Goal: Task Accomplishment & Management: Manage account settings

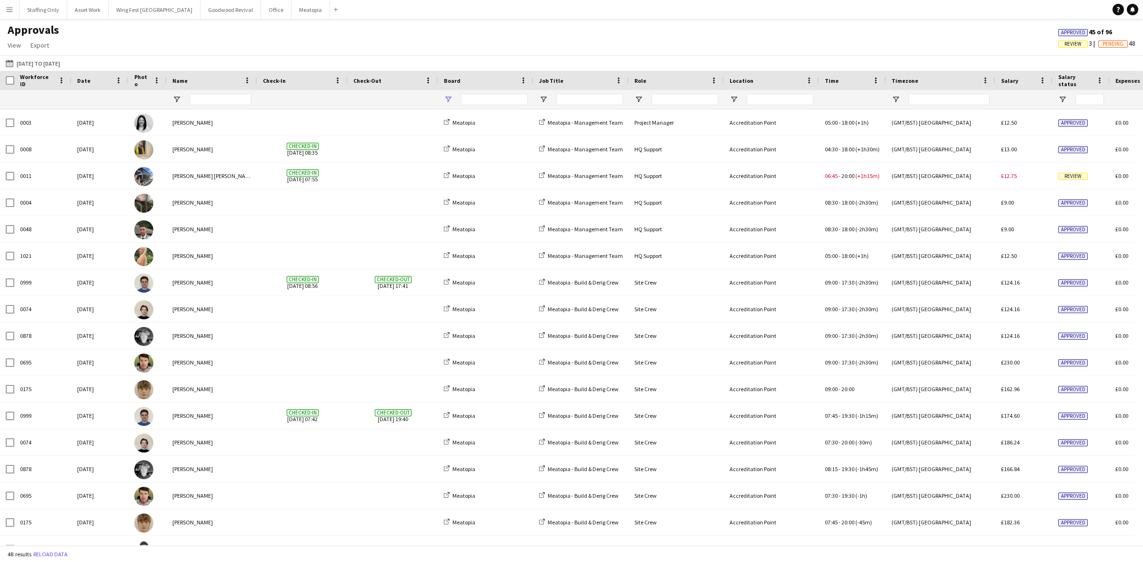
type input "**********"
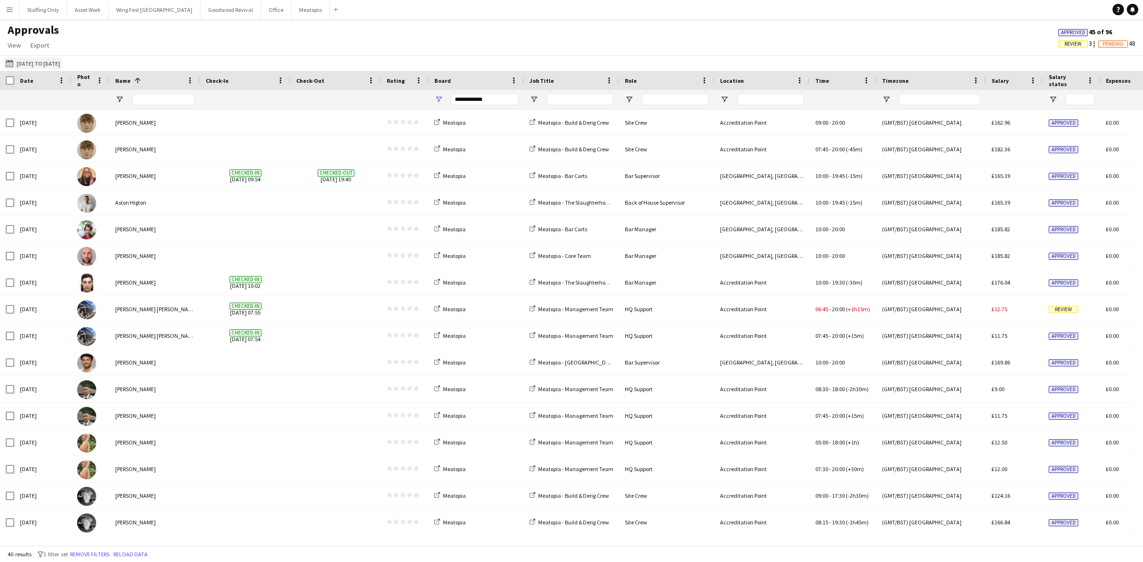
click at [25, 62] on button "[DATE] to [DATE] [DATE] to [DATE]" at bounding box center [33, 63] width 58 height 11
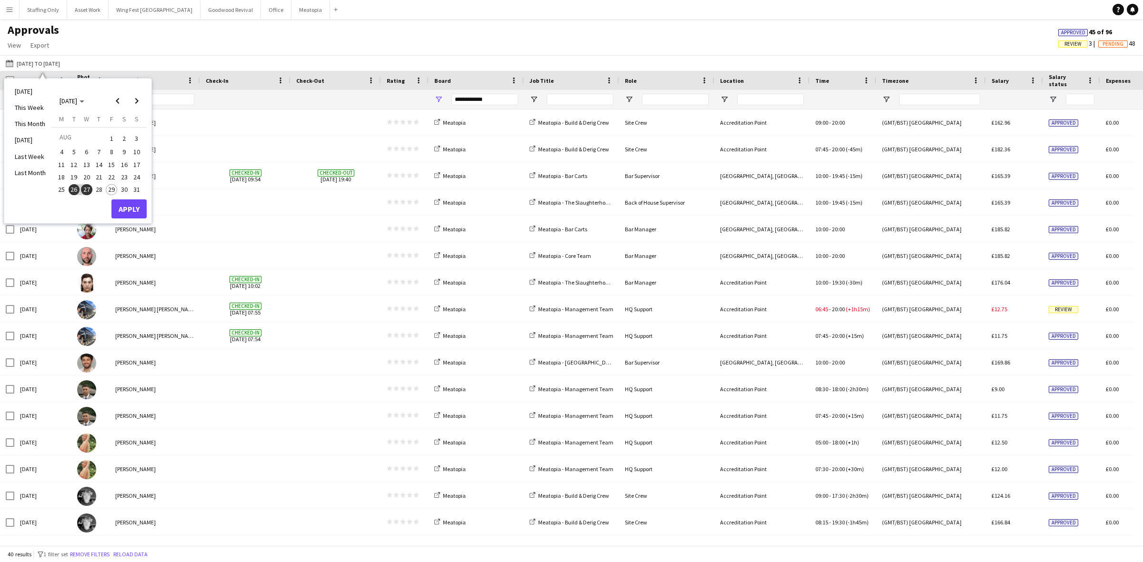
click at [96, 189] on span "28" at bounding box center [98, 189] width 11 height 11
click at [130, 206] on button "Apply" at bounding box center [128, 209] width 35 height 19
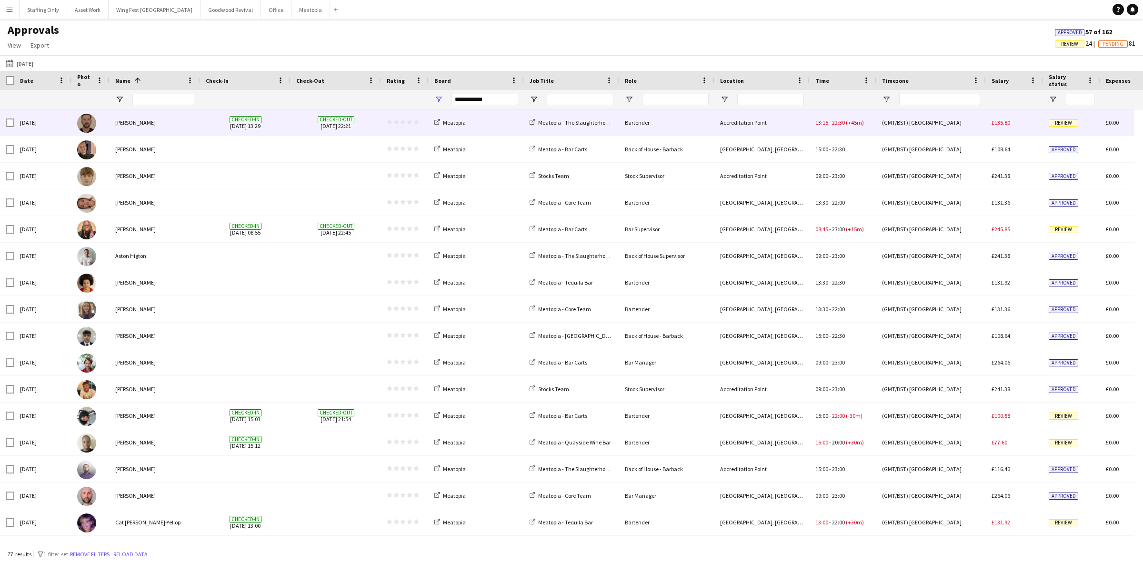
click at [289, 129] on div "Checked-in [DATE] 13:29" at bounding box center [245, 123] width 90 height 26
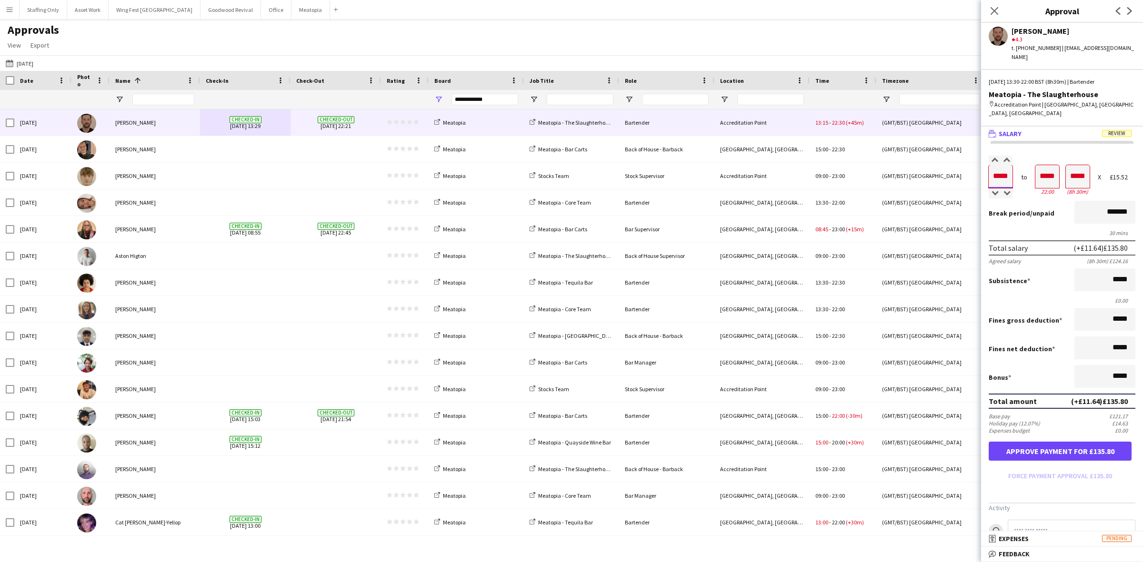
drag, startPoint x: 1008, startPoint y: 158, endPoint x: 988, endPoint y: 148, distance: 22.4
click at [989, 165] on div "***** 13:30" at bounding box center [1001, 180] width 24 height 30
type input "*****"
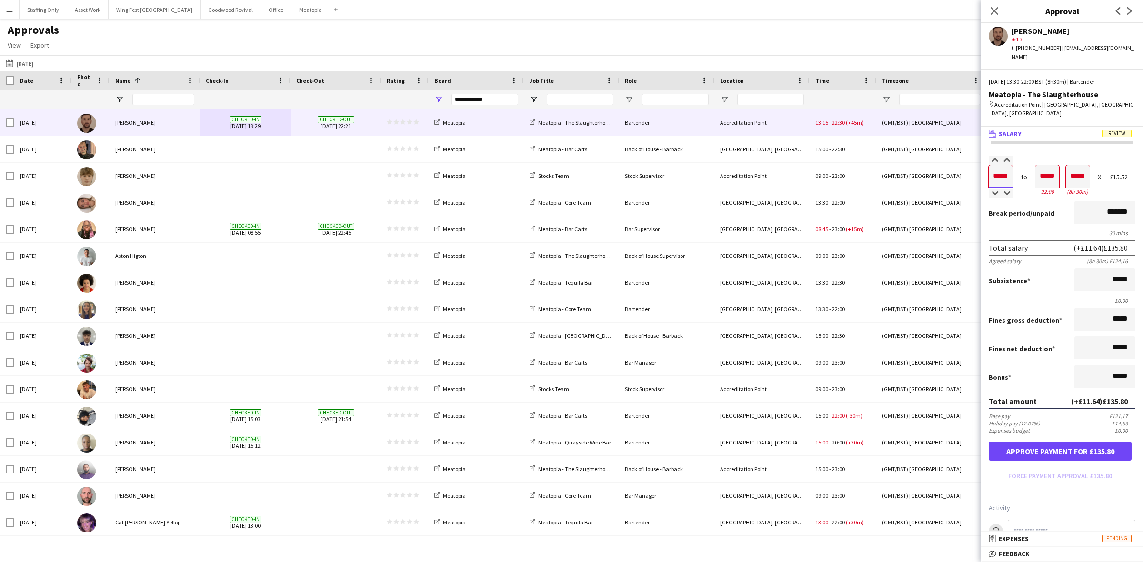
type input "*****"
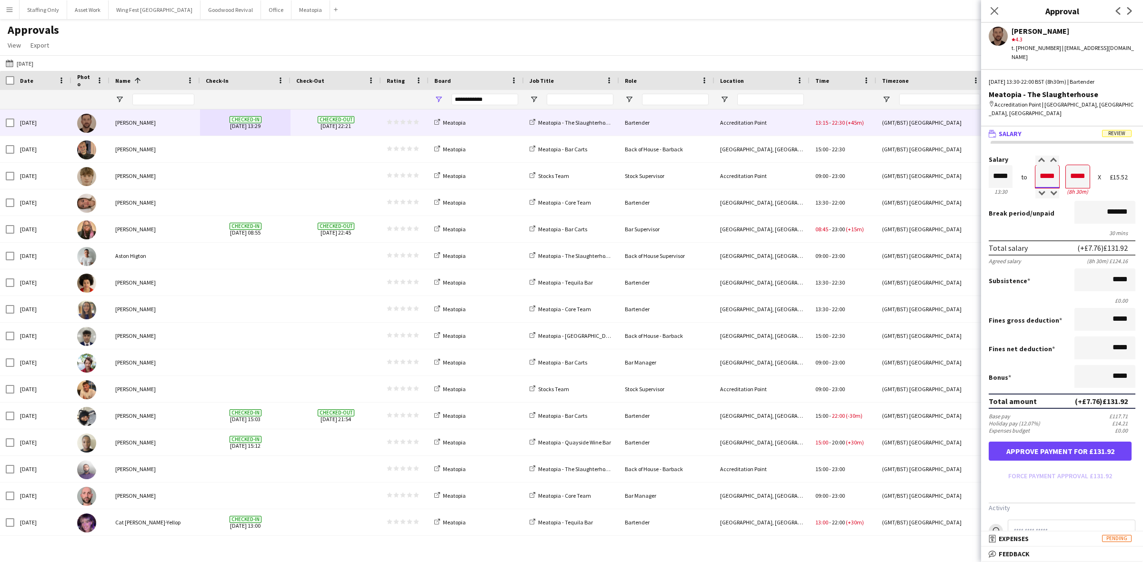
type input "*****"
click at [1046, 442] on button "Approve payment for £124.16" at bounding box center [1060, 451] width 143 height 19
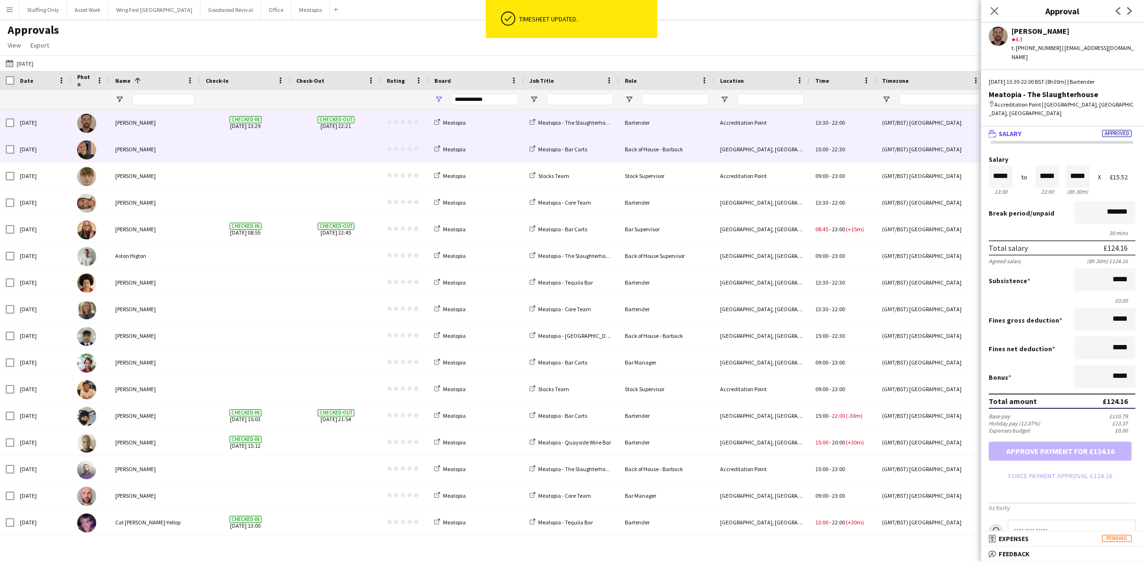
click at [314, 148] on span at bounding box center [335, 149] width 79 height 26
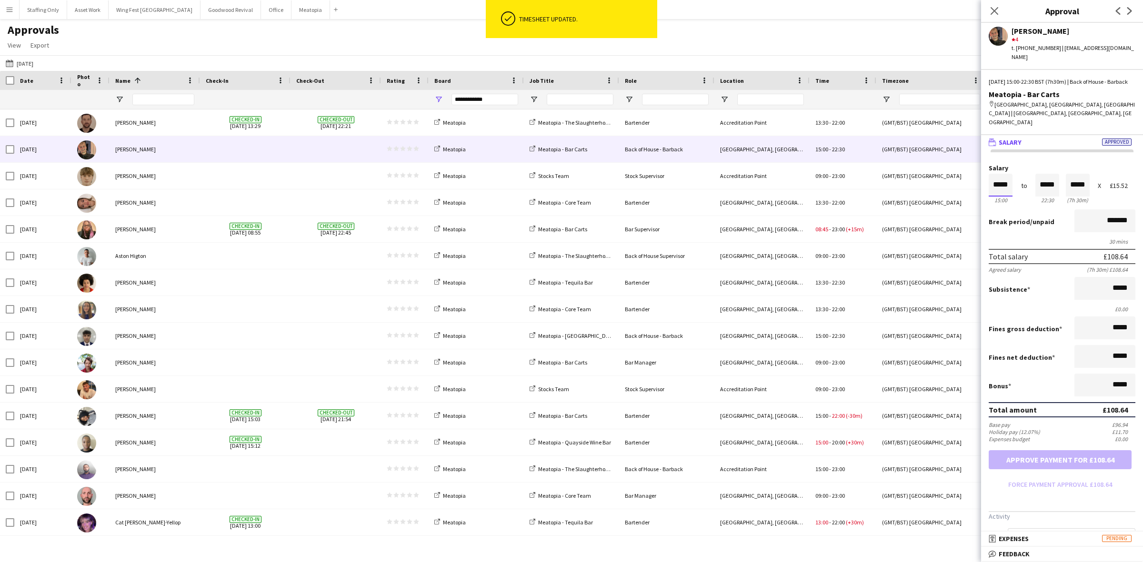
drag, startPoint x: 1008, startPoint y: 167, endPoint x: 981, endPoint y: 160, distance: 28.0
click at [981, 165] on form "Salary ***** 15:00 to ***** 22:30 ***** (7h 30m) X £15.52 Break period /unpaid …" at bounding box center [1062, 329] width 162 height 328
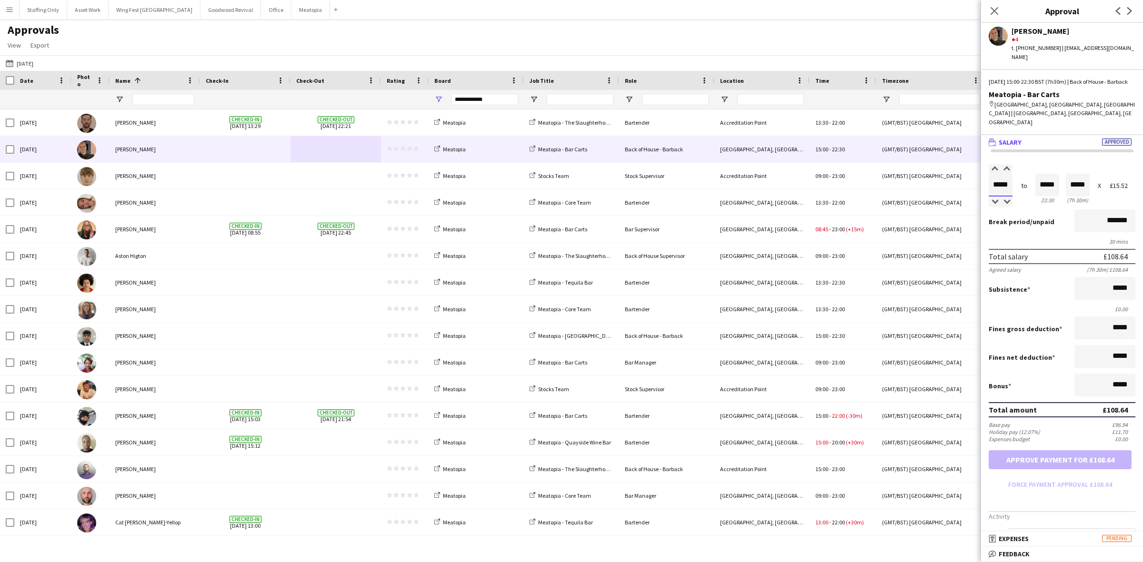
type input "*****"
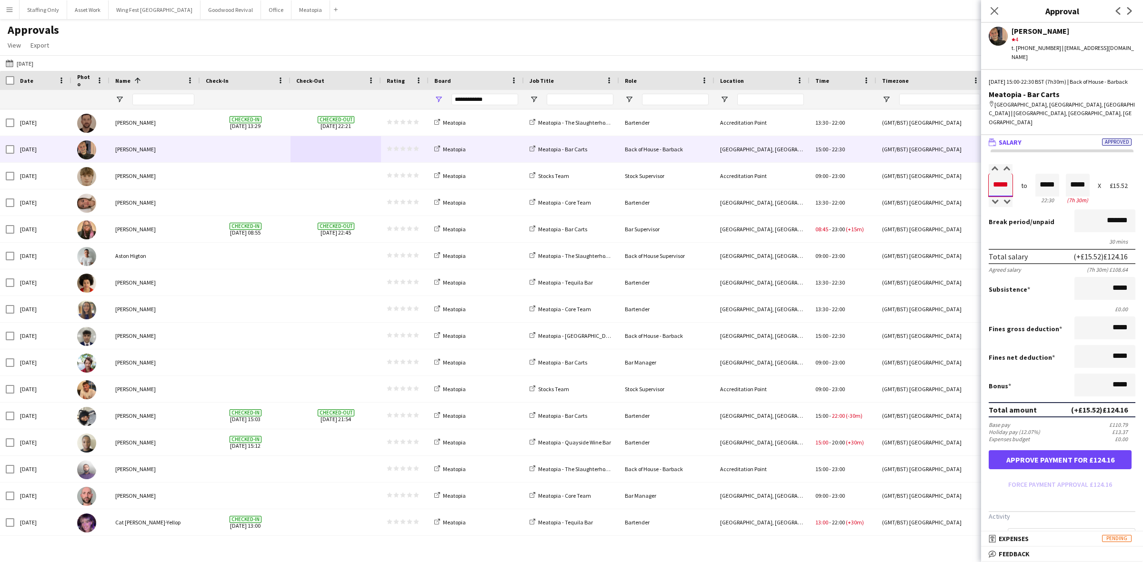
type input "*****"
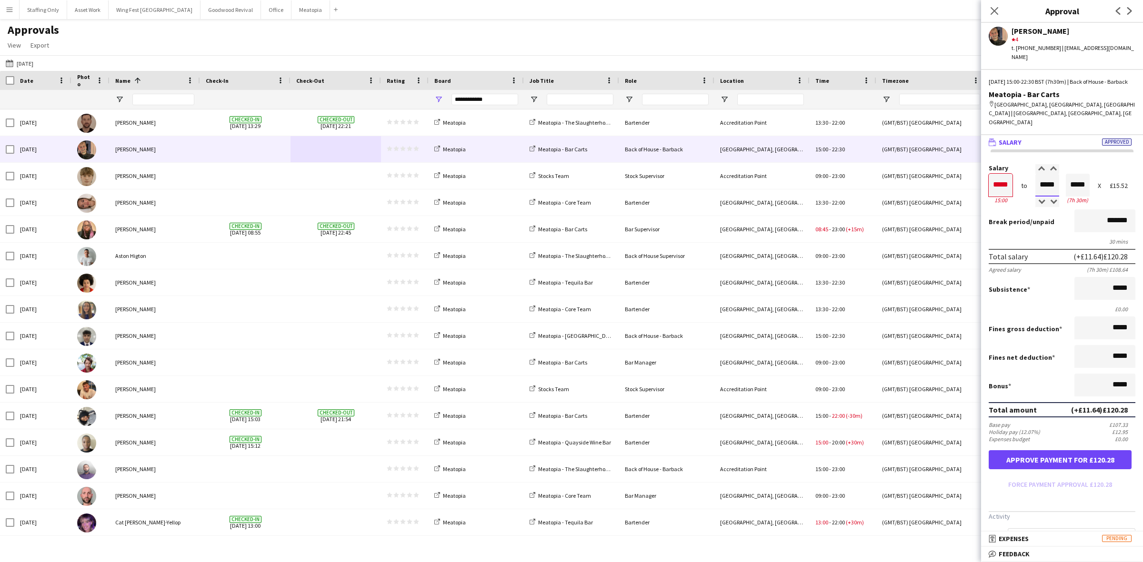
type input "*****"
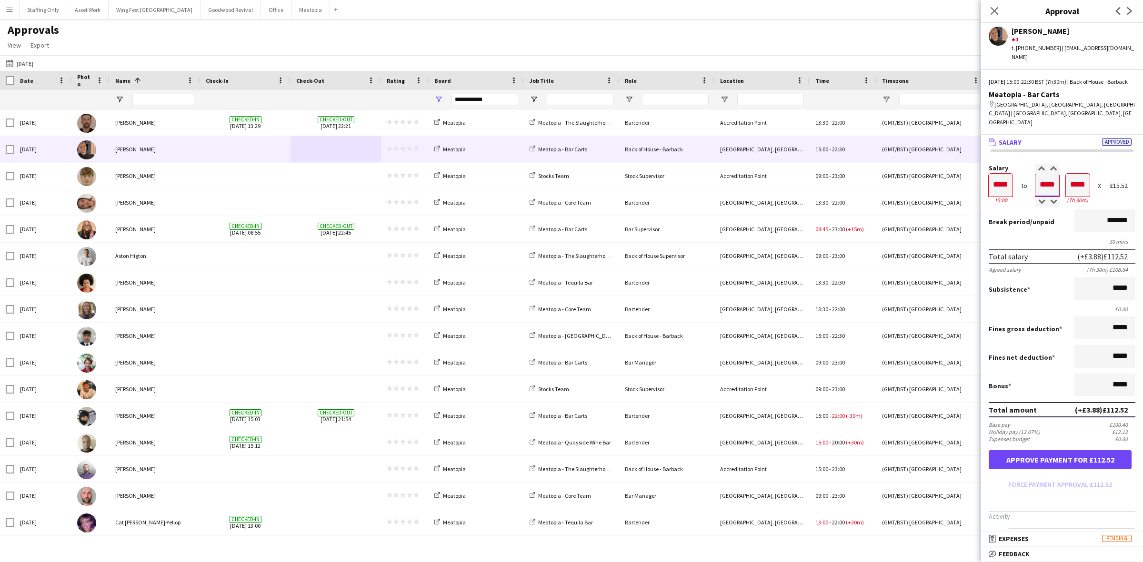
type input "*****"
click at [1062, 451] on button "Approve payment for £116.40" at bounding box center [1060, 460] width 143 height 19
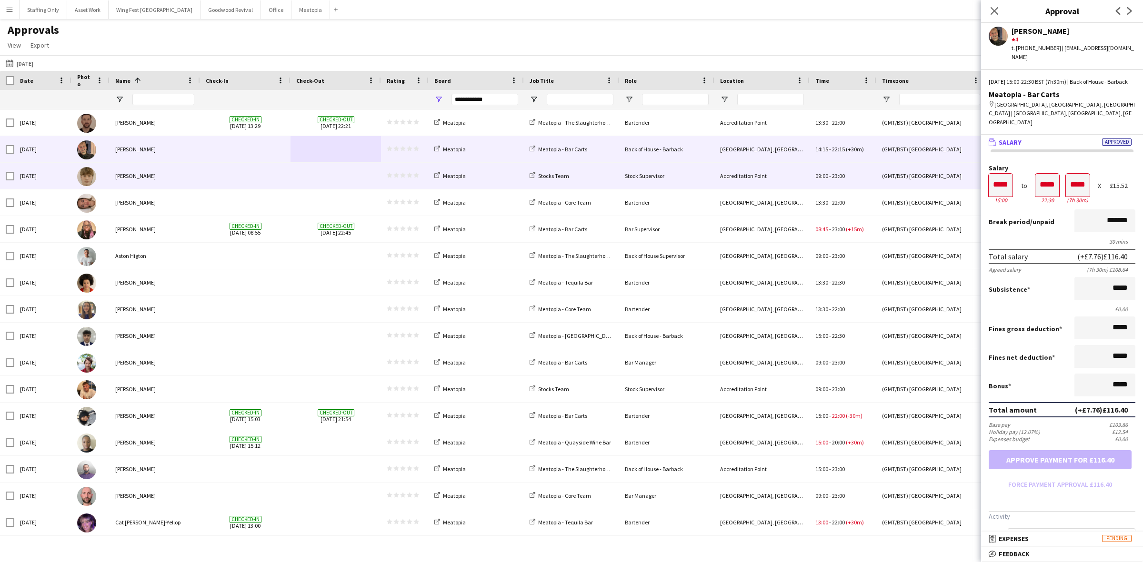
click at [301, 178] on span at bounding box center [335, 176] width 79 height 26
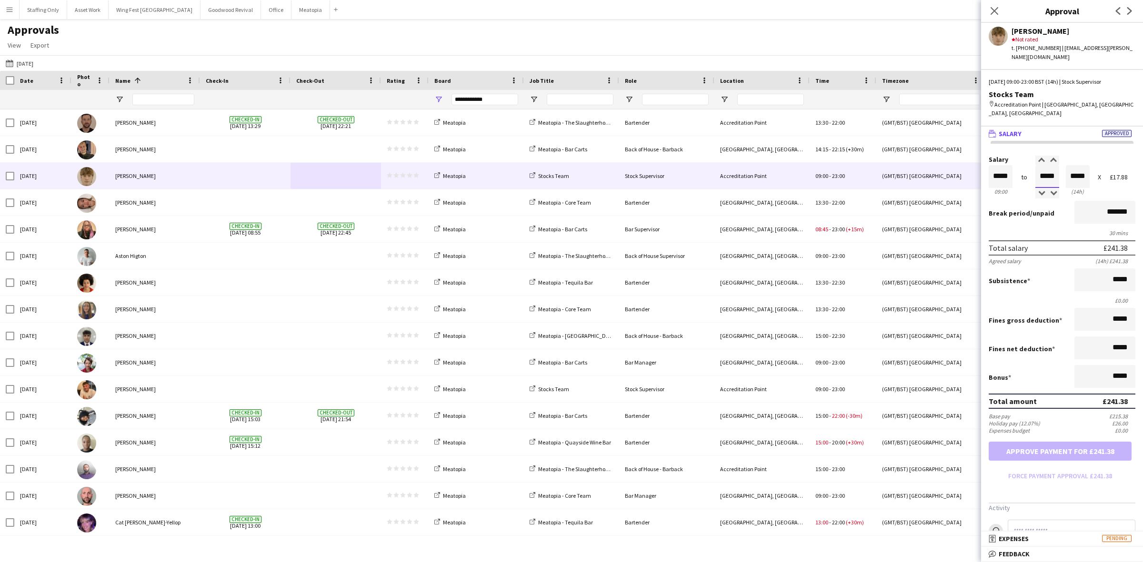
drag, startPoint x: 1053, startPoint y: 160, endPoint x: 1029, endPoint y: 152, distance: 25.0
click at [1029, 156] on div "Salary ***** 09:00 to ***** 23:00 ***** (14h) X £17.88" at bounding box center [1062, 176] width 147 height 41
type input "*****"
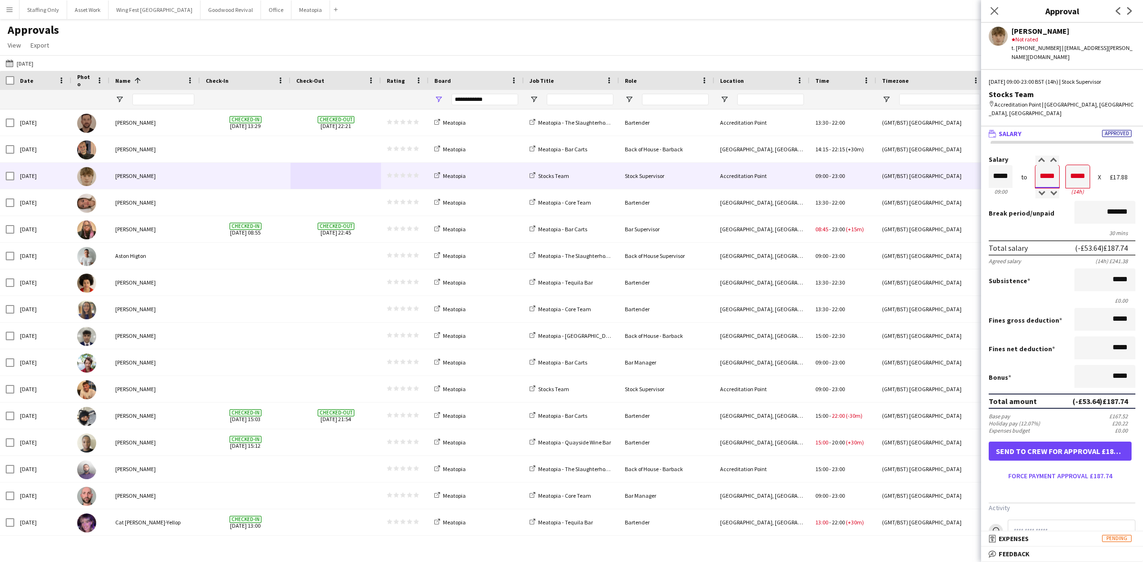
type input "*****"
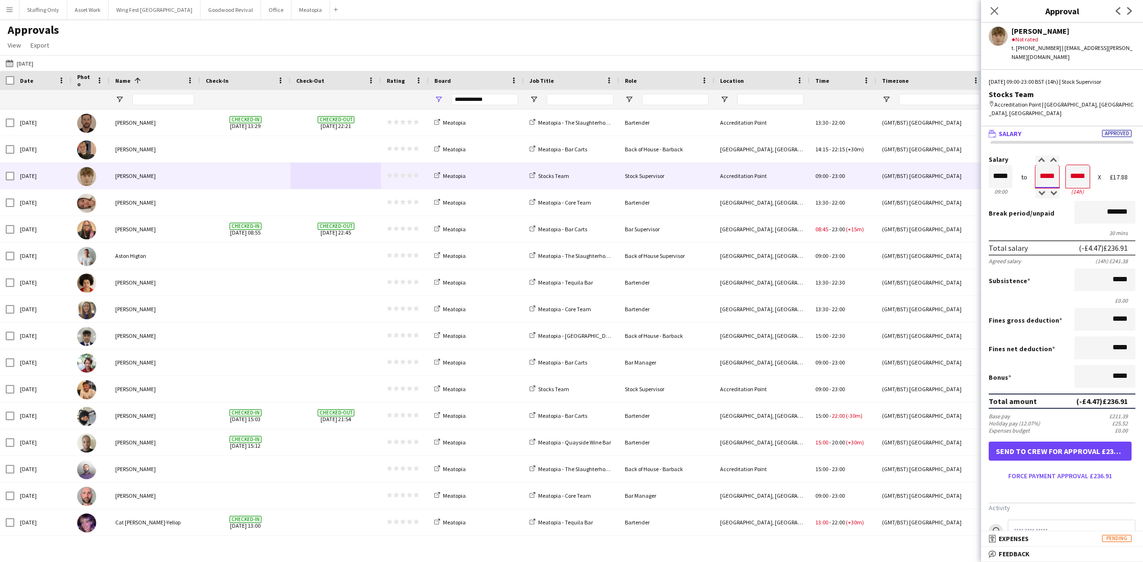
type input "*****"
click at [1045, 469] on button "Force payment approval £236.91" at bounding box center [1060, 476] width 143 height 15
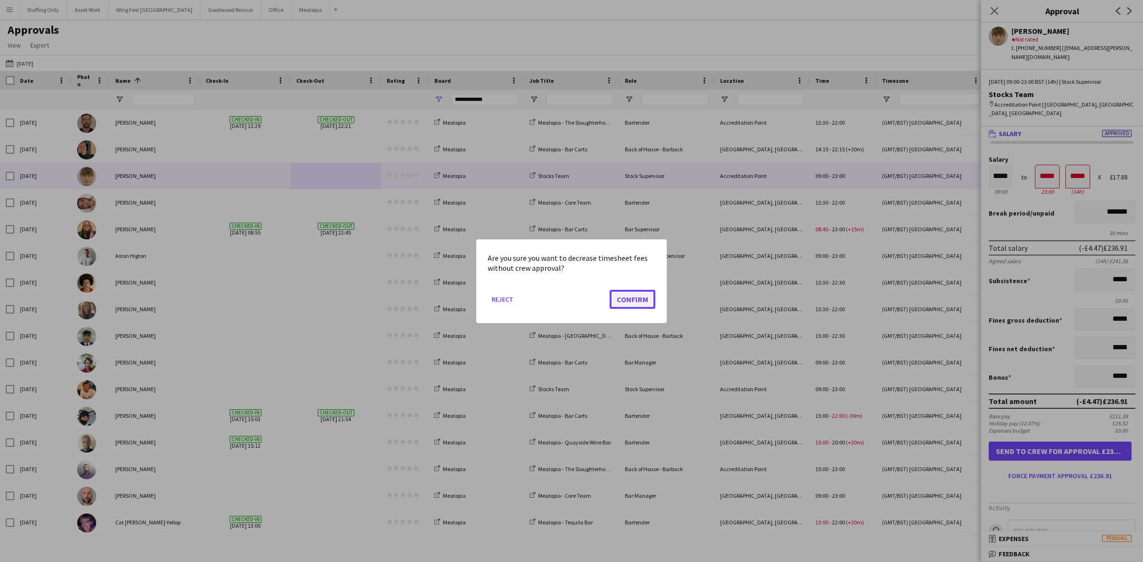
click at [651, 297] on button "Confirm" at bounding box center [633, 299] width 46 height 19
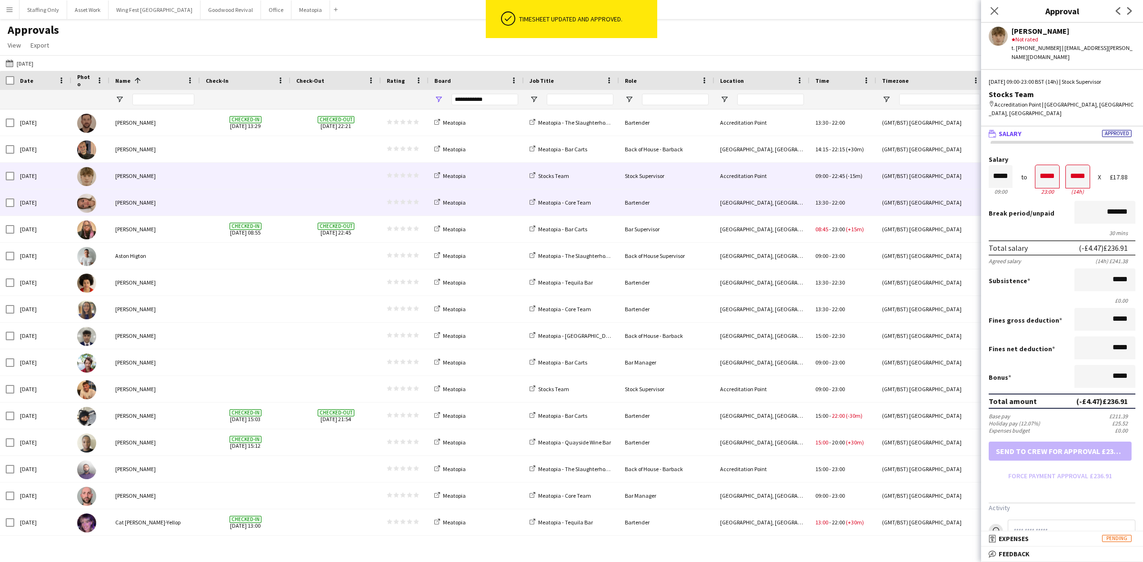
click at [296, 203] on span at bounding box center [335, 203] width 79 height 26
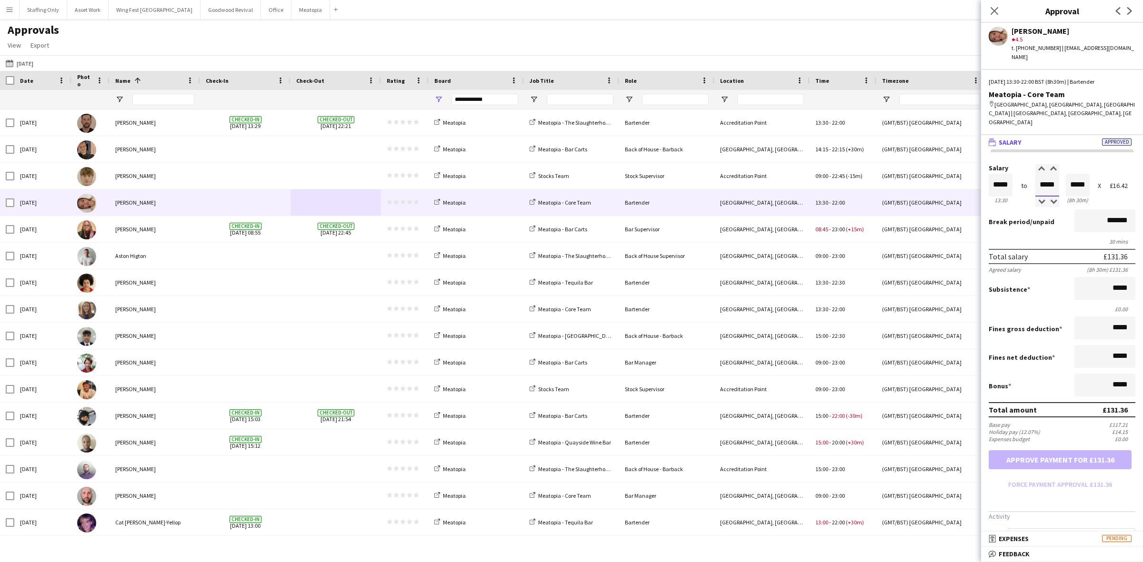
drag, startPoint x: 1052, startPoint y: 156, endPoint x: 1013, endPoint y: 155, distance: 38.1
click at [1013, 165] on div "Salary ***** 13:30 to ***** 22:00 ***** (8h 30m) X £16.42" at bounding box center [1062, 185] width 147 height 41
type input "*****"
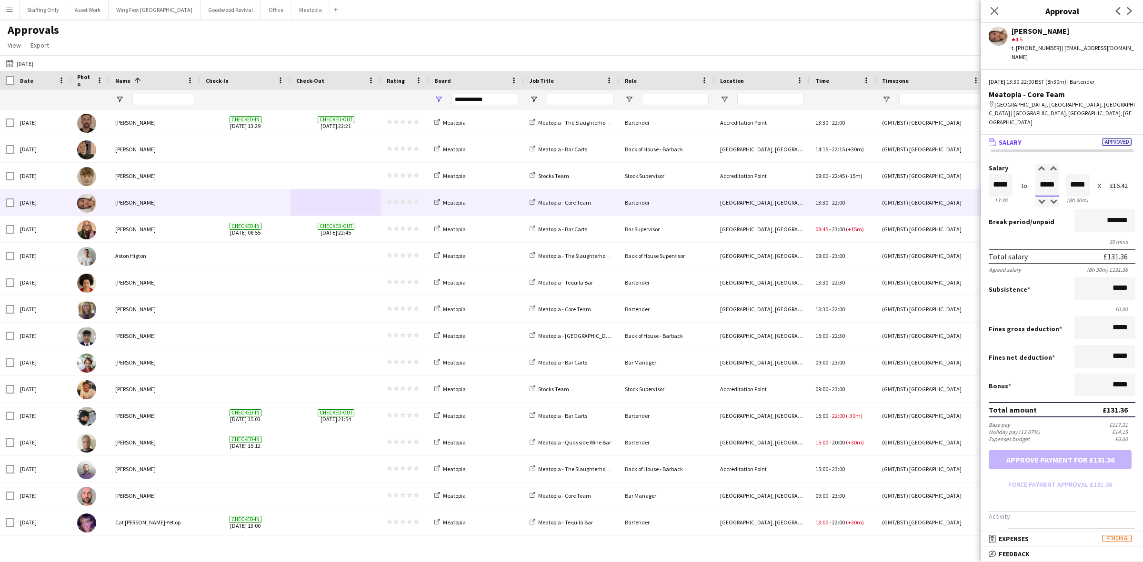
type input "*****"
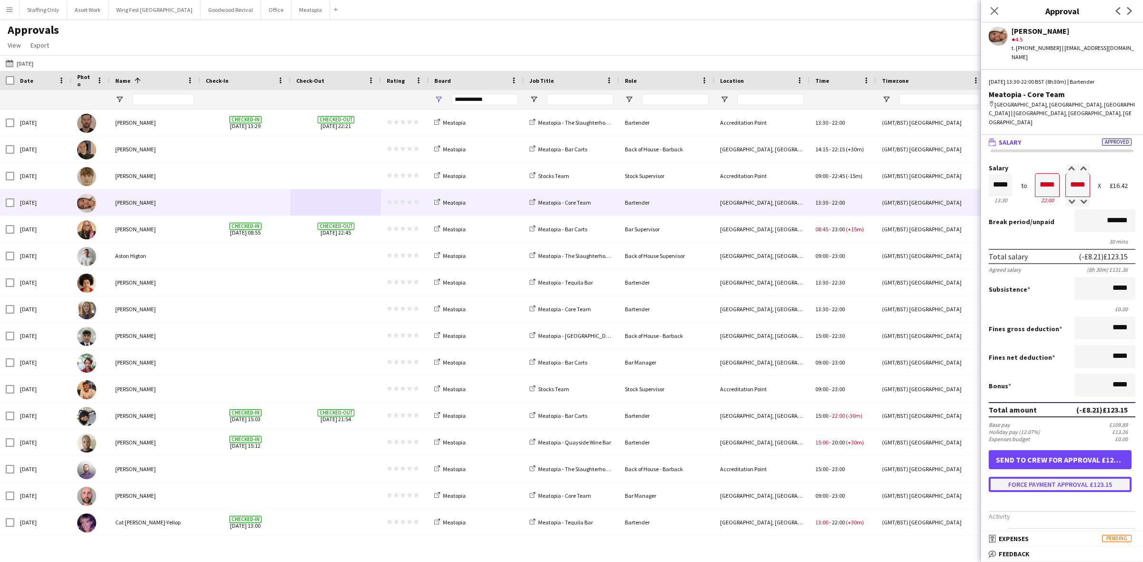
click at [1047, 477] on button "Force payment approval £123.15" at bounding box center [1060, 484] width 143 height 15
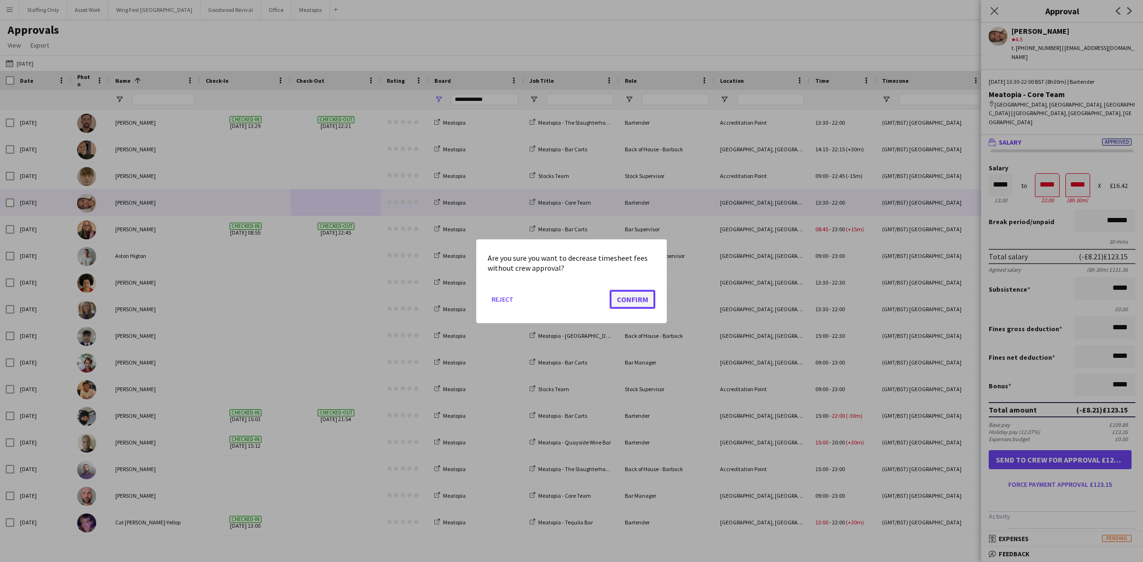
click at [629, 299] on button "Confirm" at bounding box center [633, 299] width 46 height 19
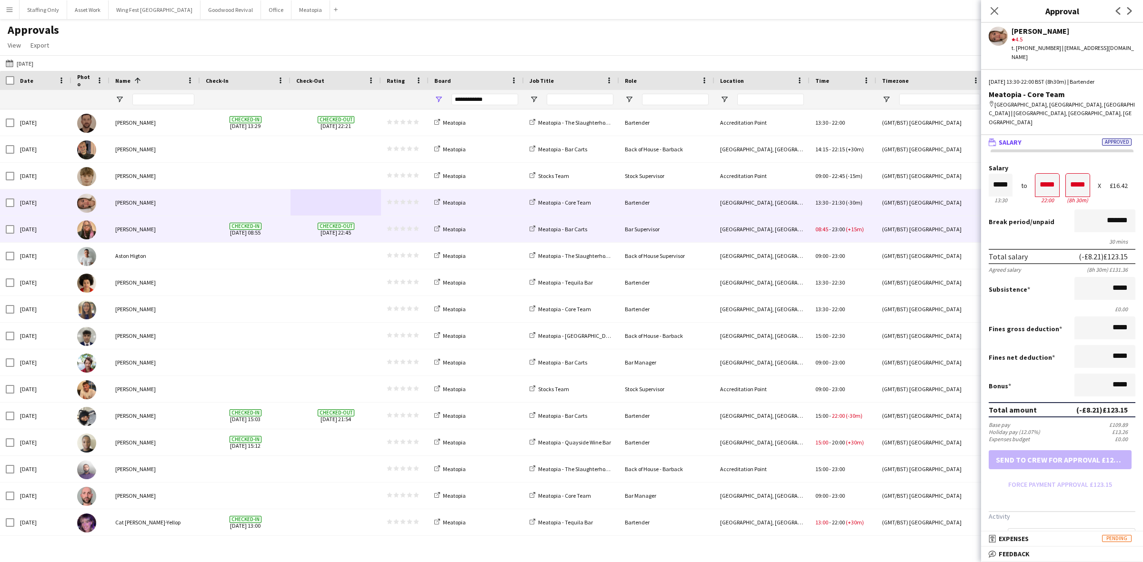
click at [274, 233] on span "Checked-in [DATE] 08:55" at bounding box center [245, 229] width 79 height 26
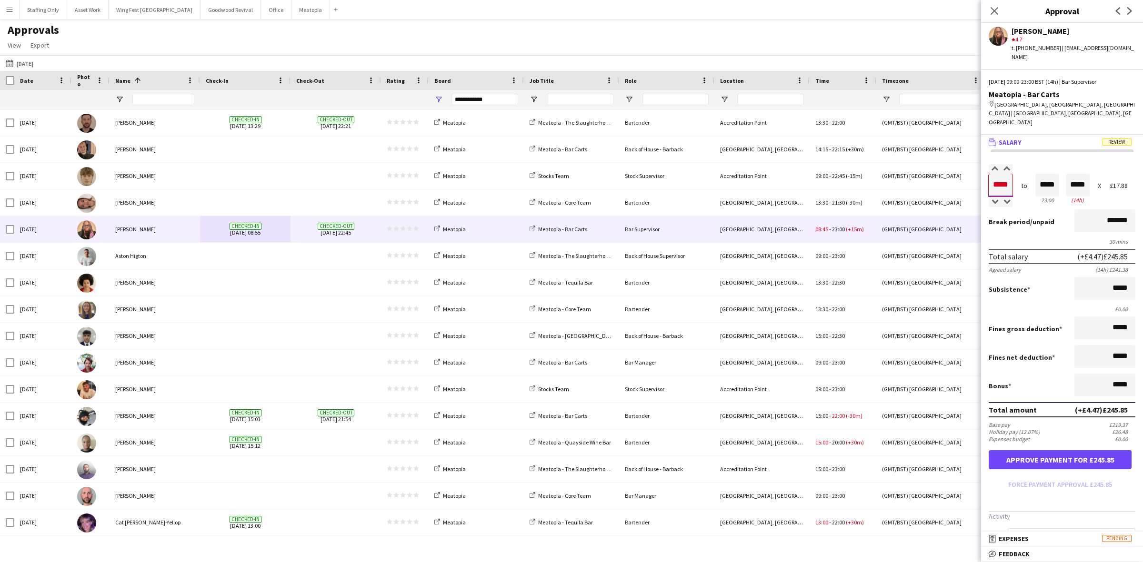
drag, startPoint x: 1010, startPoint y: 158, endPoint x: 988, endPoint y: 158, distance: 21.4
click at [989, 174] on input "*****" at bounding box center [1001, 185] width 24 height 23
type input "*****"
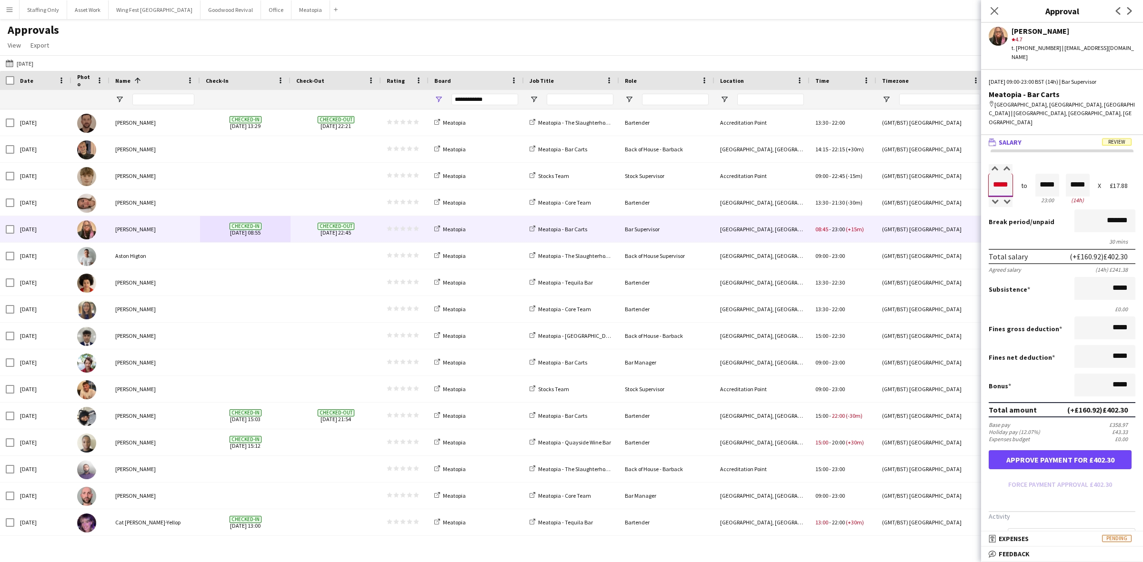
type input "*****"
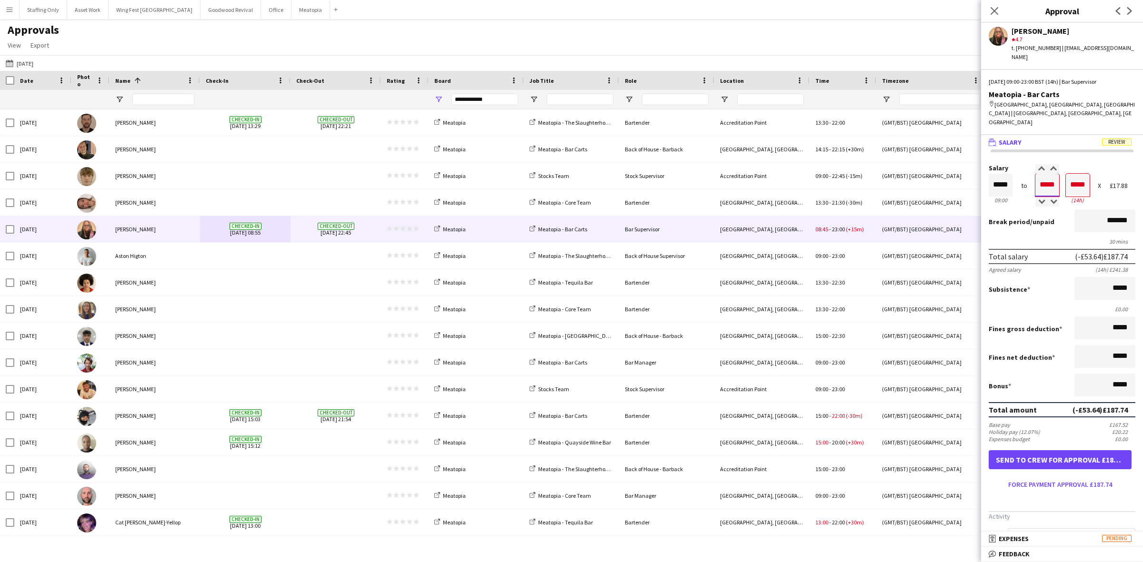
type input "*****"
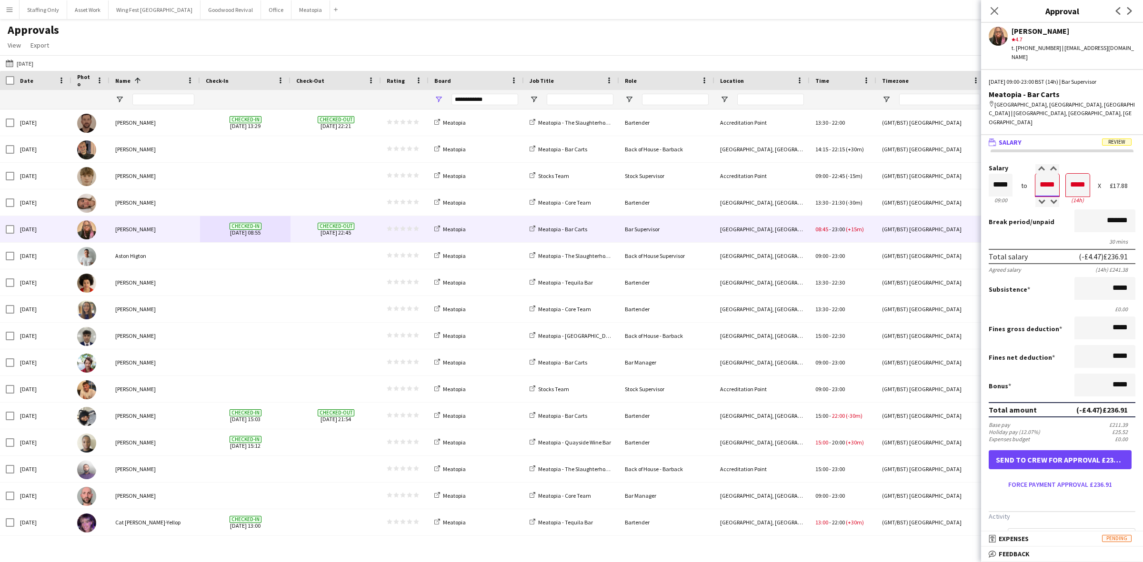
type input "*****"
click at [1049, 477] on button "Force payment approval £236.91" at bounding box center [1060, 484] width 143 height 15
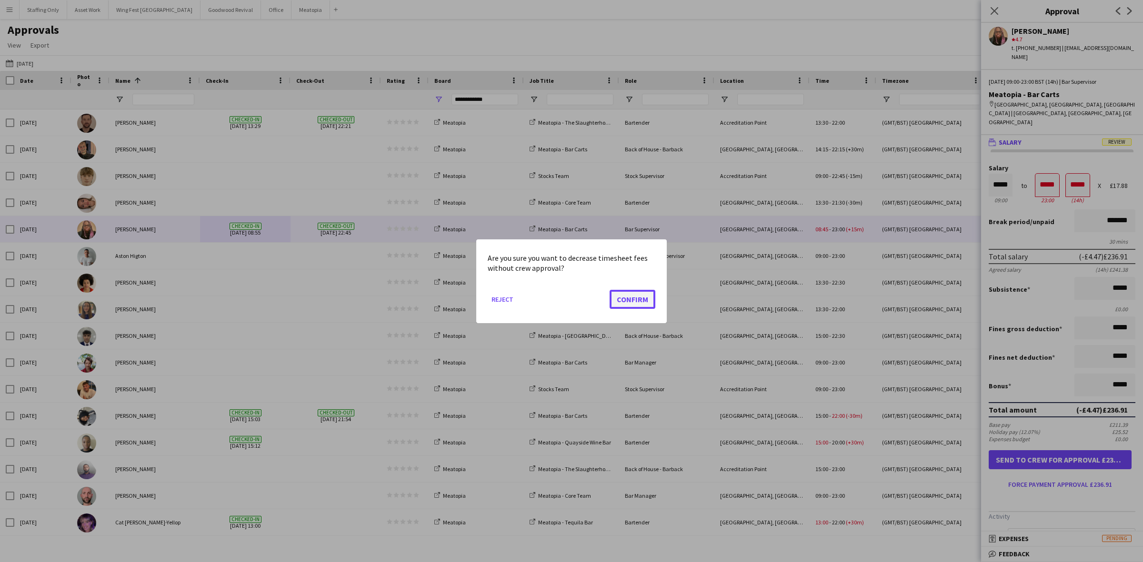
click at [630, 300] on button "Confirm" at bounding box center [633, 299] width 46 height 19
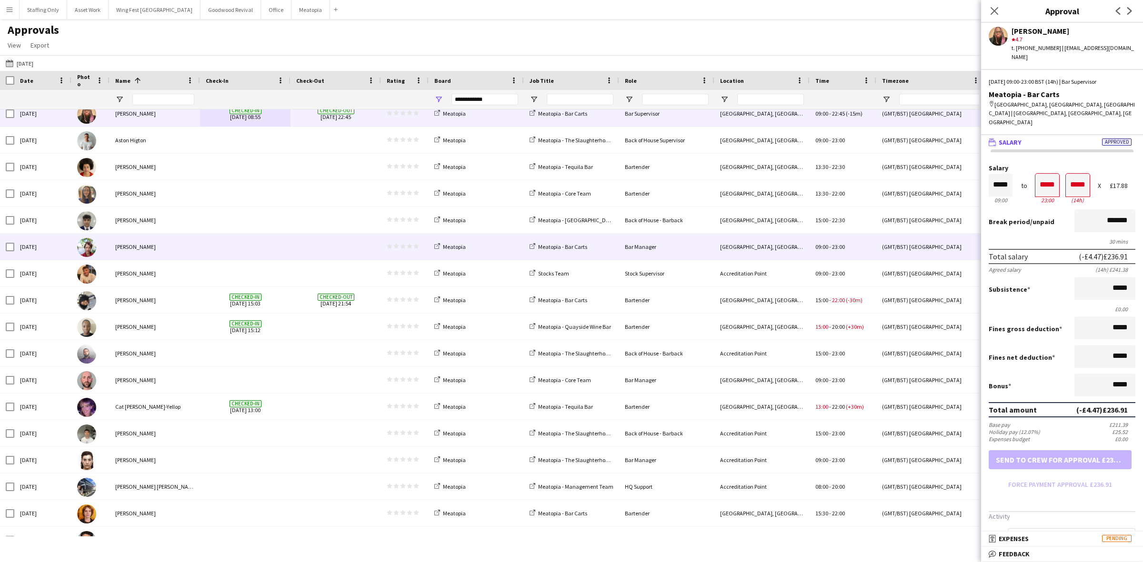
scroll to position [119, 0]
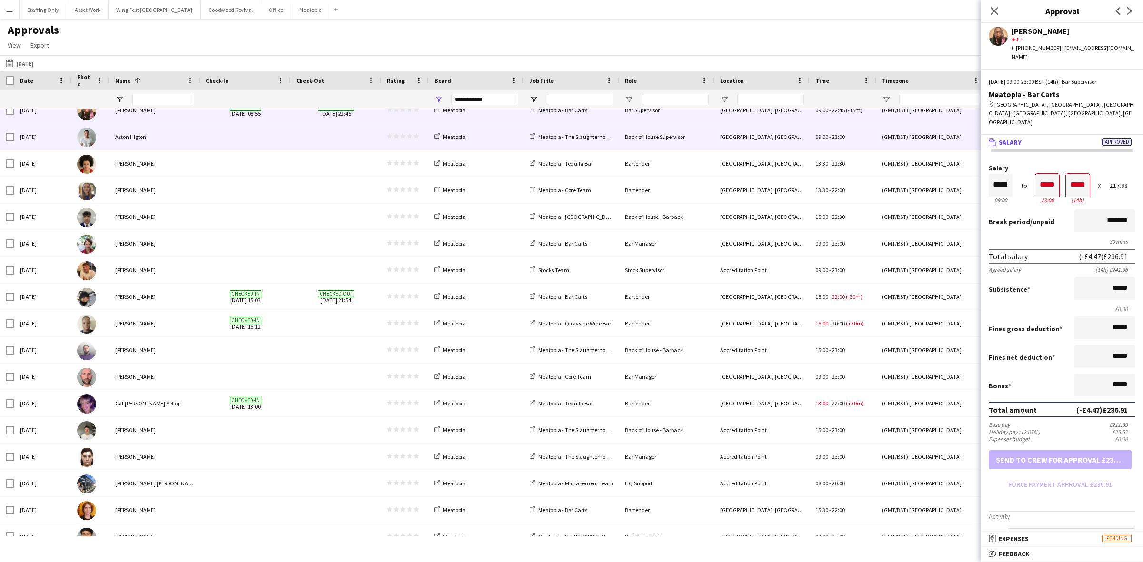
click at [294, 134] on div at bounding box center [336, 137] width 90 height 26
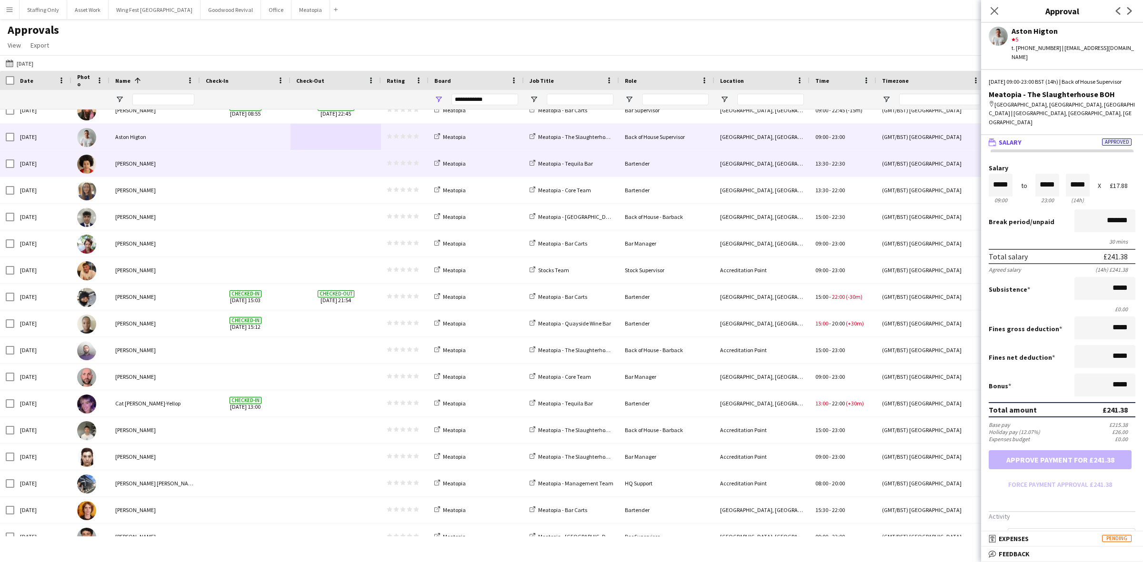
click at [265, 161] on span at bounding box center [245, 163] width 79 height 26
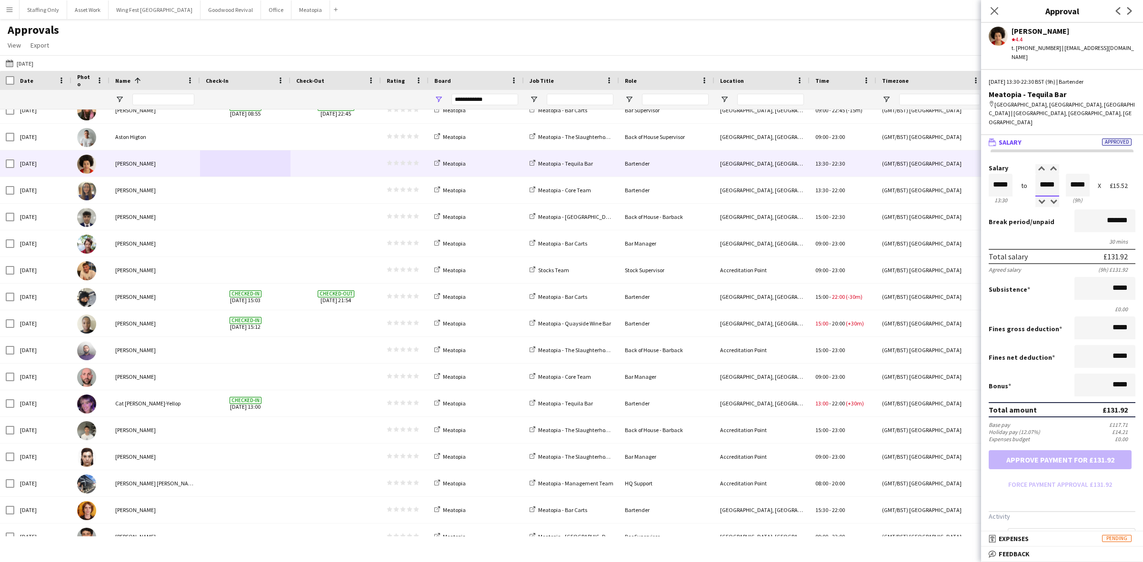
drag, startPoint x: 1053, startPoint y: 159, endPoint x: 1024, endPoint y: 158, distance: 28.6
click at [1024, 165] on div "Salary ***** 13:30 to ***** 22:30 ***** (9h) X £15.52" at bounding box center [1062, 185] width 147 height 41
type input "*****"
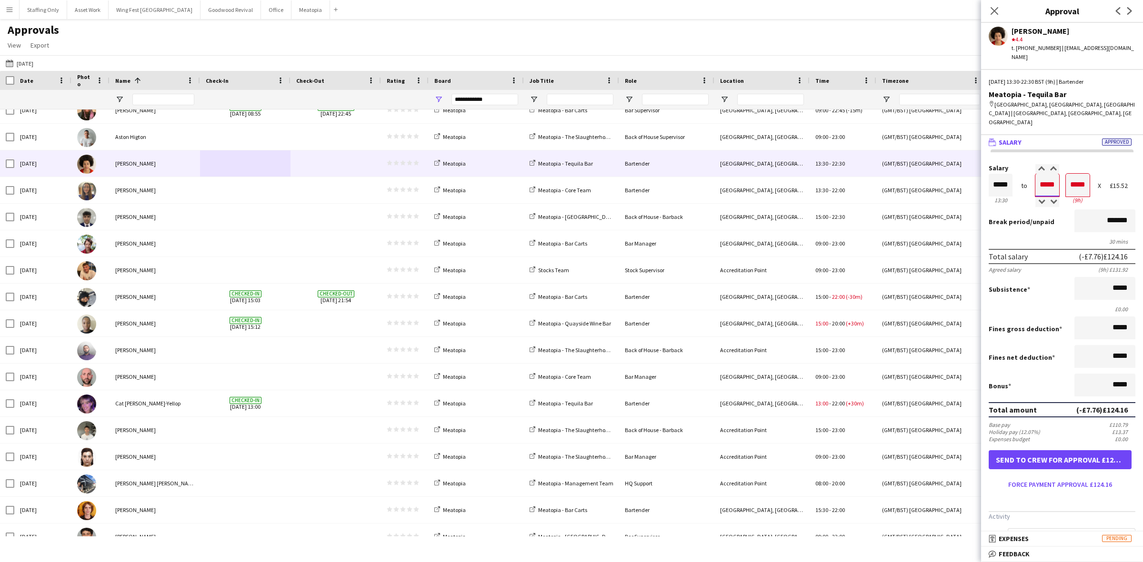
type input "*****"
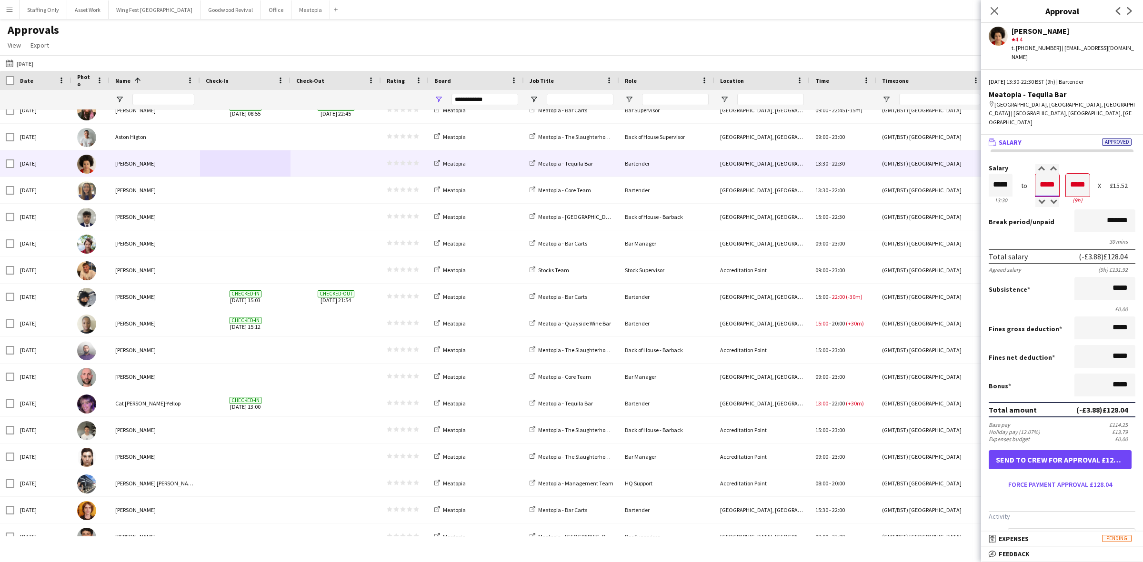
type input "*****"
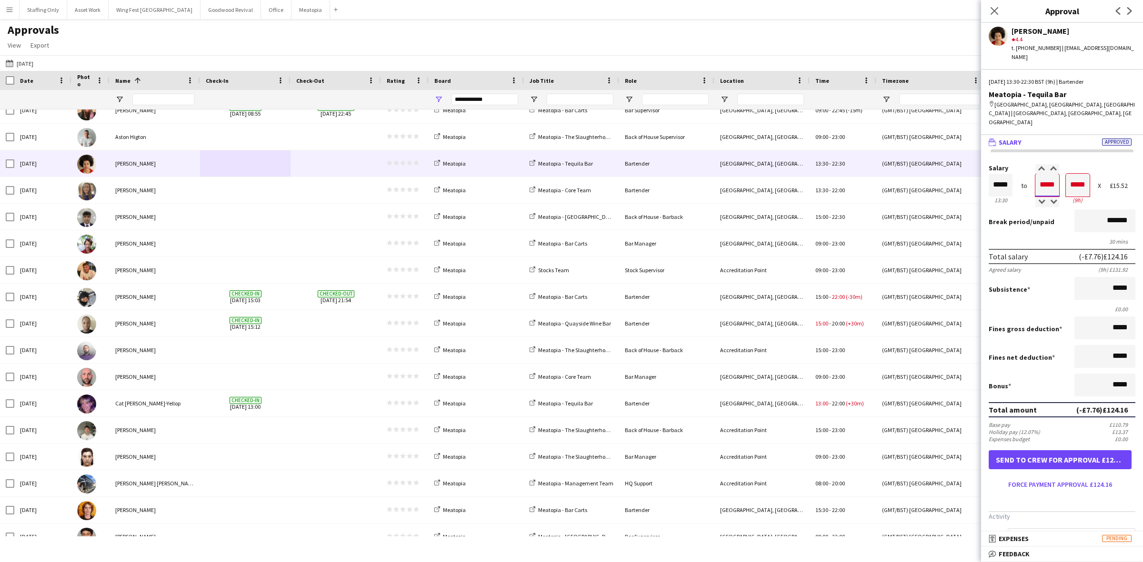
type input "*****"
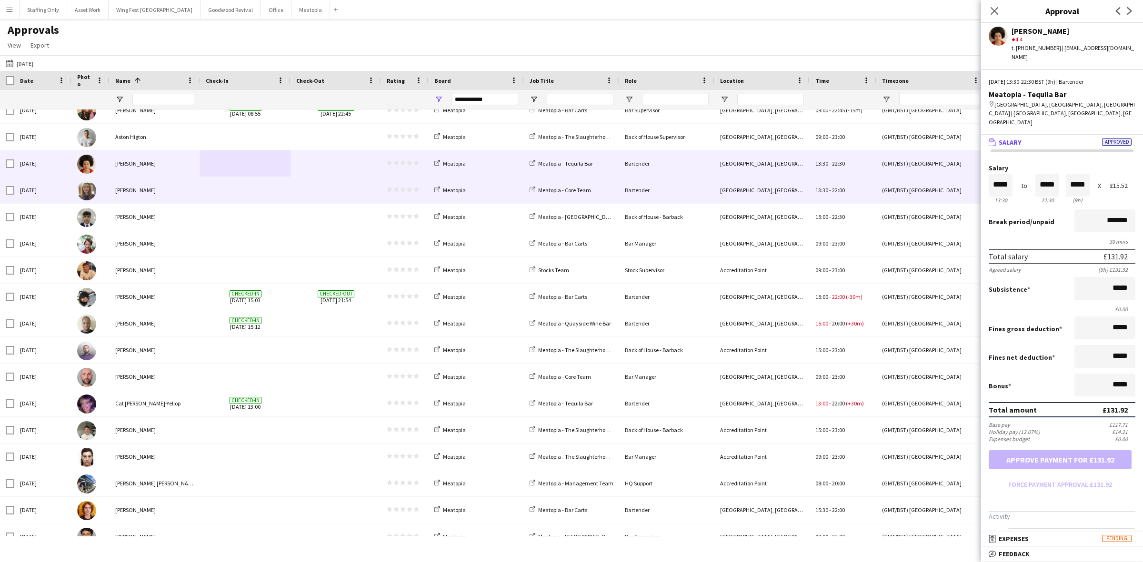
click at [293, 194] on div at bounding box center [336, 190] width 90 height 26
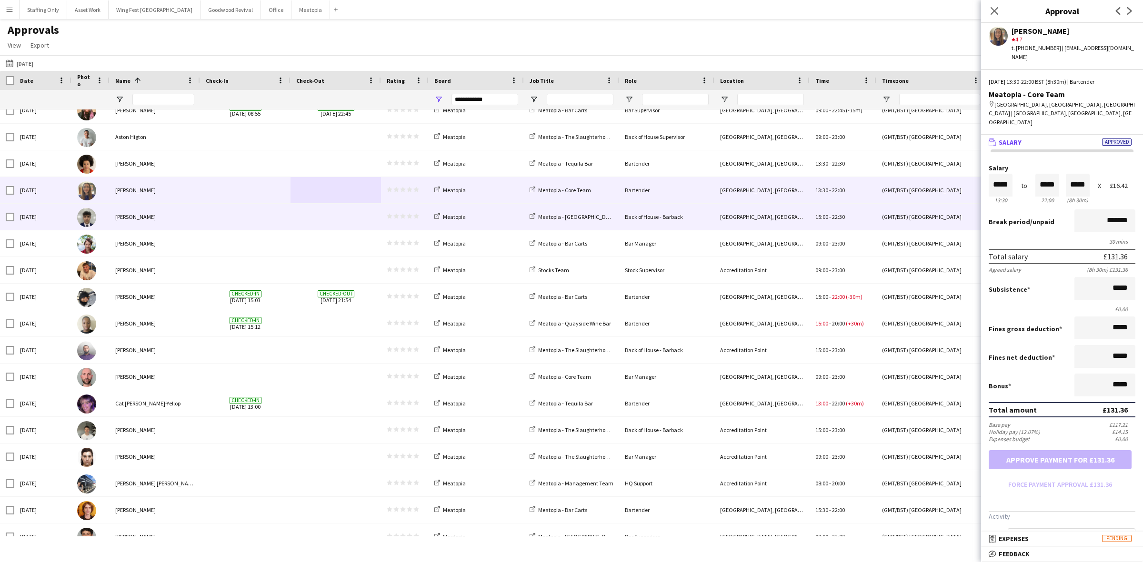
click at [278, 218] on span at bounding box center [245, 217] width 79 height 26
click at [262, 196] on span at bounding box center [245, 190] width 79 height 26
click at [263, 214] on span at bounding box center [245, 217] width 79 height 26
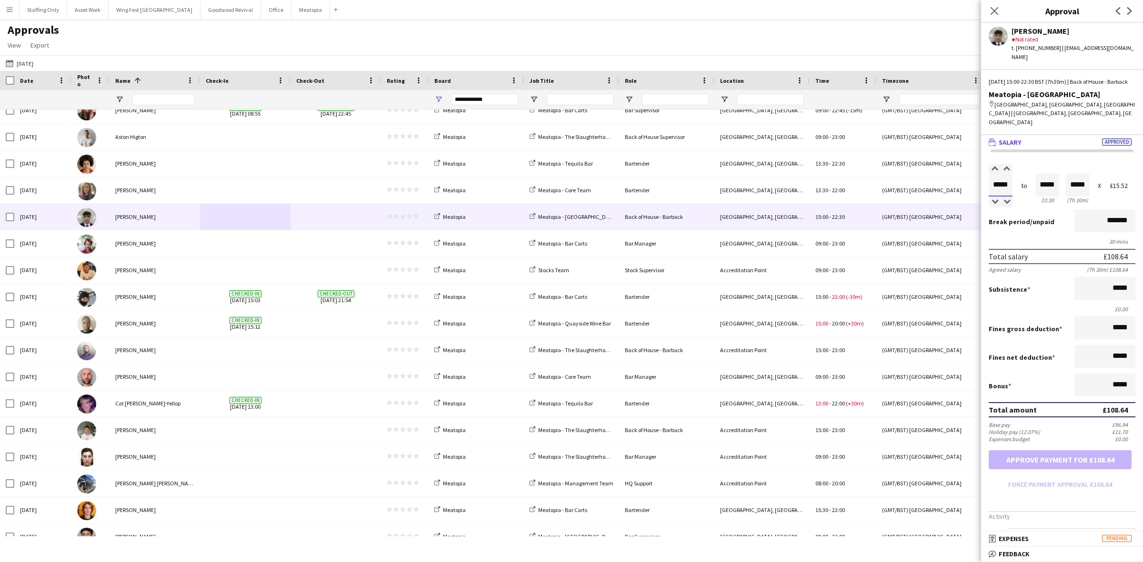
drag, startPoint x: 1010, startPoint y: 170, endPoint x: 986, endPoint y: 165, distance: 24.7
click at [986, 165] on form "Salary ***** 15:00 to ***** 22:30 ***** (7h 30m) X £15.52 Break period /unpaid …" at bounding box center [1062, 329] width 162 height 328
type input "*****"
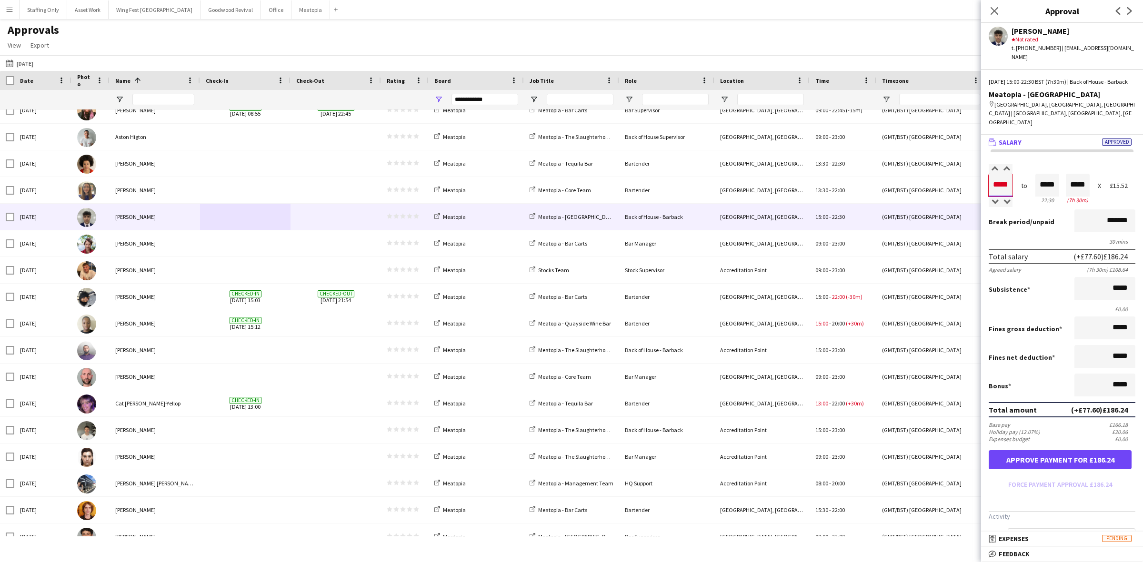
type input "*****"
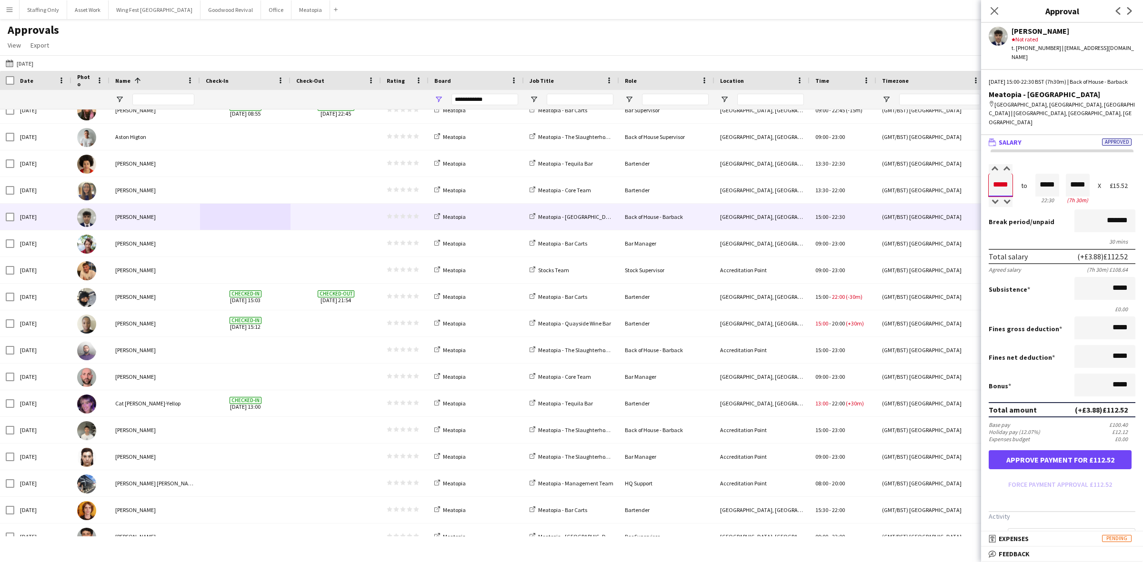
type input "*****"
click at [1032, 451] on button "Approve payment for £112.52" at bounding box center [1060, 460] width 143 height 19
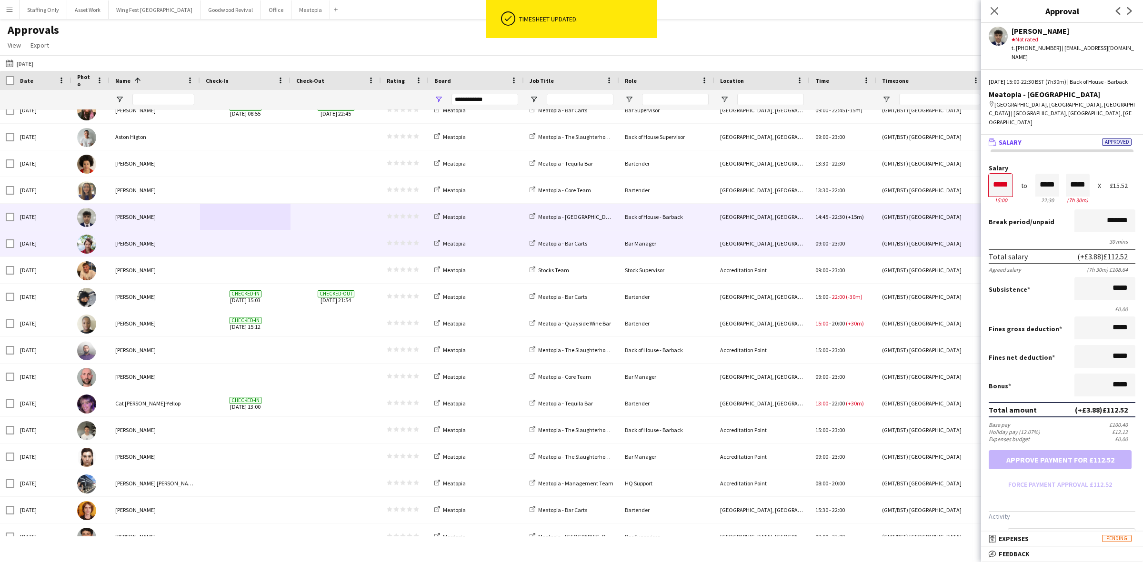
click at [249, 241] on span at bounding box center [245, 244] width 79 height 26
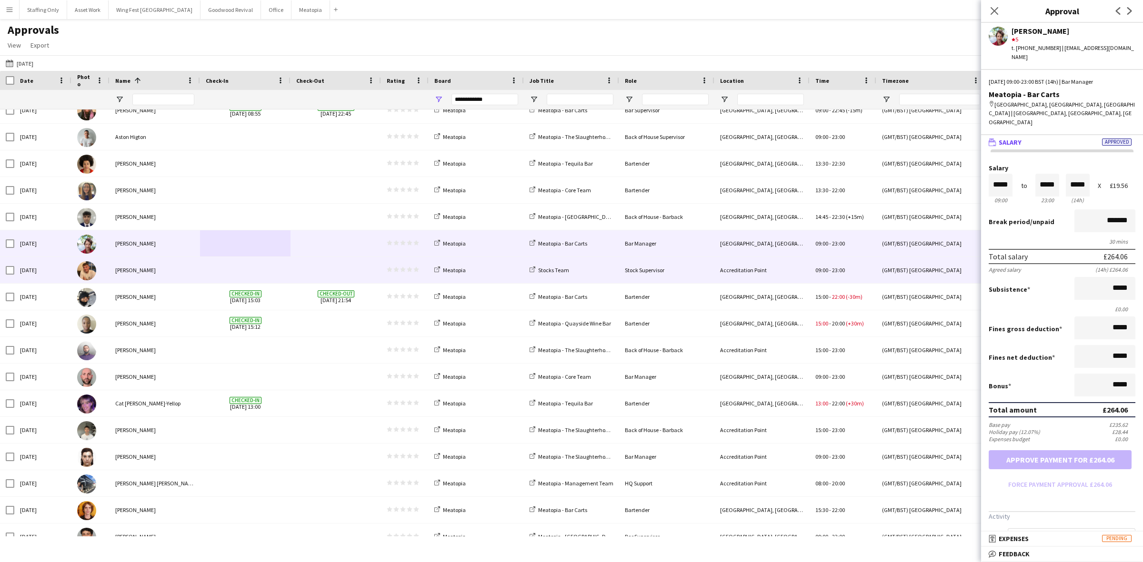
click at [284, 278] on span at bounding box center [245, 270] width 79 height 26
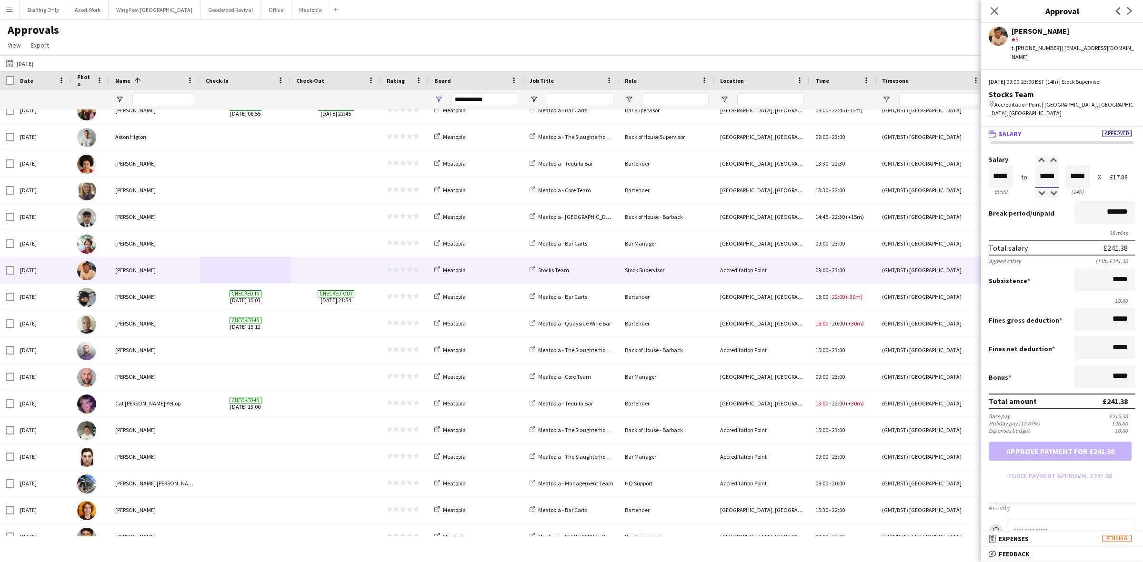
drag, startPoint x: 1053, startPoint y: 156, endPoint x: 991, endPoint y: 140, distance: 64.6
click at [991, 156] on div "Salary ***** 09:00 to ***** 23:00 ***** (14h) X £17.88" at bounding box center [1062, 176] width 147 height 41
type input "*****"
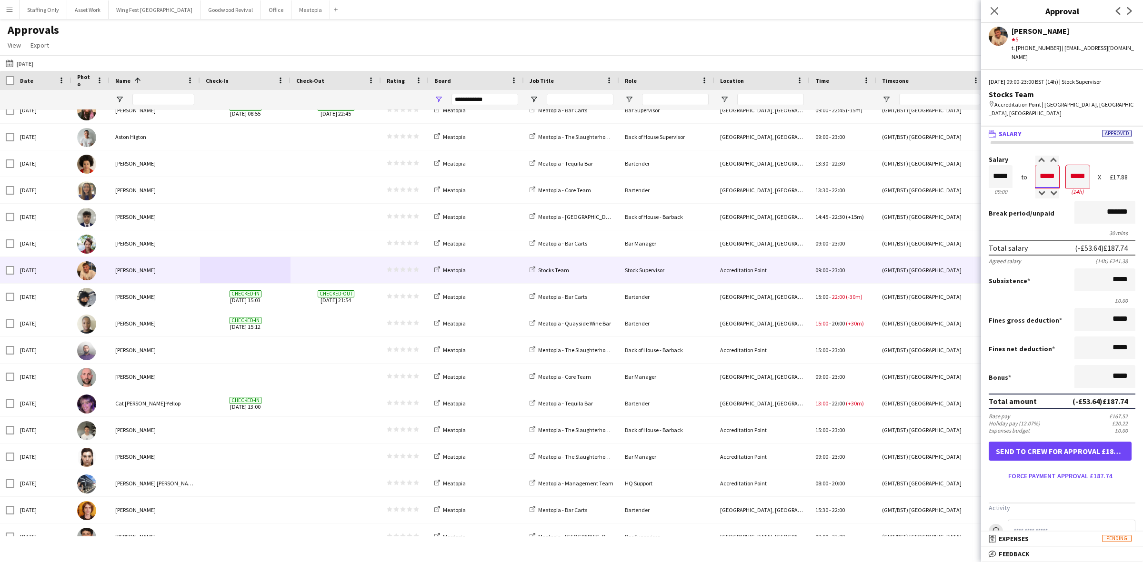
type input "*****"
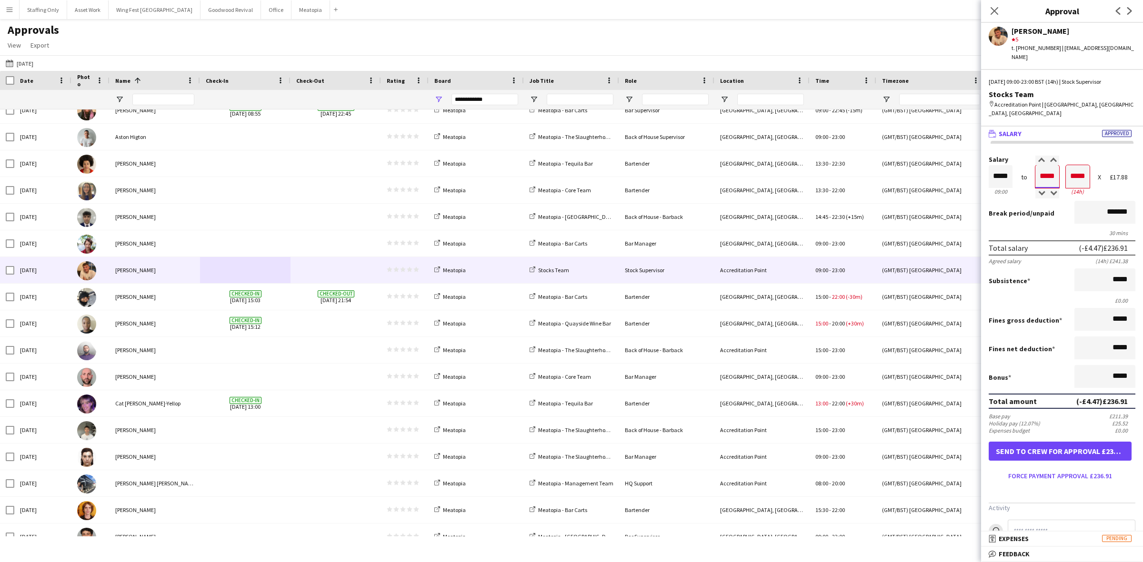
type input "*****"
click at [1039, 469] on button "Force payment approval £236.91" at bounding box center [1060, 476] width 143 height 15
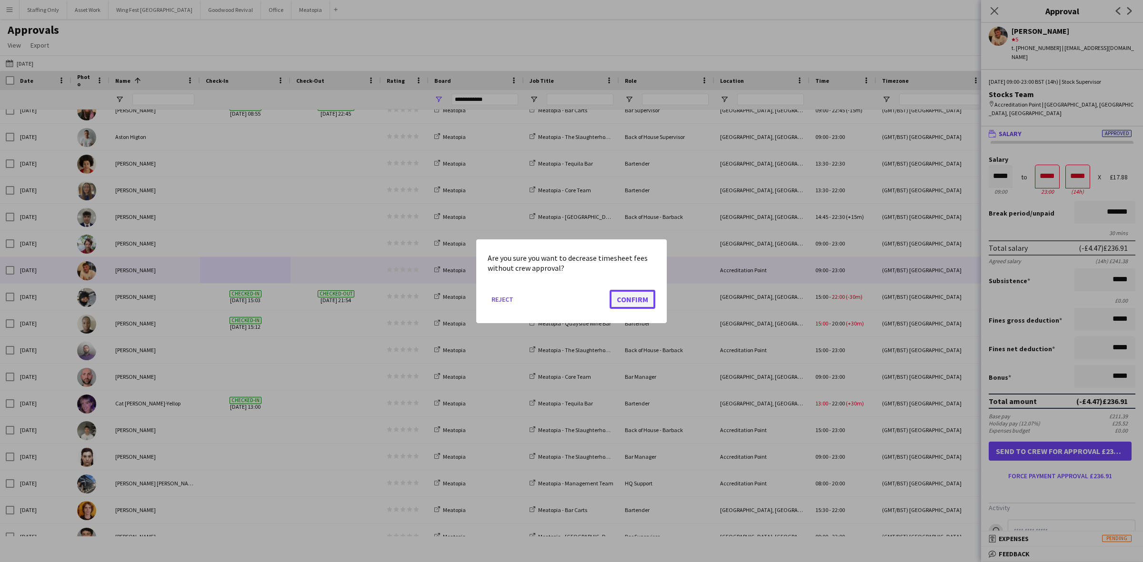
click at [632, 296] on button "Confirm" at bounding box center [633, 299] width 46 height 19
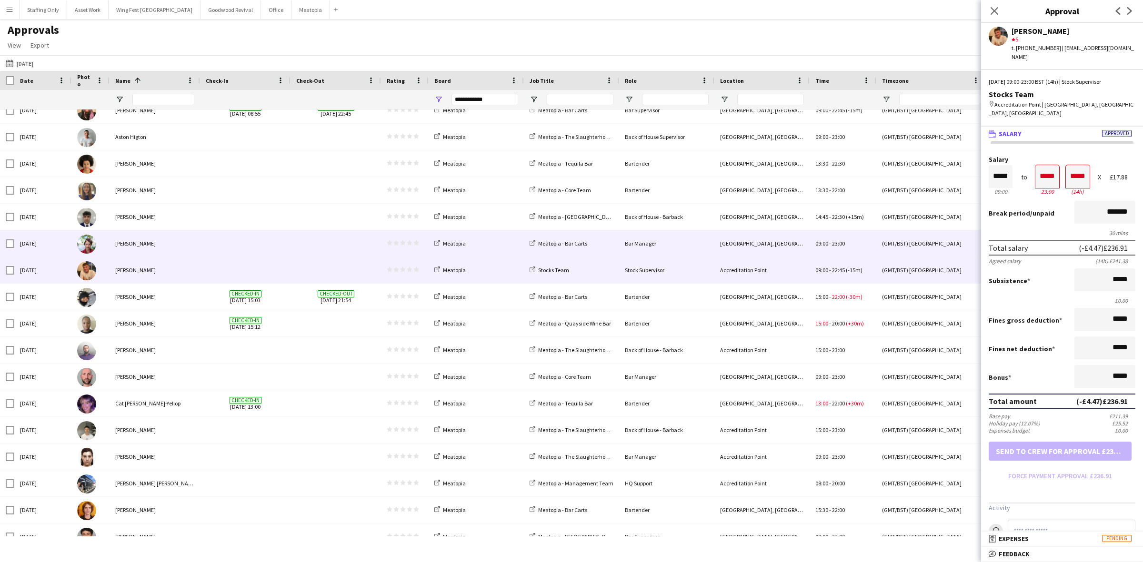
click at [285, 247] on div at bounding box center [245, 244] width 90 height 26
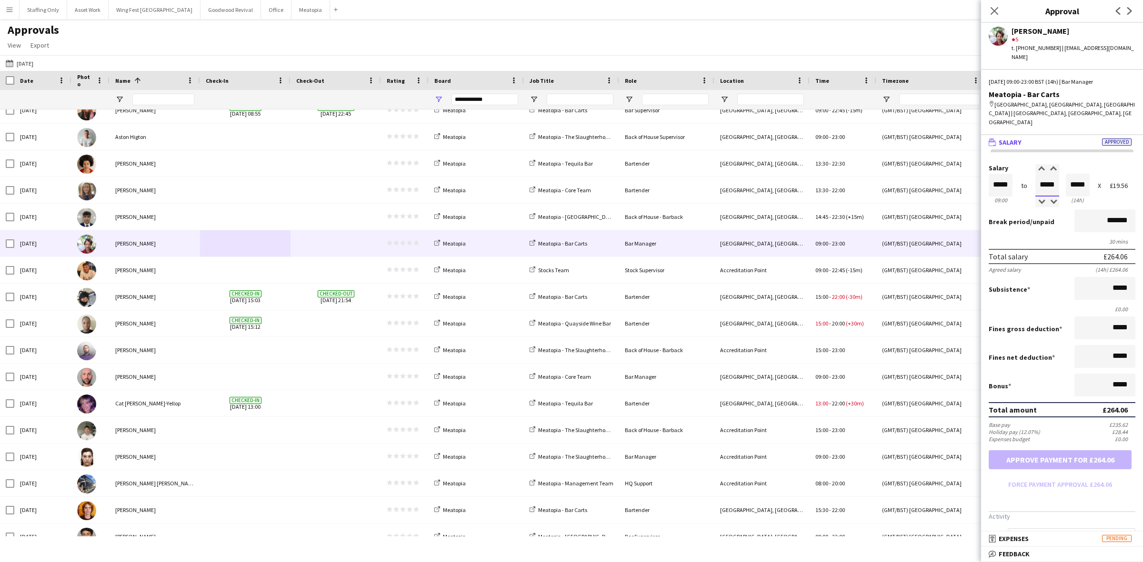
drag, startPoint x: 1051, startPoint y: 162, endPoint x: 1022, endPoint y: 158, distance: 29.3
click at [1022, 165] on div "Salary ***** 09:00 to ***** 23:00 ***** (14h) X £19.56" at bounding box center [1062, 185] width 147 height 41
type input "*****"
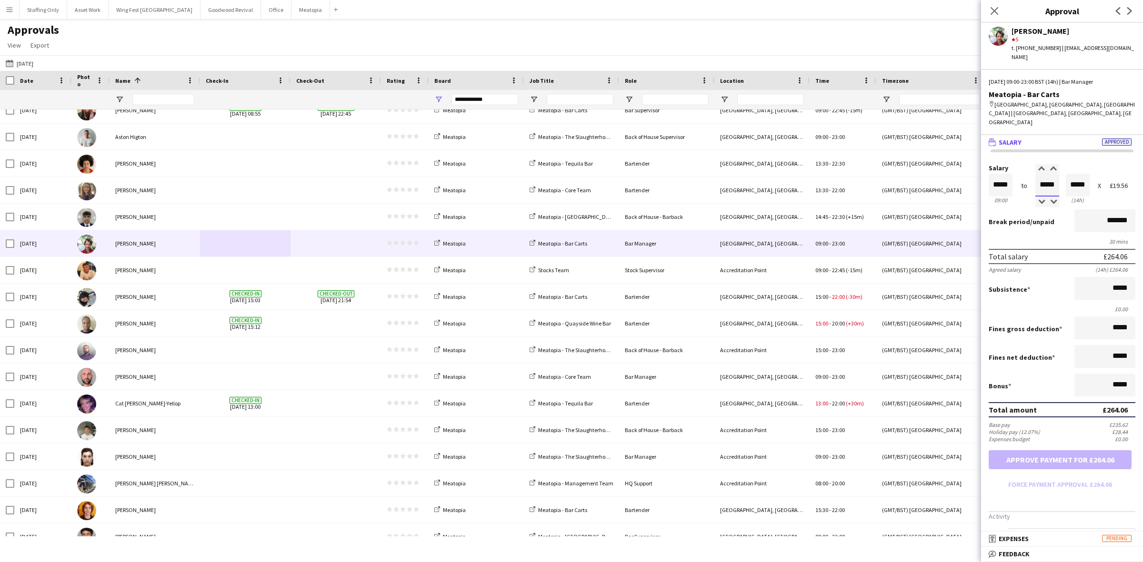
type input "*****"
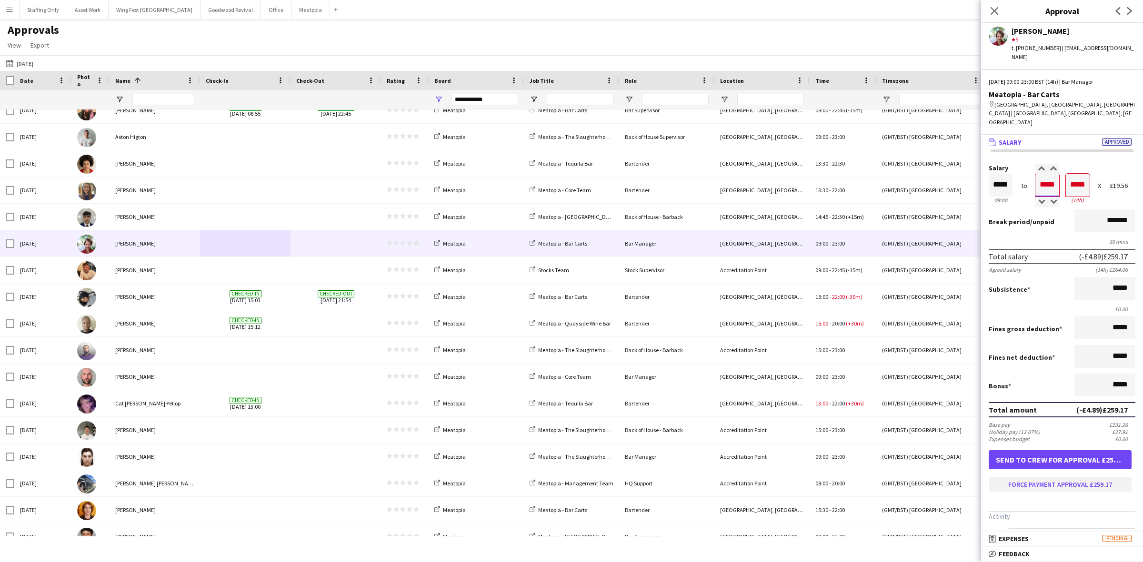
type input "*****"
click at [1091, 477] on button "Force payment approval £259.17" at bounding box center [1060, 484] width 143 height 15
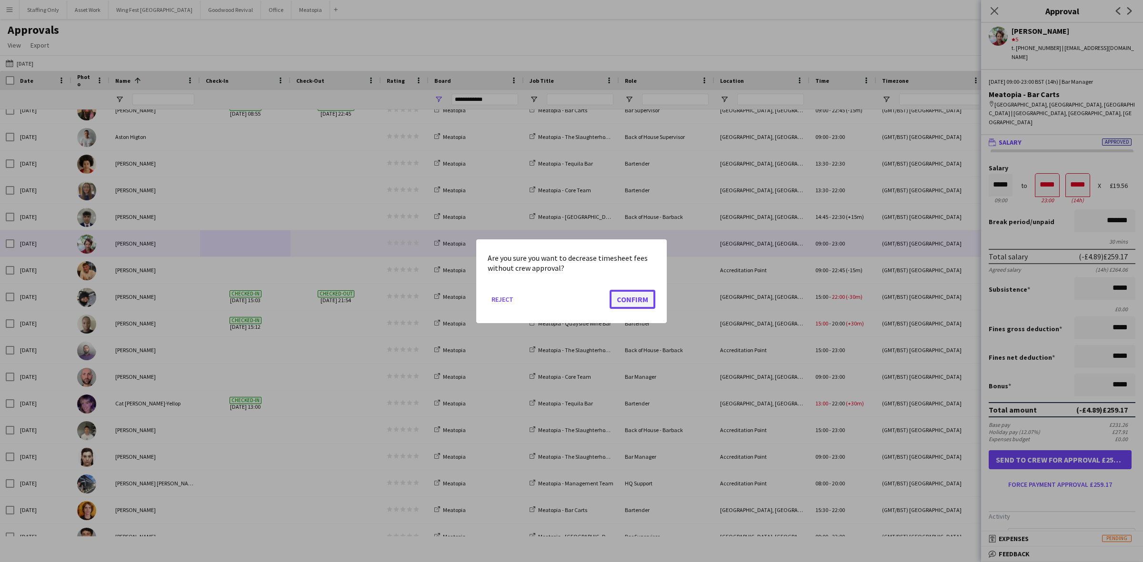
click at [636, 307] on button "Confirm" at bounding box center [633, 299] width 46 height 19
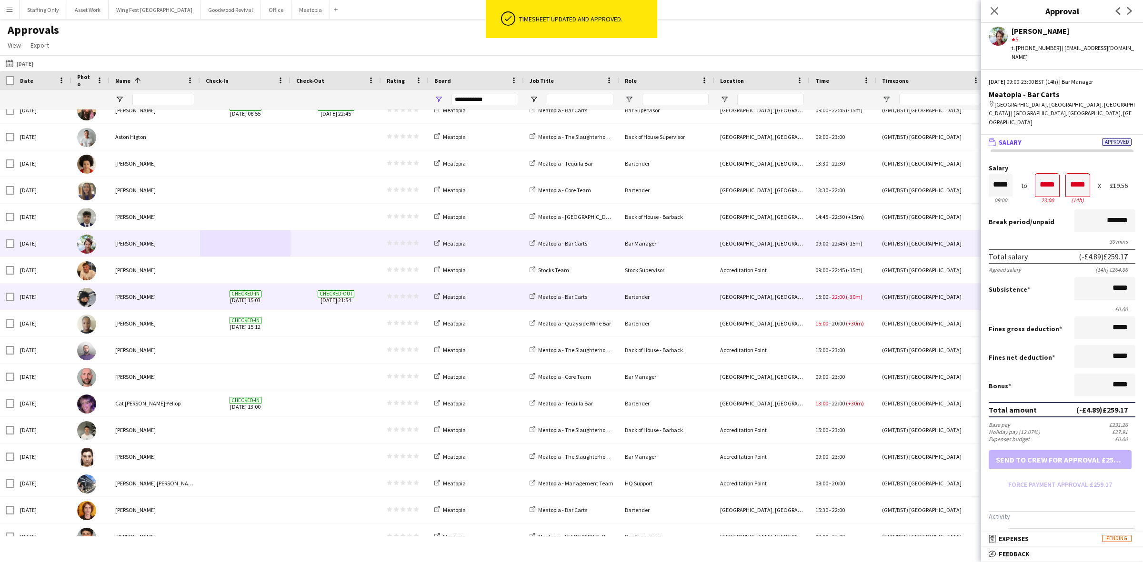
click at [290, 298] on div "Checked-in [DATE] 15:03" at bounding box center [245, 297] width 90 height 26
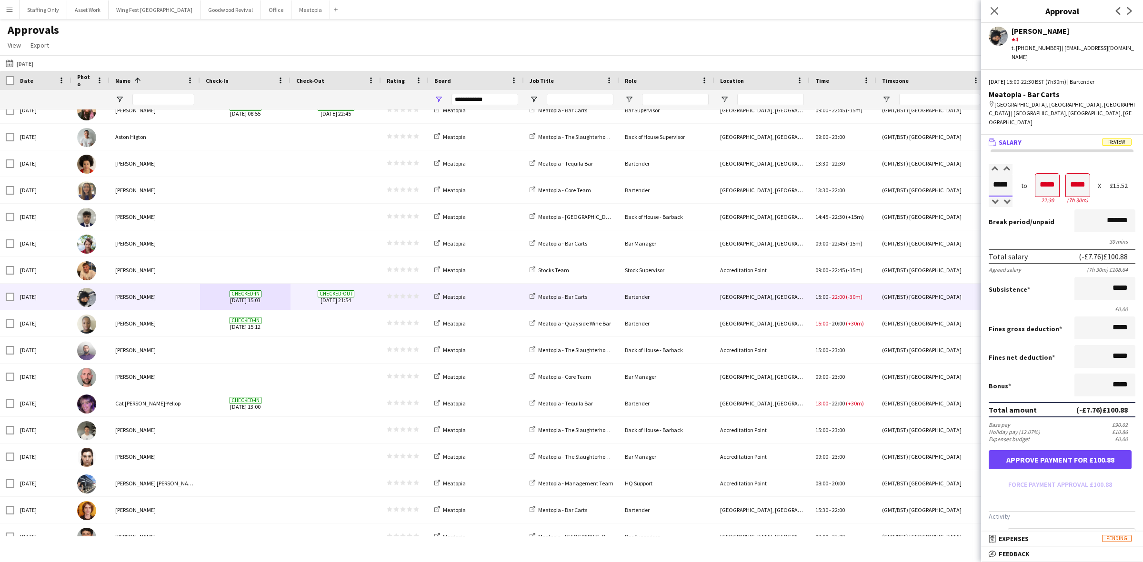
drag, startPoint x: 1011, startPoint y: 160, endPoint x: 977, endPoint y: 159, distance: 33.4
click at [977, 159] on body "Menu Boards Boards Boards All jobs Status Workforce Workforce My Workforce Recr…" at bounding box center [571, 281] width 1143 height 562
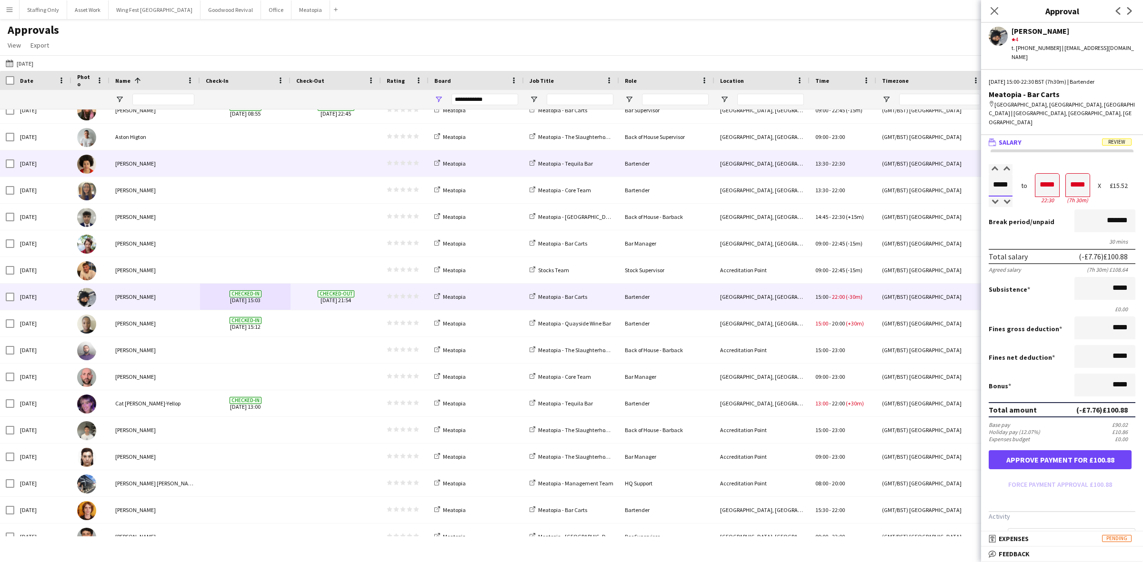
type input "*****"
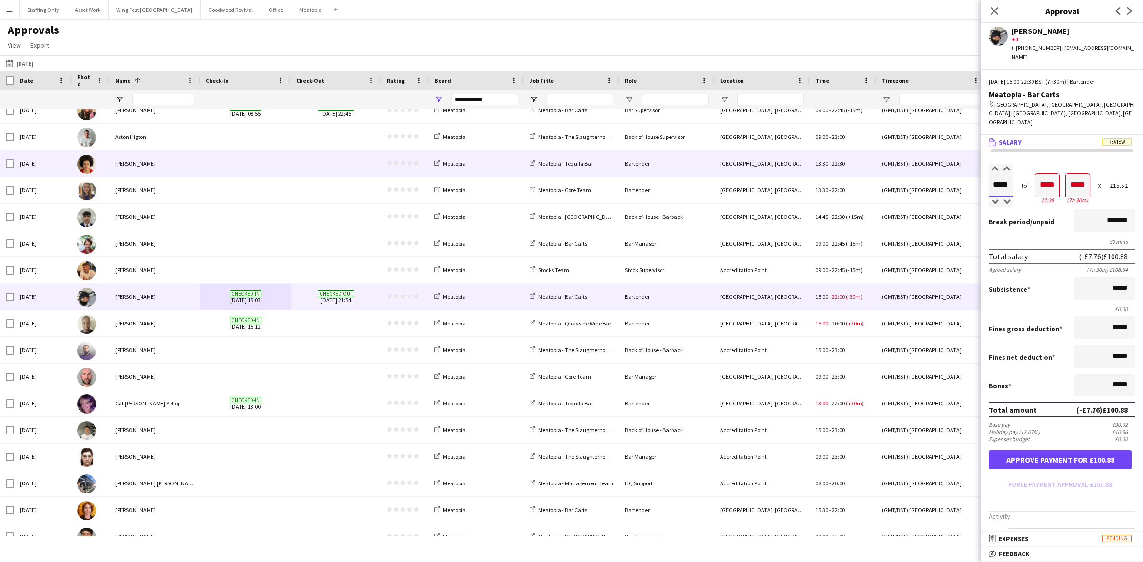
type input "*****"
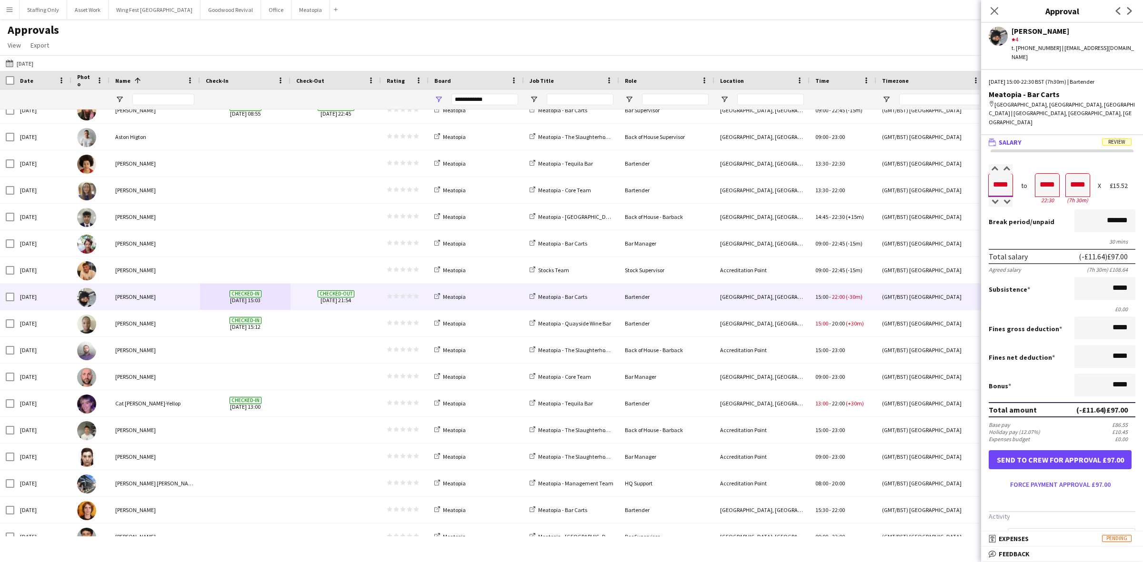
type input "*****"
drag, startPoint x: 1051, startPoint y: 157, endPoint x: 1012, endPoint y: 154, distance: 38.7
click at [1012, 165] on div "Salary ***** 15:00 to ***** 22:30 ***** (7h 30m) X £15.52" at bounding box center [1062, 185] width 147 height 41
type input "*****"
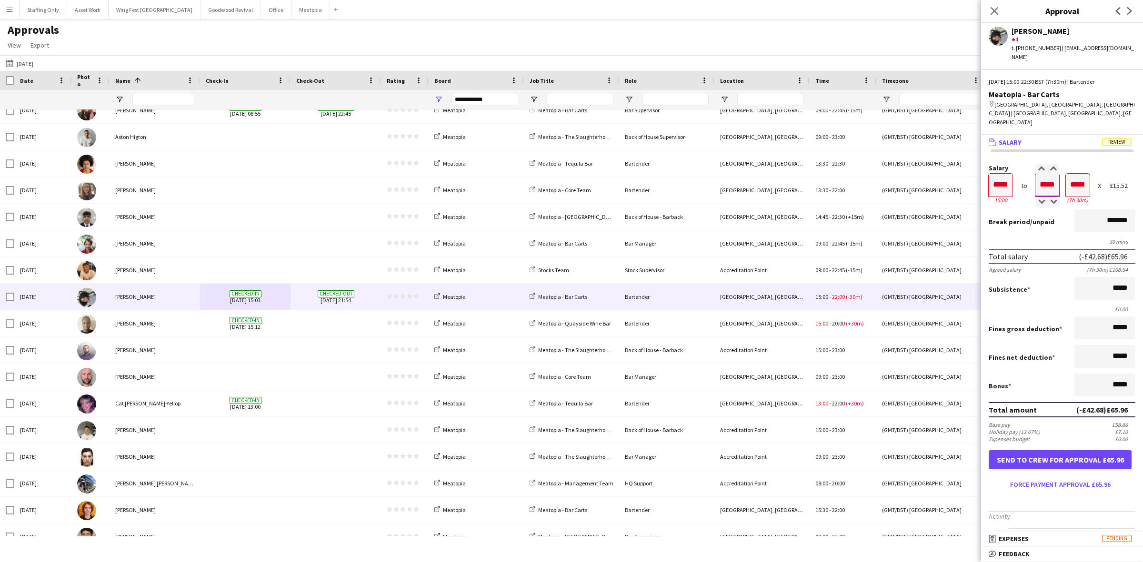
type input "*****"
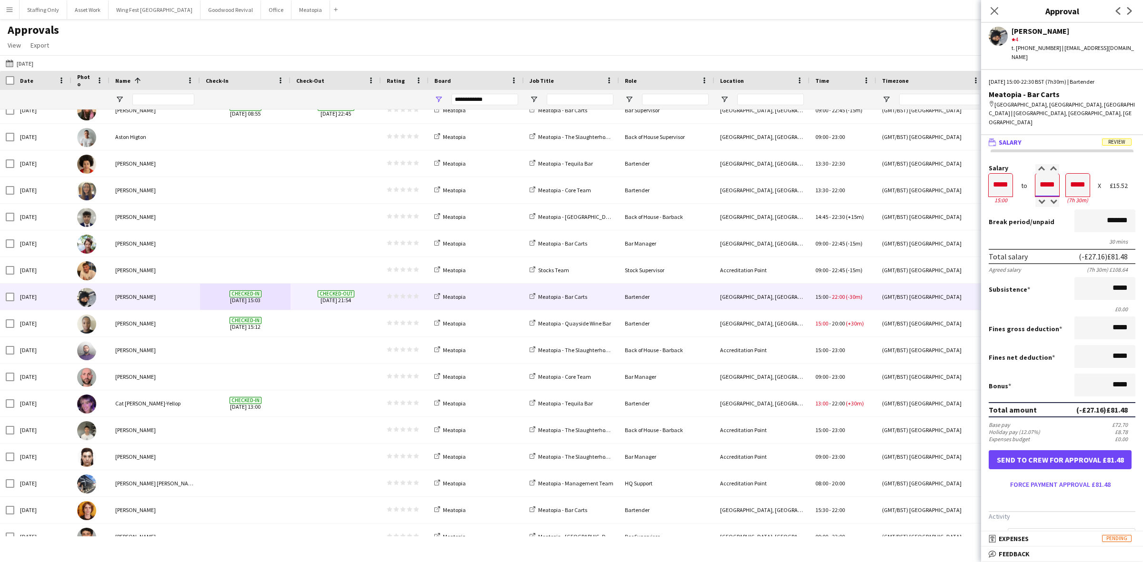
type input "*****"
click at [1023, 477] on button "Force payment approval £93.12" at bounding box center [1060, 484] width 143 height 15
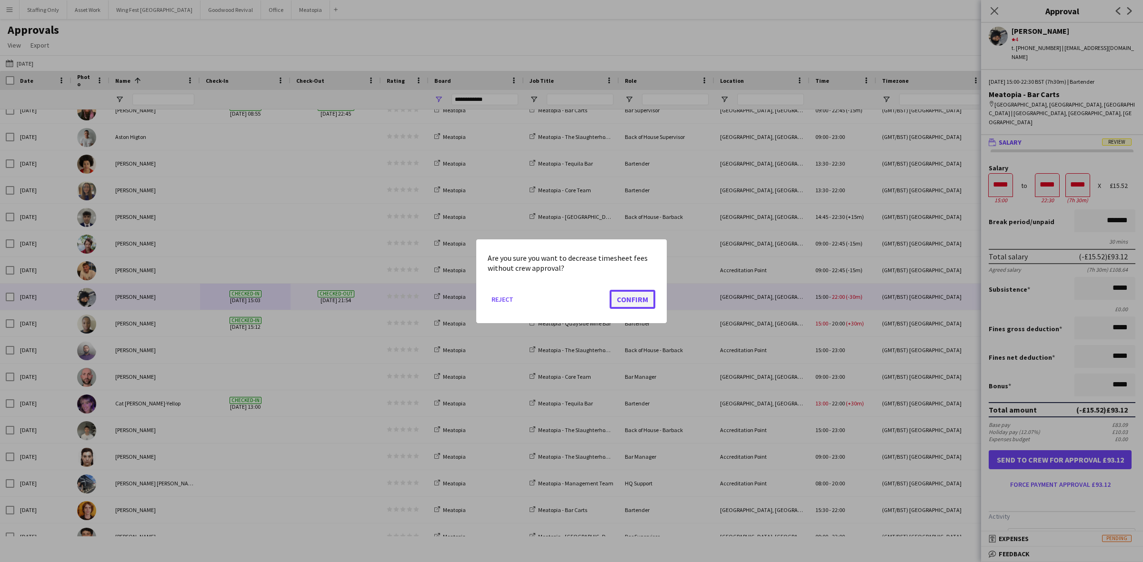
click at [636, 300] on button "Confirm" at bounding box center [633, 299] width 46 height 19
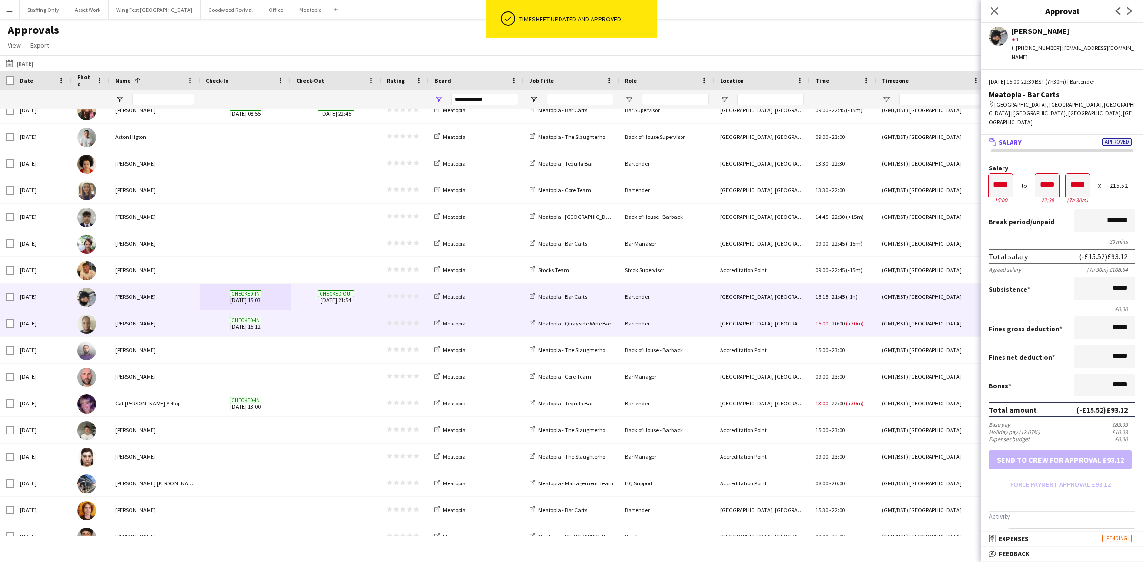
click at [308, 323] on span at bounding box center [335, 324] width 79 height 26
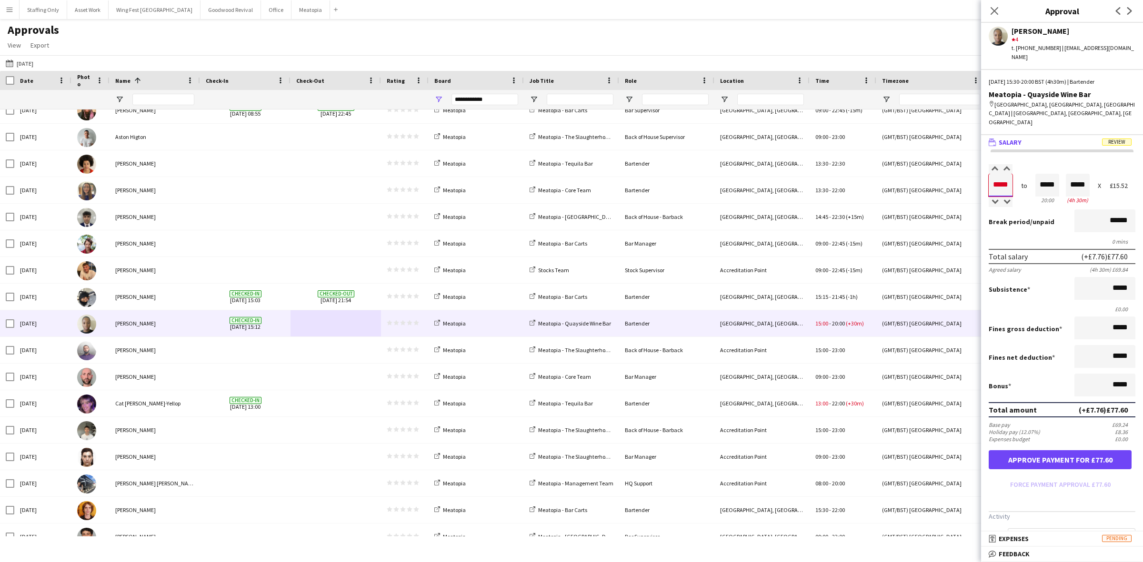
drag, startPoint x: 1010, startPoint y: 160, endPoint x: 990, endPoint y: 158, distance: 20.1
click at [990, 174] on input "*****" at bounding box center [1001, 185] width 24 height 23
type input "*****"
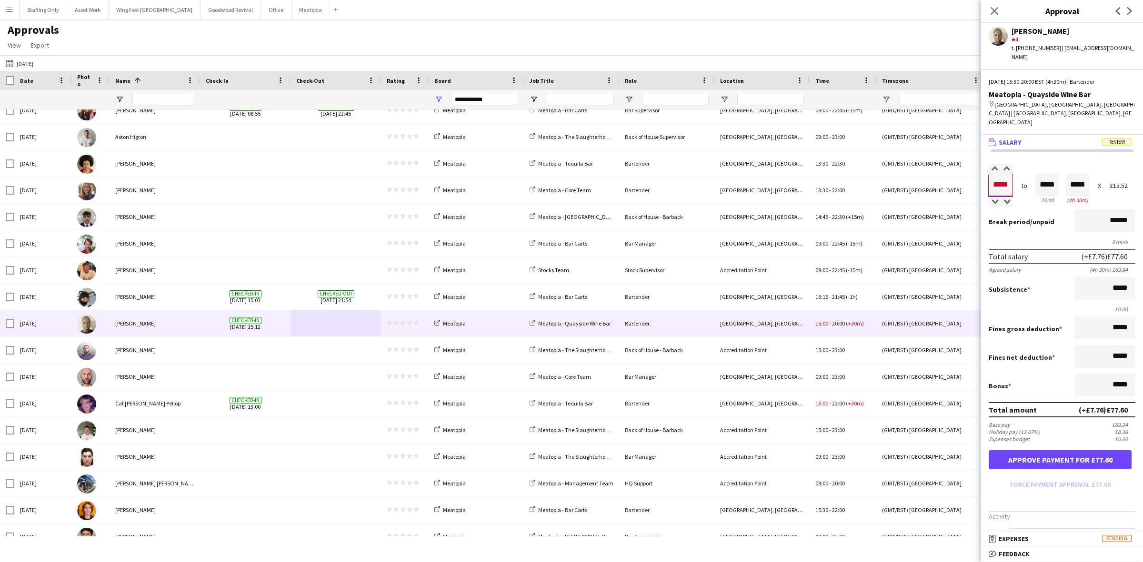
type input "*****"
drag, startPoint x: 1051, startPoint y: 158, endPoint x: 1030, endPoint y: 154, distance: 21.4
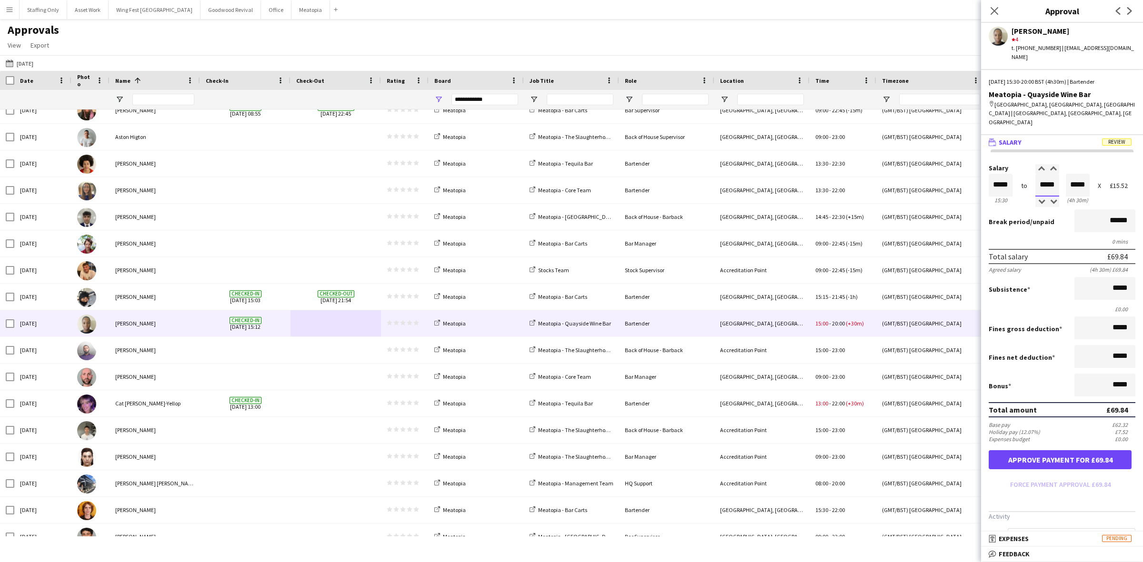
click at [1030, 165] on div "Salary ***** 15:30 to ***** 20:00 ***** (4h 30m) X £15.52" at bounding box center [1062, 185] width 147 height 41
click at [1040, 451] on button "Approve payment for £69.84" at bounding box center [1060, 460] width 143 height 19
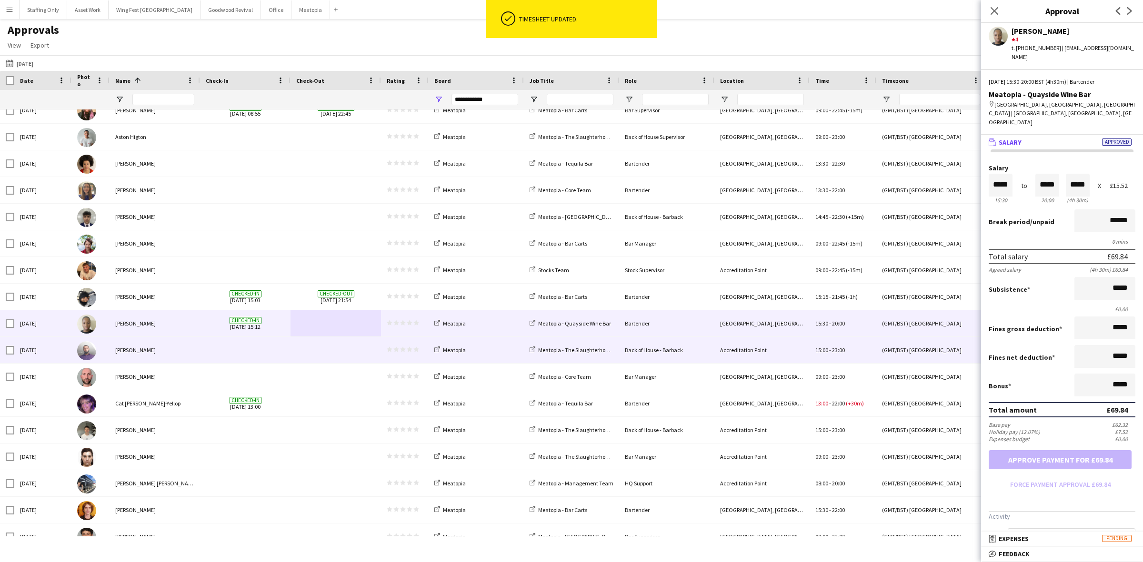
click at [286, 352] on div at bounding box center [245, 350] width 90 height 26
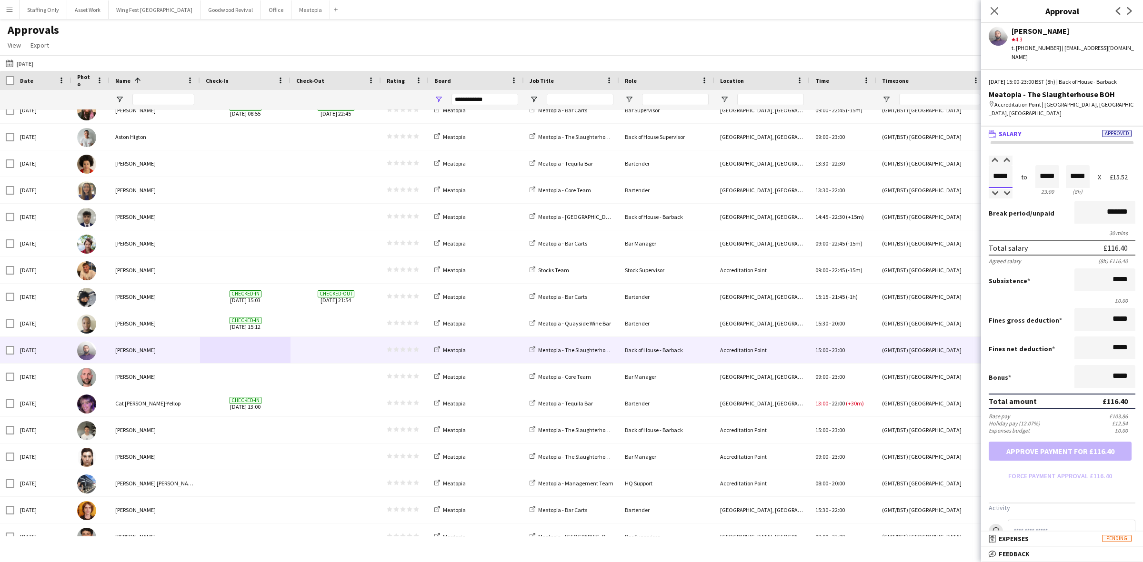
drag, startPoint x: 1007, startPoint y: 170, endPoint x: 962, endPoint y: 166, distance: 45.5
click at [962, 166] on body "Menu Boards Boards Boards All jobs Status Workforce Workforce My Workforce Recr…" at bounding box center [571, 281] width 1143 height 562
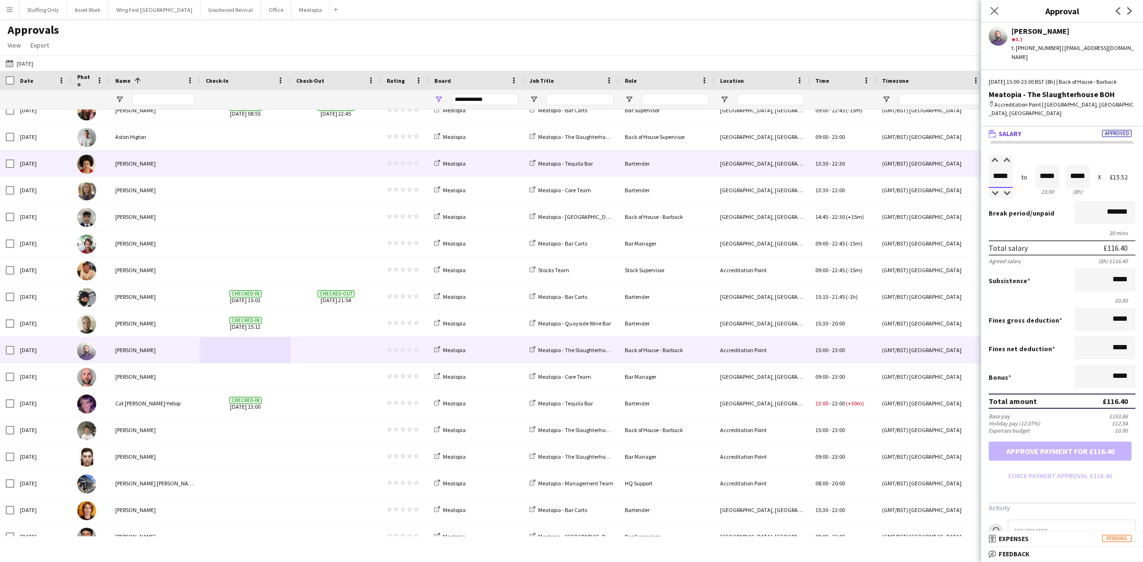
type input "*****"
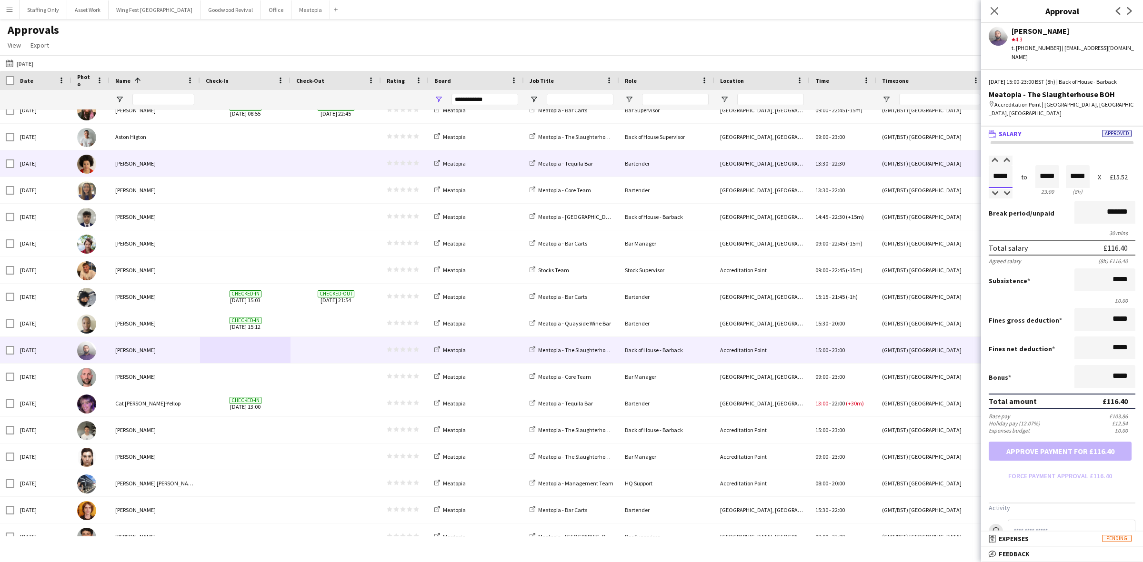
type input "*****"
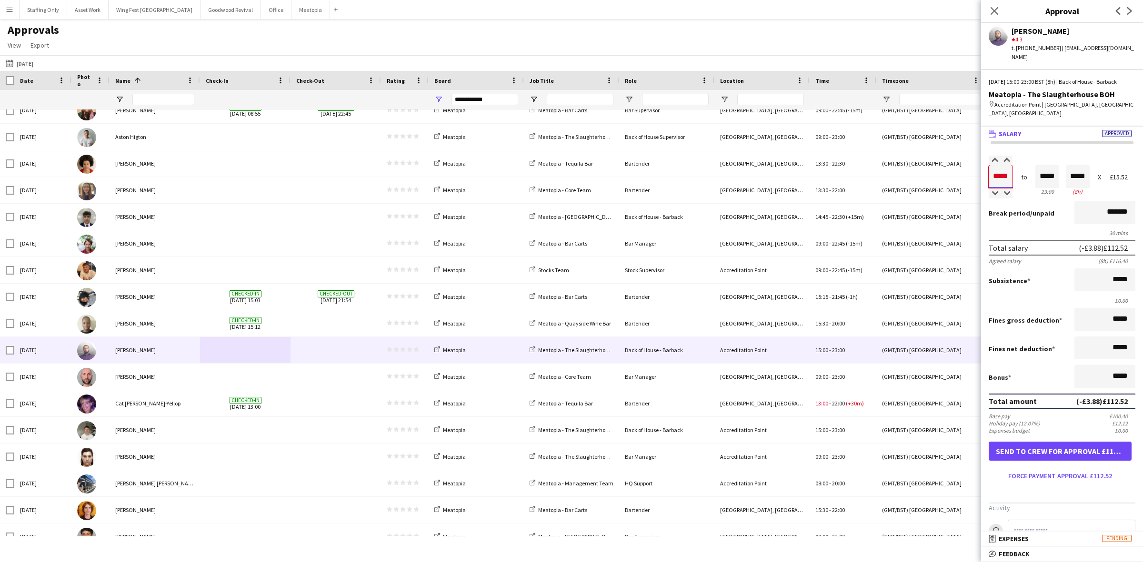
type input "*****"
drag, startPoint x: 1051, startPoint y: 167, endPoint x: 1005, endPoint y: 161, distance: 46.1
click at [1005, 161] on div "Salary ***** 15:00 to ***** 23:00 ***** (8h) X £15.52" at bounding box center [1062, 176] width 147 height 41
type input "*****"
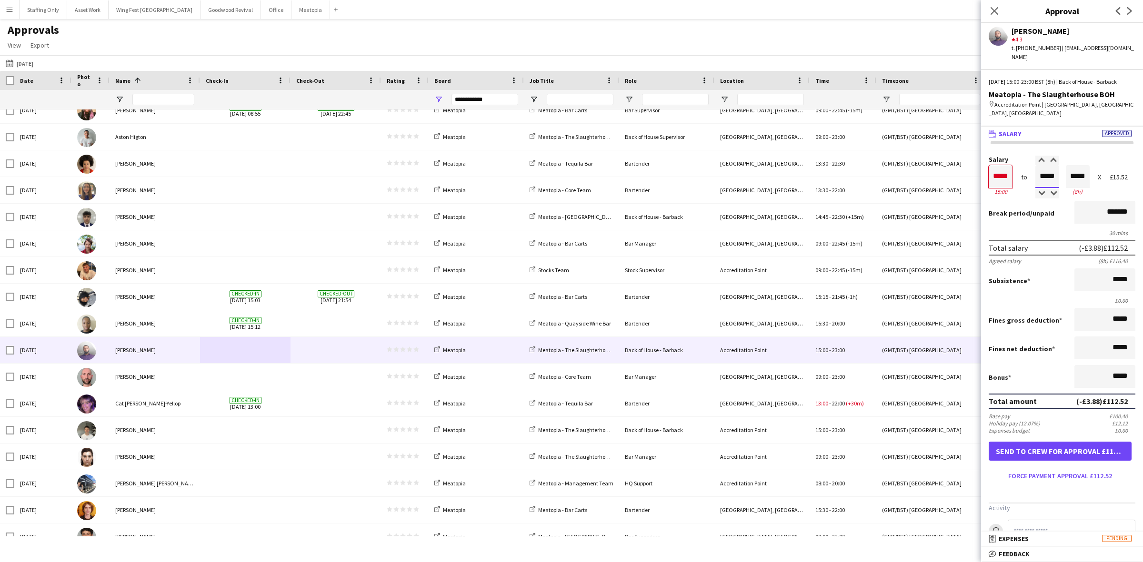
type input "*****"
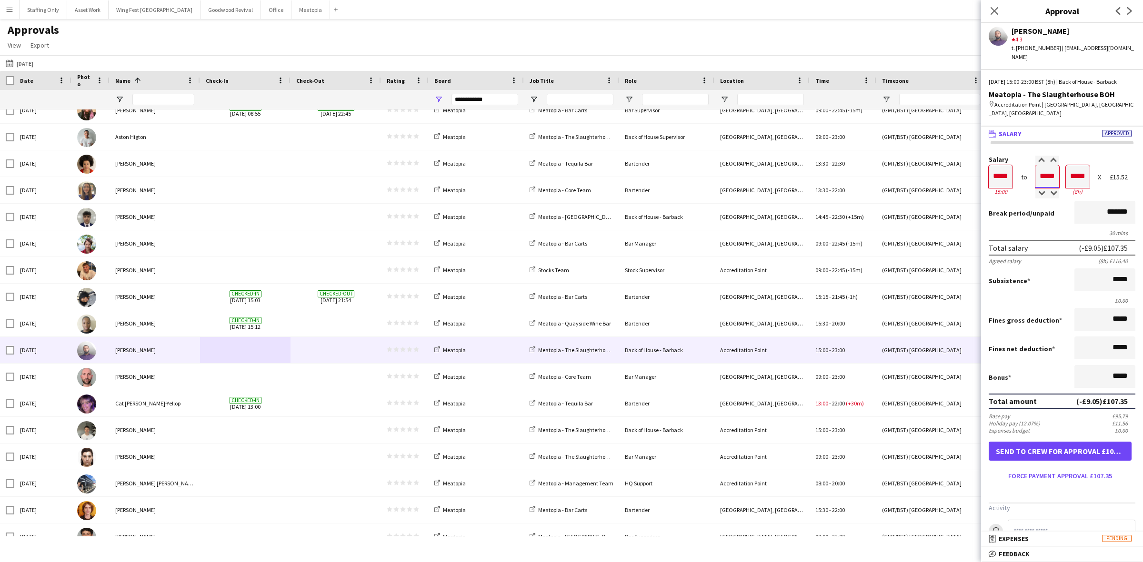
type input "*****"
click at [1033, 469] on button "Force payment approval £108.64" at bounding box center [1060, 476] width 143 height 15
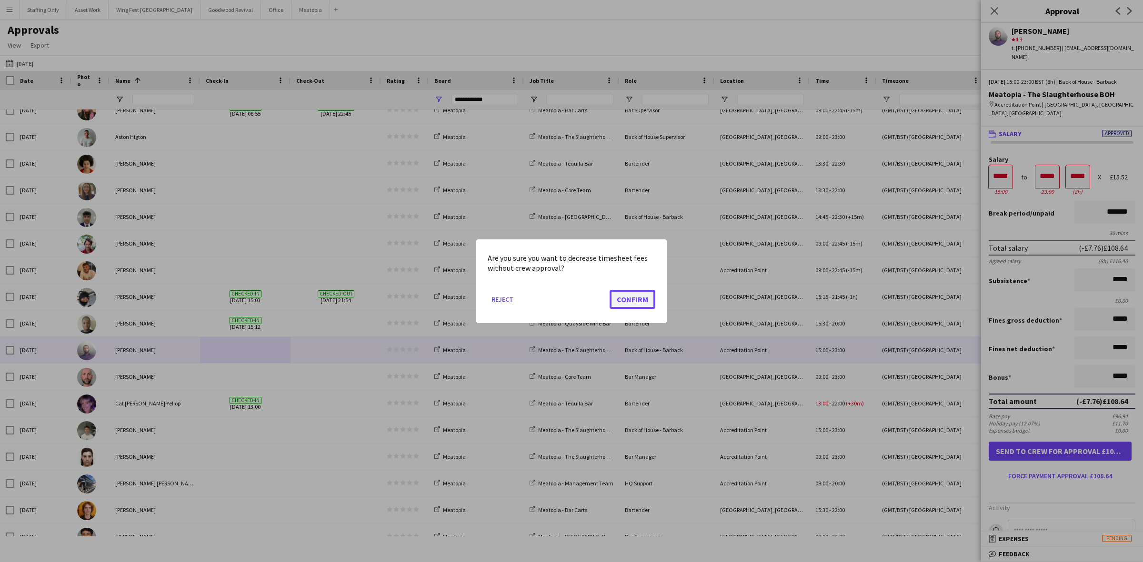
click at [638, 301] on button "Confirm" at bounding box center [633, 299] width 46 height 19
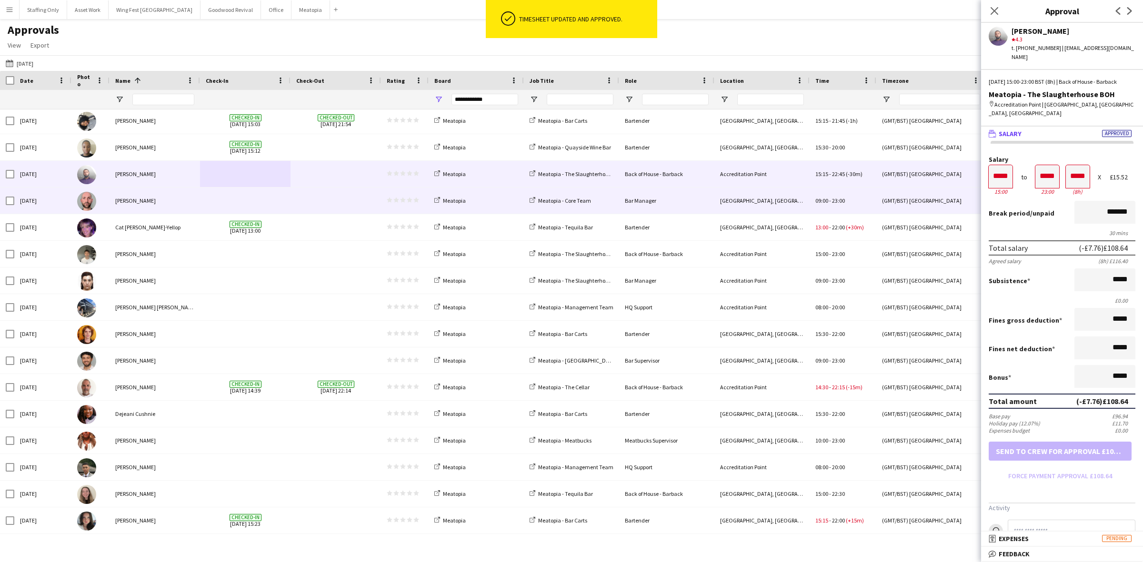
scroll to position [0, 0]
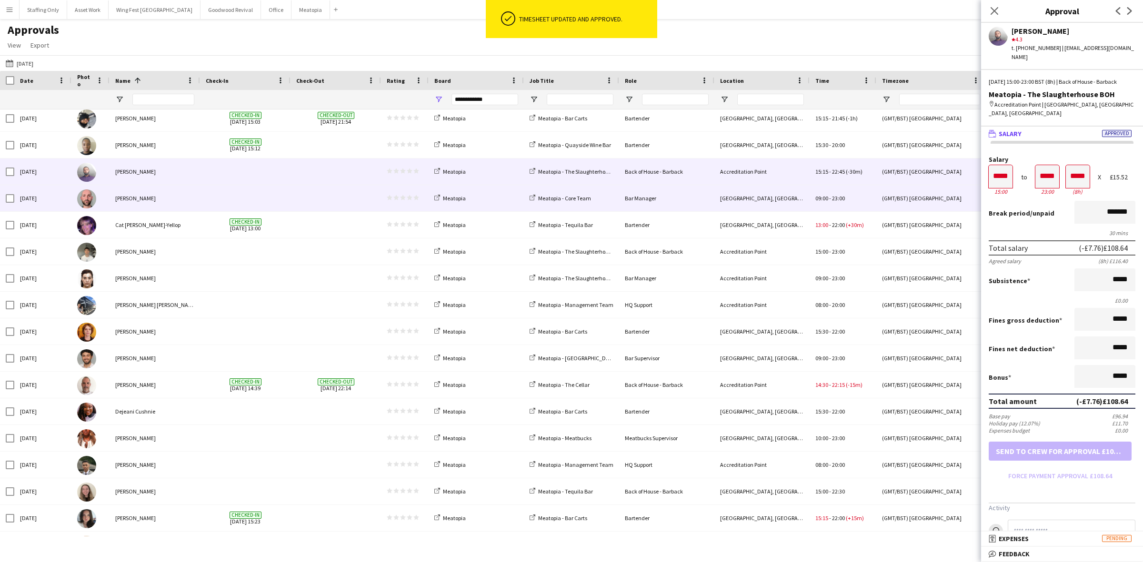
click at [334, 205] on span at bounding box center [335, 198] width 79 height 26
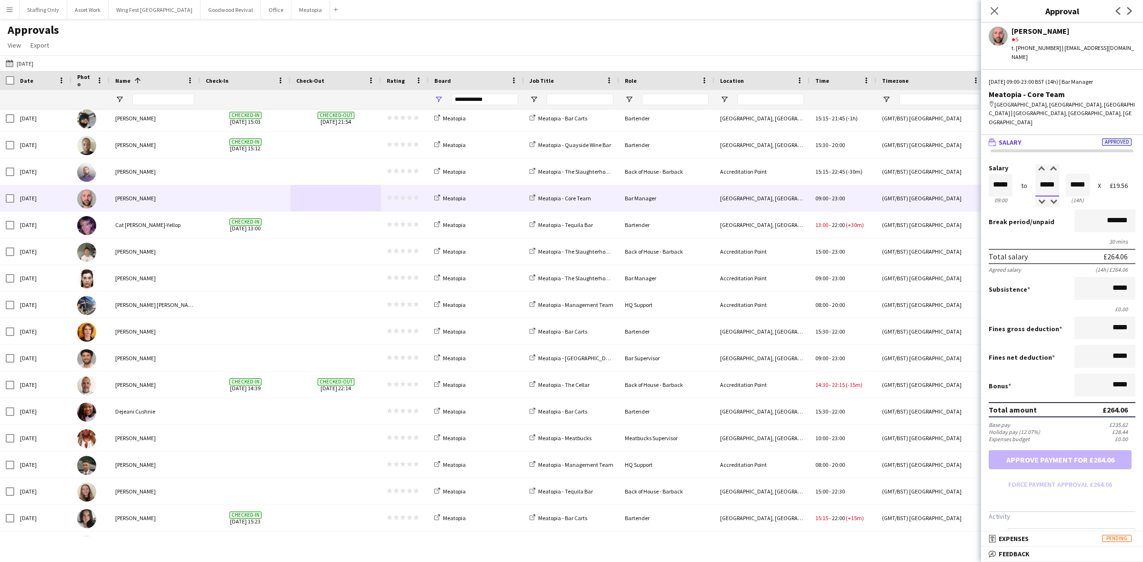
drag, startPoint x: 1051, startPoint y: 158, endPoint x: 1033, endPoint y: 156, distance: 18.3
click at [1035, 174] on input "*****" at bounding box center [1047, 185] width 24 height 23
type input "*****"
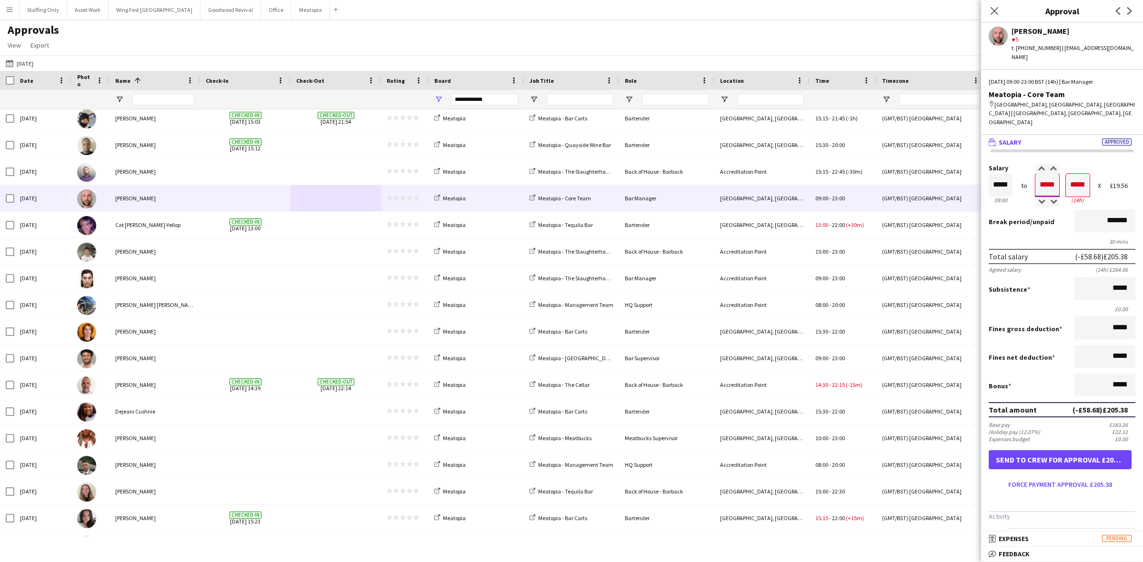
type input "*****"
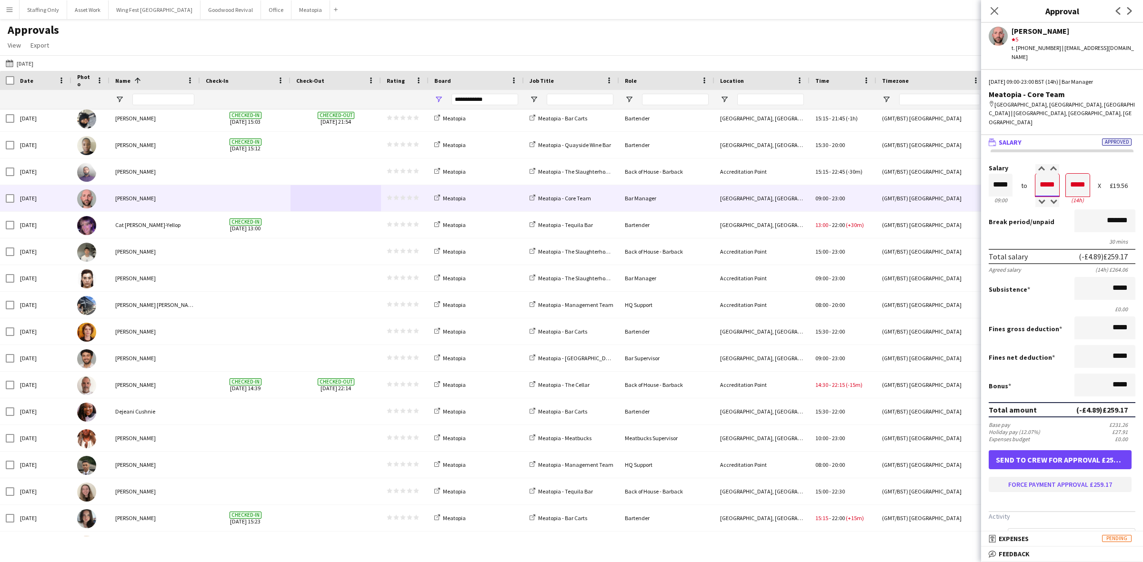
type input "*****"
click at [1053, 477] on button "Force payment approval £259.17" at bounding box center [1060, 484] width 143 height 15
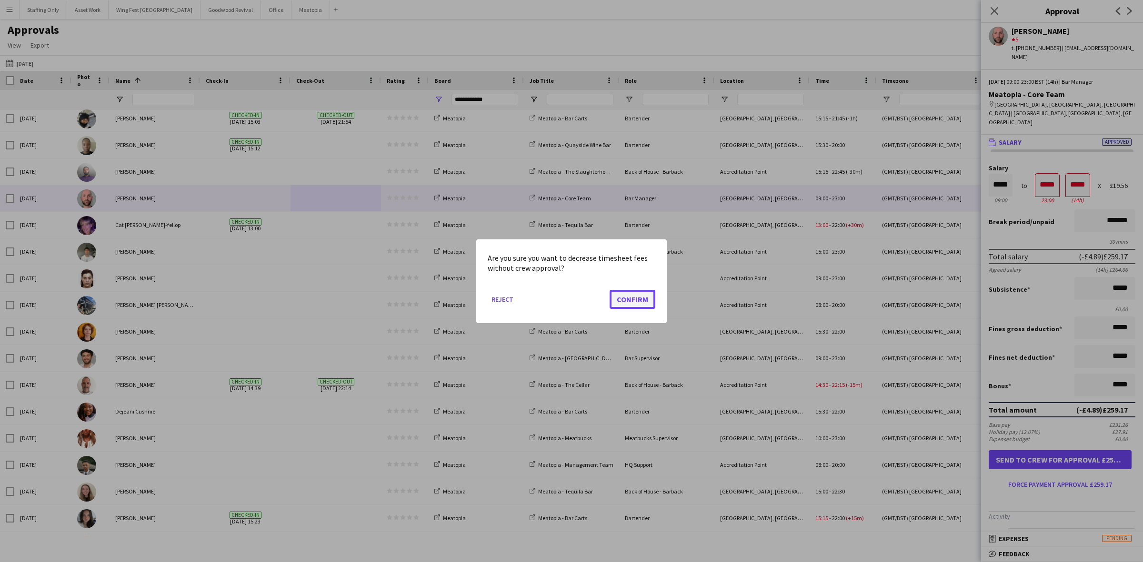
click at [634, 298] on button "Confirm" at bounding box center [633, 299] width 46 height 19
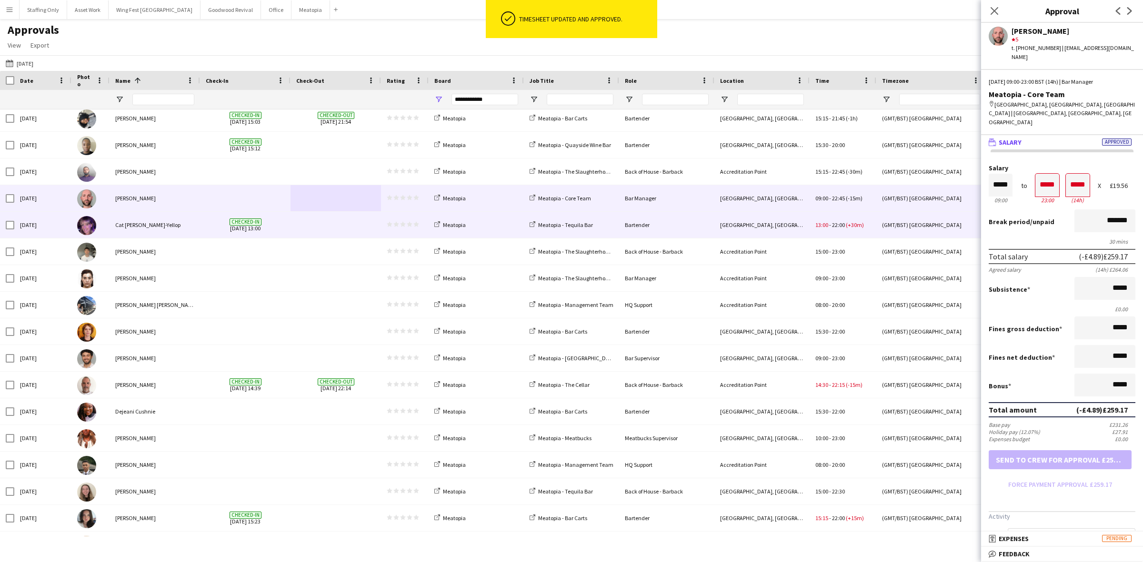
click at [301, 225] on span at bounding box center [335, 225] width 79 height 26
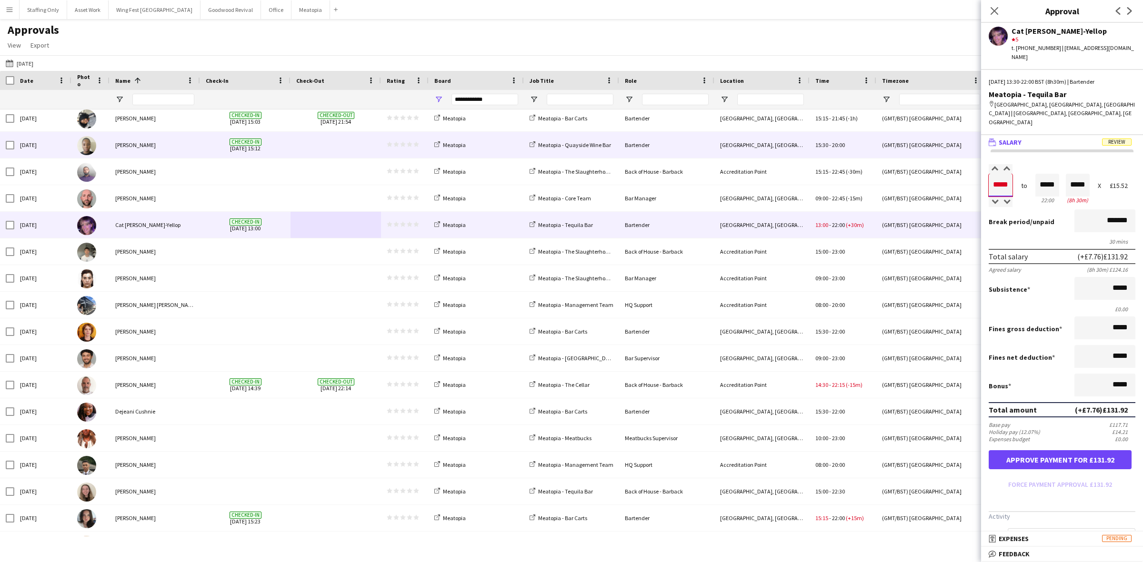
drag, startPoint x: 1009, startPoint y: 159, endPoint x: 960, endPoint y: 153, distance: 48.9
click at [960, 153] on body "Menu Boards Boards Boards All jobs Status Workforce Workforce My Workforce Recr…" at bounding box center [571, 281] width 1143 height 562
type input "*****"
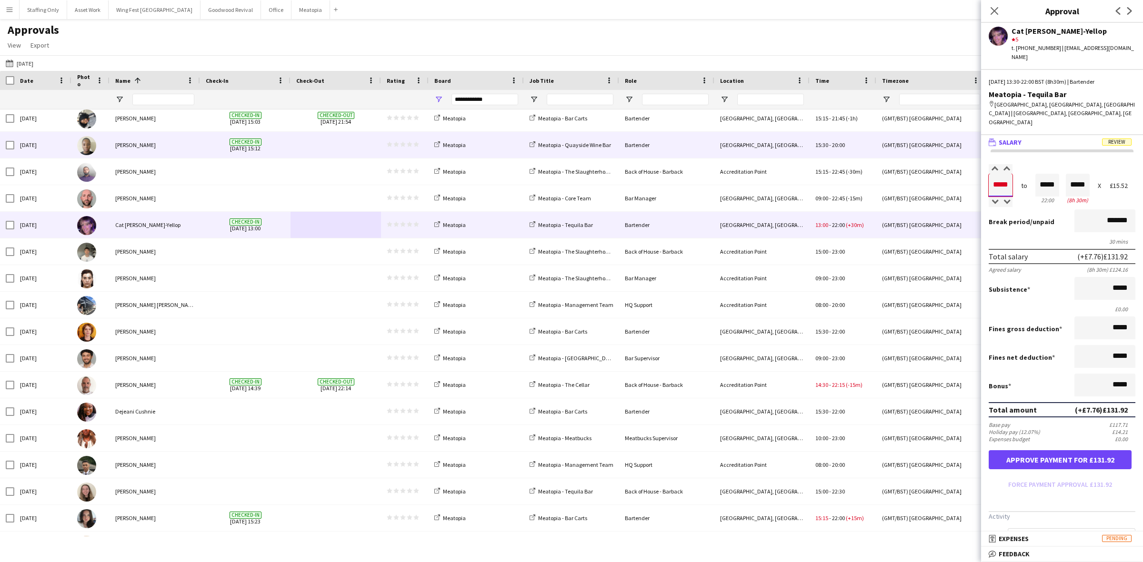
type input "*****"
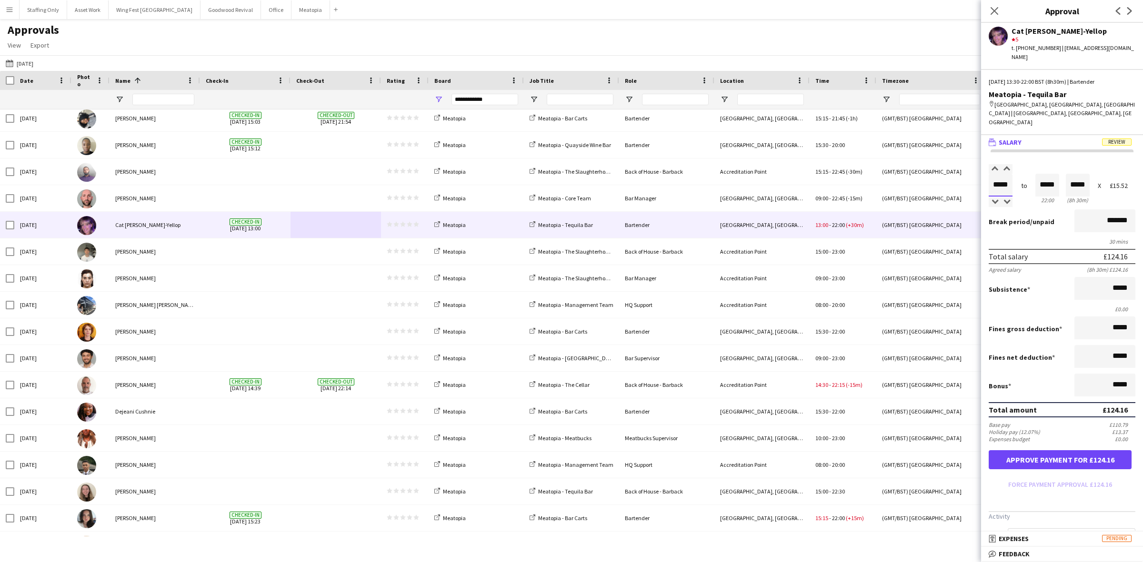
type input "*****"
click at [1060, 451] on button "Approve payment for £124.16" at bounding box center [1060, 460] width 143 height 19
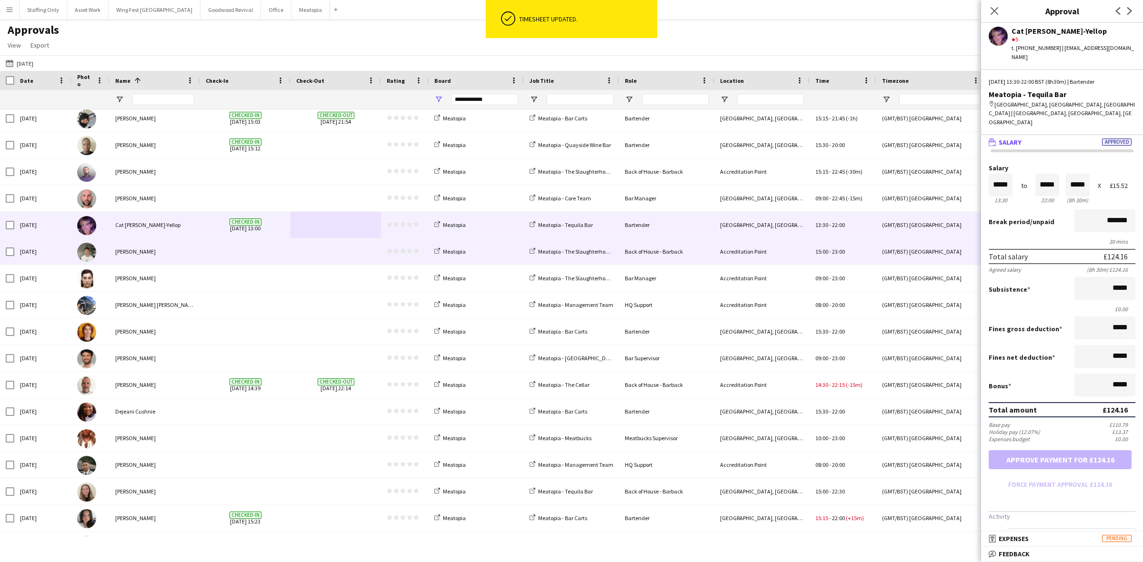
click at [286, 251] on div at bounding box center [245, 252] width 90 height 26
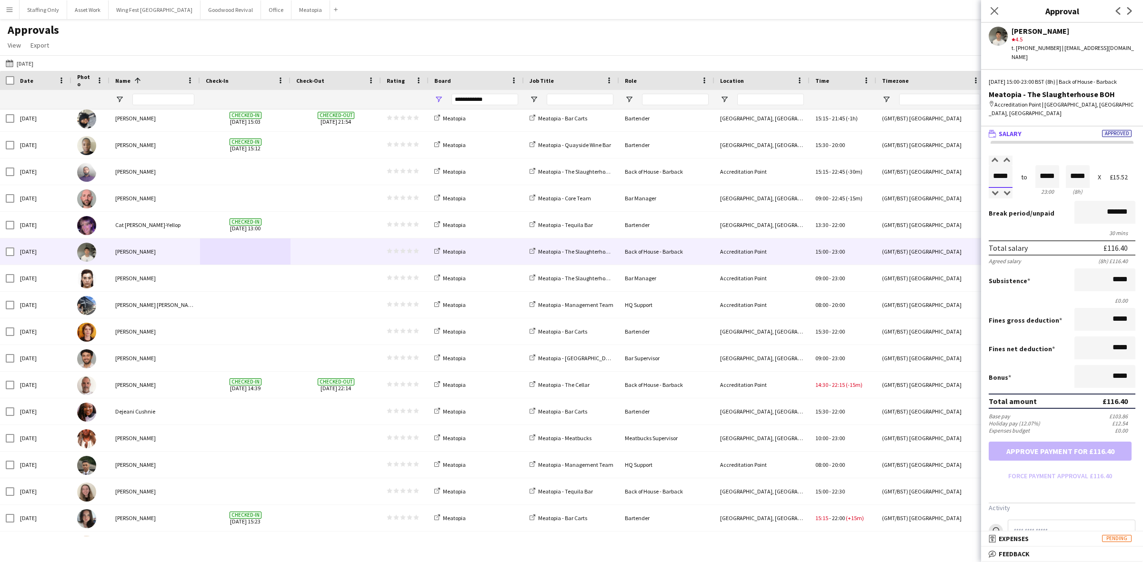
drag, startPoint x: 1010, startPoint y: 166, endPoint x: 978, endPoint y: 153, distance: 34.8
click at [978, 153] on body "Menu Boards Boards Boards All jobs Status Workforce Workforce My Workforce Recr…" at bounding box center [571, 281] width 1143 height 562
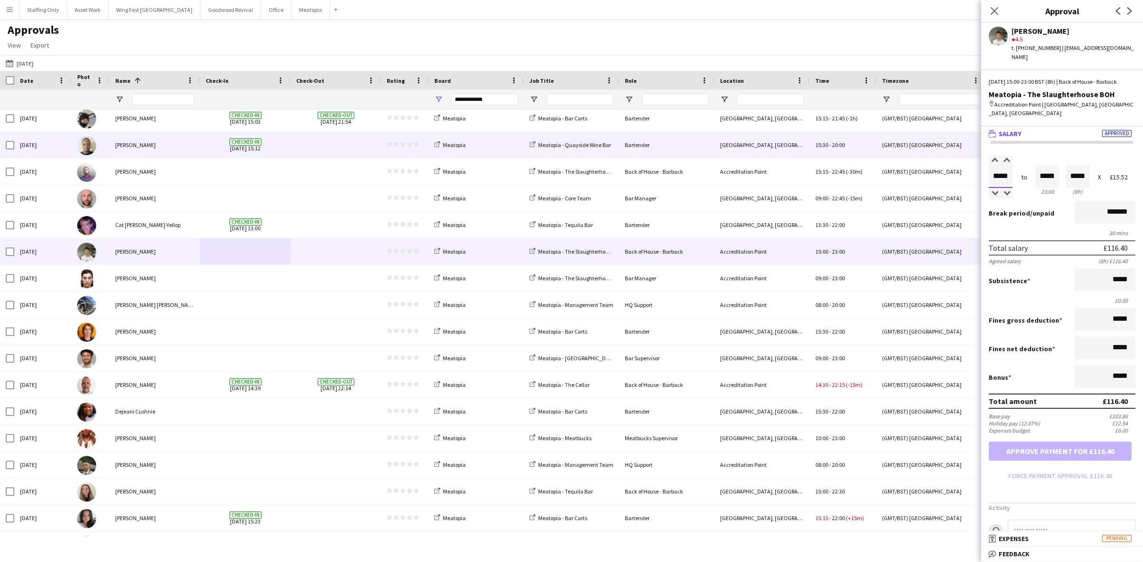
type input "*****"
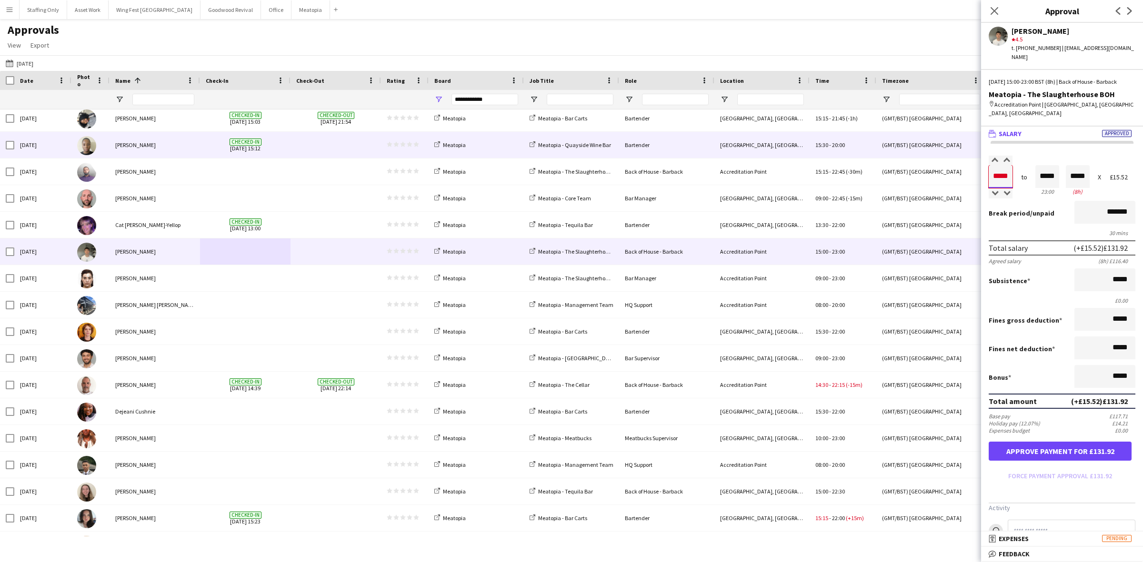
type input "*****"
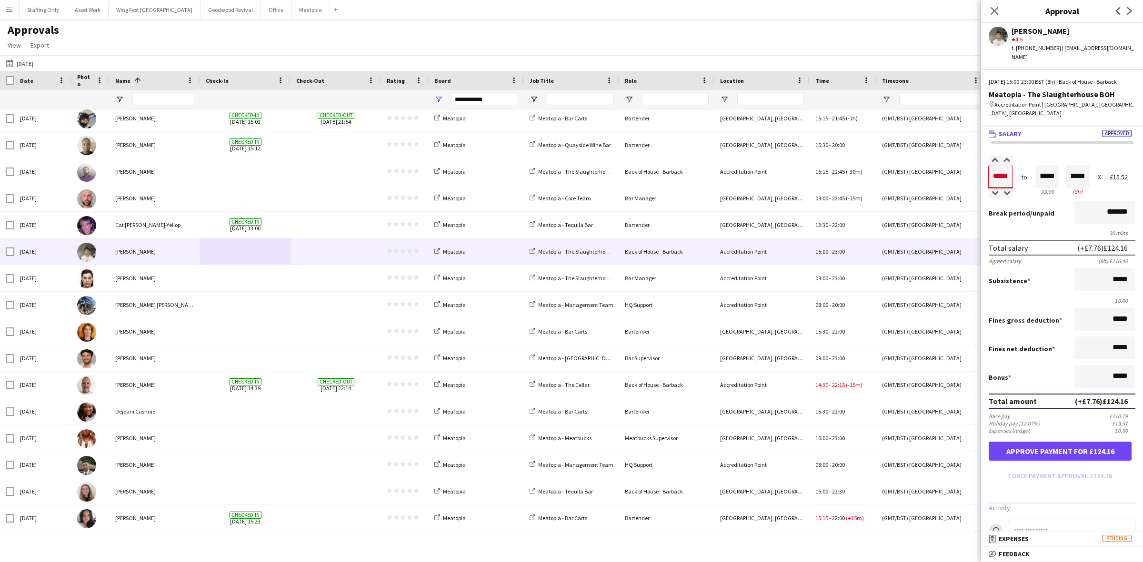
type input "*****"
click at [1080, 444] on button "Approve payment for £124.16" at bounding box center [1060, 451] width 143 height 19
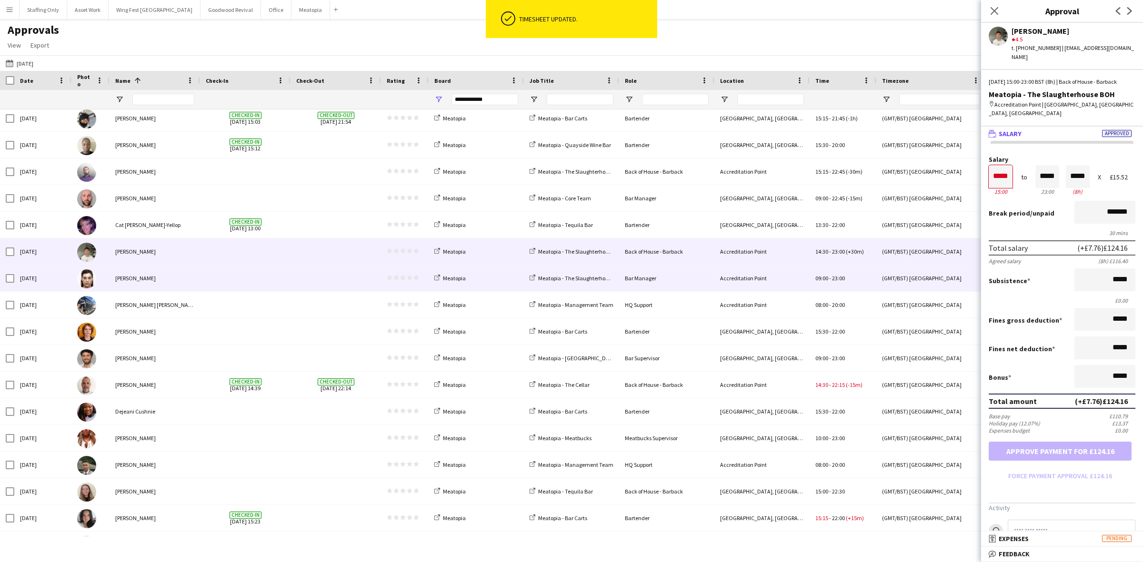
click at [263, 283] on span at bounding box center [245, 278] width 79 height 26
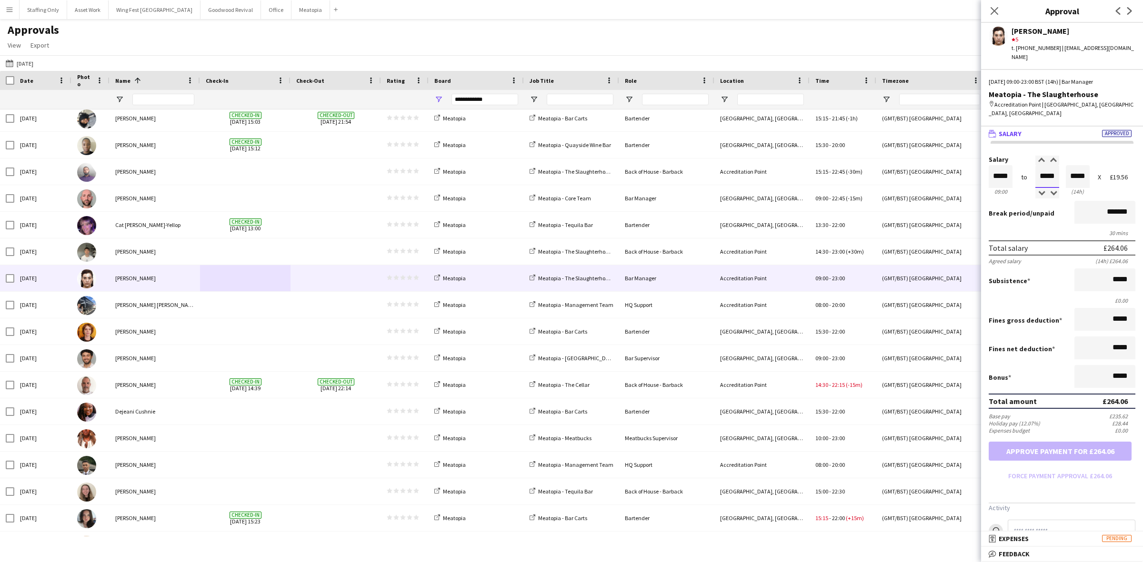
drag, startPoint x: 1052, startPoint y: 153, endPoint x: 1003, endPoint y: 141, distance: 49.7
click at [1003, 156] on div "Salary ***** 09:00 to ***** 23:00 ***** (14h) X £19.56" at bounding box center [1062, 176] width 147 height 41
type input "*****"
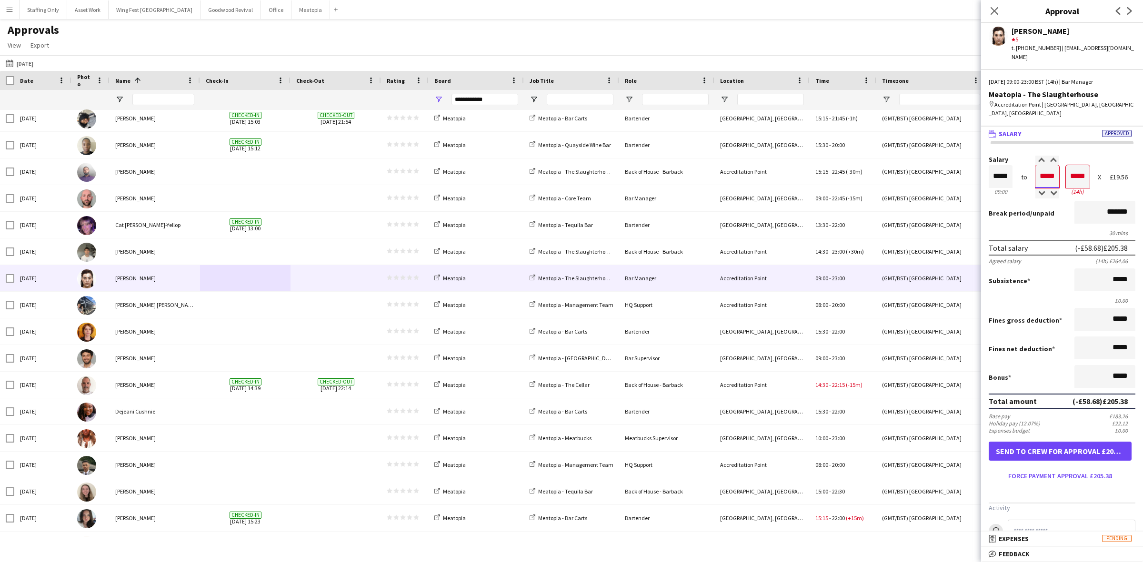
type input "*****"
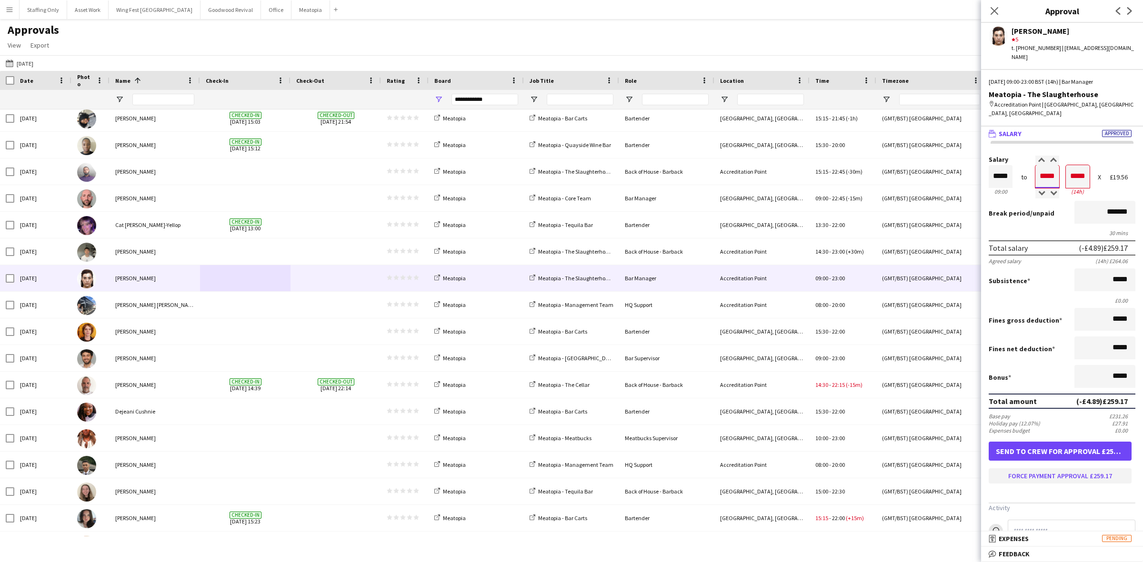
type input "*****"
click at [1044, 469] on button "Force payment approval £259.17" at bounding box center [1060, 476] width 143 height 15
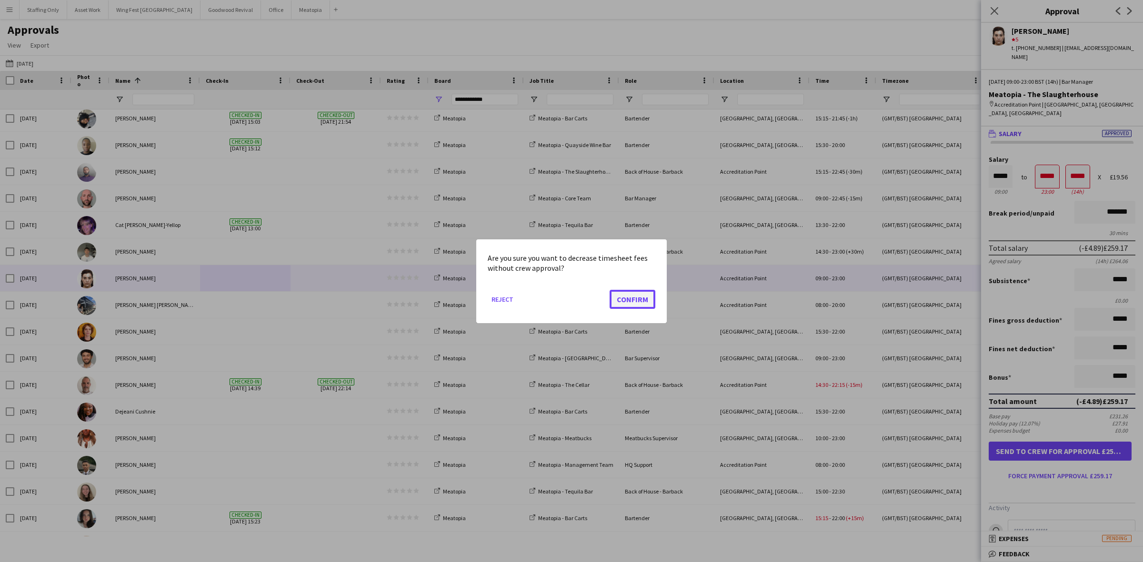
click at [637, 301] on button "Confirm" at bounding box center [633, 299] width 46 height 19
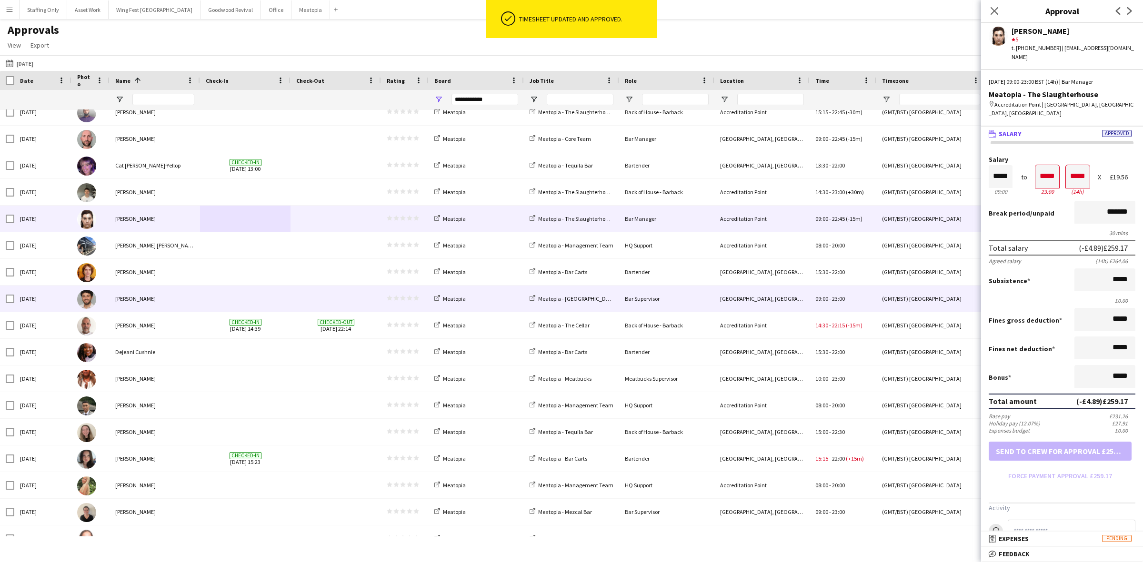
scroll to position [417, 0]
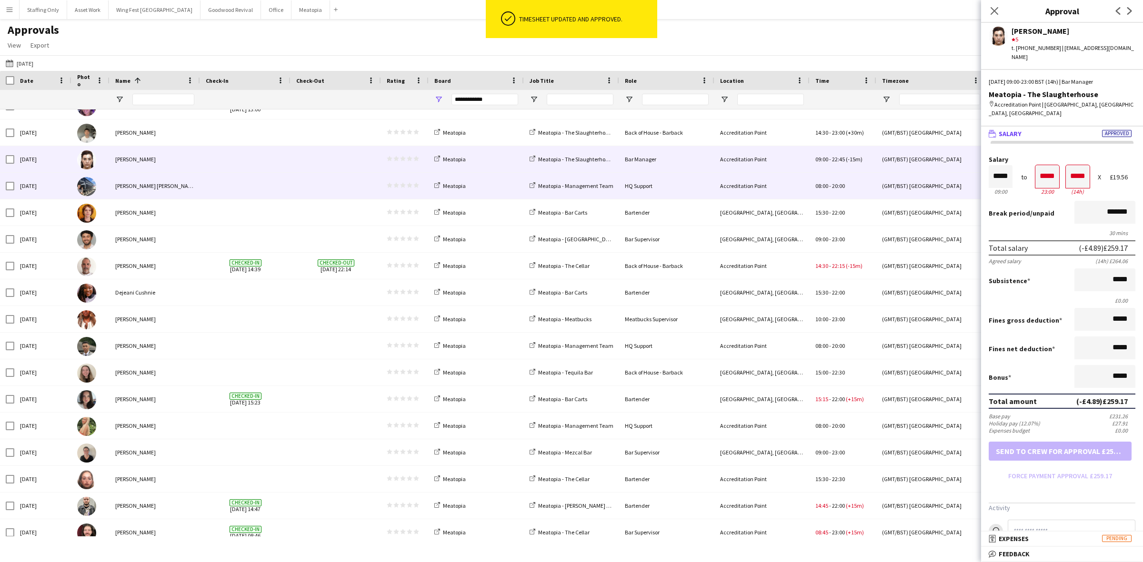
click at [256, 196] on span at bounding box center [245, 186] width 79 height 26
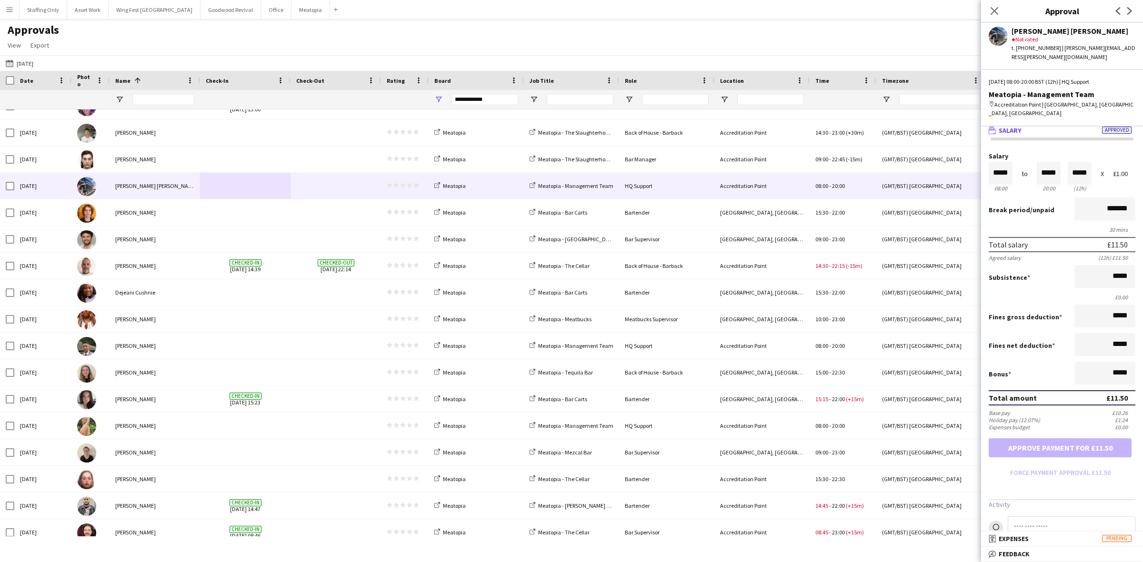
scroll to position [0, 0]
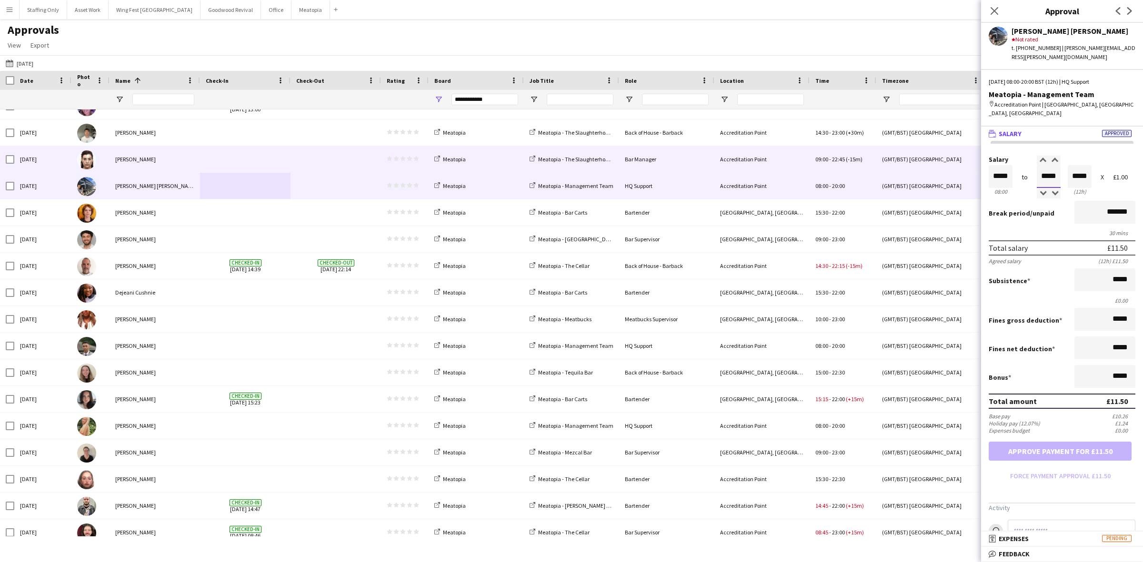
drag, startPoint x: 1053, startPoint y: 163, endPoint x: 968, endPoint y: 154, distance: 85.3
click at [968, 154] on body "Menu Boards Boards Boards All jobs Status Workforce Workforce My Workforce Recr…" at bounding box center [571, 281] width 1143 height 562
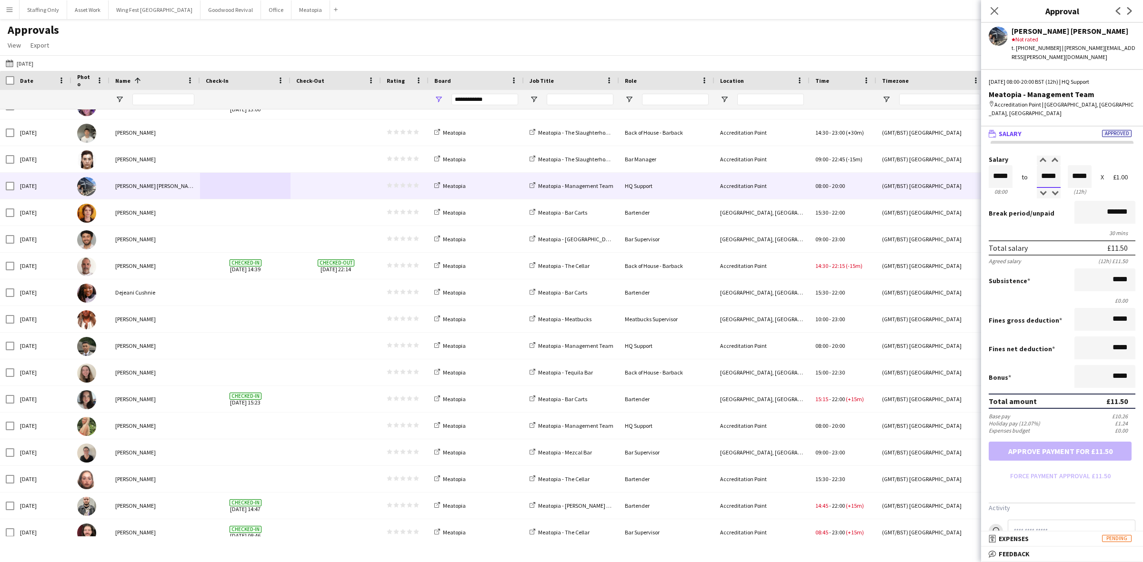
type input "*****"
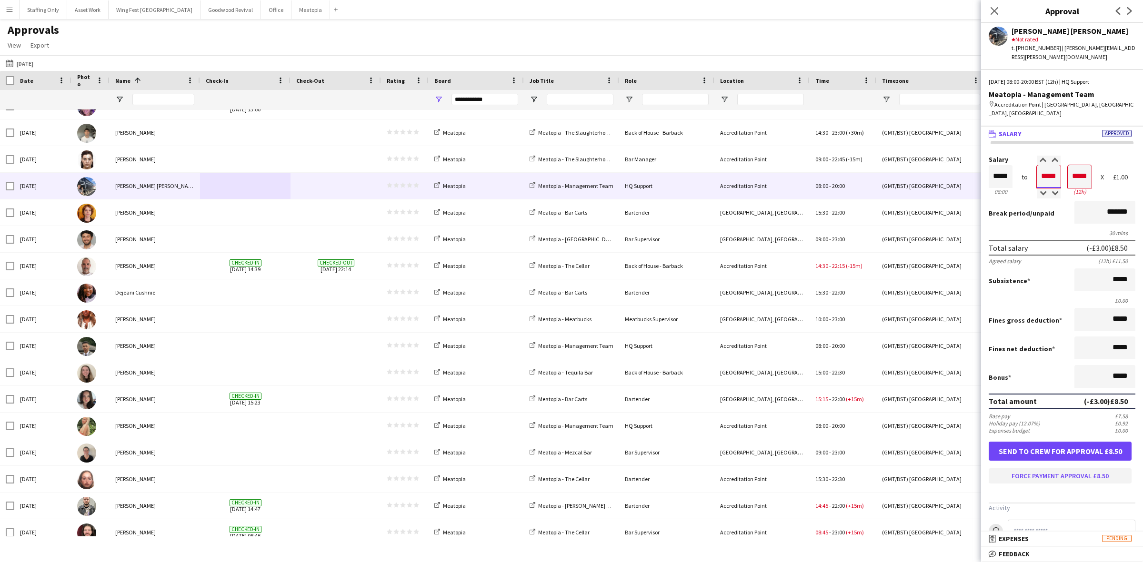
type input "*****"
click at [1050, 469] on button "Force payment approval £8.50" at bounding box center [1060, 476] width 143 height 15
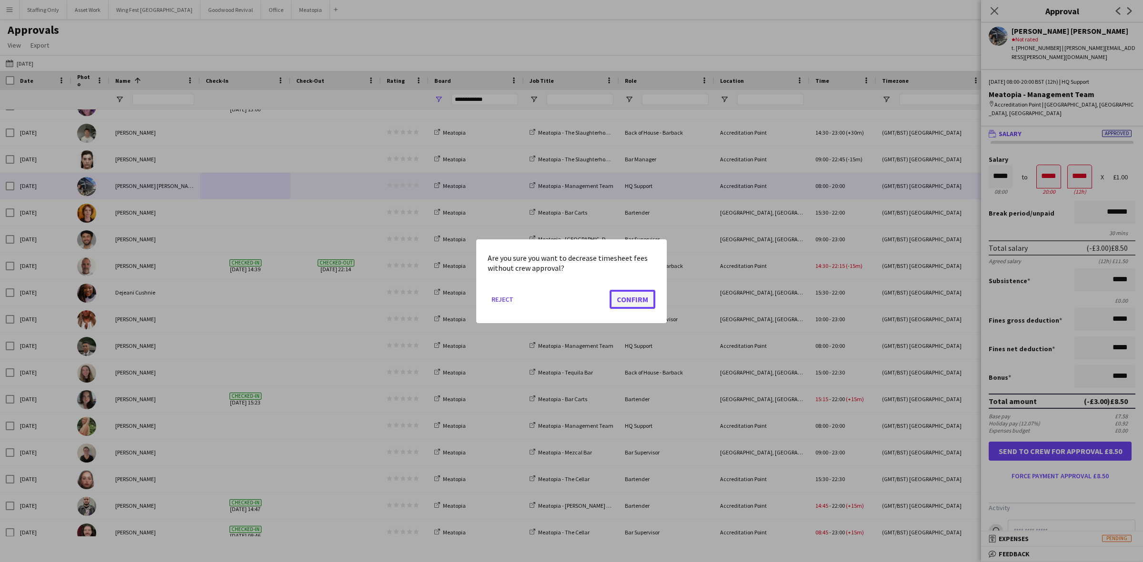
click at [642, 303] on button "Confirm" at bounding box center [633, 299] width 46 height 19
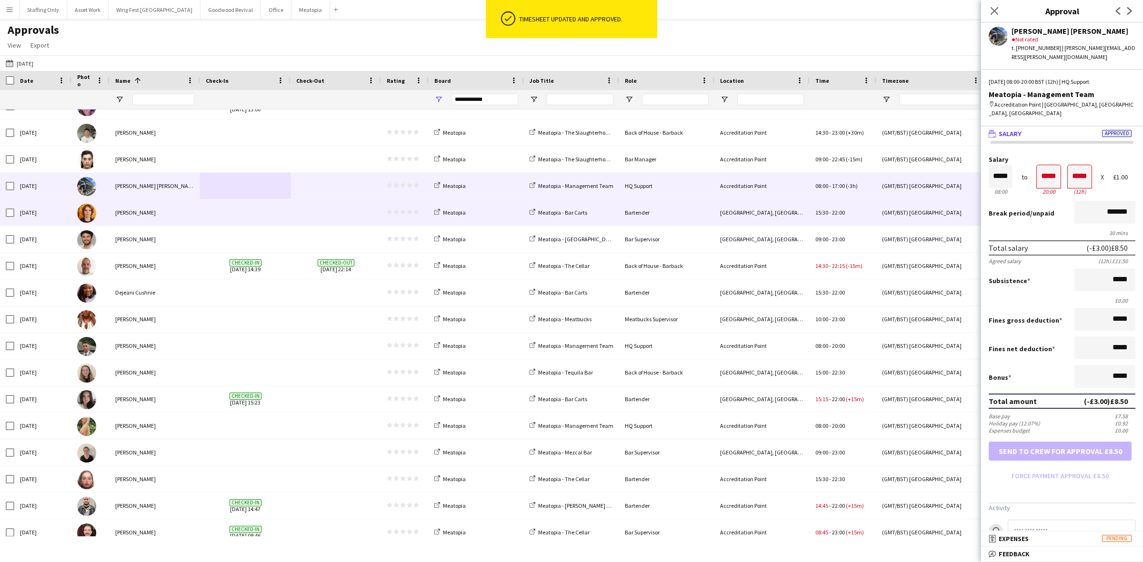
click at [261, 223] on span at bounding box center [245, 213] width 79 height 26
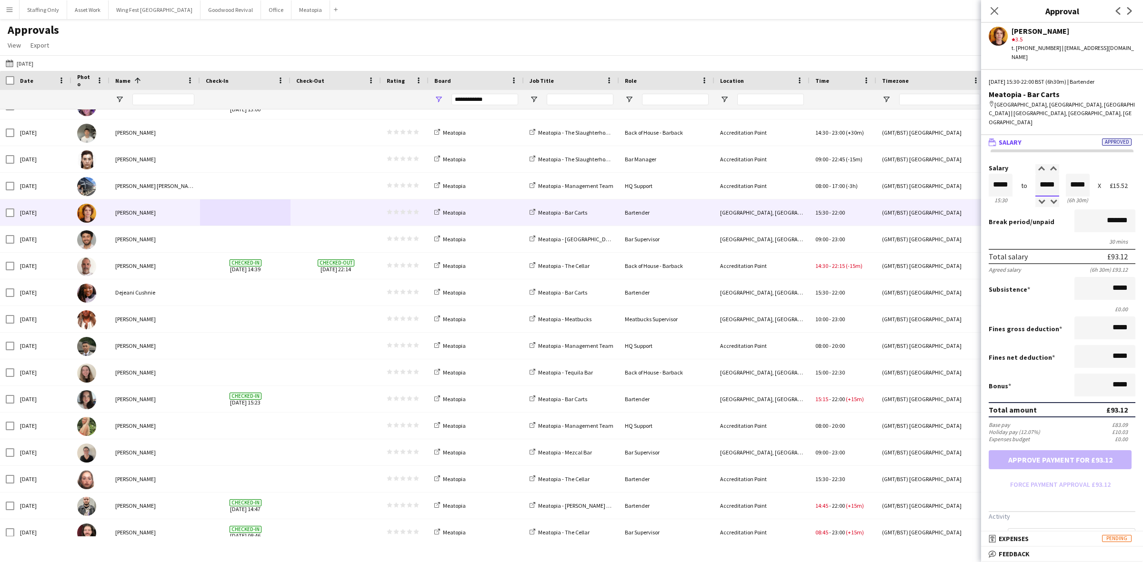
drag, startPoint x: 1051, startPoint y: 156, endPoint x: 1021, endPoint y: 148, distance: 31.5
click at [1021, 165] on div "Salary ***** 15:30 to ***** 22:00 ***** (6h 30m) X £15.52" at bounding box center [1062, 185] width 147 height 41
type input "*****"
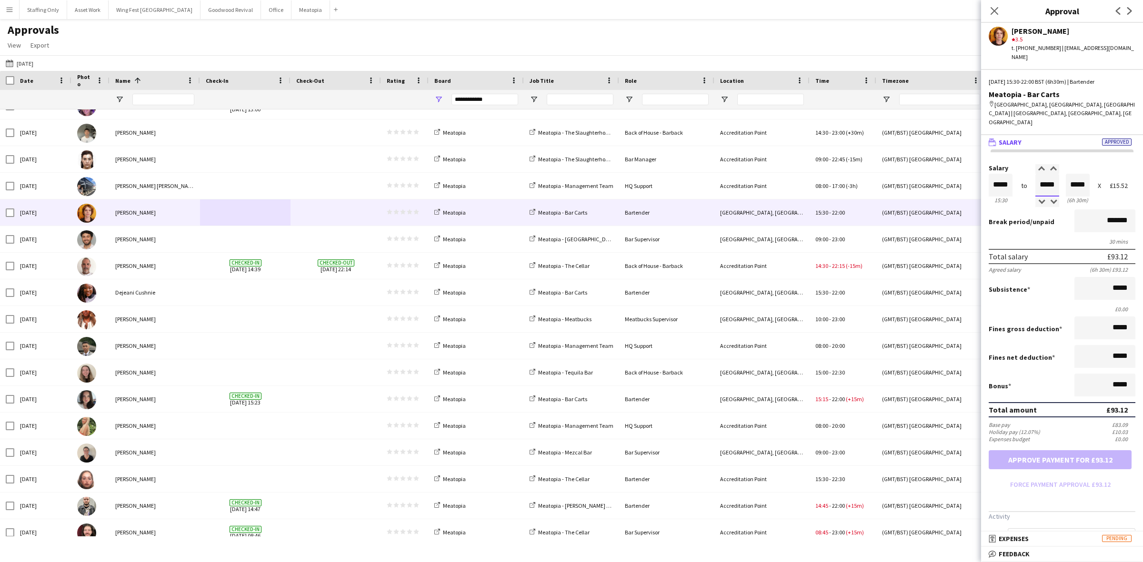
type input "*****"
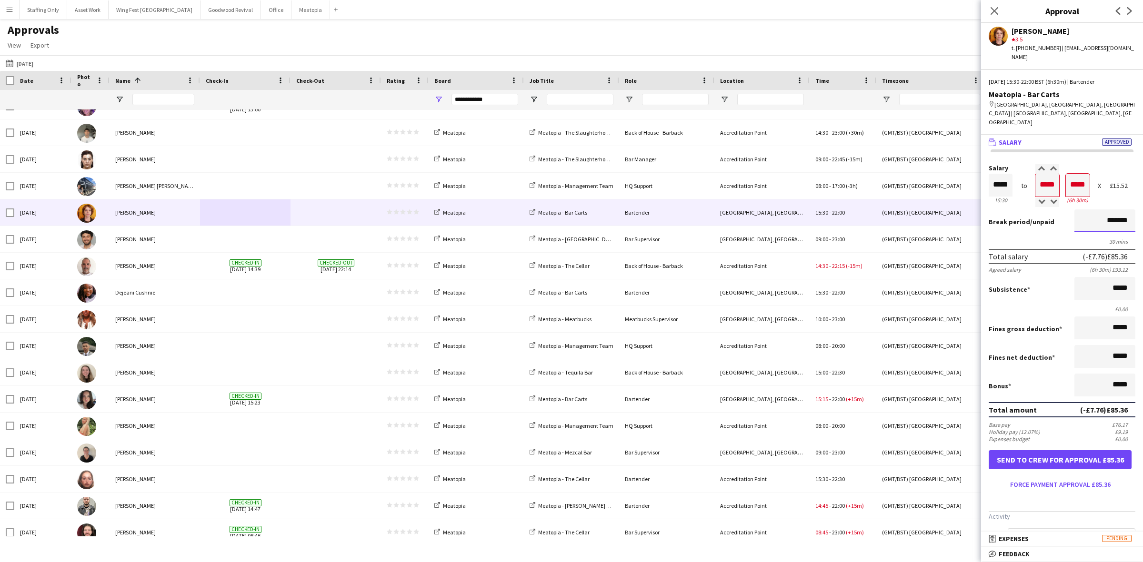
click at [1074, 210] on input "*******" at bounding box center [1104, 221] width 61 height 23
click at [1062, 477] on button "Force payment approval £85.36" at bounding box center [1060, 484] width 143 height 15
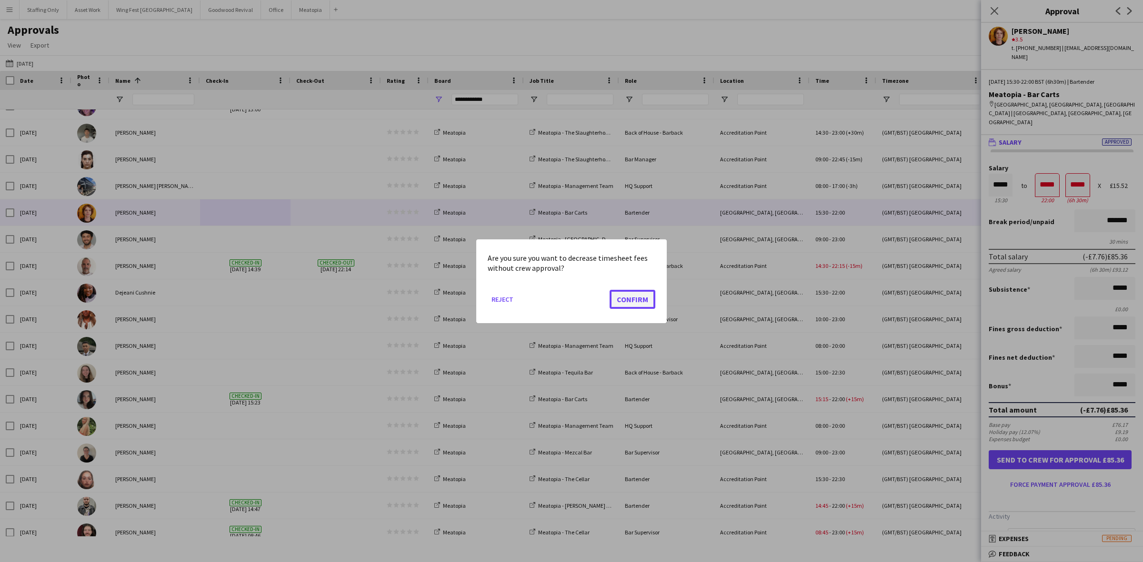
click at [644, 305] on button "Confirm" at bounding box center [633, 299] width 46 height 19
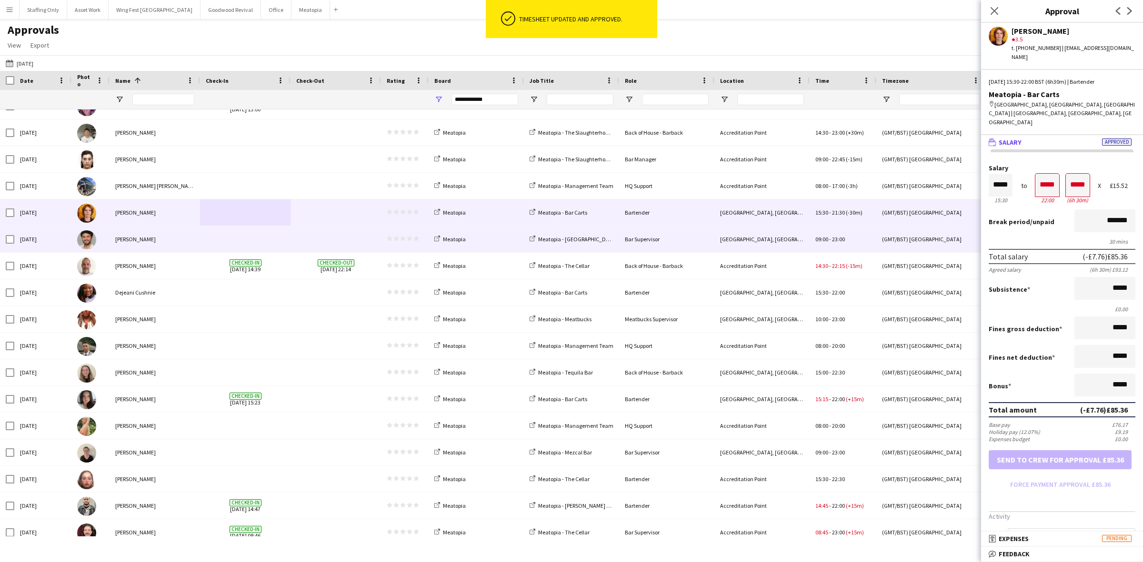
click at [308, 243] on span at bounding box center [335, 239] width 79 height 26
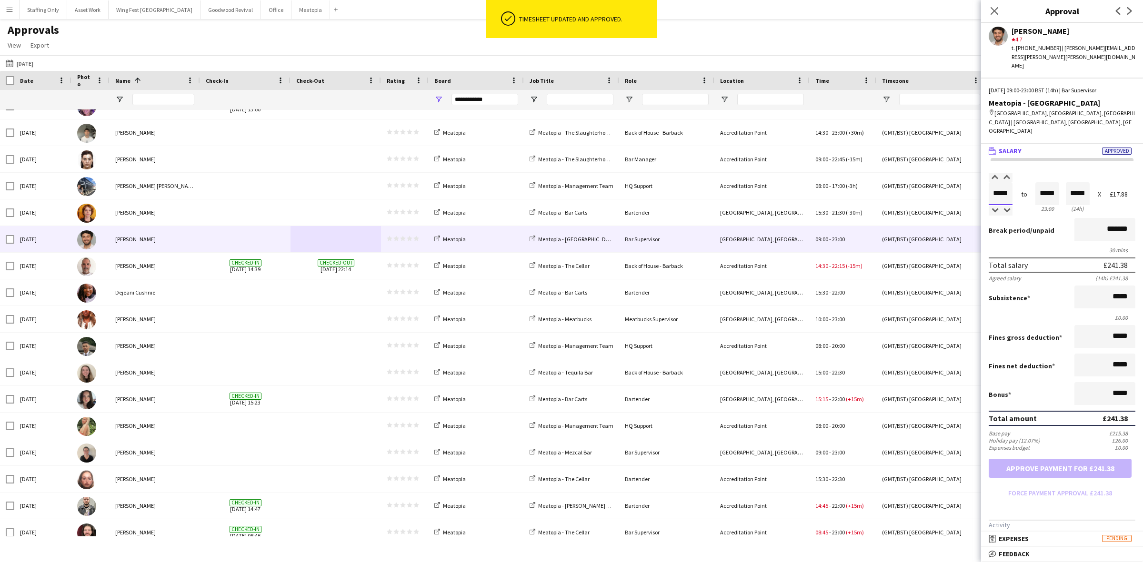
drag, startPoint x: 1008, startPoint y: 157, endPoint x: 991, endPoint y: 148, distance: 19.8
click at [991, 182] on input "*****" at bounding box center [1001, 193] width 24 height 23
type input "*****"
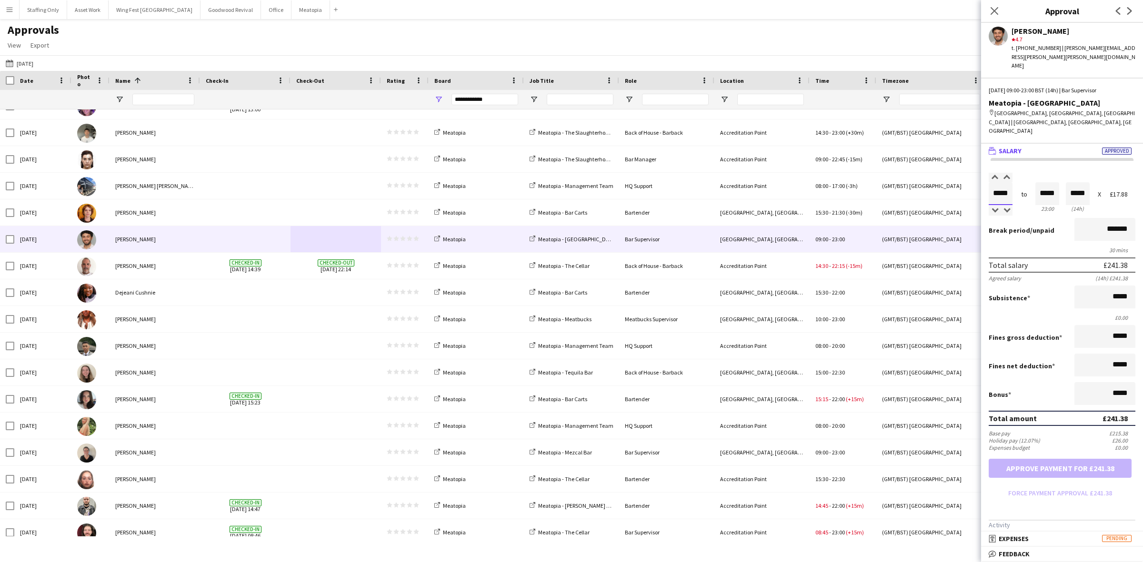
type input "*****"
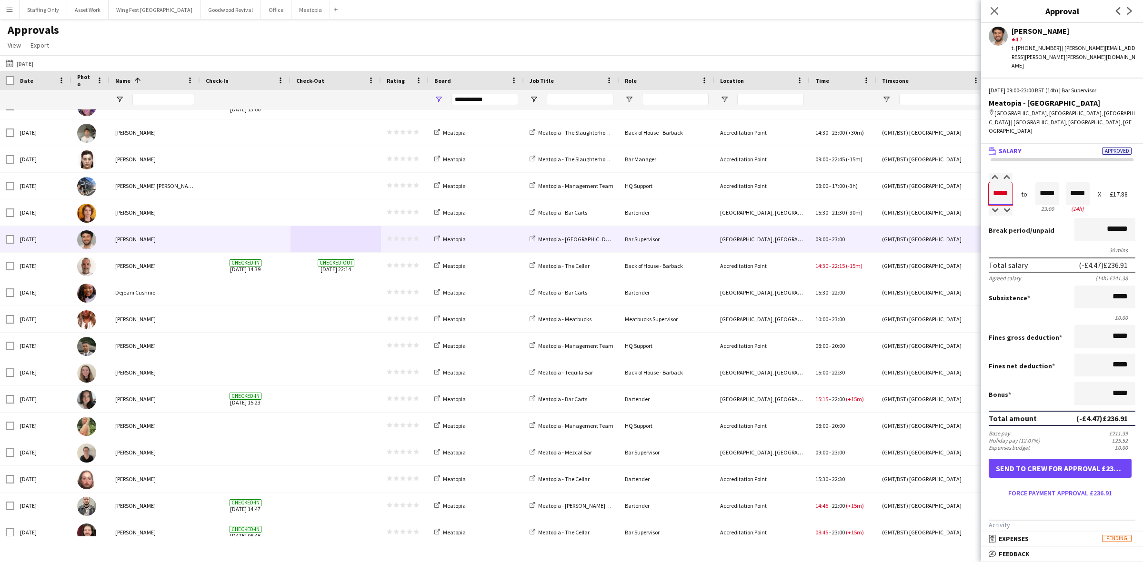
type input "*****"
drag, startPoint x: 1052, startPoint y: 160, endPoint x: 1022, endPoint y: 150, distance: 31.8
click at [1022, 173] on div "Salary ***** 09:00 to ***** 23:00 ***** (14h) X £17.88" at bounding box center [1062, 193] width 147 height 41
type input "*****"
click at [1042, 486] on button "Force payment approval £232.44" at bounding box center [1060, 493] width 143 height 15
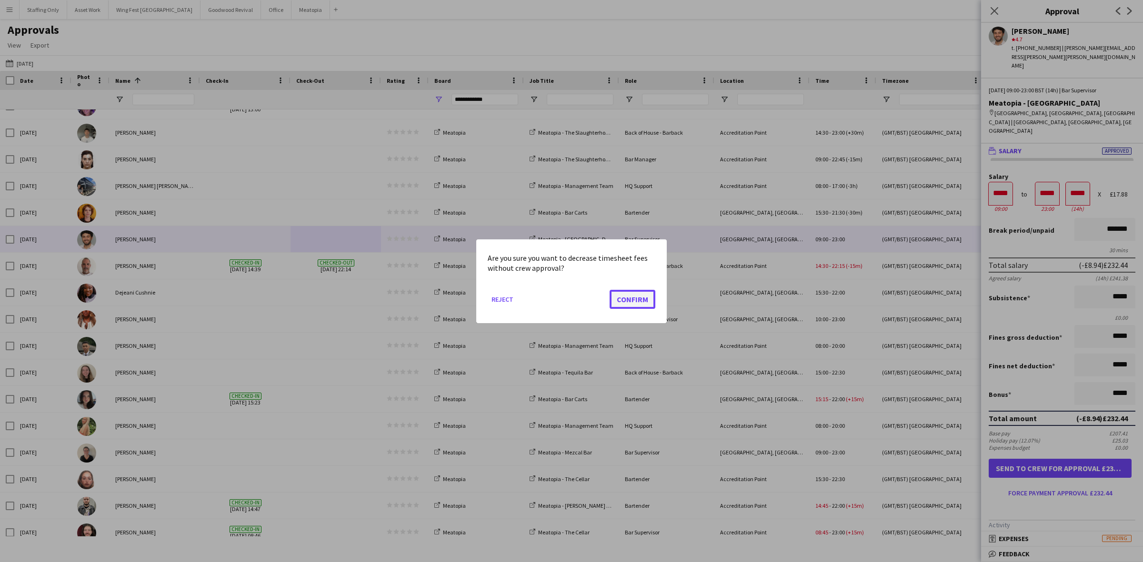
click at [634, 291] on button "Confirm" at bounding box center [633, 299] width 46 height 19
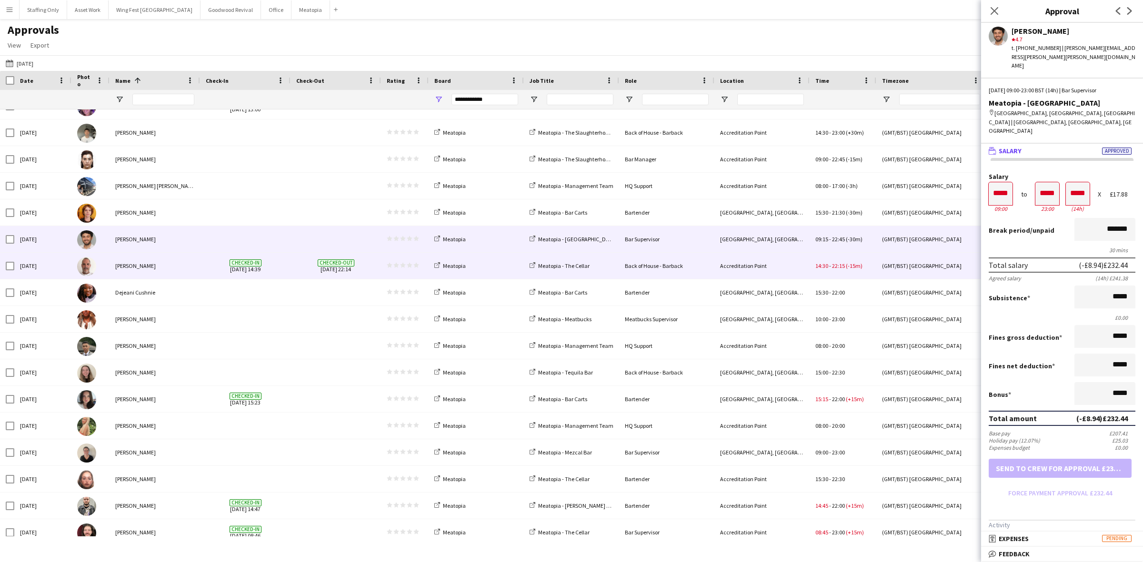
click at [288, 274] on div "Checked-in [DATE] 14:39" at bounding box center [245, 266] width 90 height 26
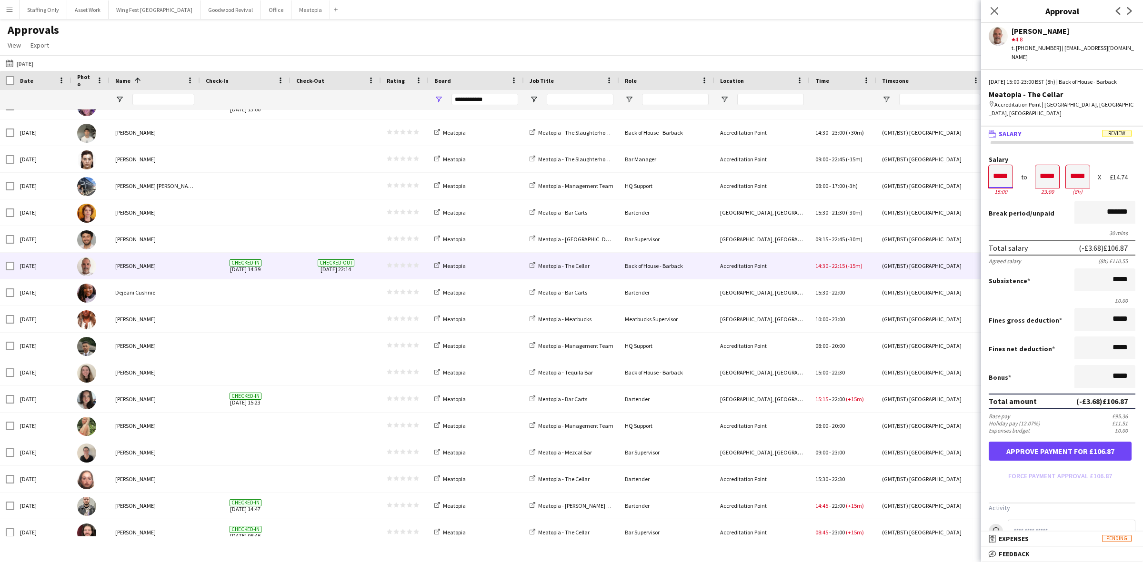
drag, startPoint x: 1009, startPoint y: 167, endPoint x: 977, endPoint y: 160, distance: 32.1
click at [980, 160] on body "Menu Boards Boards Boards All jobs Status Workforce Workforce My Workforce Recr…" at bounding box center [571, 281] width 1143 height 562
click at [1078, 204] on input "*******" at bounding box center [1104, 212] width 61 height 23
click at [1048, 469] on button "Force payment approval £103.18" at bounding box center [1060, 476] width 143 height 15
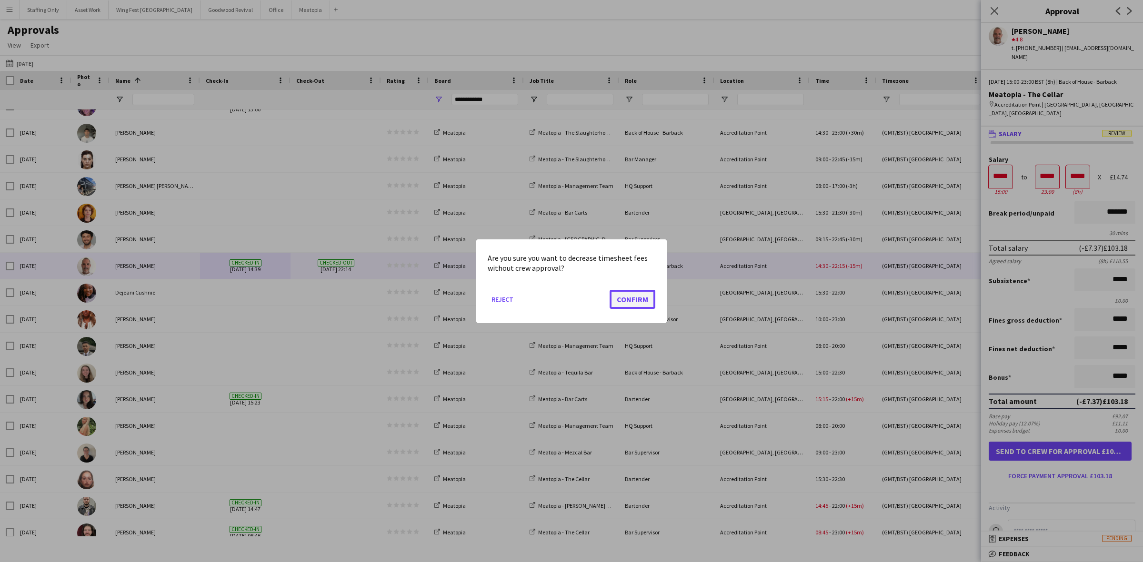
click at [612, 293] on button "Confirm" at bounding box center [633, 299] width 46 height 19
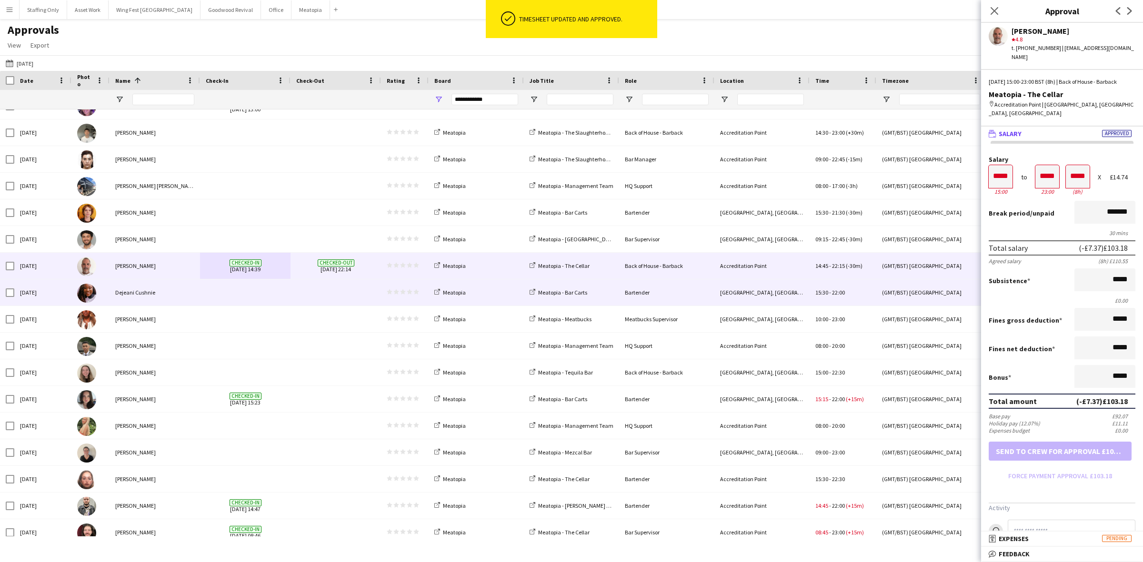
click at [280, 293] on span at bounding box center [245, 293] width 79 height 26
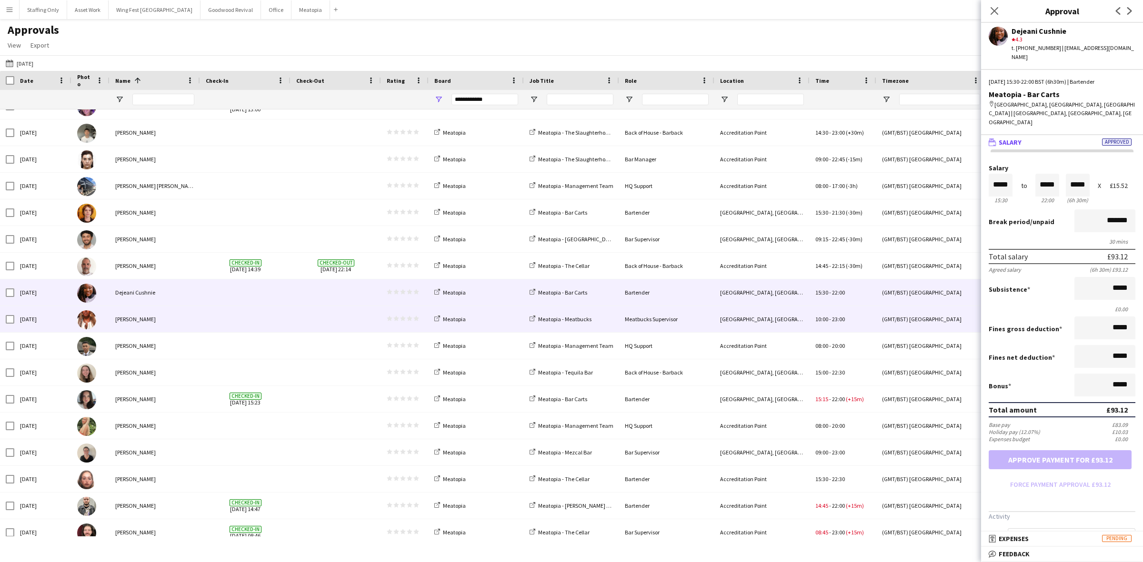
click at [227, 322] on span at bounding box center [245, 319] width 79 height 26
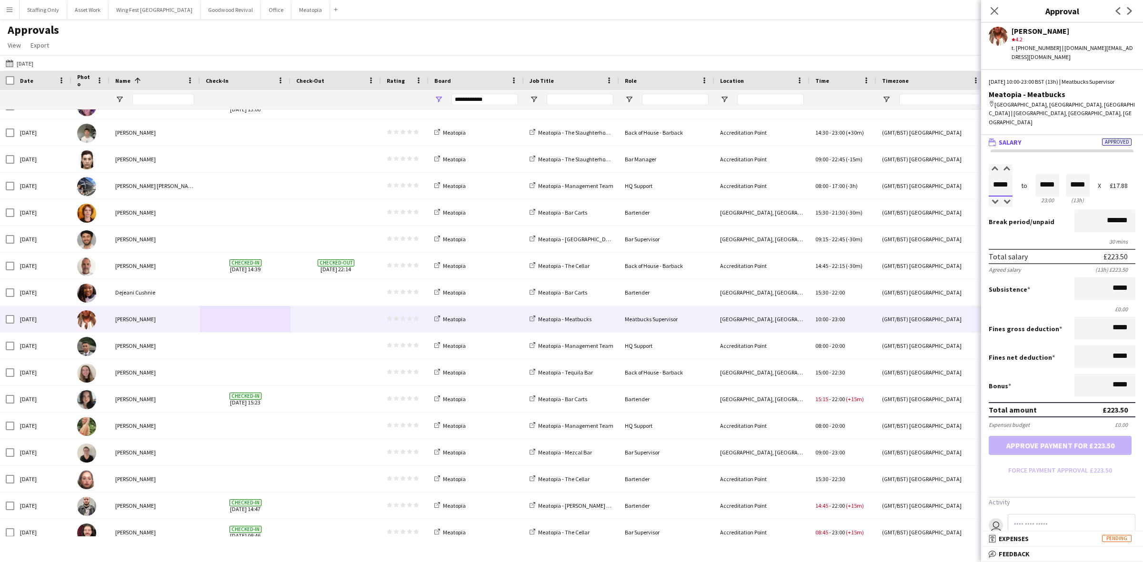
drag, startPoint x: 1010, startPoint y: 177, endPoint x: 940, endPoint y: 163, distance: 71.7
click at [940, 163] on body "Menu Boards Boards Boards All jobs Status Workforce Workforce My Workforce Recr…" at bounding box center [571, 281] width 1143 height 562
drag, startPoint x: 1053, startPoint y: 177, endPoint x: 994, endPoint y: 174, distance: 59.1
click at [994, 174] on div "Salary ***** 10:00 to ***** 23:00 ***** (13h) X £17.88" at bounding box center [1062, 185] width 147 height 41
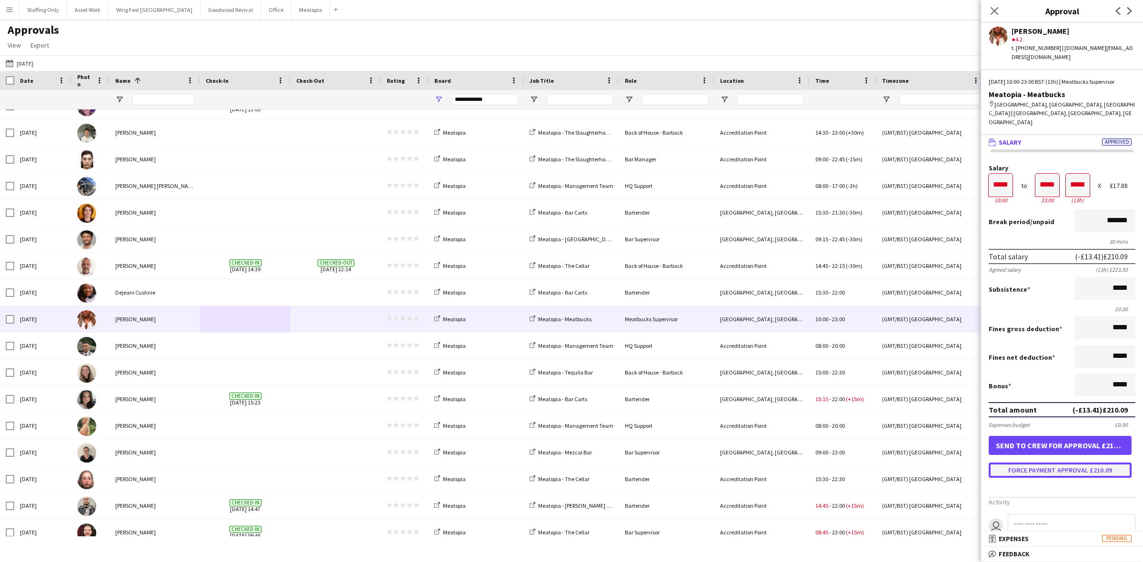
click at [1055, 465] on button "Force payment approval £210.09" at bounding box center [1060, 470] width 143 height 15
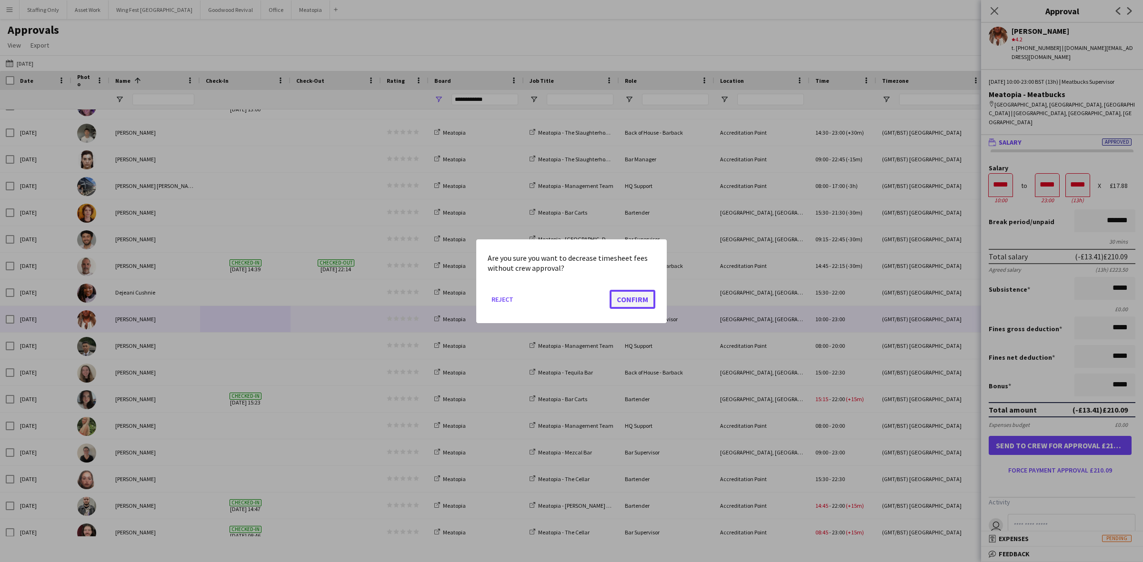
click at [632, 299] on button "Confirm" at bounding box center [633, 299] width 46 height 19
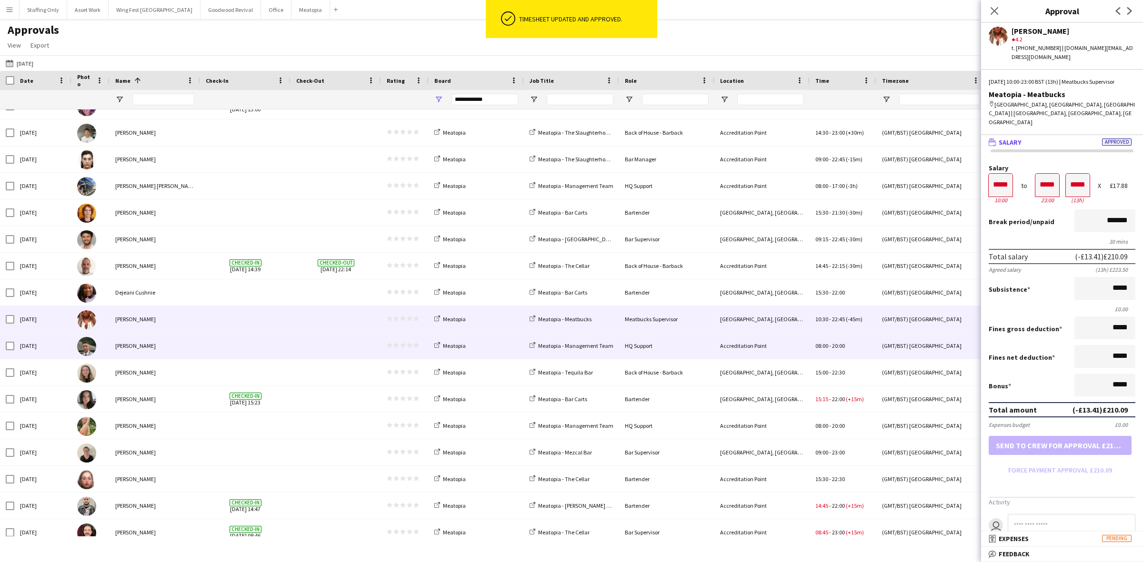
click at [242, 346] on span at bounding box center [245, 346] width 79 height 26
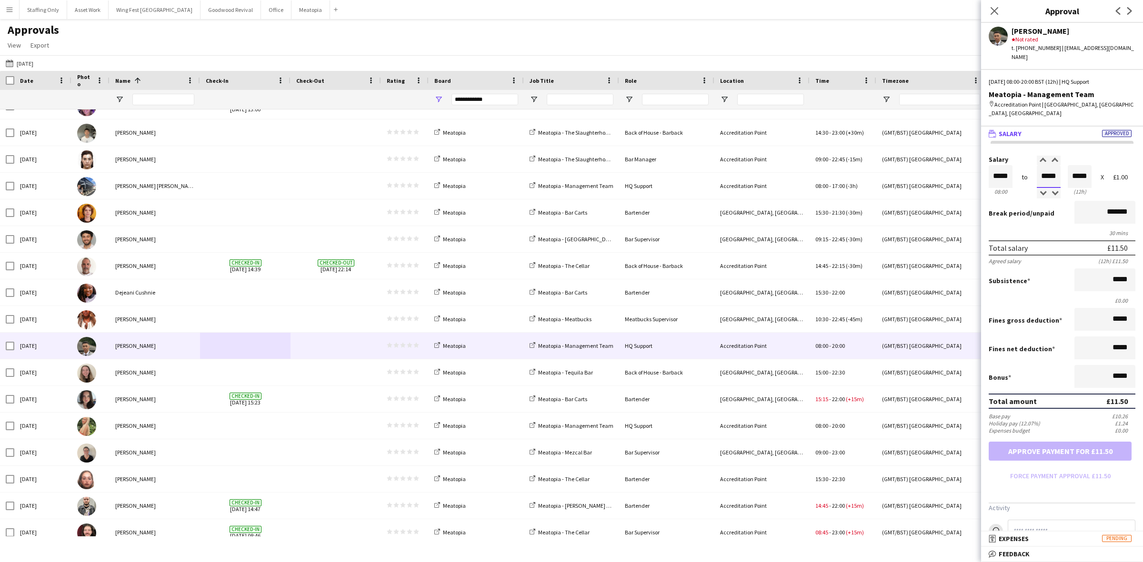
drag, startPoint x: 1052, startPoint y: 160, endPoint x: 1013, endPoint y: 155, distance: 38.9
click at [1013, 156] on div "Salary ***** 08:00 to ***** 20:00 ***** (12h) X £1.00" at bounding box center [1062, 176] width 147 height 41
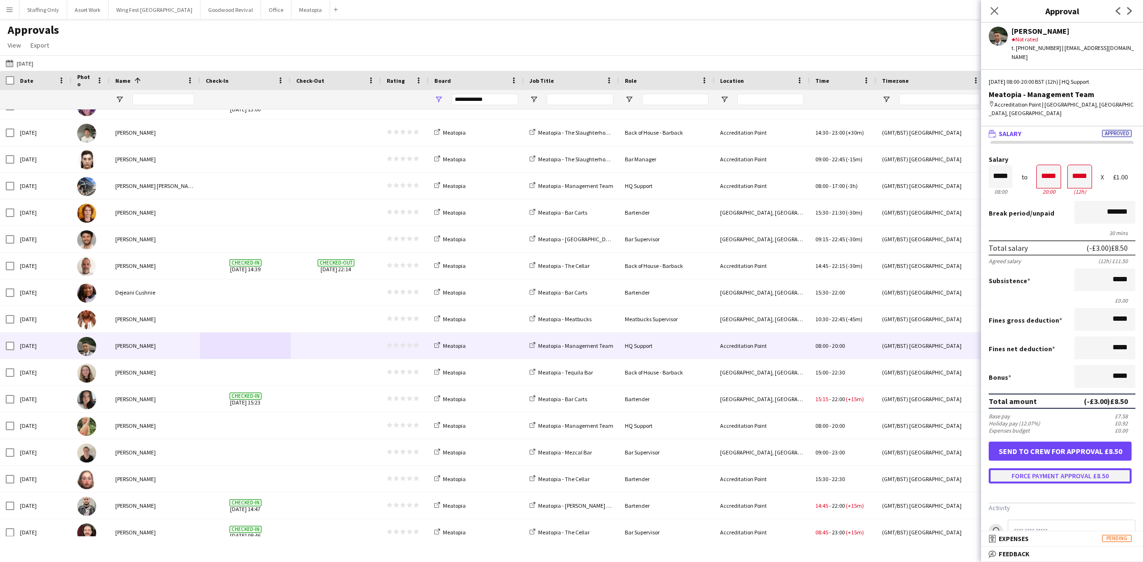
click at [1032, 469] on button "Force payment approval £8.50" at bounding box center [1060, 476] width 143 height 15
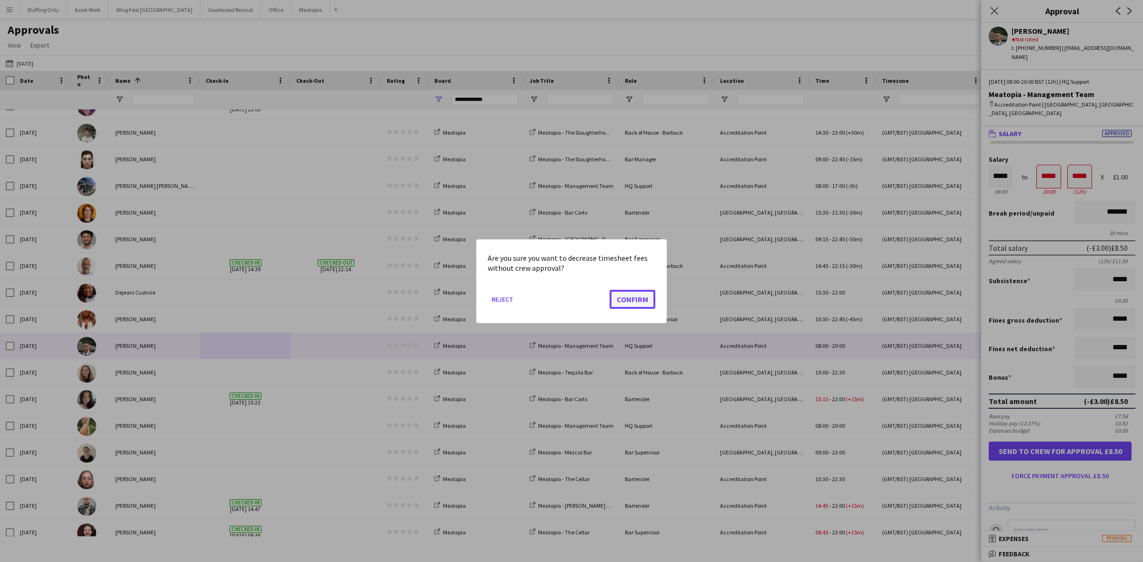
click at [639, 297] on button "Confirm" at bounding box center [633, 299] width 46 height 19
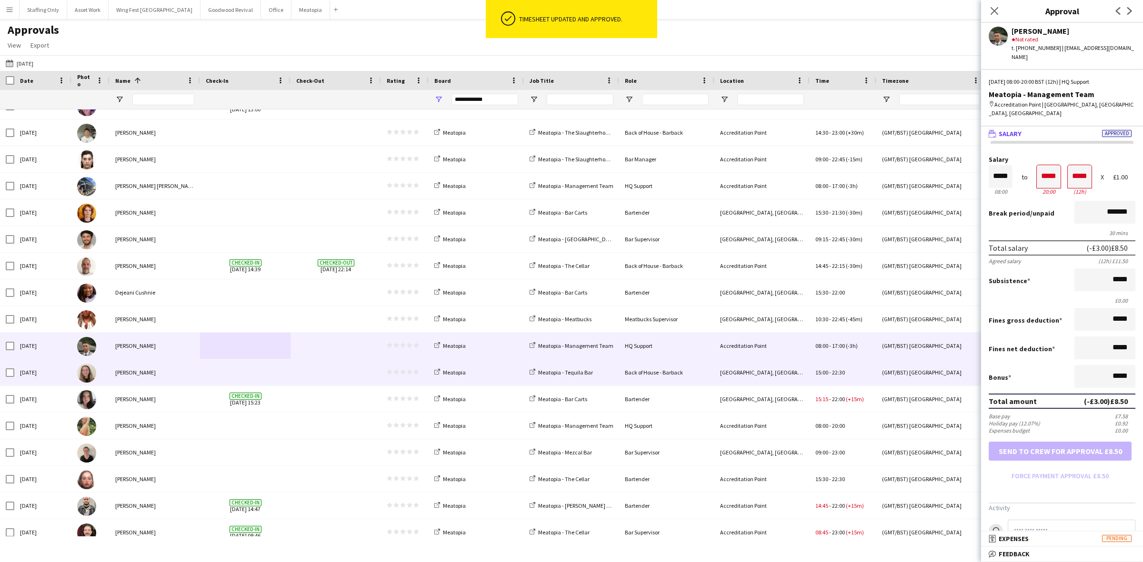
click at [322, 379] on span at bounding box center [335, 373] width 79 height 26
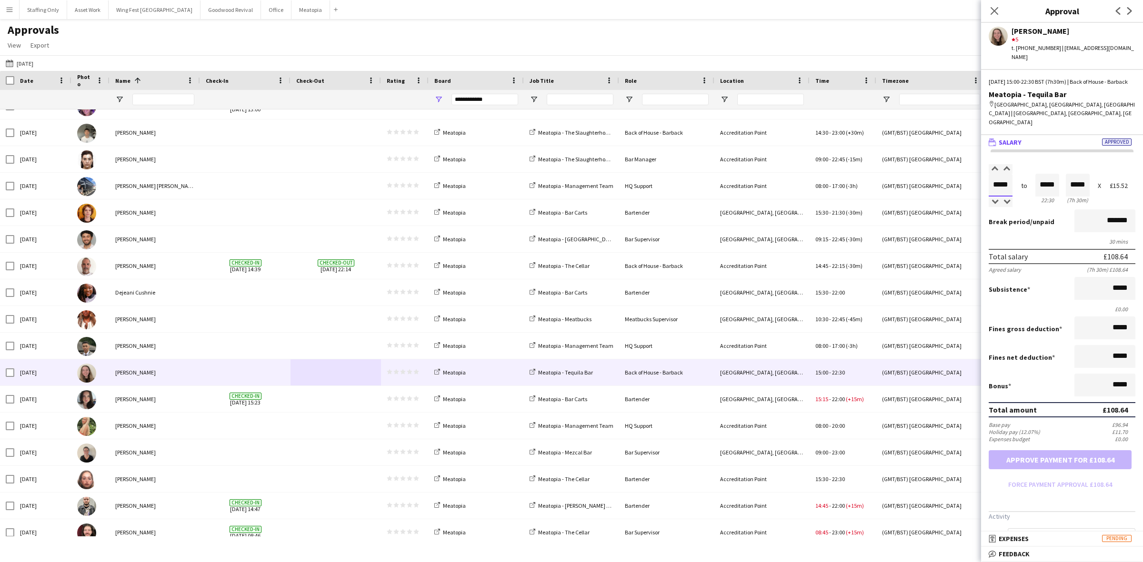
drag, startPoint x: 1010, startPoint y: 169, endPoint x: 984, endPoint y: 158, distance: 28.1
click at [984, 165] on form "Salary ***** 15:00 to ***** 22:30 ***** (7h 30m) X £15.52 Break period /unpaid …" at bounding box center [1062, 329] width 162 height 328
drag, startPoint x: 1053, startPoint y: 170, endPoint x: 1027, endPoint y: 164, distance: 27.4
click at [1027, 165] on div "Salary ***** 15:00 to ***** 22:30 ***** (7h 30m) X £15.52" at bounding box center [1062, 185] width 147 height 41
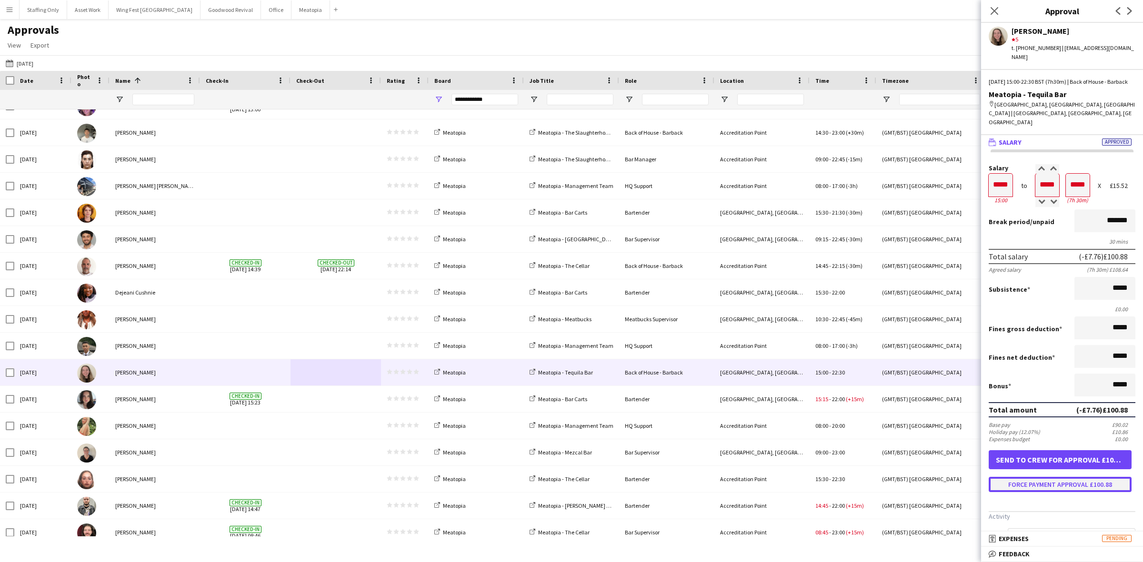
click at [1046, 477] on button "Force payment approval £100.88" at bounding box center [1060, 484] width 143 height 15
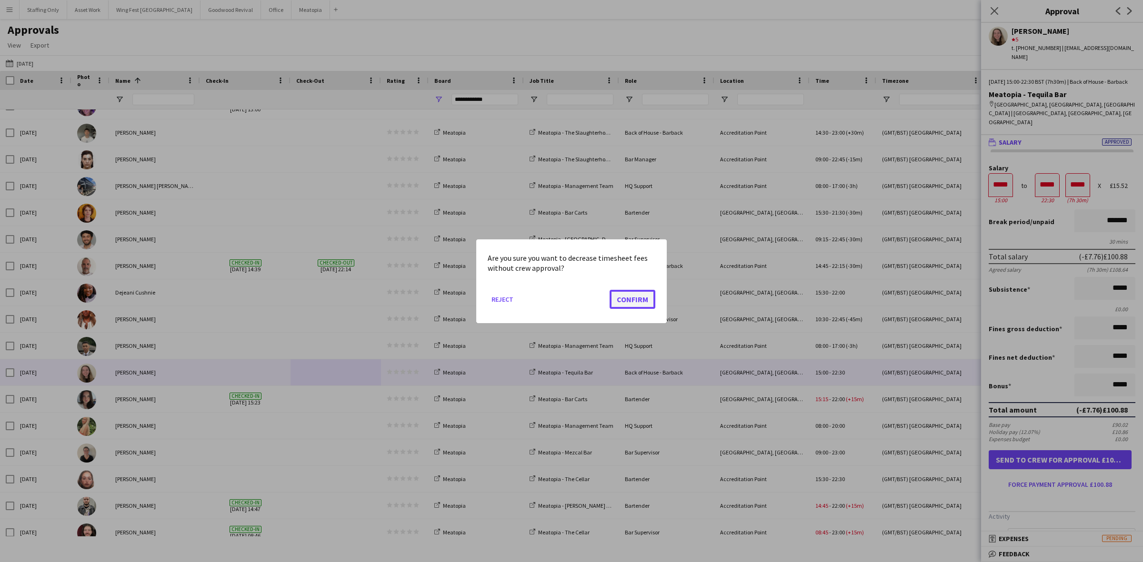
click at [634, 297] on button "Confirm" at bounding box center [633, 299] width 46 height 19
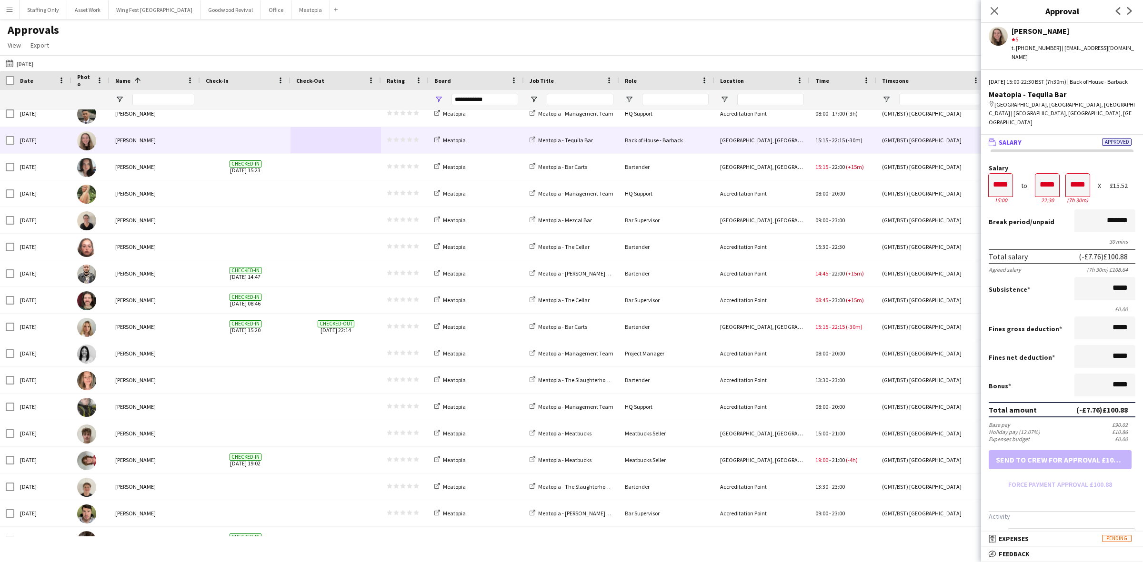
scroll to position [655, 0]
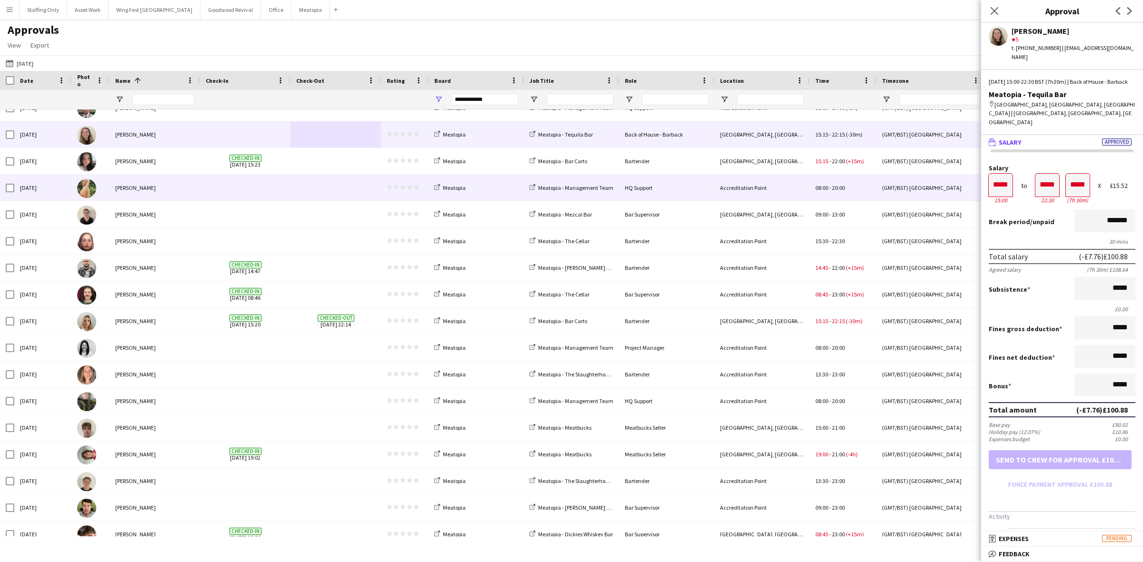
click at [292, 160] on div at bounding box center [336, 161] width 90 height 26
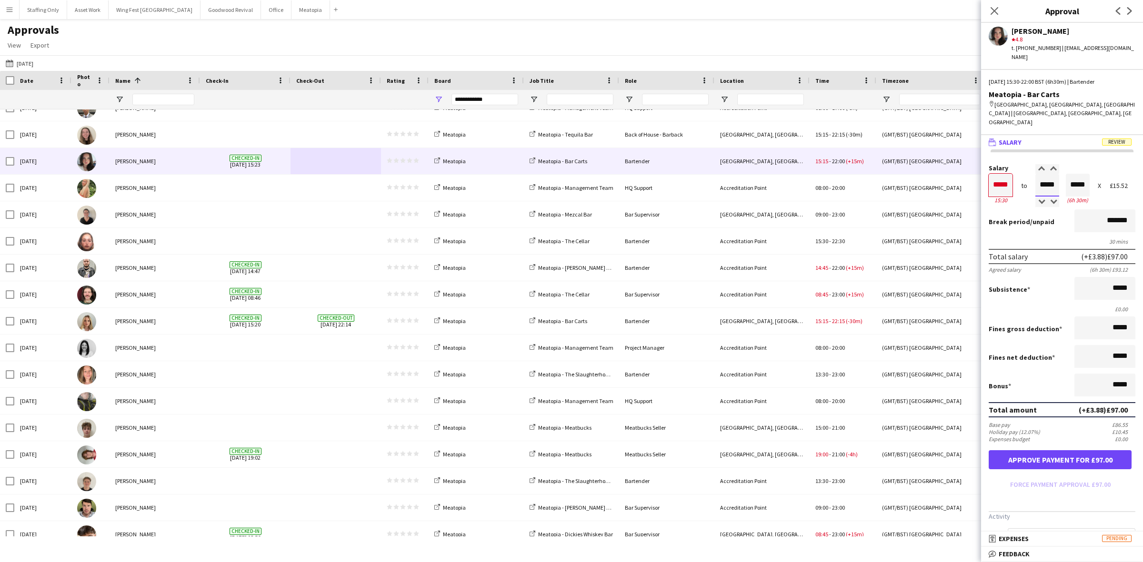
drag, startPoint x: 1053, startPoint y: 156, endPoint x: 1010, endPoint y: 136, distance: 48.2
click at [1010, 150] on div "Salary ***** 15:30 to ***** 22:00 ***** (6h 30m) X £15.52 Break period /unpaid …" at bounding box center [1062, 375] width 162 height 450
click at [1061, 451] on button "Approve payment for £93.12" at bounding box center [1060, 460] width 143 height 19
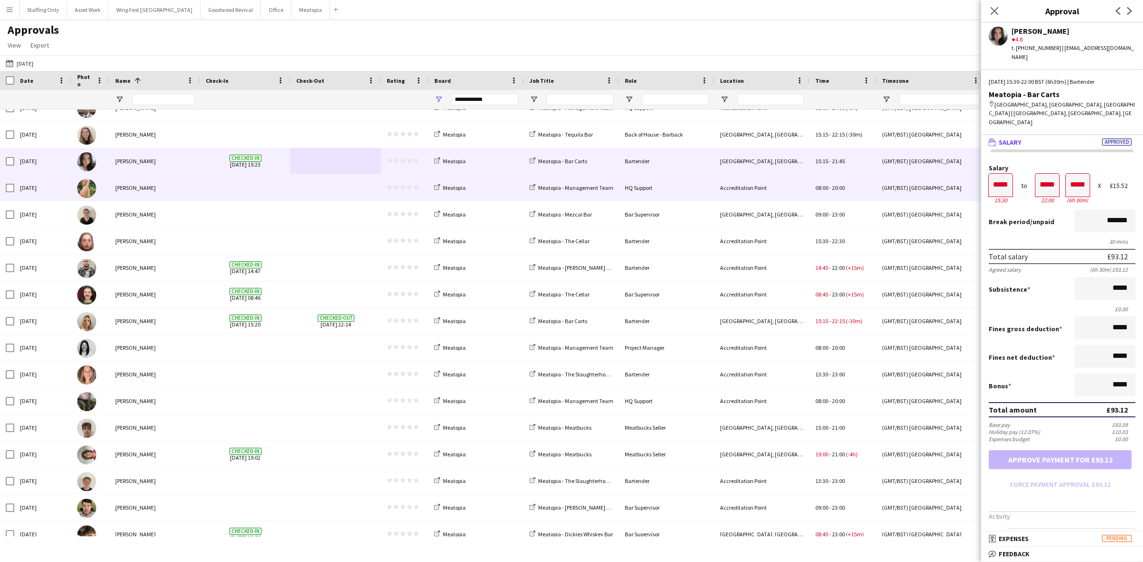
click at [284, 191] on span at bounding box center [245, 188] width 79 height 26
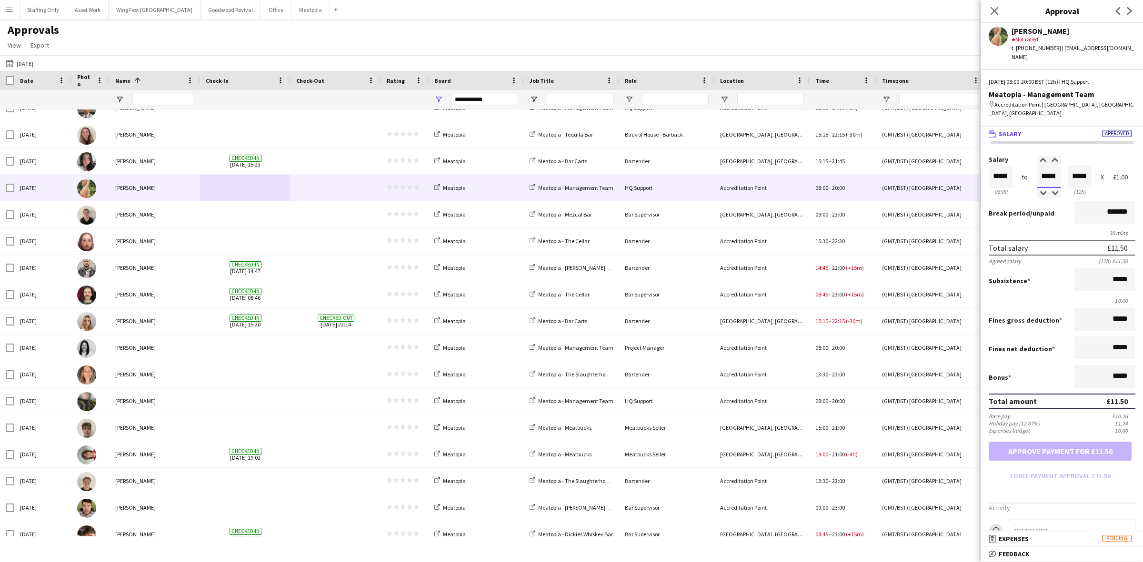
drag, startPoint x: 1053, startPoint y: 162, endPoint x: 1022, endPoint y: 155, distance: 32.3
click at [1022, 156] on div "Salary ***** 08:00 to ***** 20:00 ***** (12h) X £1.00" at bounding box center [1062, 176] width 147 height 41
click at [1088, 201] on input "*******" at bounding box center [1104, 212] width 61 height 23
click at [1044, 442] on button "Approve payment for £14.50" at bounding box center [1060, 451] width 143 height 19
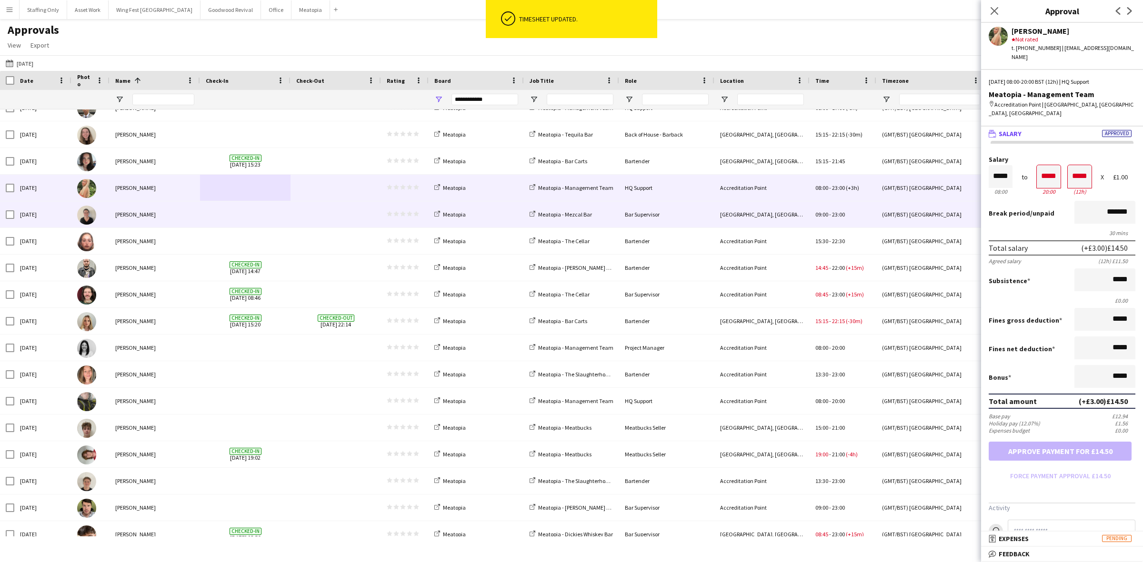
click at [268, 215] on span at bounding box center [245, 214] width 79 height 26
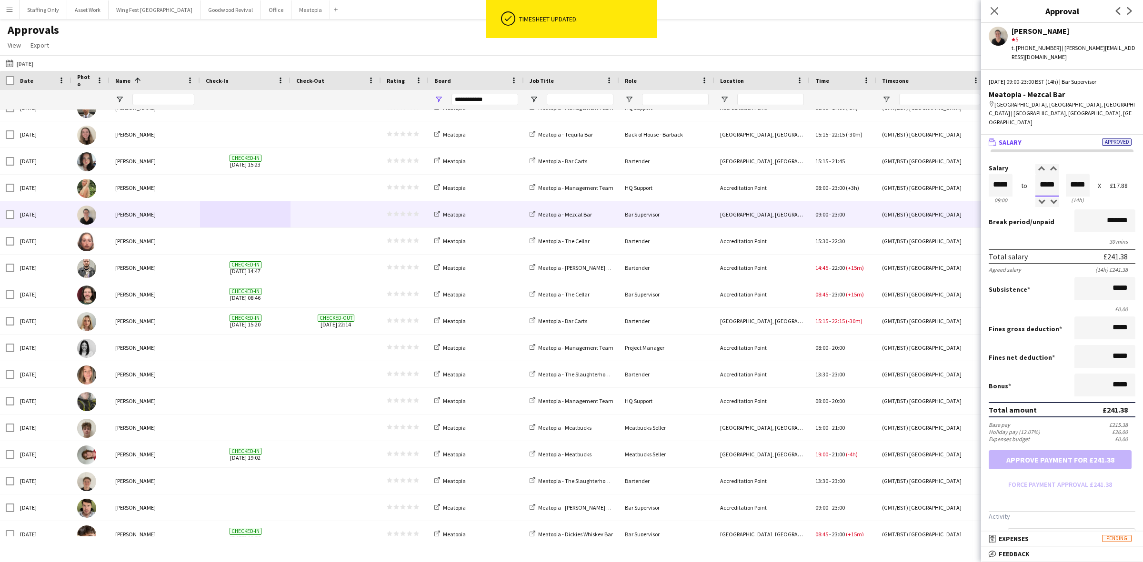
drag, startPoint x: 1053, startPoint y: 158, endPoint x: 1017, endPoint y: 155, distance: 36.3
click at [1017, 165] on div "Salary ***** 09:00 to ***** 23:00 ***** (14h) X £17.88" at bounding box center [1062, 185] width 147 height 41
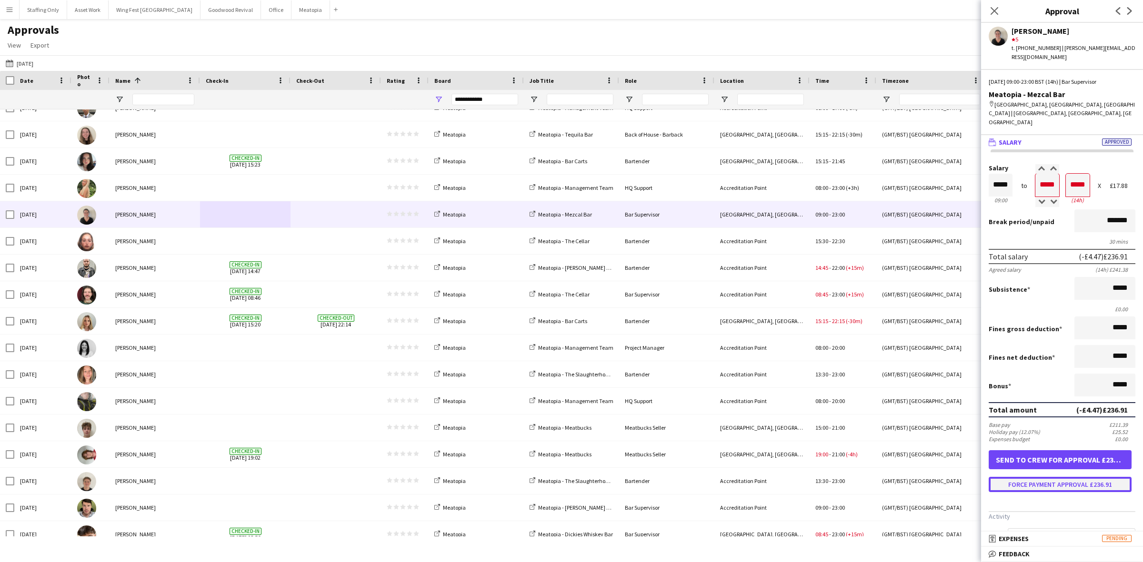
click at [1055, 477] on button "Force payment approval £236.91" at bounding box center [1060, 484] width 143 height 15
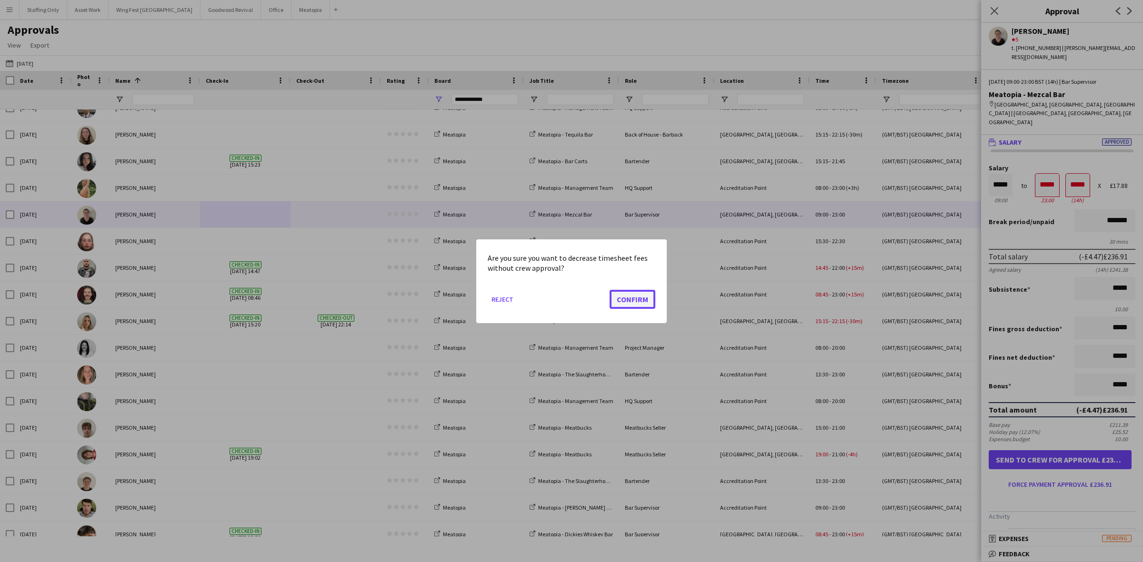
click at [633, 299] on button "Confirm" at bounding box center [633, 299] width 46 height 19
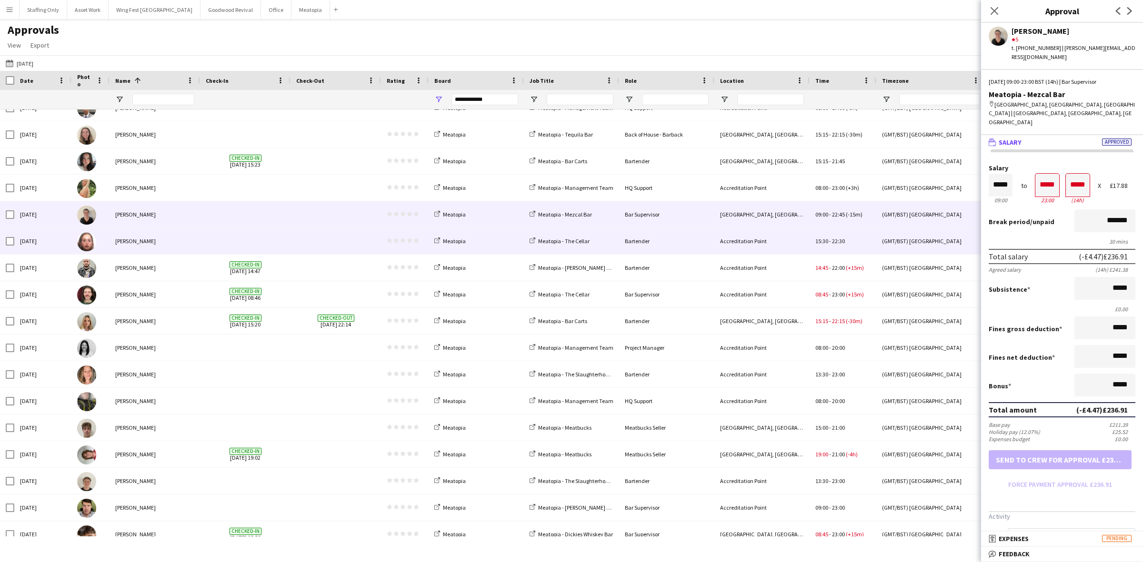
click at [279, 245] on span at bounding box center [245, 241] width 79 height 26
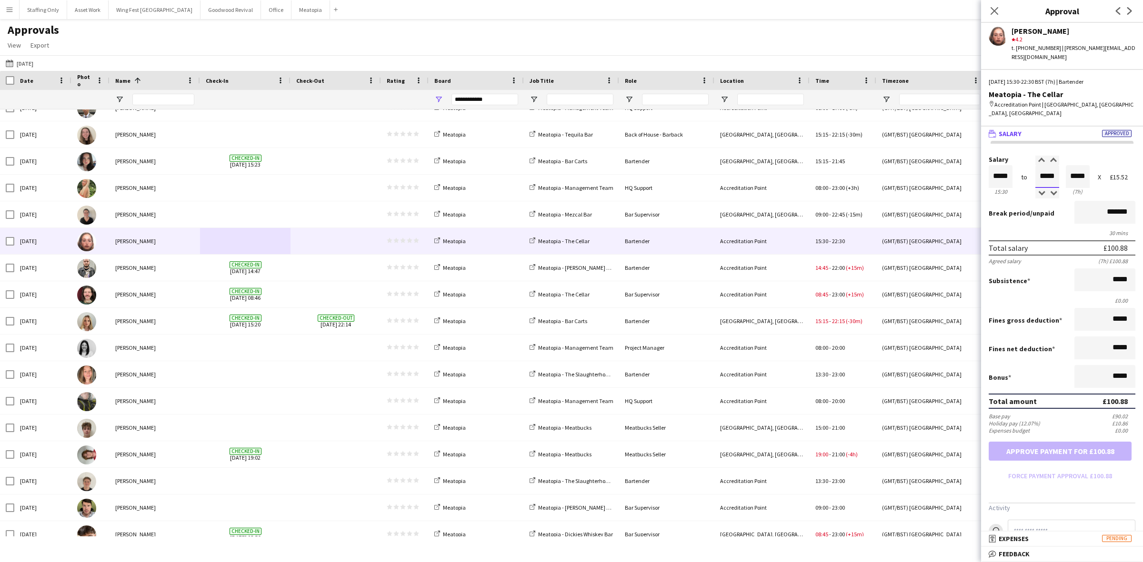
drag, startPoint x: 1055, startPoint y: 156, endPoint x: 1003, endPoint y: 141, distance: 54.4
click at [1010, 156] on div "Salary ***** 15:30 to ***** 22:30 ***** (7h) X £15.52" at bounding box center [1062, 176] width 147 height 41
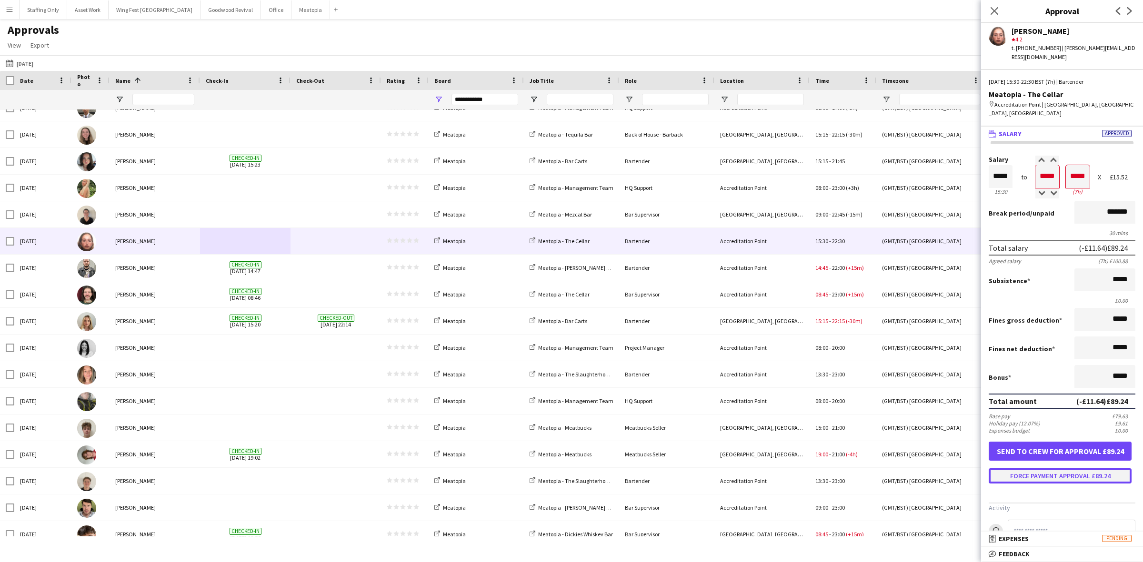
click at [1055, 469] on button "Force payment approval £89.24" at bounding box center [1060, 476] width 143 height 15
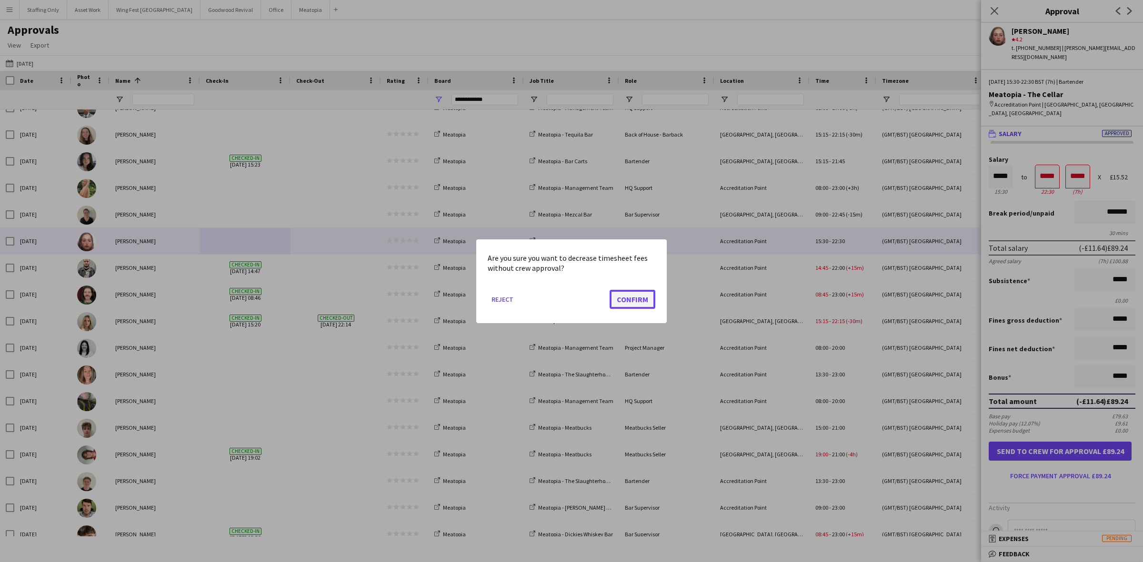
click at [629, 299] on button "Confirm" at bounding box center [633, 299] width 46 height 19
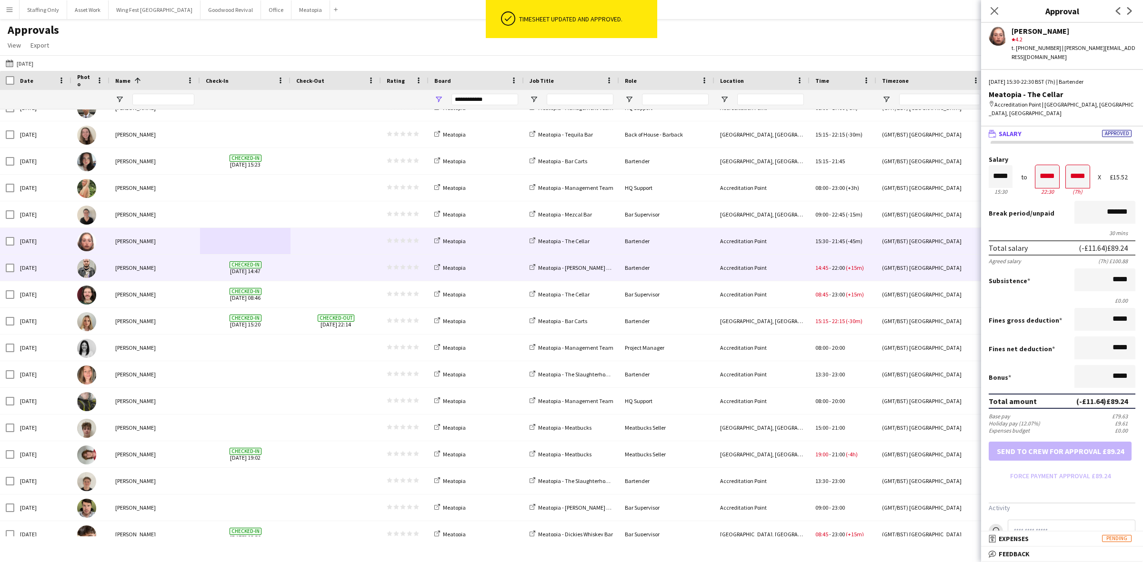
click at [310, 265] on span at bounding box center [335, 268] width 79 height 26
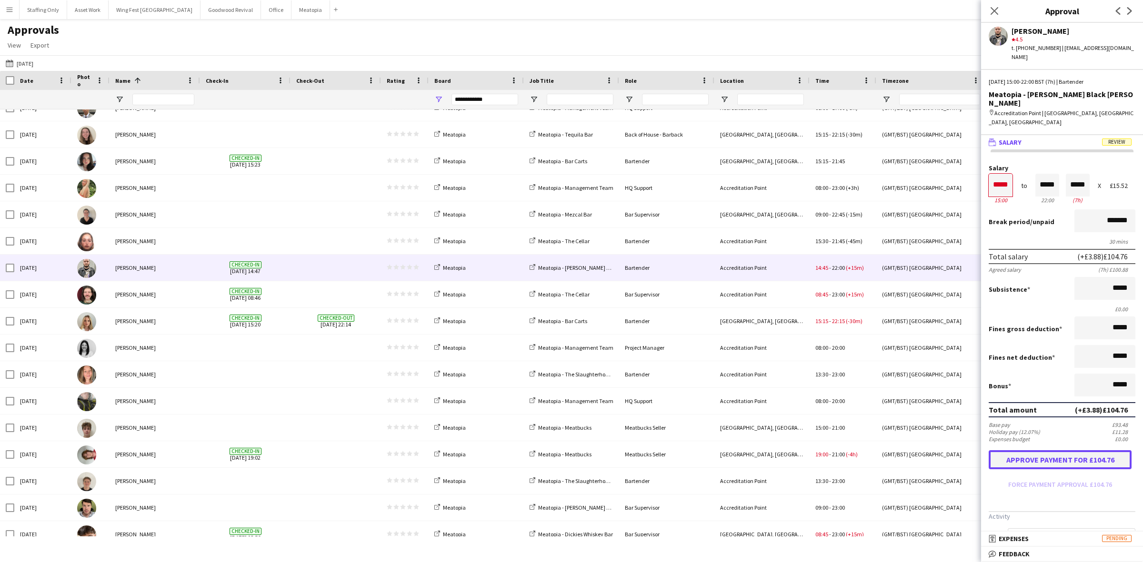
click at [1039, 451] on button "Approve payment for £104.76" at bounding box center [1060, 460] width 143 height 19
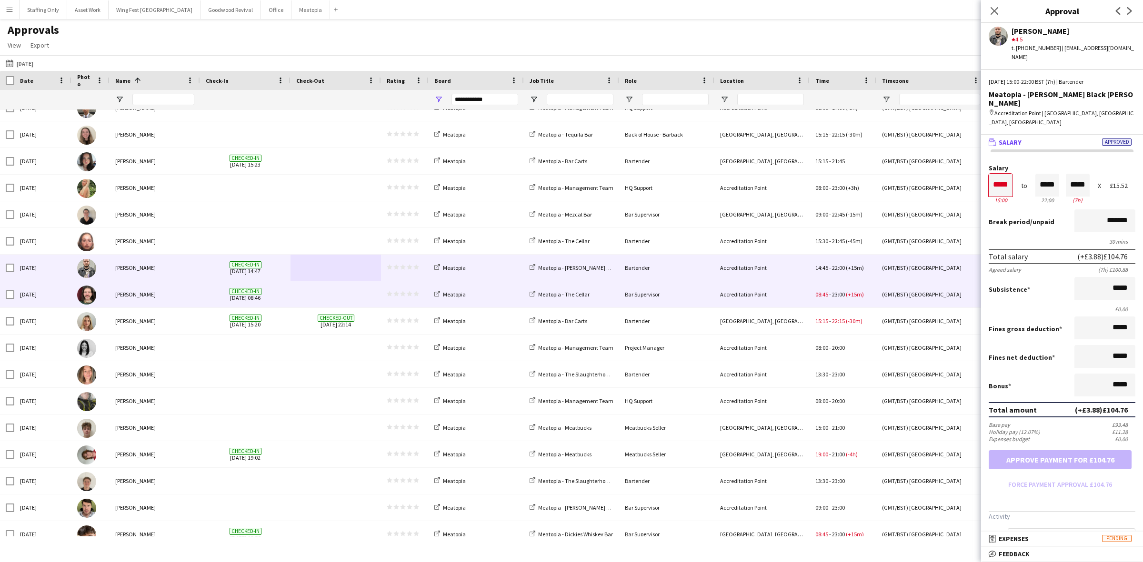
click at [308, 301] on span at bounding box center [335, 294] width 79 height 26
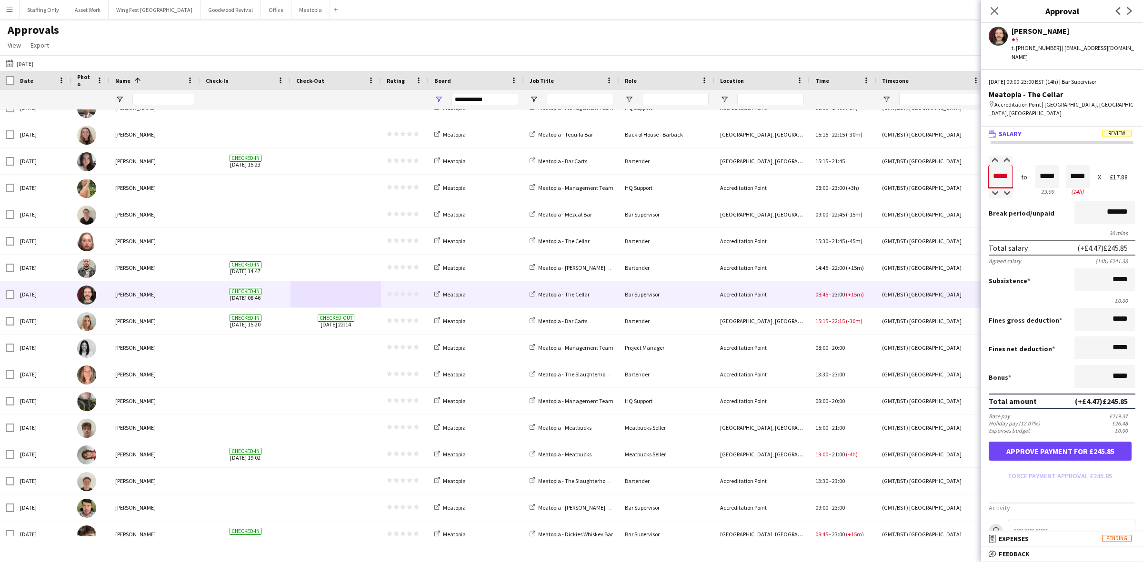
drag, startPoint x: 1010, startPoint y: 158, endPoint x: 981, endPoint y: 144, distance: 32.4
click at [981, 156] on form "Salary ***** 09:00 to ***** 23:00 ***** (14h) X £17.88 Break period /unpaid ***…" at bounding box center [1062, 320] width 162 height 328
drag, startPoint x: 1053, startPoint y: 158, endPoint x: 1022, endPoint y: 151, distance: 32.1
click at [1022, 156] on div "Salary ***** 09:00 to ***** 23:00 ***** (14h) X £17.88" at bounding box center [1062, 176] width 147 height 41
click at [1034, 469] on button "Force payment approval £236.91" at bounding box center [1060, 476] width 143 height 15
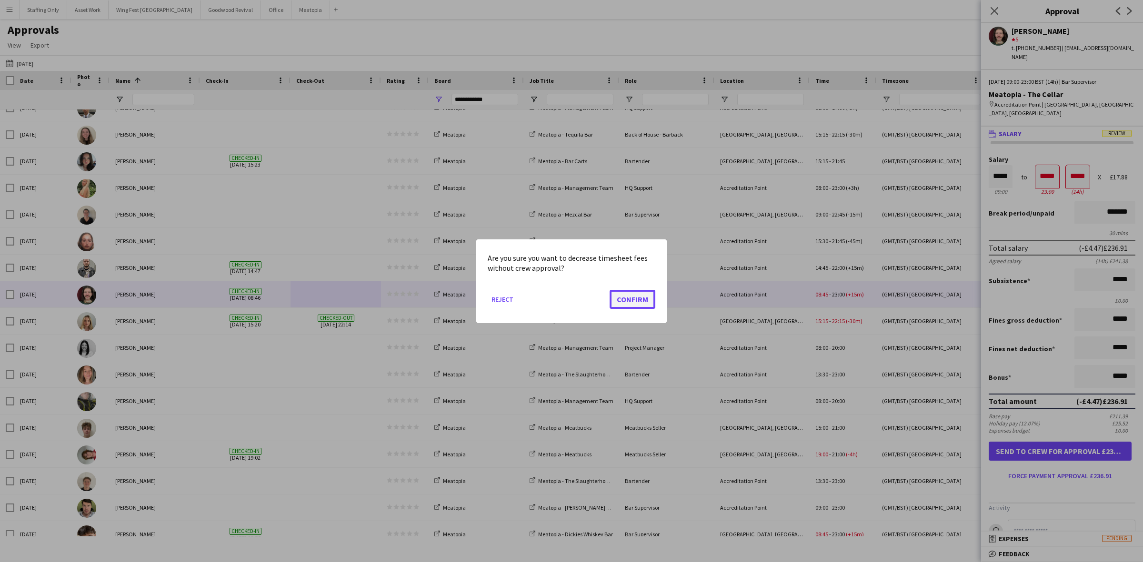
click at [639, 291] on button "Confirm" at bounding box center [633, 299] width 46 height 19
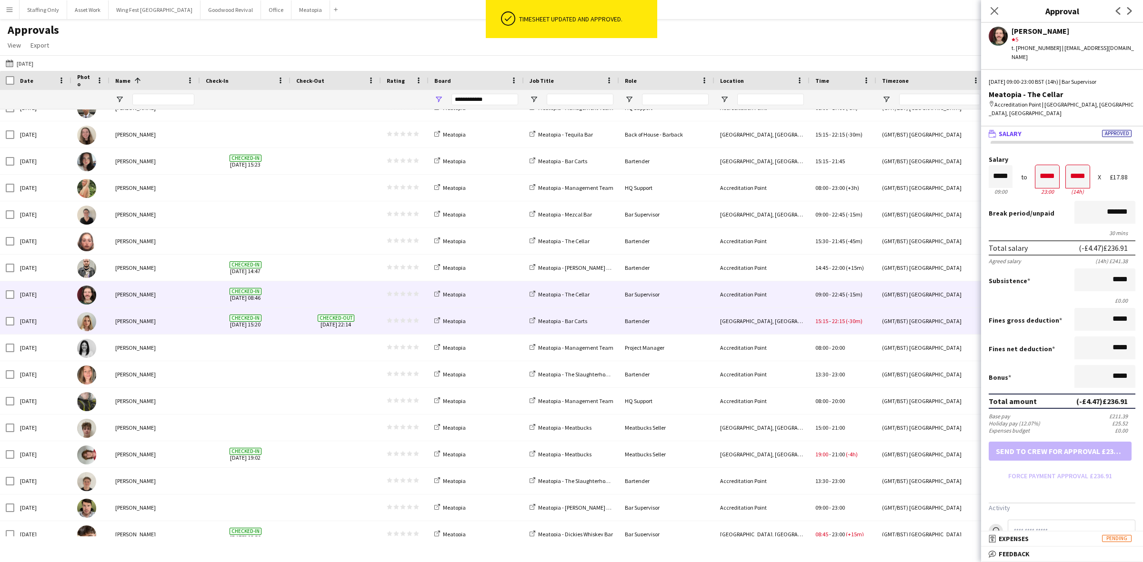
click at [291, 320] on div "Checked-out [DATE] 22:14" at bounding box center [336, 321] width 90 height 26
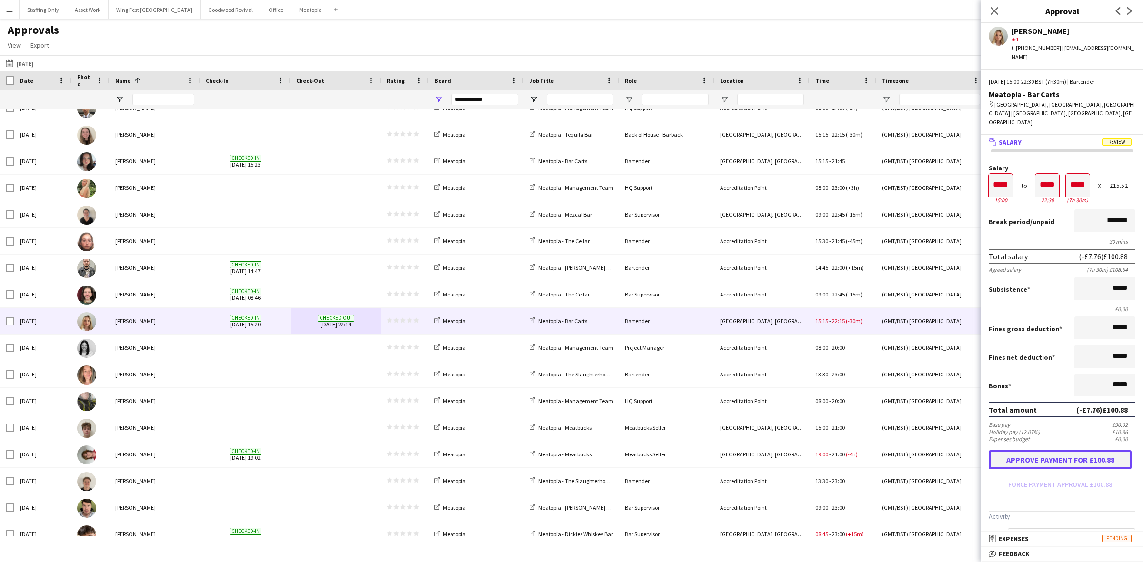
click at [1051, 451] on button "Approve payment for £100.88" at bounding box center [1060, 460] width 143 height 19
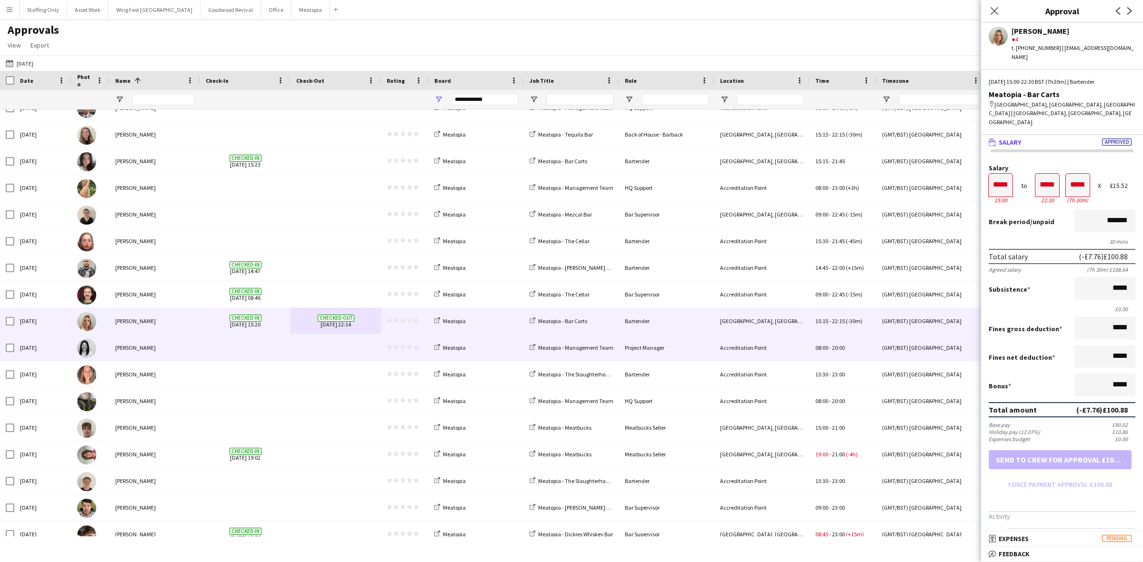
drag, startPoint x: 299, startPoint y: 350, endPoint x: 411, endPoint y: 339, distance: 112.5
click at [299, 350] on span at bounding box center [335, 348] width 79 height 26
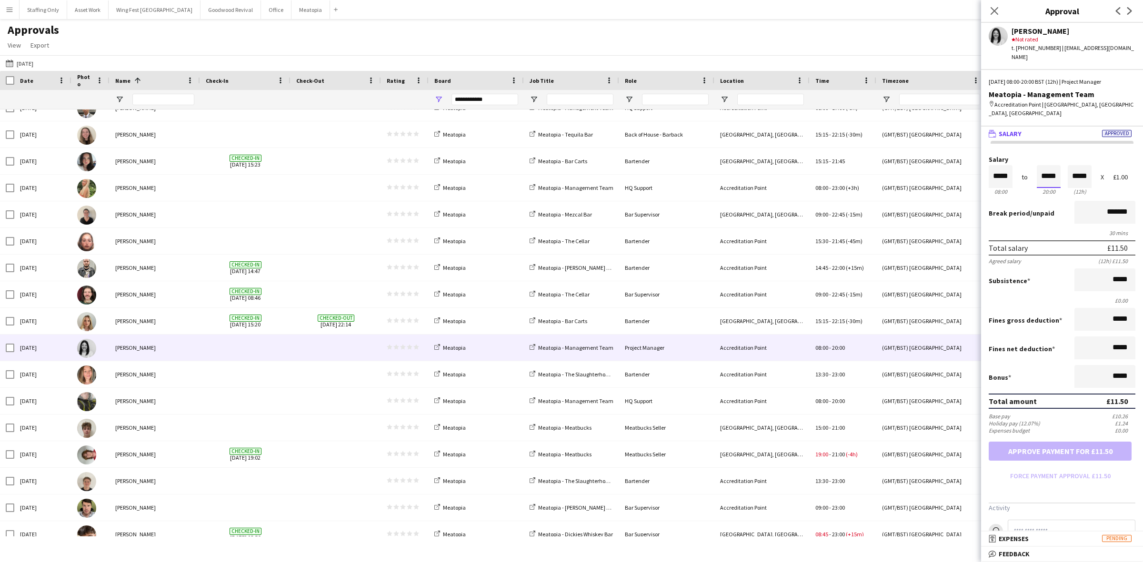
drag, startPoint x: 1053, startPoint y: 168, endPoint x: 1000, endPoint y: 160, distance: 52.9
click at [1002, 160] on div "Salary ***** 08:00 to ***** 20:00 ***** (12h) X £1.00" at bounding box center [1062, 176] width 147 height 41
click at [1085, 448] on button "Approve payment for £14.50" at bounding box center [1060, 451] width 143 height 19
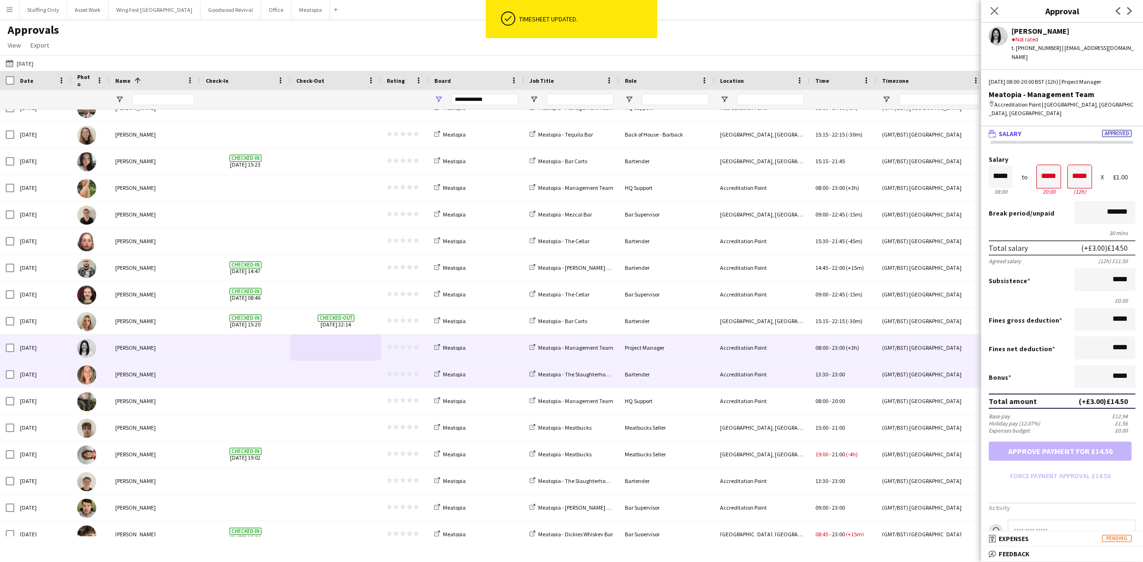
click at [255, 374] on span at bounding box center [245, 374] width 79 height 26
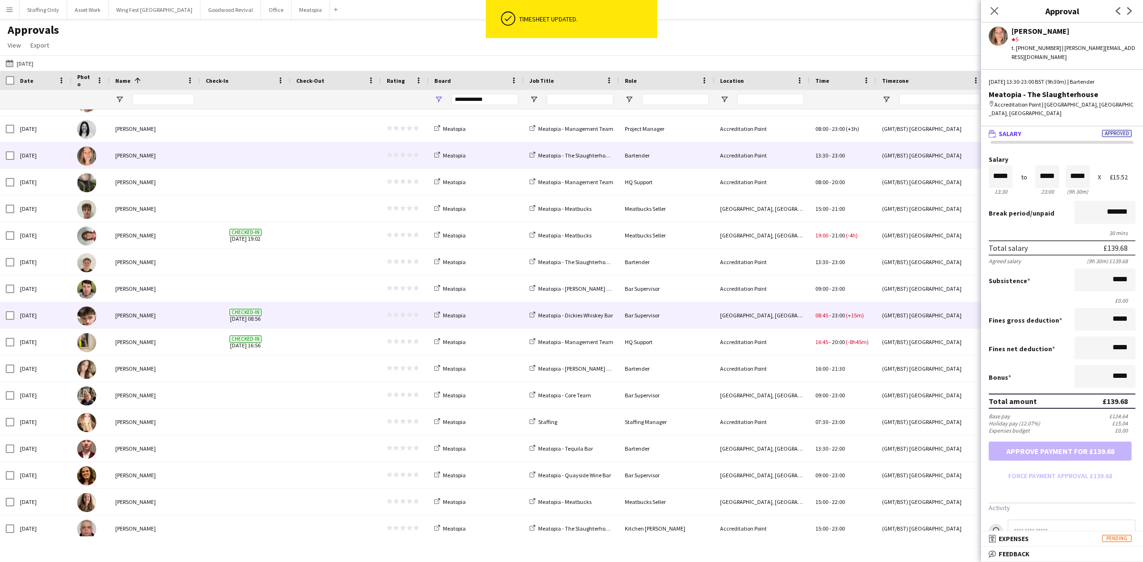
scroll to position [893, 0]
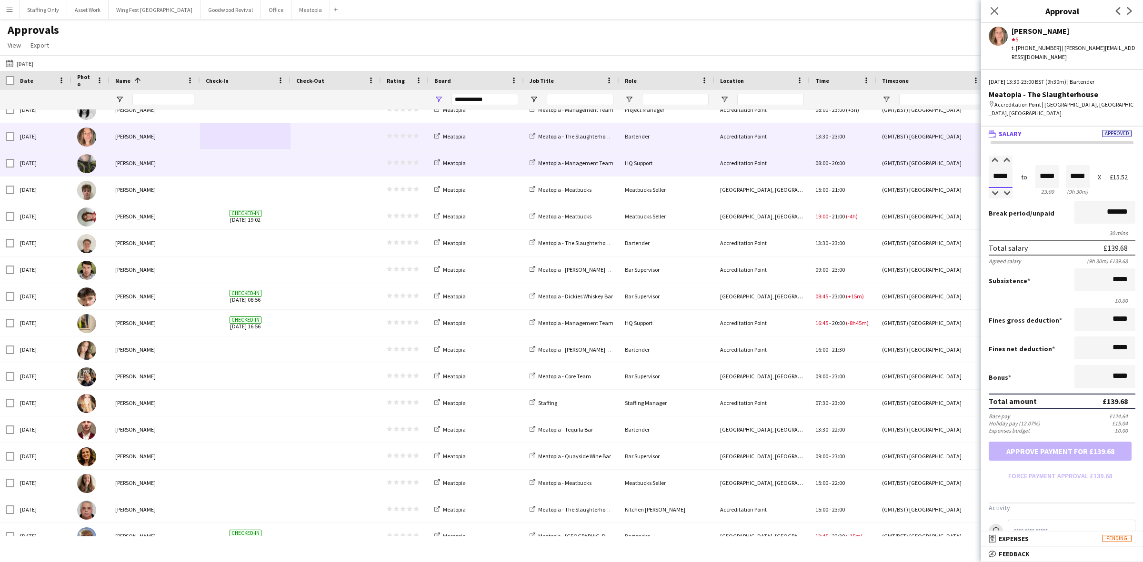
drag, startPoint x: 1008, startPoint y: 167, endPoint x: 954, endPoint y: 166, distance: 53.8
click at [954, 166] on body "Menu Boards Boards Boards All jobs Status Workforce Workforce My Workforce Recr…" at bounding box center [571, 281] width 1143 height 562
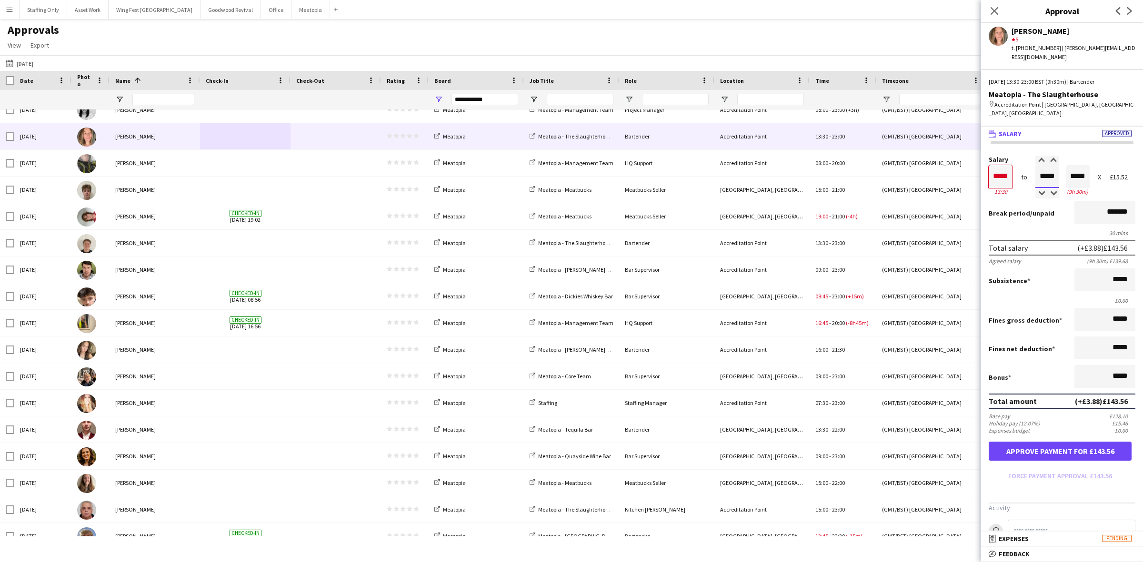
drag, startPoint x: 1051, startPoint y: 168, endPoint x: 1027, endPoint y: 167, distance: 24.3
click at [1027, 167] on div "Salary ***** 13:30 to ***** 23:00 ***** (9h 30m) X £15.52" at bounding box center [1062, 176] width 147 height 41
click at [1049, 446] on button "Approve payment for £139.68" at bounding box center [1060, 451] width 143 height 19
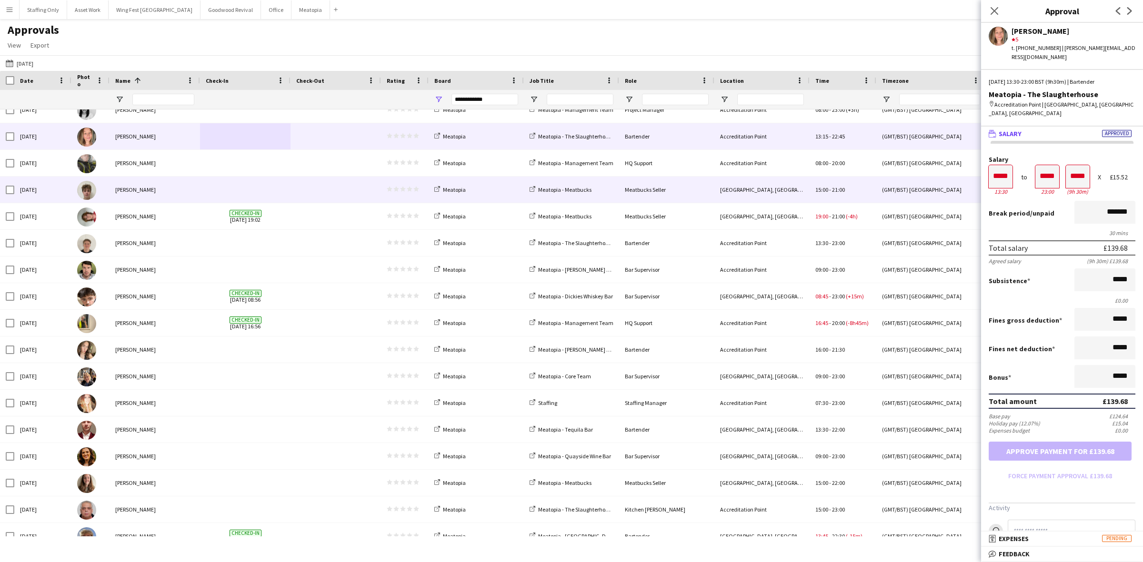
click at [242, 173] on span at bounding box center [245, 163] width 79 height 26
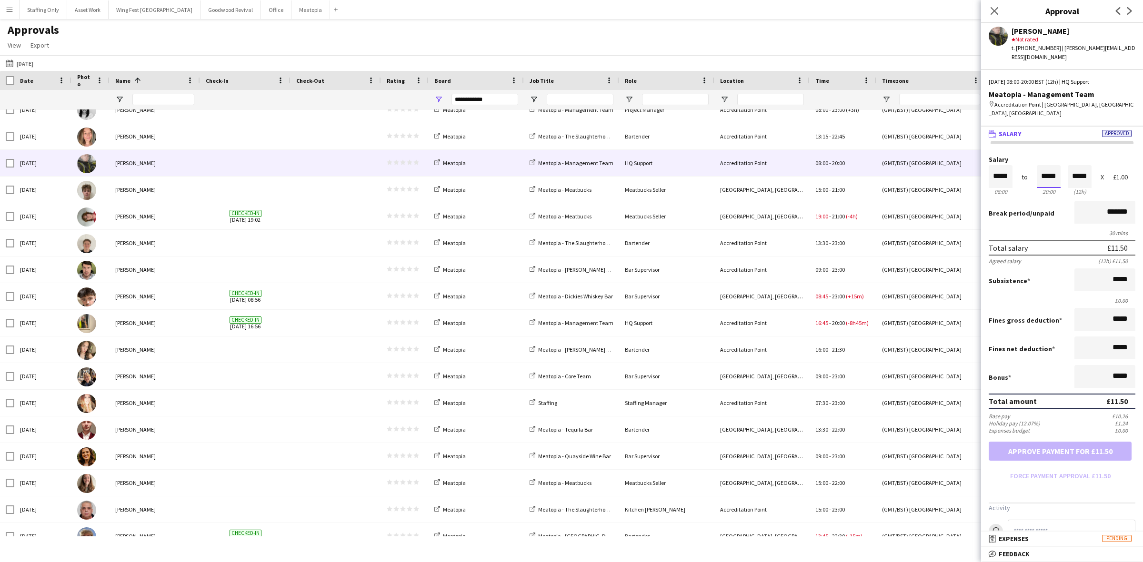
drag, startPoint x: 1054, startPoint y: 156, endPoint x: 1011, endPoint y: 150, distance: 43.2
click at [1011, 156] on div "Salary ***** 08:00 to ***** 20:00 ***** (12h) X £1.00" at bounding box center [1062, 176] width 147 height 41
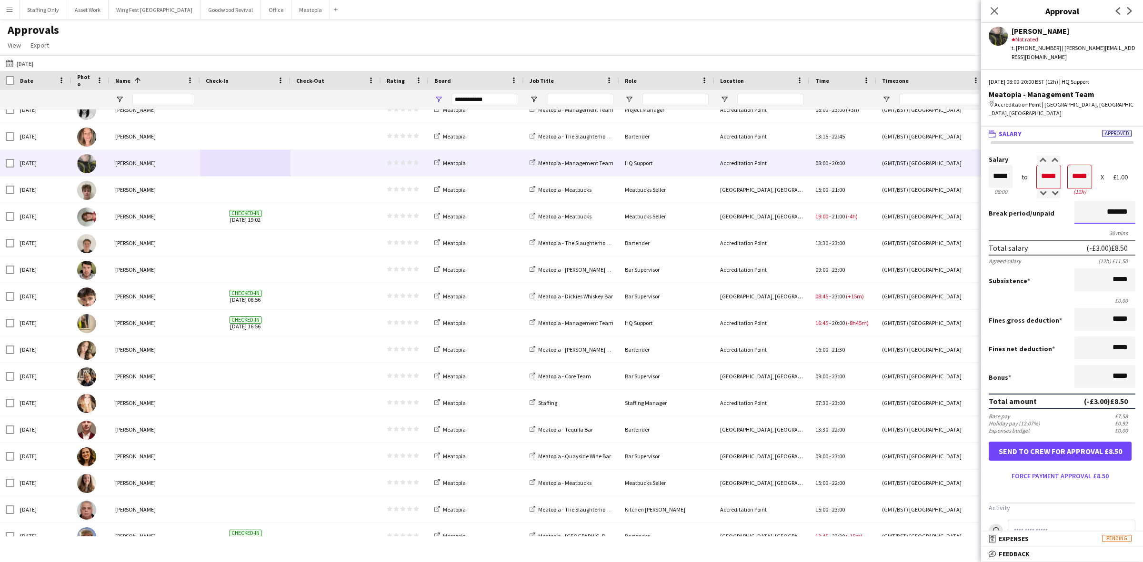
click at [1080, 201] on input "*******" at bounding box center [1104, 212] width 61 height 23
click at [1033, 469] on button "Force payment approval £8.50" at bounding box center [1060, 476] width 143 height 15
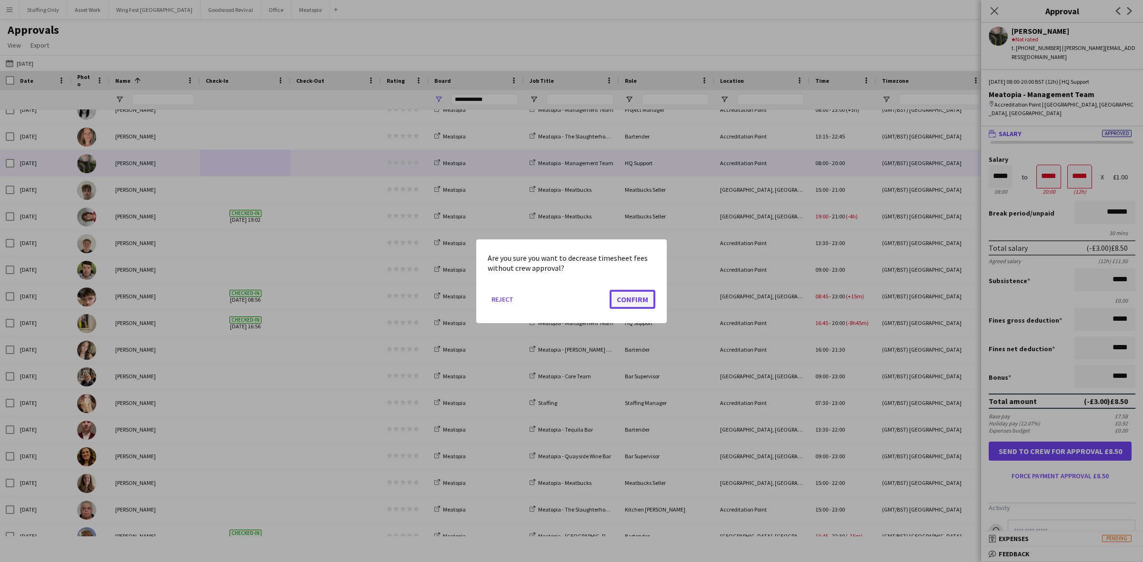
click at [622, 297] on button "Confirm" at bounding box center [633, 299] width 46 height 19
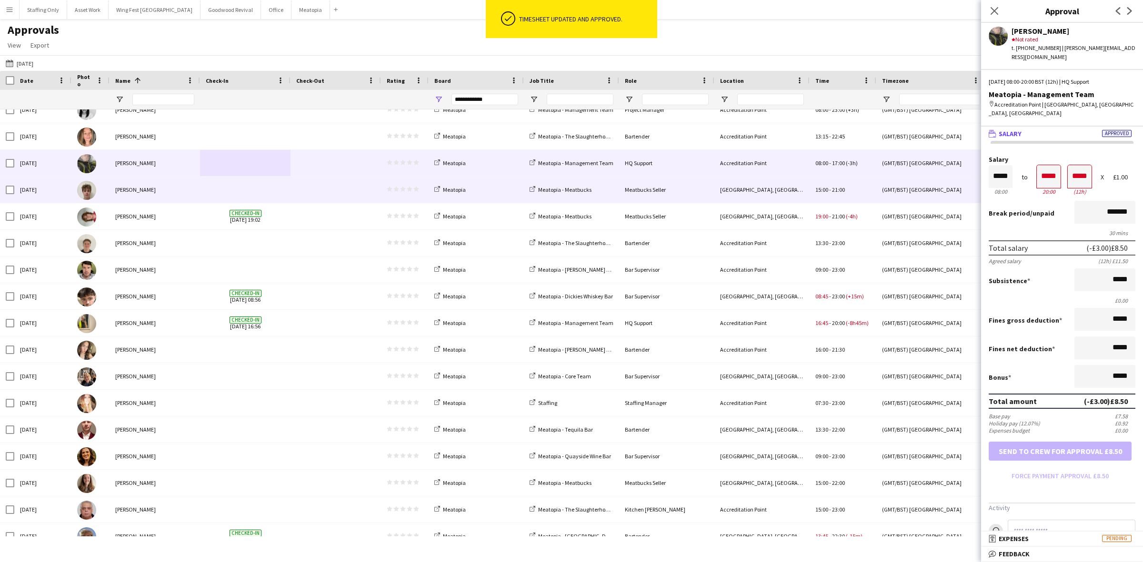
click at [307, 191] on span at bounding box center [335, 190] width 79 height 26
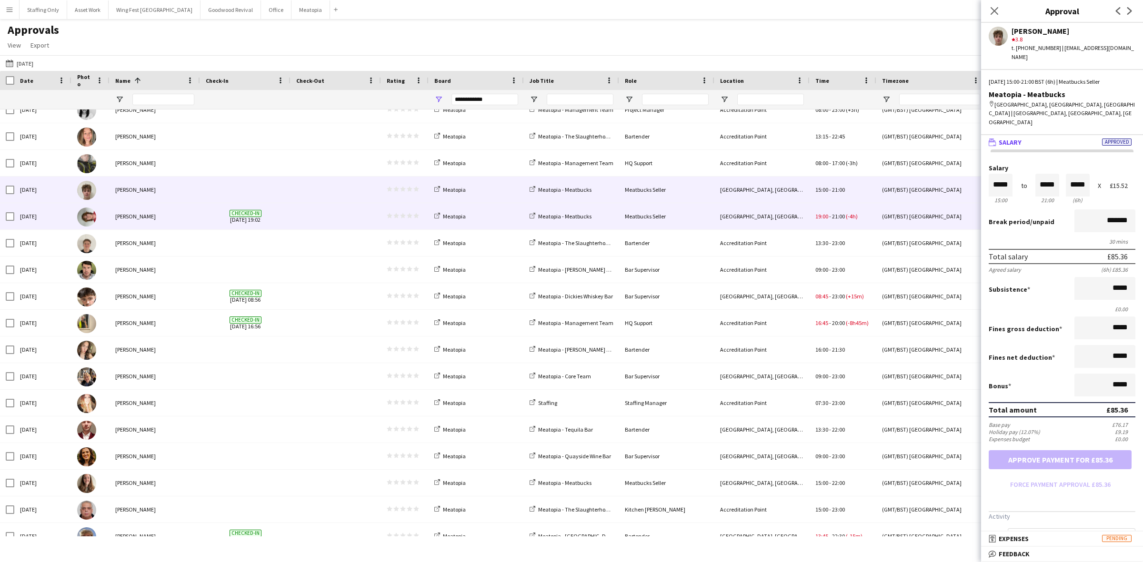
click at [217, 222] on span "Checked-in [DATE] 19:02" at bounding box center [245, 216] width 79 height 26
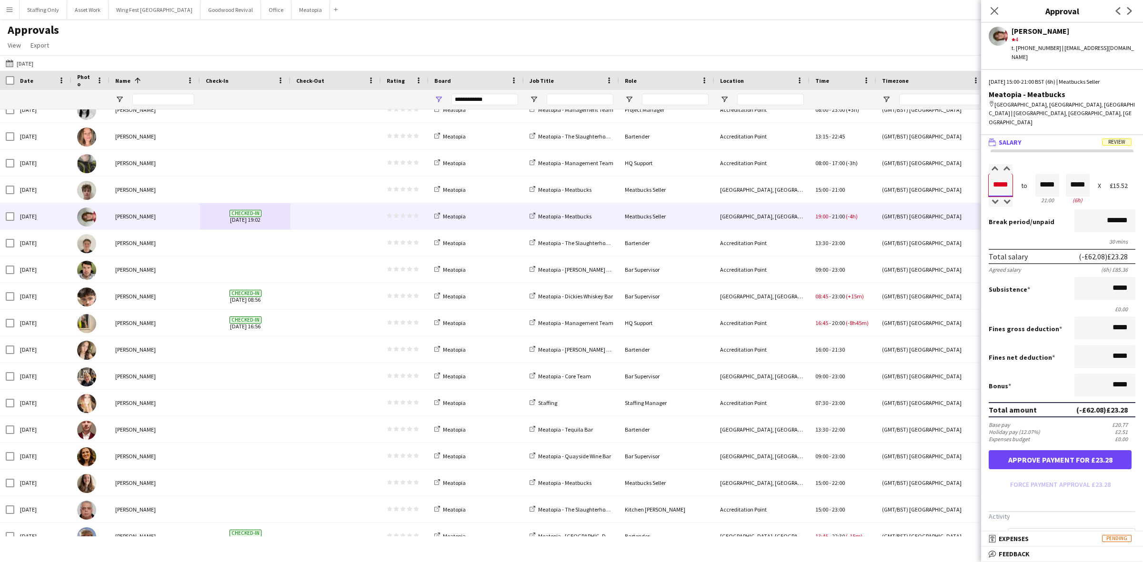
drag, startPoint x: 1010, startPoint y: 160, endPoint x: 989, endPoint y: 149, distance: 23.2
click at [990, 174] on input "*****" at bounding box center [1001, 185] width 24 height 23
drag, startPoint x: 1052, startPoint y: 159, endPoint x: 975, endPoint y: 161, distance: 76.7
click at [975, 161] on body "Menu Boards Boards Boards All jobs Status Workforce Workforce My Workforce Recr…" at bounding box center [571, 281] width 1143 height 562
click at [1094, 451] on button "Approve payment for £93.12" at bounding box center [1060, 460] width 143 height 19
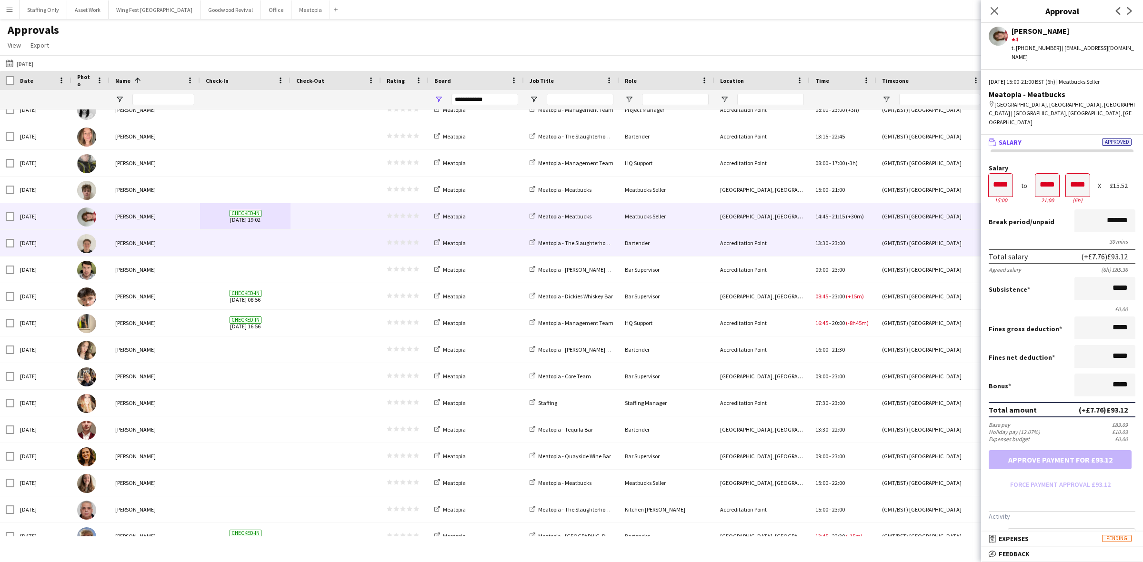
click at [278, 248] on span at bounding box center [245, 243] width 79 height 26
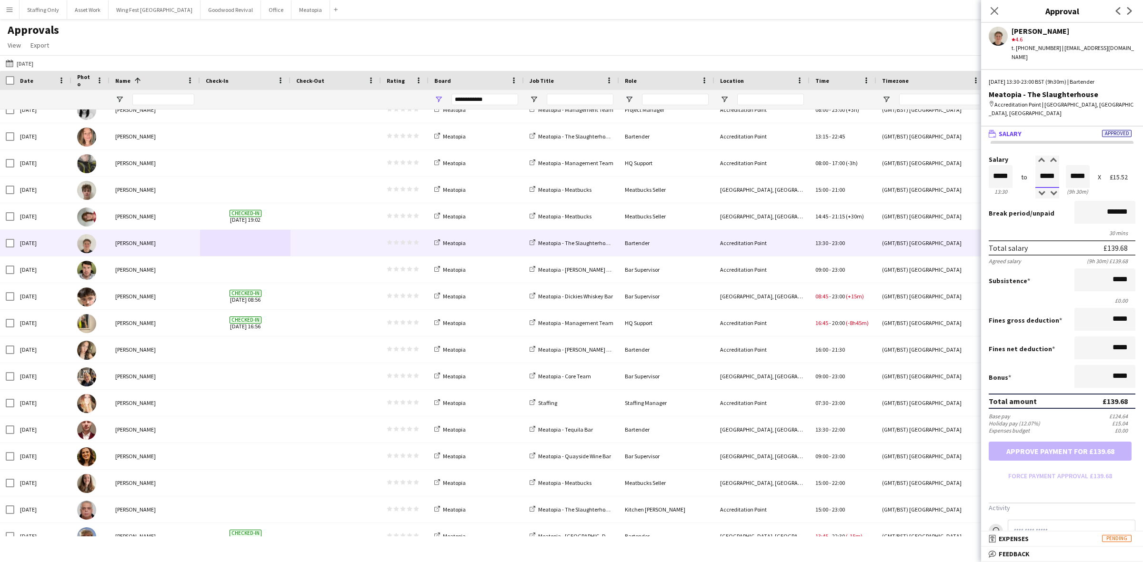
drag, startPoint x: 1051, startPoint y: 160, endPoint x: 1030, endPoint y: 148, distance: 24.6
click at [1030, 156] on div "Salary ***** 13:30 to ***** 23:00 ***** (9h 30m) X £15.52" at bounding box center [1062, 176] width 147 height 41
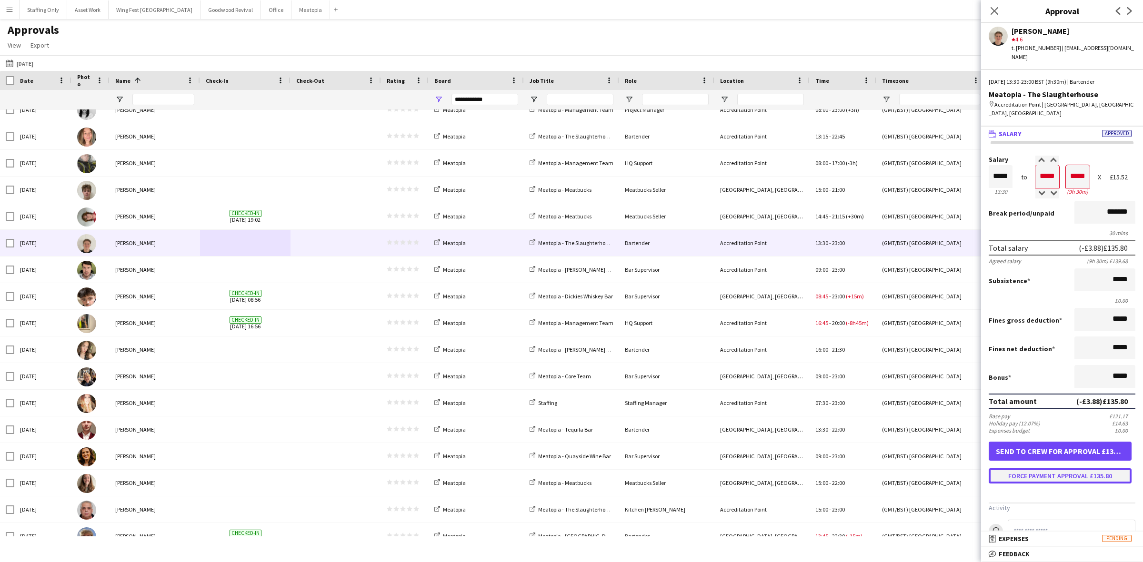
click at [1030, 469] on button "Force payment approval £135.80" at bounding box center [1060, 476] width 143 height 15
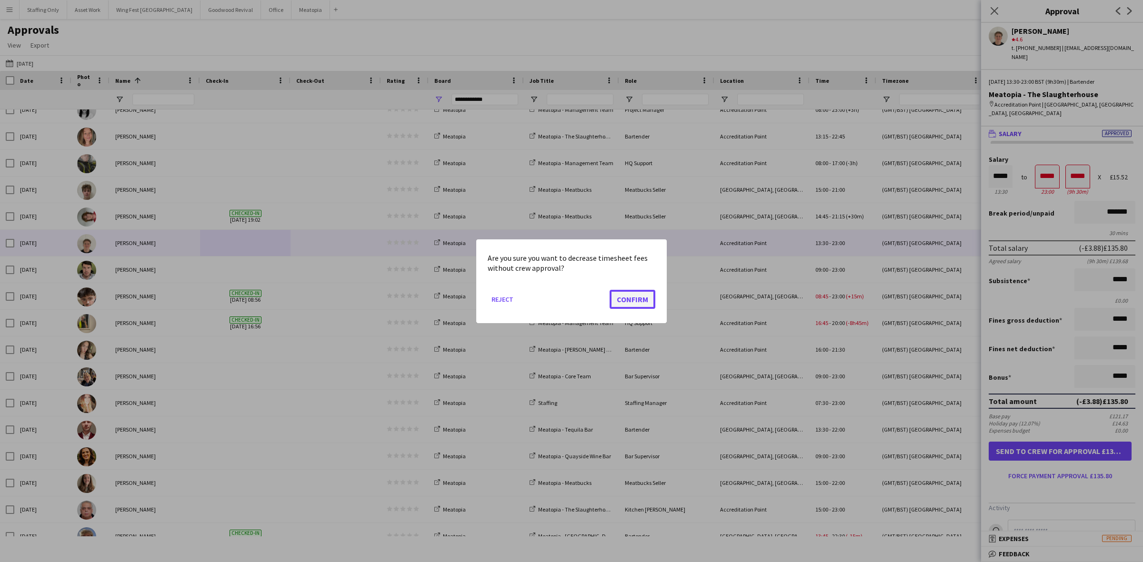
click at [641, 301] on button "Confirm" at bounding box center [633, 299] width 46 height 19
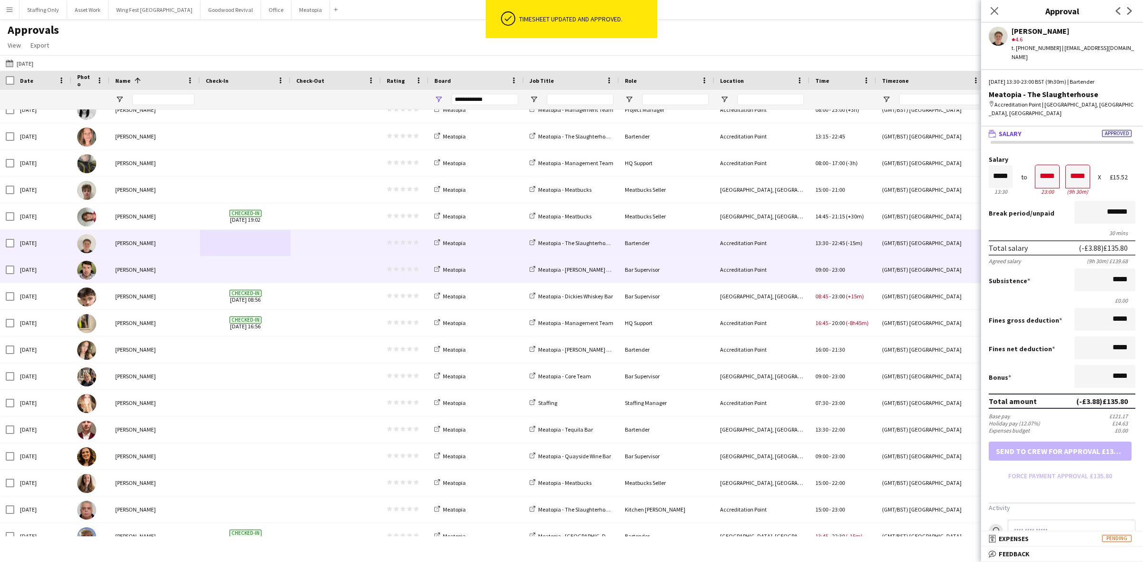
click at [302, 275] on span at bounding box center [335, 270] width 79 height 26
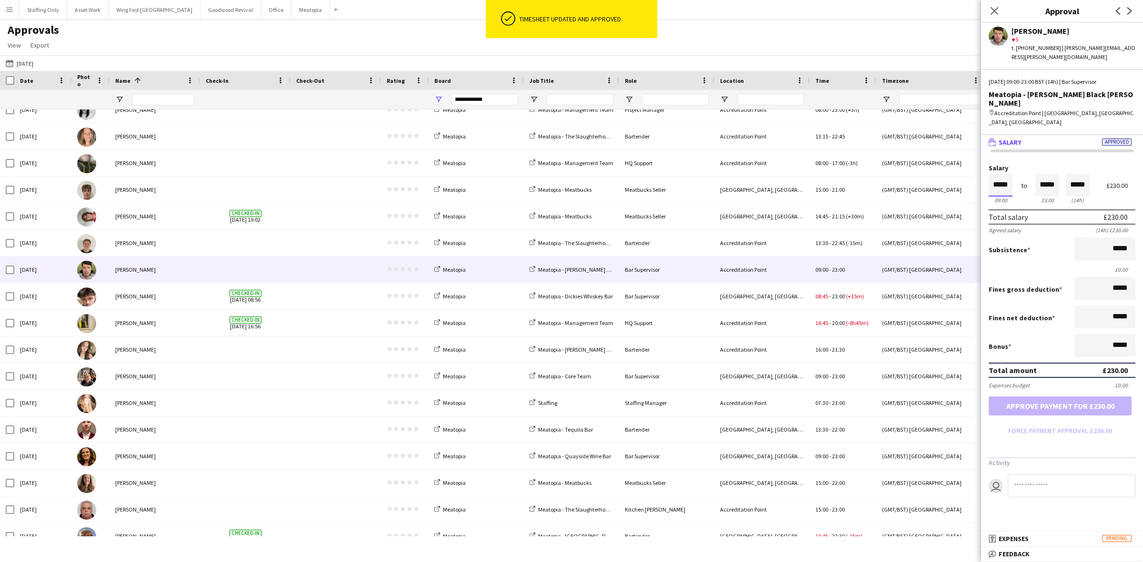
drag, startPoint x: 1008, startPoint y: 168, endPoint x: 978, endPoint y: 158, distance: 31.8
click at [980, 158] on body "ok-circled Timesheet updated and approved. Menu Boards Boards Boards All jobs S…" at bounding box center [571, 281] width 1143 height 562
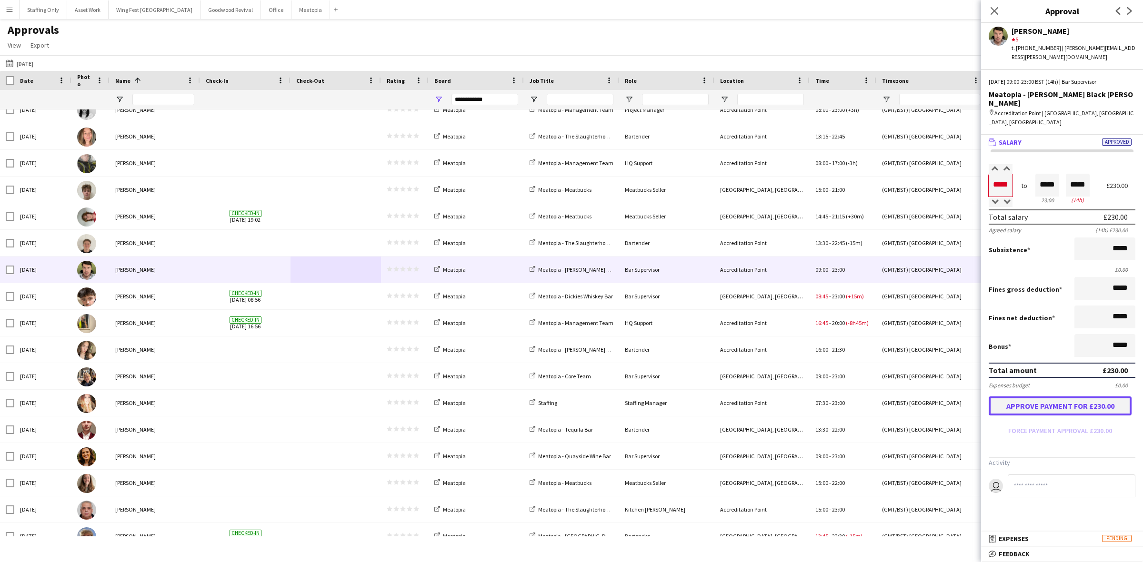
click at [1039, 397] on button "Approve payment for £230.00" at bounding box center [1060, 406] width 143 height 19
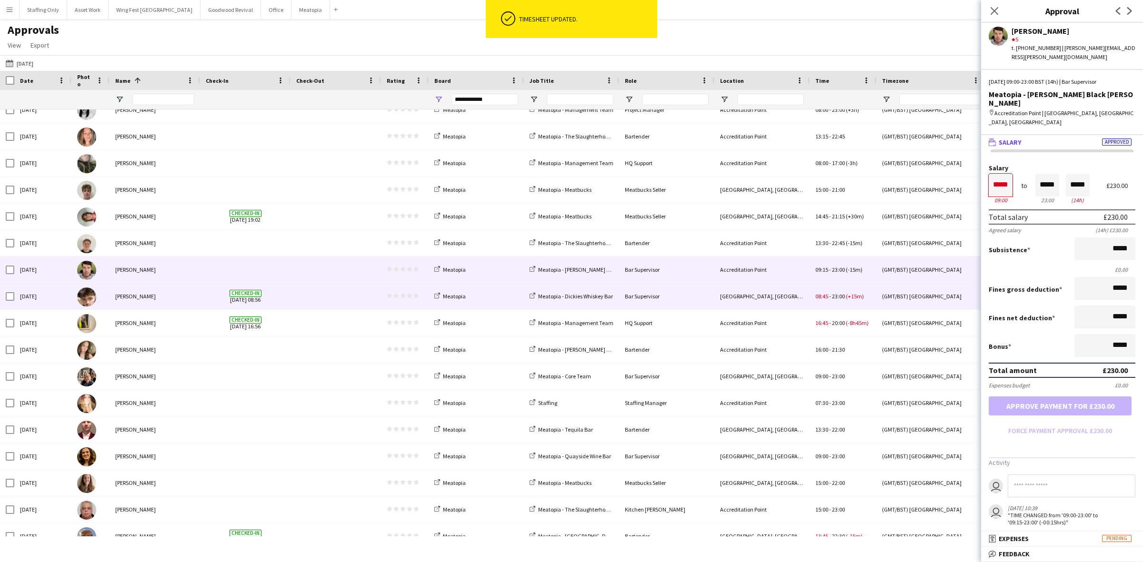
click at [301, 300] on span at bounding box center [335, 296] width 79 height 26
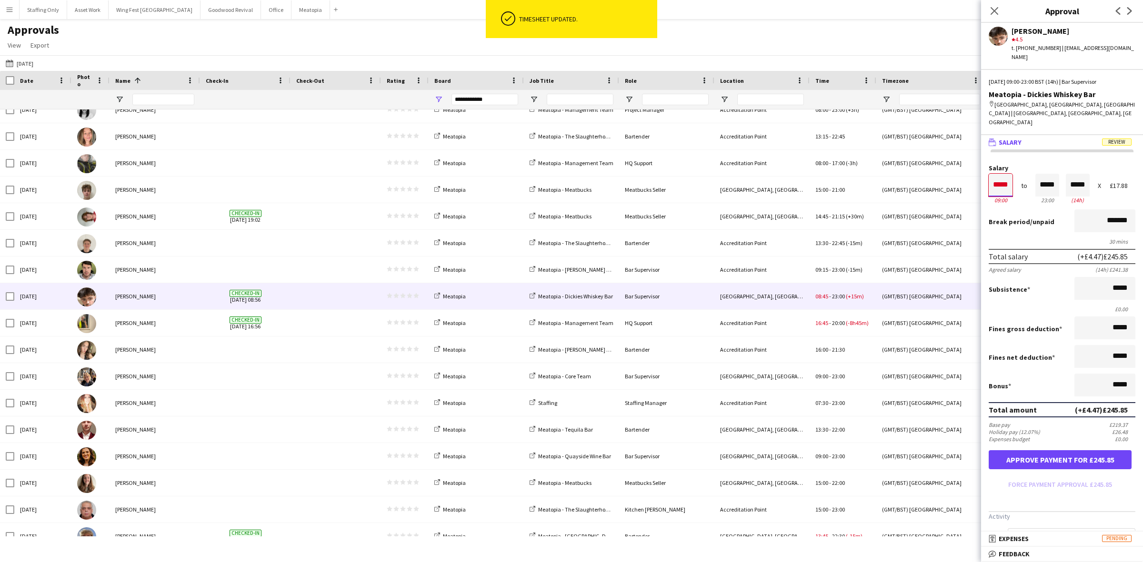
drag, startPoint x: 1004, startPoint y: 155, endPoint x: 967, endPoint y: 153, distance: 36.7
click at [967, 153] on body "ok-circled Timesheet updated. Menu Boards Boards Boards All jobs Status Workfor…" at bounding box center [571, 281] width 1143 height 562
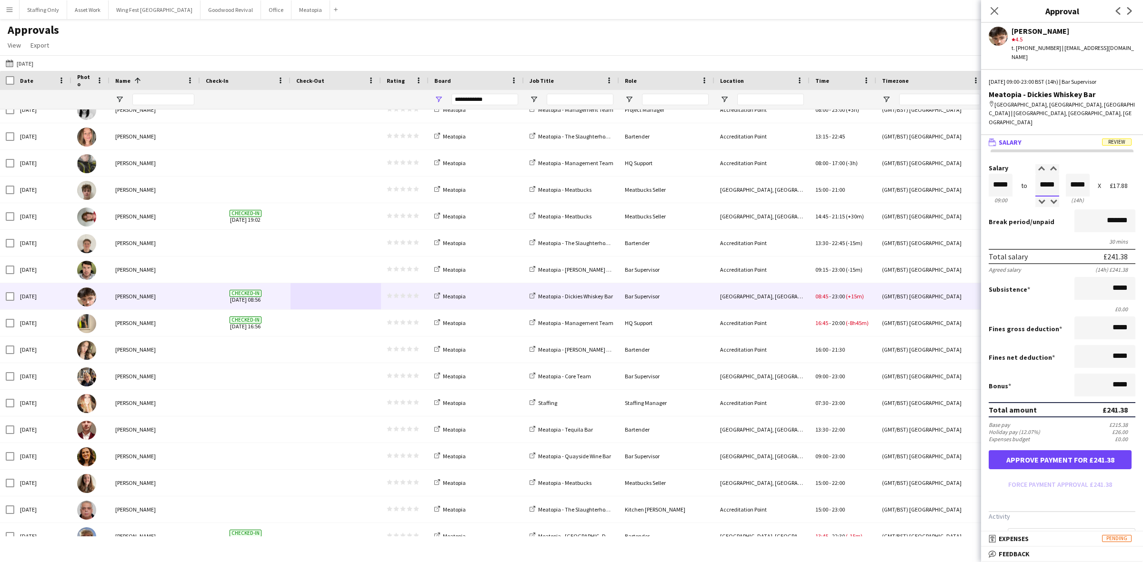
drag, startPoint x: 1053, startPoint y: 160, endPoint x: 986, endPoint y: 150, distance: 67.4
click at [986, 165] on form "Salary ***** 09:00 to ***** 23:00 ***** (14h) X £17.88 Break period /unpaid ***…" at bounding box center [1062, 329] width 162 height 328
click at [1084, 210] on input "*******" at bounding box center [1104, 221] width 61 height 23
click at [1040, 477] on button "Force payment approval £236.91" at bounding box center [1060, 484] width 143 height 15
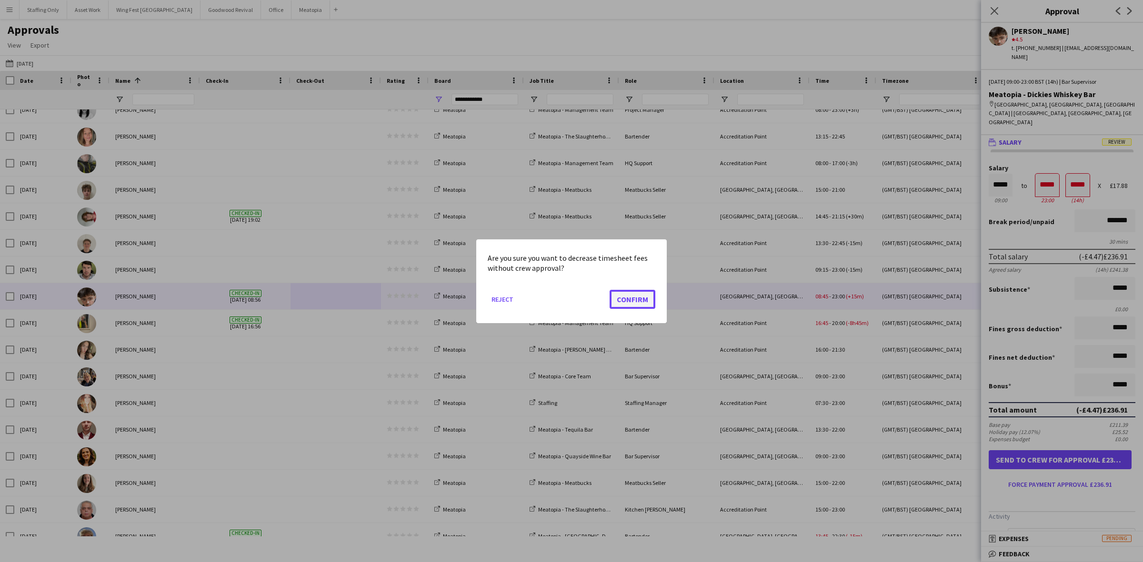
click at [634, 300] on button "Confirm" at bounding box center [633, 299] width 46 height 19
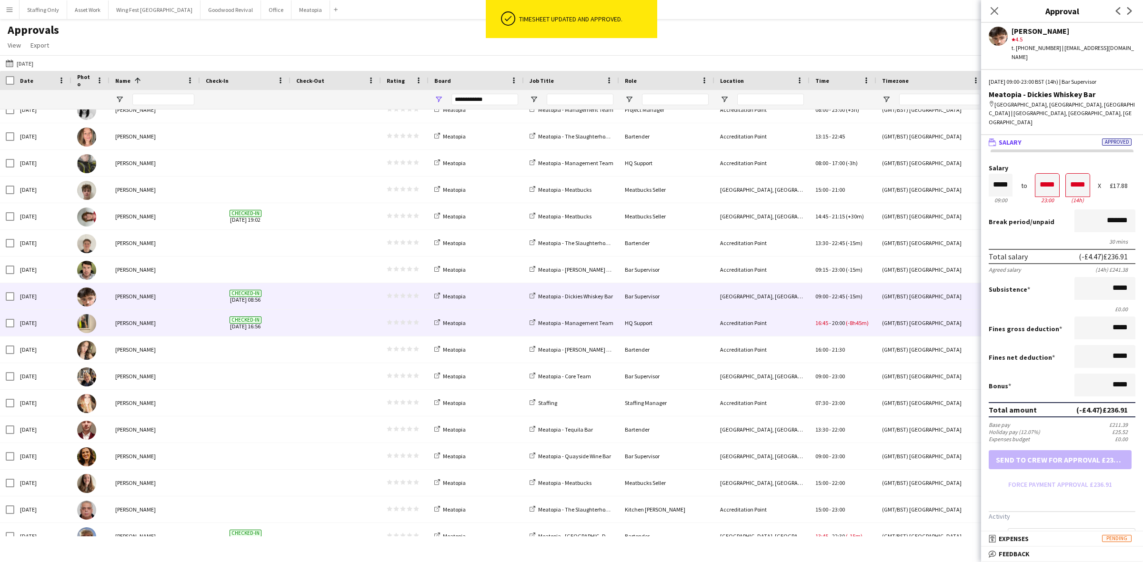
click at [324, 321] on span at bounding box center [335, 323] width 79 height 26
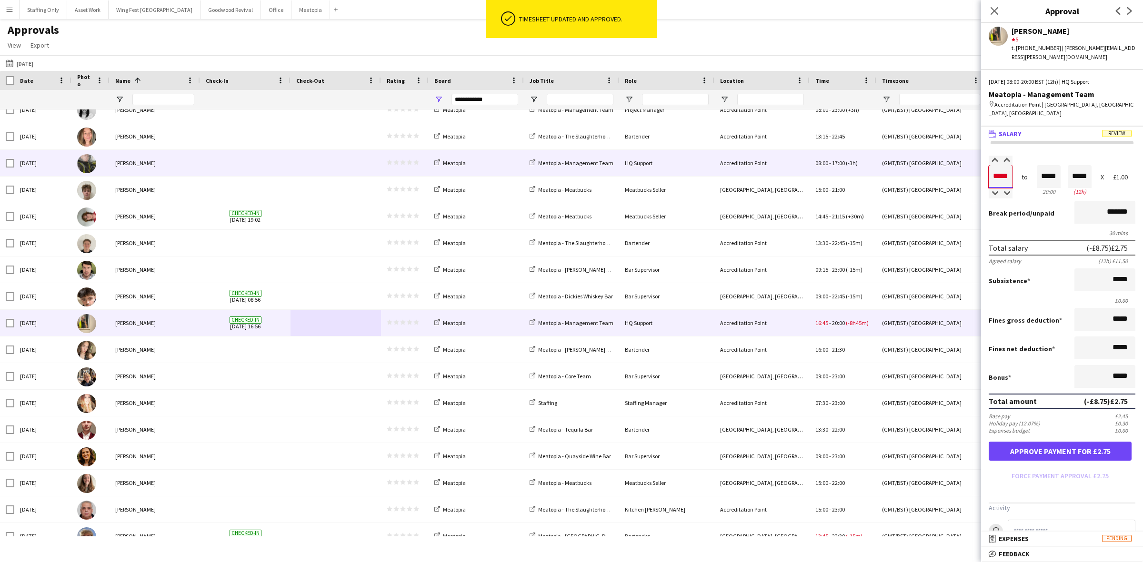
drag, startPoint x: 1010, startPoint y: 169, endPoint x: 968, endPoint y: 165, distance: 42.1
click at [968, 165] on body "ok-circled Timesheet updated and approved. Menu Boards Boards Boards All jobs S…" at bounding box center [571, 281] width 1143 height 562
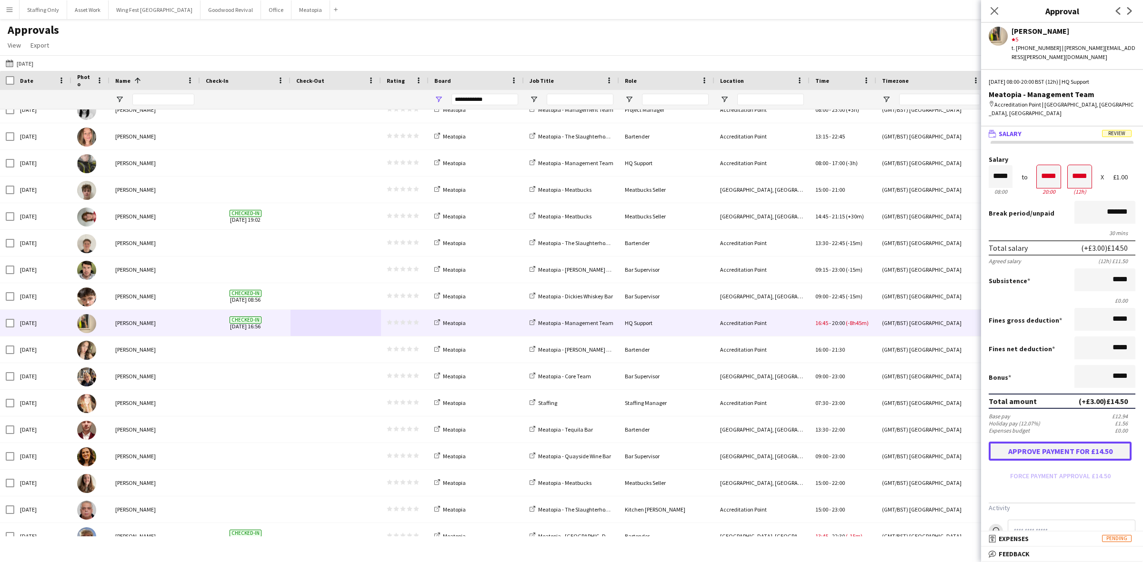
click at [1034, 442] on button "Approve payment for £14.50" at bounding box center [1060, 451] width 143 height 19
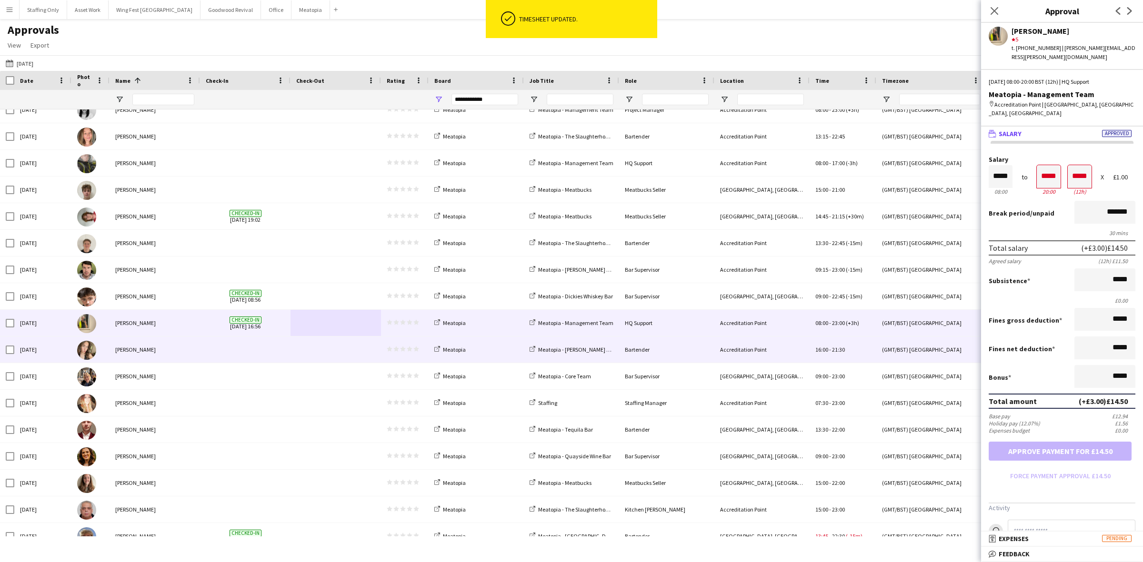
click at [308, 344] on span at bounding box center [335, 350] width 79 height 26
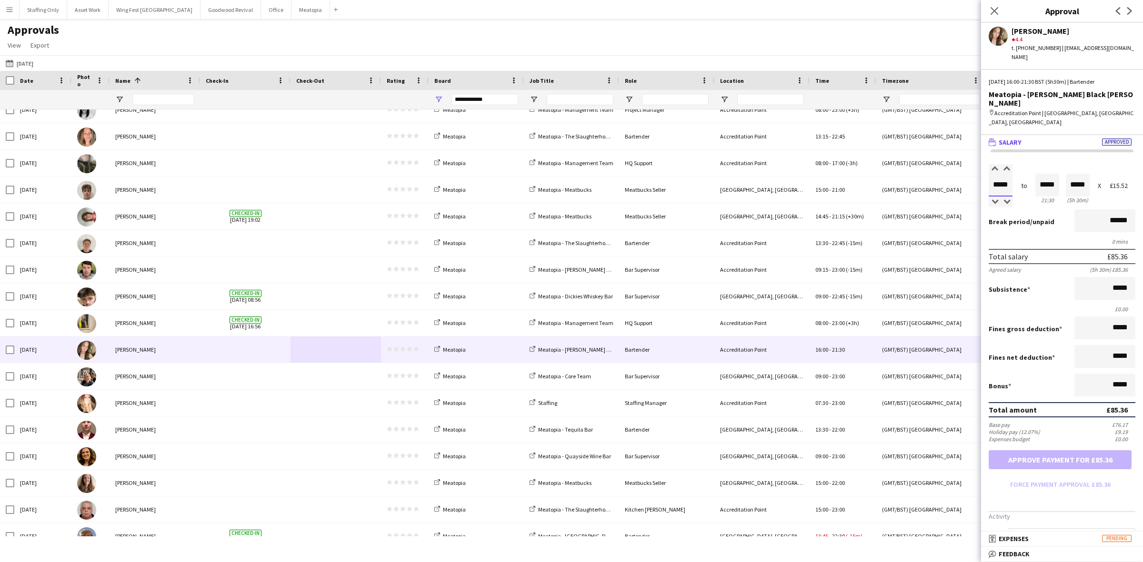
drag, startPoint x: 1008, startPoint y: 160, endPoint x: 988, endPoint y: 151, distance: 22.2
click at [989, 174] on input "*****" at bounding box center [1001, 185] width 24 height 23
click at [1060, 451] on button "Approve payment for £104.76" at bounding box center [1060, 460] width 143 height 19
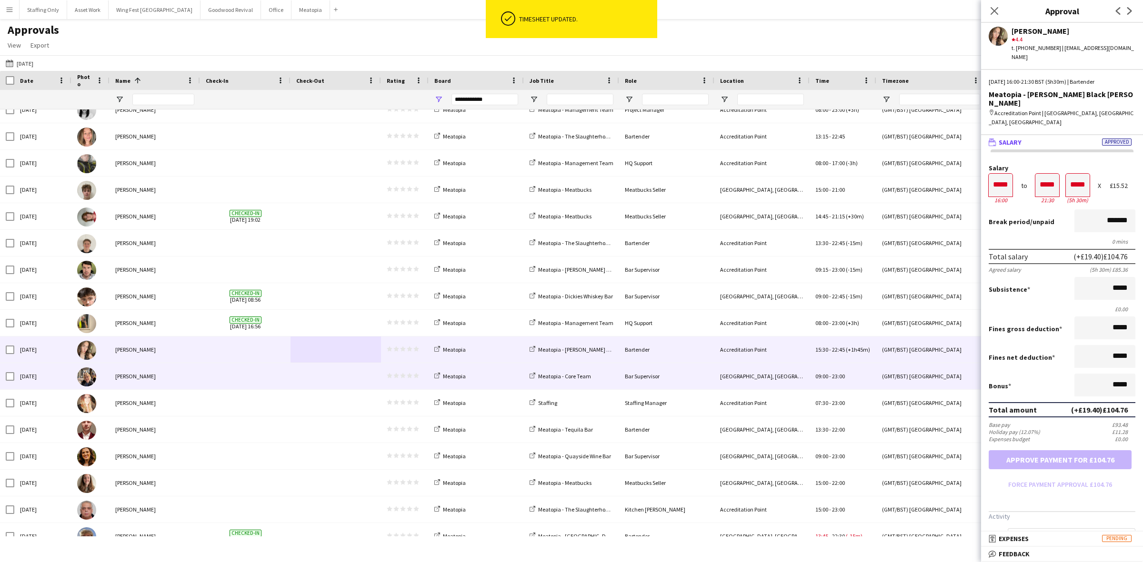
click at [281, 374] on span at bounding box center [245, 376] width 79 height 26
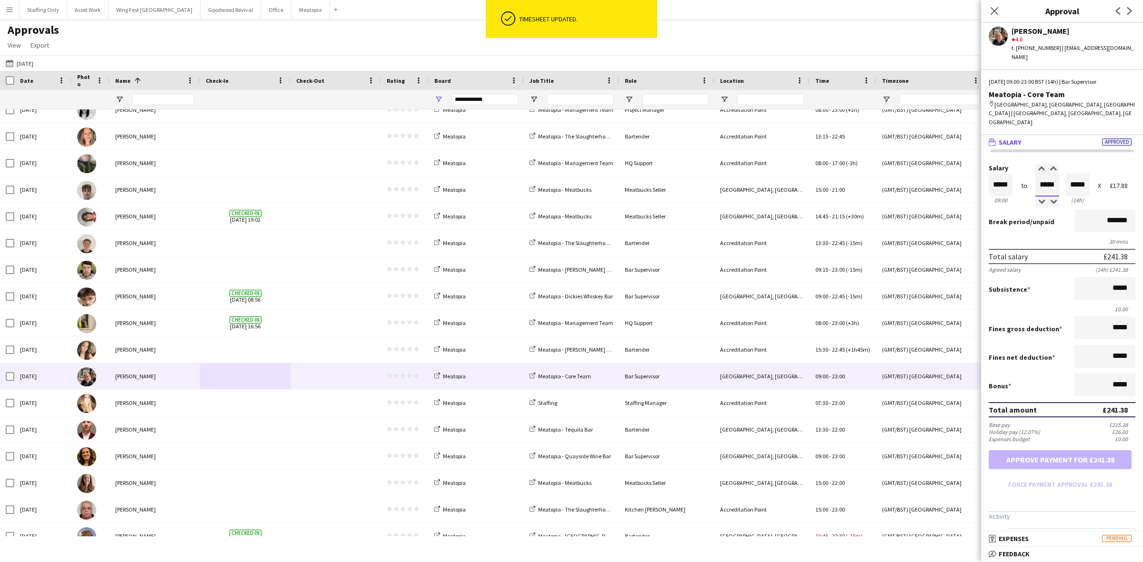
drag, startPoint x: 1052, startPoint y: 156, endPoint x: 1022, endPoint y: 143, distance: 32.2
click at [1022, 165] on div "Salary ***** 09:00 to ***** 23:00 ***** (14h) X £17.88" at bounding box center [1062, 185] width 147 height 41
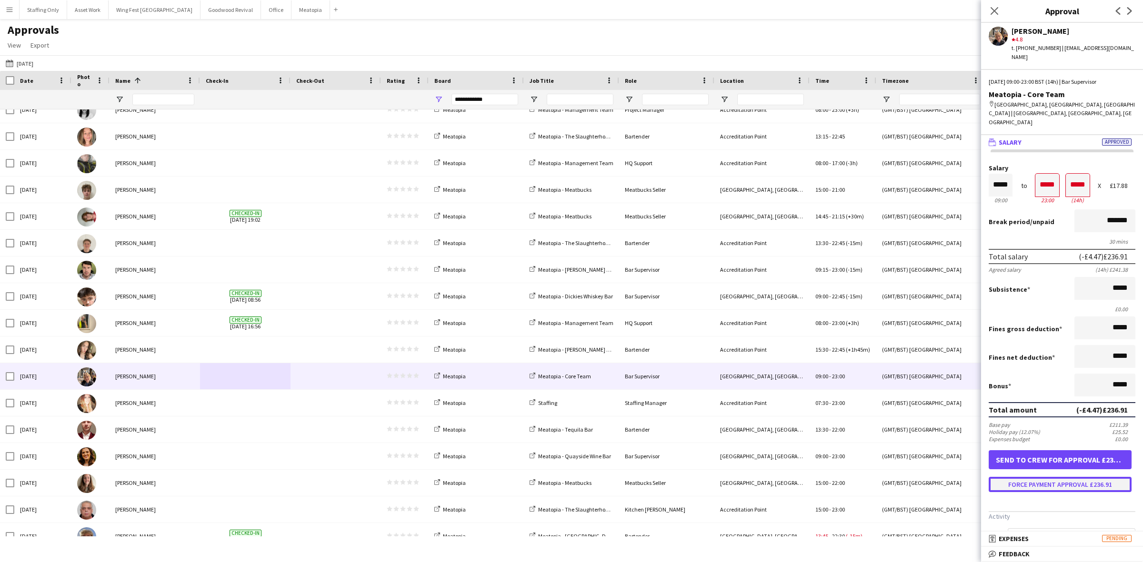
click at [1074, 477] on button "Force payment approval £236.91" at bounding box center [1060, 484] width 143 height 15
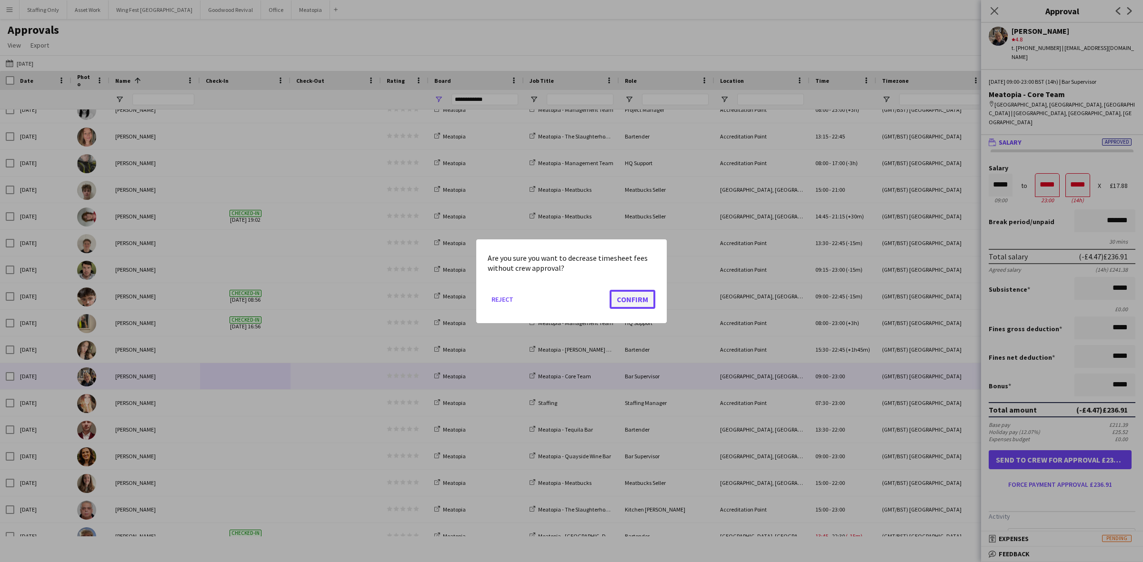
click at [639, 300] on button "Confirm" at bounding box center [633, 299] width 46 height 19
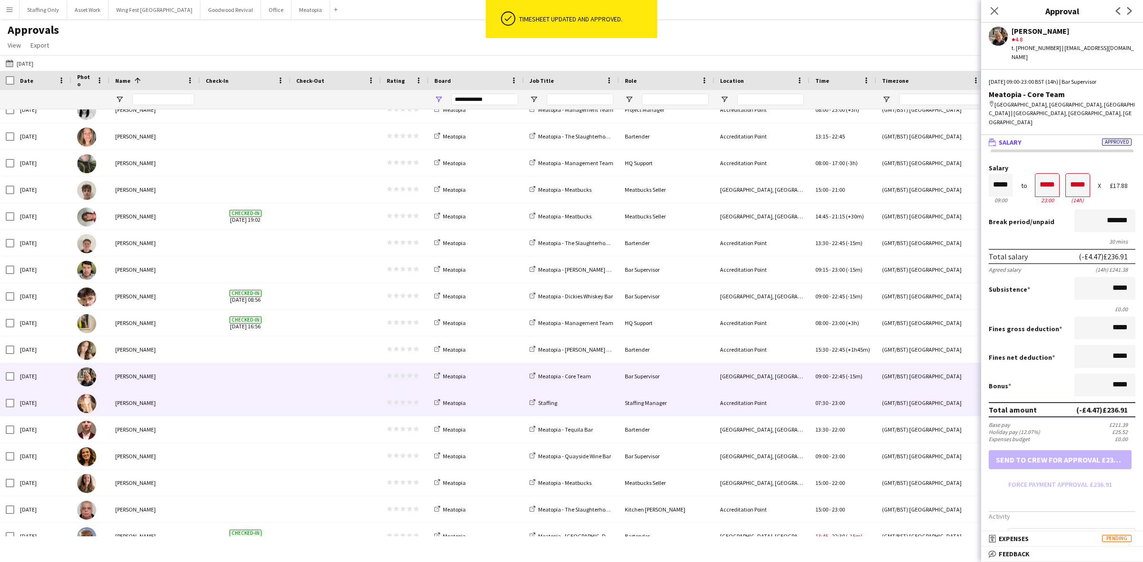
click at [287, 401] on div at bounding box center [245, 403] width 90 height 26
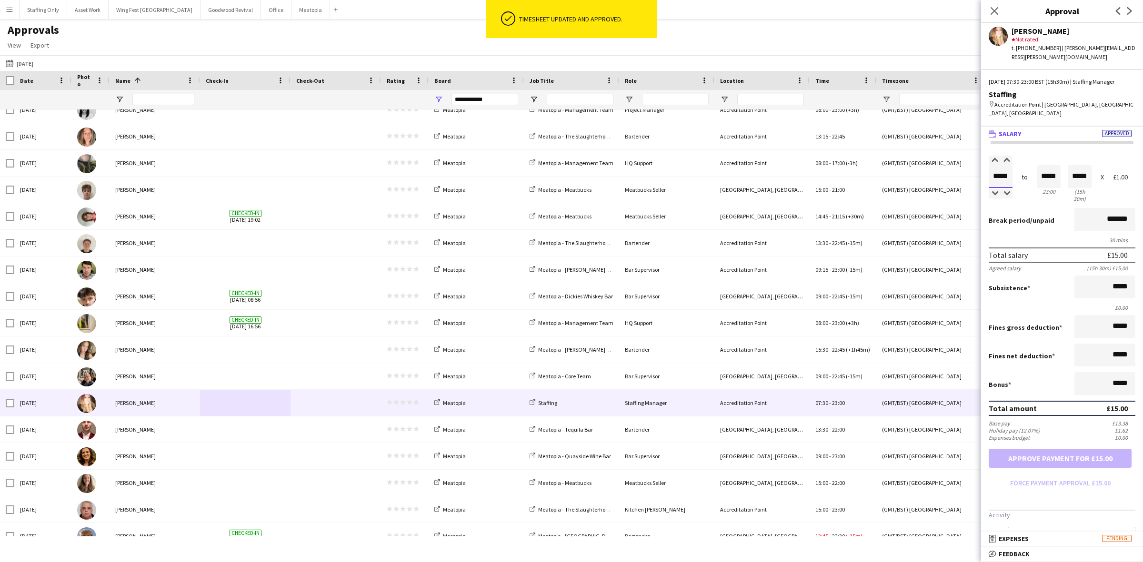
drag, startPoint x: 1010, startPoint y: 176, endPoint x: 997, endPoint y: 168, distance: 15.6
click at [997, 168] on input "*****" at bounding box center [1001, 176] width 24 height 23
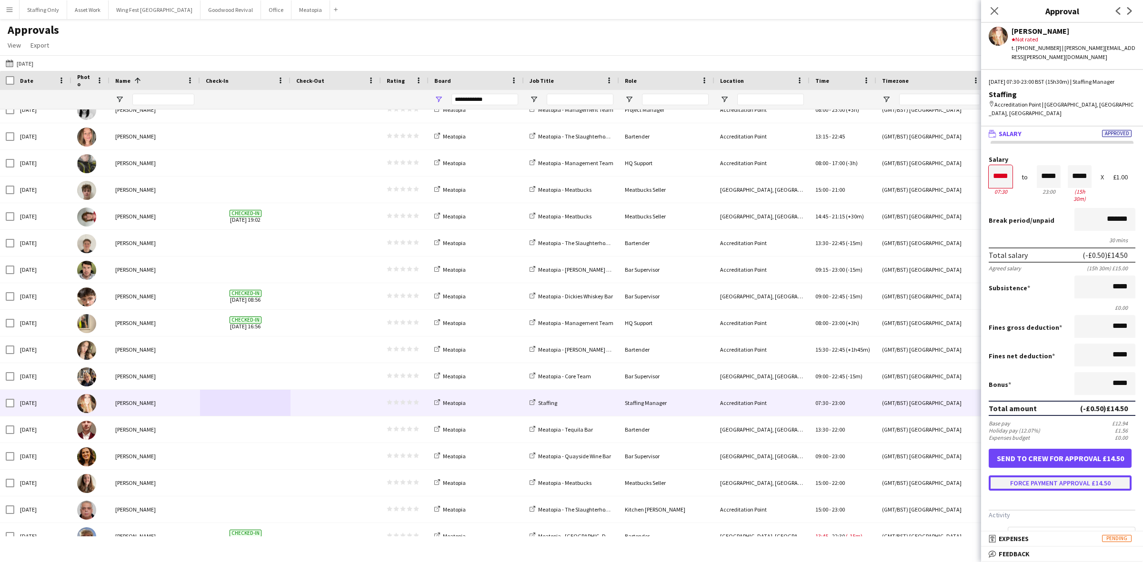
click at [1080, 476] on button "Force payment approval £14.50" at bounding box center [1060, 483] width 143 height 15
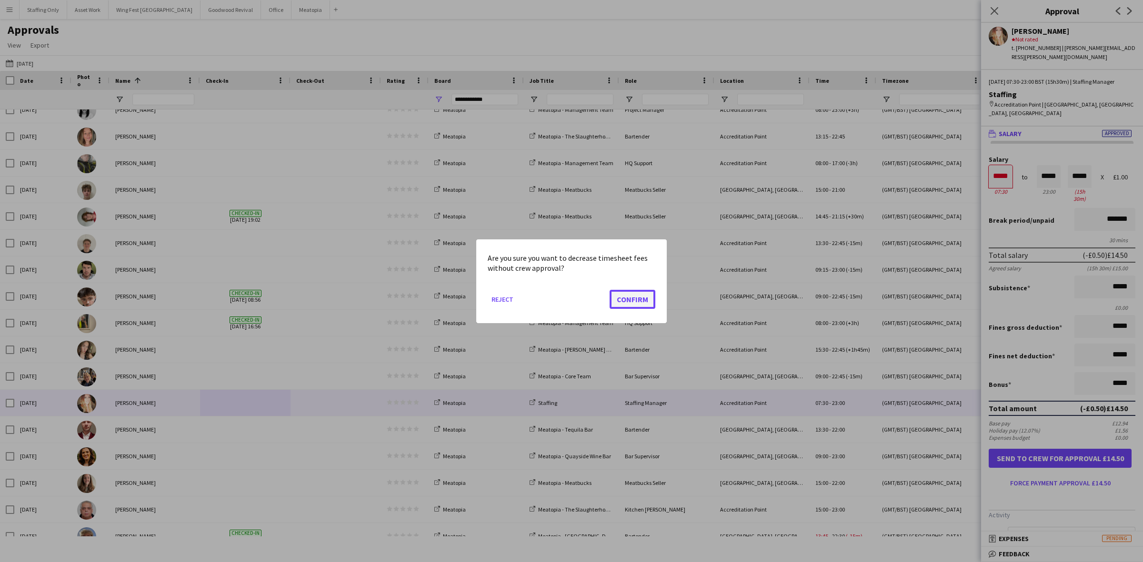
click at [625, 296] on button "Confirm" at bounding box center [633, 299] width 46 height 19
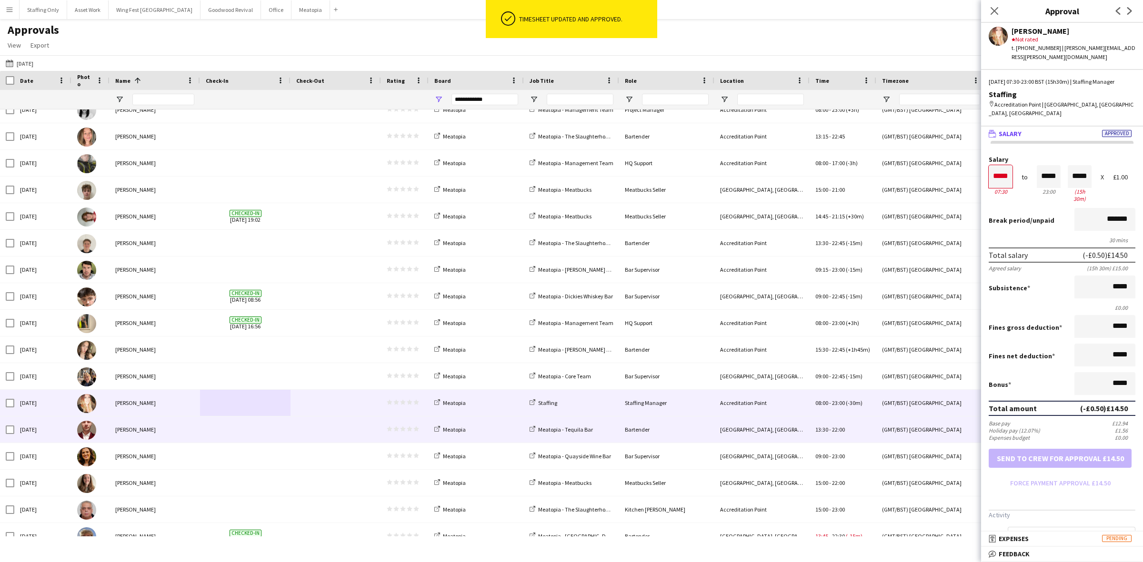
click at [251, 431] on span at bounding box center [245, 430] width 79 height 26
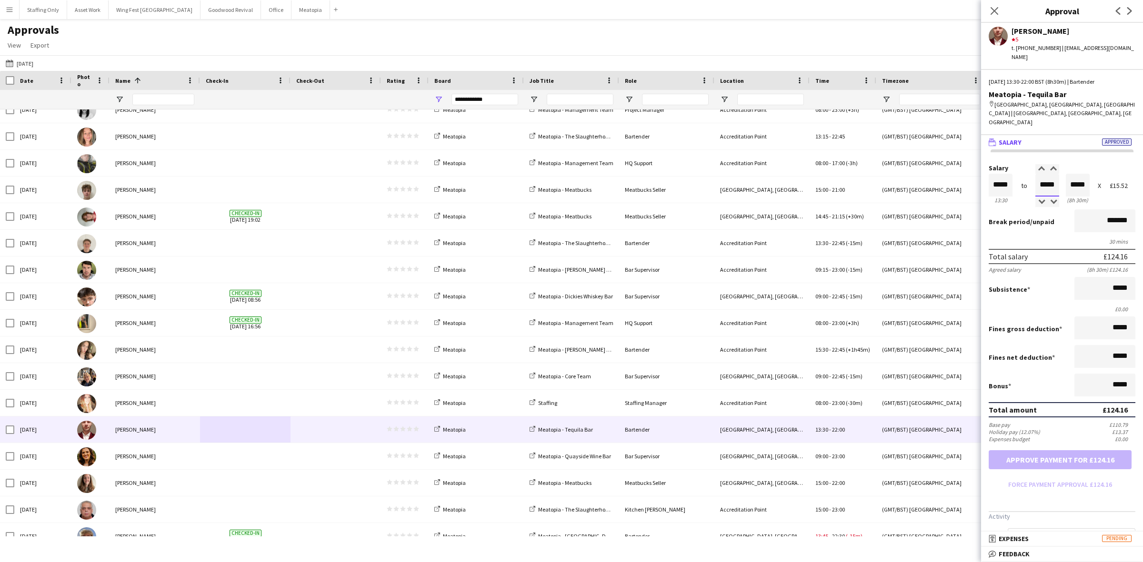
drag, startPoint x: 1053, startPoint y: 164, endPoint x: 995, endPoint y: 159, distance: 57.4
click at [996, 165] on div "Salary ***** 13:30 to ***** 22:00 ***** (8h 30m) X £15.52" at bounding box center [1062, 185] width 147 height 41
click at [1077, 451] on button "Approve payment for £131.92" at bounding box center [1060, 460] width 143 height 19
drag, startPoint x: 1052, startPoint y: 166, endPoint x: 1027, endPoint y: 151, distance: 28.6
click at [1027, 165] on div "Salary ***** 13:30 to ***** 22:00 ***** (8h 30m) X £15.52" at bounding box center [1062, 185] width 147 height 41
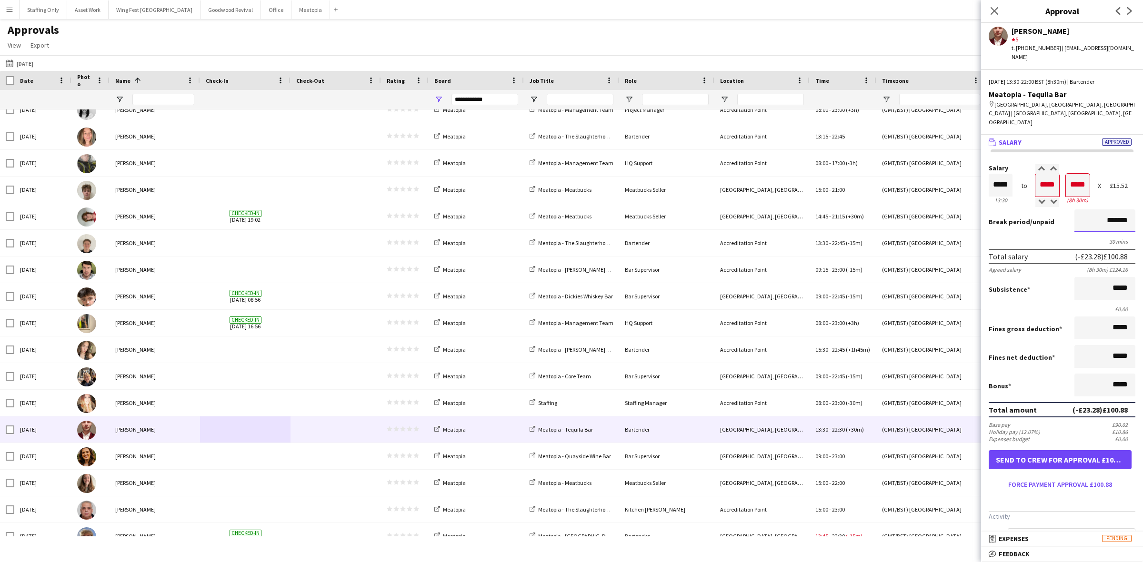
click at [1079, 210] on input "*******" at bounding box center [1104, 221] width 61 height 23
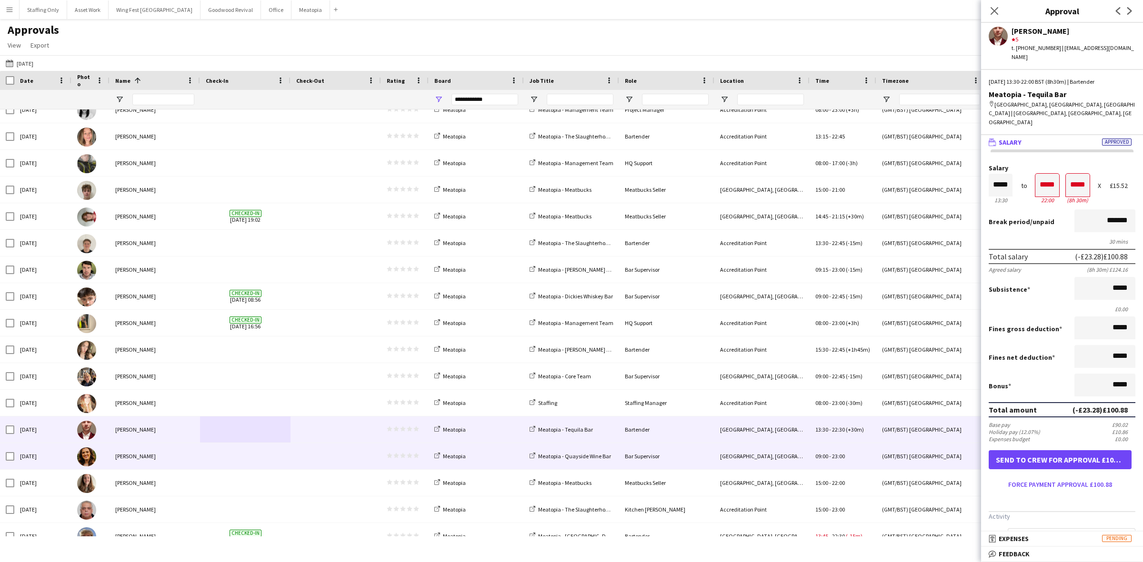
click at [261, 462] on span at bounding box center [245, 456] width 79 height 26
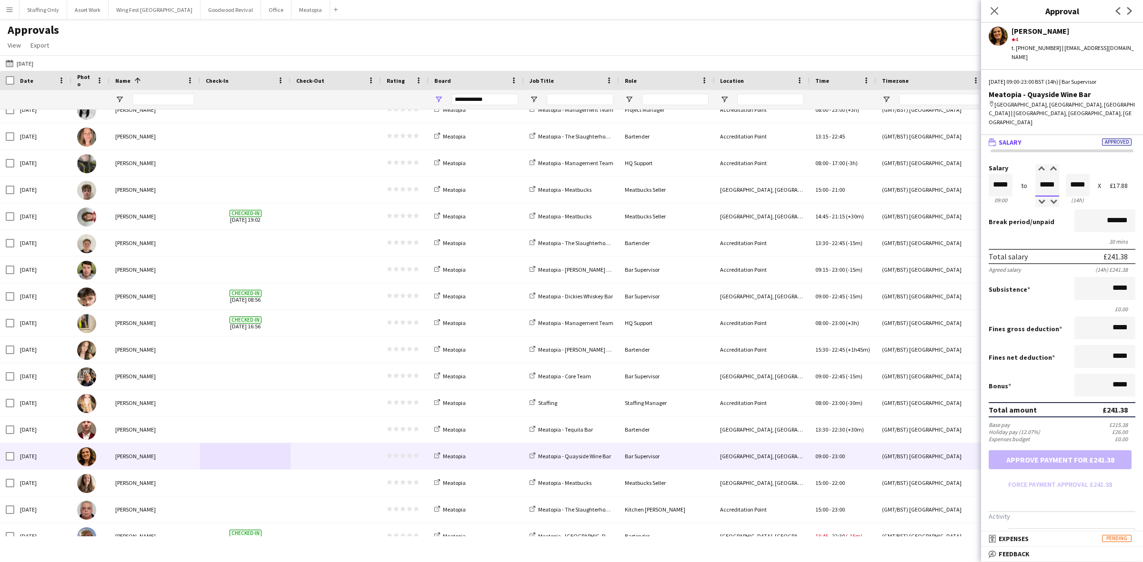
drag, startPoint x: 1052, startPoint y: 158, endPoint x: 999, endPoint y: 149, distance: 53.6
click at [999, 165] on div "Salary ***** 09:00 to ***** 23:00 ***** (14h) X £17.88" at bounding box center [1062, 185] width 147 height 41
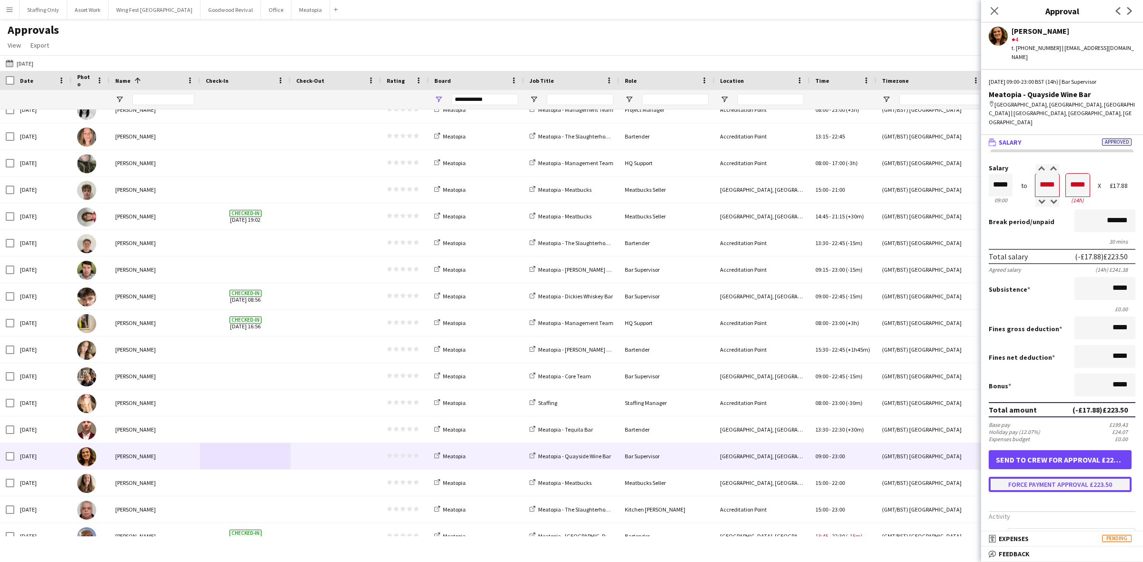
click at [1051, 477] on button "Force payment approval £223.50" at bounding box center [1060, 484] width 143 height 15
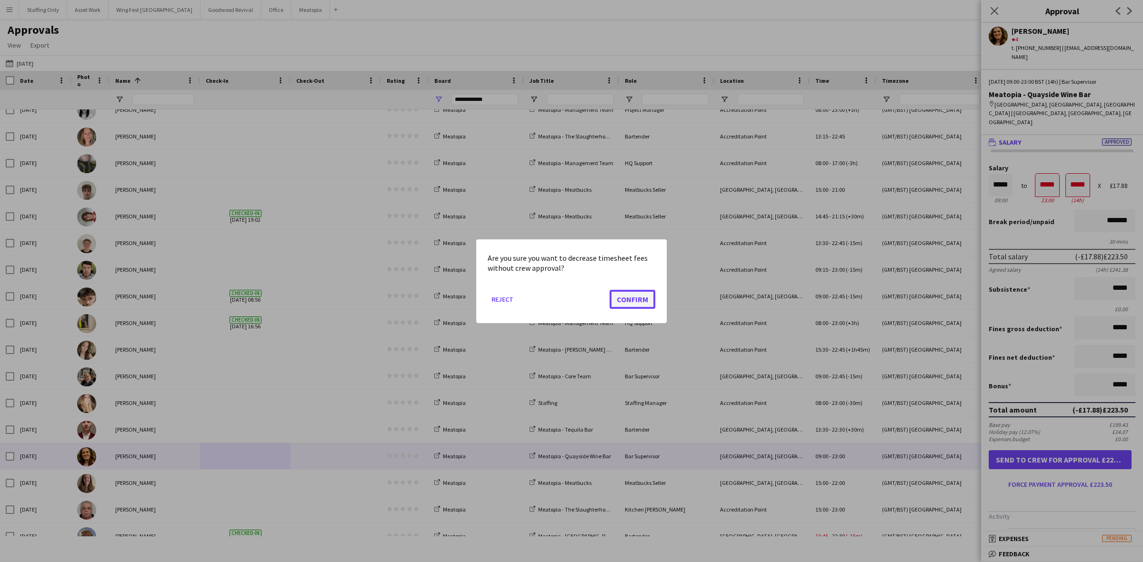
click at [632, 299] on button "Confirm" at bounding box center [633, 299] width 46 height 19
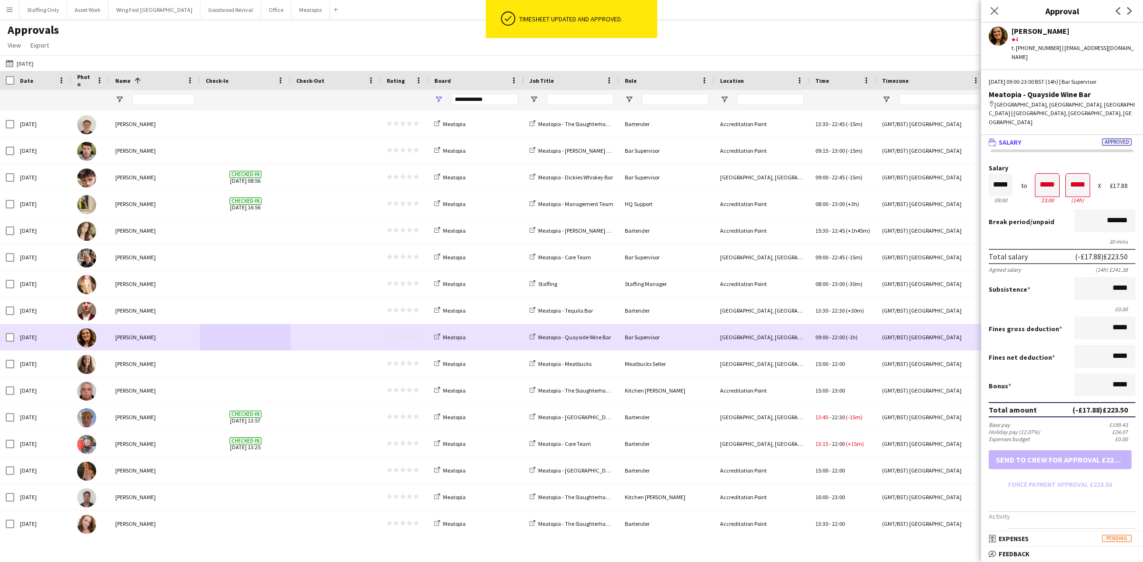
scroll to position [1131, 0]
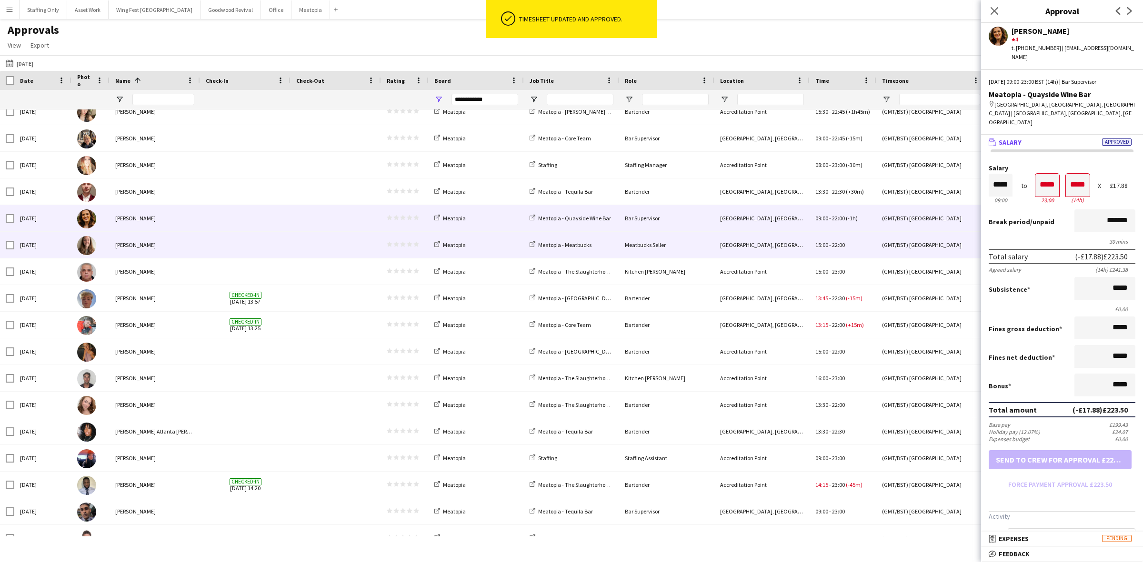
click at [276, 249] on span at bounding box center [245, 245] width 79 height 26
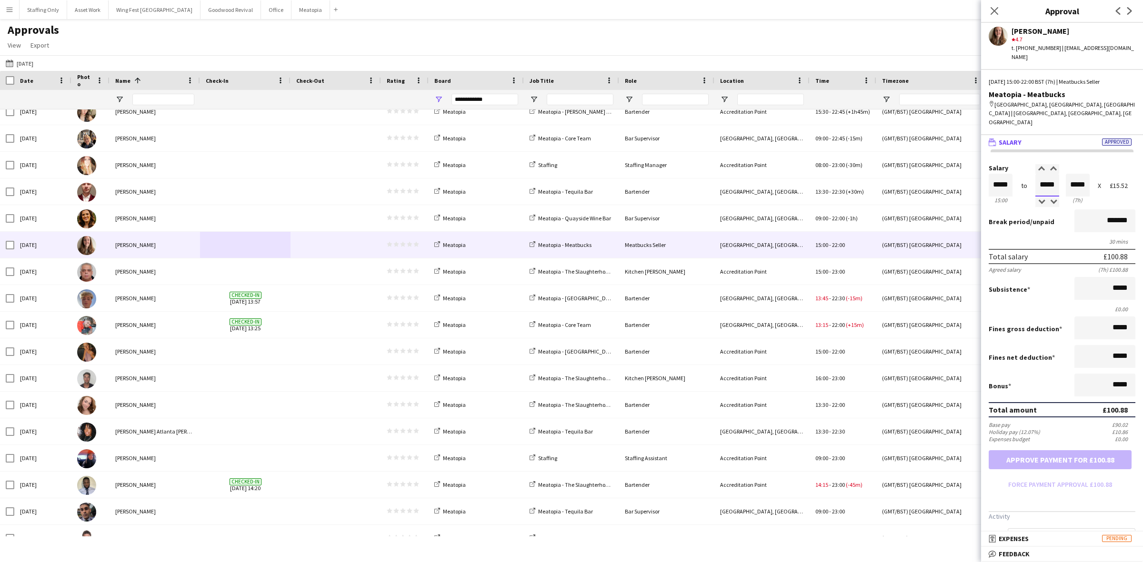
click at [1045, 174] on input "*****" at bounding box center [1047, 185] width 24 height 23
drag, startPoint x: 1051, startPoint y: 159, endPoint x: 1035, endPoint y: 158, distance: 16.2
click at [1035, 174] on input "*****" at bounding box center [1047, 185] width 24 height 23
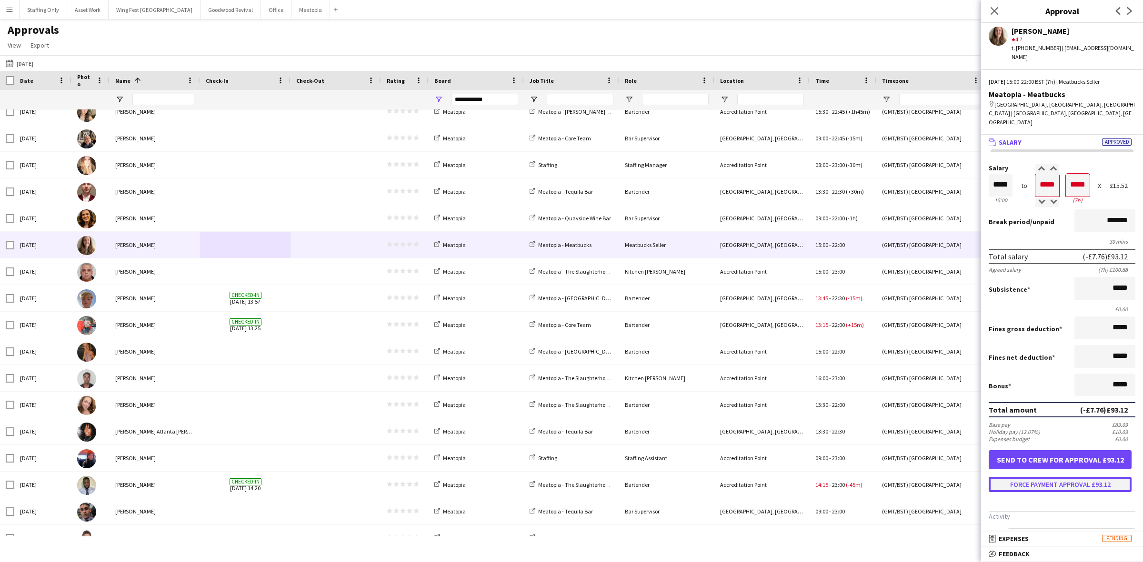
click at [1067, 477] on button "Force payment approval £93.12" at bounding box center [1060, 484] width 143 height 15
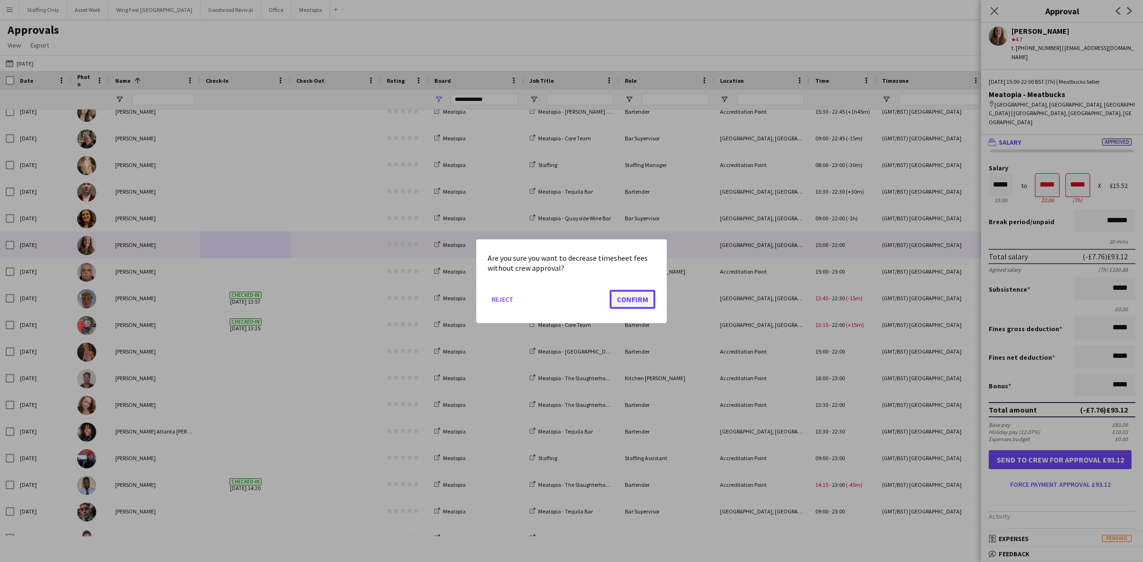
click at [629, 299] on button "Confirm" at bounding box center [633, 299] width 46 height 19
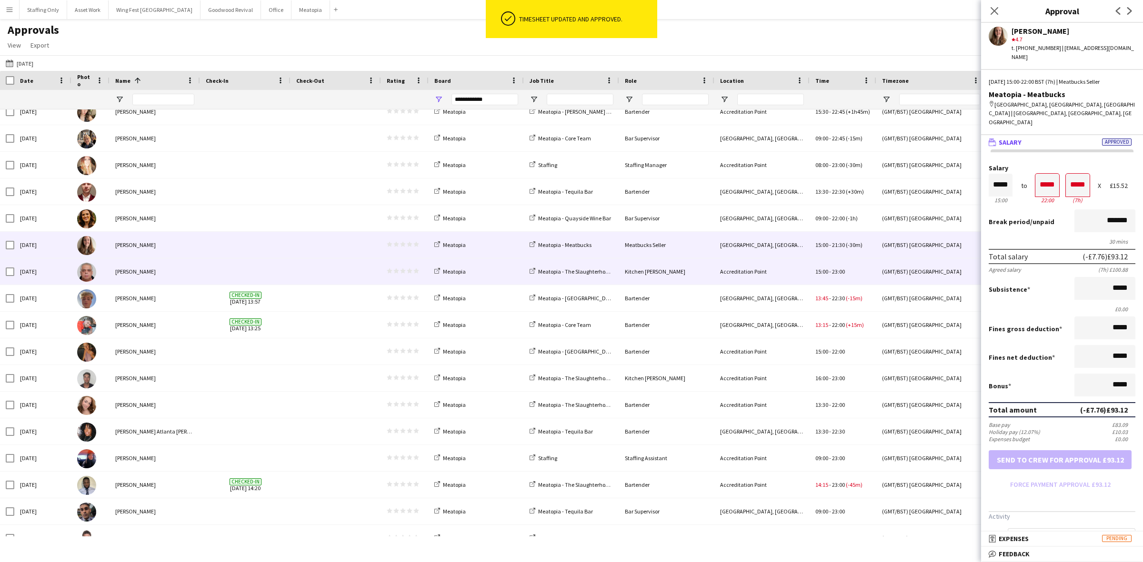
click at [294, 272] on div at bounding box center [336, 272] width 90 height 26
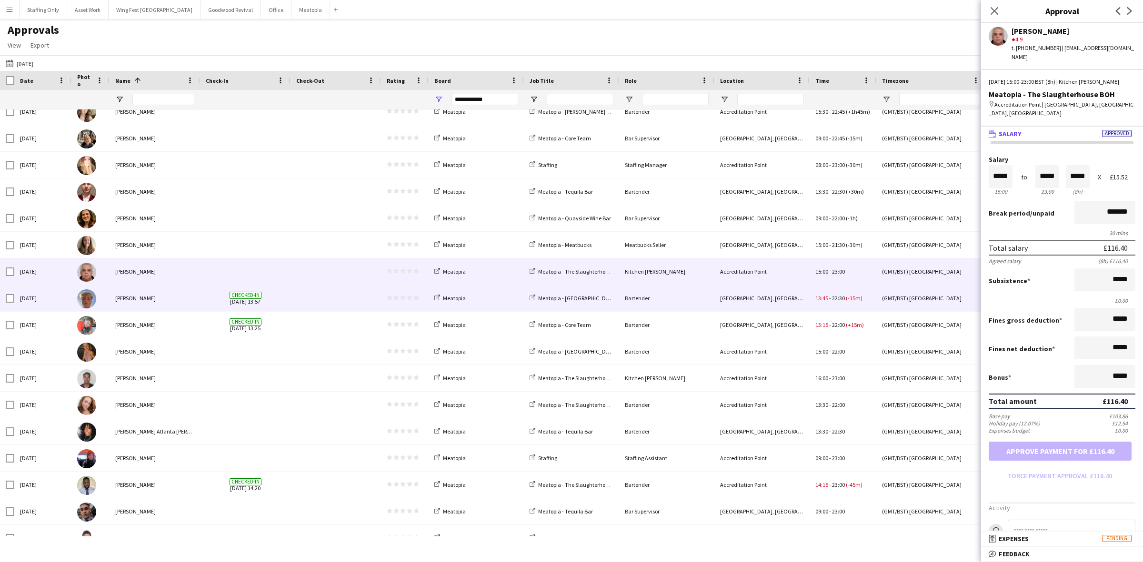
click at [321, 301] on span at bounding box center [335, 298] width 79 height 26
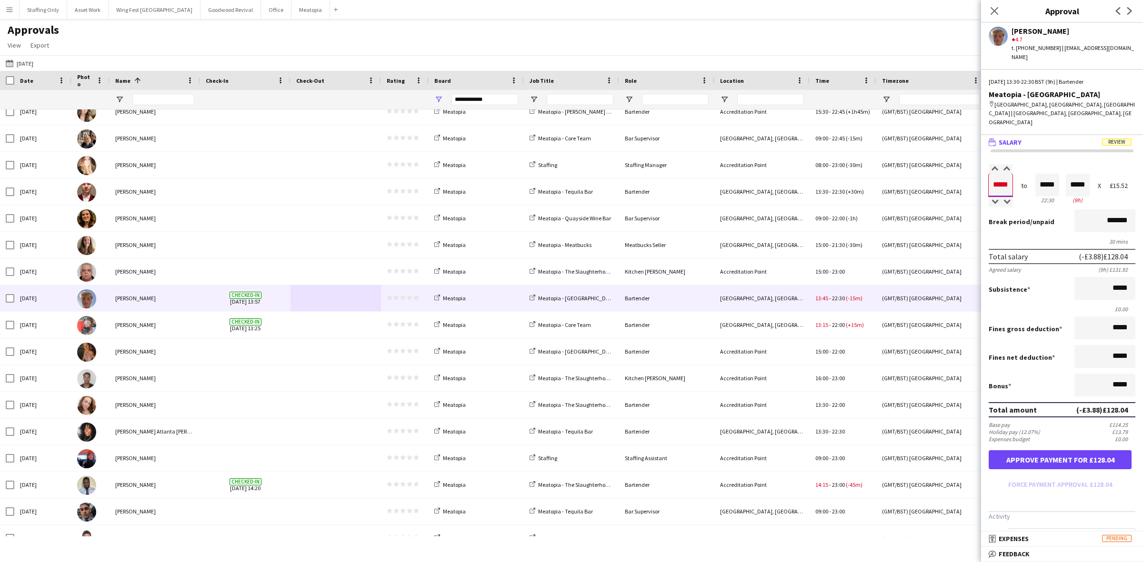
drag, startPoint x: 1011, startPoint y: 156, endPoint x: 989, endPoint y: 156, distance: 21.4
click at [989, 174] on input "*****" at bounding box center [1001, 185] width 24 height 23
click at [1083, 210] on input "*******" at bounding box center [1104, 221] width 61 height 23
click at [1032, 451] on button "Approve payment for £135.80" at bounding box center [1060, 460] width 143 height 19
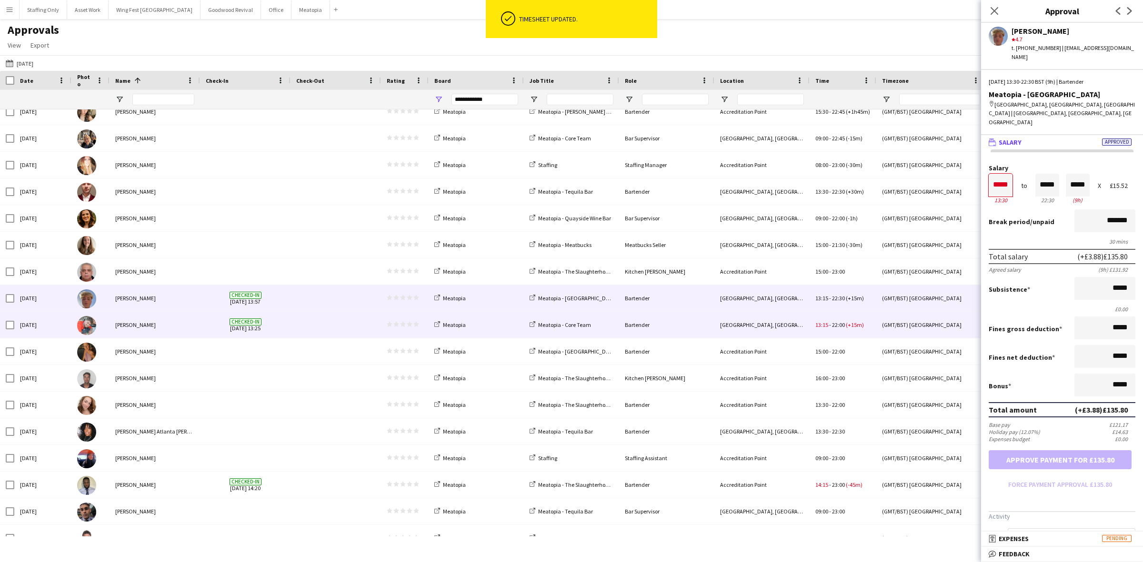
click at [293, 331] on div at bounding box center [336, 325] width 90 height 26
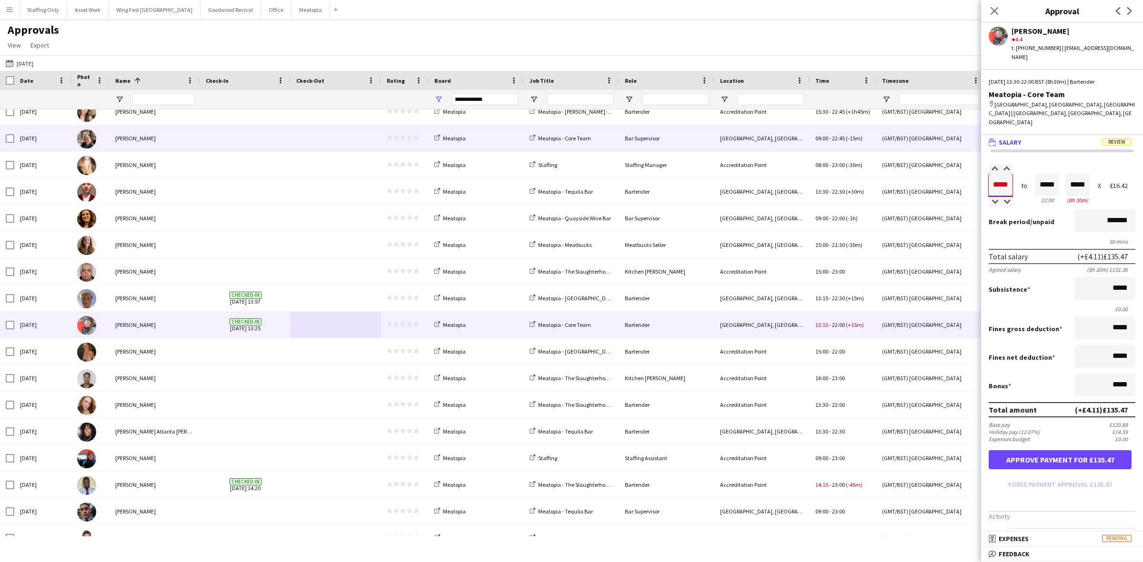
drag, startPoint x: 1008, startPoint y: 158, endPoint x: 955, endPoint y: 151, distance: 53.3
click at [955, 151] on body "Menu Boards Boards Boards All jobs Status Workforce Workforce My Workforce Recr…" at bounding box center [571, 281] width 1143 height 562
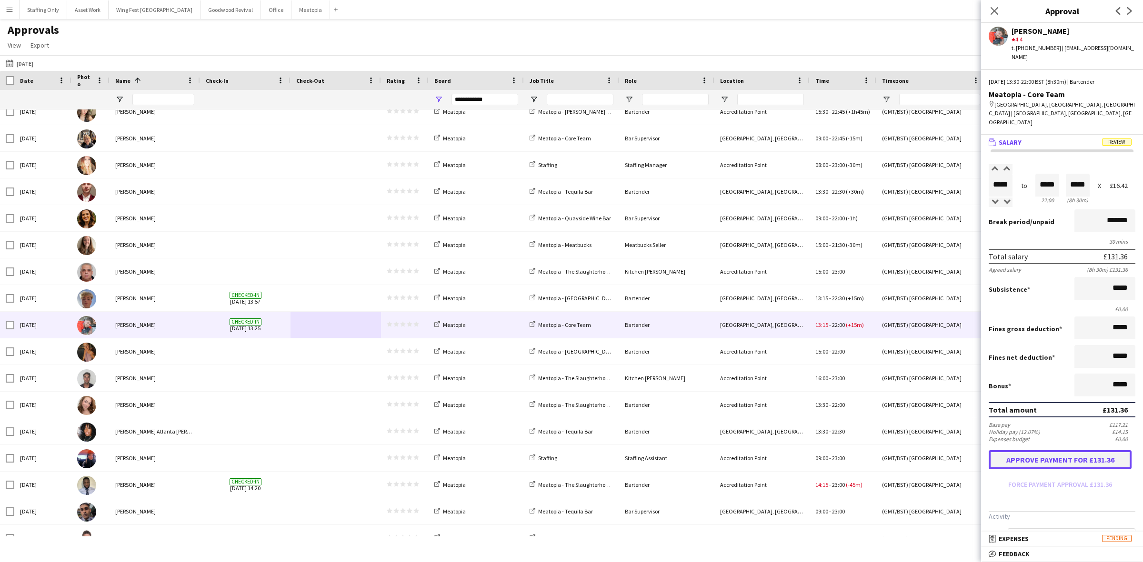
click at [1063, 451] on button "Approve payment for £131.36" at bounding box center [1060, 460] width 143 height 19
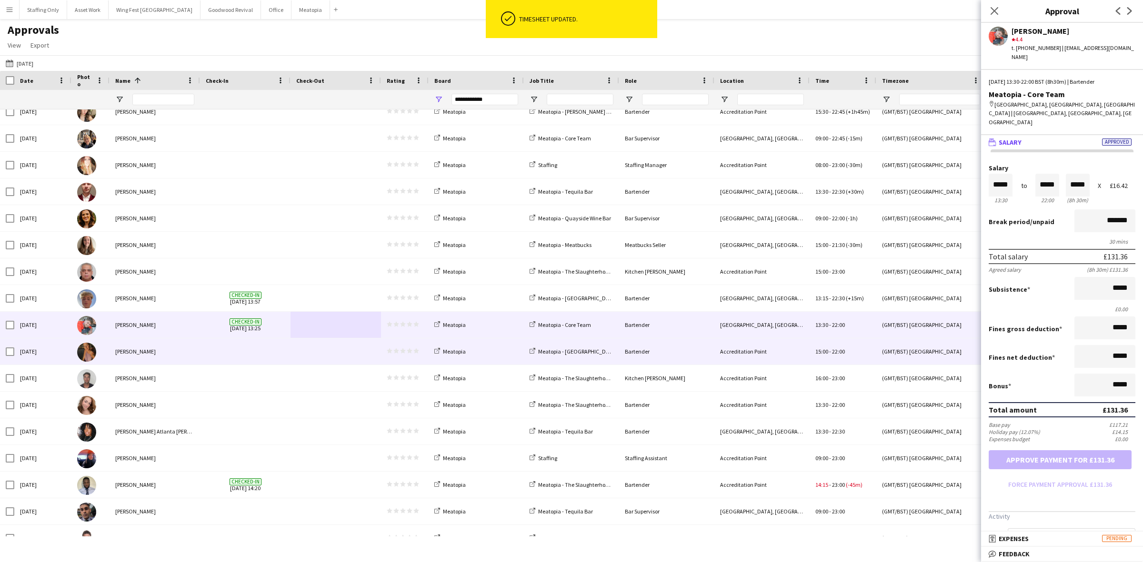
click at [313, 347] on span at bounding box center [335, 352] width 79 height 26
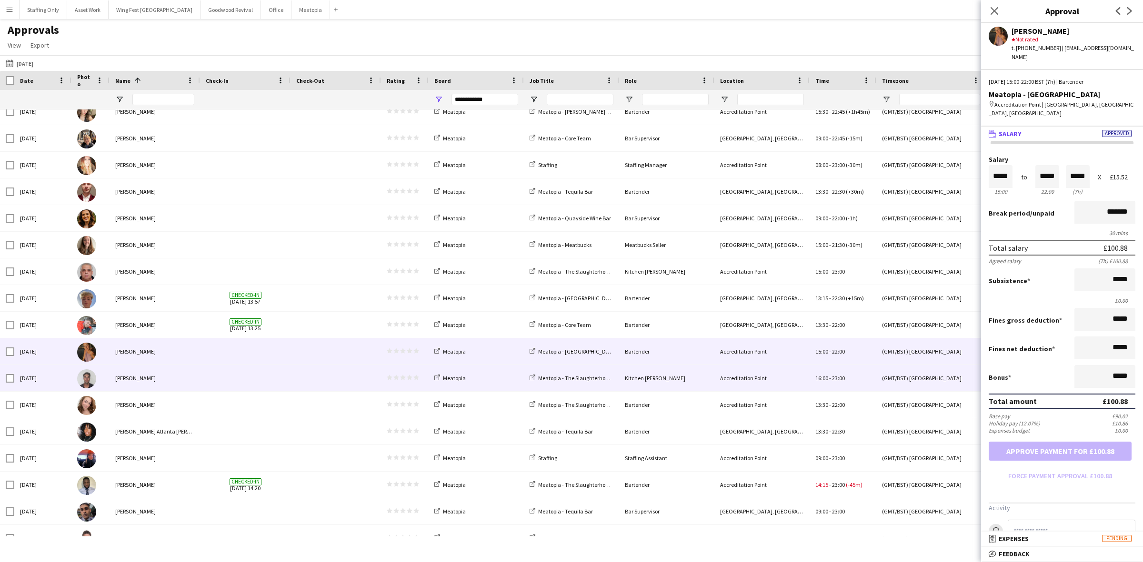
click at [308, 379] on span at bounding box center [335, 378] width 79 height 26
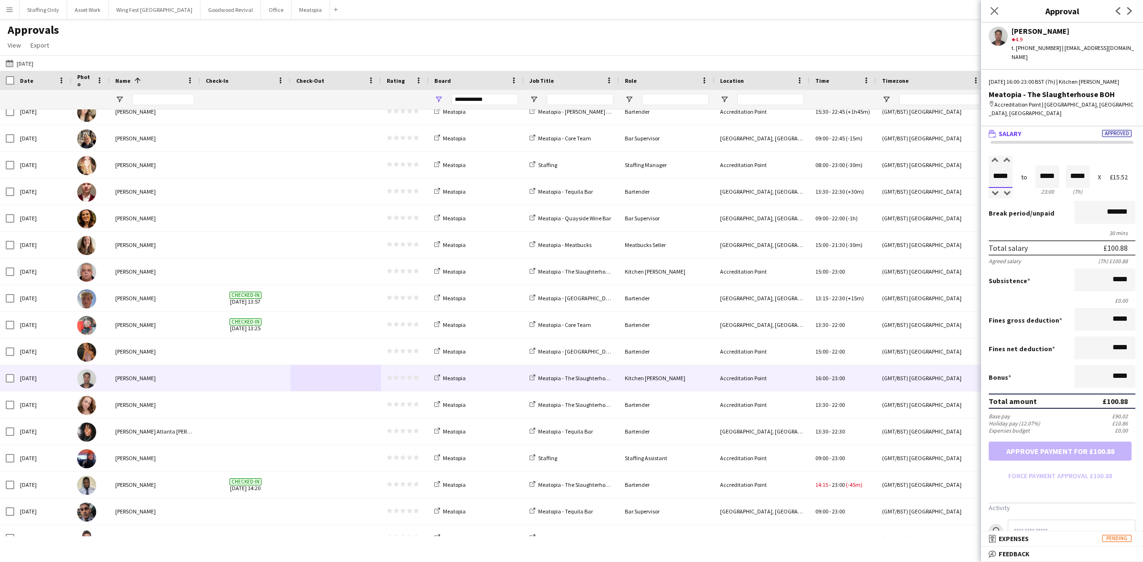
drag, startPoint x: 1010, startPoint y: 157, endPoint x: 974, endPoint y: 149, distance: 36.3
click at [974, 149] on body "Menu Boards Boards Boards All jobs Status Workforce Workforce My Workforce Recr…" at bounding box center [571, 281] width 1143 height 562
drag, startPoint x: 1055, startPoint y: 161, endPoint x: 1020, endPoint y: 154, distance: 35.5
click at [1020, 156] on div "Salary ***** 16:00 to ***** 23:00 ***** (7h) X £15.52" at bounding box center [1062, 176] width 147 height 41
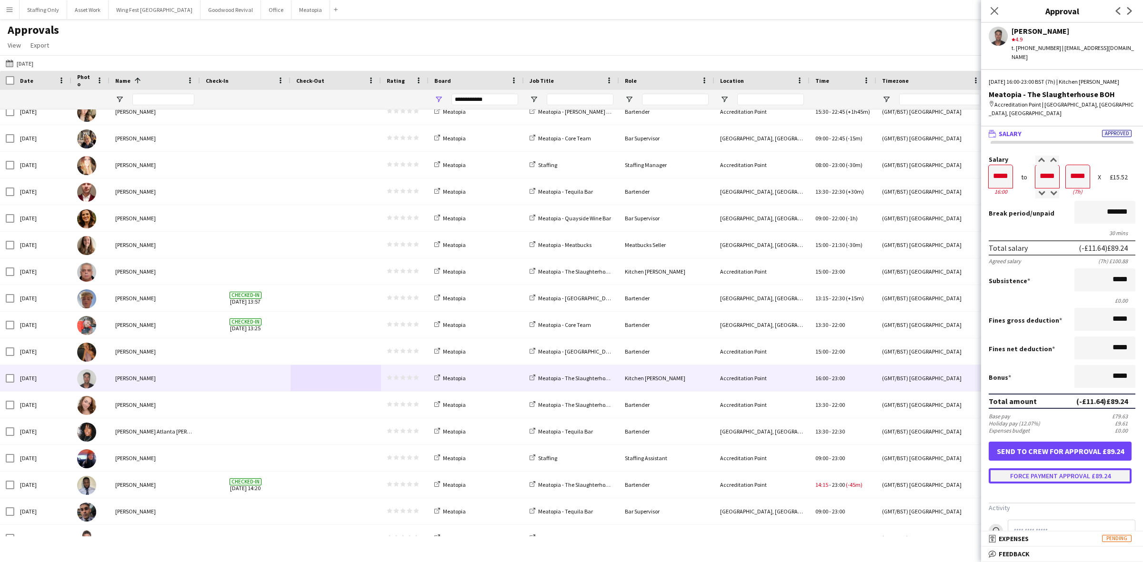
click at [1053, 469] on button "Force payment approval £89.24" at bounding box center [1060, 476] width 143 height 15
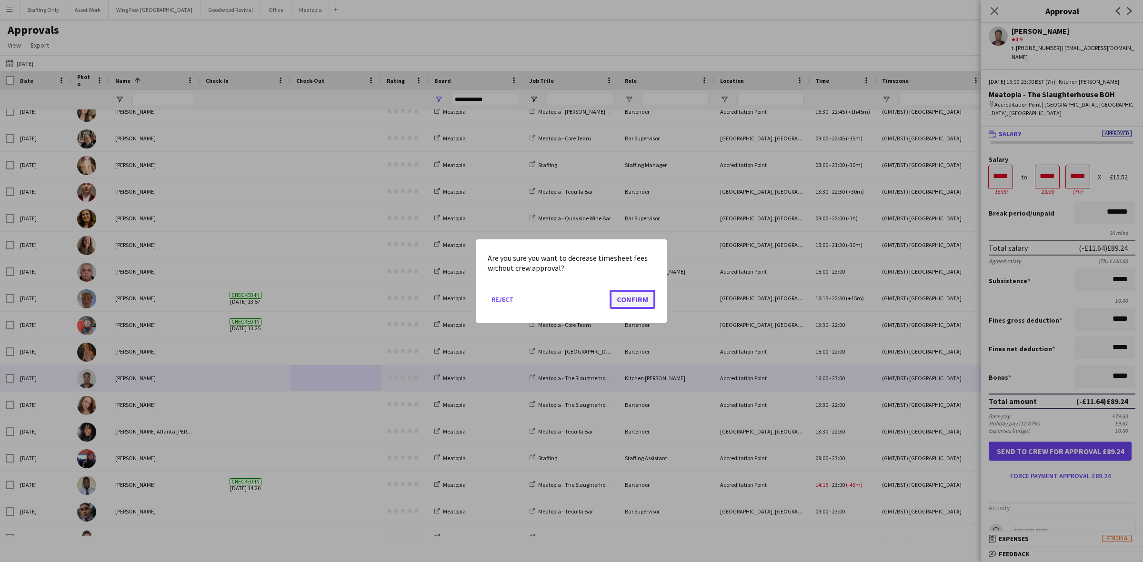
click at [637, 298] on button "Confirm" at bounding box center [633, 299] width 46 height 19
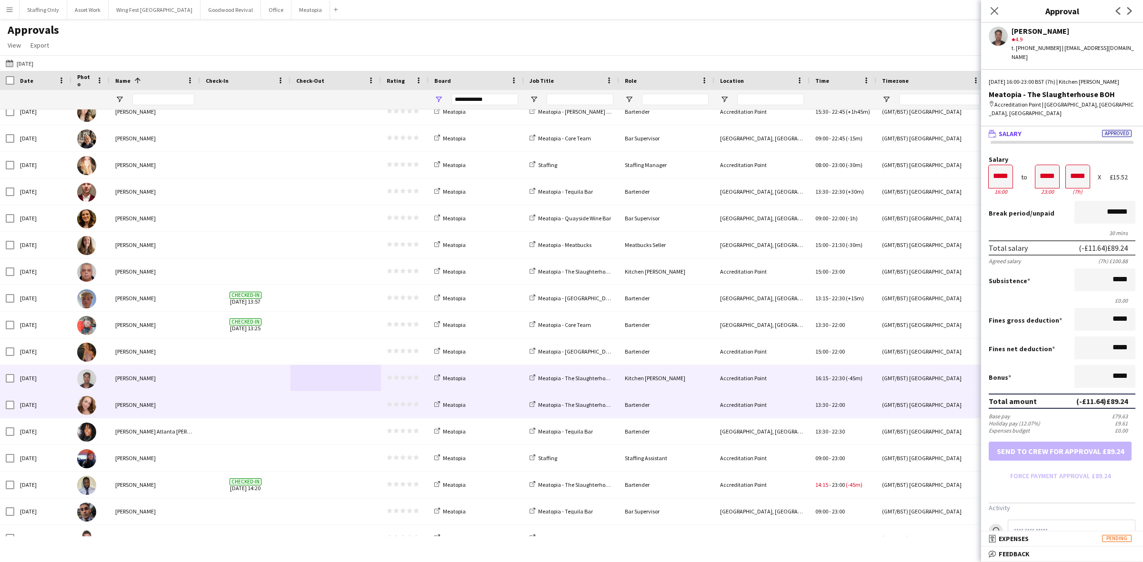
click at [253, 412] on span at bounding box center [245, 405] width 79 height 26
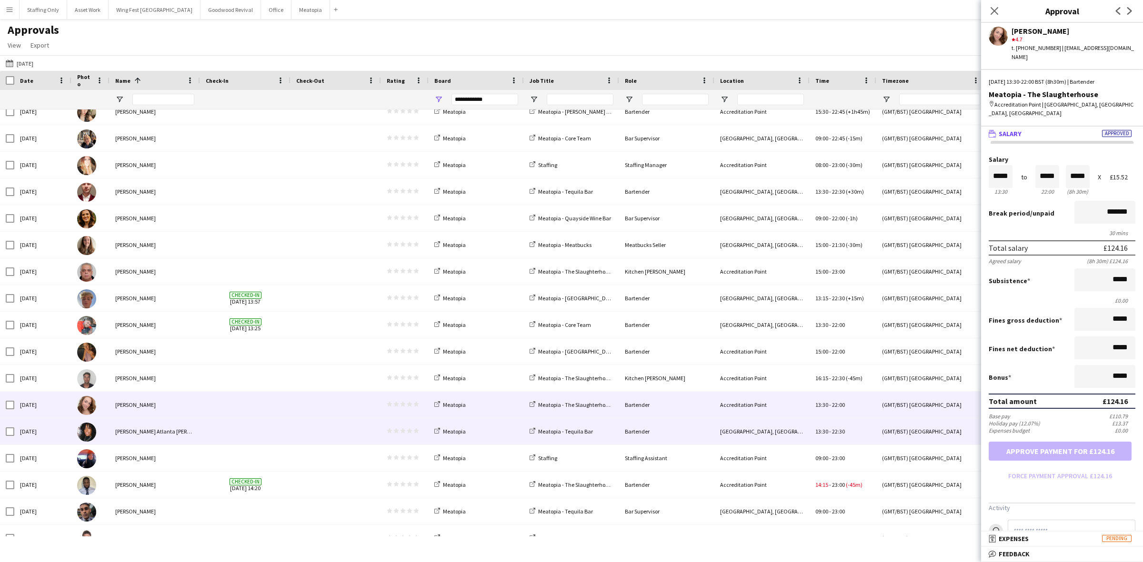
click at [291, 431] on div at bounding box center [336, 432] width 90 height 26
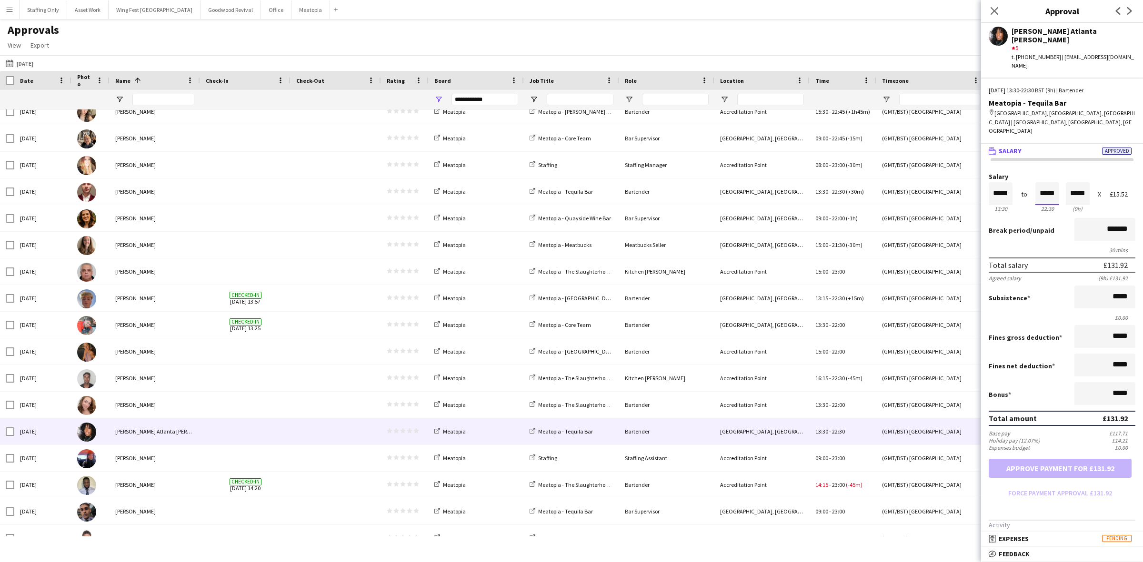
drag, startPoint x: 1053, startPoint y: 160, endPoint x: 987, endPoint y: 158, distance: 65.8
click at [987, 173] on form "Salary ***** 13:30 to ***** 22:30 ***** (9h) X £15.52 Break period /unpaid ****…" at bounding box center [1062, 337] width 162 height 328
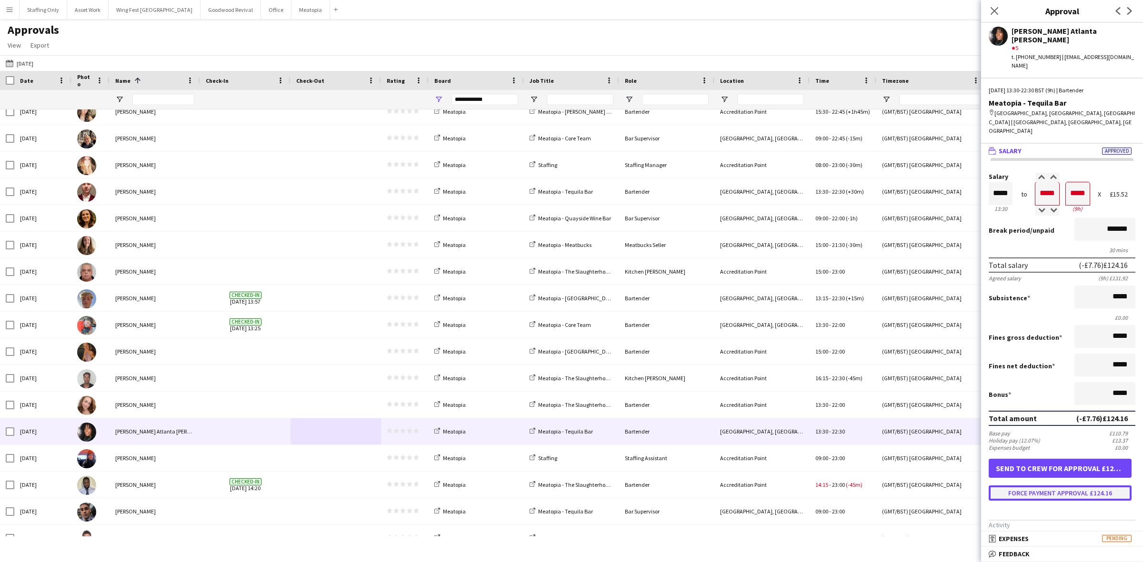
click at [1027, 486] on button "Force payment approval £124.16" at bounding box center [1060, 493] width 143 height 15
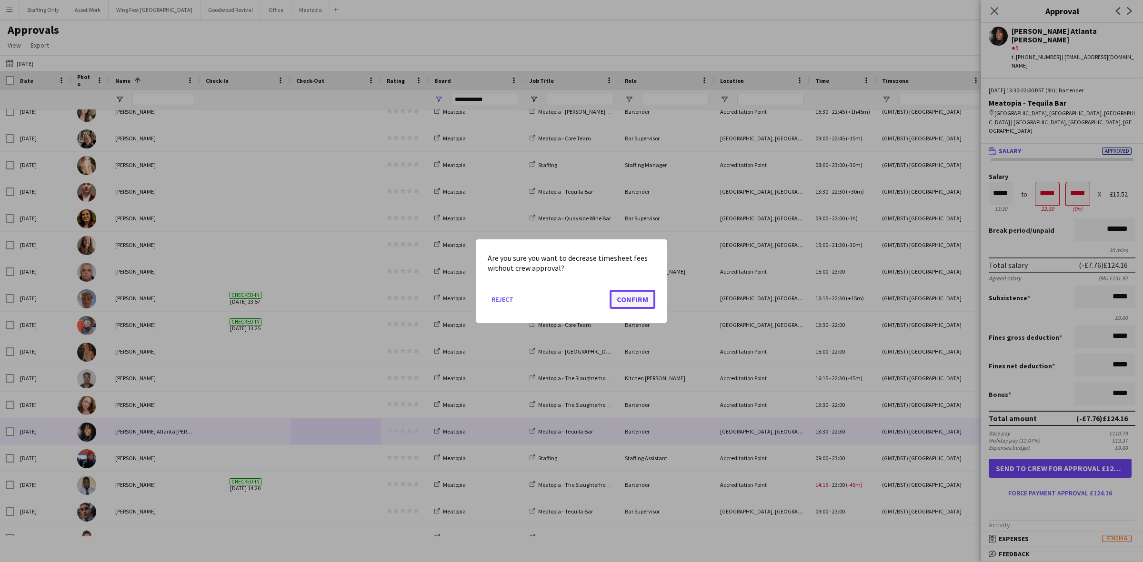
click at [639, 299] on button "Confirm" at bounding box center [633, 299] width 46 height 19
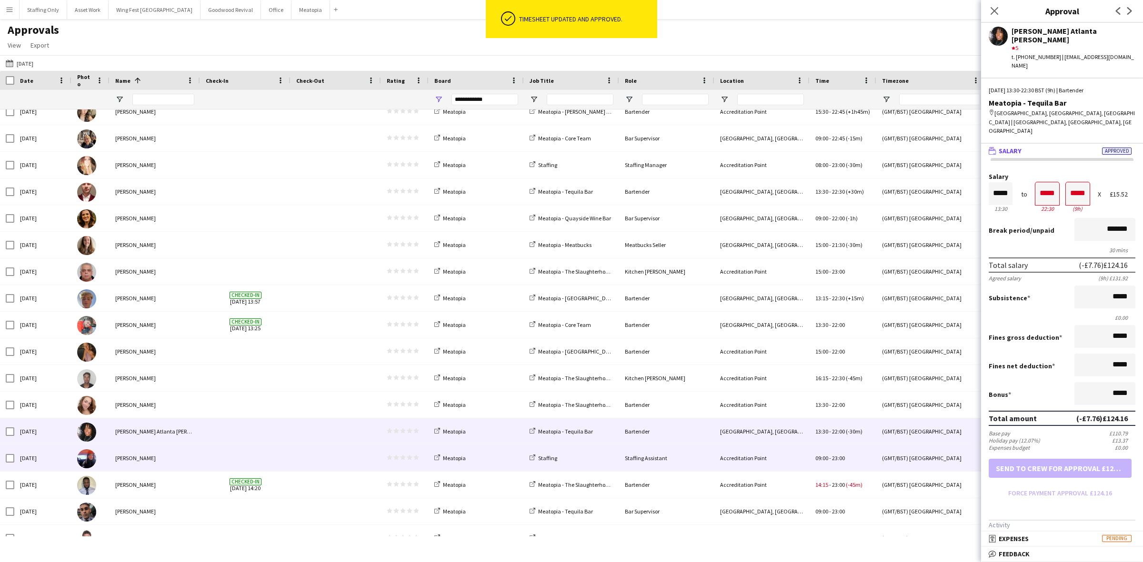
click at [212, 461] on span at bounding box center [245, 458] width 79 height 26
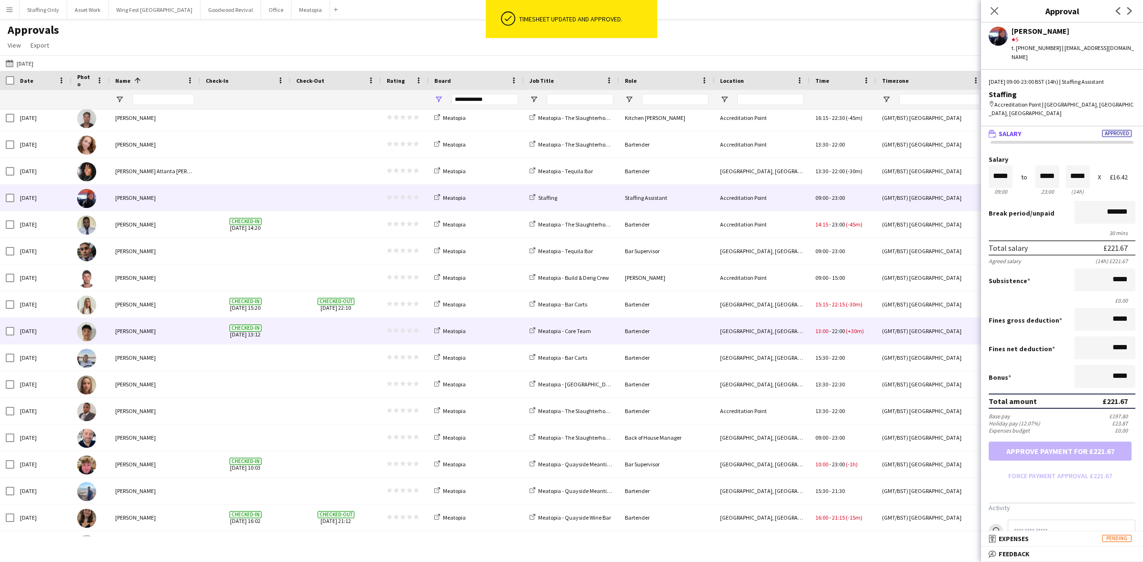
scroll to position [1429, 0]
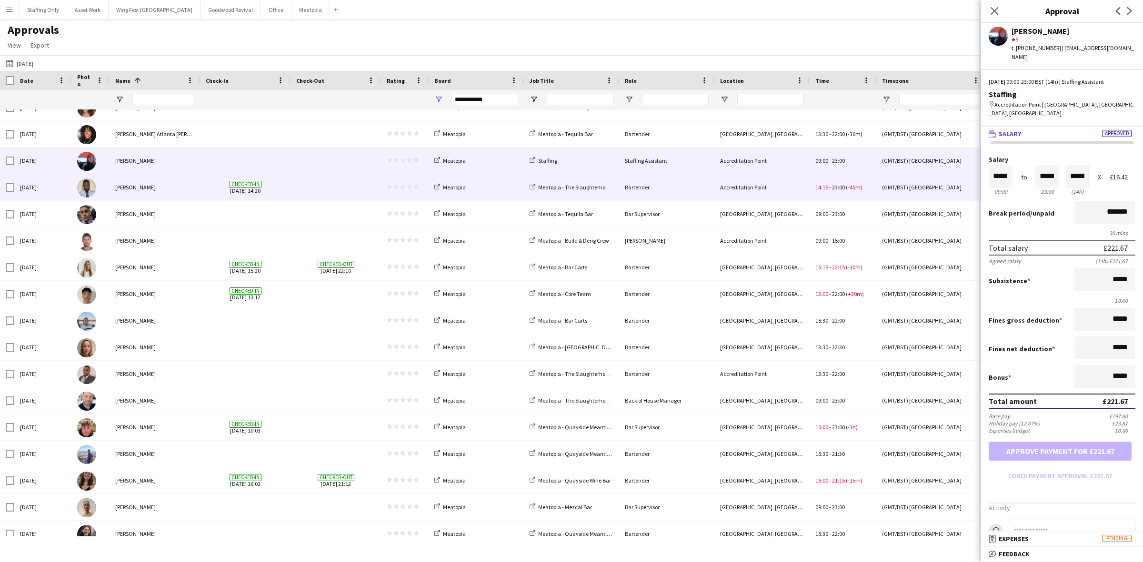
click at [323, 186] on span at bounding box center [335, 187] width 79 height 26
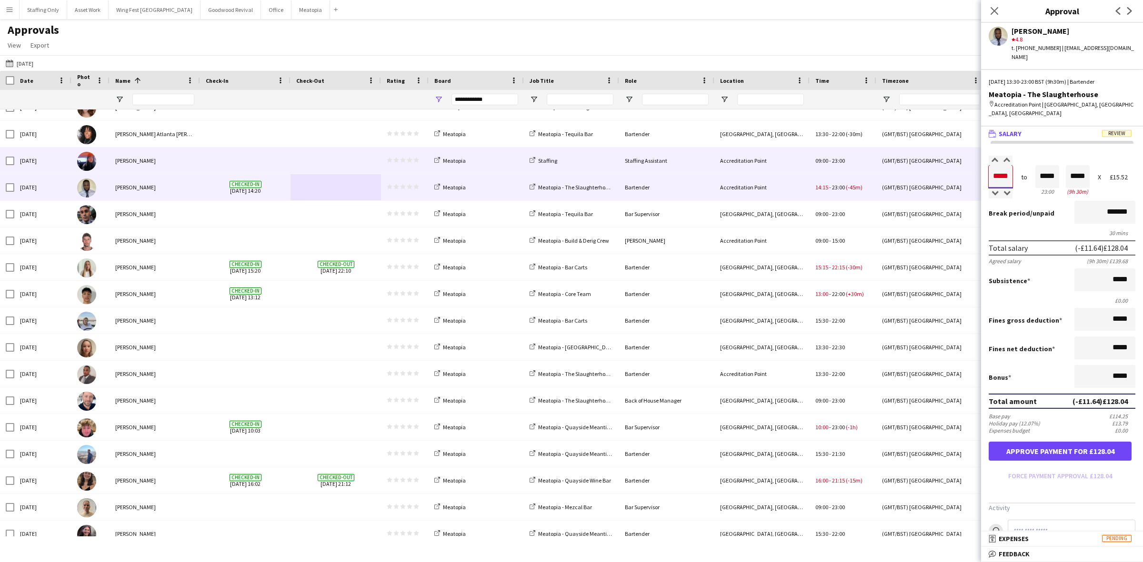
drag, startPoint x: 1010, startPoint y: 158, endPoint x: 963, endPoint y: 158, distance: 47.6
click at [963, 158] on body "Menu Boards Boards Boards All jobs Status Workforce Workforce My Workforce Recr…" at bounding box center [571, 281] width 1143 height 562
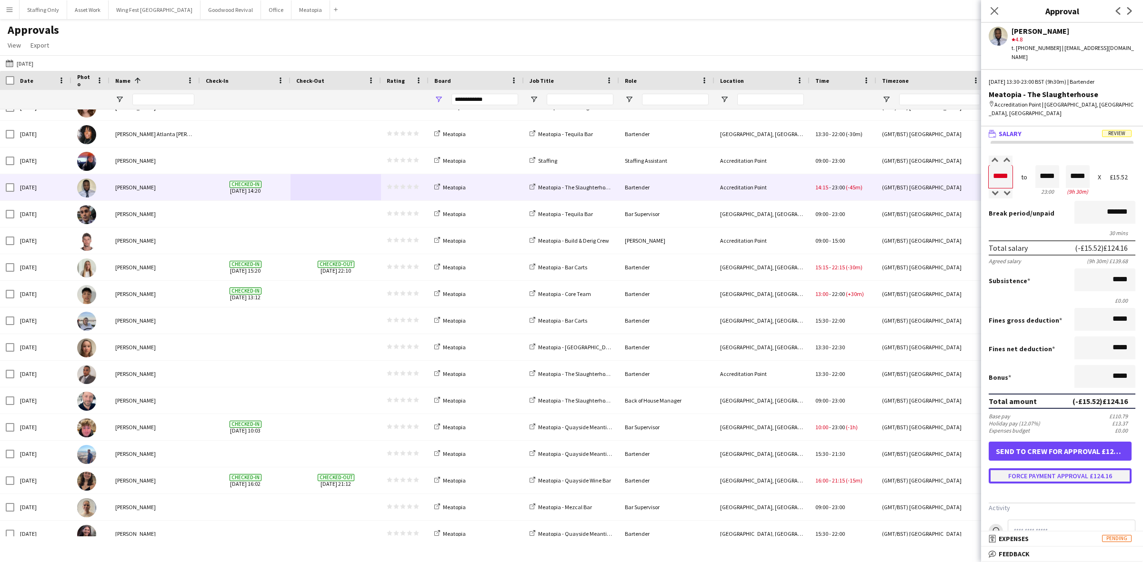
click at [1049, 469] on button "Force payment approval £124.16" at bounding box center [1060, 476] width 143 height 15
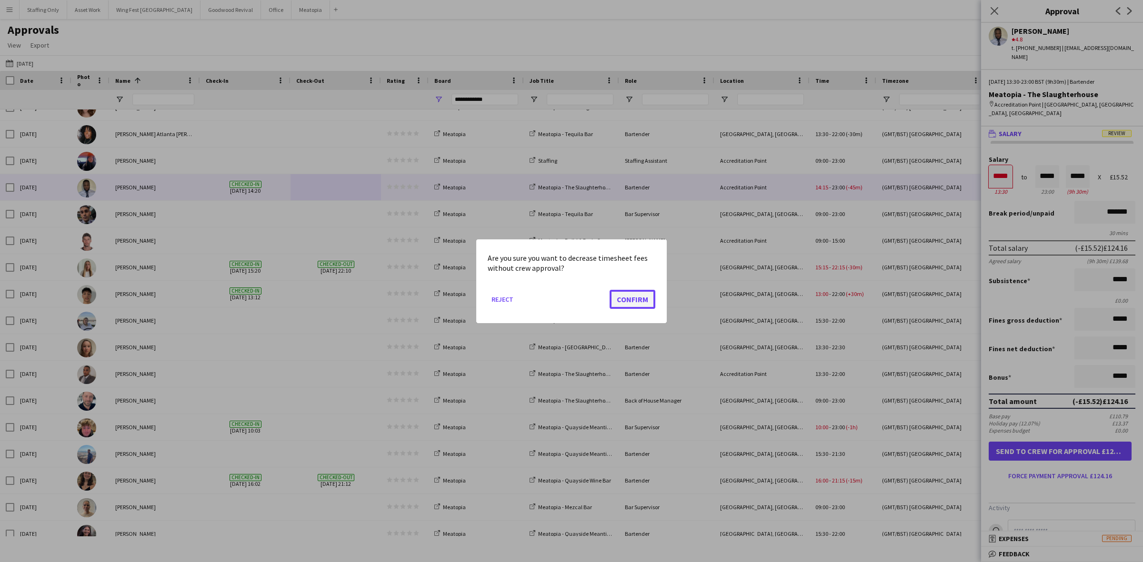
click at [629, 301] on button "Confirm" at bounding box center [633, 299] width 46 height 19
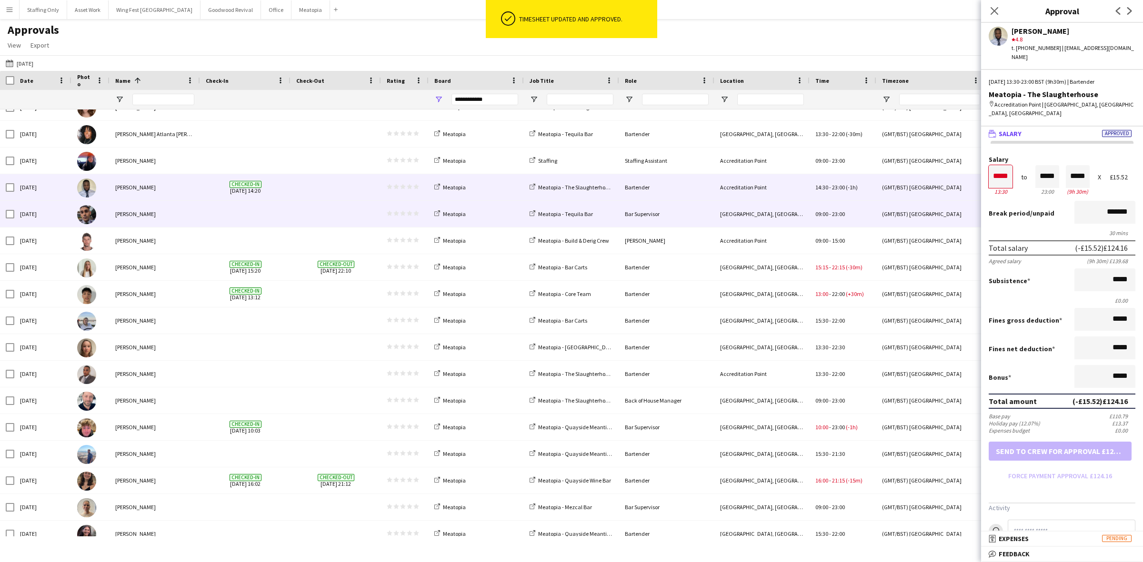
click at [301, 217] on span at bounding box center [335, 214] width 79 height 26
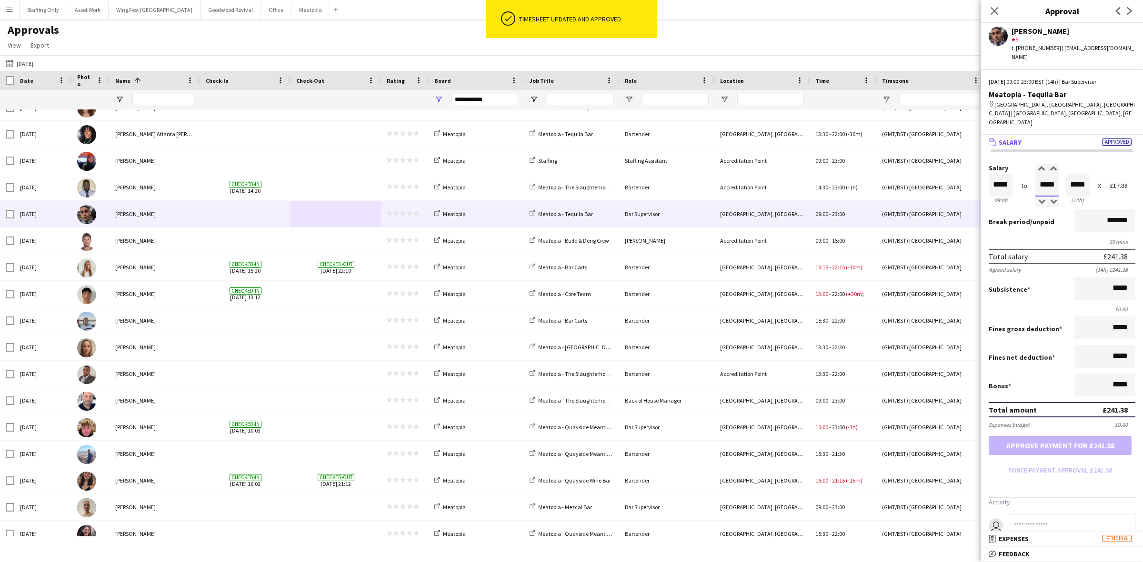
drag, startPoint x: 1055, startPoint y: 163, endPoint x: 1013, endPoint y: 154, distance: 42.4
click at [1013, 165] on div "Salary ***** 09:00 to ***** 23:00 ***** (14h) X £17.88" at bounding box center [1062, 185] width 147 height 41
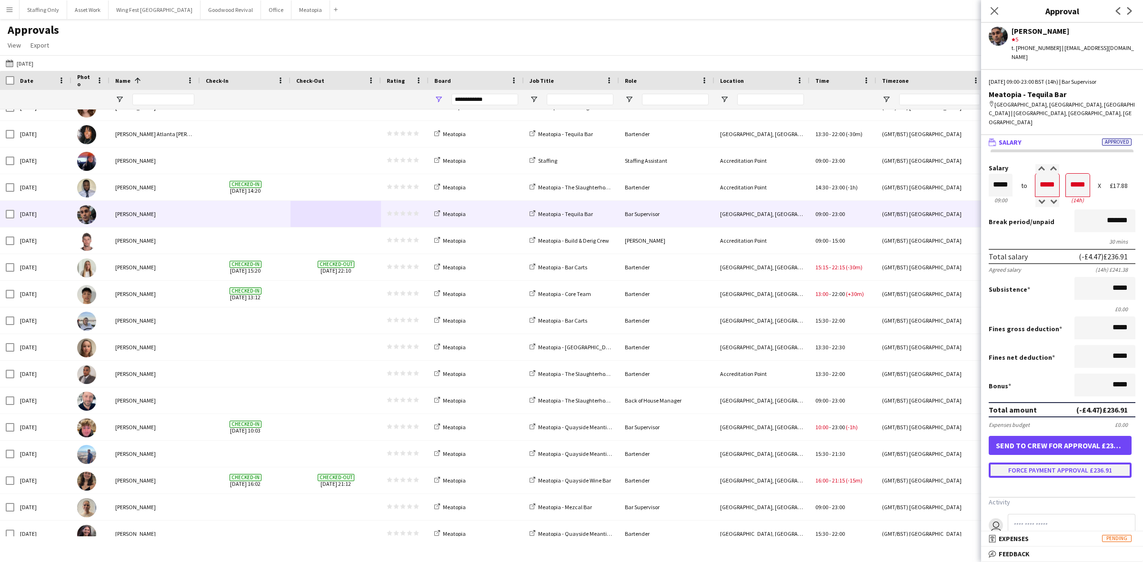
click at [1063, 463] on button "Force payment approval £236.91" at bounding box center [1060, 470] width 143 height 15
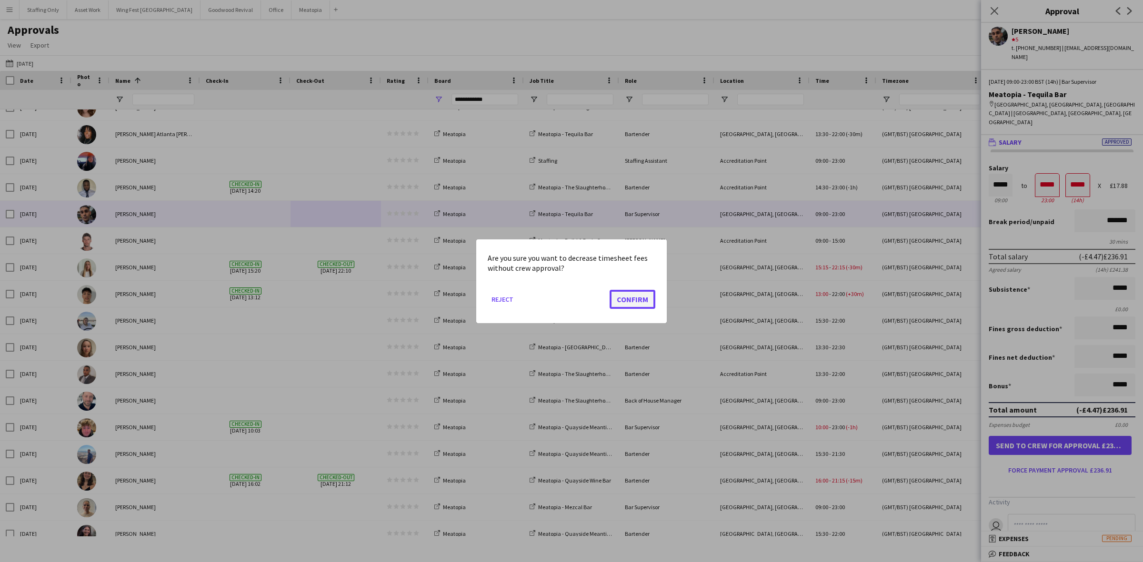
click at [629, 301] on button "Confirm" at bounding box center [633, 299] width 46 height 19
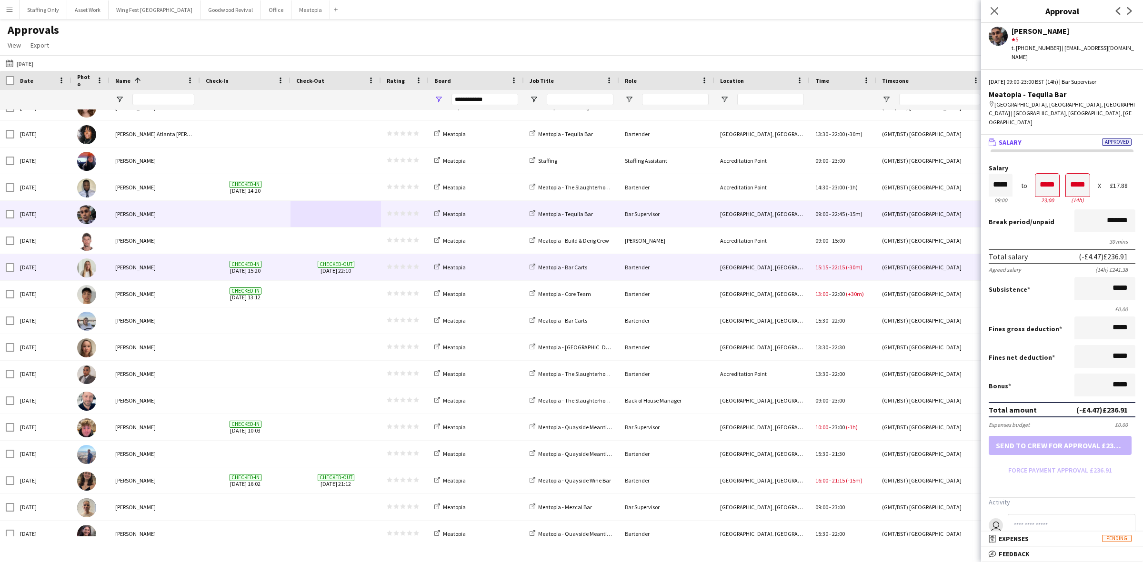
click at [292, 270] on div "Checked-out [DATE] 22:10" at bounding box center [336, 267] width 90 height 26
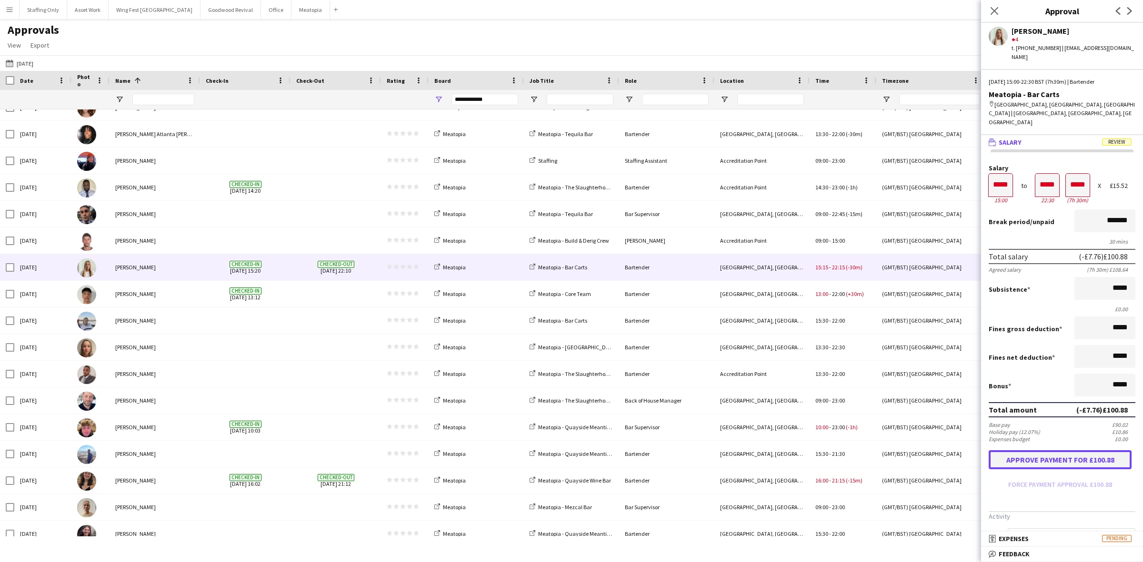
click at [1048, 451] on button "Approve payment for £100.88" at bounding box center [1060, 460] width 143 height 19
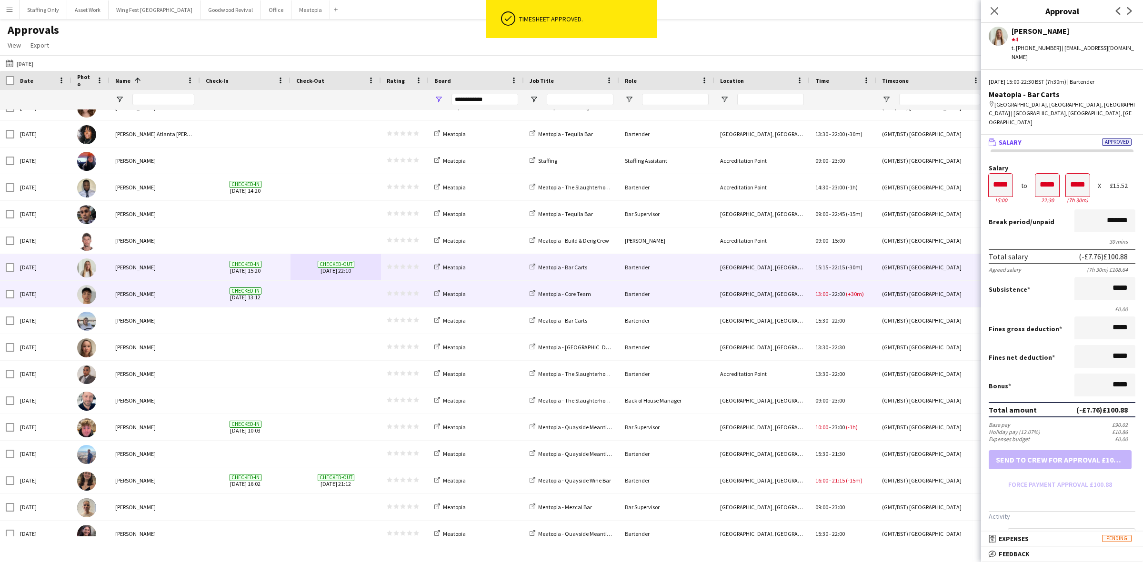
click at [307, 294] on span at bounding box center [335, 294] width 79 height 26
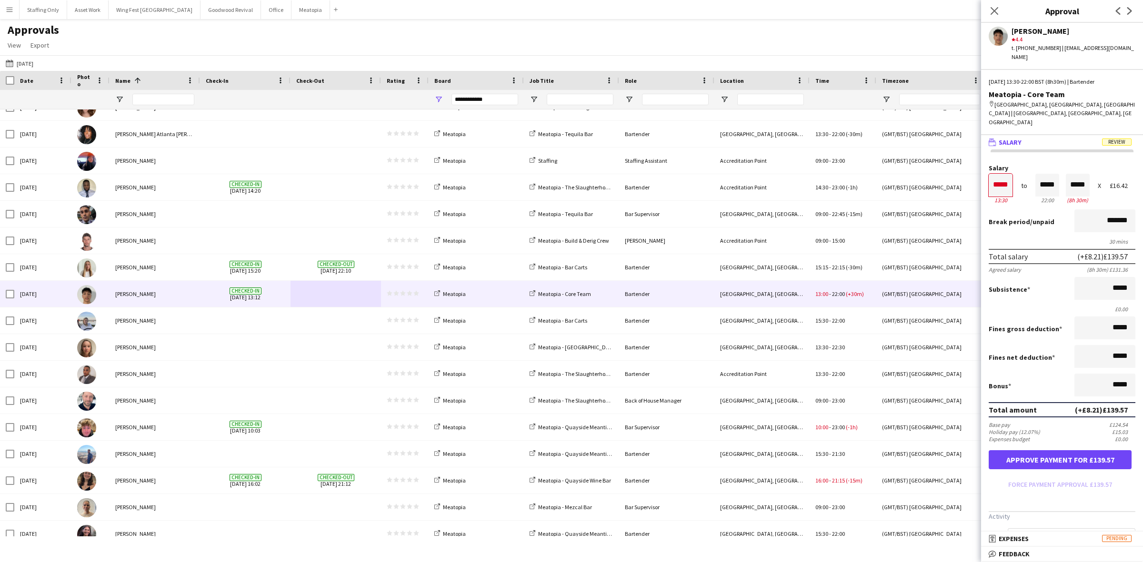
drag, startPoint x: 1013, startPoint y: 160, endPoint x: 990, endPoint y: 157, distance: 23.0
click at [990, 165] on div "Salary ***** 13:30 to ***** 22:00 ***** (8h 30m) X £16.42" at bounding box center [1062, 185] width 147 height 41
click at [998, 174] on input "*****" at bounding box center [1001, 185] width 24 height 23
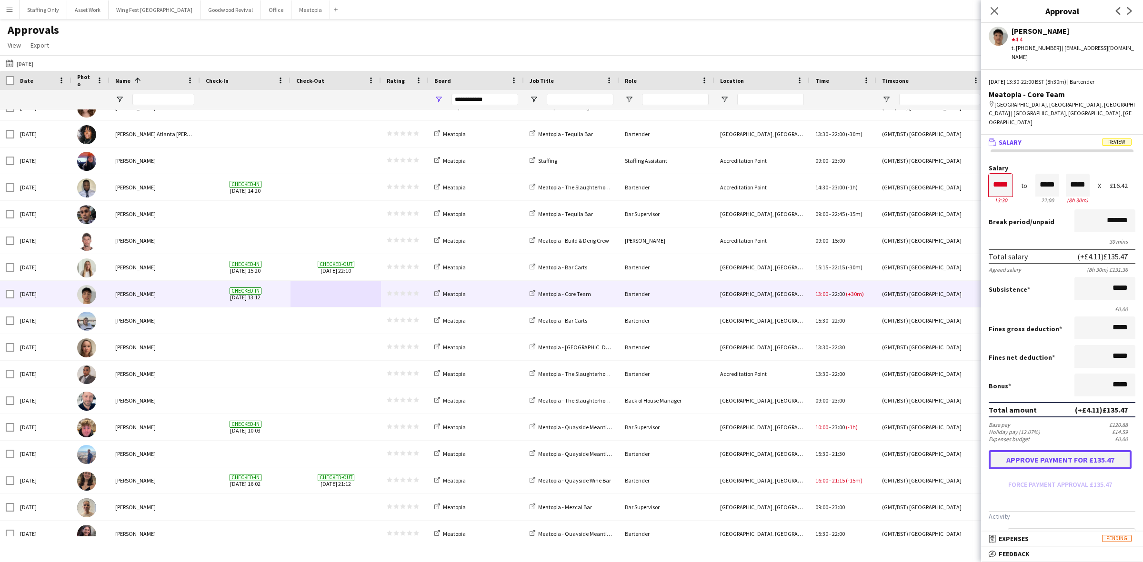
click at [1042, 451] on button "Approve payment for £135.47" at bounding box center [1060, 460] width 143 height 19
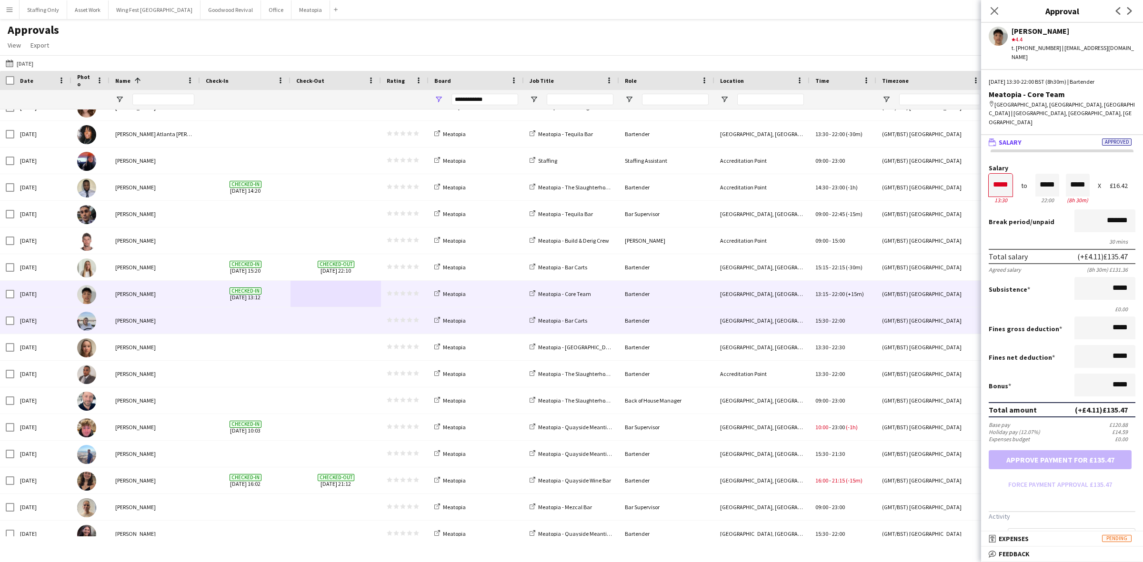
click at [246, 322] on span at bounding box center [245, 321] width 79 height 26
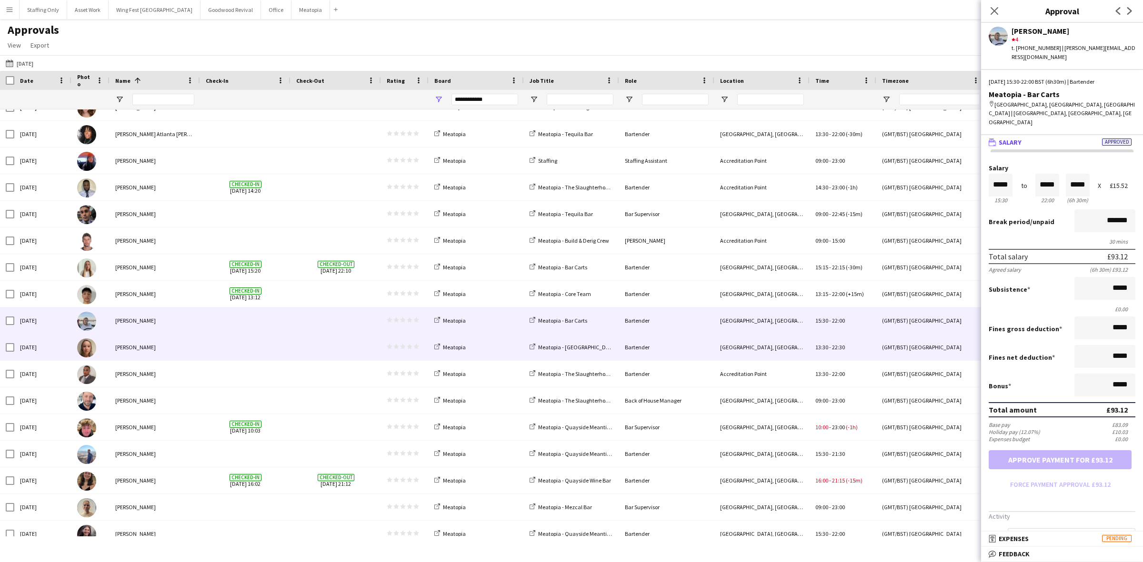
click at [247, 353] on span at bounding box center [245, 347] width 79 height 26
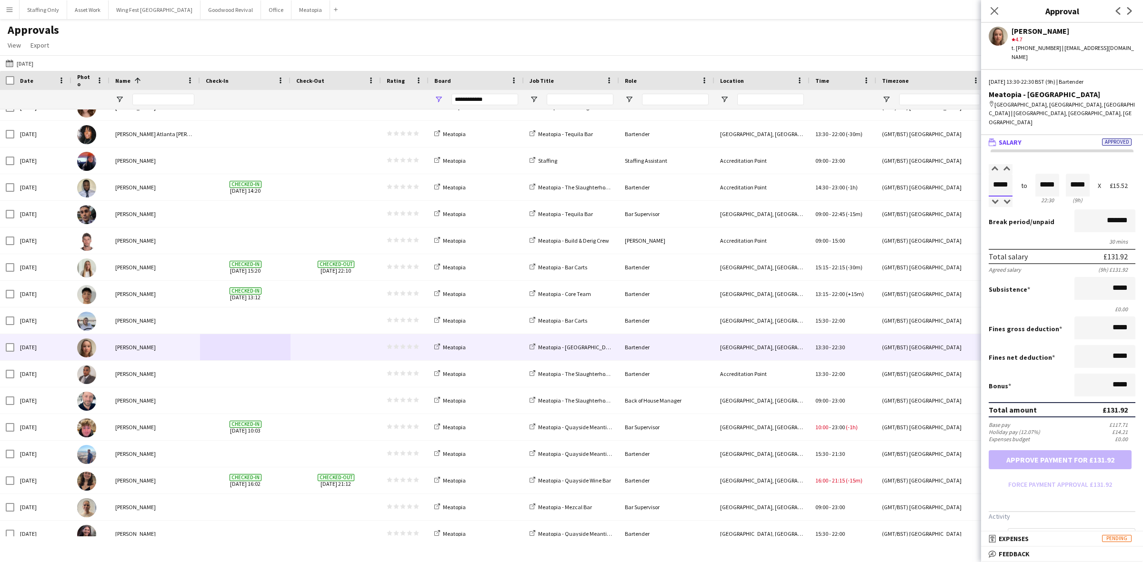
drag, startPoint x: 1006, startPoint y: 158, endPoint x: 998, endPoint y: 157, distance: 8.2
click at [998, 174] on input "*****" at bounding box center [1001, 185] width 24 height 23
click at [1088, 451] on button "Approve payment for £135.80" at bounding box center [1060, 460] width 143 height 19
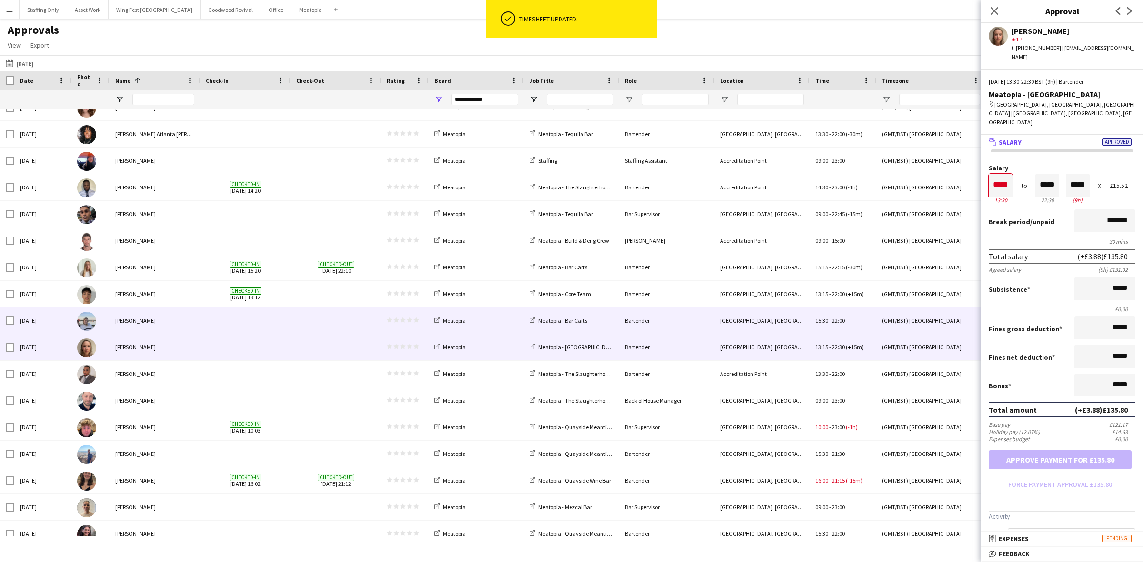
click at [278, 320] on span at bounding box center [245, 321] width 79 height 26
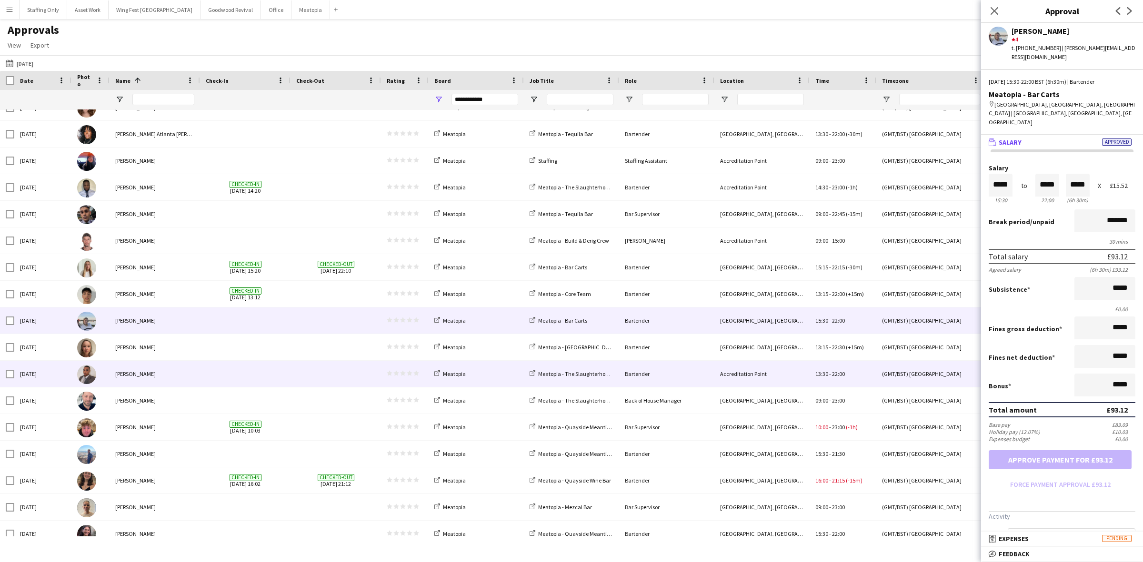
click at [261, 370] on span at bounding box center [245, 374] width 79 height 26
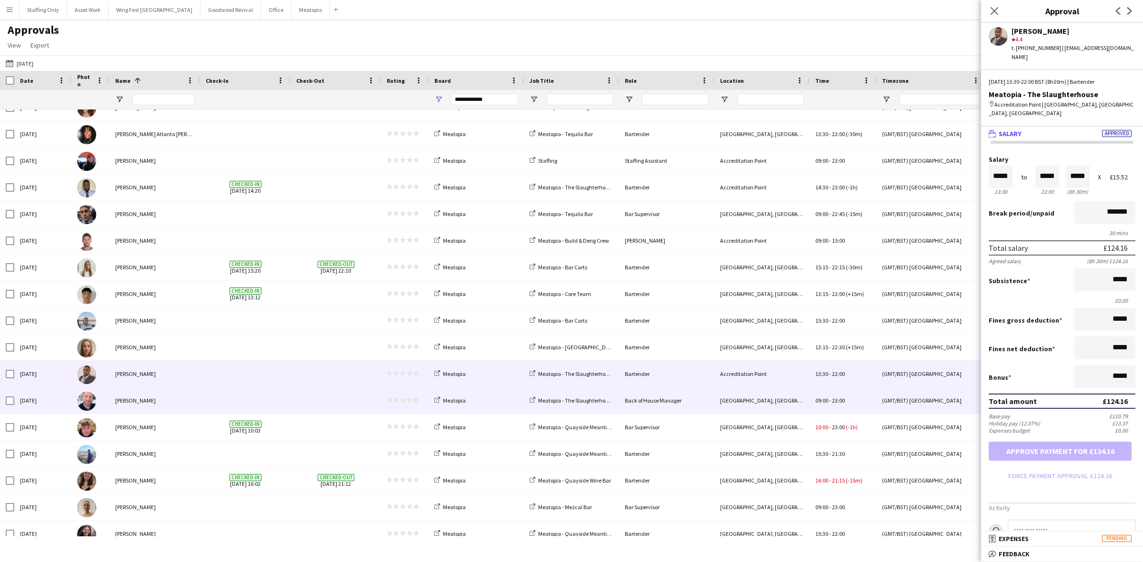
click at [268, 396] on span at bounding box center [245, 401] width 79 height 26
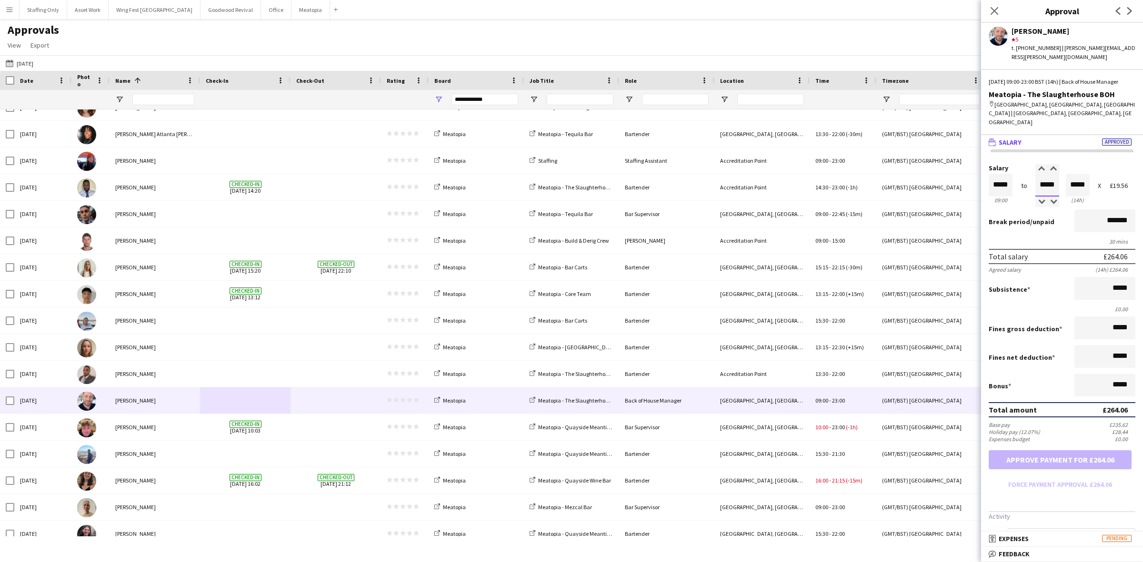
drag, startPoint x: 1053, startPoint y: 168, endPoint x: 988, endPoint y: 160, distance: 64.7
click at [989, 165] on div "Salary ***** 09:00 to ***** 23:00 ***** (14h) X £19.56" at bounding box center [1062, 185] width 147 height 41
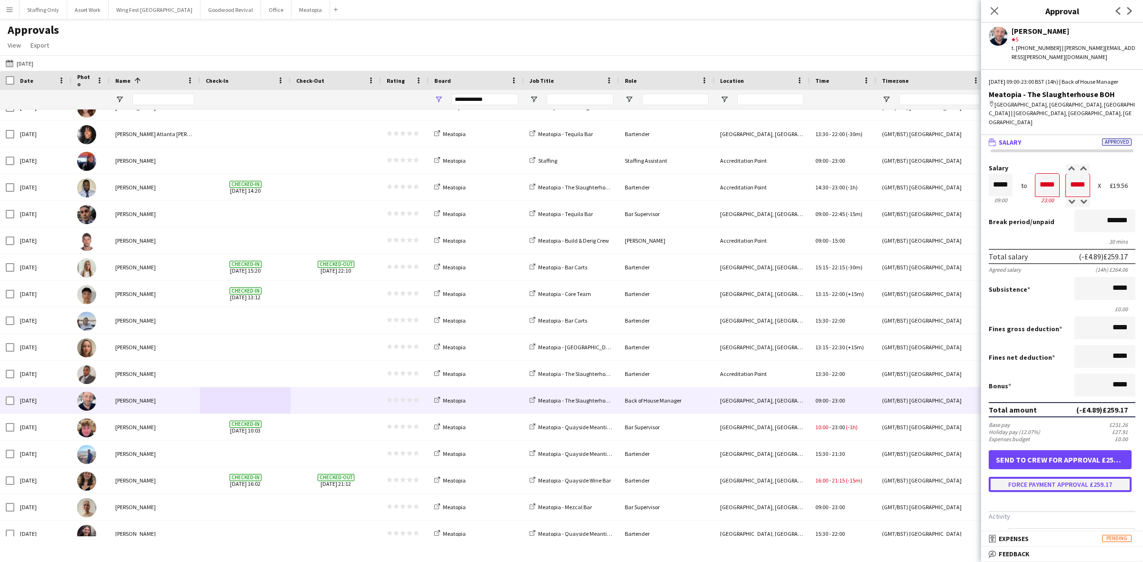
click at [1049, 477] on button "Force payment approval £259.17" at bounding box center [1060, 484] width 143 height 15
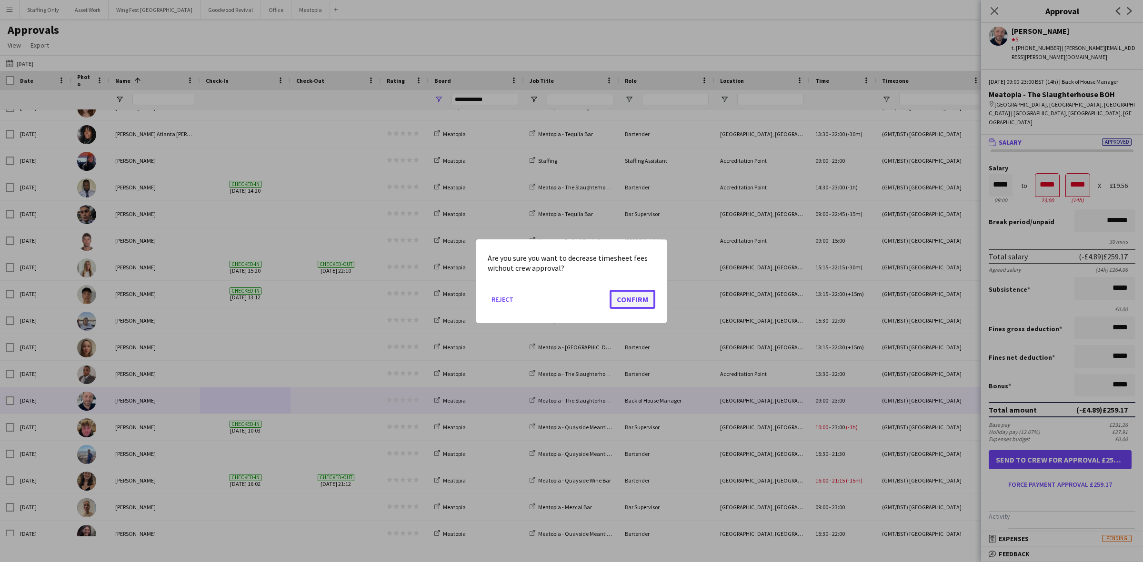
drag, startPoint x: 634, startPoint y: 303, endPoint x: 620, endPoint y: 306, distance: 14.6
click at [634, 303] on button "Confirm" at bounding box center [633, 299] width 46 height 19
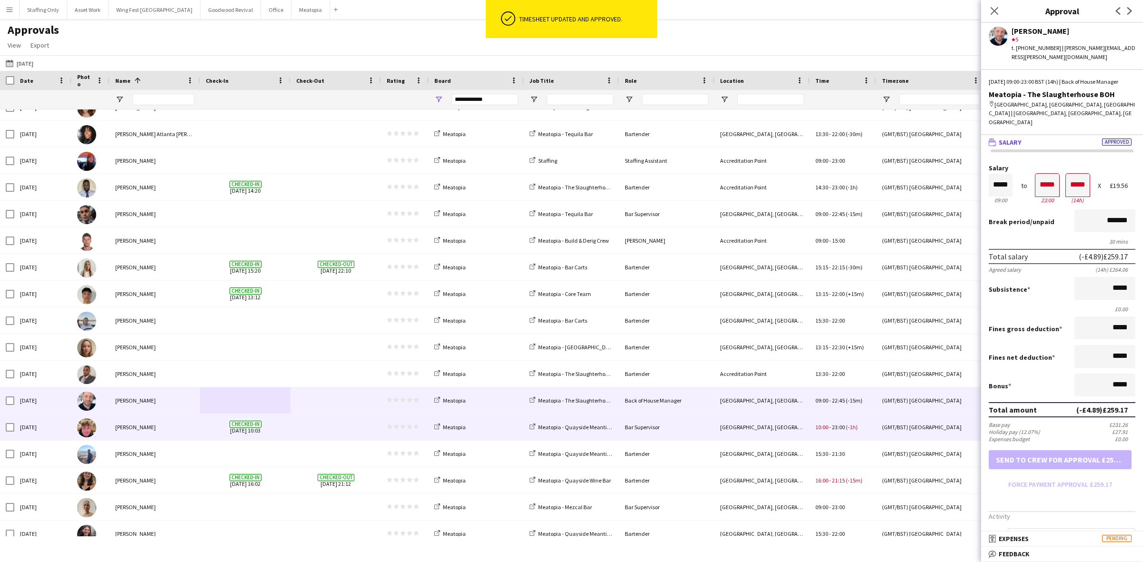
click at [318, 432] on span at bounding box center [335, 427] width 79 height 26
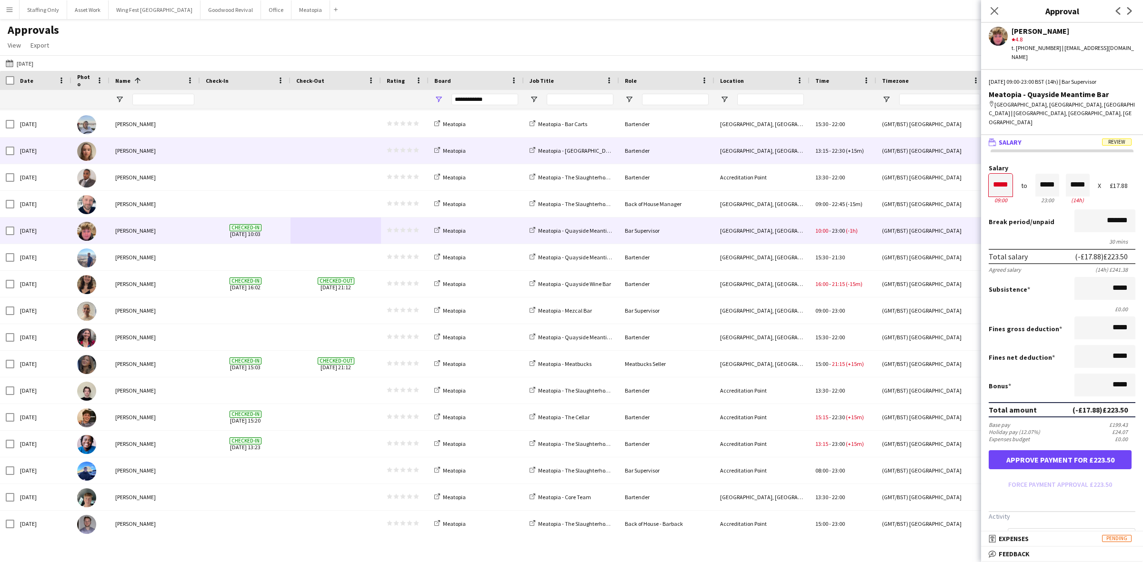
scroll to position [1626, 0]
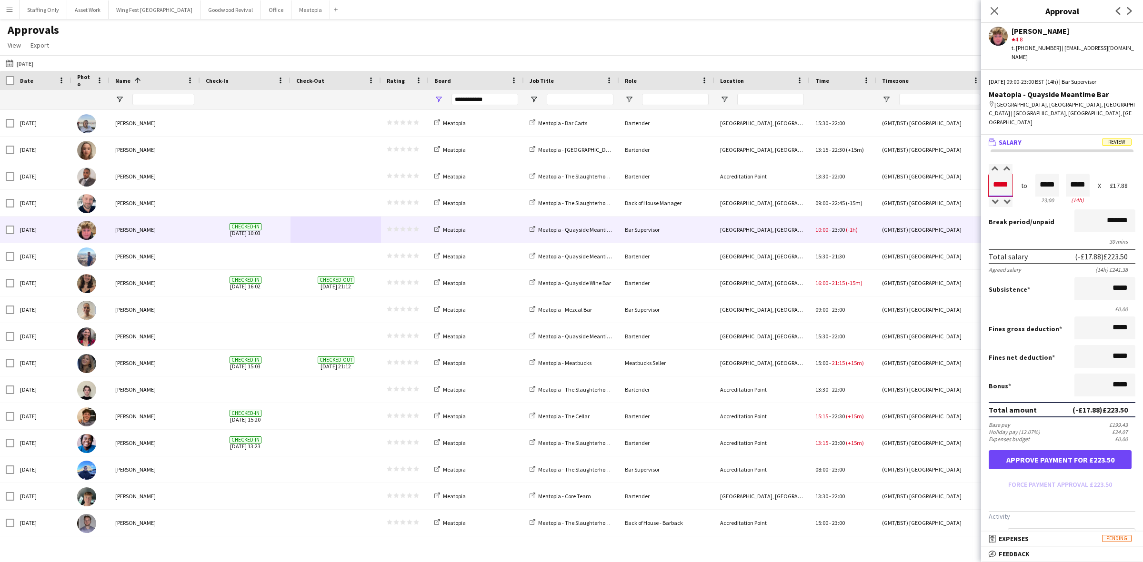
drag, startPoint x: 1008, startPoint y: 160, endPoint x: 973, endPoint y: 148, distance: 37.2
click at [973, 148] on body "Menu Boards Boards Boards All jobs Status Workforce Workforce My Workforce Recr…" at bounding box center [571, 281] width 1143 height 562
click at [1041, 477] on button "Force payment approval £236.91" at bounding box center [1060, 484] width 143 height 15
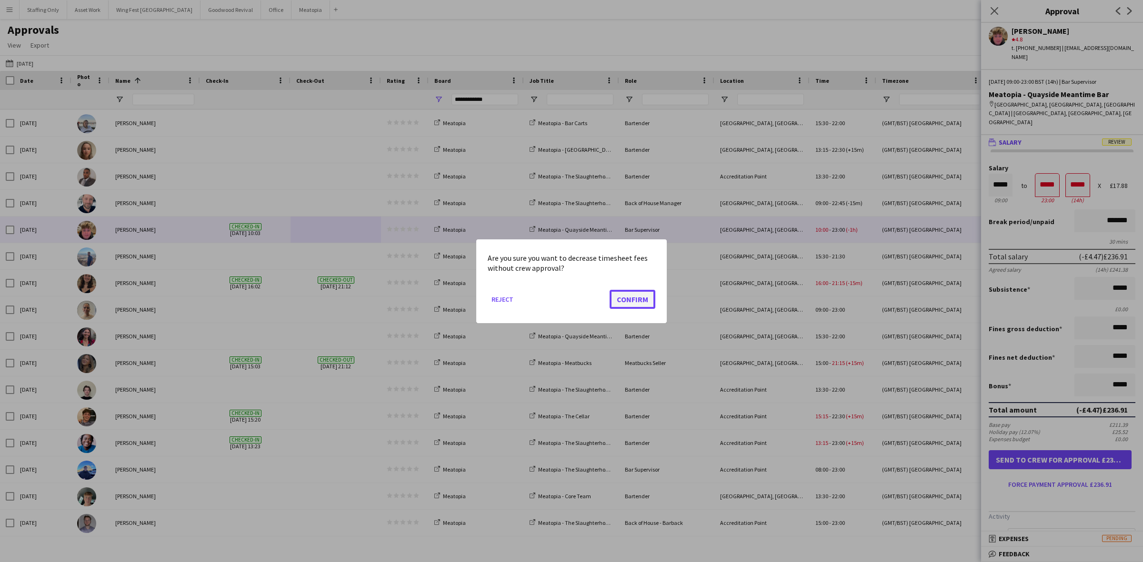
click at [643, 305] on button "Confirm" at bounding box center [633, 299] width 46 height 19
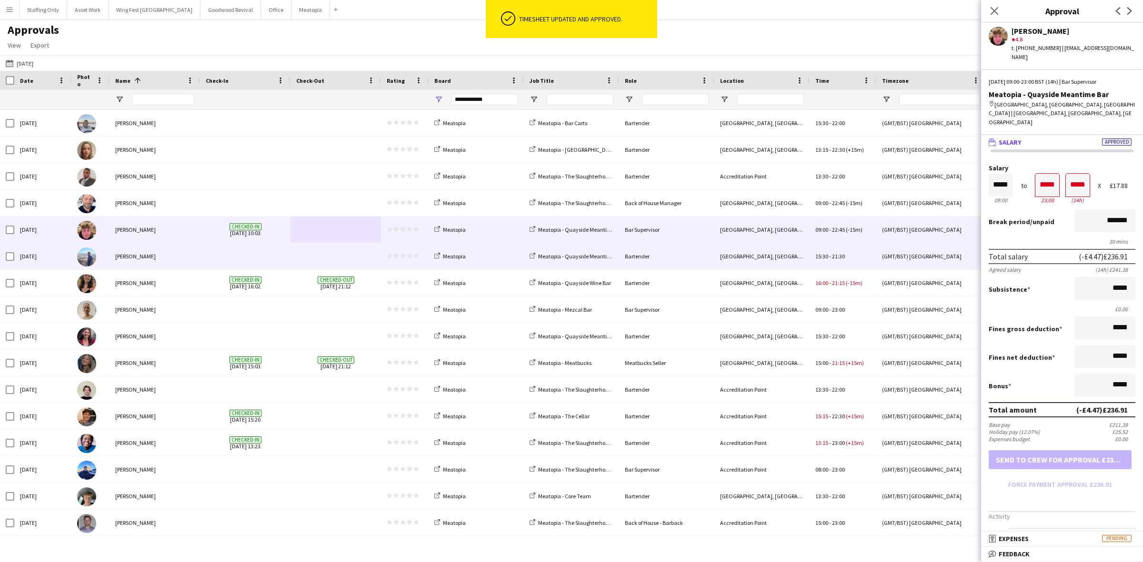
click at [296, 261] on span at bounding box center [335, 256] width 79 height 26
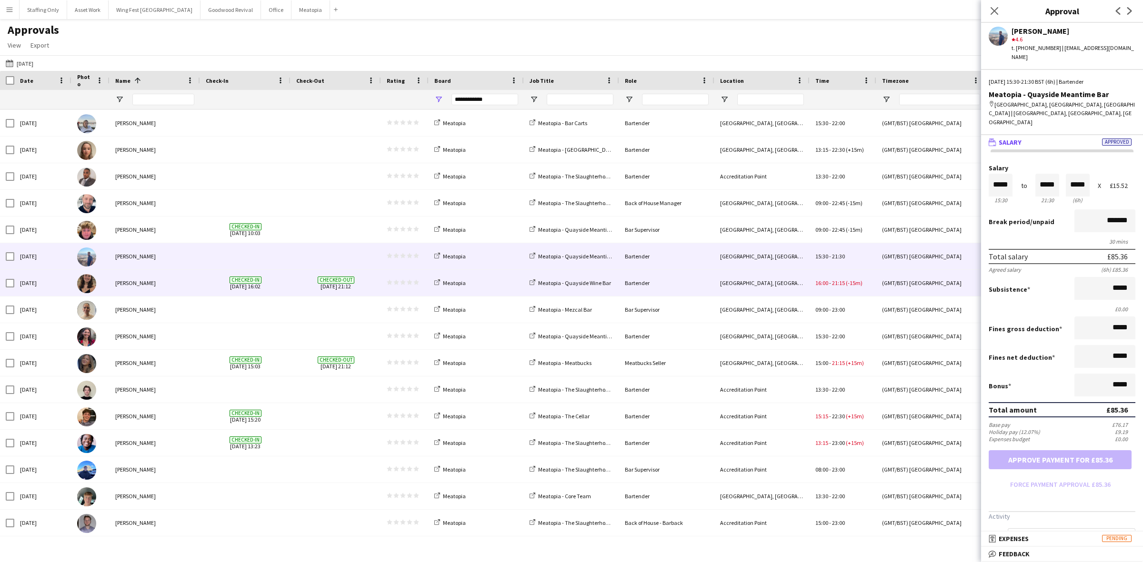
click at [285, 290] on div "Checked-in [DATE] 16:02" at bounding box center [245, 283] width 90 height 26
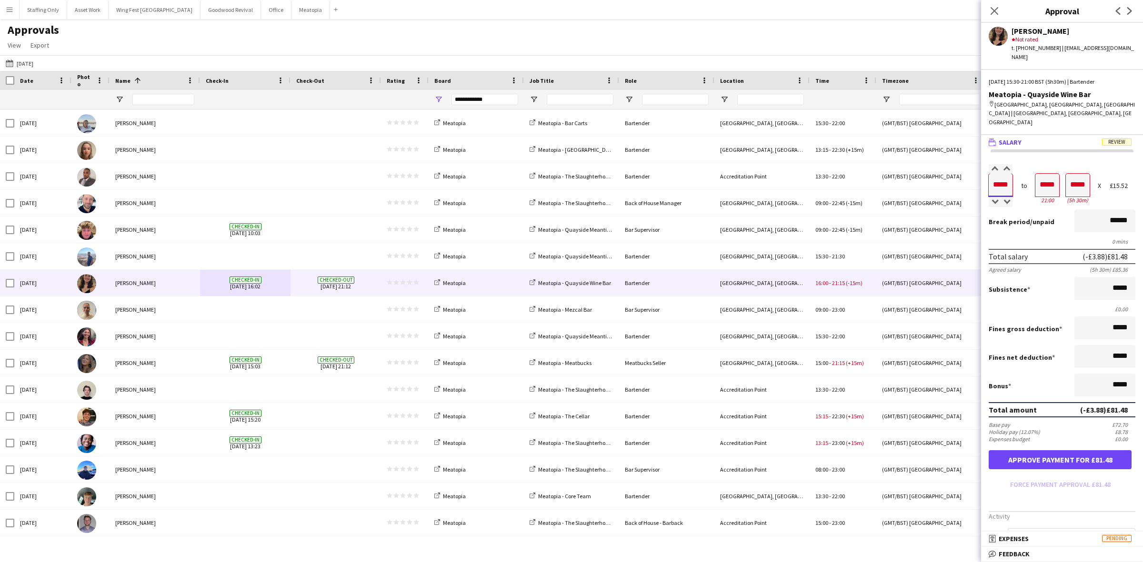
drag, startPoint x: 1010, startPoint y: 158, endPoint x: 966, endPoint y: 149, distance: 45.1
click at [966, 149] on body "Menu Boards Boards Boards All jobs Status Workforce Workforce My Workforce Recr…" at bounding box center [571, 281] width 1143 height 562
click at [1008, 174] on input "*****" at bounding box center [1001, 185] width 24 height 23
click at [1058, 451] on button "Approve payment for £89.24" at bounding box center [1060, 460] width 143 height 19
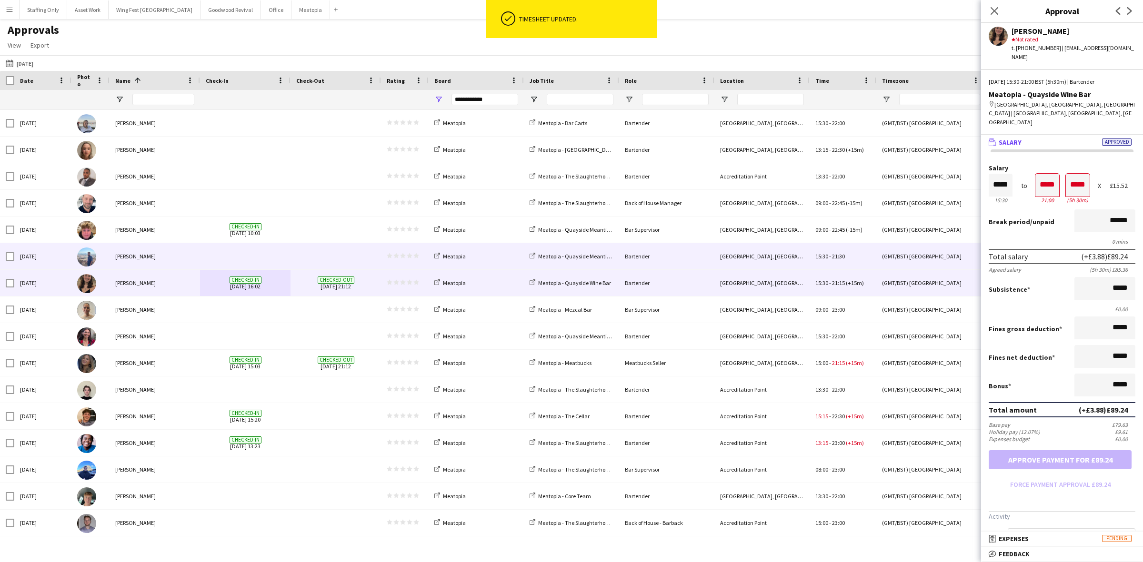
click at [299, 262] on span at bounding box center [335, 256] width 79 height 26
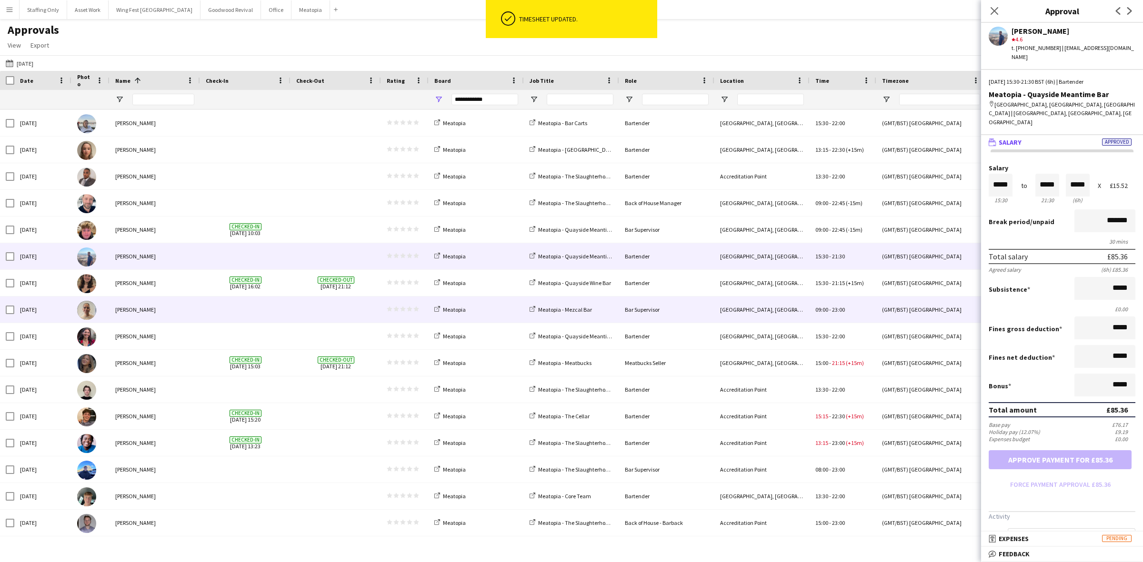
click at [291, 310] on div at bounding box center [336, 310] width 90 height 26
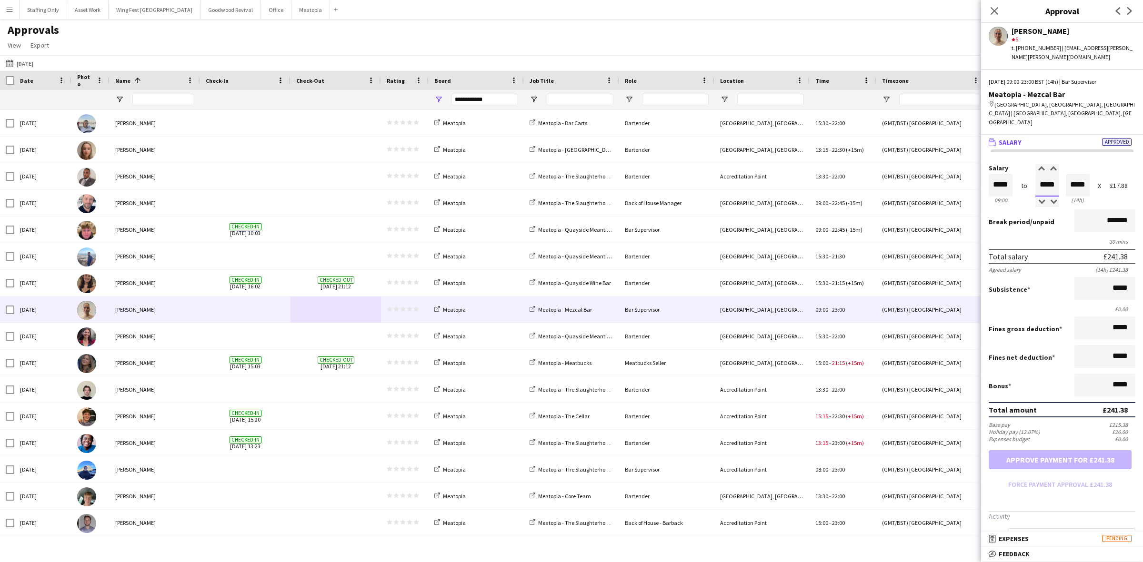
drag, startPoint x: 1052, startPoint y: 170, endPoint x: 1013, endPoint y: 167, distance: 39.2
click at [1013, 167] on div "Salary ***** 09:00 to ***** 23:00 ***** (14h) X £17.88" at bounding box center [1062, 185] width 147 height 41
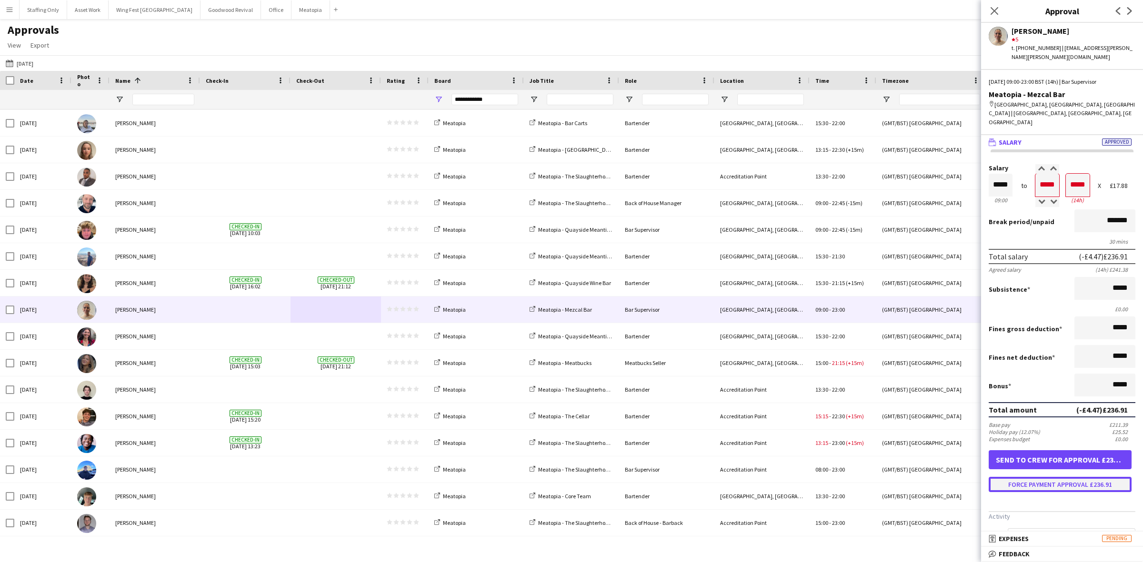
click at [1035, 477] on button "Force payment approval £236.91" at bounding box center [1060, 484] width 143 height 15
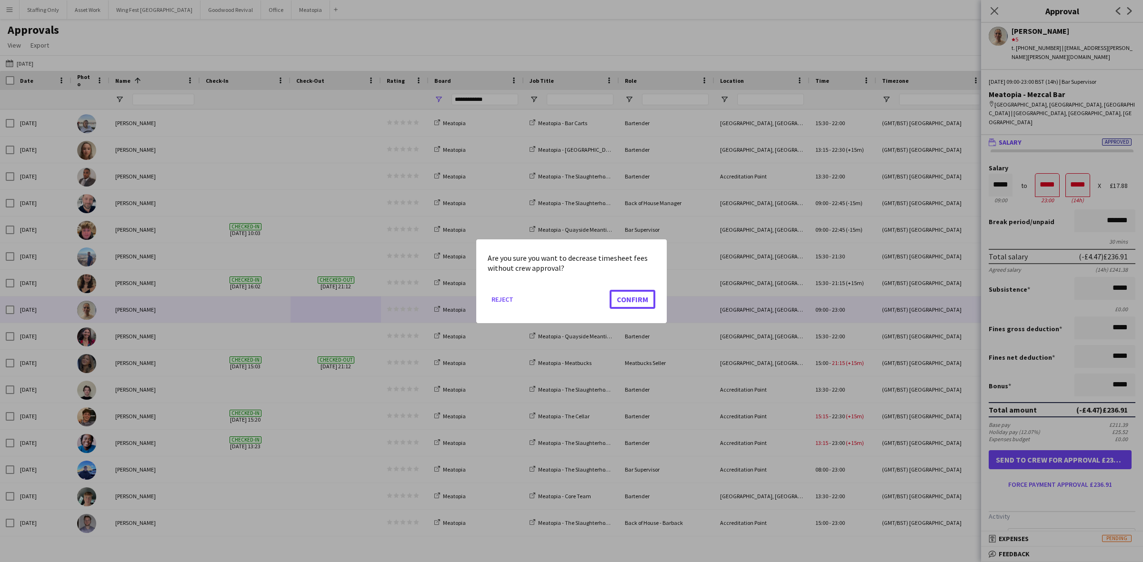
drag, startPoint x: 633, startPoint y: 297, endPoint x: 589, endPoint y: 311, distance: 46.8
click at [632, 297] on button "Confirm" at bounding box center [633, 299] width 46 height 19
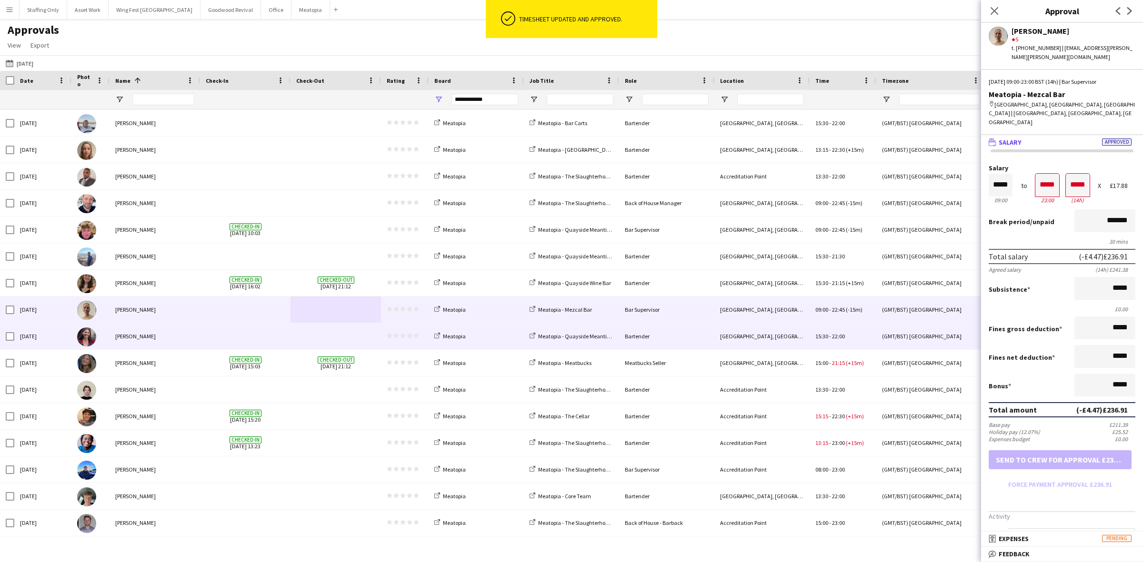
click at [299, 340] on span at bounding box center [335, 336] width 79 height 26
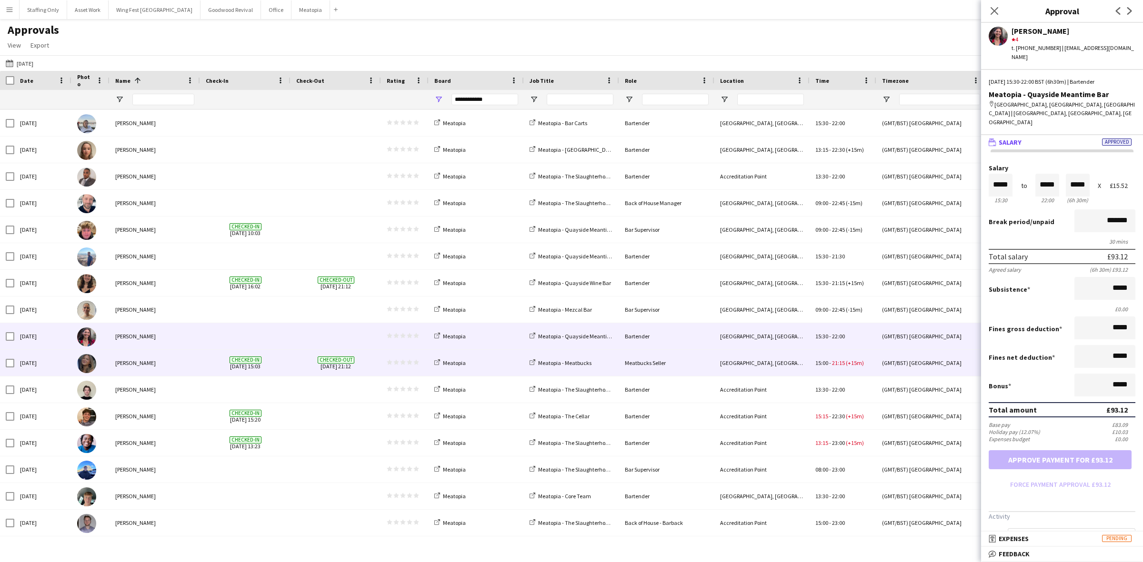
click at [295, 370] on div "Checked-out [DATE] 21:12" at bounding box center [336, 363] width 90 height 26
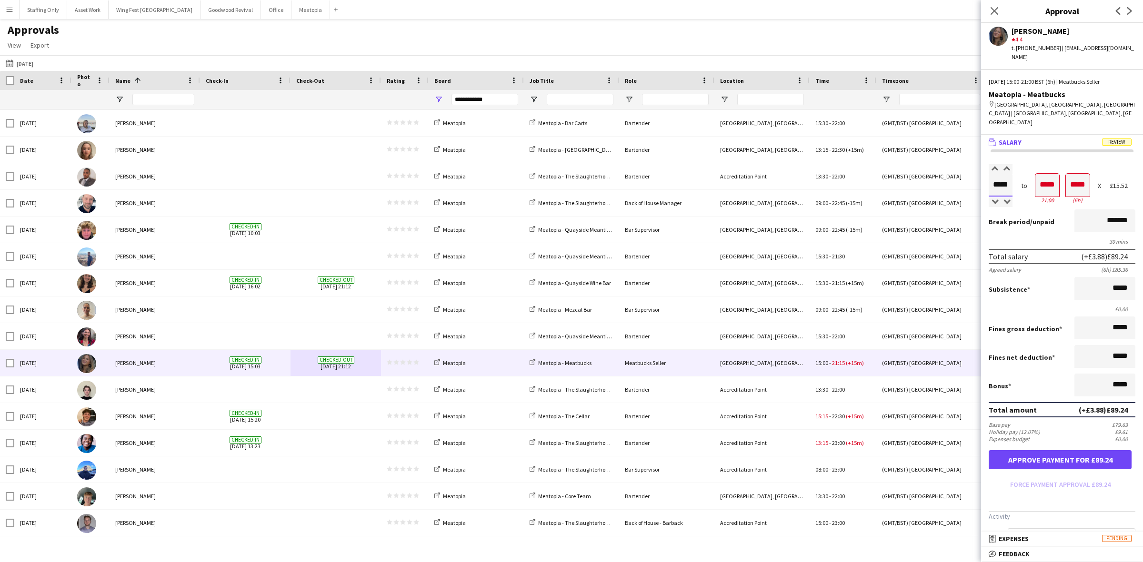
drag, startPoint x: 1008, startPoint y: 160, endPoint x: 976, endPoint y: 151, distance: 32.7
click at [976, 151] on body "Menu Boards Boards Boards All jobs Status Workforce Workforce My Workforce Recr…" at bounding box center [571, 281] width 1143 height 562
click at [1030, 451] on button "Approve payment for £93.12" at bounding box center [1060, 460] width 143 height 19
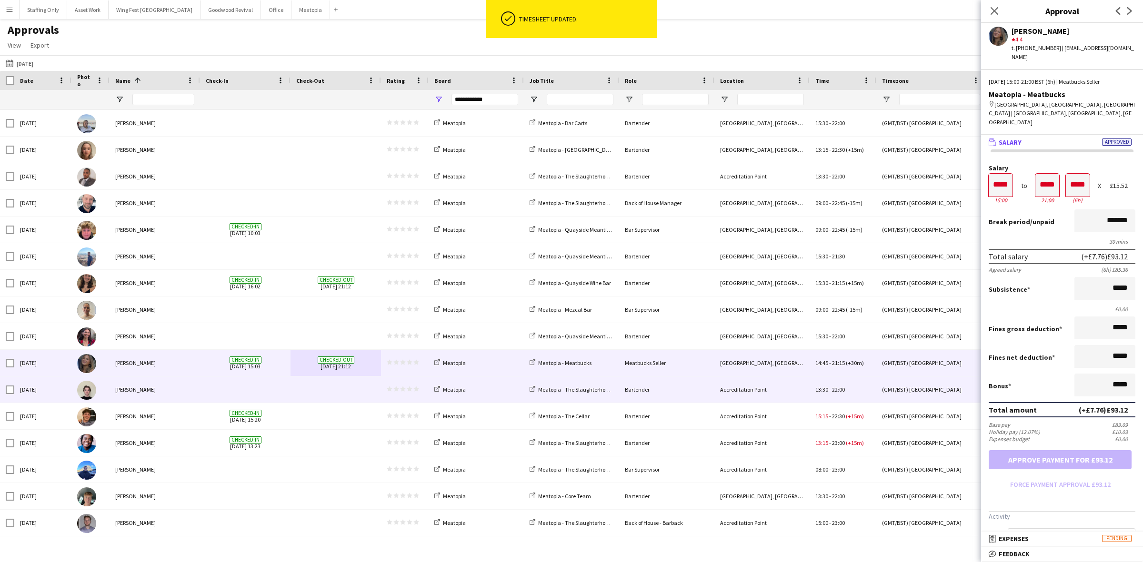
click at [280, 397] on span at bounding box center [245, 390] width 79 height 26
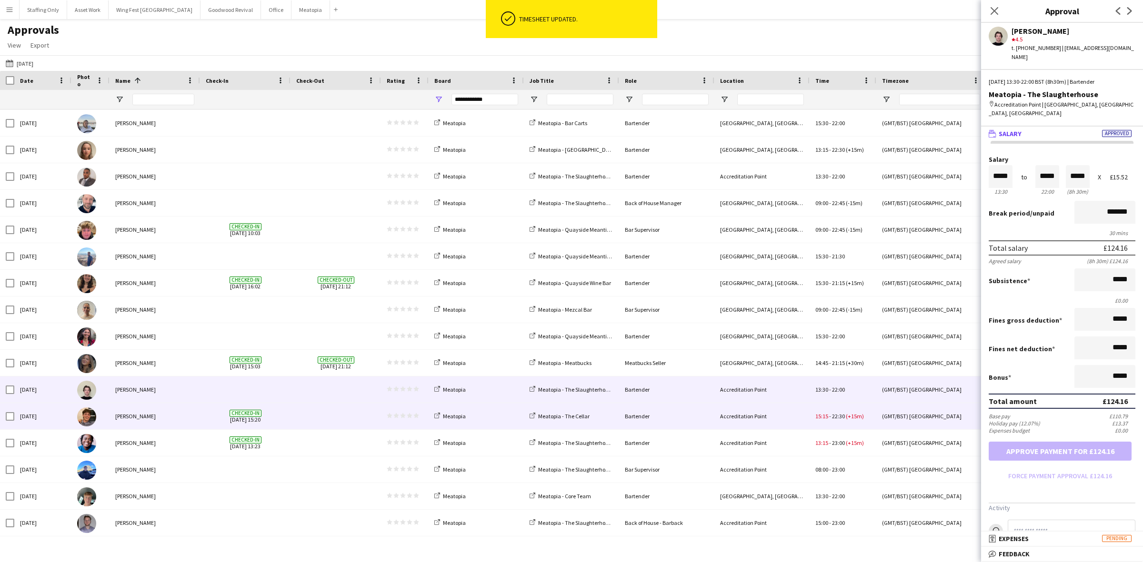
click at [323, 415] on span at bounding box center [335, 416] width 79 height 26
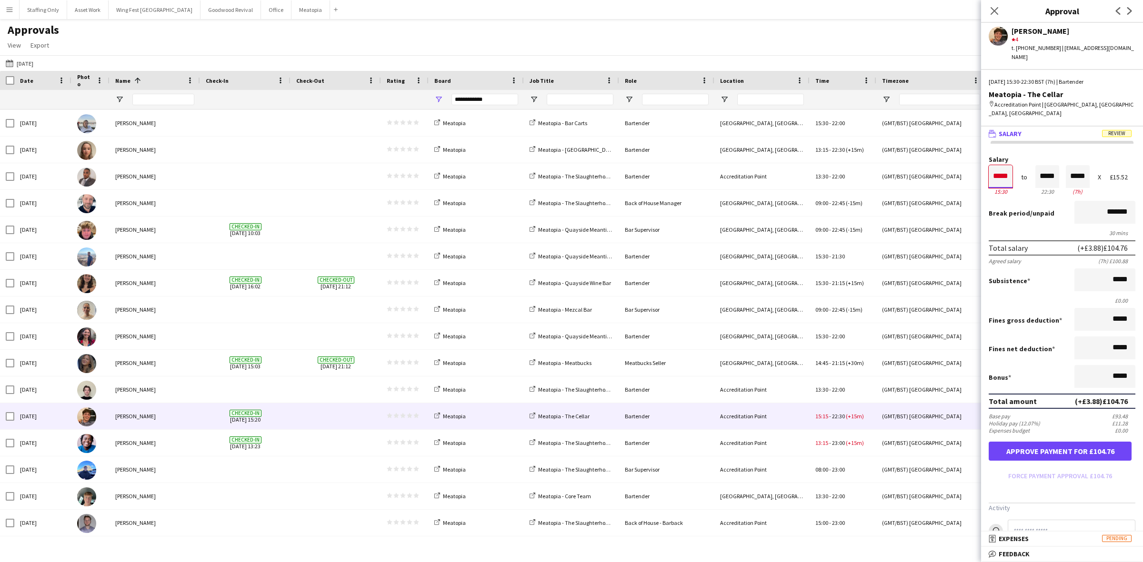
drag, startPoint x: 1011, startPoint y: 158, endPoint x: 969, endPoint y: 160, distance: 41.5
click at [969, 160] on body "Menu Boards Boards Boards All jobs Status Workforce Workforce My Workforce Recr…" at bounding box center [571, 281] width 1143 height 562
drag, startPoint x: 1053, startPoint y: 158, endPoint x: 992, endPoint y: 148, distance: 61.4
click at [992, 156] on div "Salary ***** 15:30 to ***** 22:30 ***** (7h) X £15.52" at bounding box center [1062, 176] width 147 height 41
click at [1030, 469] on button "Force payment approval £89.24" at bounding box center [1060, 476] width 143 height 15
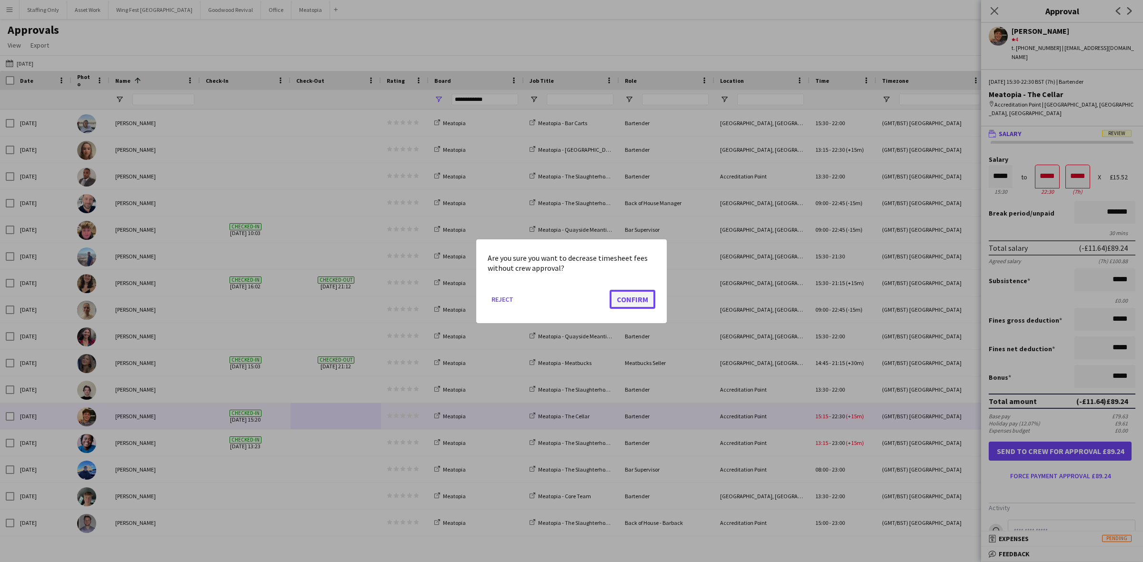
click at [642, 301] on button "Confirm" at bounding box center [633, 299] width 46 height 19
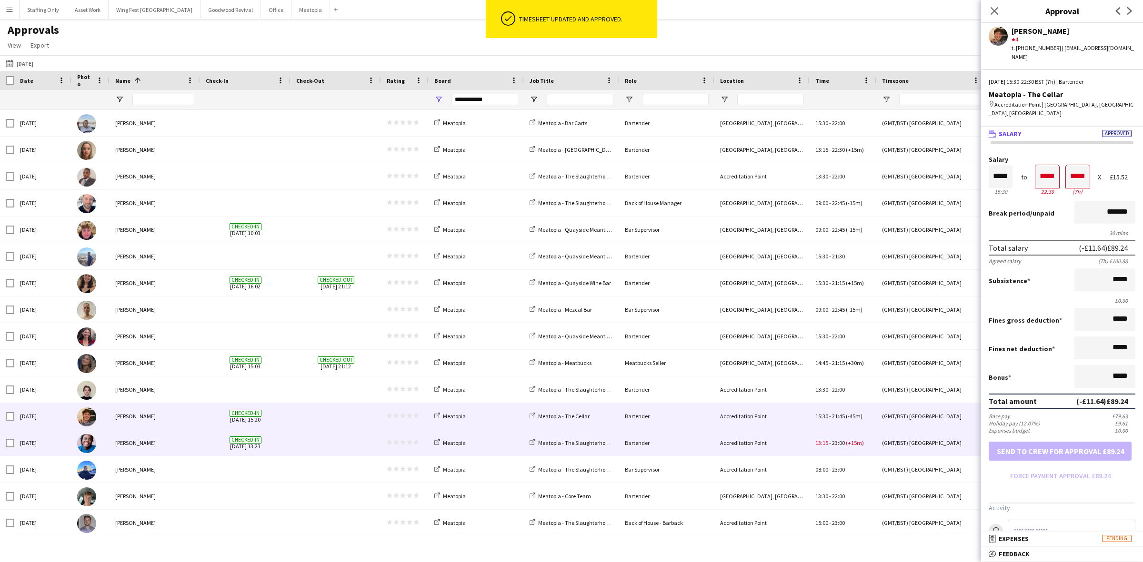
click at [314, 449] on span at bounding box center [335, 443] width 79 height 26
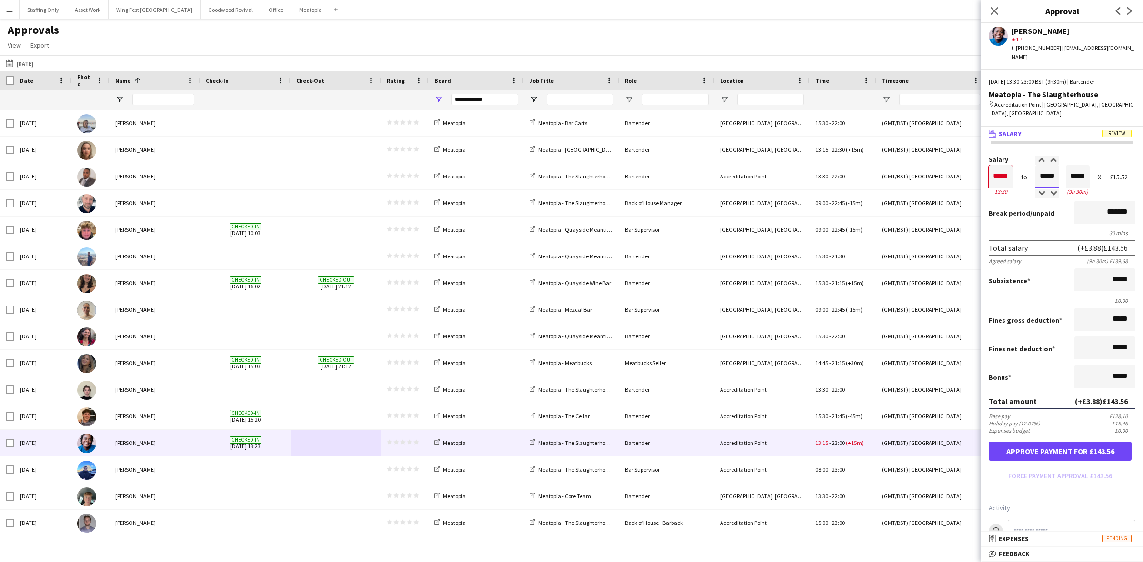
drag, startPoint x: 1053, startPoint y: 155, endPoint x: 984, endPoint y: 143, distance: 70.1
click at [992, 156] on div "Salary ***** 13:30 to ***** 23:00 ***** (9h 30m) X £15.52" at bounding box center [1062, 176] width 147 height 41
click at [1063, 442] on button "Approve payment for £139.68" at bounding box center [1060, 451] width 143 height 19
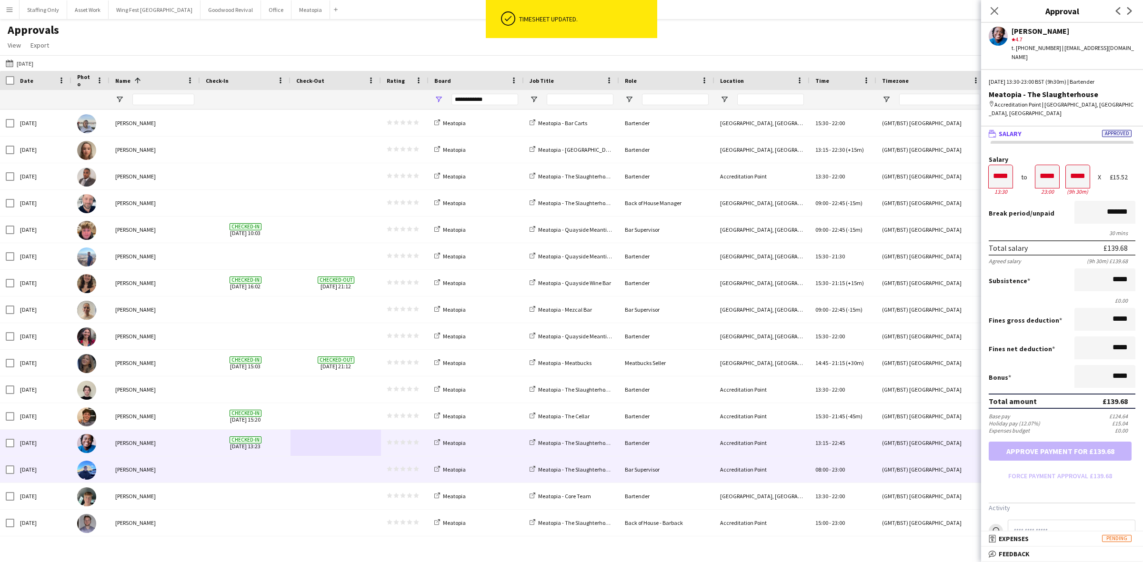
click at [261, 475] on span at bounding box center [245, 470] width 79 height 26
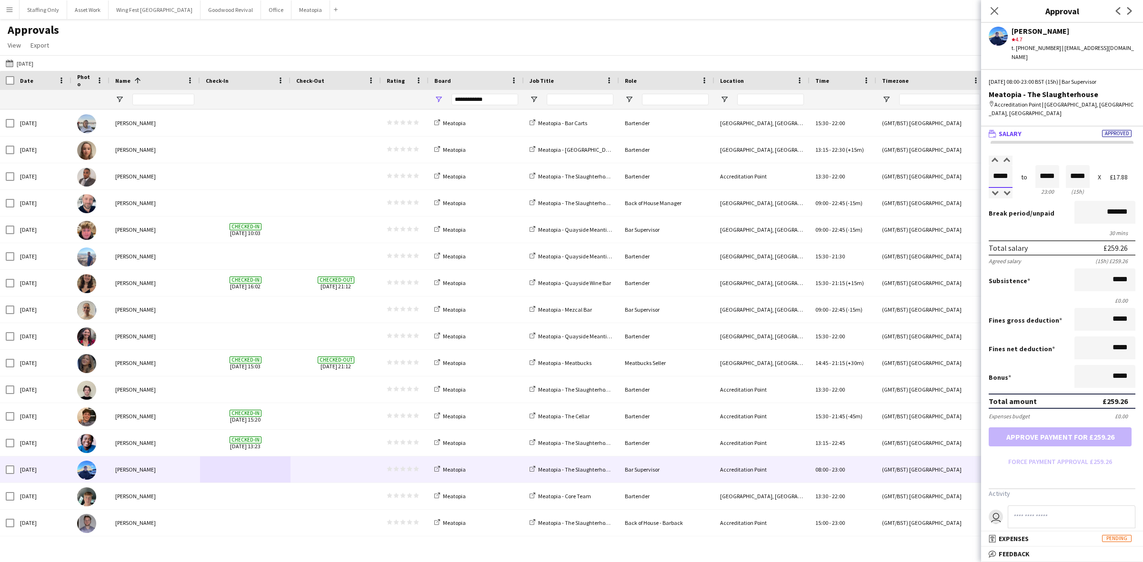
drag, startPoint x: 1010, startPoint y: 160, endPoint x: 964, endPoint y: 158, distance: 45.3
click at [964, 158] on body "Menu Boards Boards Boards All jobs Status Workforce Workforce My Workforce Recr…" at bounding box center [571, 281] width 1143 height 562
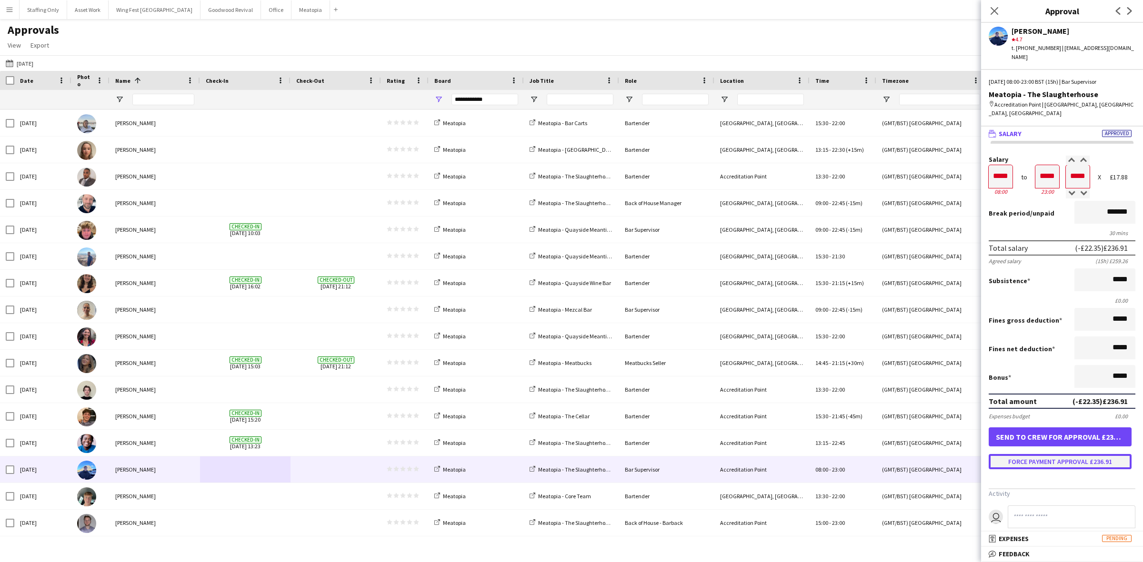
click at [1061, 454] on button "Force payment approval £236.91" at bounding box center [1060, 461] width 143 height 15
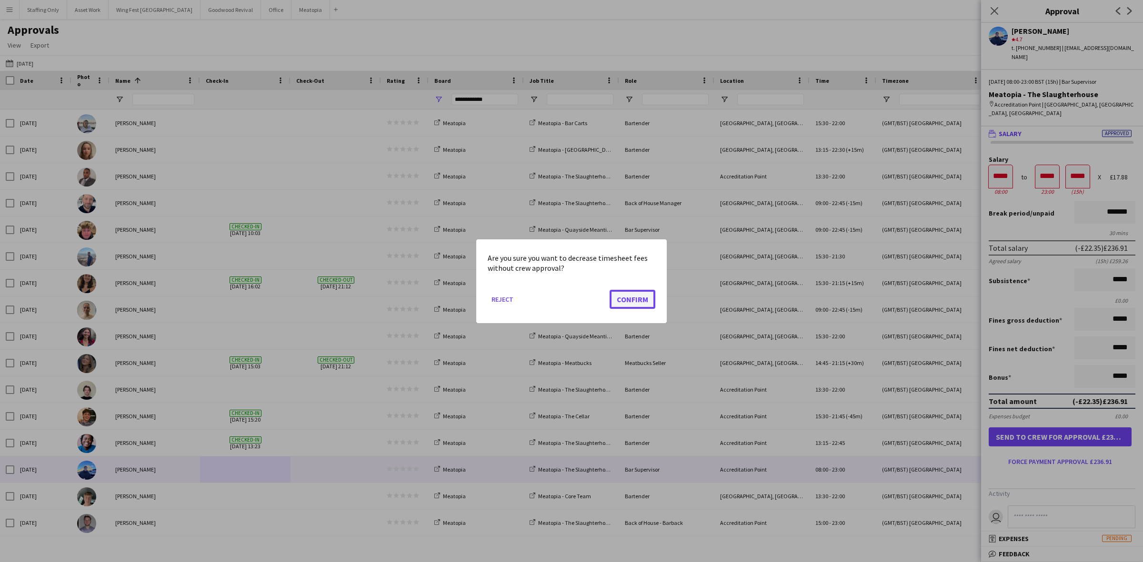
click at [631, 299] on button "Confirm" at bounding box center [633, 299] width 46 height 19
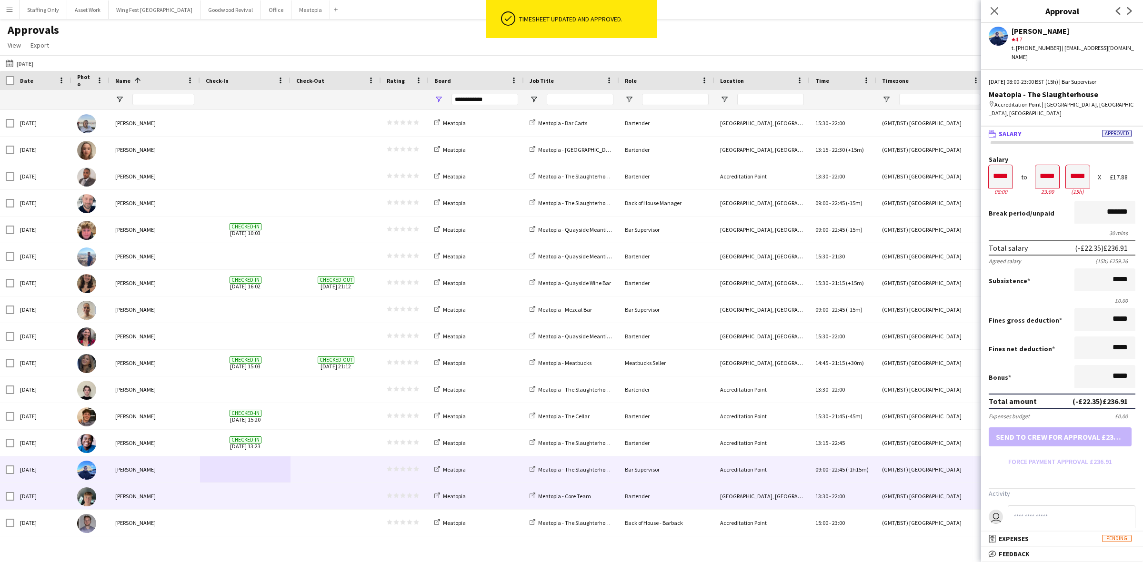
click at [299, 498] on span at bounding box center [335, 496] width 79 height 26
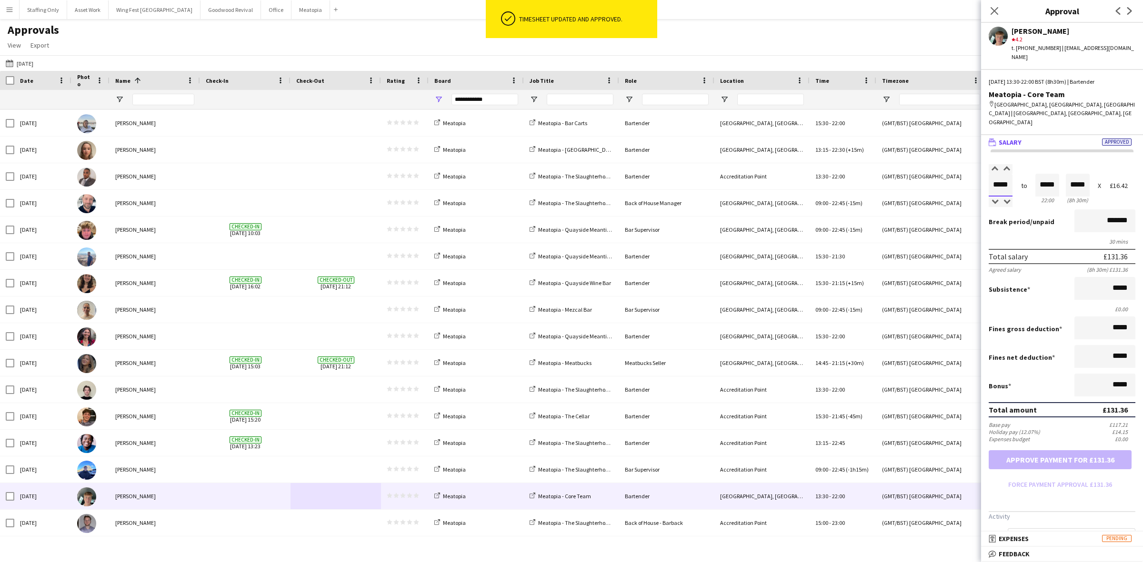
drag, startPoint x: 1010, startPoint y: 156, endPoint x: 995, endPoint y: 160, distance: 15.2
click at [980, 154] on body "ok-circled Timesheet updated and approved. Menu Boards Boards Boards All jobs S…" at bounding box center [571, 281] width 1143 height 562
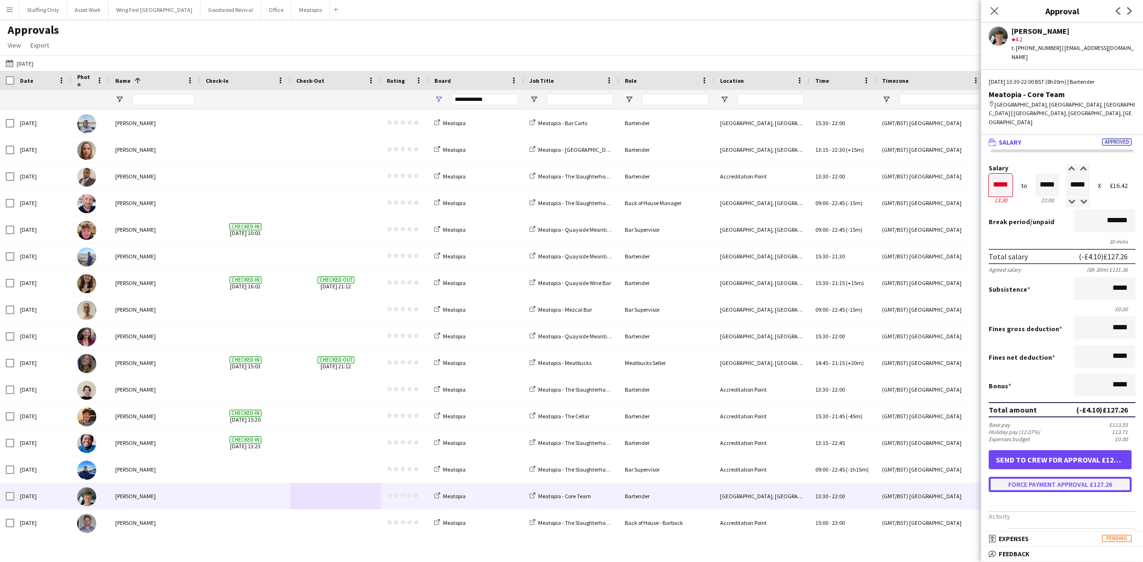
click at [1048, 477] on button "Force payment approval £127.26" at bounding box center [1060, 484] width 143 height 15
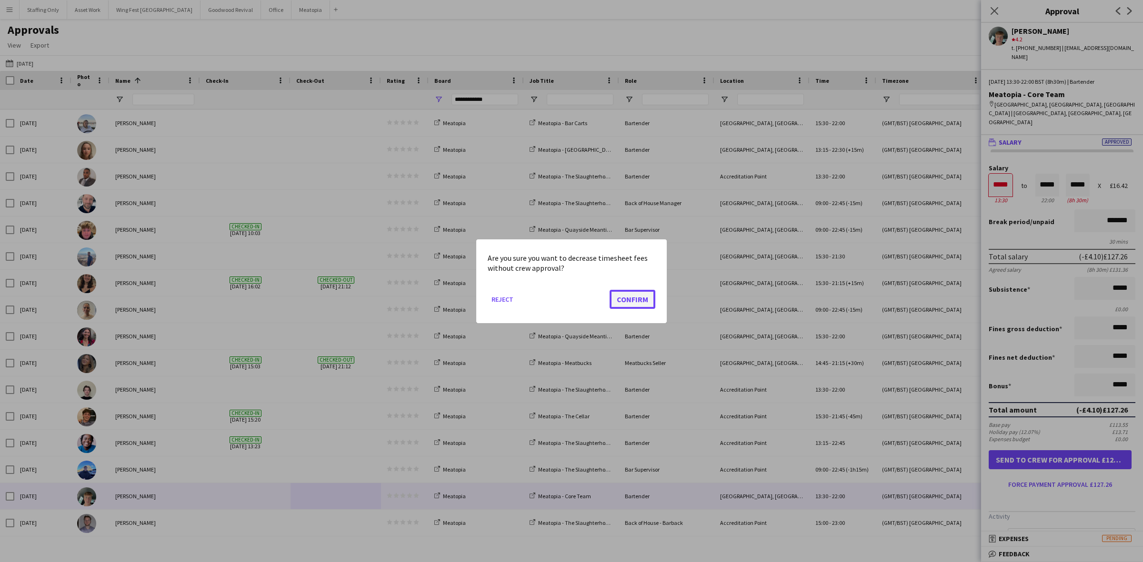
click at [631, 292] on button "Confirm" at bounding box center [633, 299] width 46 height 19
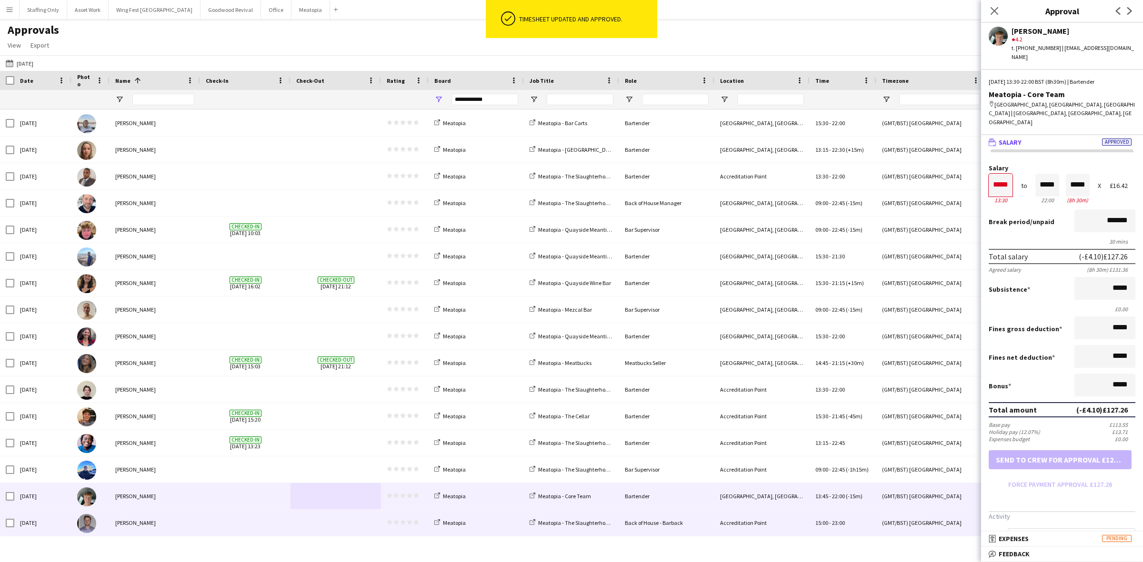
click at [299, 527] on span at bounding box center [335, 523] width 79 height 26
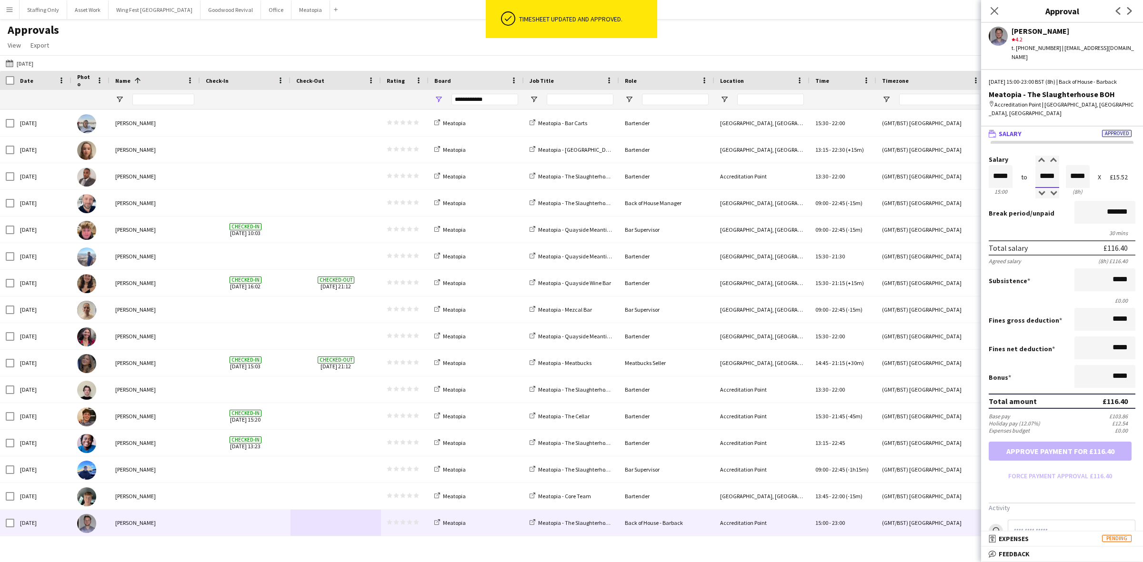
drag, startPoint x: 1052, startPoint y: 168, endPoint x: 1019, endPoint y: 153, distance: 35.6
click at [1019, 156] on div "Salary ***** 15:00 to ***** 23:00 ***** (8h) X £15.52" at bounding box center [1062, 176] width 147 height 41
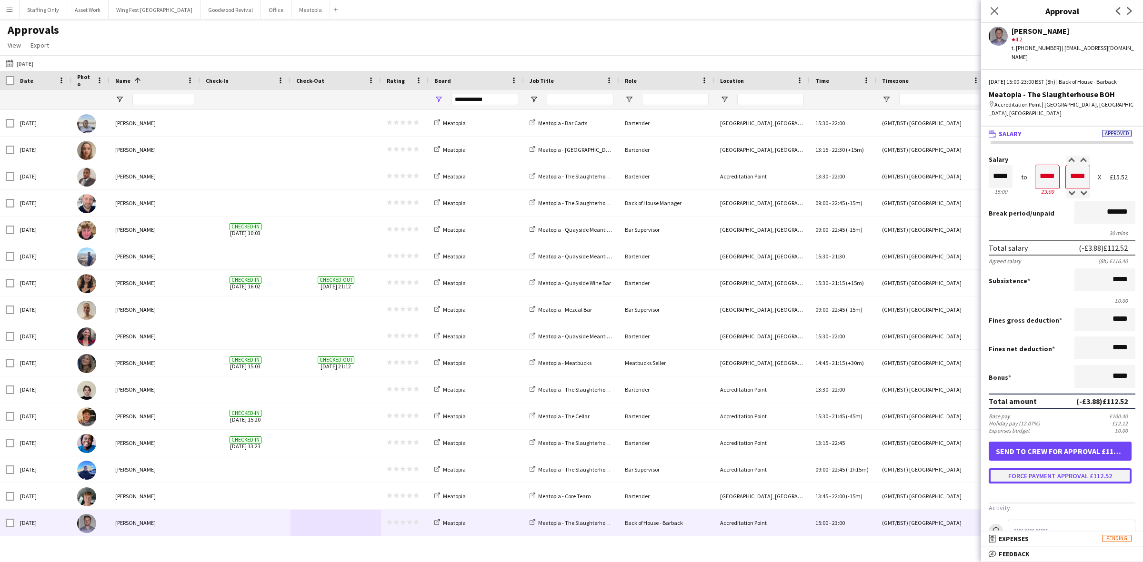
click at [1050, 469] on button "Force payment approval £112.52" at bounding box center [1060, 476] width 143 height 15
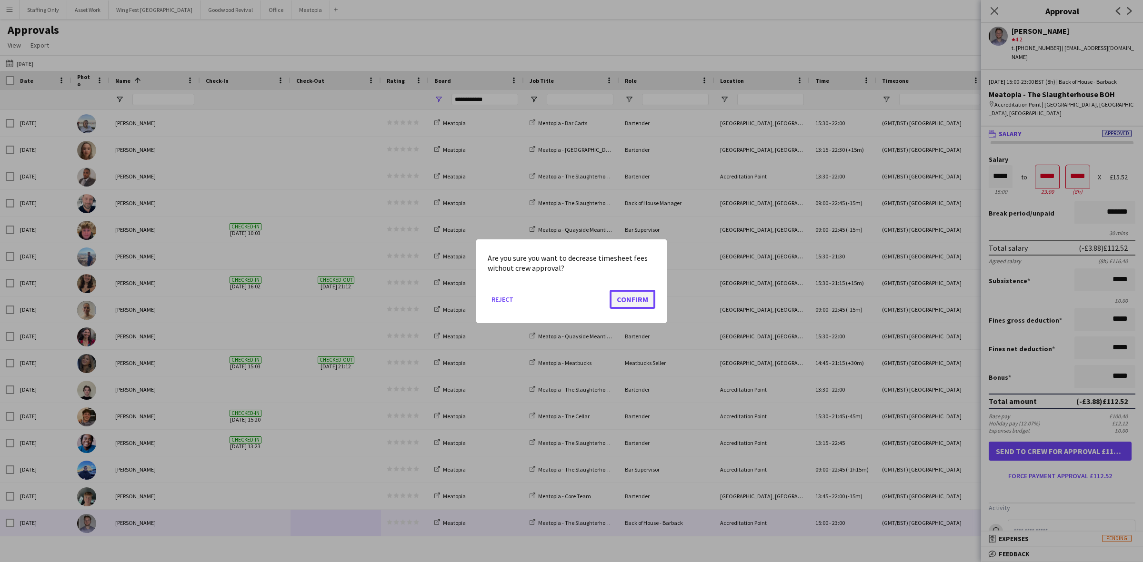
click at [628, 298] on button "Confirm" at bounding box center [633, 299] width 46 height 19
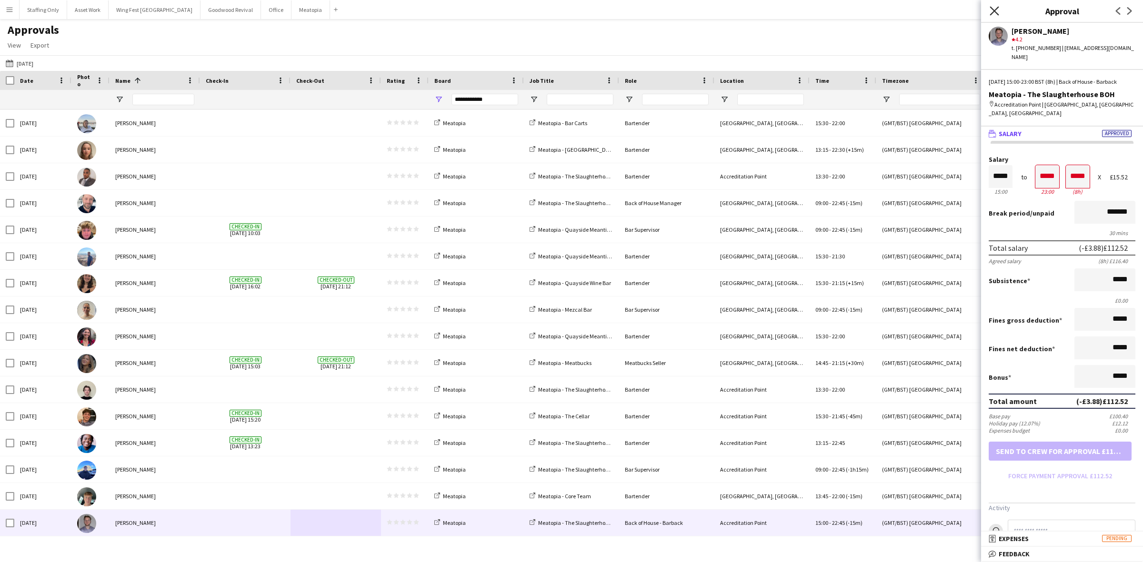
click at [993, 8] on icon "Close pop-in" at bounding box center [994, 10] width 9 height 9
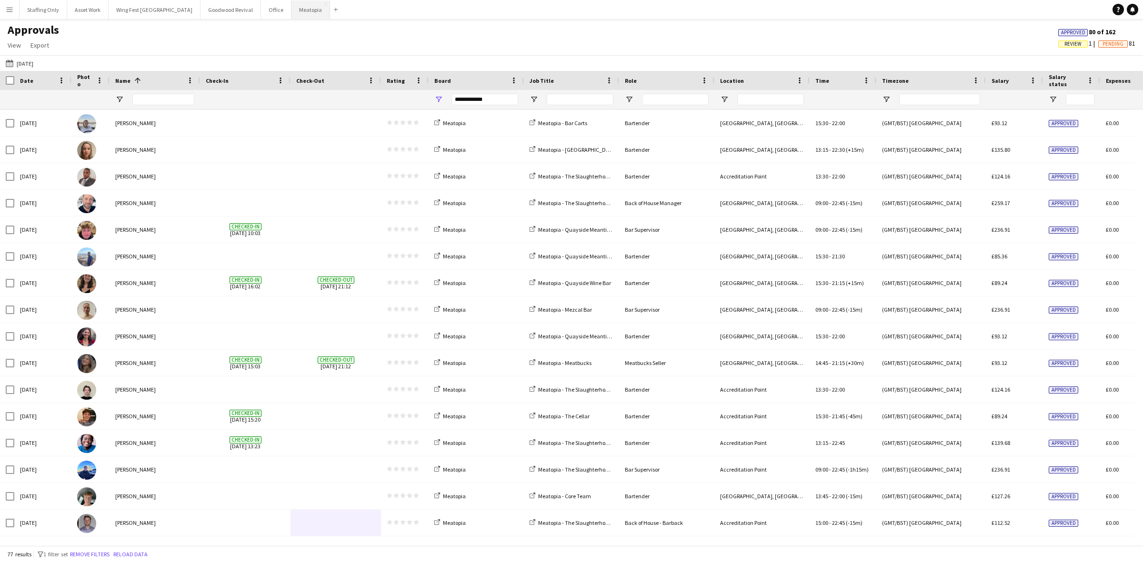
click at [291, 10] on button "Meatopia Close" at bounding box center [310, 9] width 39 height 19
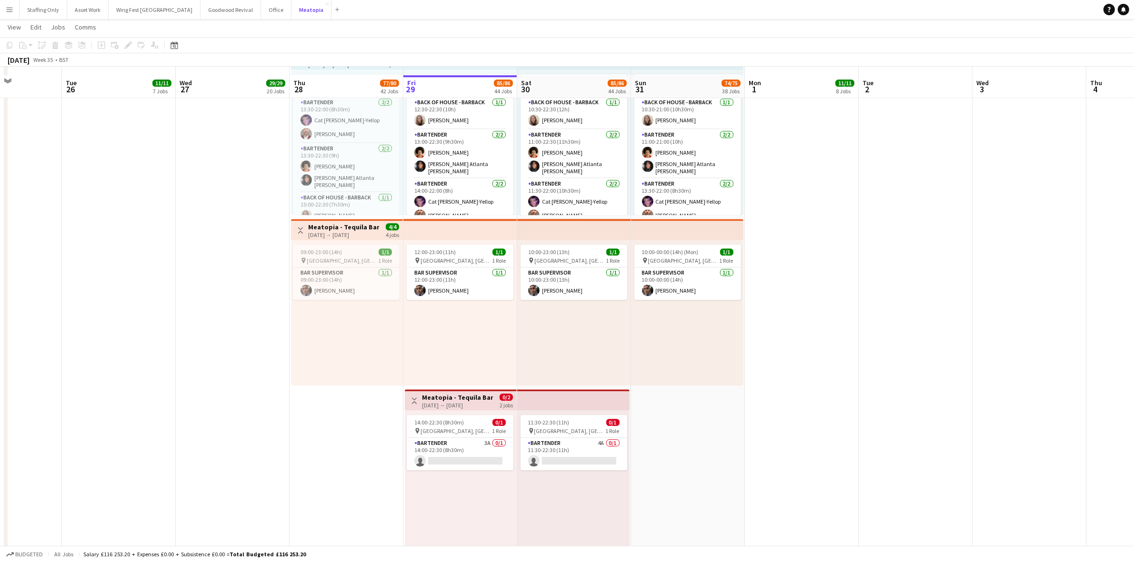
scroll to position [3334, 0]
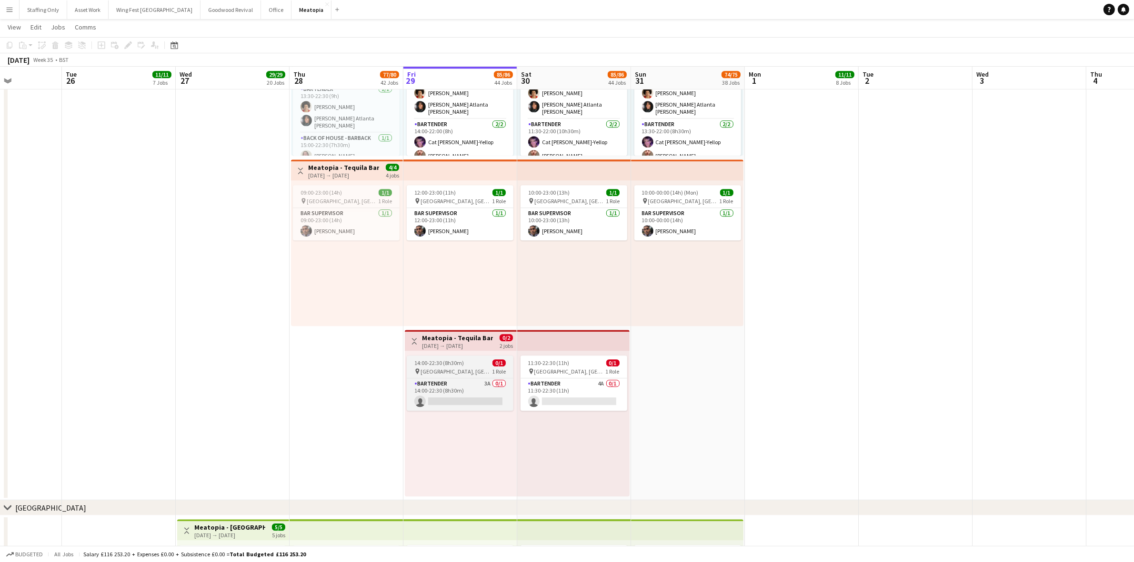
click at [468, 377] on app-job-card "14:00-22:30 (8h30m) 0/1 pin [GEOGRAPHIC_DATA], [GEOGRAPHIC_DATA], [GEOGRAPHIC_D…" at bounding box center [460, 383] width 107 height 55
click at [397, 380] on app-date-cell "Toggle View Meatopia - Tequila Bar [DATE] → [DATE] 20/20 4 jobs 13:30-22:30 (9h…" at bounding box center [347, 242] width 114 height 515
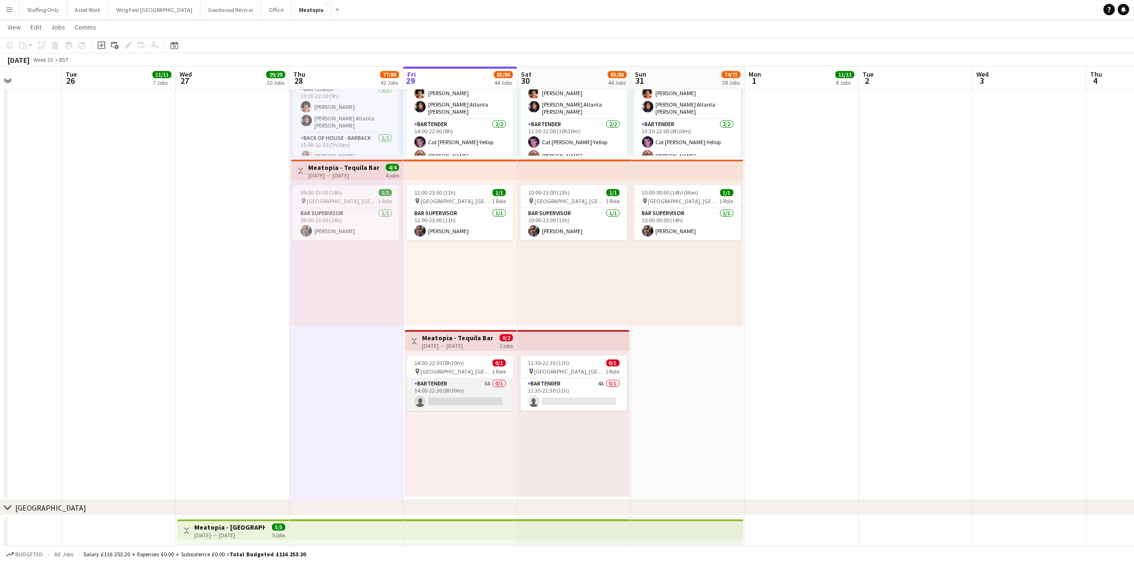
click at [440, 382] on app-card-role "Bartender 3A 0/1 14:00-22:30 (8h30m) single-neutral-actions" at bounding box center [460, 395] width 107 height 32
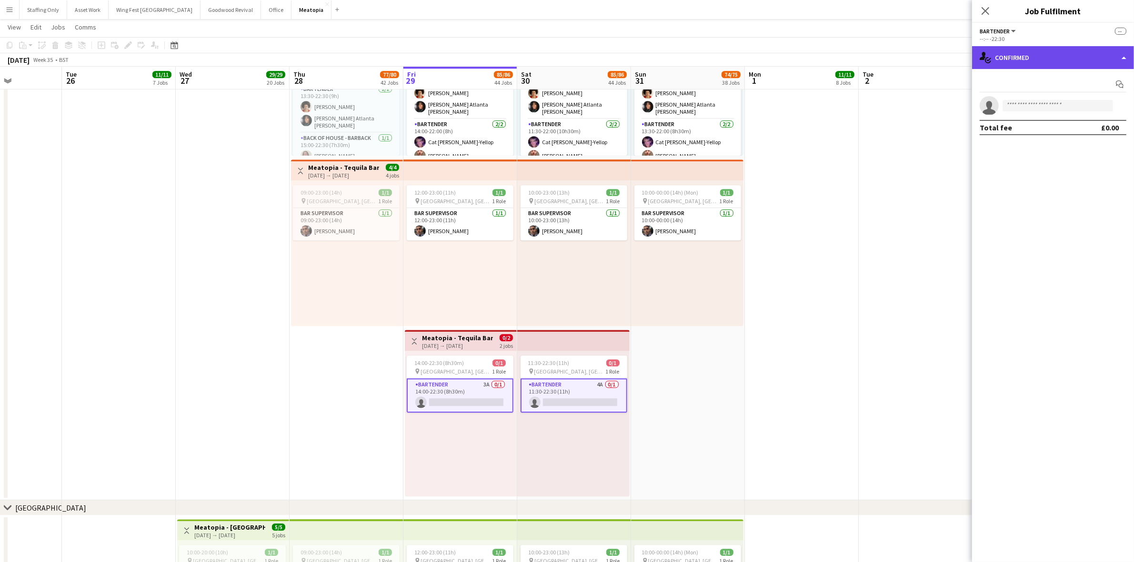
click at [1060, 60] on div "single-neutral-actions-check-2 Confirmed" at bounding box center [1053, 57] width 162 height 23
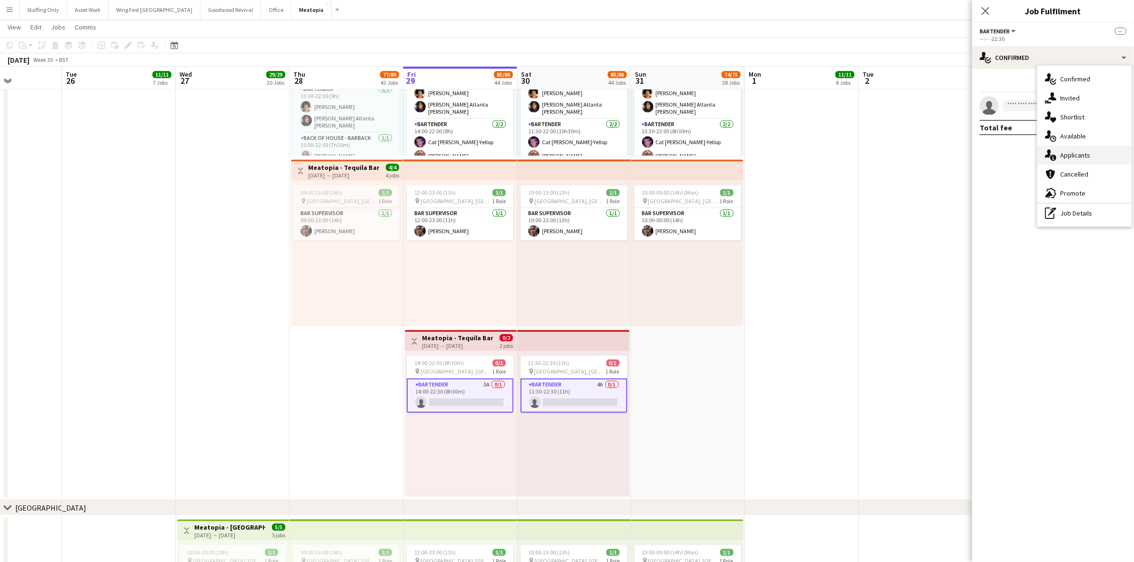
click at [1092, 154] on div "single-neutral-actions-information Applicants" at bounding box center [1084, 155] width 94 height 19
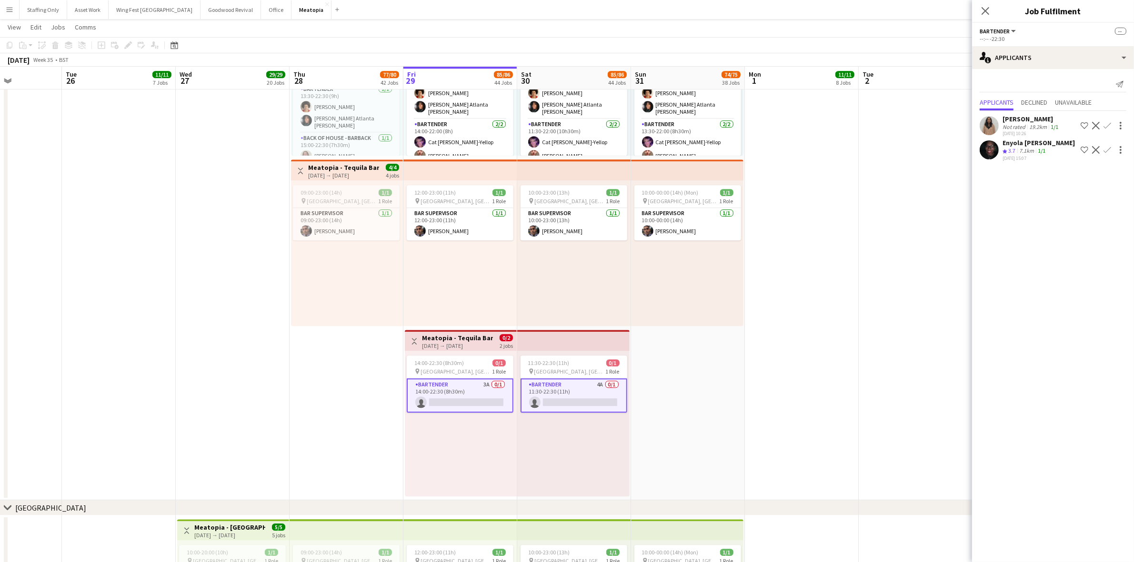
click at [459, 391] on app-card-role "Bartender 3A 0/1 14:00-22:30 (8h30m) single-neutral-actions" at bounding box center [460, 396] width 107 height 34
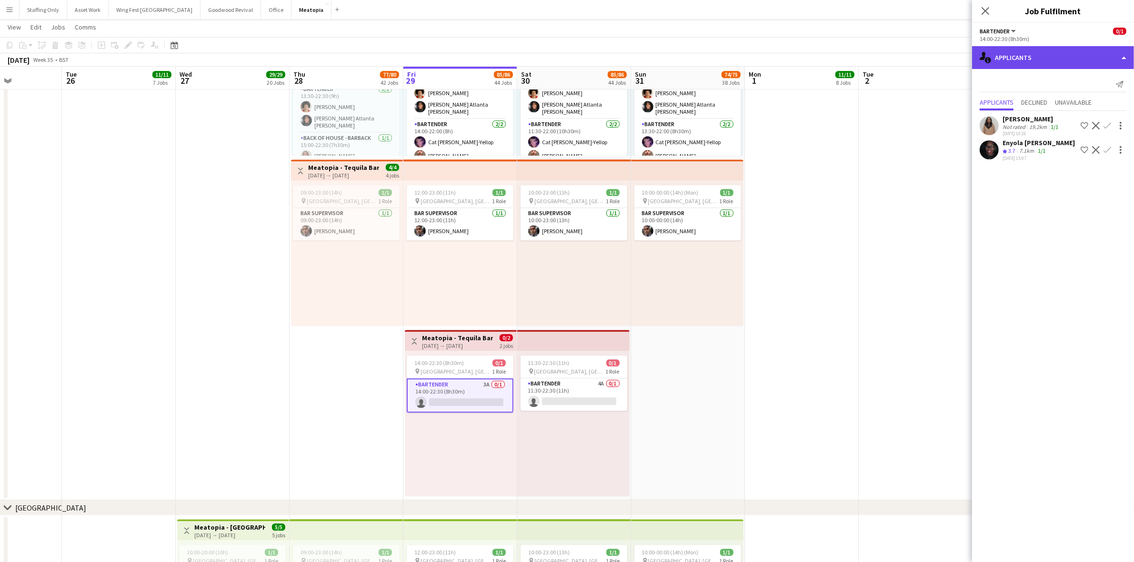
click at [1032, 55] on div "single-neutral-actions-information Applicants" at bounding box center [1053, 57] width 162 height 23
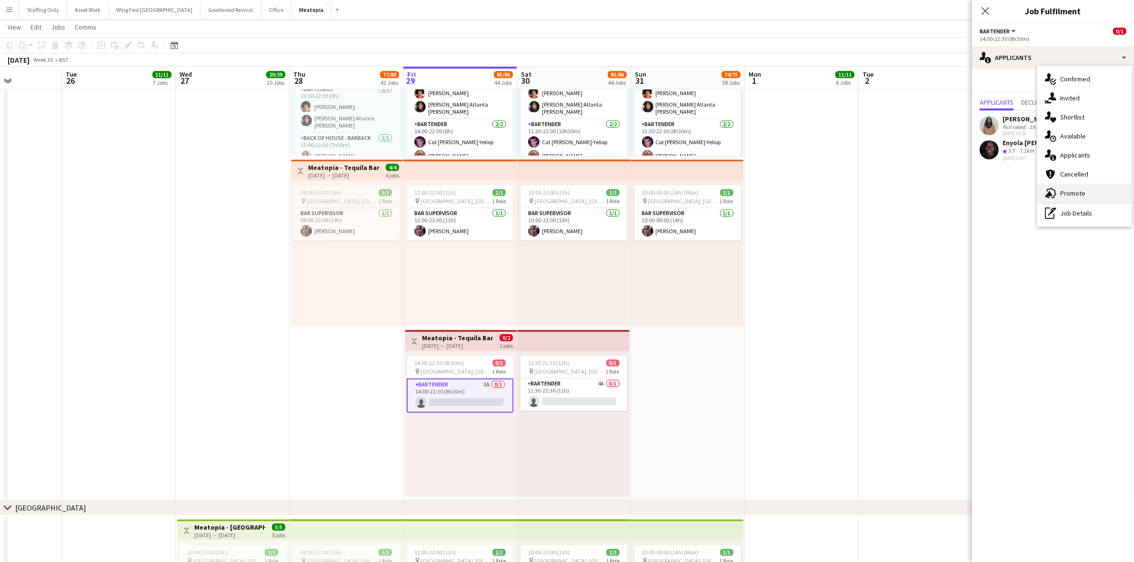
click at [1092, 191] on div "advertising-megaphone Promote" at bounding box center [1084, 193] width 94 height 19
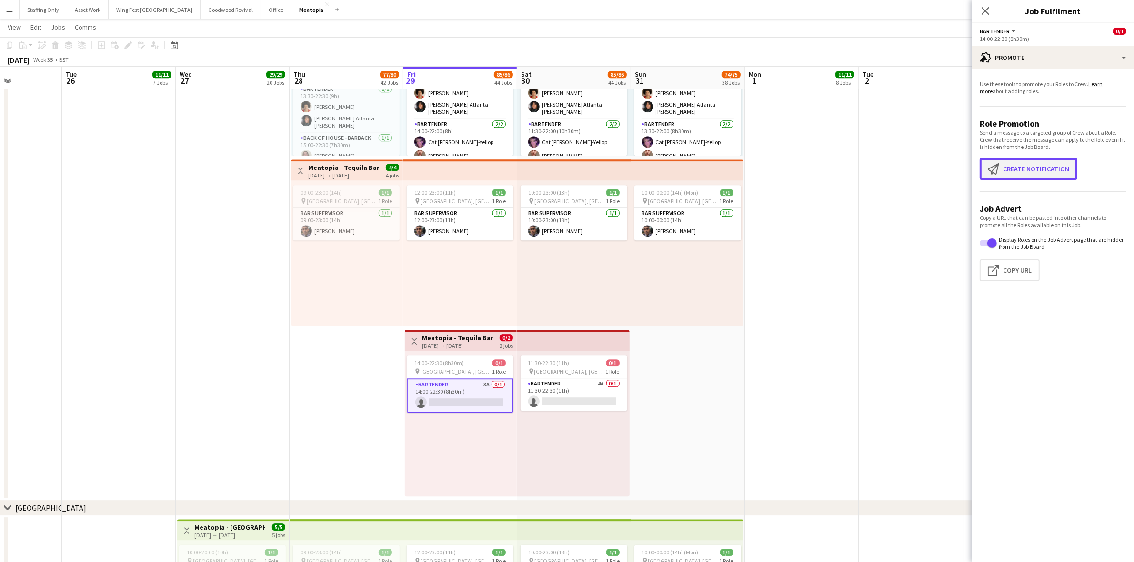
click at [1044, 170] on button "Create notification Create notification" at bounding box center [1029, 169] width 98 height 22
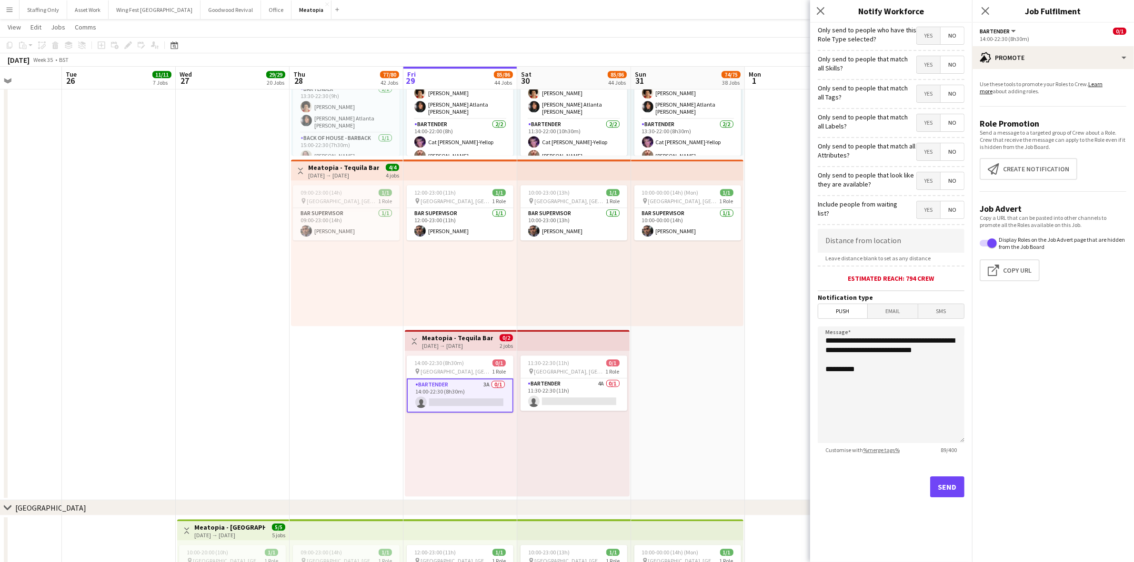
drag, startPoint x: 925, startPoint y: 210, endPoint x: 922, endPoint y: 187, distance: 23.1
click at [924, 210] on span "Yes" at bounding box center [928, 209] width 23 height 17
click at [922, 187] on span "Yes" at bounding box center [928, 180] width 23 height 17
click at [924, 149] on span "Yes" at bounding box center [928, 151] width 23 height 17
click at [927, 122] on span "Yes" at bounding box center [928, 122] width 23 height 17
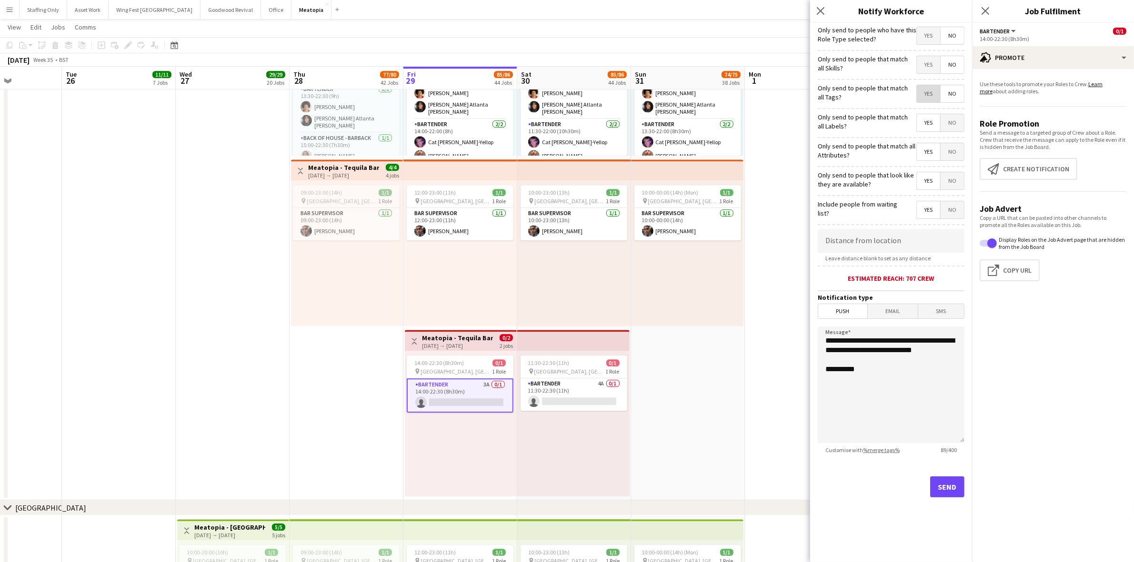
click at [929, 87] on span "Yes" at bounding box center [928, 93] width 23 height 17
click at [930, 63] on span "Yes" at bounding box center [928, 64] width 23 height 17
click at [929, 34] on span "Yes" at bounding box center [928, 35] width 23 height 17
click at [944, 491] on button "Send" at bounding box center [947, 487] width 34 height 21
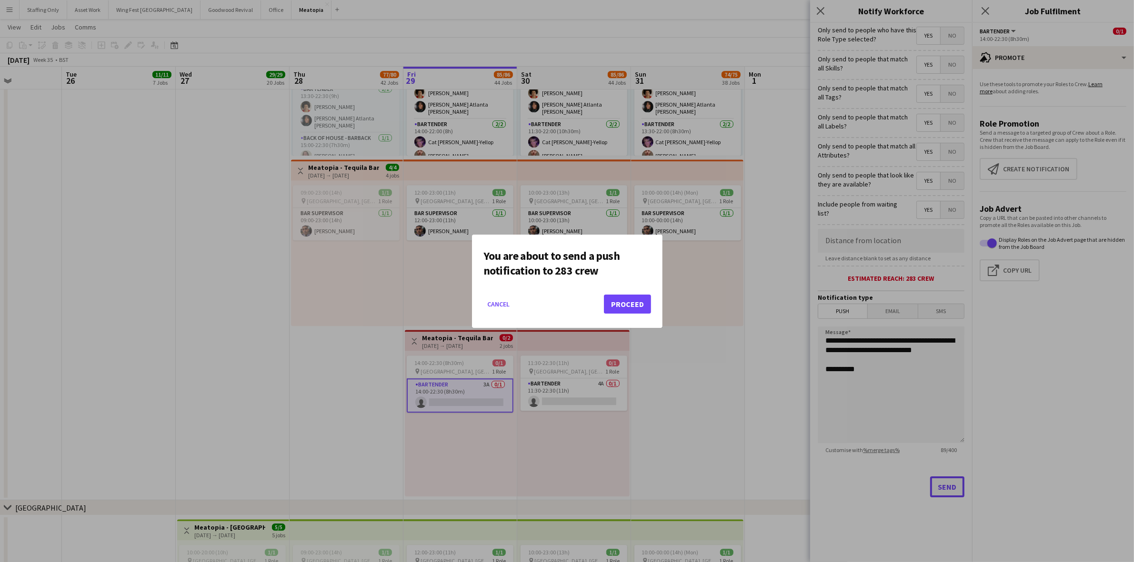
scroll to position [0, 0]
click at [642, 306] on button "Proceed" at bounding box center [627, 304] width 47 height 19
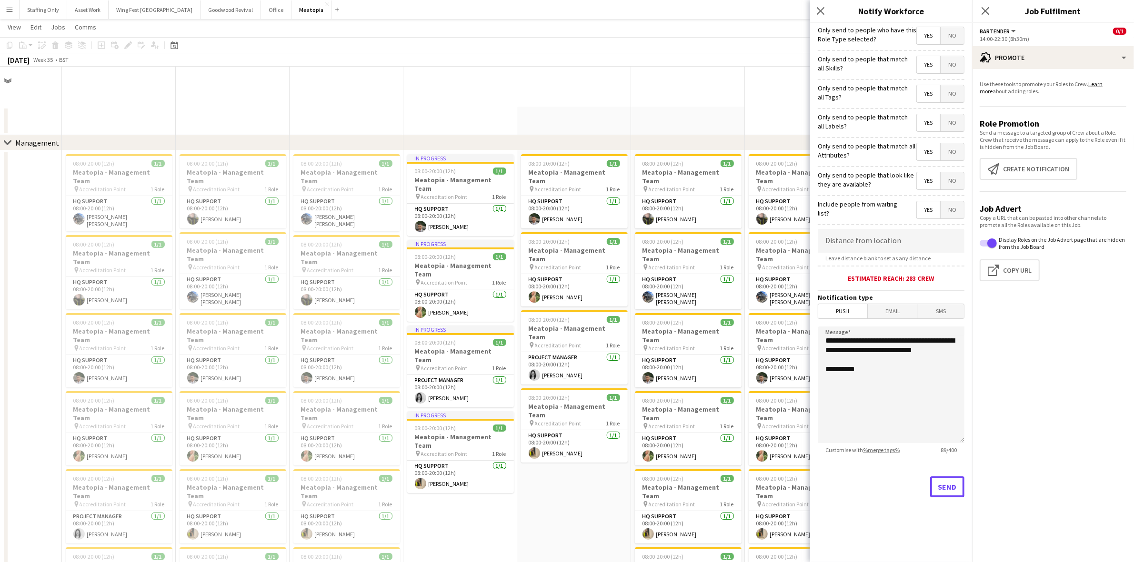
scroll to position [3334, 0]
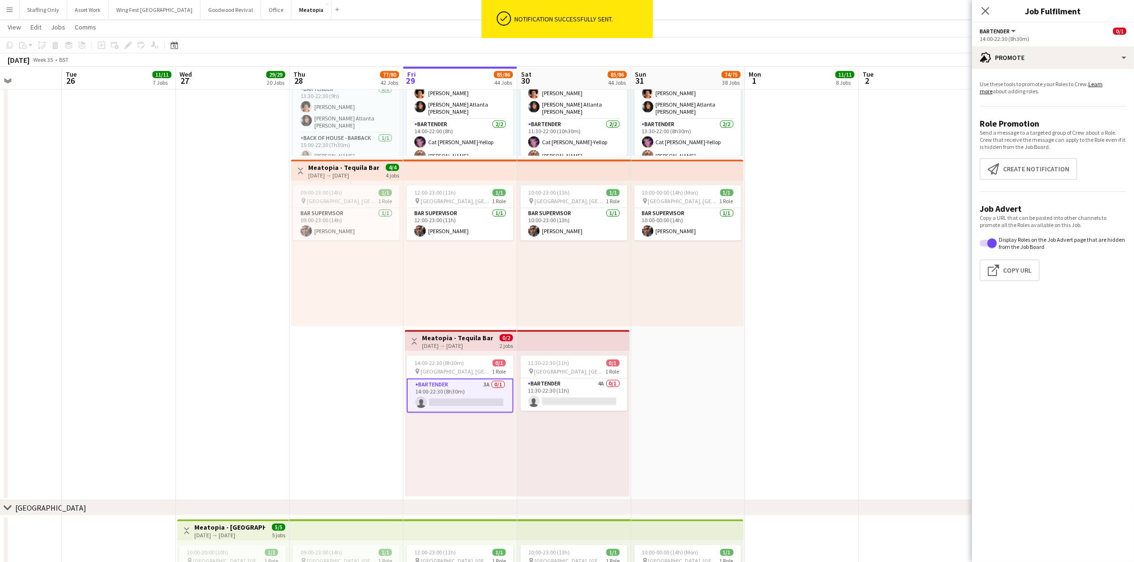
click at [741, 371] on app-date-cell "10:30-22:00 (11h30m) 5/5 pin [GEOGRAPHIC_DATA], [GEOGRAPHIC_DATA], [GEOGRAPHIC_…" at bounding box center [688, 242] width 114 height 515
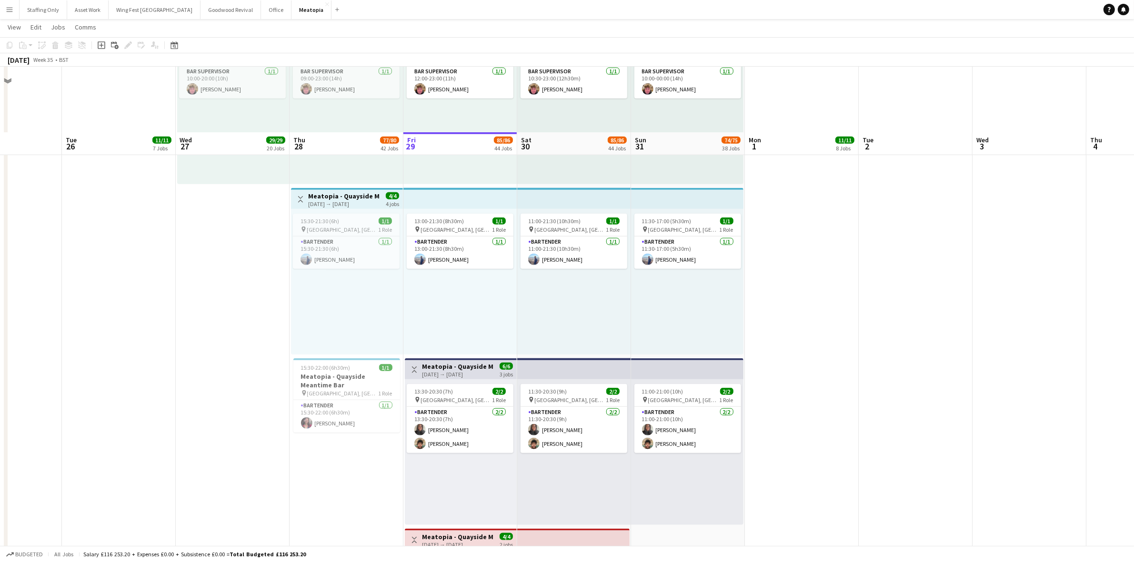
scroll to position [5834, 0]
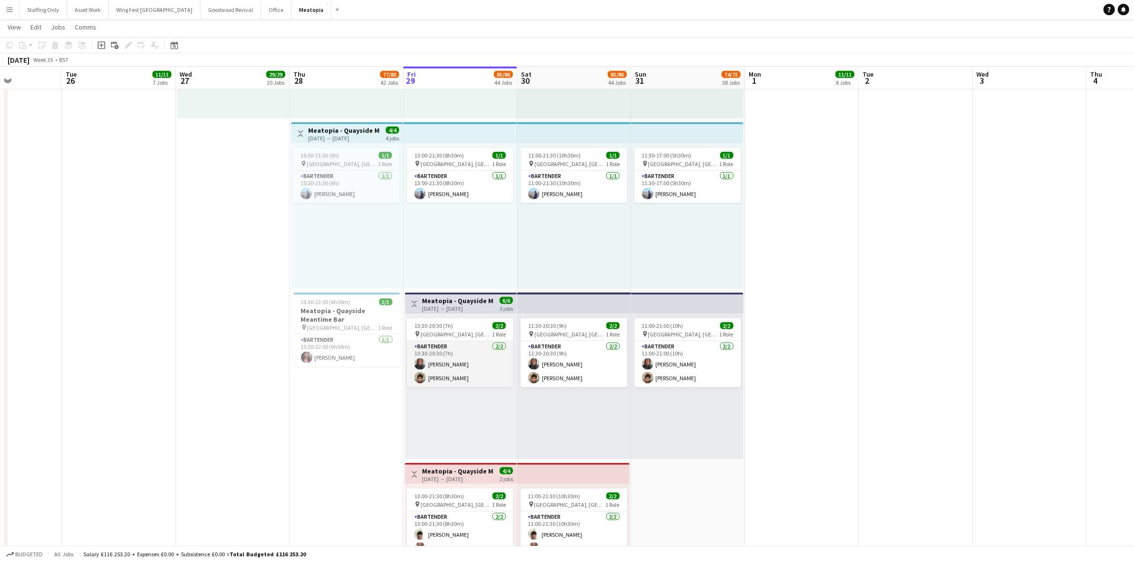
click at [449, 377] on app-card-role "Bartender [DATE] 13:30-20:30 (7h) [PERSON_NAME] [PERSON_NAME] Darcheville" at bounding box center [460, 364] width 107 height 46
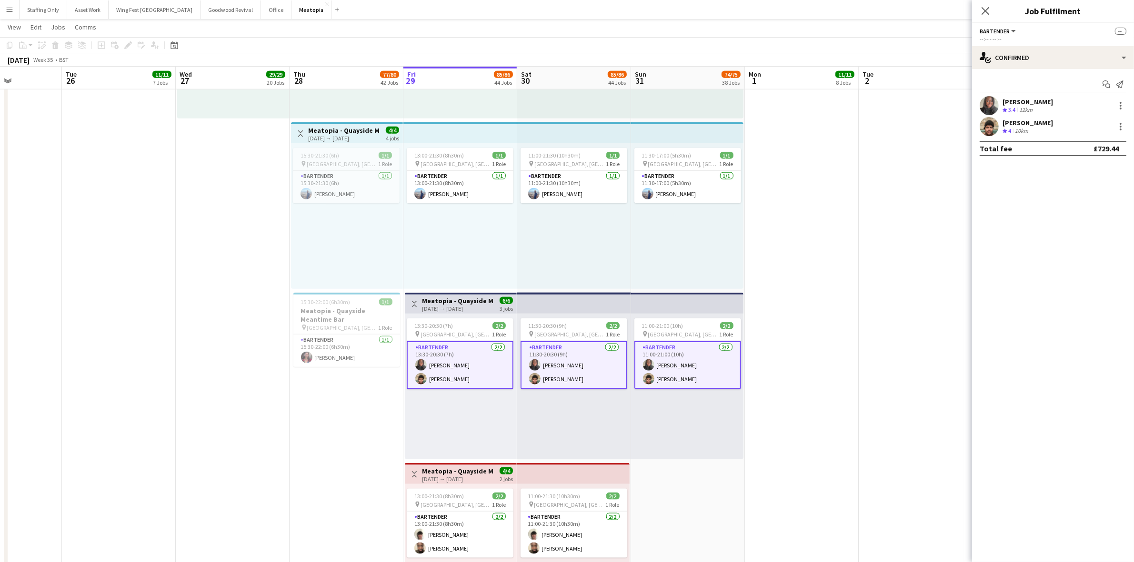
click at [992, 130] on app-user-avatar at bounding box center [989, 126] width 19 height 19
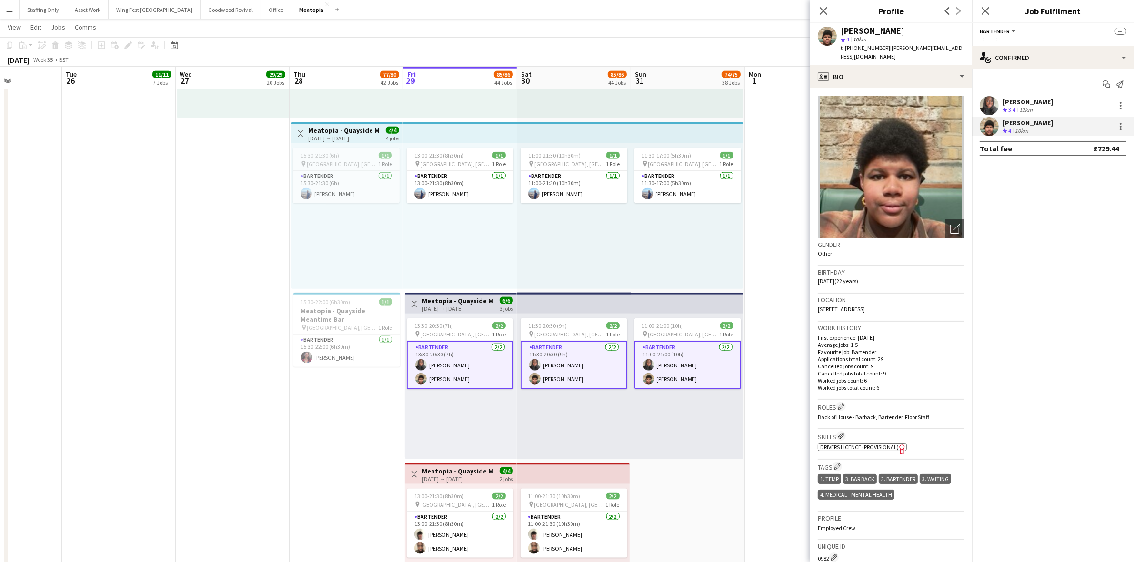
click at [12, 10] on app-icon "Menu" at bounding box center [10, 10] width 8 height 8
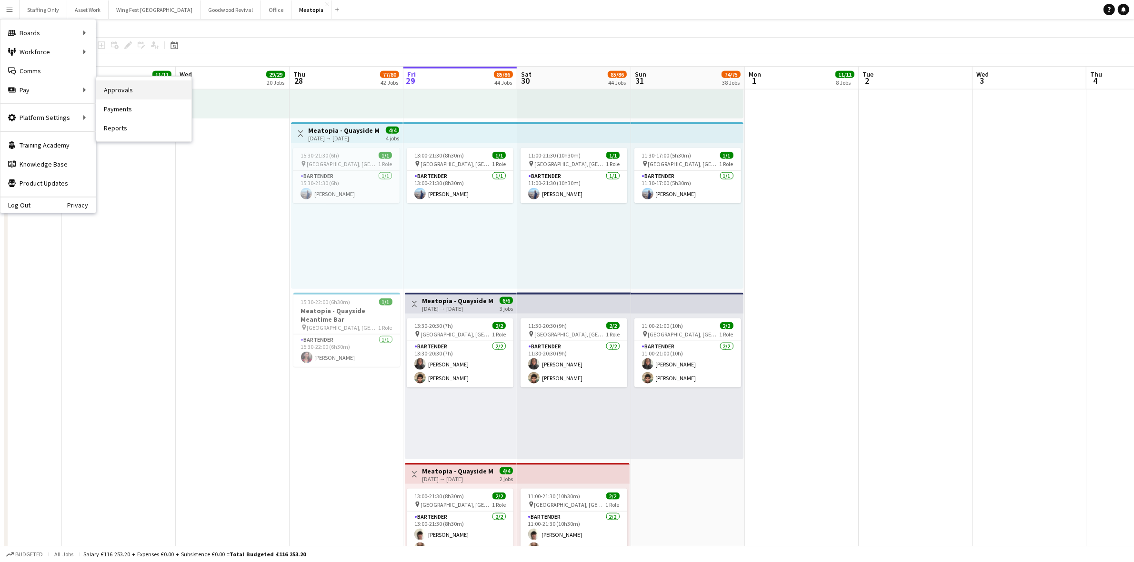
click at [108, 90] on link "Approvals" at bounding box center [143, 89] width 95 height 19
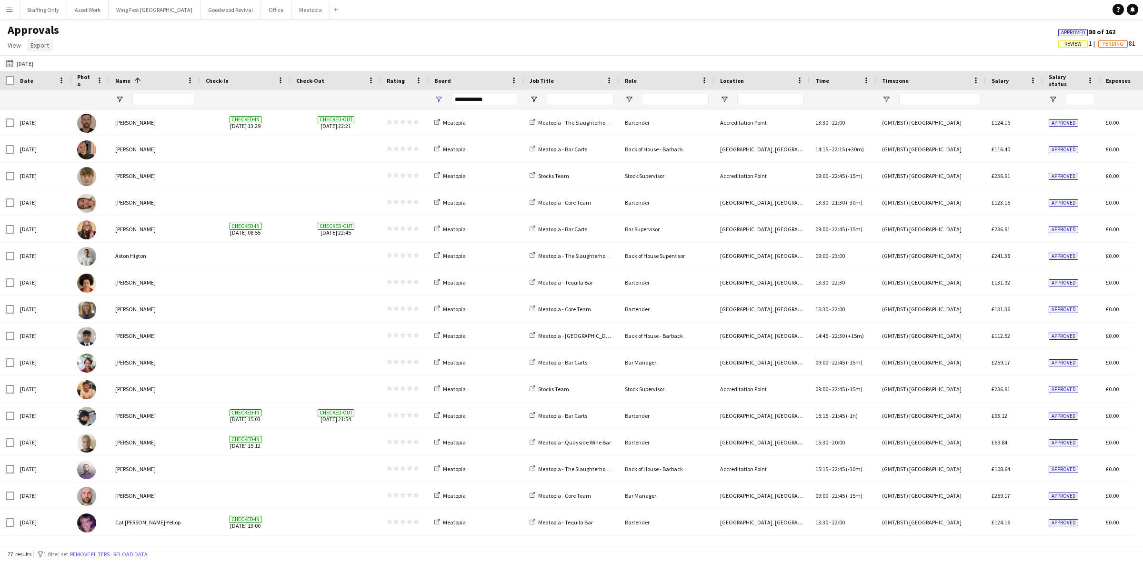
click at [41, 48] on span "Export" at bounding box center [39, 45] width 19 height 9
click at [73, 65] on span "Export as XLSX" at bounding box center [55, 65] width 41 height 9
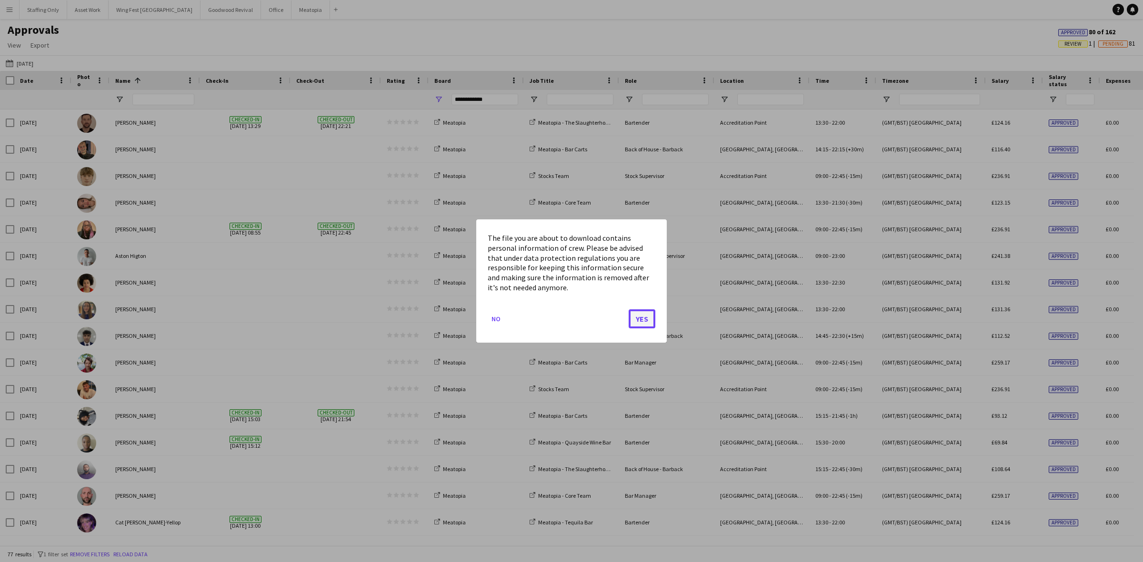
click at [648, 318] on button "Yes" at bounding box center [642, 319] width 27 height 19
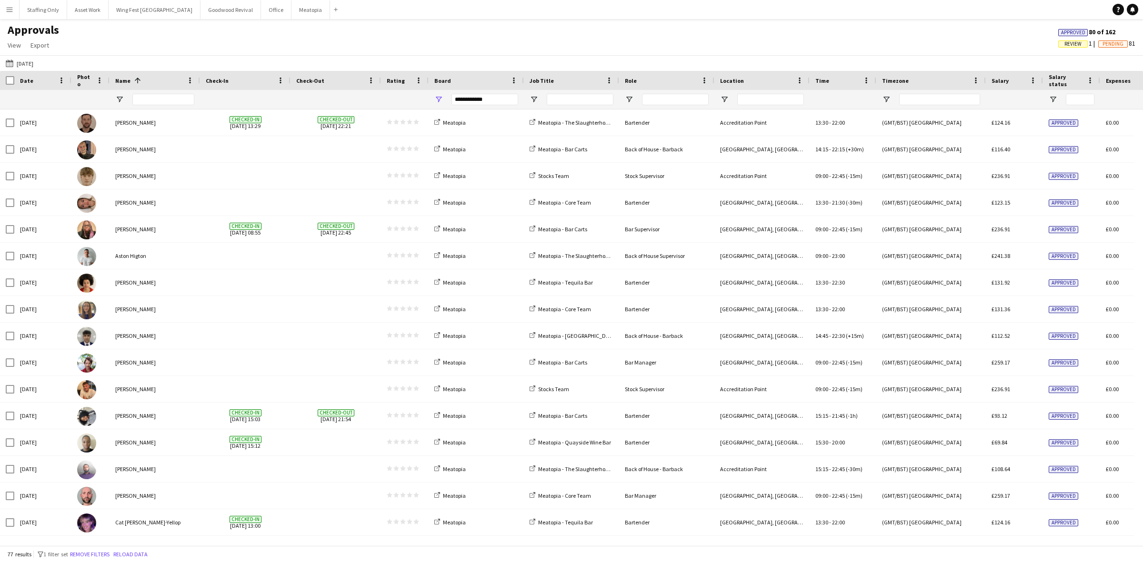
click at [8, 8] on app-icon "Menu" at bounding box center [10, 10] width 8 height 8
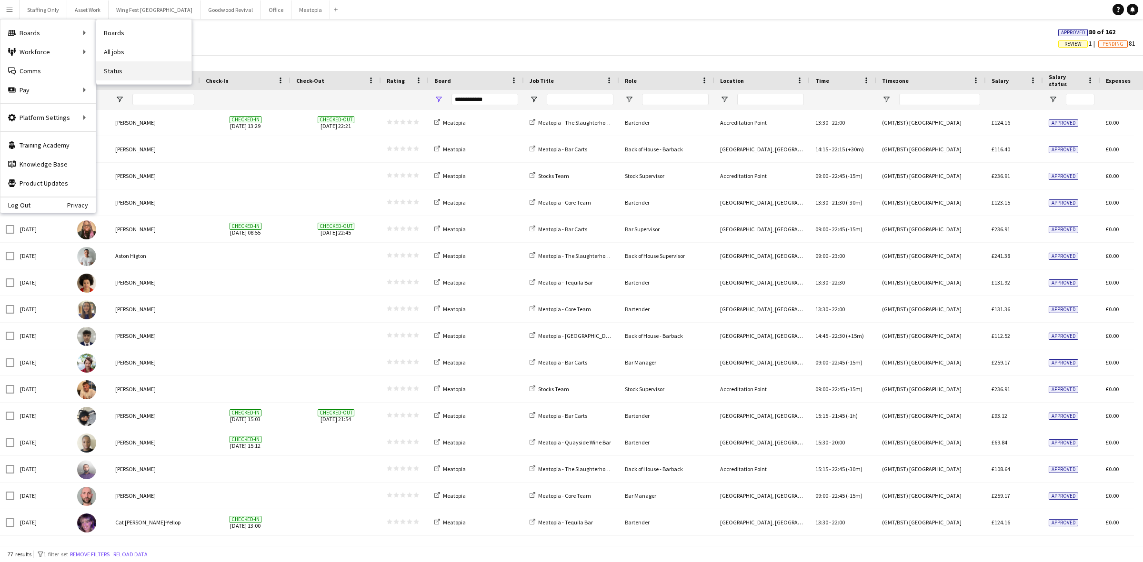
click at [143, 70] on link "Status" at bounding box center [143, 70] width 95 height 19
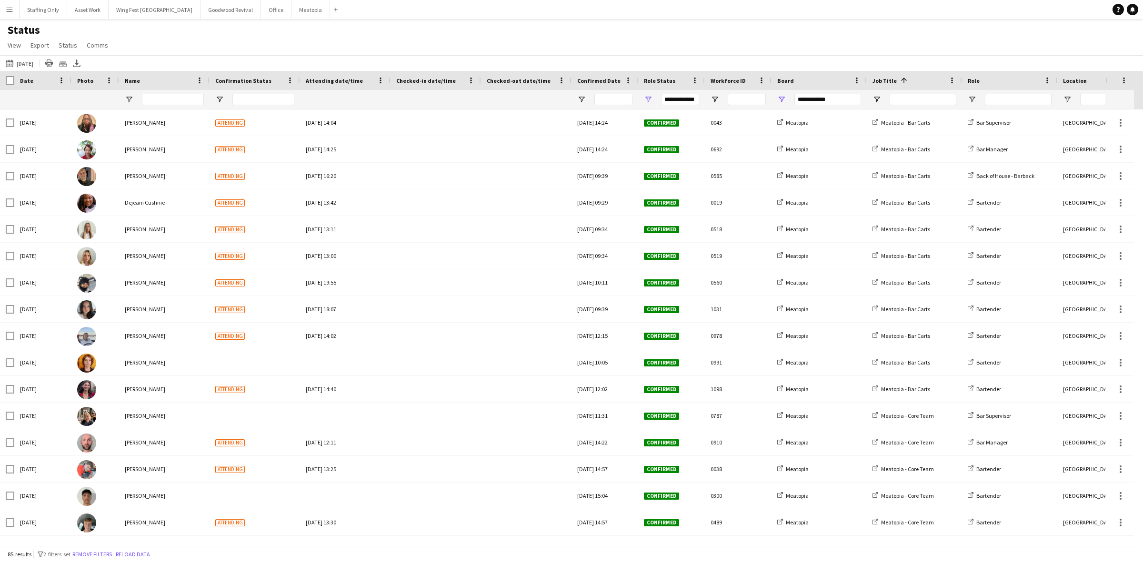
click at [139, 77] on span "Name" at bounding box center [132, 80] width 15 height 7
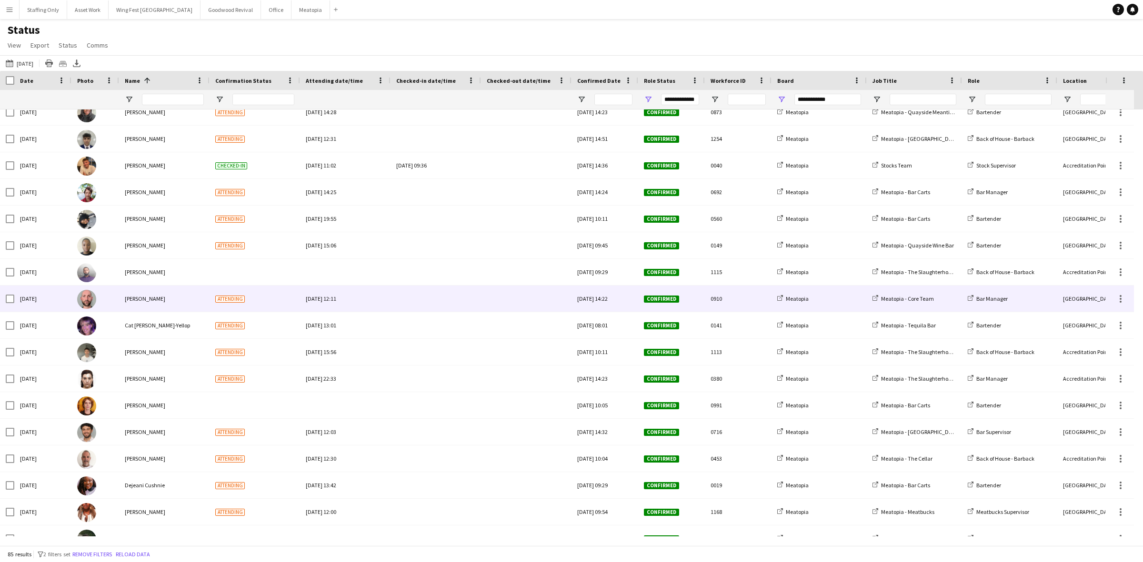
scroll to position [417, 0]
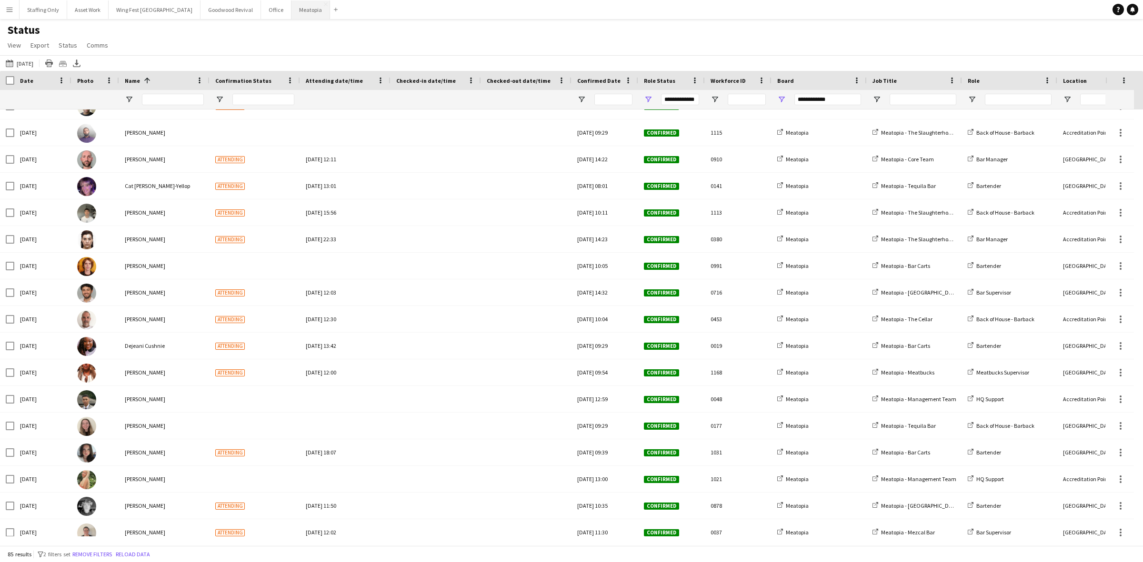
click at [291, 10] on button "Meatopia Close" at bounding box center [310, 9] width 39 height 19
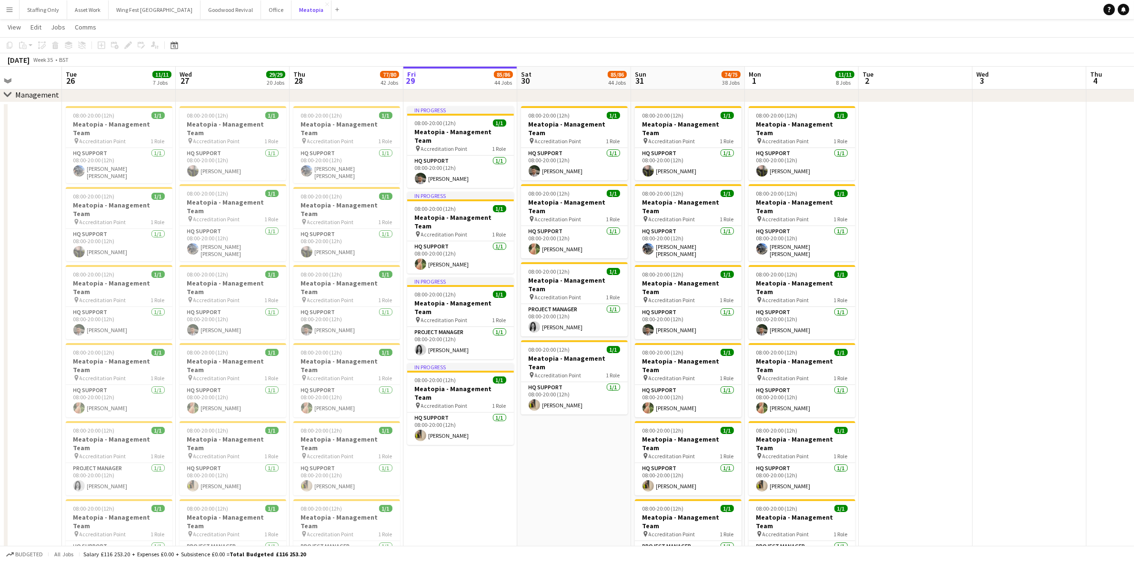
scroll to position [60, 0]
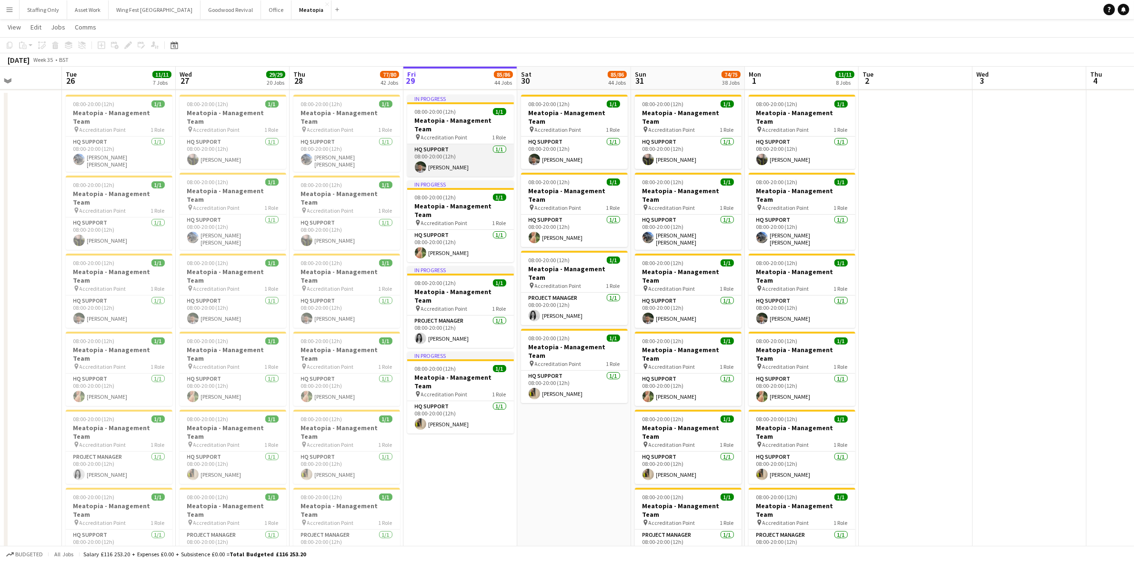
click at [464, 146] on app-card-role "HQ Support [DATE] 08:00-20:00 (12h) [PERSON_NAME]" at bounding box center [460, 160] width 107 height 32
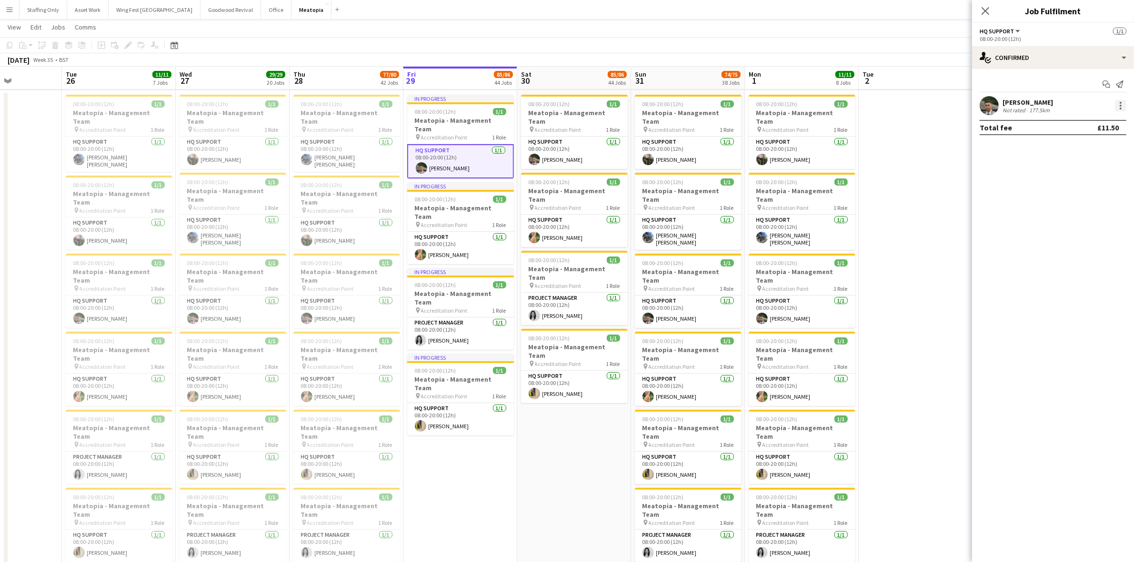
click at [1122, 108] on div at bounding box center [1120, 105] width 11 height 11
click at [1096, 212] on span "Remove" at bounding box center [1089, 215] width 59 height 9
click at [562, 147] on app-card-role "HQ Support [DATE] 08:00-20:00 (12h) [PERSON_NAME]" at bounding box center [574, 153] width 107 height 32
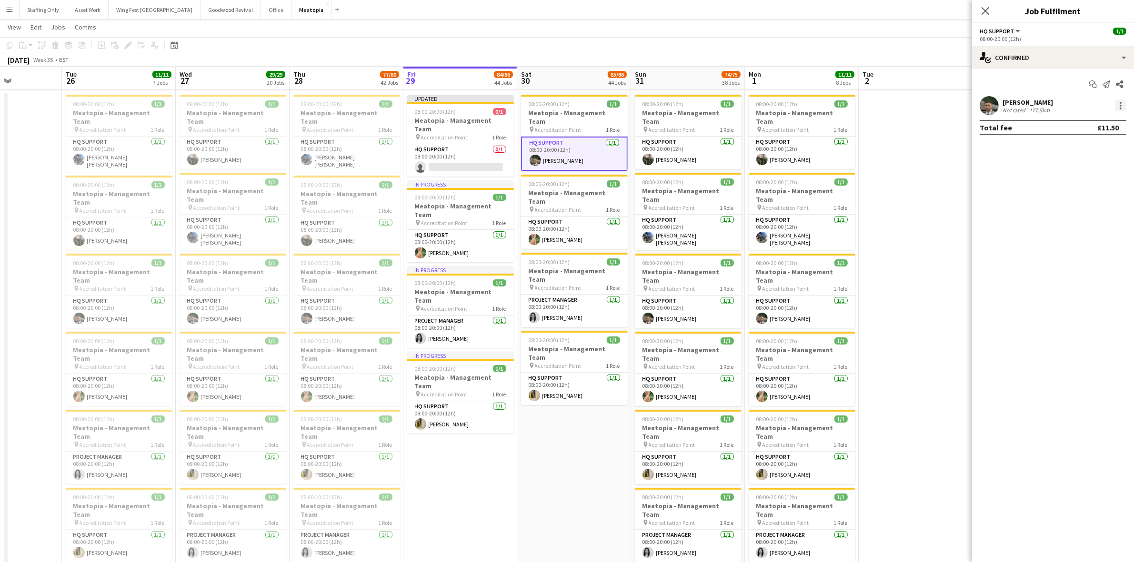
click at [1120, 108] on div at bounding box center [1121, 109] width 2 height 2
click at [1083, 218] on span "Remove" at bounding box center [1074, 215] width 29 height 8
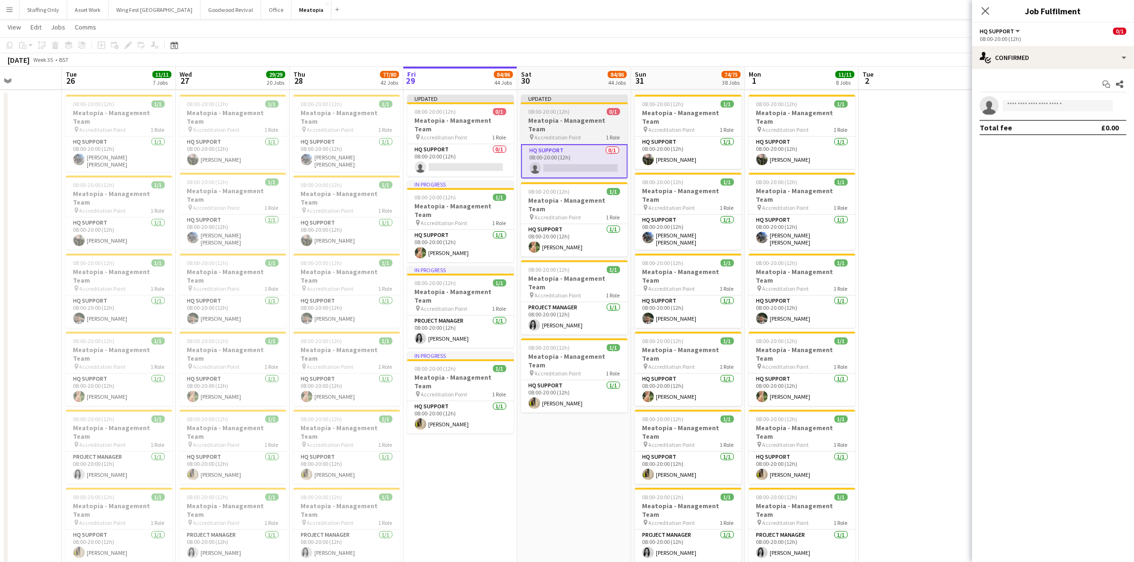
click at [567, 116] on h3 "Meatopia - Management Team" at bounding box center [574, 124] width 107 height 17
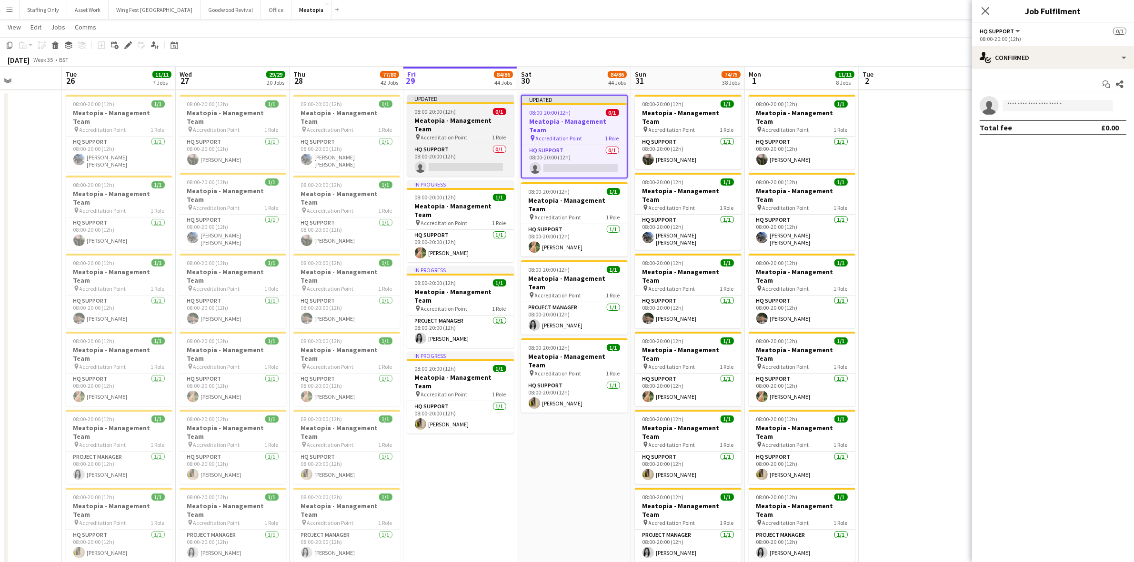
click at [428, 123] on h3 "Meatopia - Management Team" at bounding box center [460, 124] width 107 height 17
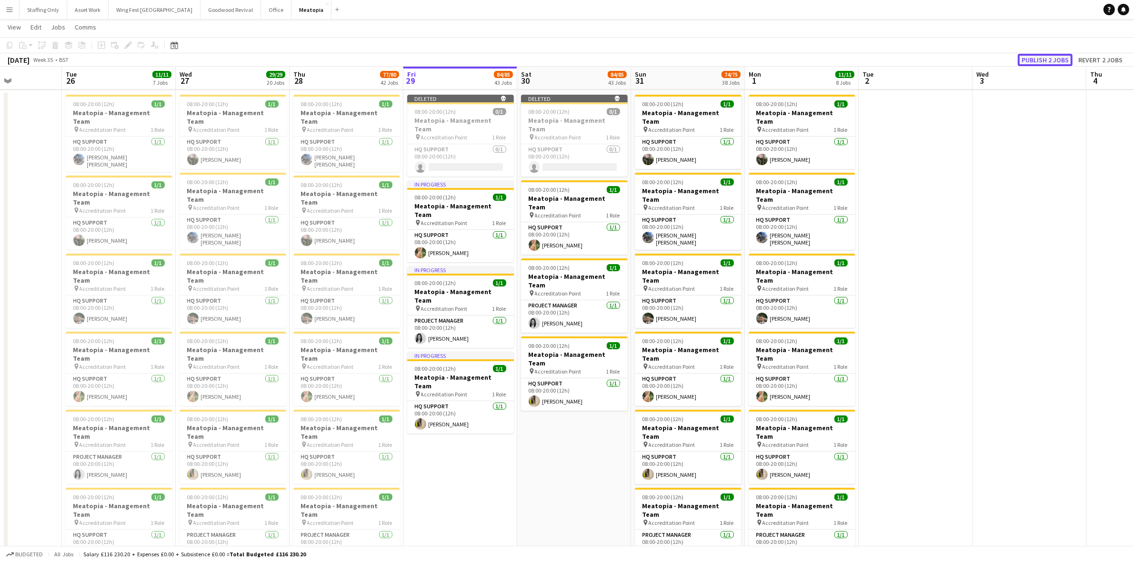
click at [1026, 59] on button "Publish 2 jobs" at bounding box center [1045, 60] width 55 height 12
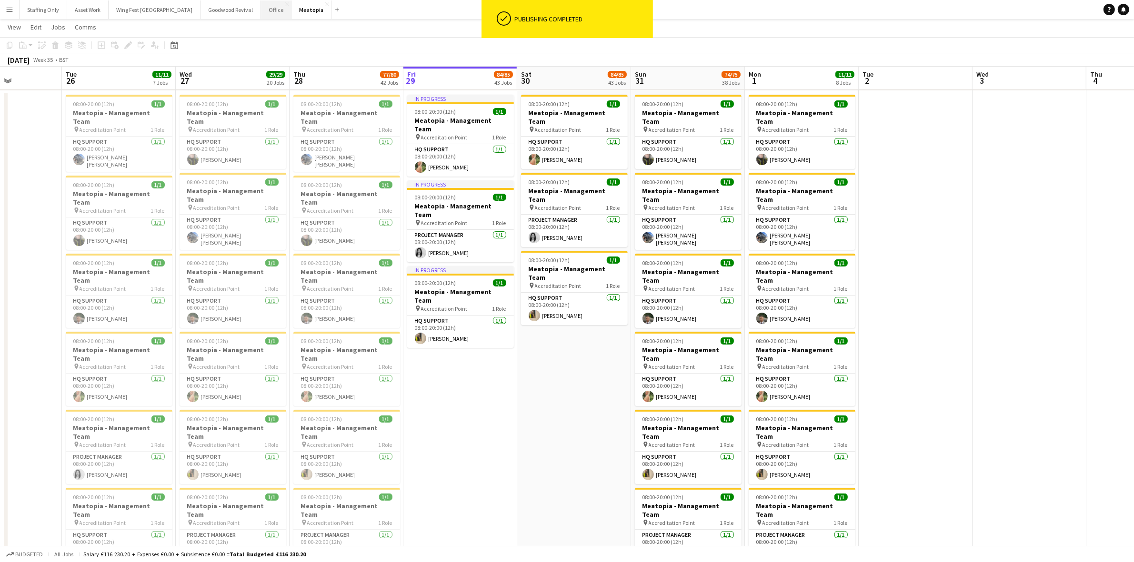
click at [261, 11] on button "Office Close" at bounding box center [276, 9] width 30 height 19
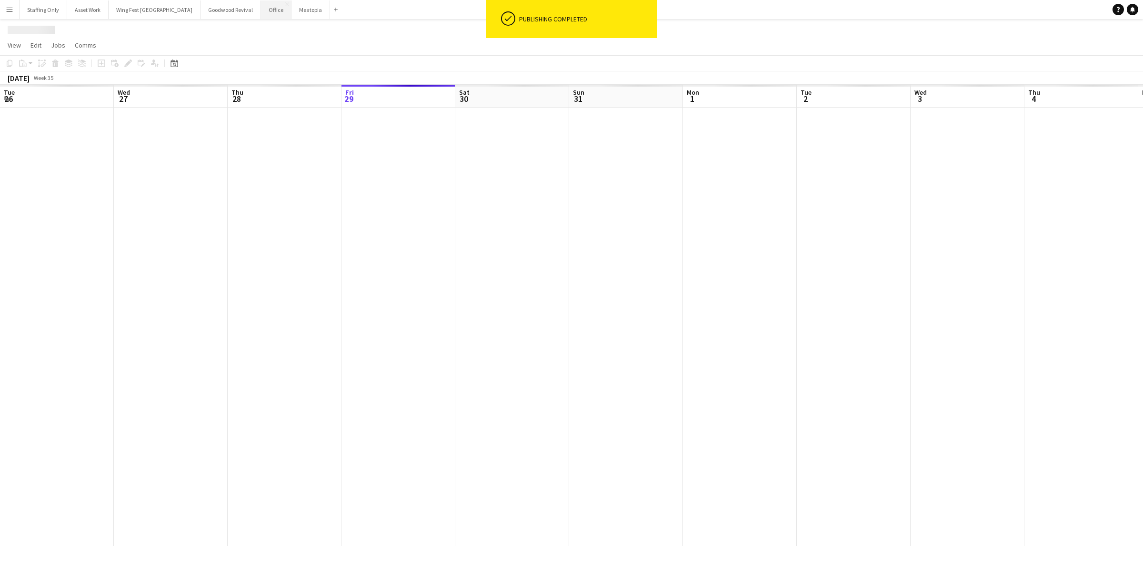
scroll to position [0, 227]
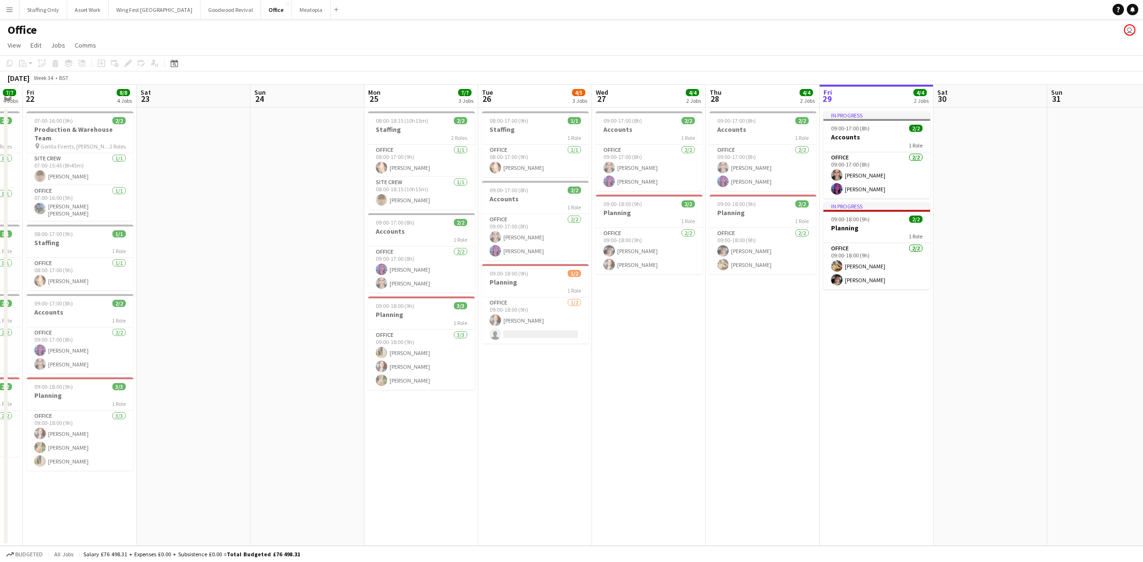
drag, startPoint x: 344, startPoint y: 237, endPoint x: 955, endPoint y: 206, distance: 611.8
click at [955, 206] on app-calendar-viewport "Wed 20 Thu 21 7/7 4 Jobs Fri 22 8/8 4 Jobs Sat 23 Sun 24 Mon 25 7/7 3 Jobs Tue …" at bounding box center [571, 315] width 1143 height 461
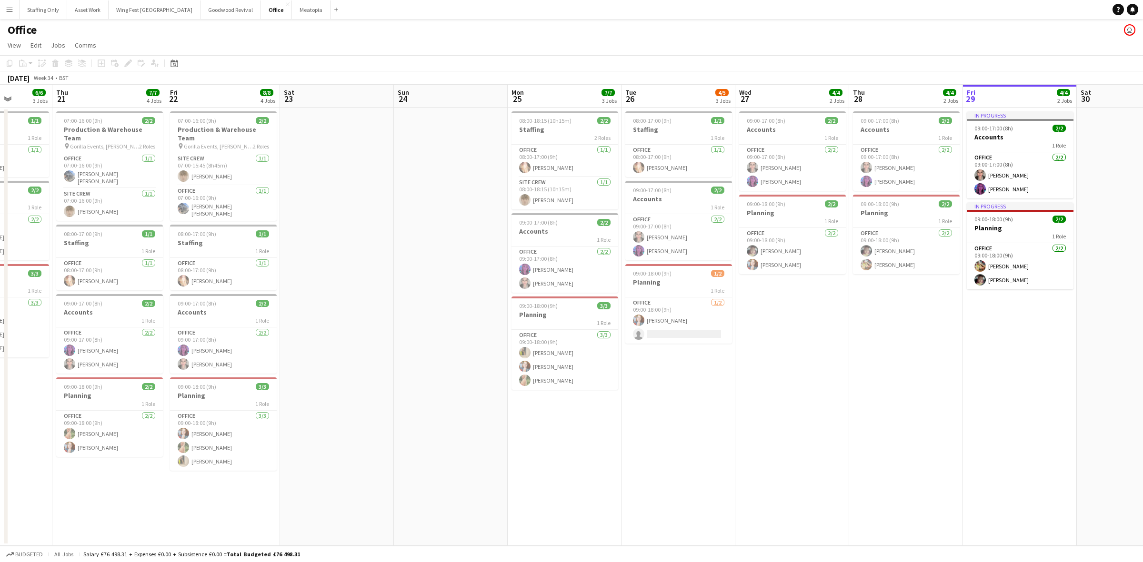
scroll to position [0, 289]
drag, startPoint x: 142, startPoint y: 275, endPoint x: 380, endPoint y: 268, distance: 238.2
click at [380, 268] on app-calendar-viewport "Mon 18 8/8 4 Jobs Tue 19 10/10 4 Jobs Wed 20 6/6 3 Jobs Thu 21 7/7 4 Jobs Fri 2…" at bounding box center [571, 315] width 1143 height 461
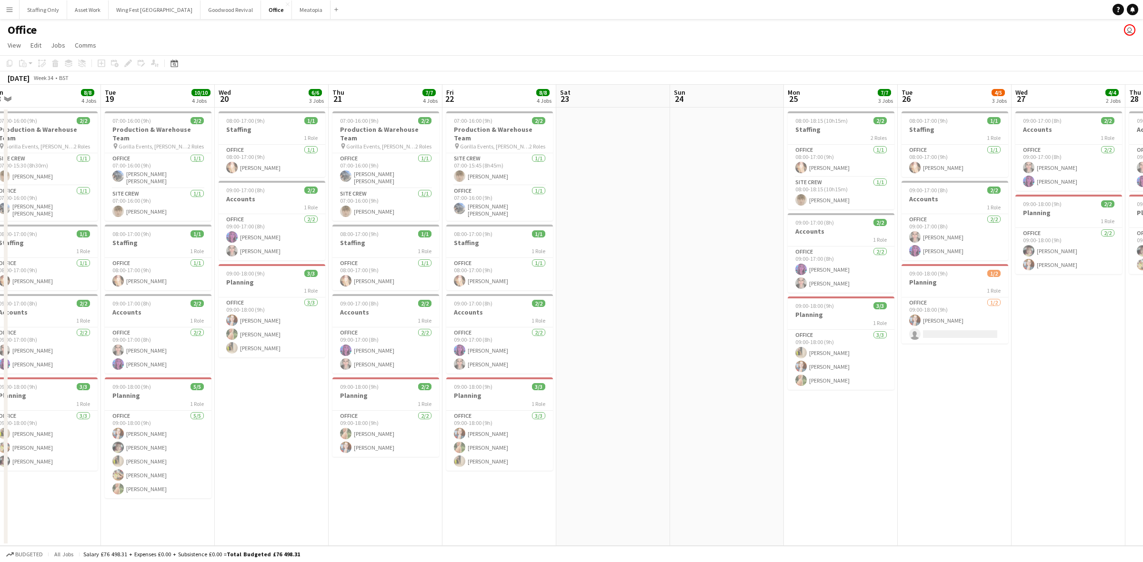
drag, startPoint x: 367, startPoint y: 165, endPoint x: 643, endPoint y: 170, distance: 275.8
click at [643, 170] on app-calendar-viewport "Sat 16 Sun 17 Mon 18 8/8 4 Jobs Tue 19 10/10 4 Jobs Wed 20 6/6 3 Jobs Thu 21 7/…" at bounding box center [571, 315] width 1143 height 461
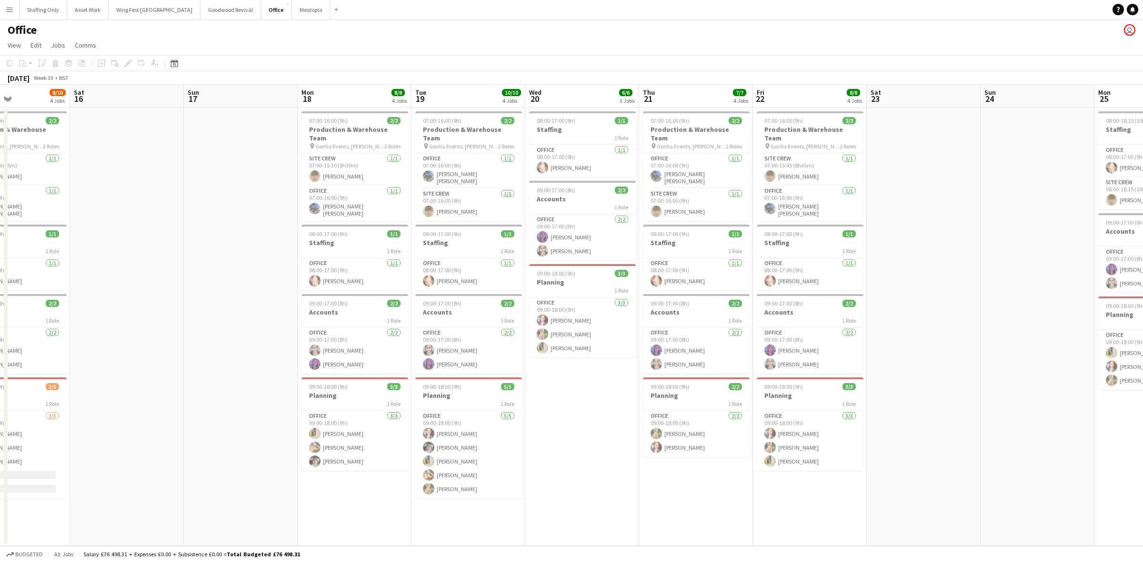
drag, startPoint x: 261, startPoint y: 401, endPoint x: 572, endPoint y: 401, distance: 310.5
click at [572, 401] on app-calendar-viewport "Wed 13 9/11 4 Jobs Thu 14 8/10 4 Jobs Fri 15 8/10 4 Jobs Sat 16 Sun 17 Mon 18 8…" at bounding box center [571, 315] width 1143 height 461
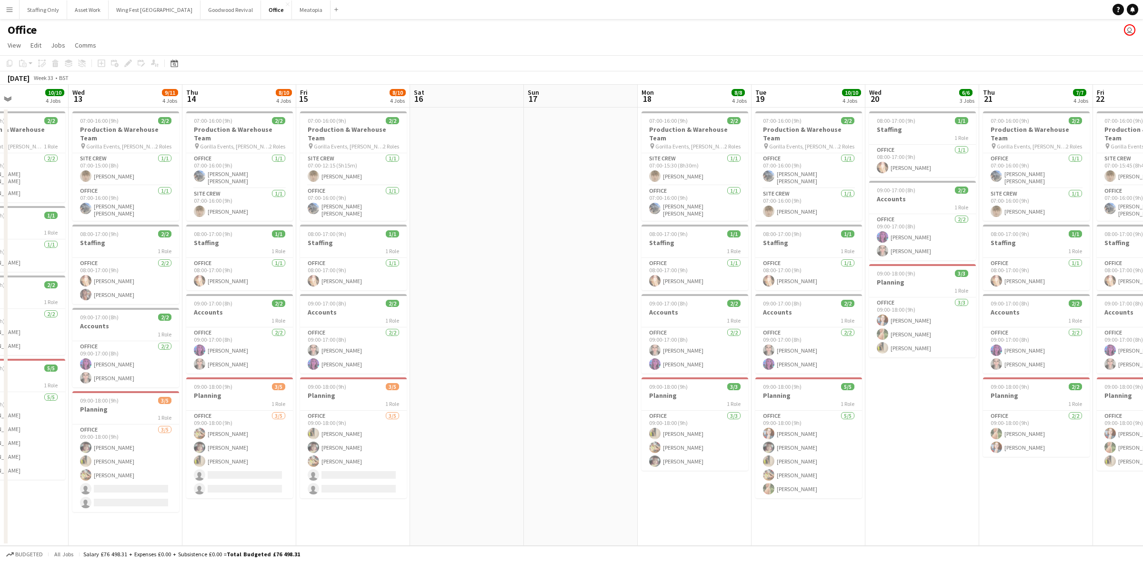
scroll to position [0, 221]
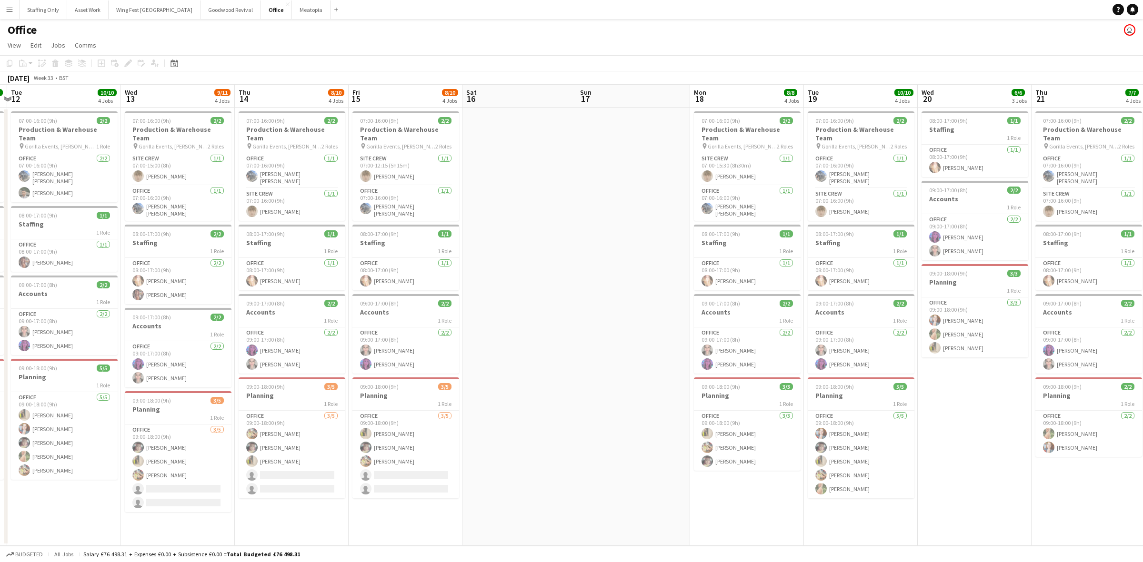
drag, startPoint x: 227, startPoint y: 238, endPoint x: 589, endPoint y: 228, distance: 362.1
click at [589, 228] on app-calendar-viewport "Sun 10 Mon 11 10/10 4 Jobs Tue 12 10/10 4 Jobs Wed 13 9/11 4 Jobs Thu 14 8/10 4…" at bounding box center [571, 315] width 1143 height 461
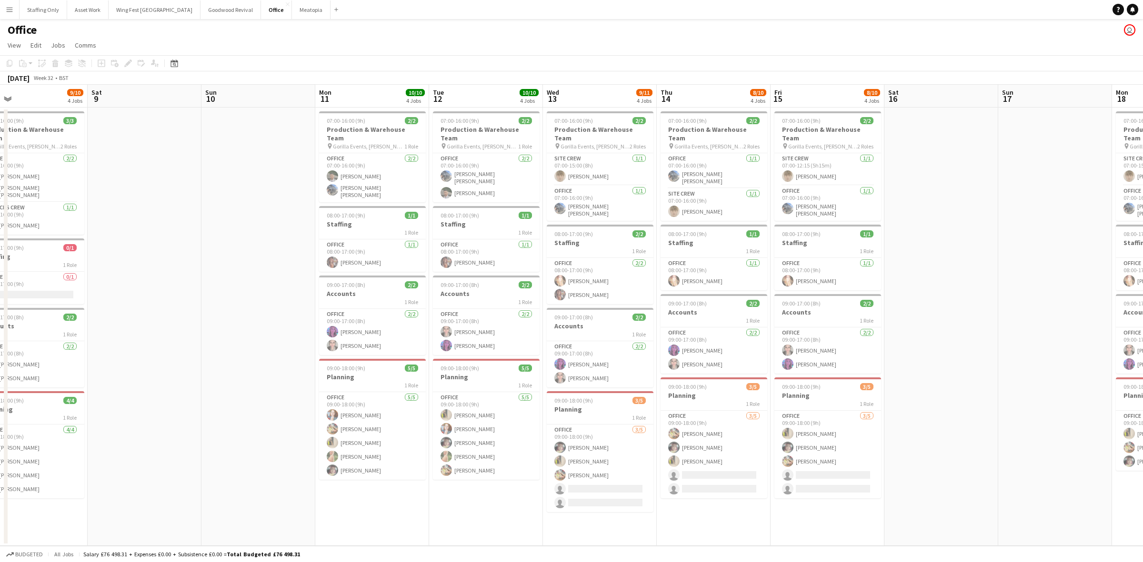
drag, startPoint x: 156, startPoint y: 488, endPoint x: 537, endPoint y: 451, distance: 382.9
click at [537, 451] on app-calendar-viewport "Wed 6 11/11 4 Jobs Thu 7 10/10 4 Jobs Fri 8 9/10 4 Jobs Sat 9 Sun 10 Mon 11 10/…" at bounding box center [571, 315] width 1143 height 461
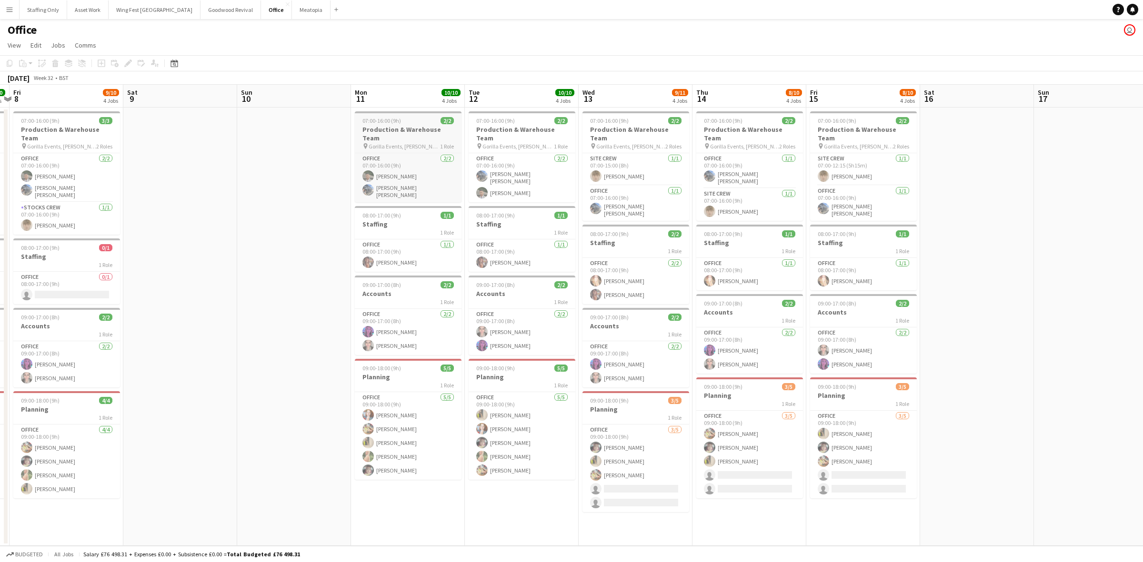
click at [380, 122] on span "07:00-16:00 (9h)" at bounding box center [381, 120] width 39 height 7
click at [7, 62] on icon at bounding box center [10, 63] width 6 height 7
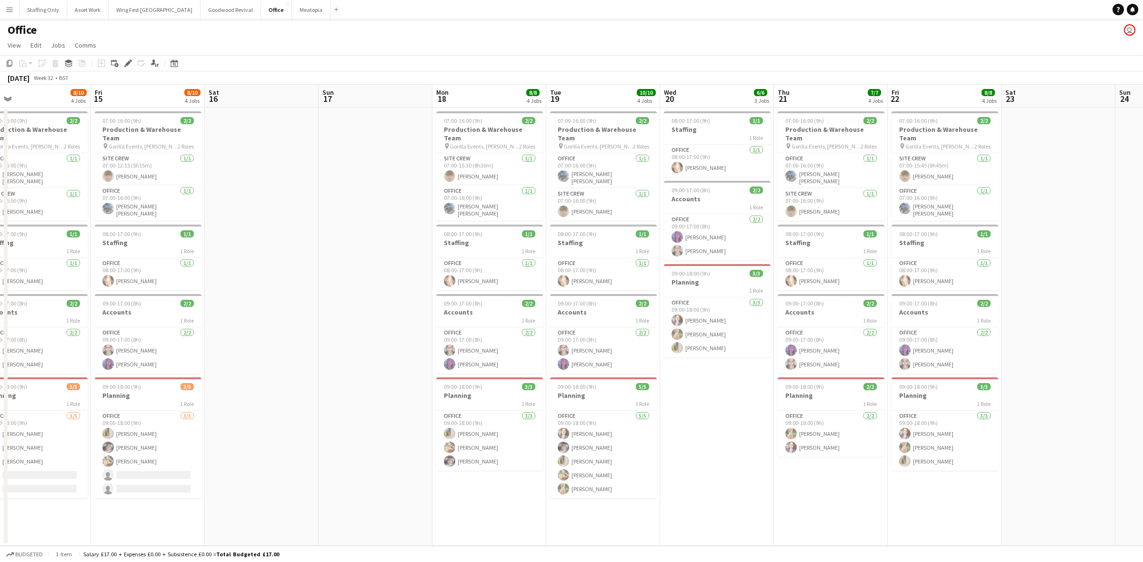
drag, startPoint x: 1001, startPoint y: 259, endPoint x: 215, endPoint y: 306, distance: 786.8
click at [205, 300] on app-calendar-viewport "Mon 11 10/10 4 Jobs Tue 12 10/10 4 Jobs Wed 13 9/11 4 Jobs Thu 14 8/10 4 Jobs F…" at bounding box center [571, 315] width 1143 height 461
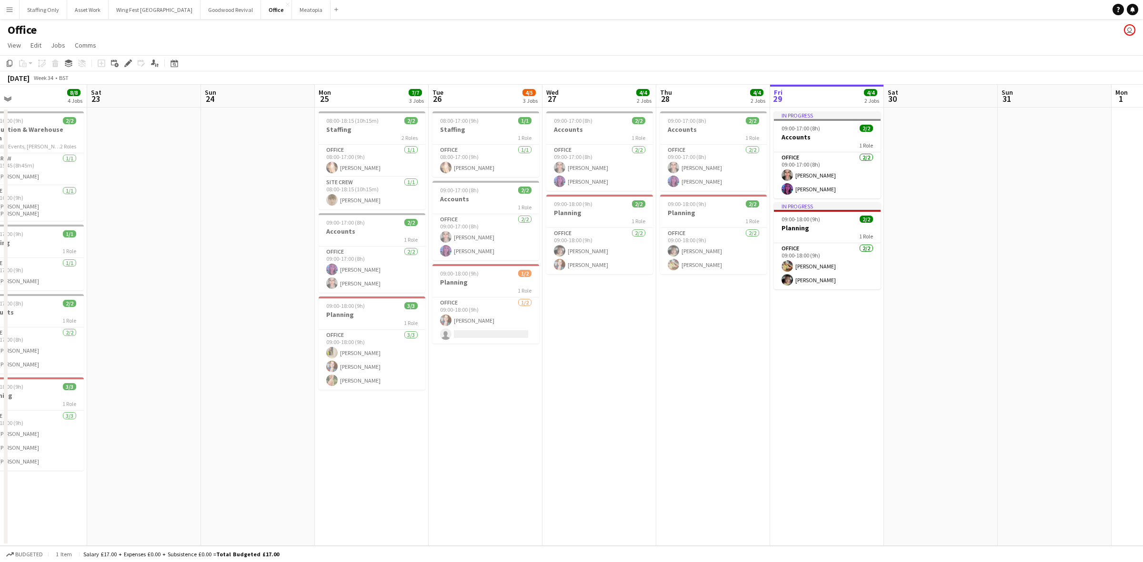
drag, startPoint x: 983, startPoint y: 294, endPoint x: 563, endPoint y: 341, distance: 422.2
click at [147, 341] on app-calendar-viewport "Tue 19 10/10 4 Jobs Wed 20 6/6 3 Jobs Thu 21 7/7 4 Jobs Fri 22 8/8 4 Jobs Sat 2…" at bounding box center [571, 315] width 1143 height 461
click at [803, 317] on app-date-cell "In progress 09:00-17:00 (8h) 2/2 Accounts 1 Role Office [DATE] 09:00-17:00 (8h)…" at bounding box center [825, 327] width 114 height 439
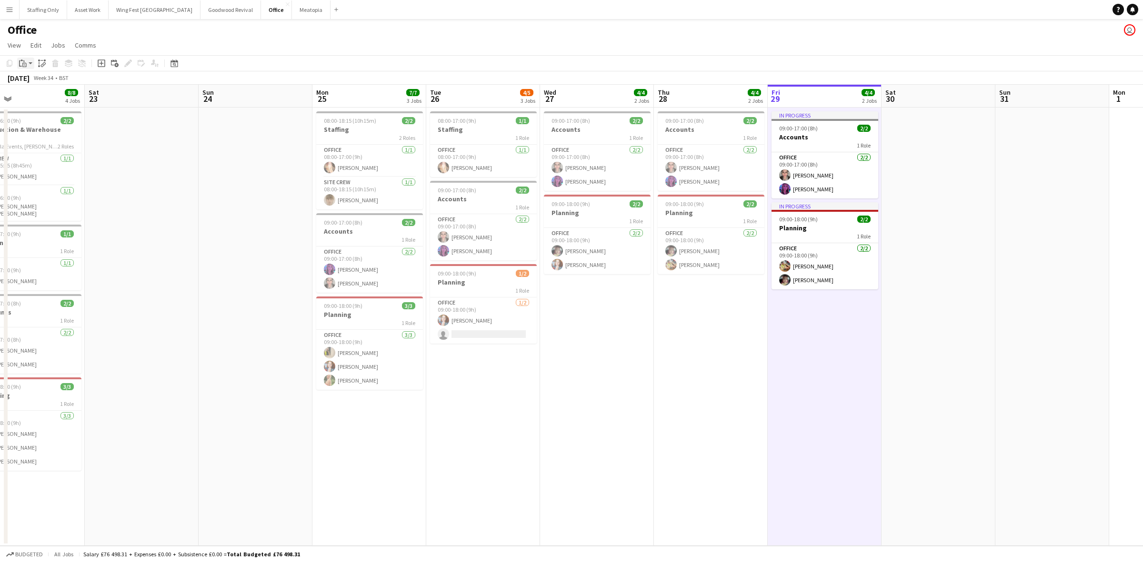
click at [22, 64] on icon at bounding box center [24, 65] width 4 height 4
click at [37, 100] on link "Paste with crew Ctrl+Shift+V" at bounding box center [70, 97] width 90 height 9
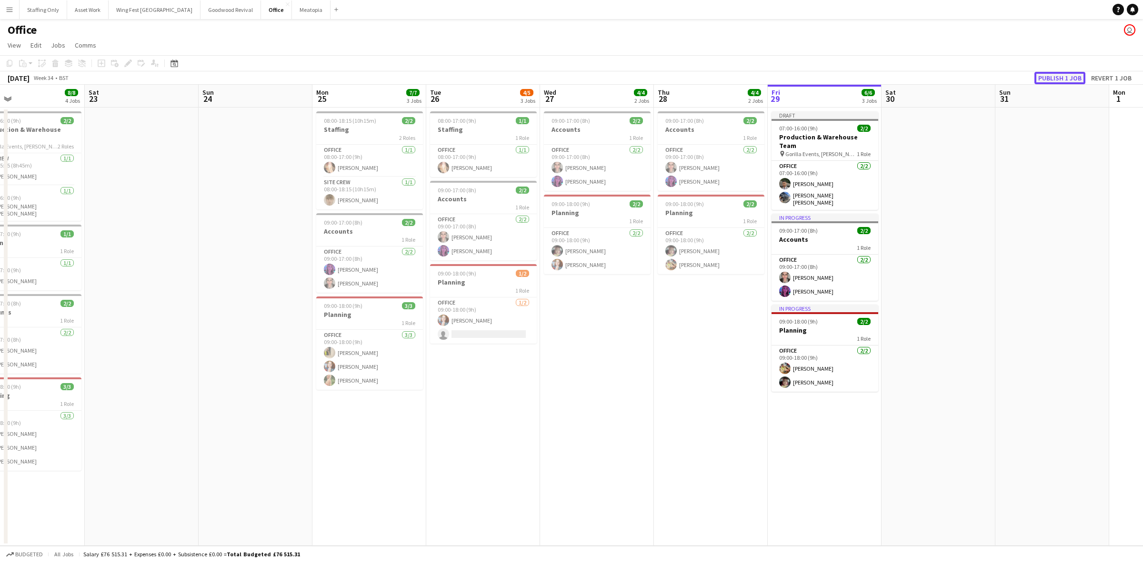
click at [1063, 78] on button "Publish 1 job" at bounding box center [1059, 78] width 51 height 12
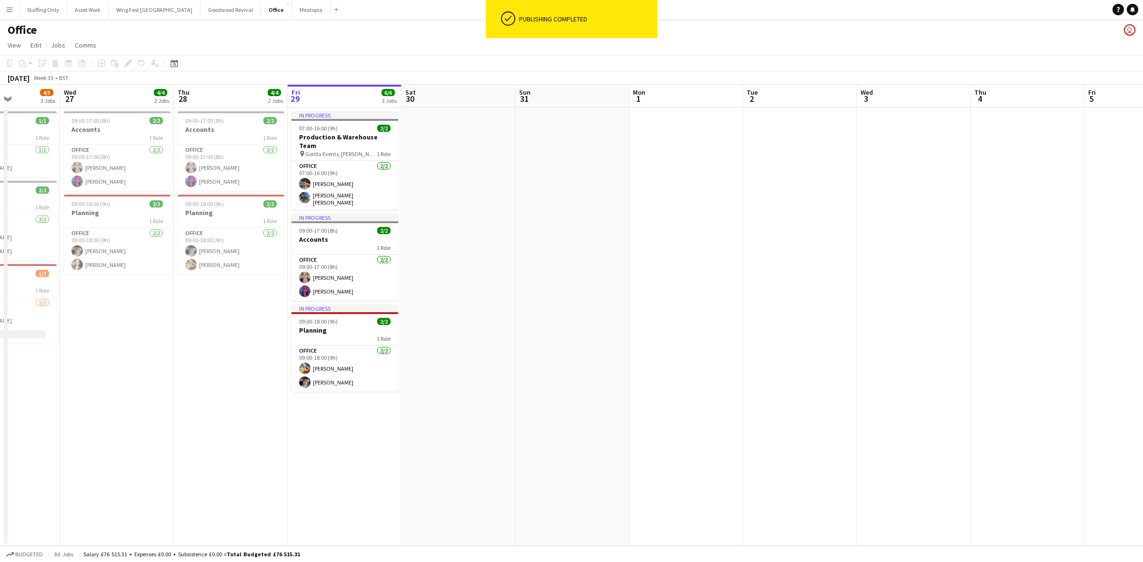
scroll to position [0, 282]
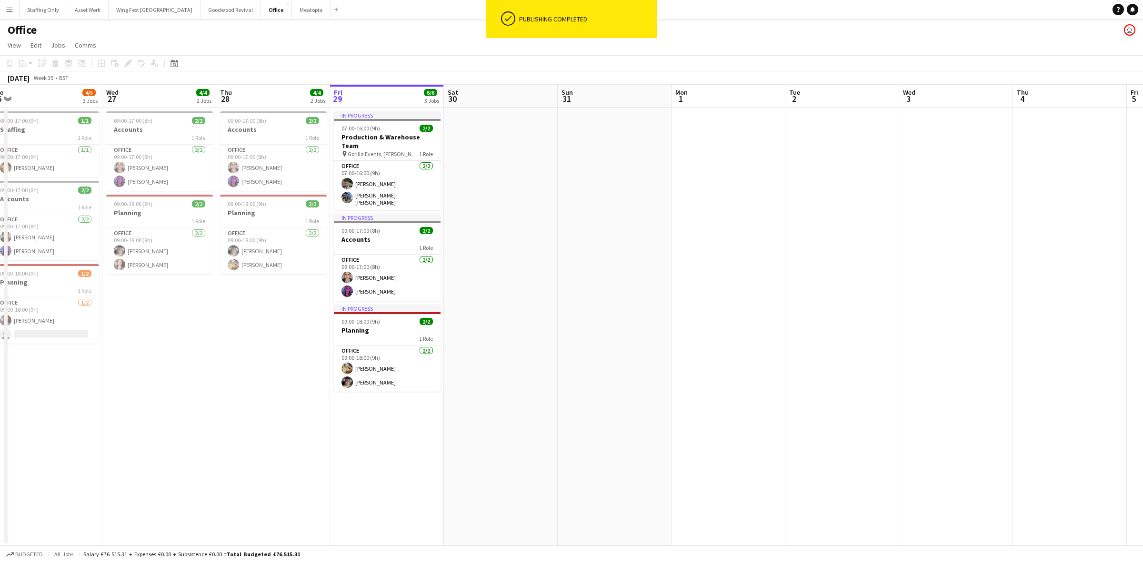
drag, startPoint x: 1029, startPoint y: 167, endPoint x: 592, endPoint y: 174, distance: 437.3
click at [592, 174] on app-calendar-viewport "Sun 24 Mon 25 7/7 3 Jobs Tue 26 4/5 3 Jobs Wed 27 4/4 2 Jobs Thu 28 4/4 2 Jobs …" at bounding box center [571, 315] width 1143 height 461
click at [398, 235] on h3 "Accounts" at bounding box center [387, 239] width 107 height 9
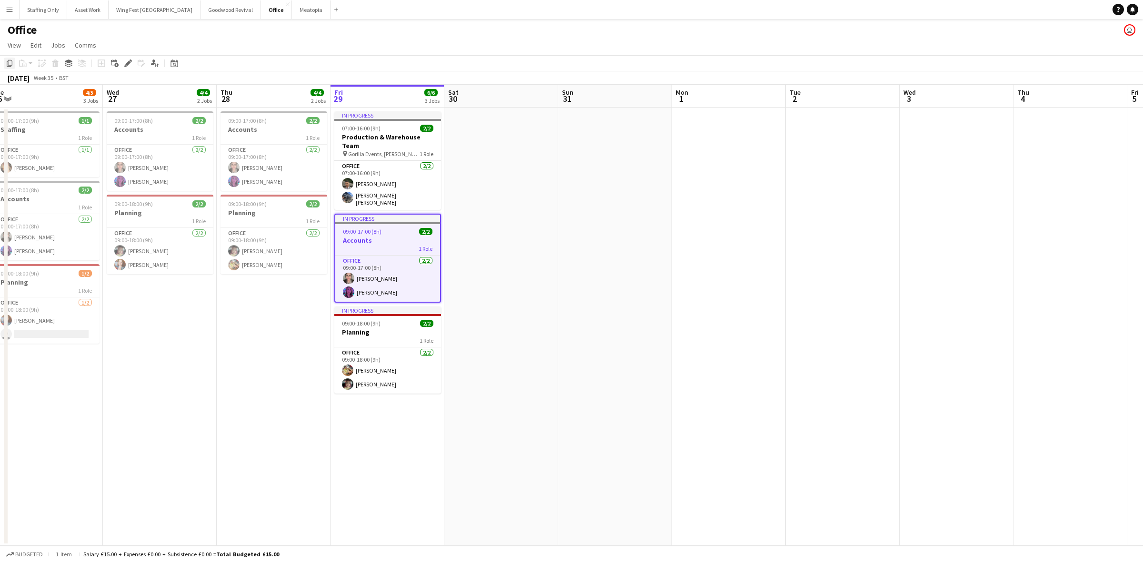
click at [10, 62] on icon "Copy" at bounding box center [10, 64] width 8 height 8
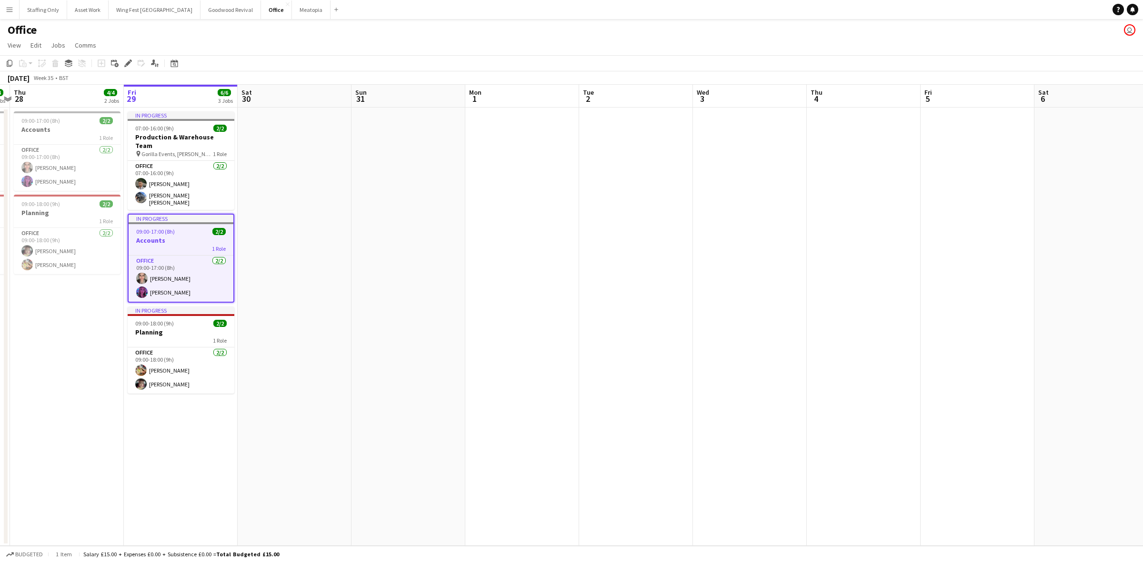
scroll to position [0, 378]
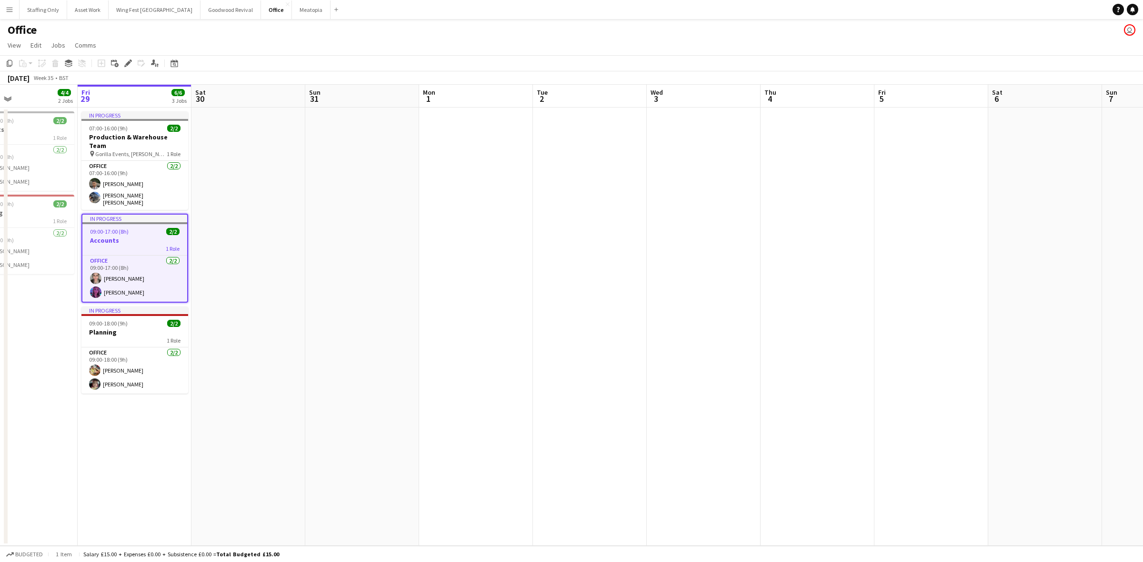
drag, startPoint x: 865, startPoint y: 129, endPoint x: 612, endPoint y: 145, distance: 253.9
click at [612, 145] on app-calendar-viewport "Mon 25 7/7 3 Jobs Tue 26 4/5 3 Jobs Wed 27 4/4 2 Jobs Thu 28 4/4 2 Jobs Fri 29 …" at bounding box center [571, 315] width 1143 height 461
click at [478, 149] on app-date-cell at bounding box center [476, 327] width 114 height 439
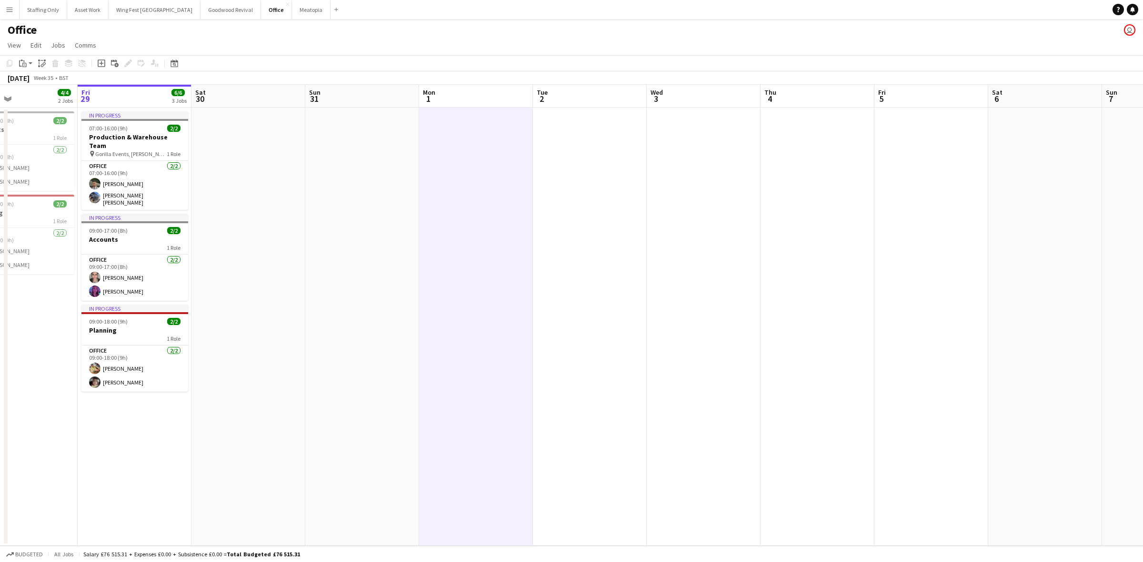
click at [586, 145] on app-date-cell at bounding box center [590, 327] width 114 height 439
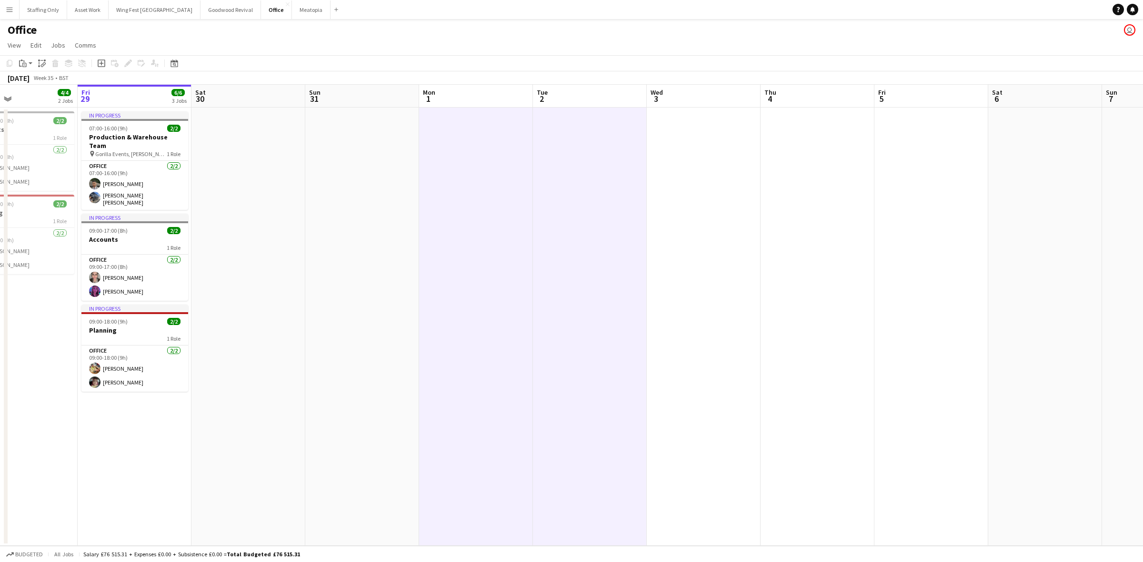
click at [690, 146] on app-date-cell at bounding box center [704, 327] width 114 height 439
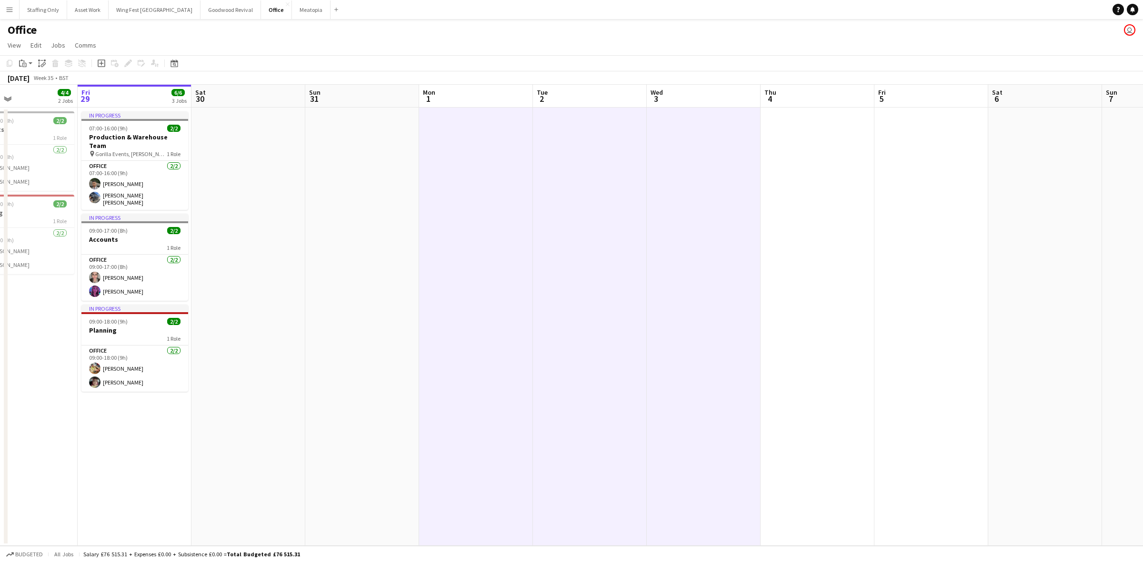
click at [805, 149] on app-date-cell at bounding box center [818, 327] width 114 height 439
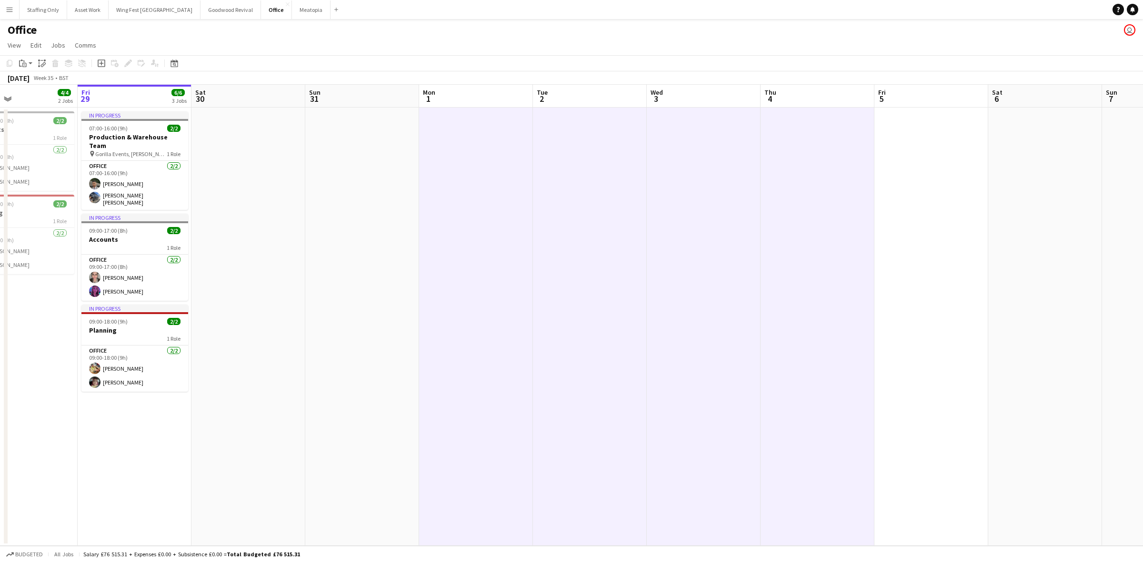
click at [908, 151] on app-date-cell at bounding box center [931, 327] width 114 height 439
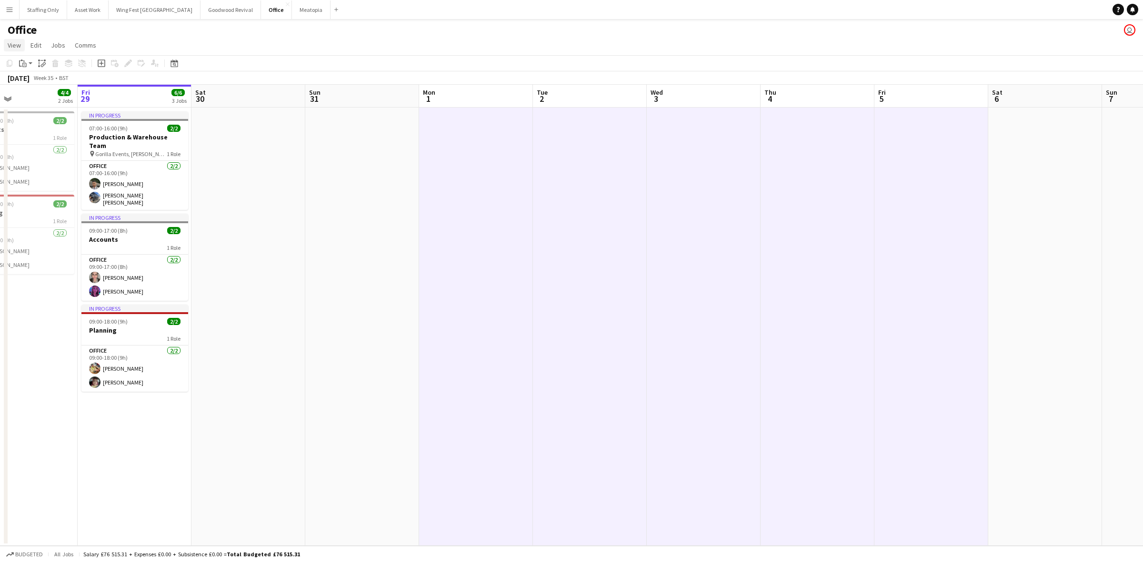
click at [20, 49] on span "View" at bounding box center [14, 45] width 13 height 9
click at [318, 40] on app-page-menu "View Day view expanded Day view collapsed Month view Date picker Jump to [DATE]…" at bounding box center [571, 46] width 1143 height 18
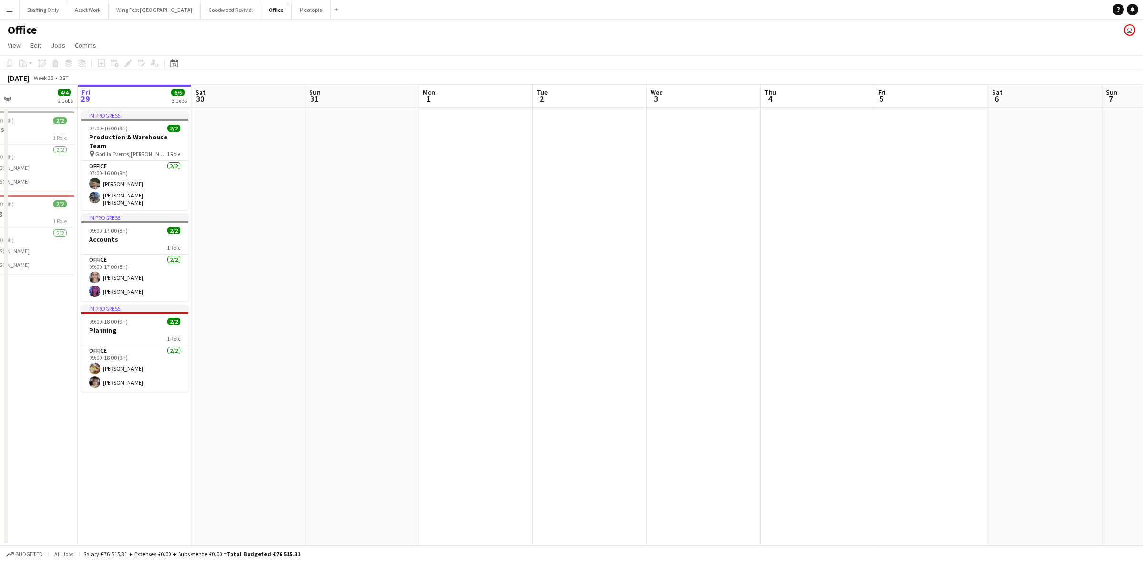
click at [435, 155] on app-date-cell at bounding box center [476, 327] width 114 height 439
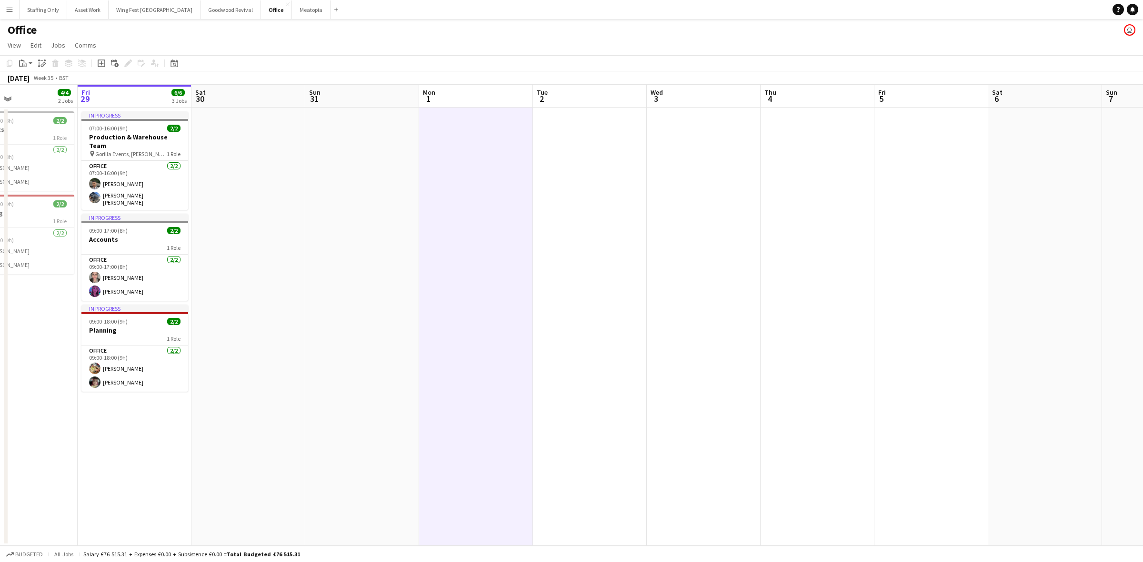
click at [600, 156] on app-date-cell at bounding box center [590, 327] width 114 height 439
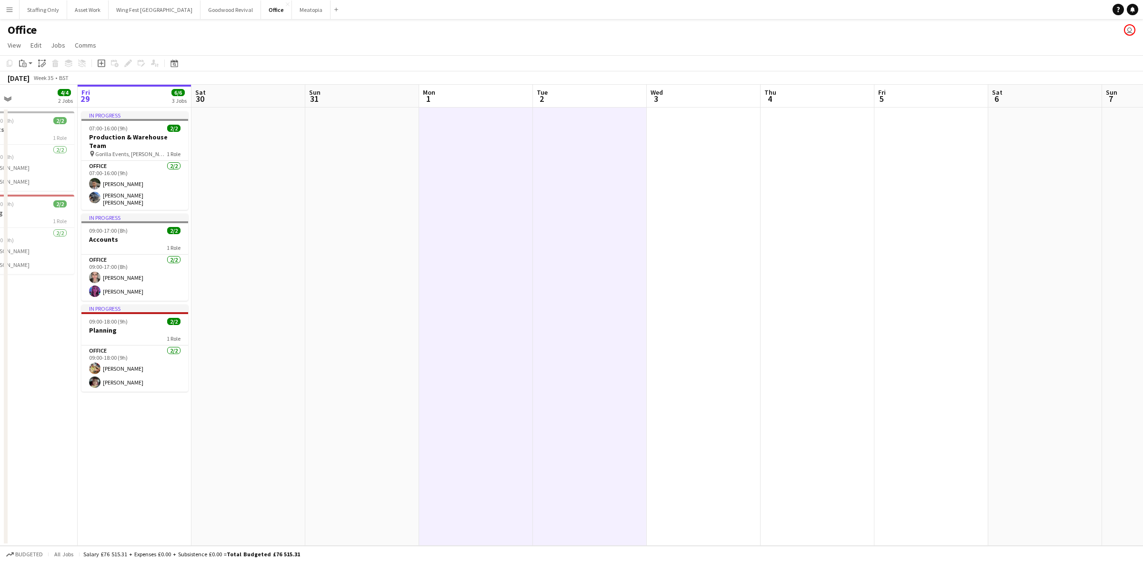
click at [690, 160] on app-date-cell at bounding box center [704, 327] width 114 height 439
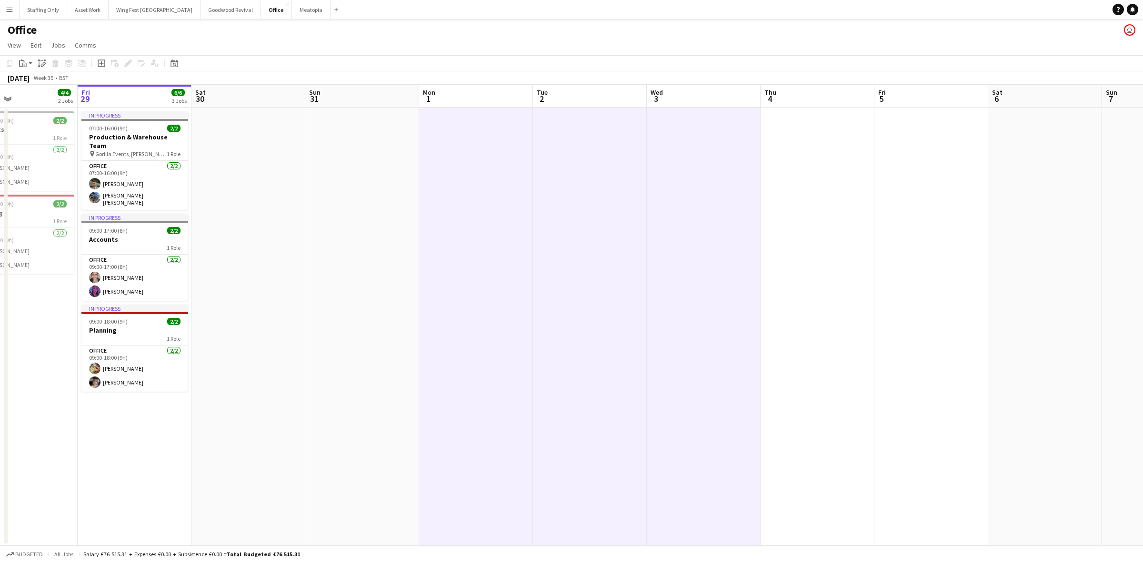
drag, startPoint x: 845, startPoint y: 162, endPoint x: 908, endPoint y: 160, distance: 62.9
click at [844, 162] on app-date-cell at bounding box center [818, 327] width 114 height 439
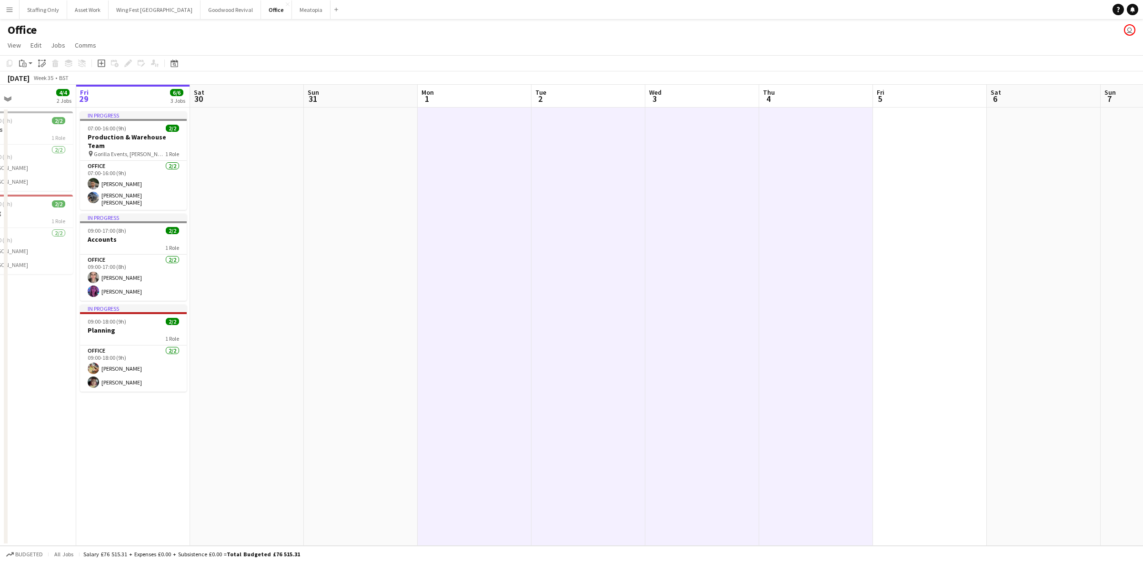
click at [909, 160] on app-date-cell at bounding box center [930, 327] width 114 height 439
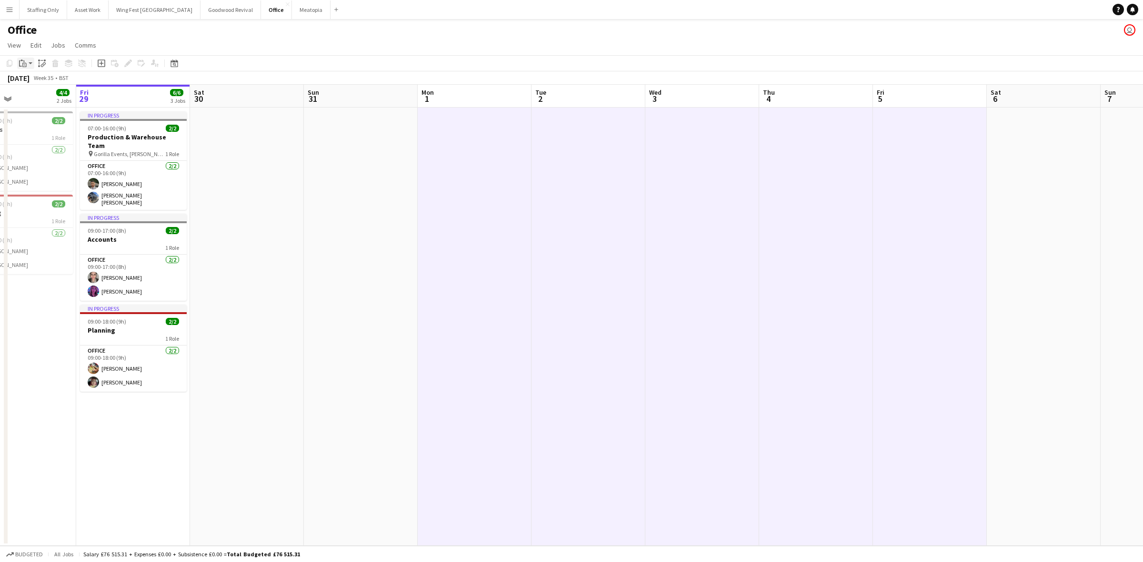
click at [21, 67] on icon at bounding box center [20, 63] width 3 height 6
click at [55, 98] on link "Paste with crew Ctrl+Shift+V" at bounding box center [70, 97] width 90 height 9
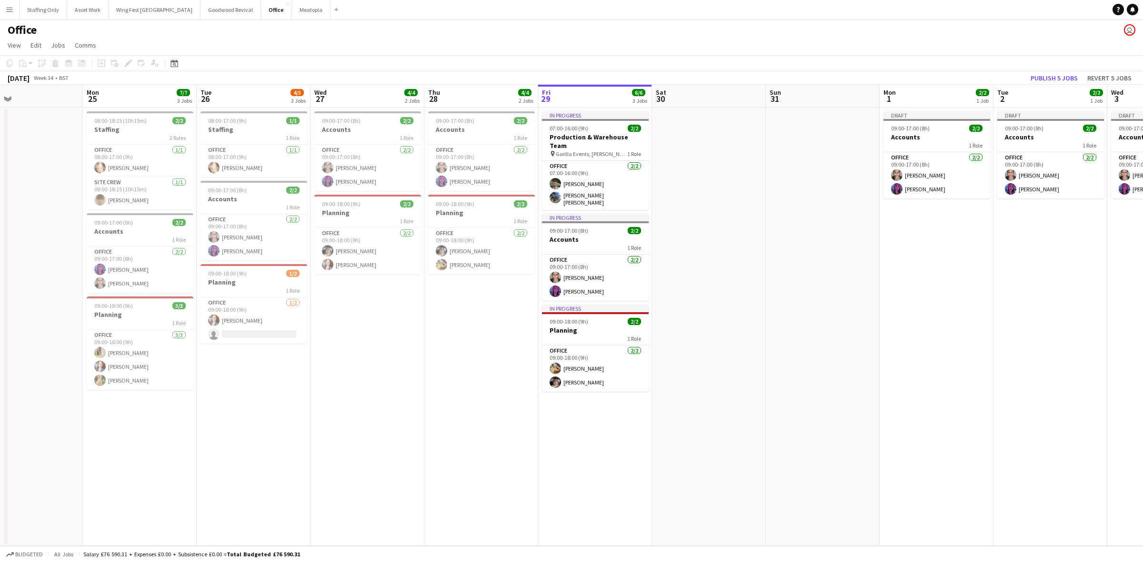
scroll to position [0, 261]
drag, startPoint x: 306, startPoint y: 258, endPoint x: 766, endPoint y: 270, distance: 459.7
click at [766, 270] on app-calendar-viewport "Fri 22 8/8 4 Jobs Sat 23 Sun 24 Mon 25 7/7 3 Jobs Tue 26 4/5 3 Jobs Wed 27 4/4 …" at bounding box center [571, 315] width 1143 height 461
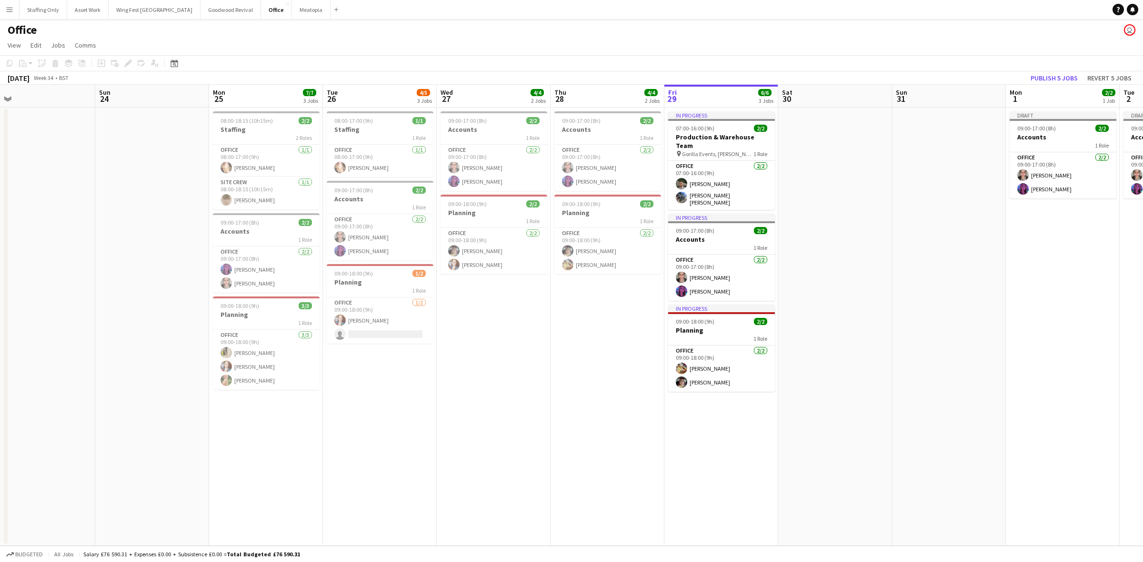
drag, startPoint x: 348, startPoint y: 382, endPoint x: 670, endPoint y: 392, distance: 322.1
click at [695, 393] on app-calendar-viewport "Fri 22 8/8 4 Jobs Sat 23 Sun 24 Mon 25 7/7 3 Jobs Tue 26 4/5 3 Jobs Wed 27 4/4 …" at bounding box center [571, 315] width 1143 height 461
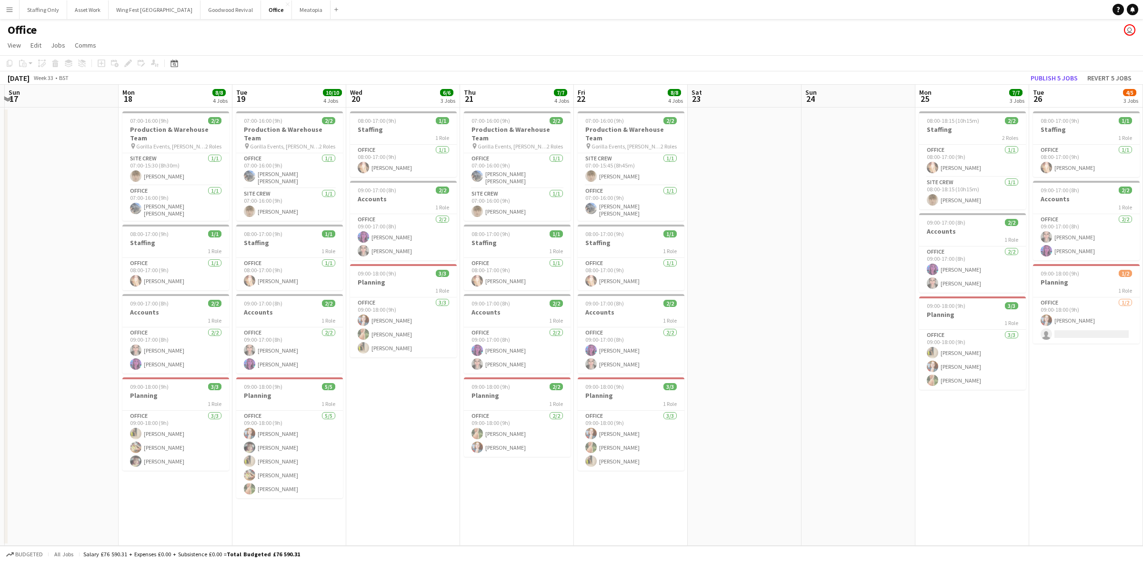
drag, startPoint x: 451, startPoint y: 412, endPoint x: 786, endPoint y: 404, distance: 334.9
click at [786, 404] on app-calendar-viewport "Fri 15 8/10 4 Jobs Sat 16 Sun 17 Mon 18 8/8 4 Jobs Tue 19 10/10 4 Jobs Wed 20 6…" at bounding box center [571, 315] width 1143 height 461
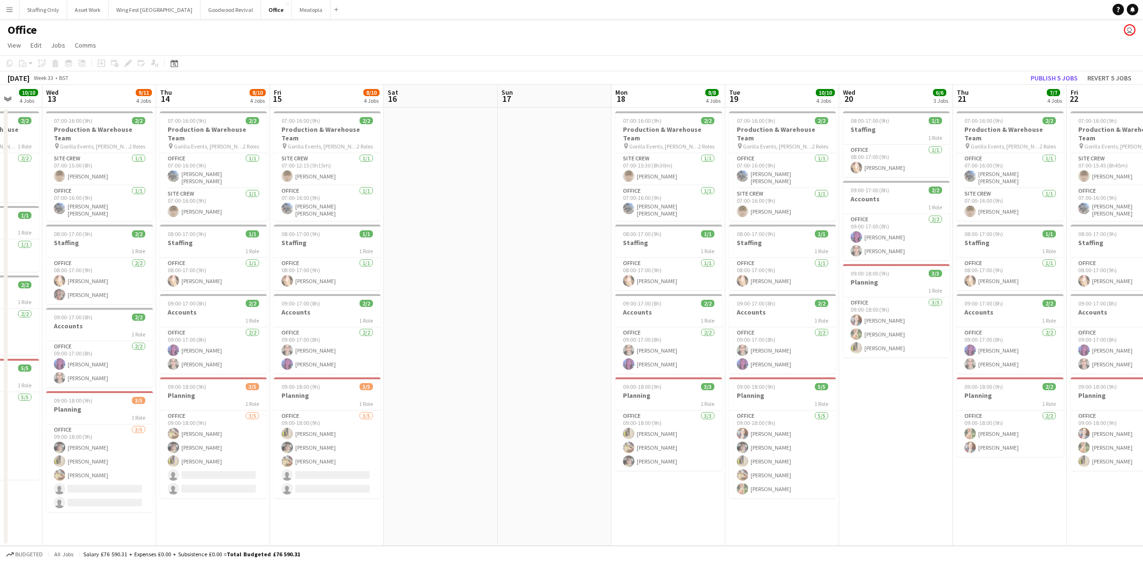
drag, startPoint x: 420, startPoint y: 351, endPoint x: 572, endPoint y: 320, distance: 155.0
click at [572, 320] on app-calendar-viewport "Sun 10 Mon 11 10/10 4 Jobs Tue 12 10/10 4 Jobs Wed 13 9/11 4 Jobs Thu 14 8/10 4…" at bounding box center [571, 315] width 1143 height 461
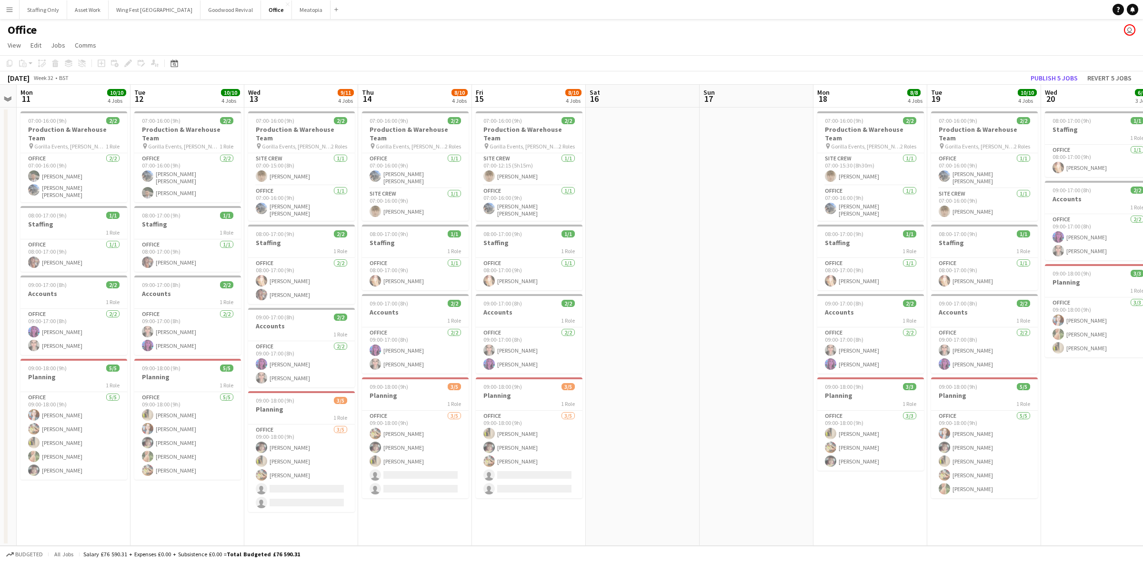
drag, startPoint x: 455, startPoint y: 306, endPoint x: 656, endPoint y: 291, distance: 201.6
click at [656, 291] on app-calendar-viewport "Sat 9 Sun 10 Mon 11 10/10 4 Jobs Tue 12 10/10 4 Jobs Wed 13 9/11 4 Jobs Thu 14 …" at bounding box center [571, 315] width 1143 height 461
click at [189, 220] on h3 "Staffing" at bounding box center [186, 224] width 107 height 9
click at [299, 239] on h3 "Staffing" at bounding box center [300, 243] width 107 height 9
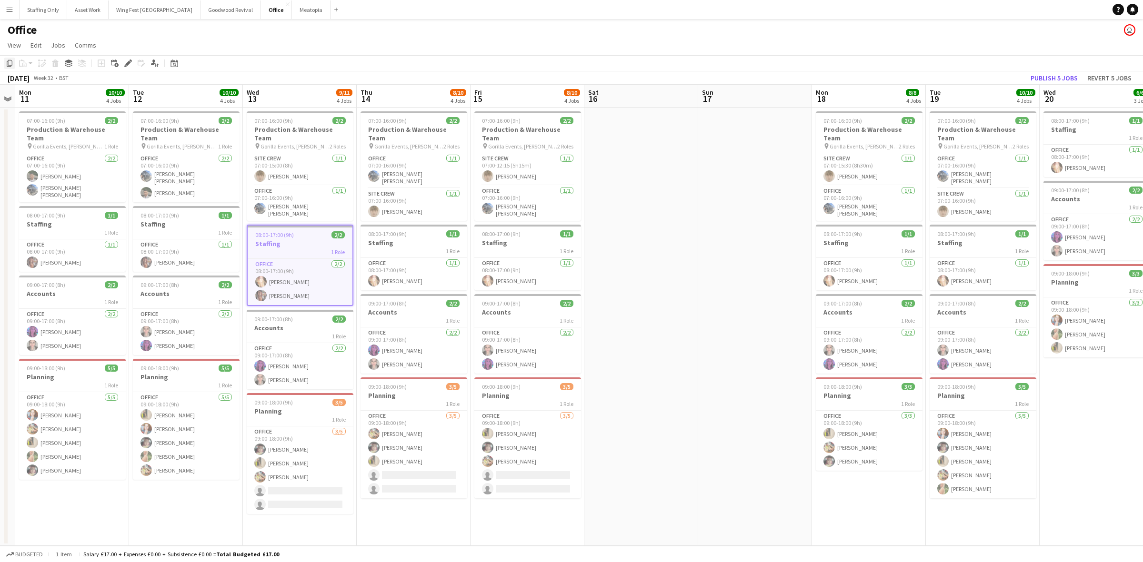
click at [7, 62] on icon "Copy" at bounding box center [10, 64] width 8 height 8
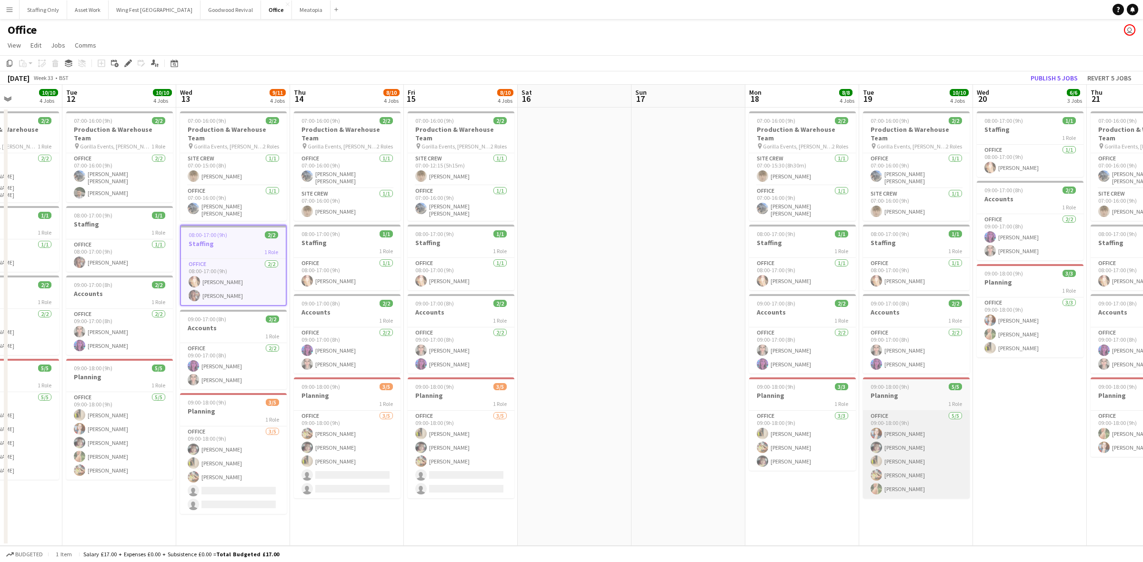
drag, startPoint x: 805, startPoint y: 517, endPoint x: 427, endPoint y: 484, distance: 379.6
click at [426, 484] on app-calendar-viewport "Sat 9 Sun 10 Mon 11 10/10 4 Jobs Tue 12 10/10 4 Jobs Wed 13 9/11 4 Jobs Thu 14 …" at bounding box center [571, 315] width 1143 height 461
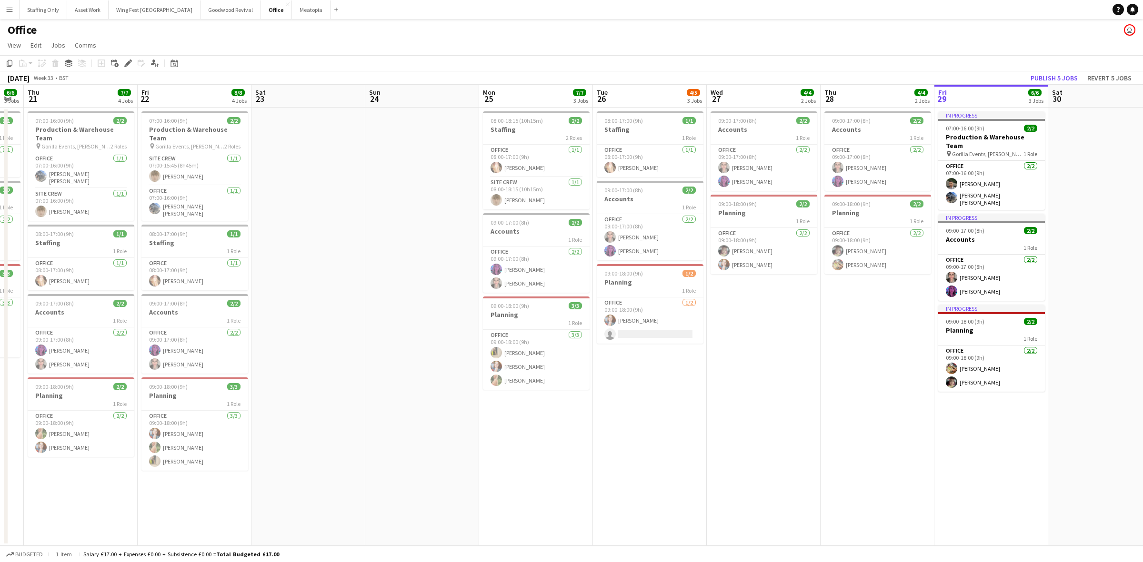
drag, startPoint x: 1020, startPoint y: 480, endPoint x: 326, endPoint y: 441, distance: 694.5
click at [308, 439] on app-calendar-viewport "Mon 18 8/8 4 Jobs Tue 19 10/10 4 Jobs Wed 20 6/6 3 Jobs Thu 21 7/7 4 Jobs Fri 2…" at bounding box center [571, 315] width 1143 height 461
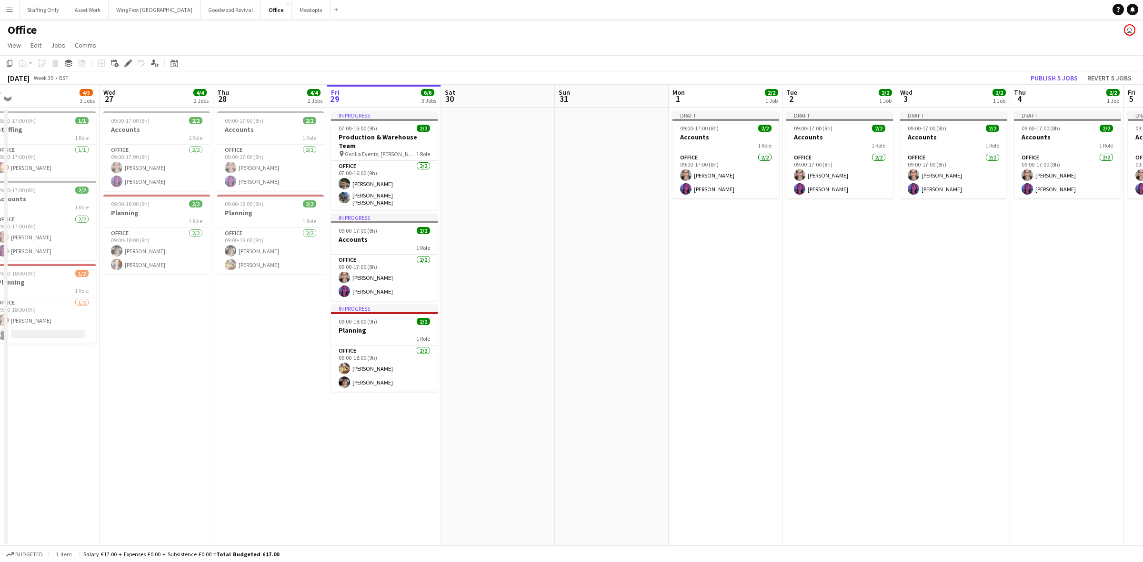
scroll to position [0, 368]
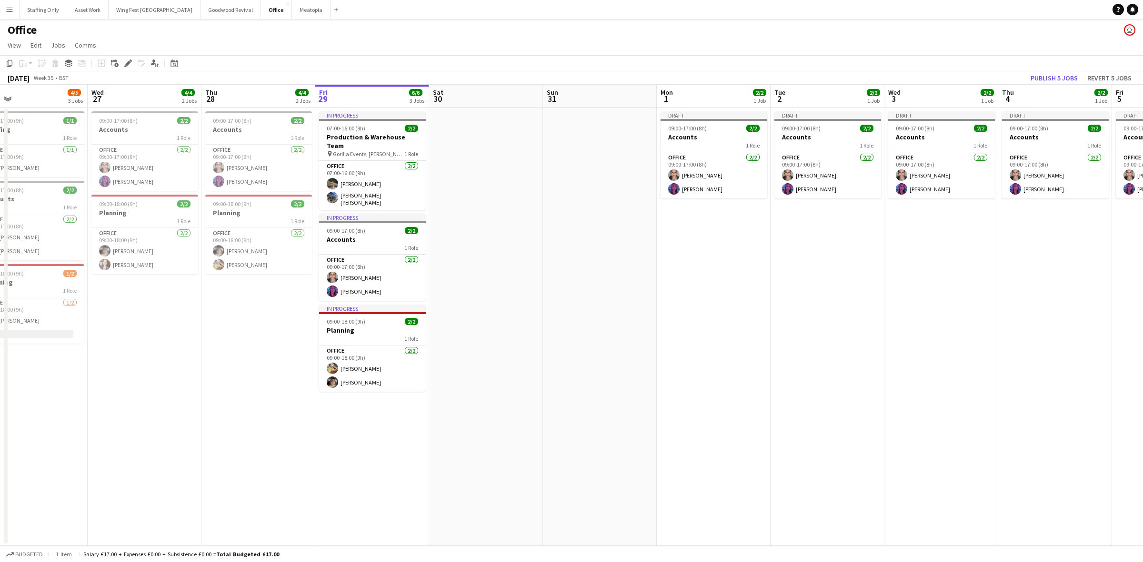
drag, startPoint x: 814, startPoint y: 425, endPoint x: 299, endPoint y: 404, distance: 515.7
click at [299, 404] on app-calendar-viewport "Sat 23 Sun 24 Mon 25 7/7 3 Jobs Tue 26 4/5 3 Jobs Wed 27 4/4 2 Jobs Thu 28 4/4 …" at bounding box center [571, 315] width 1143 height 461
click at [748, 244] on app-date-cell "Draft 09:00-17:00 (8h) 2/2 Accounts 1 Role Office [DATE] 09:00-17:00 (8h) [PERS…" at bounding box center [714, 327] width 114 height 439
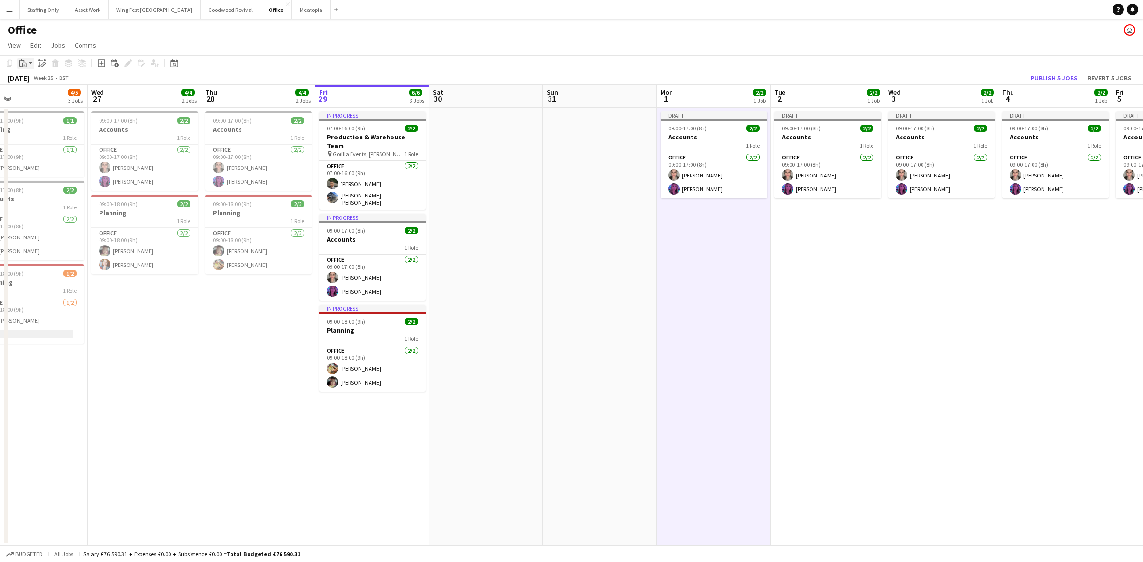
click at [23, 58] on div "Paste" at bounding box center [22, 63] width 11 height 11
click at [36, 96] on link "Paste with crew Ctrl+Shift+V" at bounding box center [70, 97] width 90 height 9
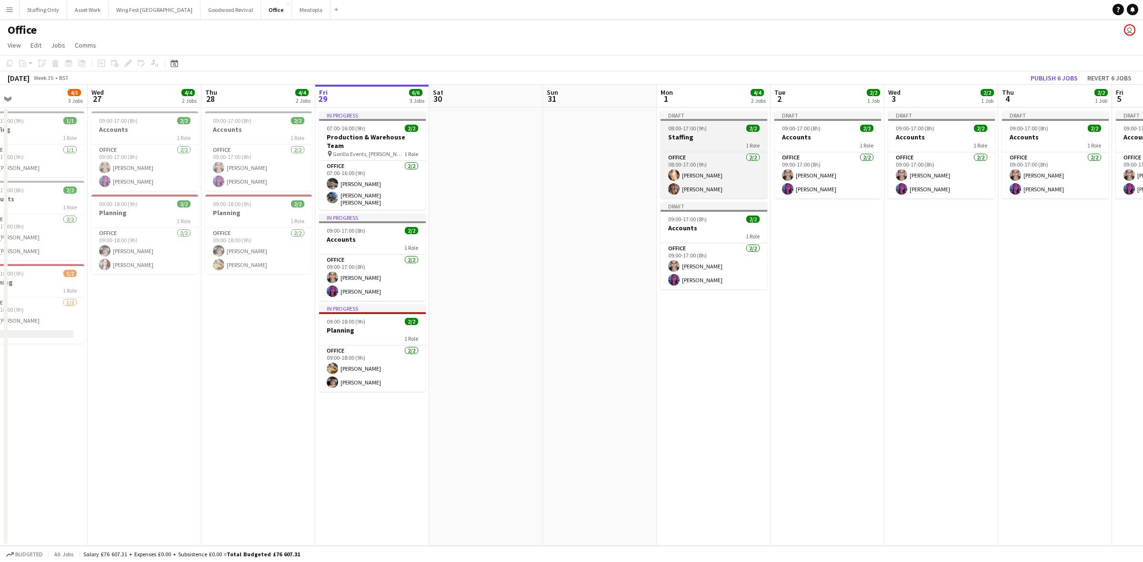
click at [682, 129] on span "08:00-17:00 (9h)" at bounding box center [687, 128] width 39 height 7
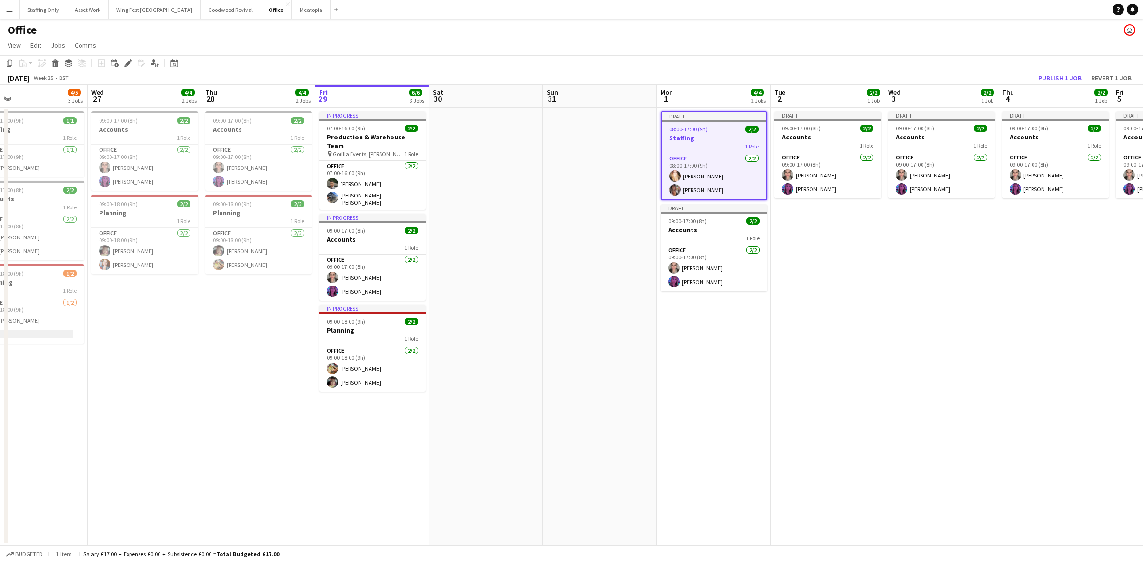
click at [800, 276] on app-date-cell "Draft 09:00-17:00 (8h) 2/2 Accounts 1 Role Office [DATE] 09:00-17:00 (8h) [PERS…" at bounding box center [828, 327] width 114 height 439
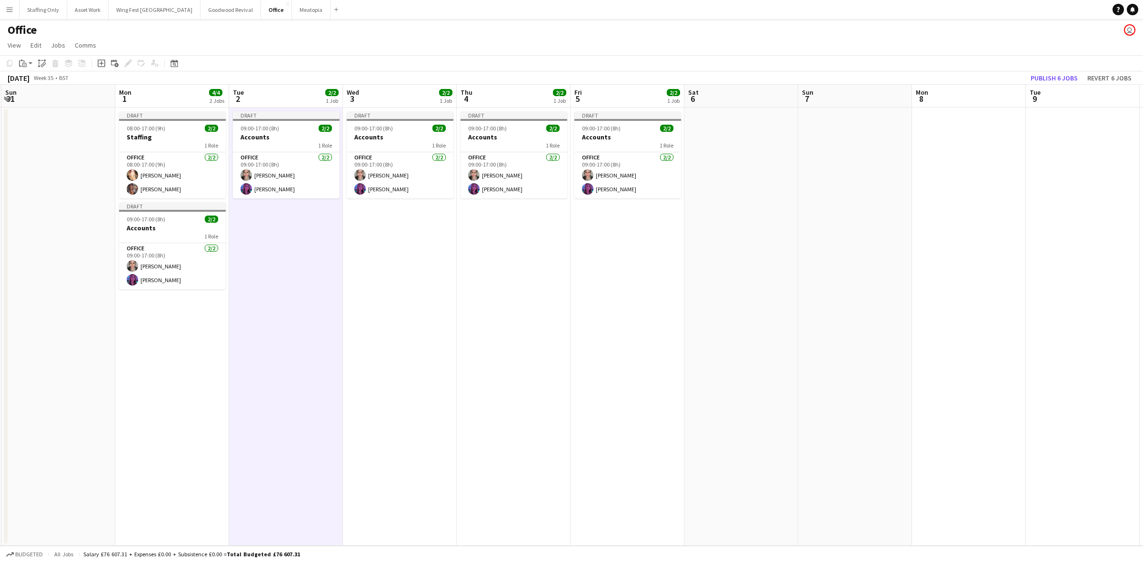
drag, startPoint x: 977, startPoint y: 278, endPoint x: 582, endPoint y: 270, distance: 394.9
click at [582, 270] on app-calendar-viewport "Fri 29 6/6 3 Jobs Sat 30 Sun 31 Mon 1 4/4 2 Jobs Tue 2 2/2 1 Job Wed 3 2/2 1 Jo…" at bounding box center [571, 315] width 1143 height 461
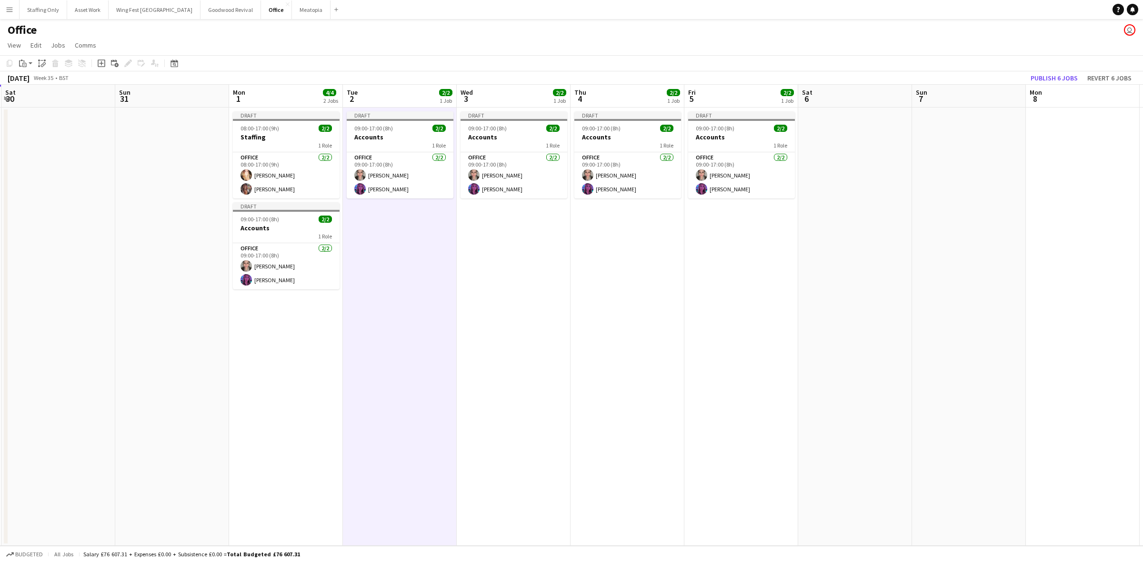
click at [563, 249] on app-calendar-viewport "Thu 28 4/4 2 Jobs Fri 29 6/6 3 Jobs Sat 30 Sun 31 Mon 1 4/4 2 Jobs Tue 2 2/2 1 …" at bounding box center [571, 315] width 1143 height 461
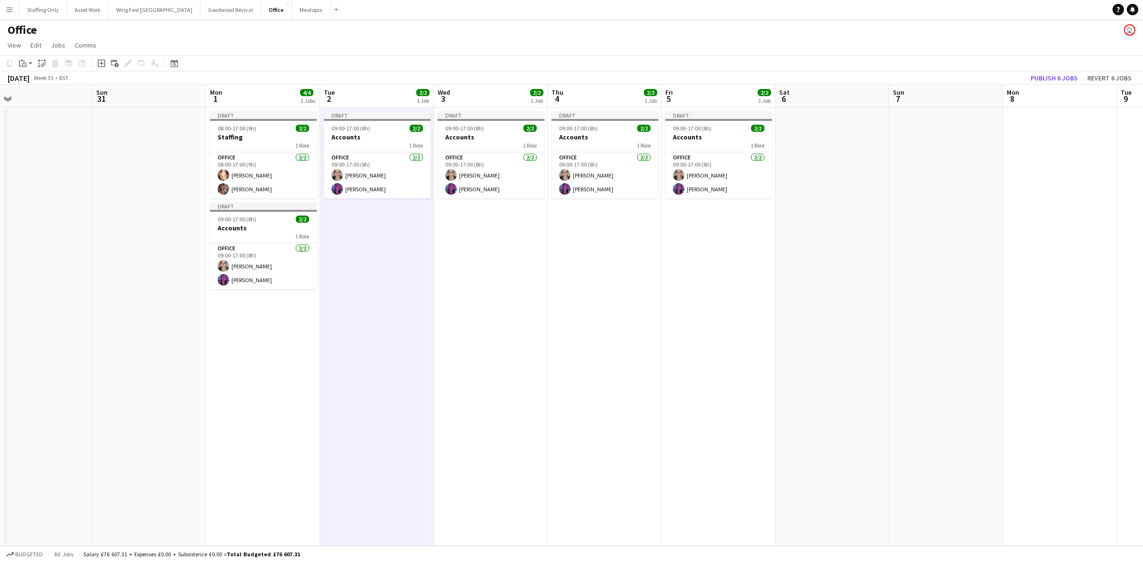
click at [553, 241] on app-date-cell "Draft 09:00-17:00 (8h) 2/2 Accounts 1 Role Office [DATE] 09:00-17:00 (8h) [PERS…" at bounding box center [605, 327] width 114 height 439
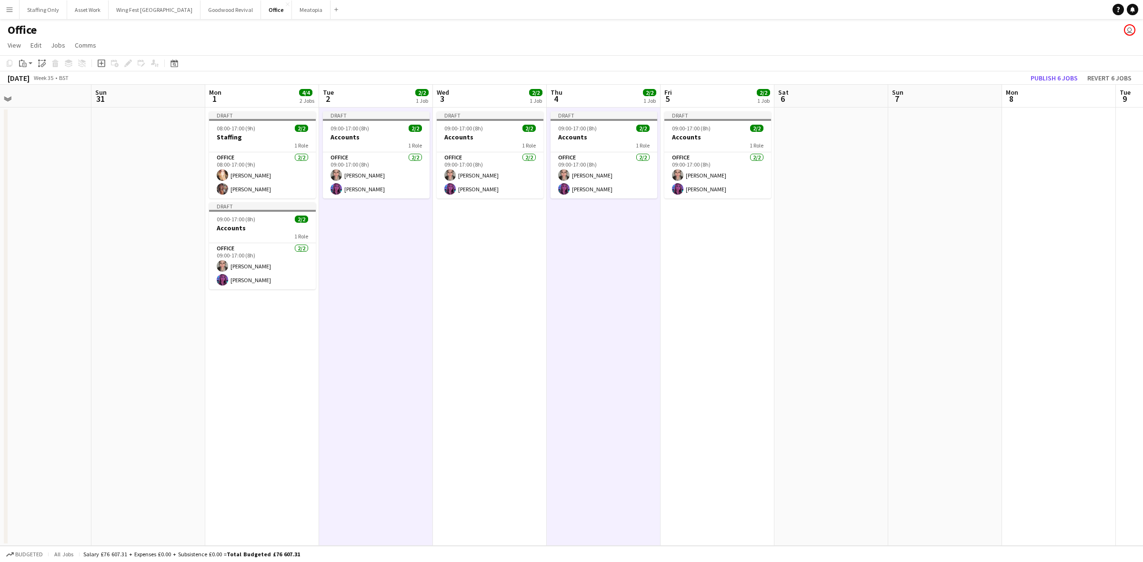
click at [515, 241] on app-date-cell "Draft 09:00-17:00 (8h) 2/2 Accounts 1 Role Office [DATE] 09:00-17:00 (8h) [PERS…" at bounding box center [490, 327] width 114 height 439
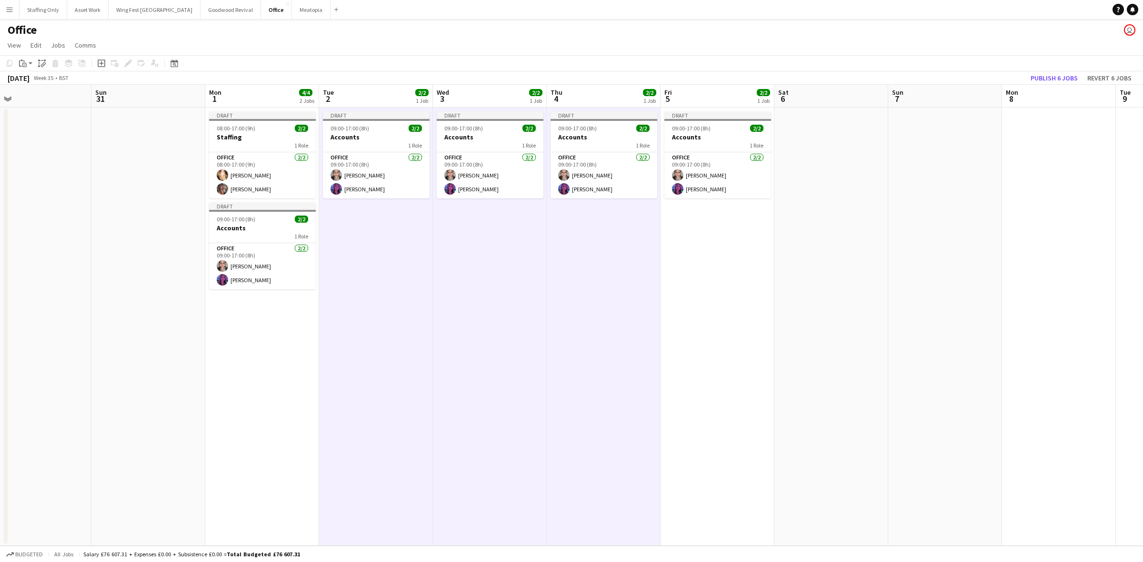
click at [688, 238] on app-date-cell "Draft 09:00-17:00 (8h) 2/2 Accounts 1 Role Office [DATE] 09:00-17:00 (8h) [PERS…" at bounding box center [718, 327] width 114 height 439
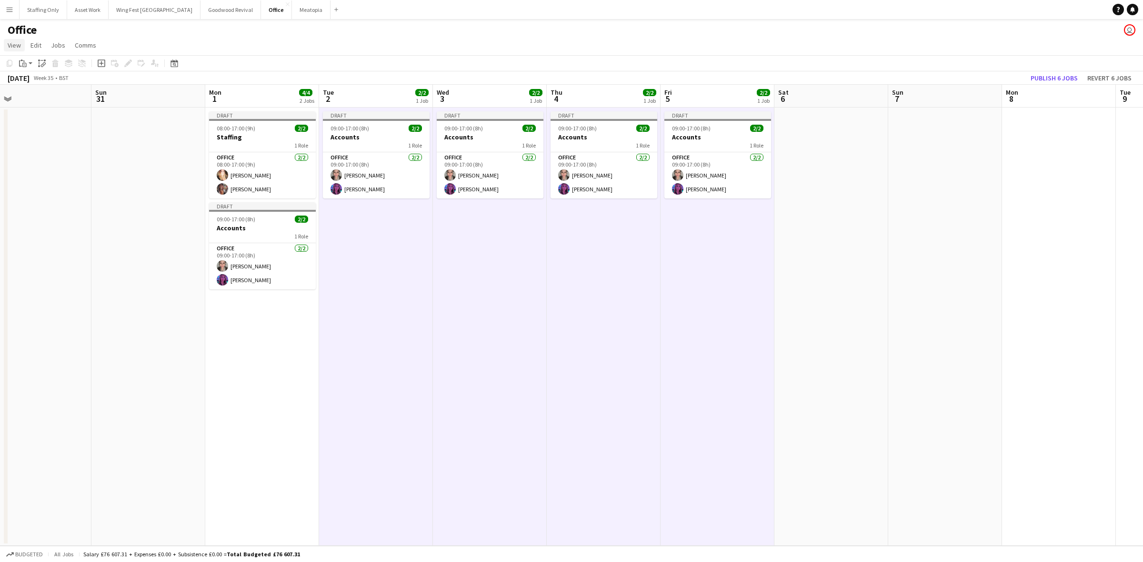
click at [21, 47] on link "View" at bounding box center [14, 45] width 21 height 12
click at [101, 117] on app-date-cell at bounding box center [148, 327] width 114 height 439
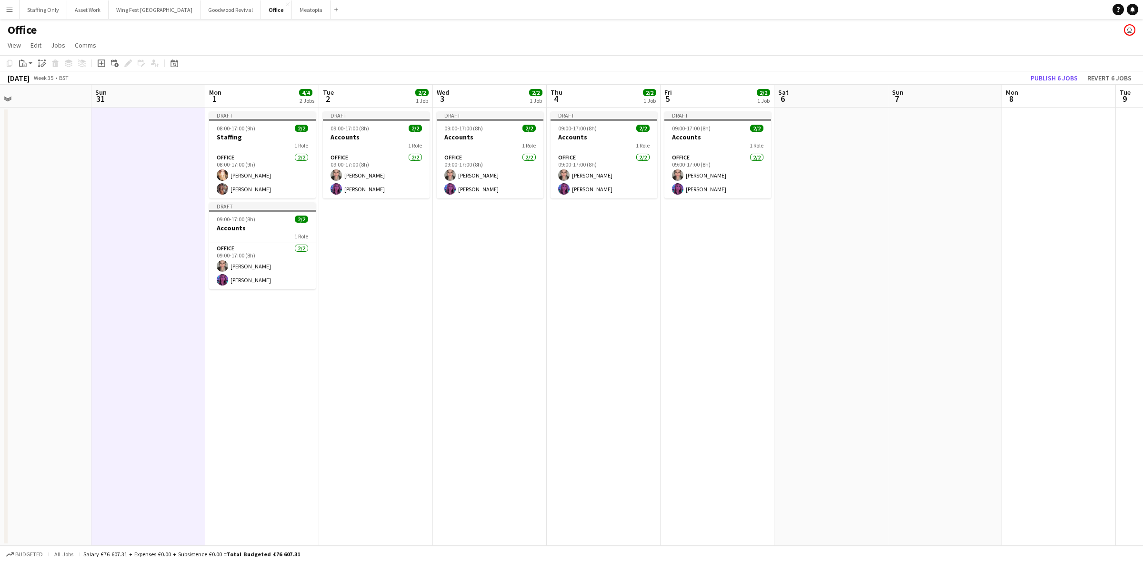
click at [348, 235] on app-date-cell "Draft 09:00-17:00 (8h) 2/2 Accounts 1 Role Office [DATE] 09:00-17:00 (8h) [PERS…" at bounding box center [376, 327] width 114 height 439
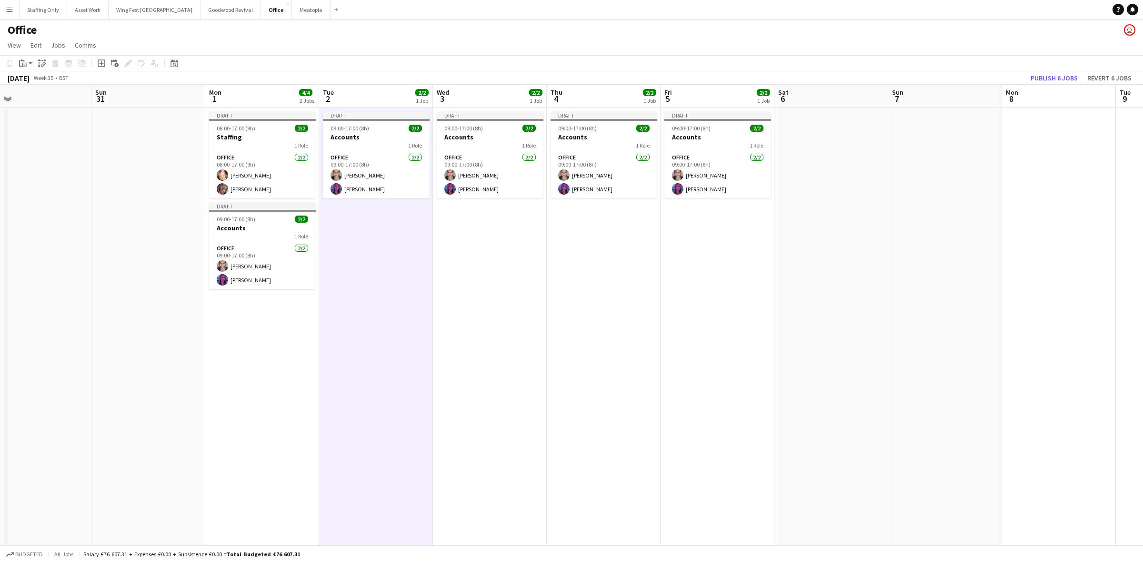
click at [510, 255] on app-date-cell "Draft 09:00-17:00 (8h) 2/2 Accounts 1 Role Office [DATE] 09:00-17:00 (8h) [PERS…" at bounding box center [490, 327] width 114 height 439
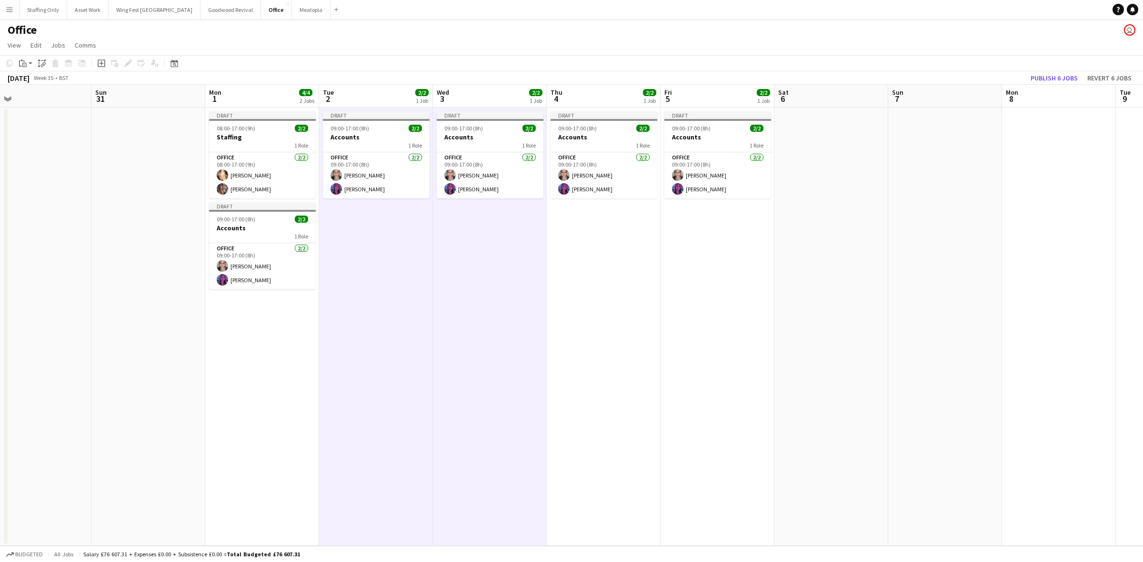
click at [598, 256] on app-date-cell "Draft 09:00-17:00 (8h) 2/2 Accounts 1 Role Office [DATE] 09:00-17:00 (8h) [PERS…" at bounding box center [604, 327] width 114 height 439
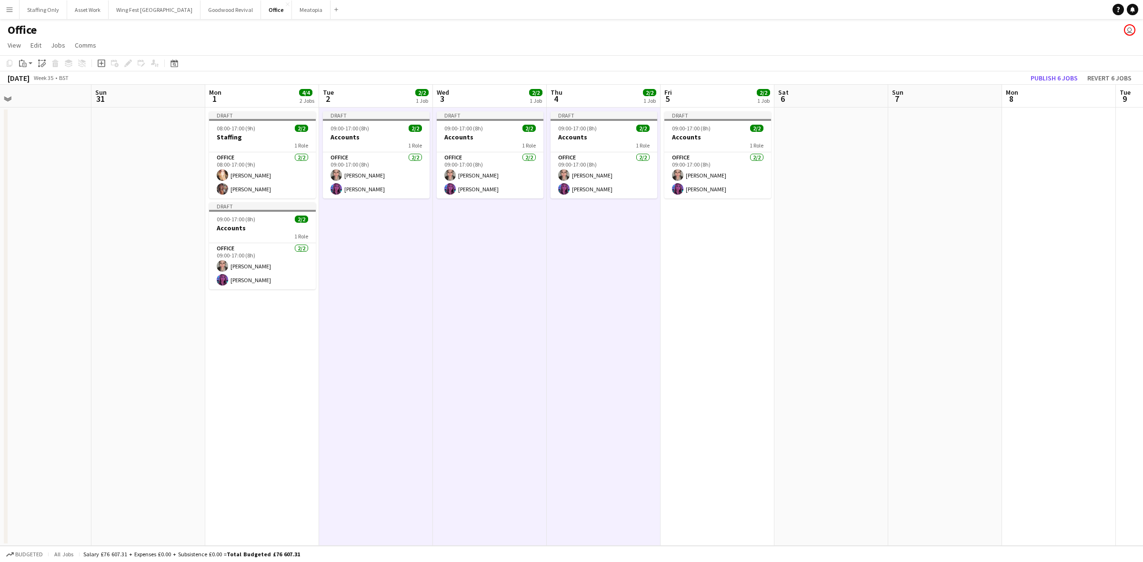
click at [690, 257] on app-date-cell "Draft 09:00-17:00 (8h) 2/2 Accounts 1 Role Office [DATE] 09:00-17:00 (8h) [PERS…" at bounding box center [718, 327] width 114 height 439
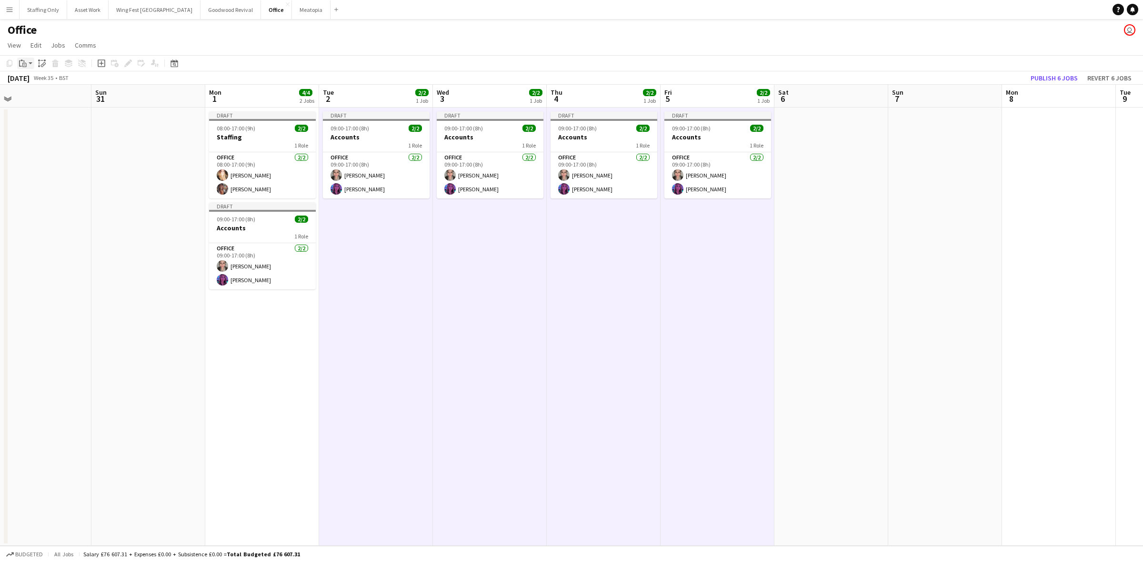
click at [24, 63] on icon at bounding box center [24, 65] width 4 height 4
click at [37, 95] on link "Paste with crew Ctrl+Shift+V" at bounding box center [70, 97] width 90 height 9
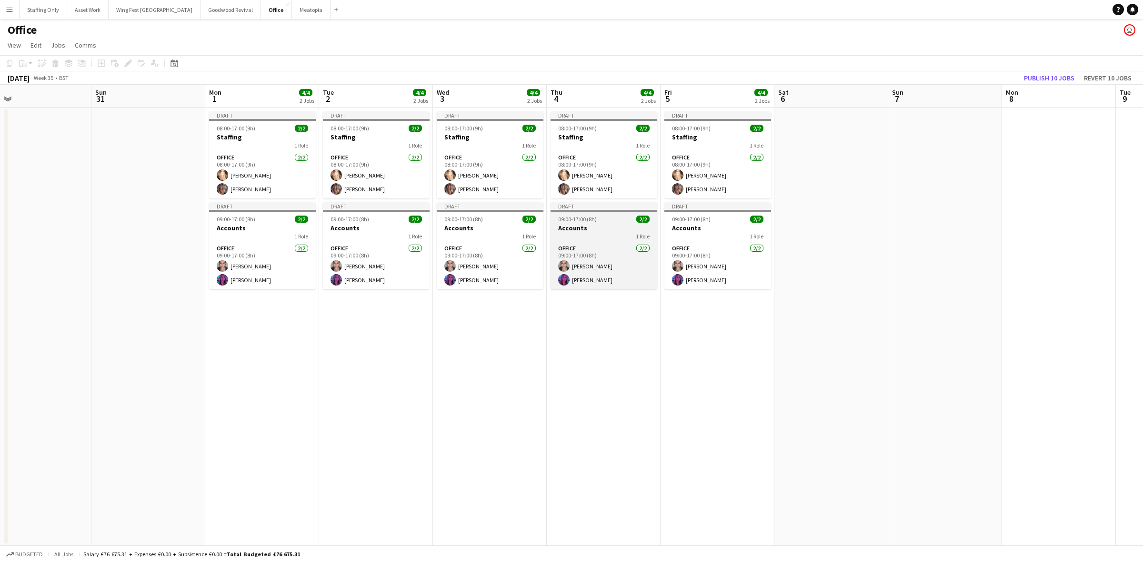
click at [588, 220] on span "09:00-17:00 (8h)" at bounding box center [577, 219] width 39 height 7
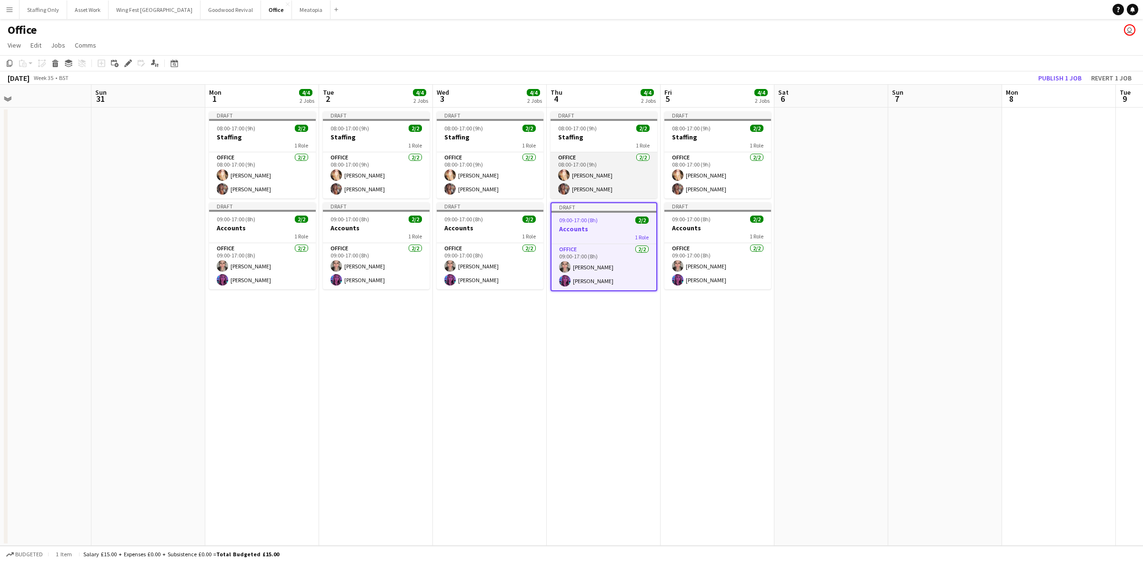
click at [598, 167] on app-card-role "Office [DATE] 08:00-17:00 (9h) [PERSON_NAME] [PERSON_NAME]" at bounding box center [604, 175] width 107 height 46
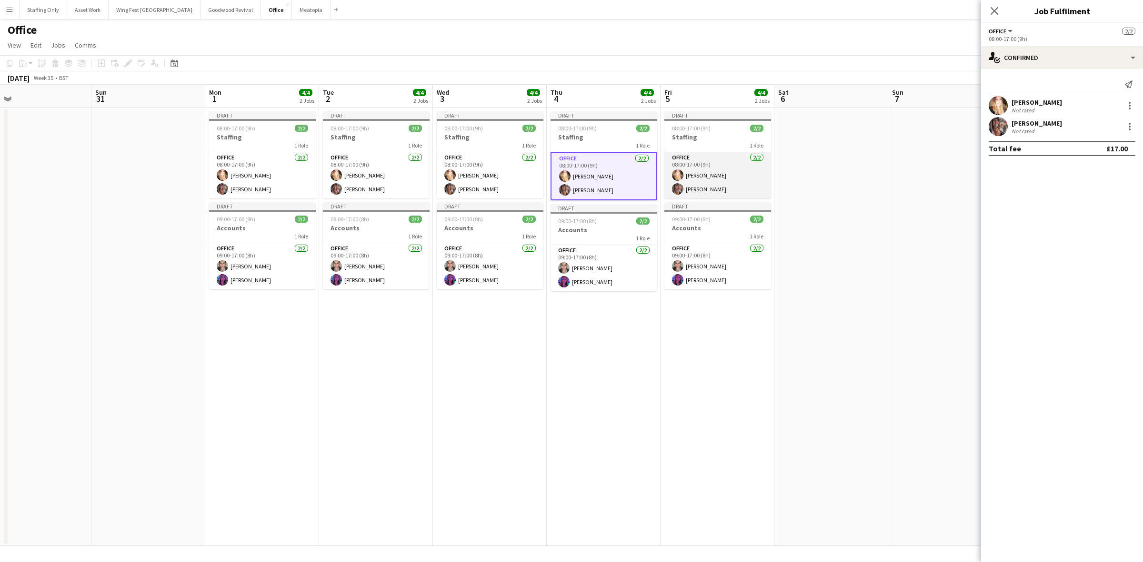
click at [712, 170] on app-card-role "Office [DATE] 08:00-17:00 (9h) [PERSON_NAME] [PERSON_NAME]" at bounding box center [717, 175] width 107 height 46
click at [1127, 107] on div at bounding box center [1129, 105] width 11 height 11
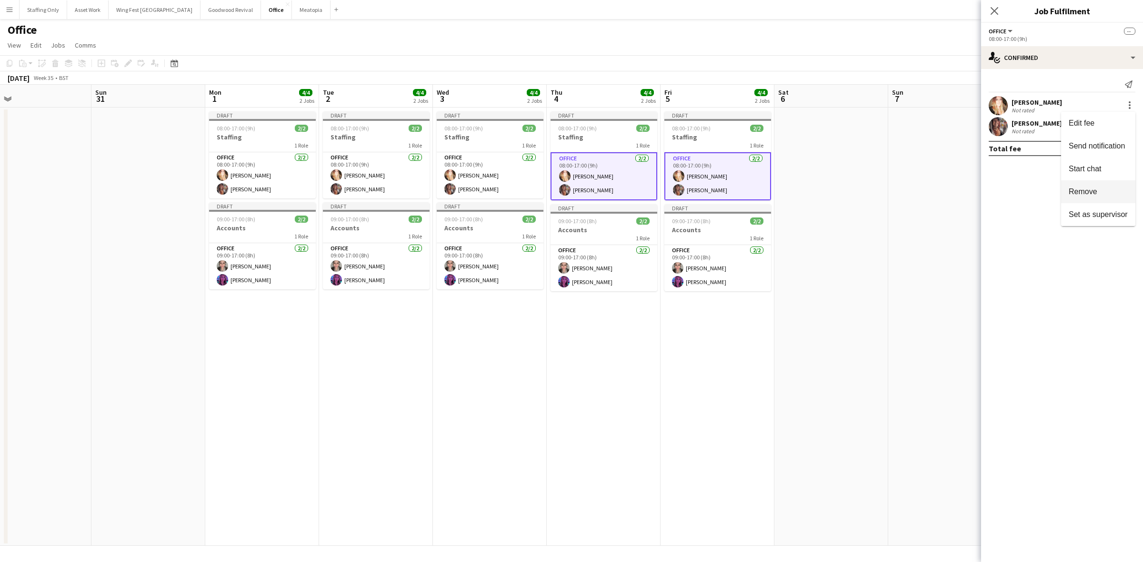
click at [1101, 186] on button "Remove" at bounding box center [1098, 191] width 74 height 23
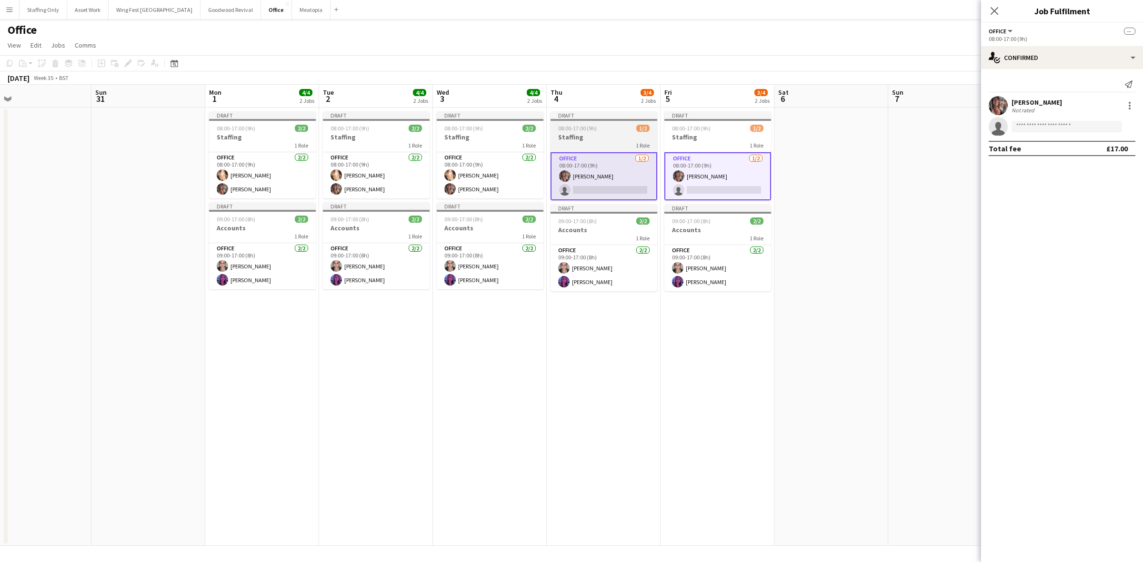
click at [597, 128] on div "08:00-17:00 (9h) 1/2" at bounding box center [604, 128] width 107 height 7
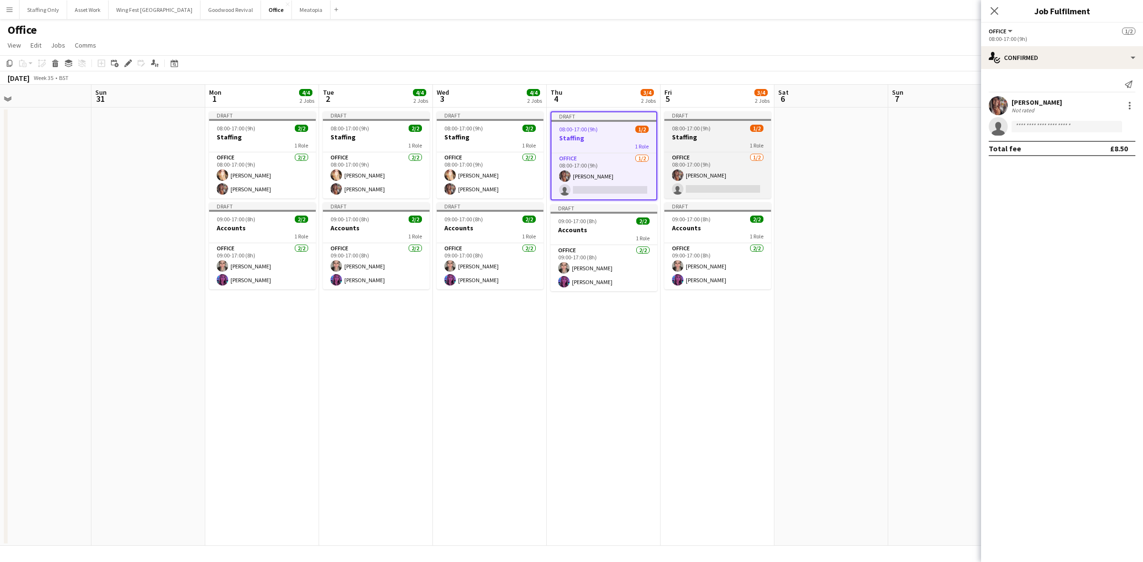
click at [703, 131] on span "08:00-17:00 (9h)" at bounding box center [691, 128] width 39 height 7
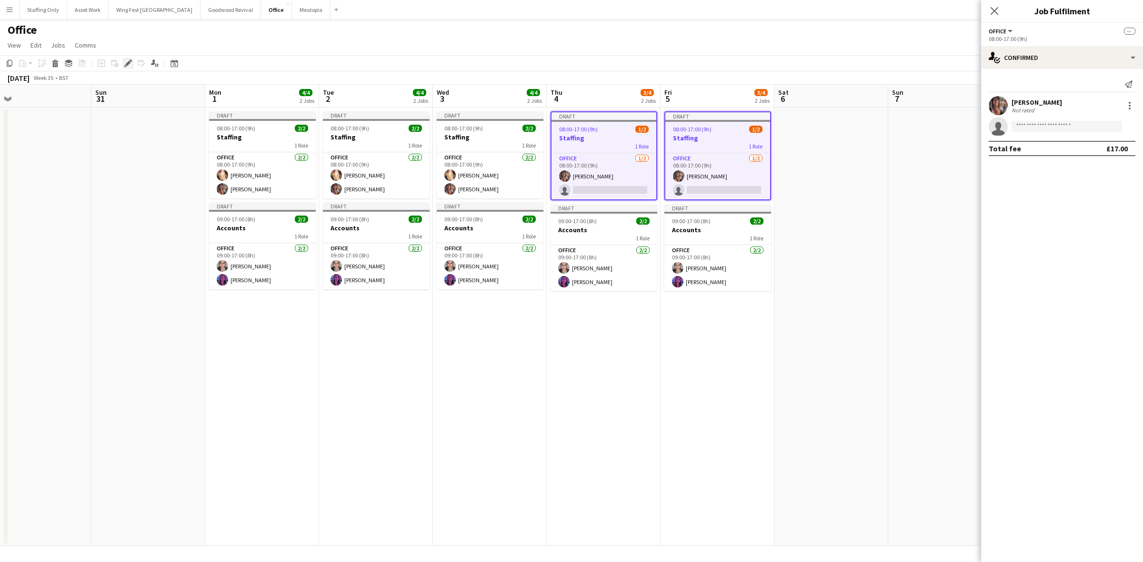
click at [126, 65] on icon at bounding box center [127, 63] width 5 height 5
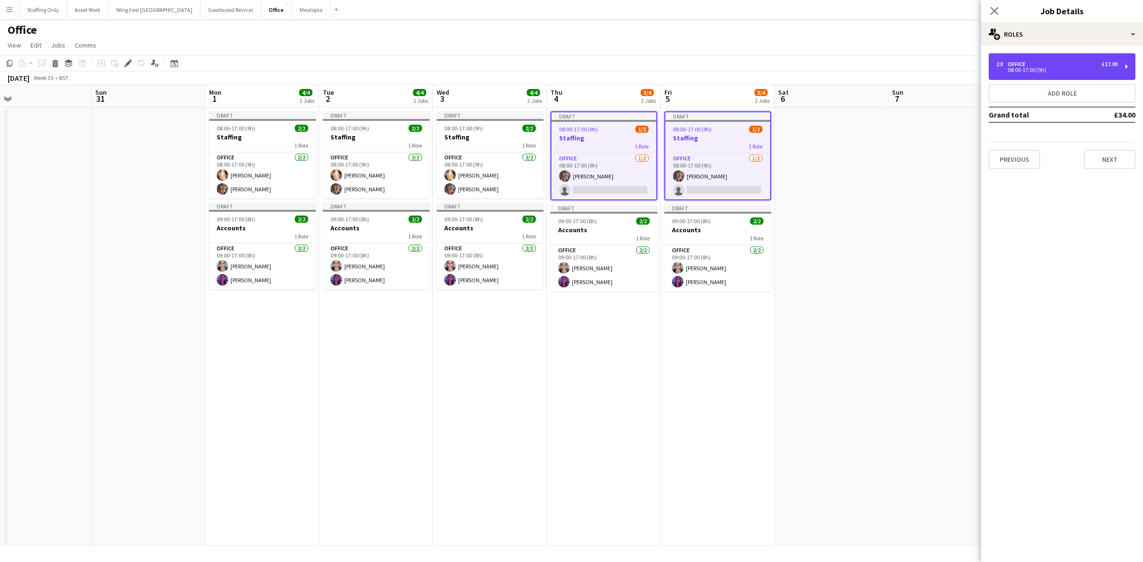
click at [1018, 75] on div "2 x Office £17.00 08:00-17:00 (9h)" at bounding box center [1062, 66] width 147 height 27
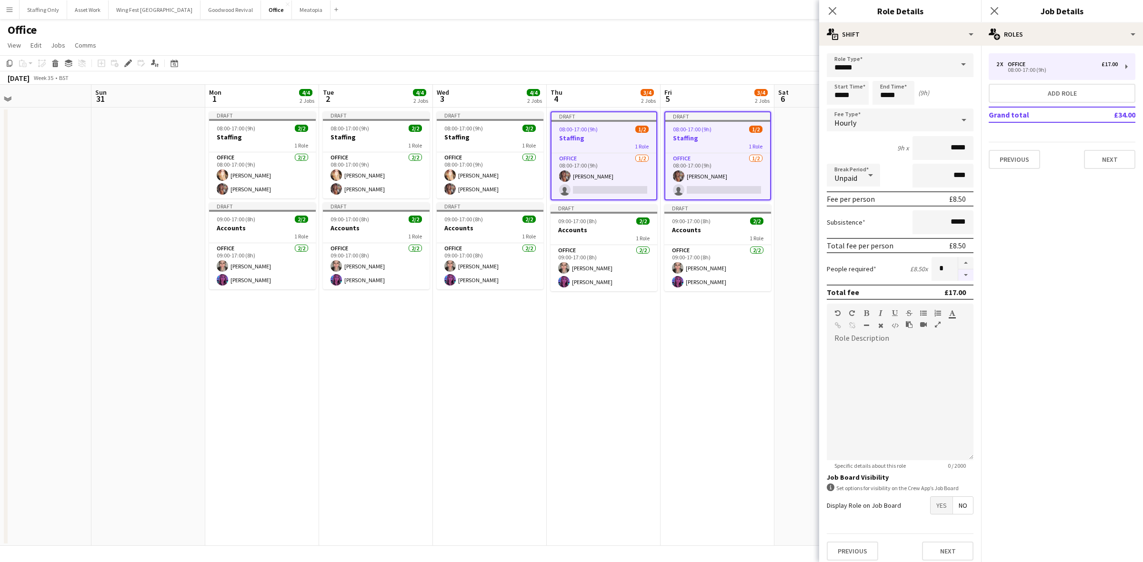
click at [958, 274] on button "button" at bounding box center [965, 276] width 15 height 12
click at [992, 8] on icon at bounding box center [994, 10] width 9 height 9
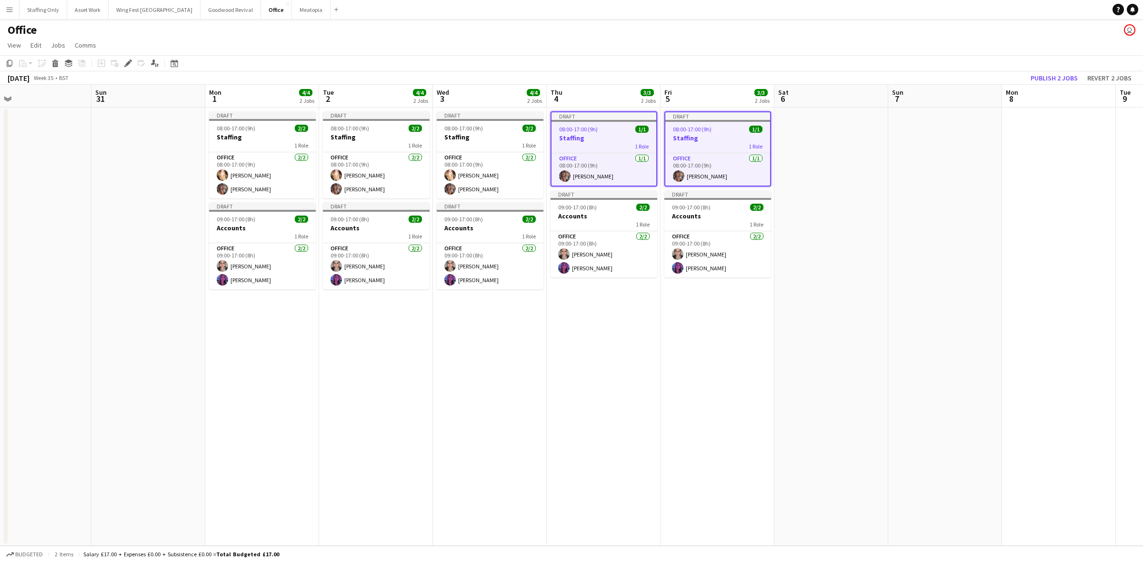
click at [569, 334] on app-date-cell "Draft 08:00-17:00 (9h) 1/1 Staffing 1 Role Office [DATE] 08:00-17:00 (9h) [PERS…" at bounding box center [604, 327] width 114 height 439
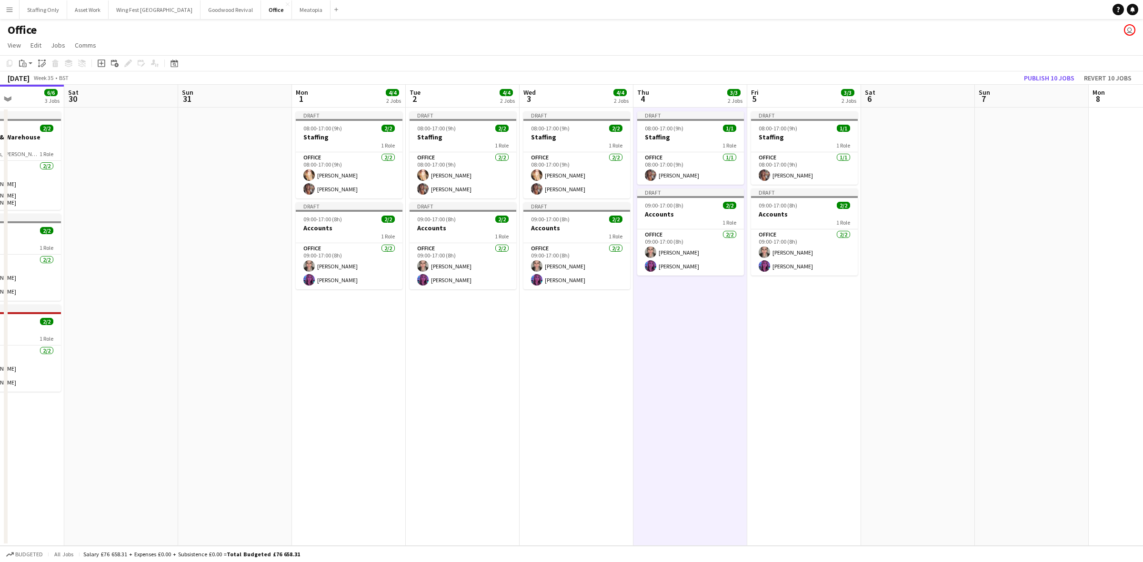
scroll to position [0, 272]
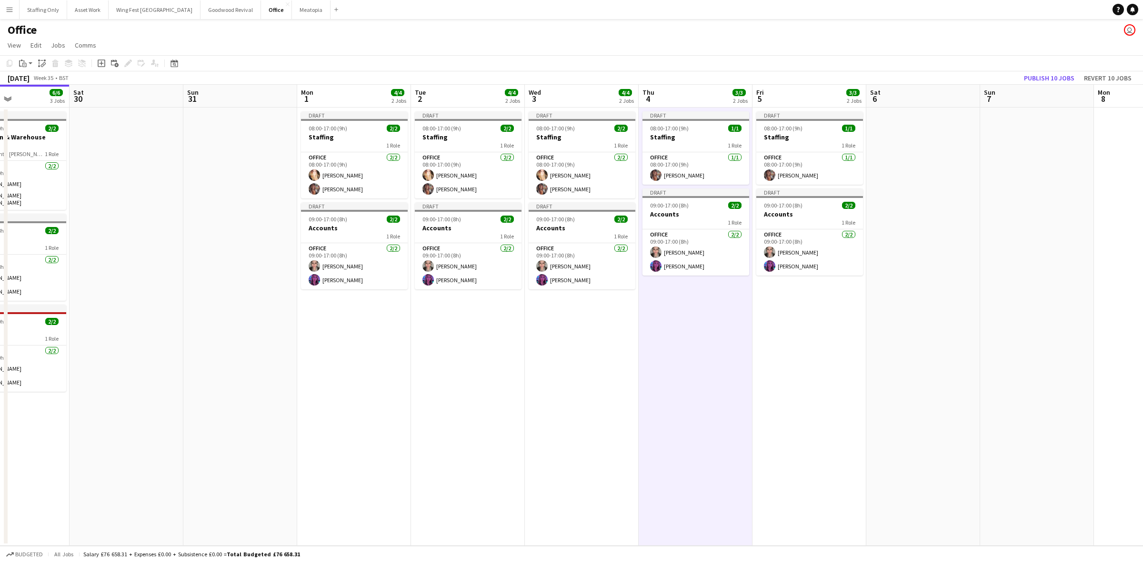
drag, startPoint x: 446, startPoint y: 341, endPoint x: 765, endPoint y: 344, distance: 319.6
click at [765, 344] on app-calendar-viewport "Wed 27 4/4 2 Jobs Thu 28 4/4 2 Jobs Fri 29 6/6 3 Jobs Sat 30 Sun 31 Mon 1 4/4 2…" at bounding box center [571, 315] width 1143 height 461
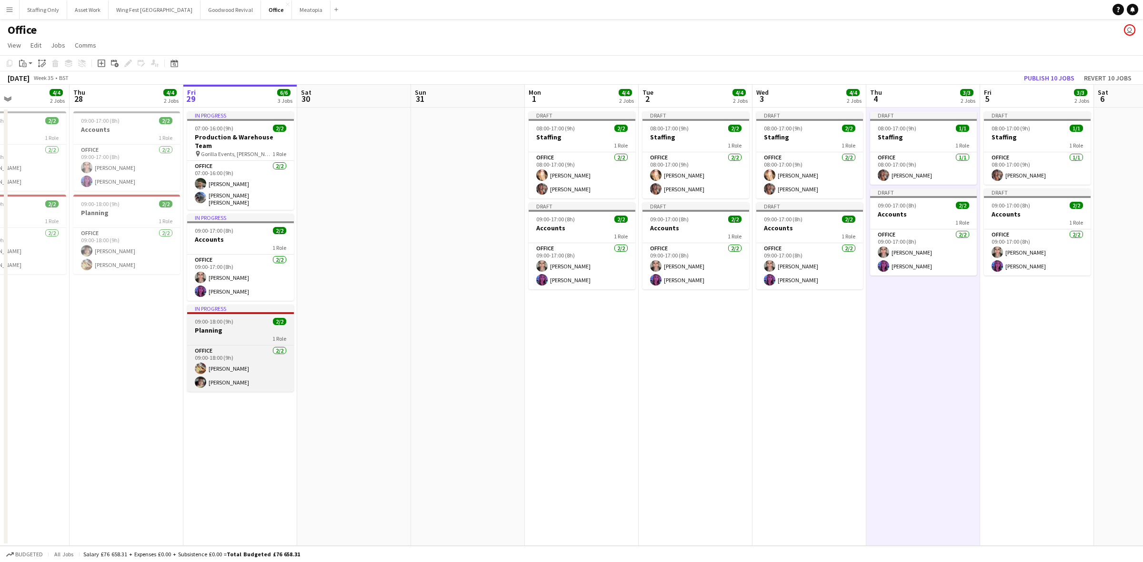
click at [247, 326] on h3 "Planning" at bounding box center [240, 330] width 107 height 9
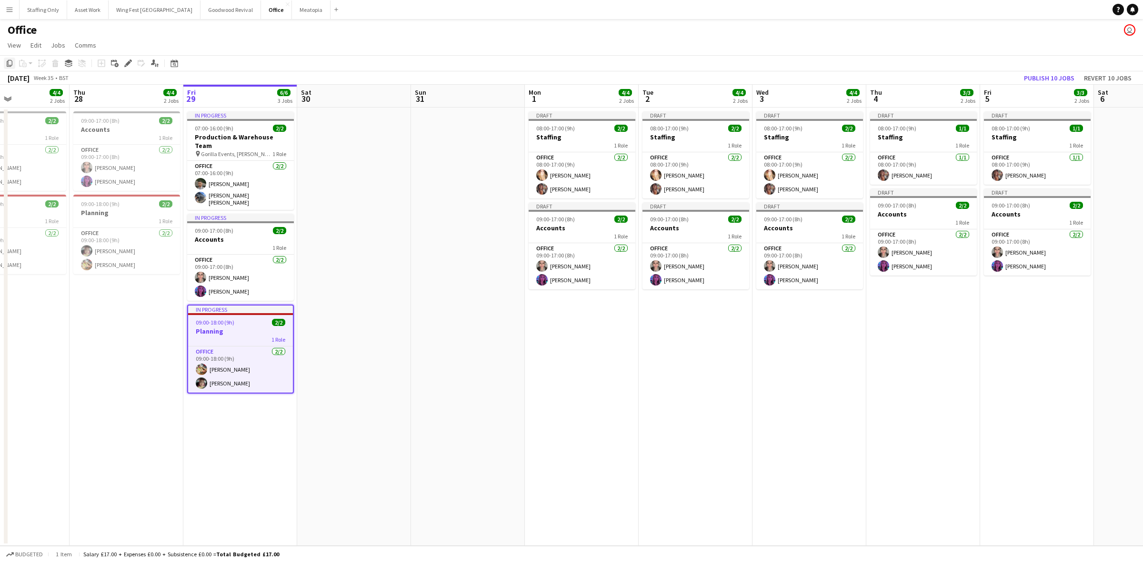
click at [8, 62] on icon at bounding box center [10, 63] width 6 height 7
click at [560, 312] on app-date-cell "Draft 08:00-17:00 (9h) 2/2 Staffing 1 Role Office [DATE] 08:00-17:00 (9h) [PERS…" at bounding box center [582, 327] width 114 height 439
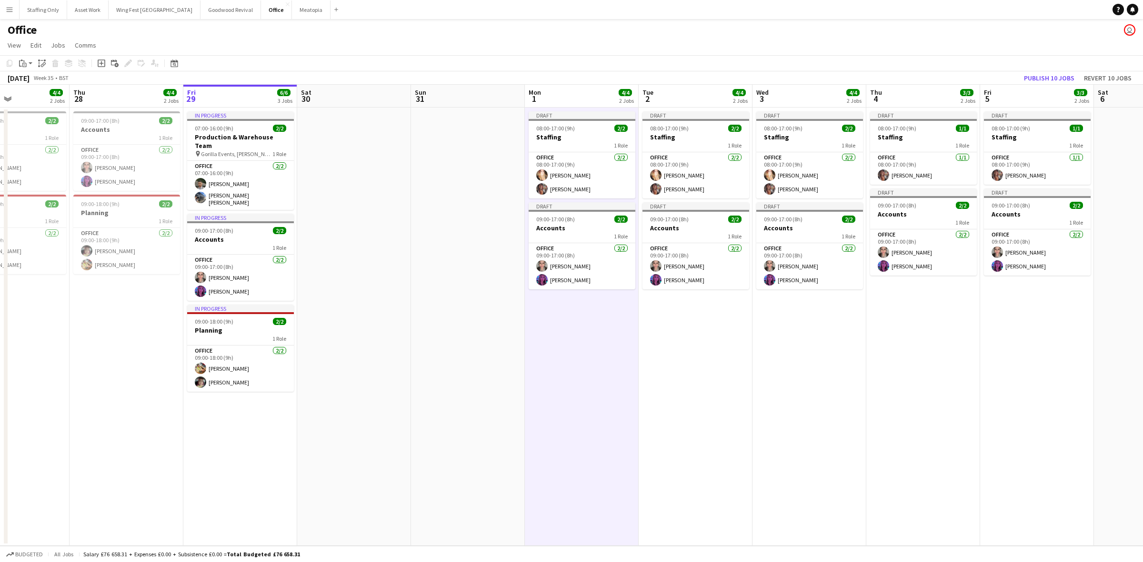
scroll to position [0, 311]
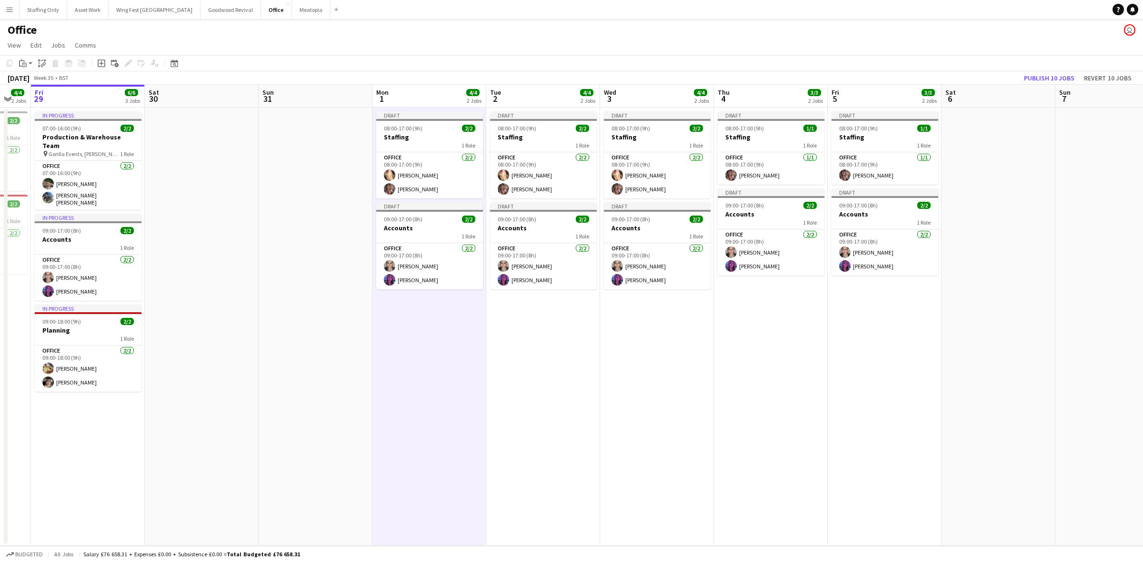
drag, startPoint x: 767, startPoint y: 322, endPoint x: 615, endPoint y: 324, distance: 152.4
click at [615, 324] on app-calendar-viewport "Tue 26 4/5 3 Jobs Wed 27 4/4 2 Jobs Thu 28 4/4 2 Jobs Fri 29 6/6 3 Jobs Sat 30 …" at bounding box center [571, 315] width 1143 height 461
click at [516, 327] on app-date-cell "Draft 08:00-17:00 (9h) 2/2 Staffing 1 Role Office [DATE] 08:00-17:00 (9h) [PERS…" at bounding box center [543, 327] width 114 height 439
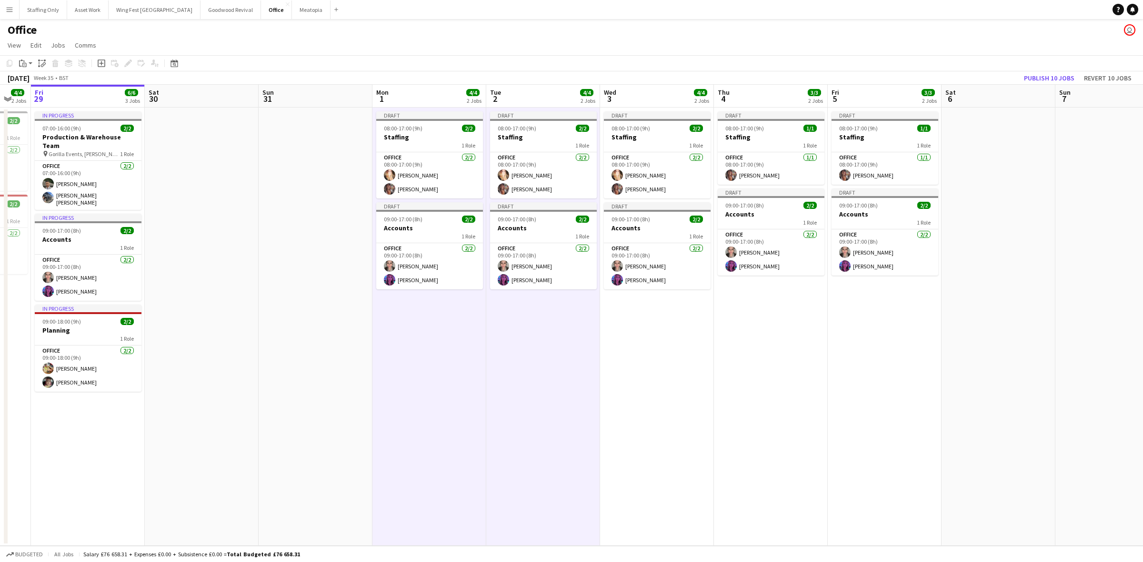
click at [668, 330] on app-date-cell "Draft 08:00-17:00 (9h) 2/2 Staffing 1 Role Office [DATE] 08:00-17:00 (9h) [PERS…" at bounding box center [657, 327] width 114 height 439
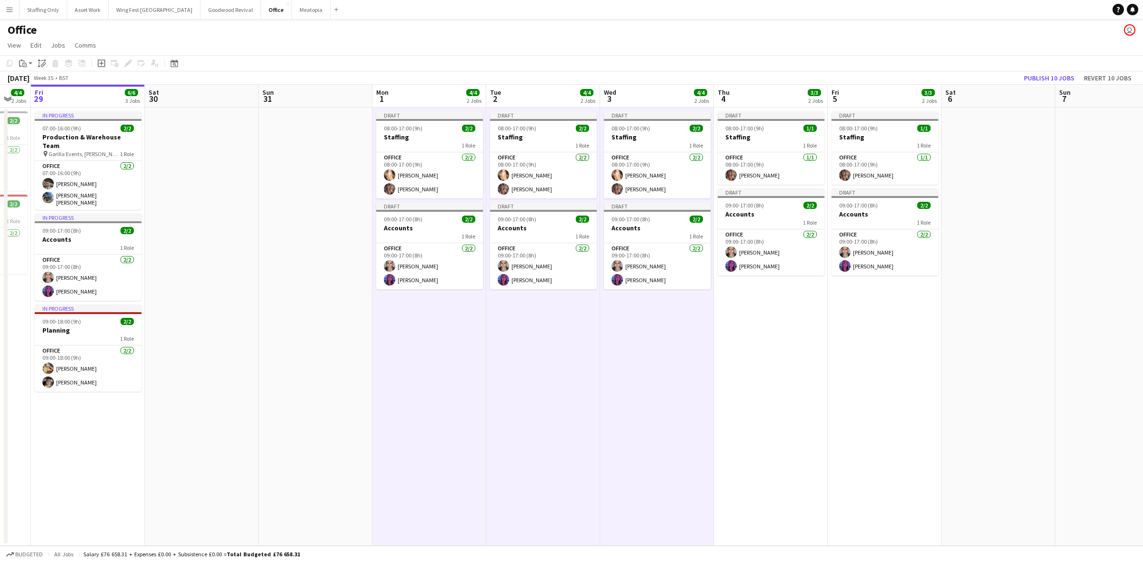
click at [744, 321] on app-date-cell "Draft 08:00-17:00 (9h) 1/1 Staffing 1 Role Office [DATE] 08:00-17:00 (9h) [PERS…" at bounding box center [771, 327] width 114 height 439
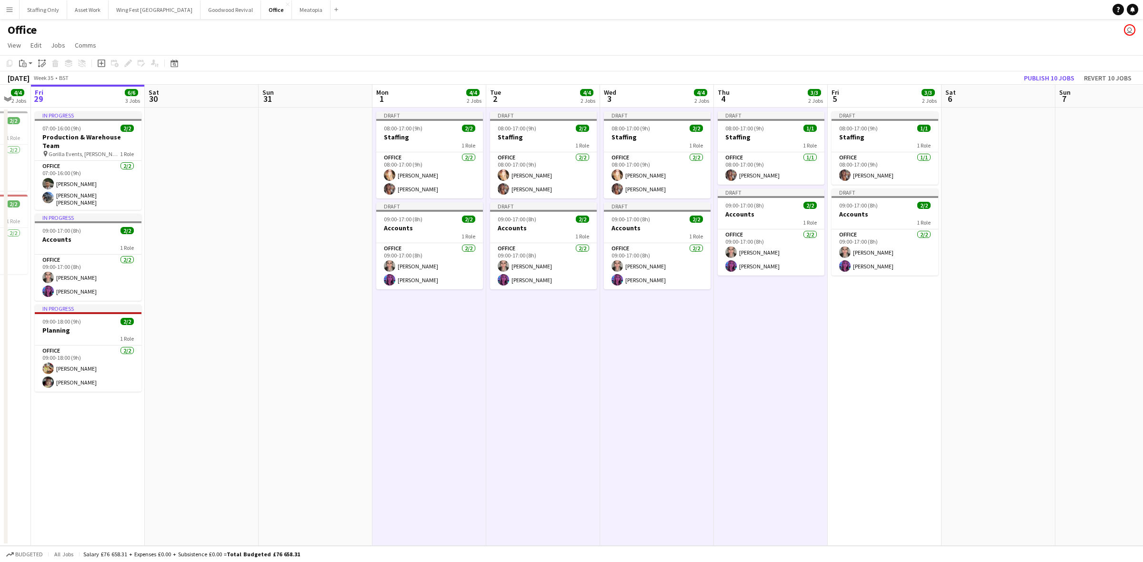
click at [852, 315] on app-date-cell "Draft 08:00-17:00 (9h) 1/1 Staffing 1 Role Office [DATE] 08:00-17:00 (9h) [PERS…" at bounding box center [885, 327] width 114 height 439
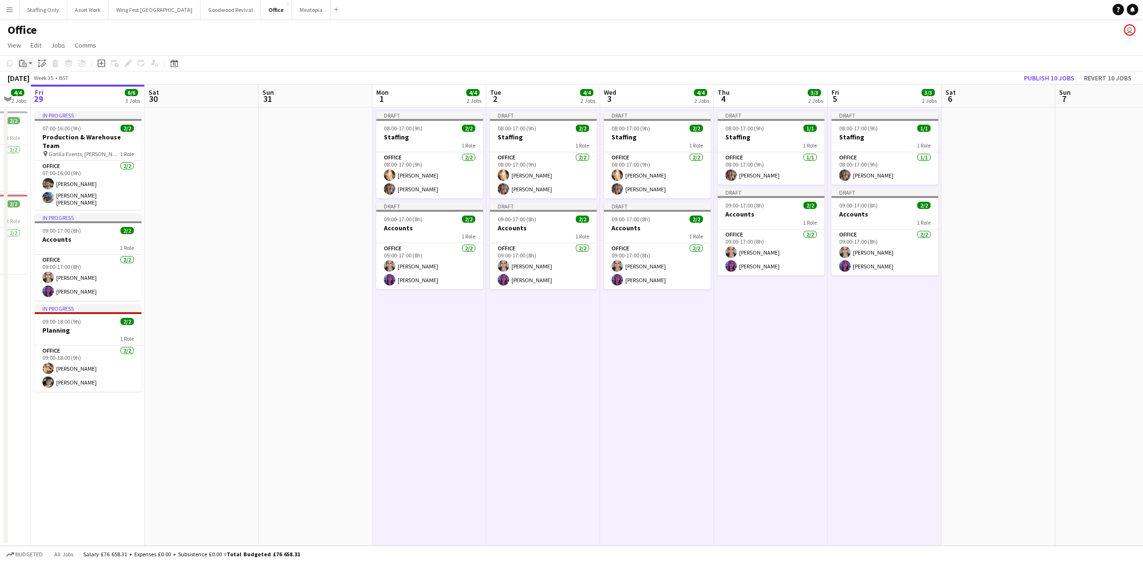
click at [29, 67] on app-action-btn "Paste" at bounding box center [25, 63] width 17 height 11
click at [37, 96] on link "Paste with crew Ctrl+Shift+V" at bounding box center [70, 97] width 90 height 9
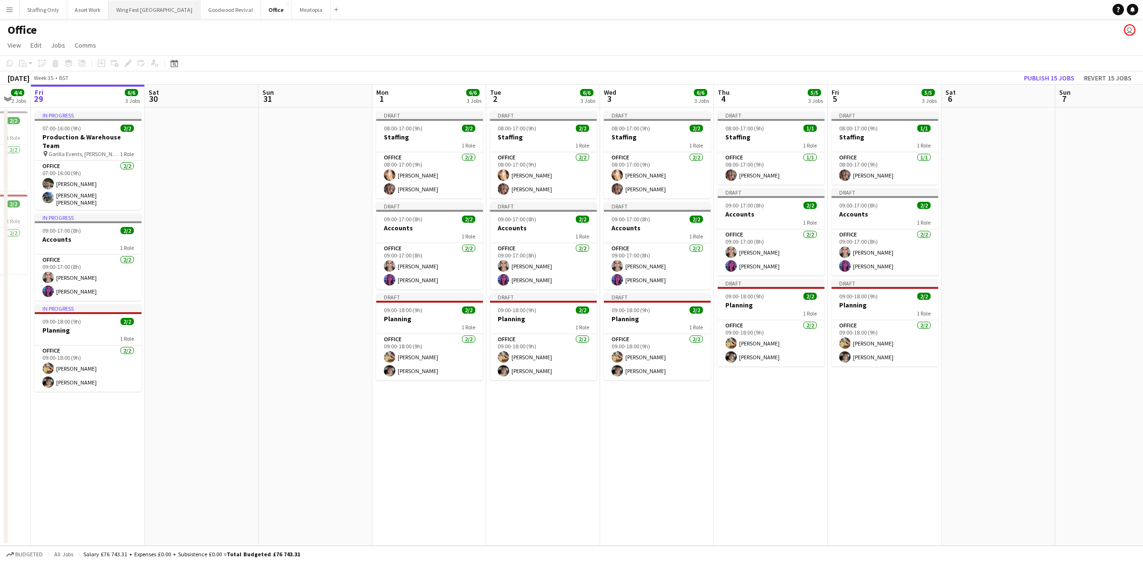
click at [130, 9] on button "Wing Fest Bristol Close" at bounding box center [155, 9] width 92 height 19
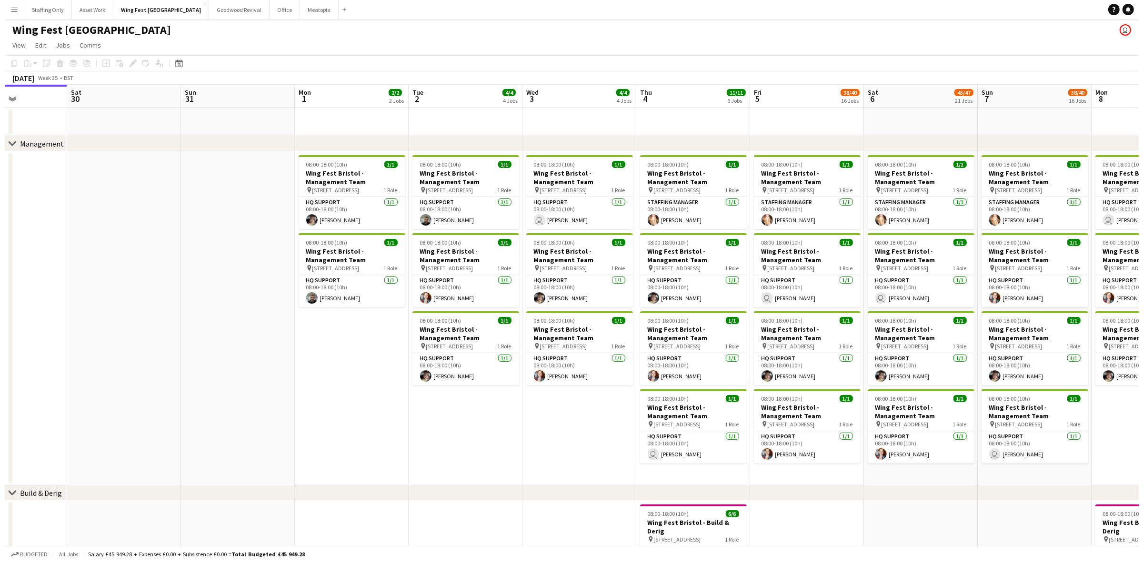
scroll to position [0, 280]
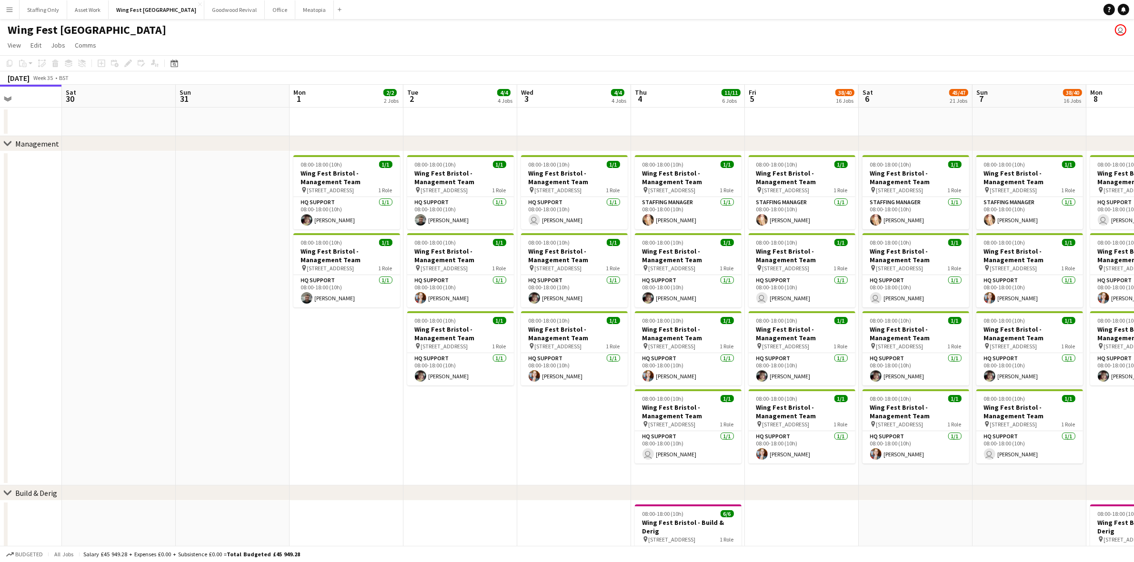
drag, startPoint x: 182, startPoint y: 402, endPoint x: 534, endPoint y: 403, distance: 351.5
click at [265, 13] on button "Office Close" at bounding box center [280, 9] width 30 height 19
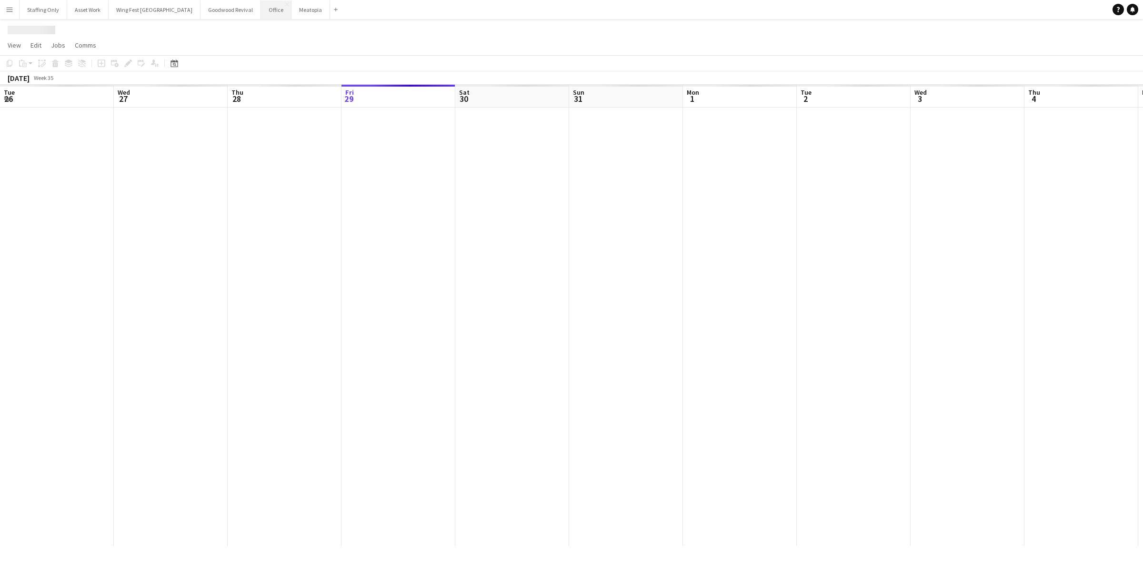
scroll to position [0, 227]
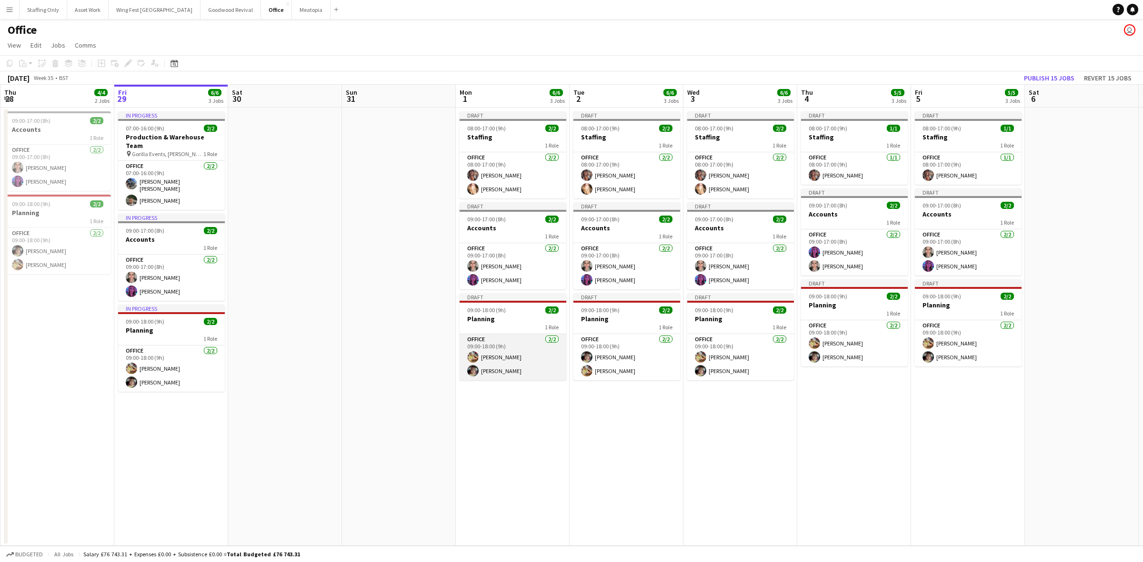
click at [526, 359] on app-card-role "Office [DATE] 09:00-18:00 (9h) [PERSON_NAME] [PERSON_NAME]" at bounding box center [513, 357] width 107 height 46
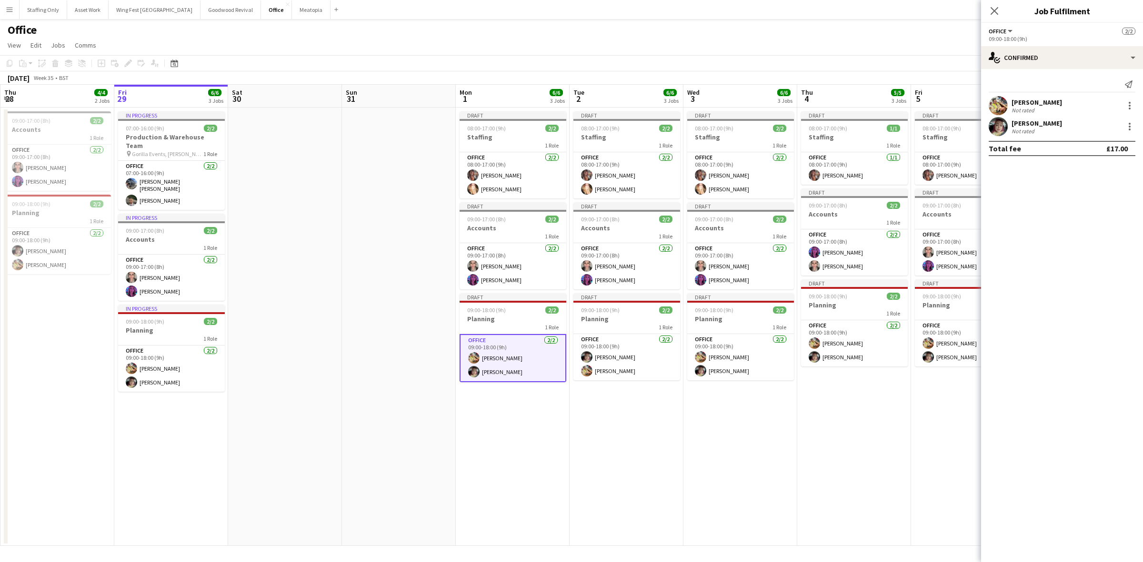
click at [1125, 134] on div "[PERSON_NAME] Not rated" at bounding box center [1062, 126] width 162 height 19
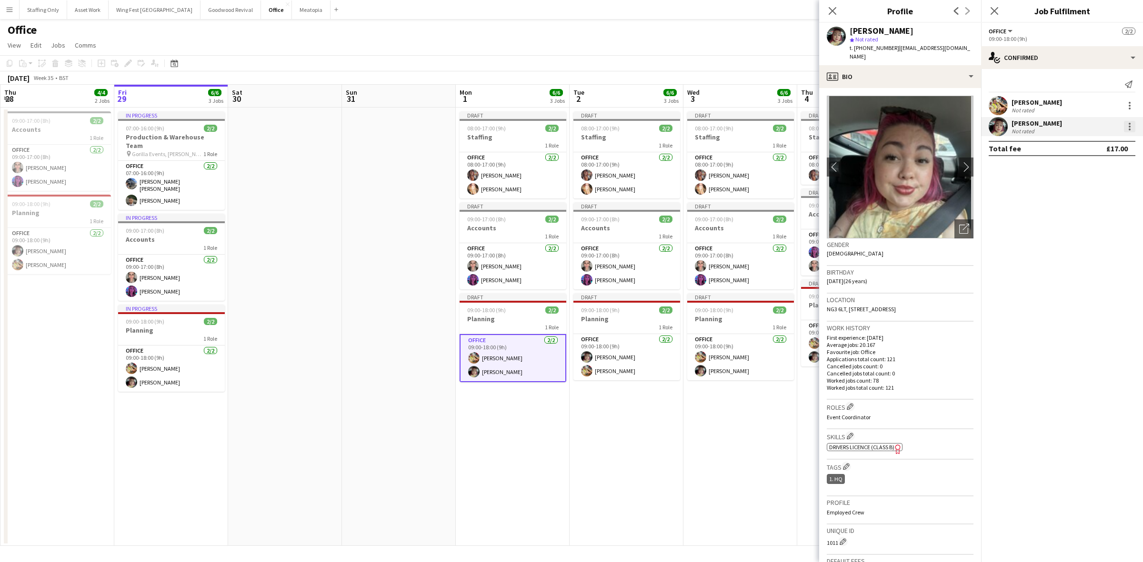
click at [1129, 128] on div at bounding box center [1129, 126] width 11 height 11
click at [1096, 234] on span "Remove" at bounding box center [1083, 235] width 29 height 8
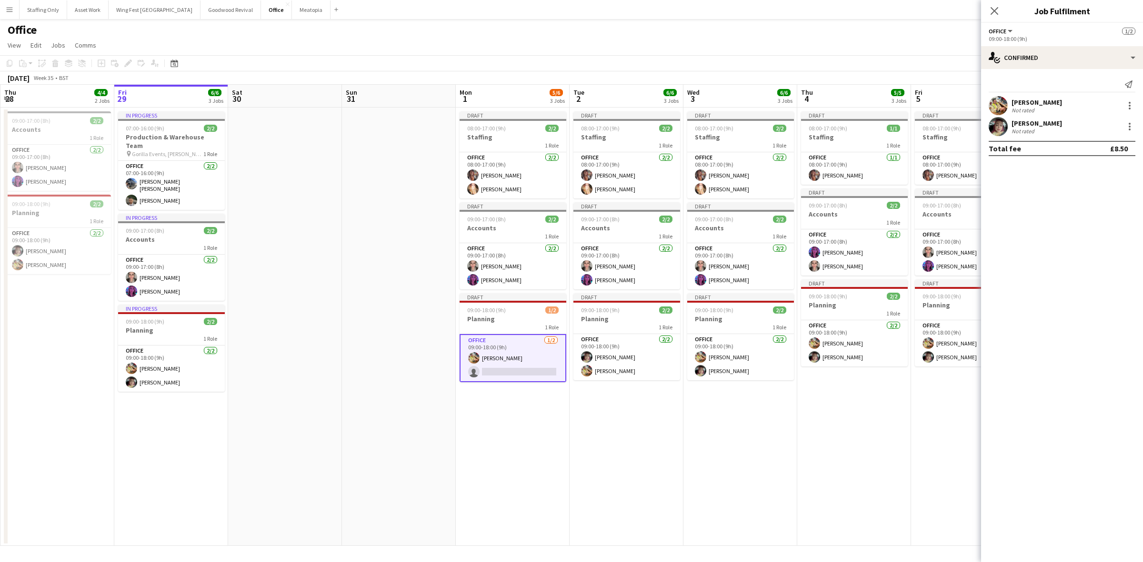
click at [512, 425] on app-date-cell "Draft 08:00-17:00 (9h) 2/2 Staffing 1 Role Office [DATE] 08:00-17:00 (9h) [PERS…" at bounding box center [513, 327] width 114 height 439
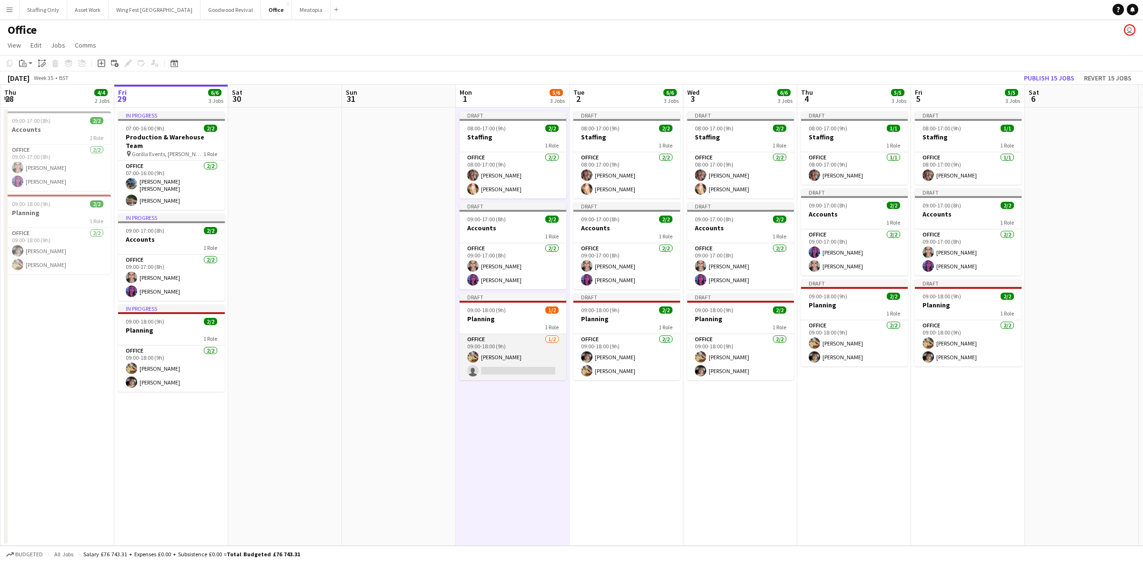
click at [506, 371] on app-card-role "Office [DATE] 09:00-18:00 (9h) [PERSON_NAME] single-neutral-actions" at bounding box center [513, 357] width 107 height 46
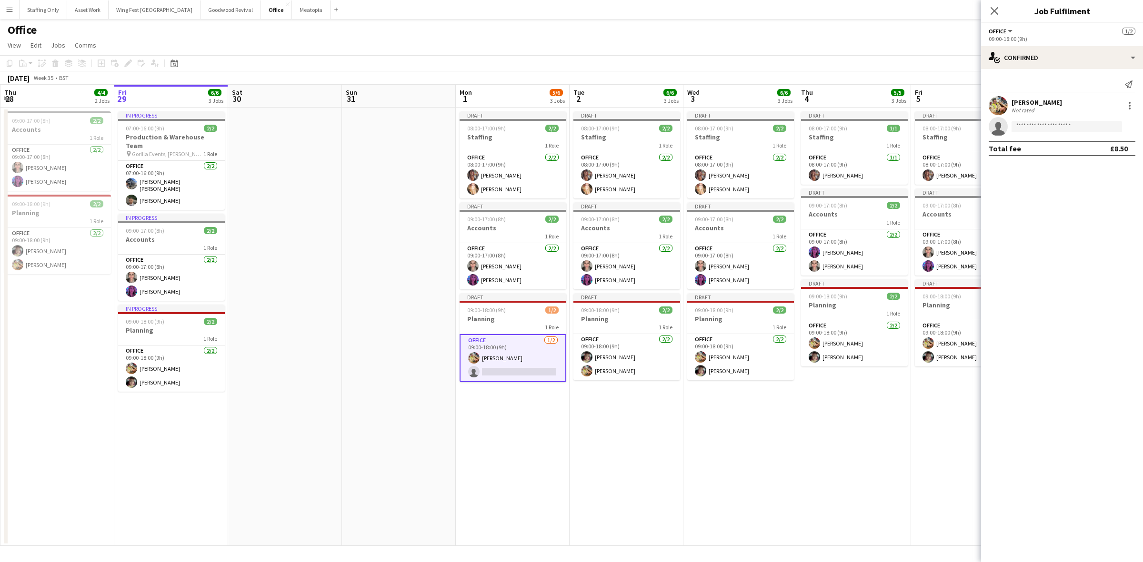
click at [735, 418] on app-date-cell "Draft 08:00-17:00 (9h) 2/2 Staffing 1 Role Office [DATE] 08:00-17:00 (9h) [PERS…" at bounding box center [740, 327] width 114 height 439
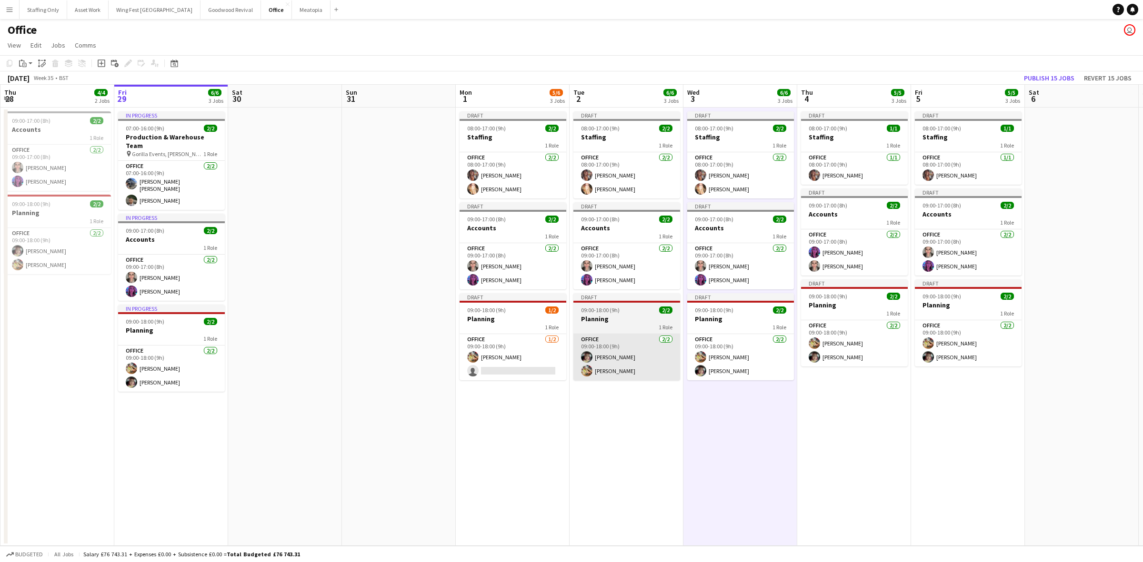
click at [634, 361] on app-card-role "Office [DATE] 09:00-18:00 (9h) [PERSON_NAME] [PERSON_NAME]" at bounding box center [626, 357] width 107 height 46
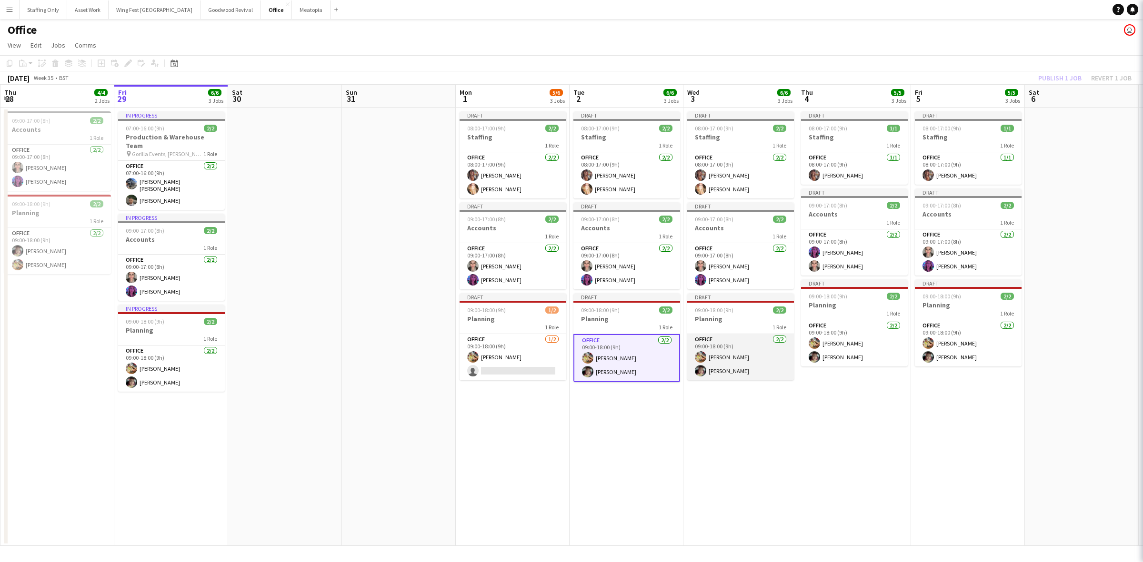
click at [738, 356] on app-card-role "Office [DATE] 09:00-18:00 (9h) [PERSON_NAME] [PERSON_NAME]" at bounding box center [740, 357] width 107 height 46
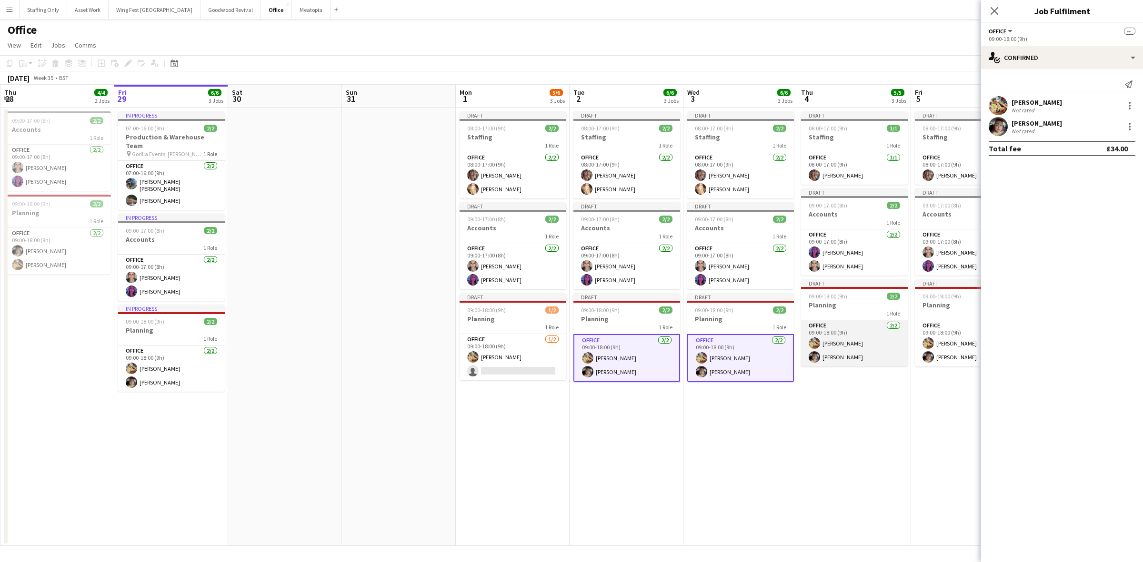
click at [855, 344] on app-card-role "Office [DATE] 09:00-18:00 (9h) [PERSON_NAME] [PERSON_NAME]" at bounding box center [854, 344] width 107 height 46
click at [922, 344] on app-user-avatar at bounding box center [927, 343] width 11 height 11
click at [1133, 121] on div at bounding box center [1129, 126] width 11 height 11
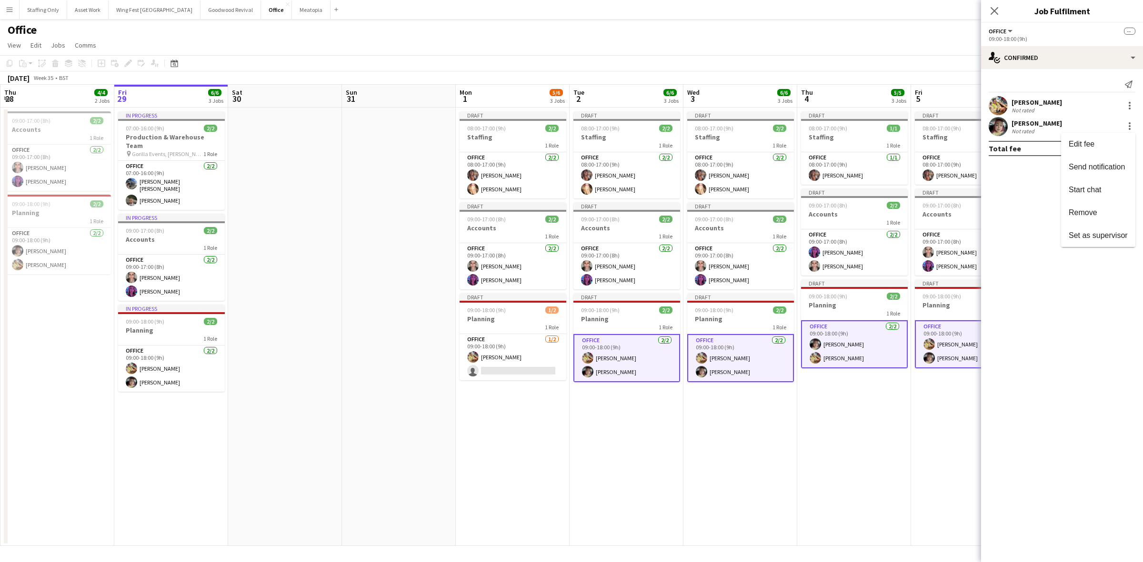
click at [1089, 211] on span "Remove" at bounding box center [1083, 213] width 29 height 8
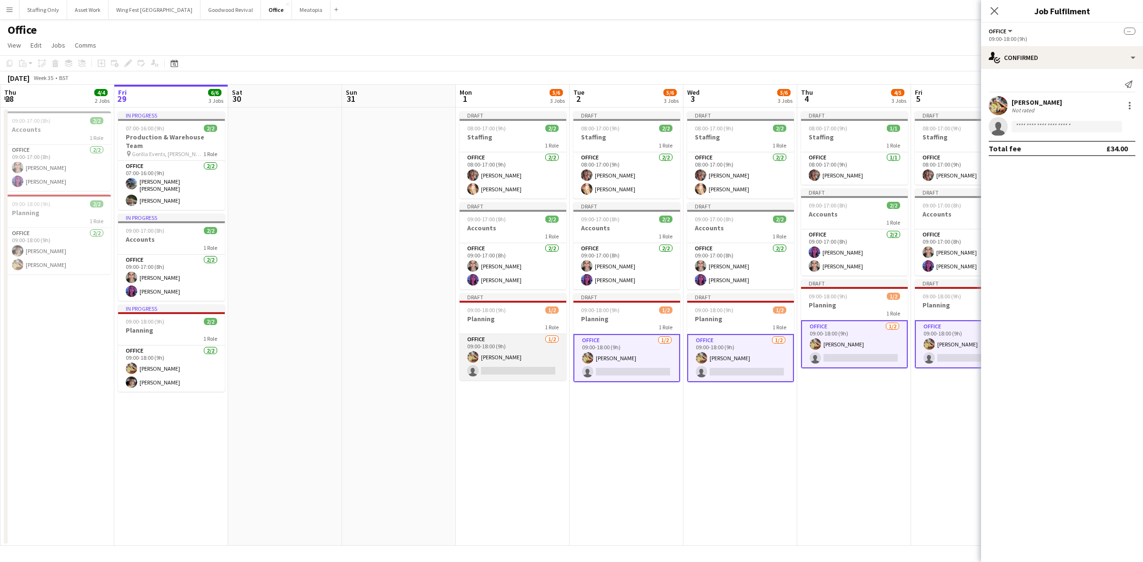
click at [515, 361] on app-card-role "Office [DATE] 09:00-18:00 (9h) [PERSON_NAME] single-neutral-actions" at bounding box center [513, 357] width 107 height 46
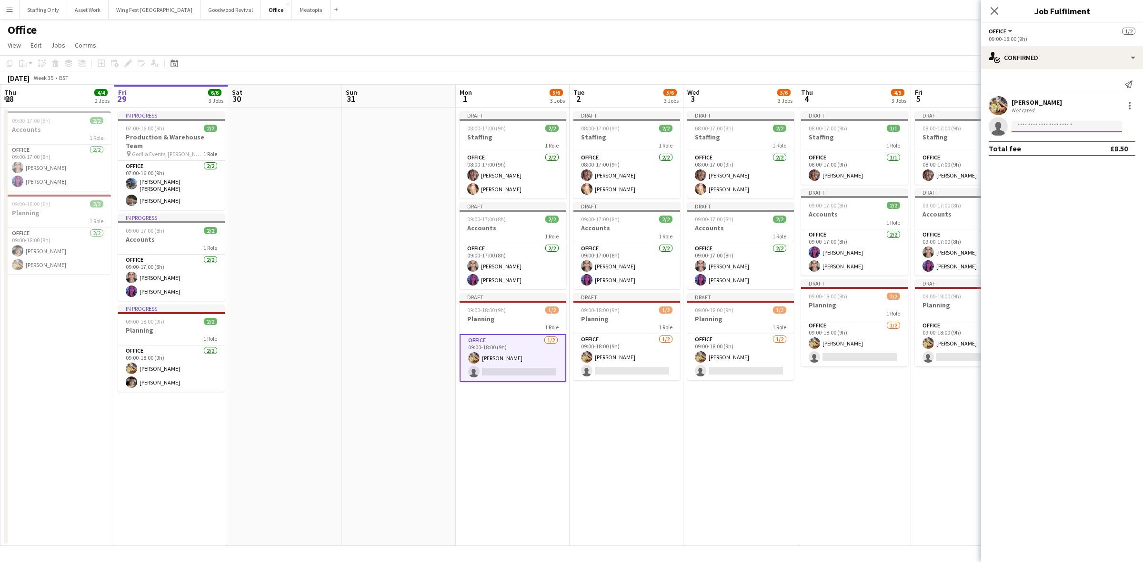
click at [1031, 128] on input at bounding box center [1067, 126] width 110 height 11
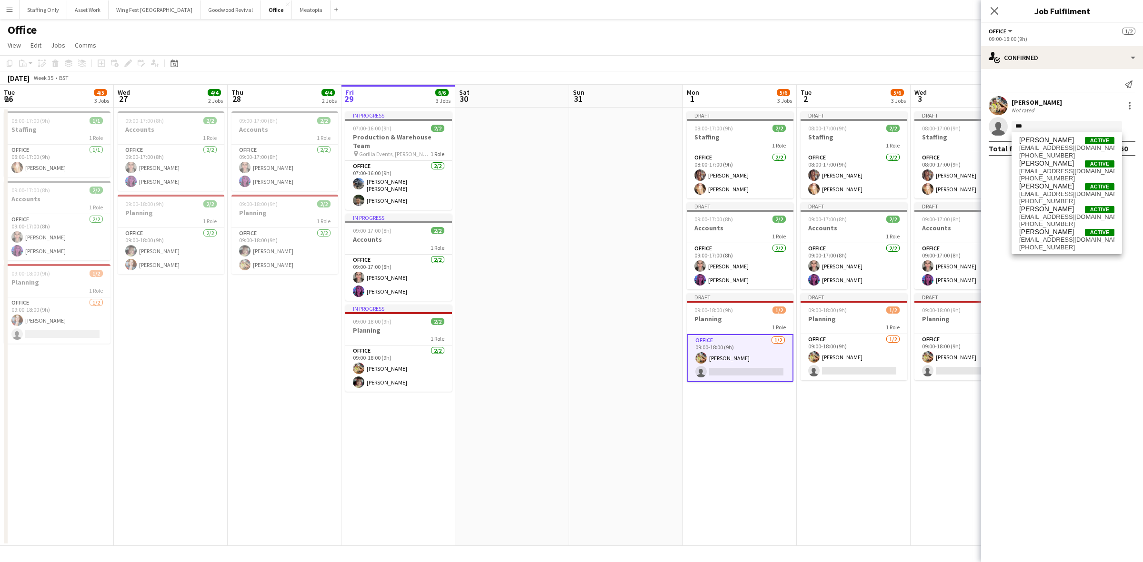
scroll to position [0, 227]
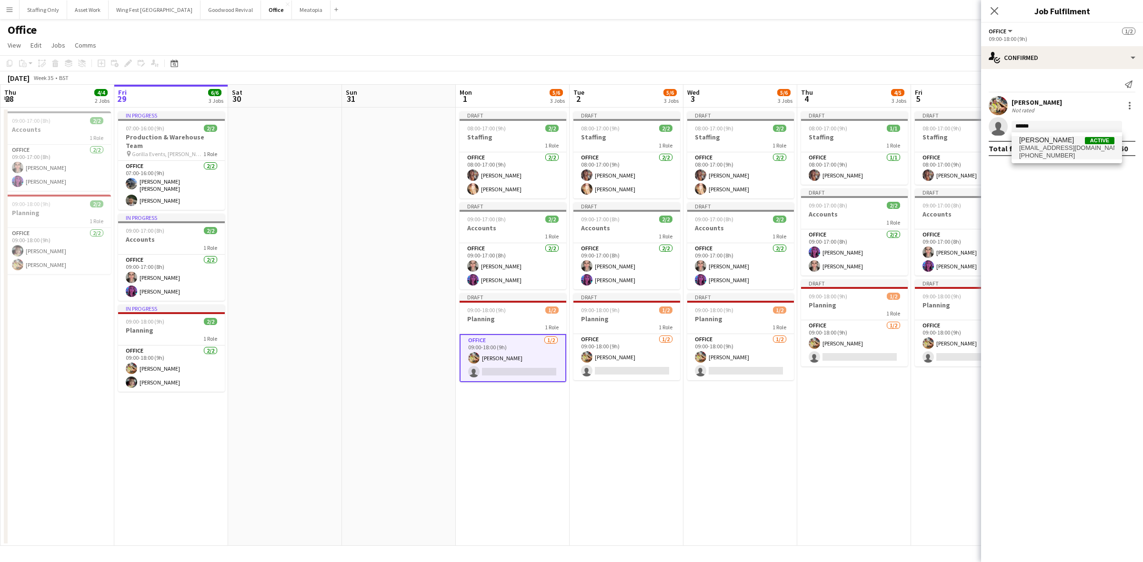
type input "******"
click at [1049, 144] on span "kelsiestewart4@gmail.com" at bounding box center [1066, 148] width 95 height 8
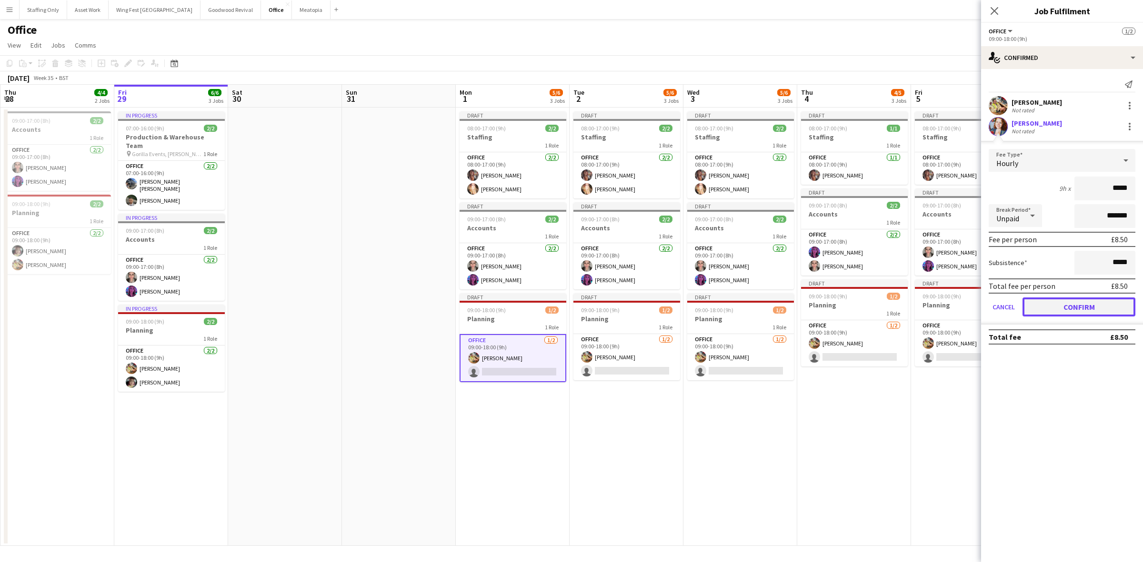
click at [1094, 306] on button "Confirm" at bounding box center [1079, 307] width 113 height 19
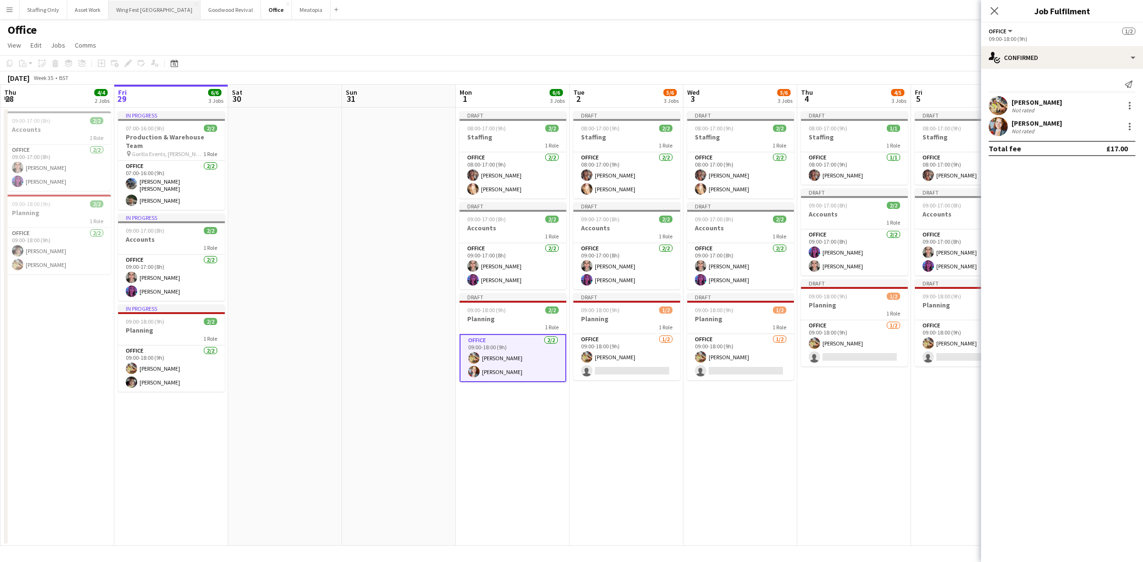
click at [139, 12] on button "Wing Fest Bristol Close" at bounding box center [155, 9] width 92 height 19
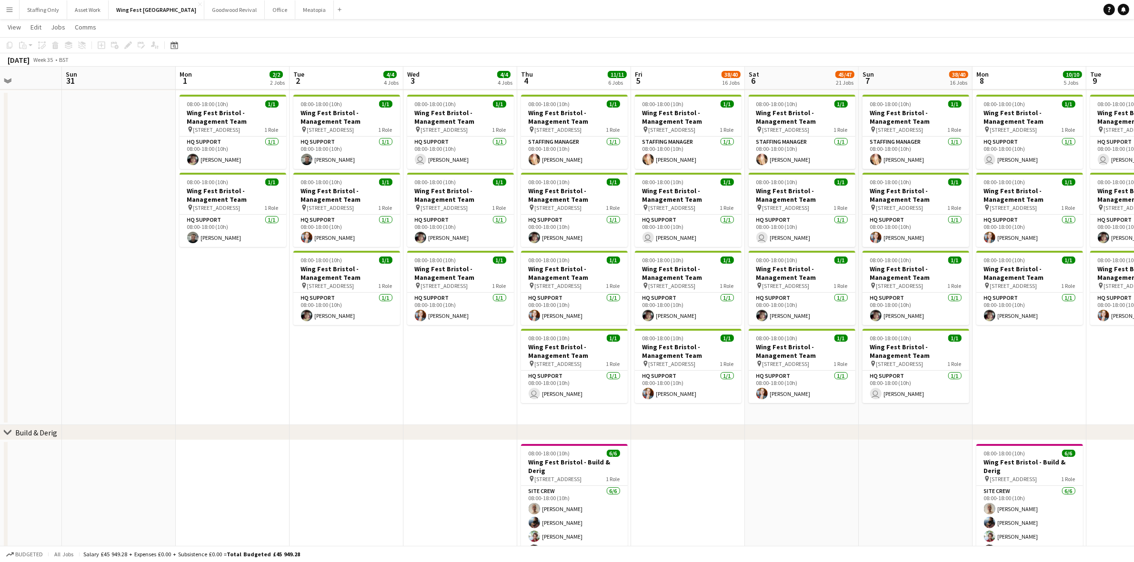
scroll to position [0, 293]
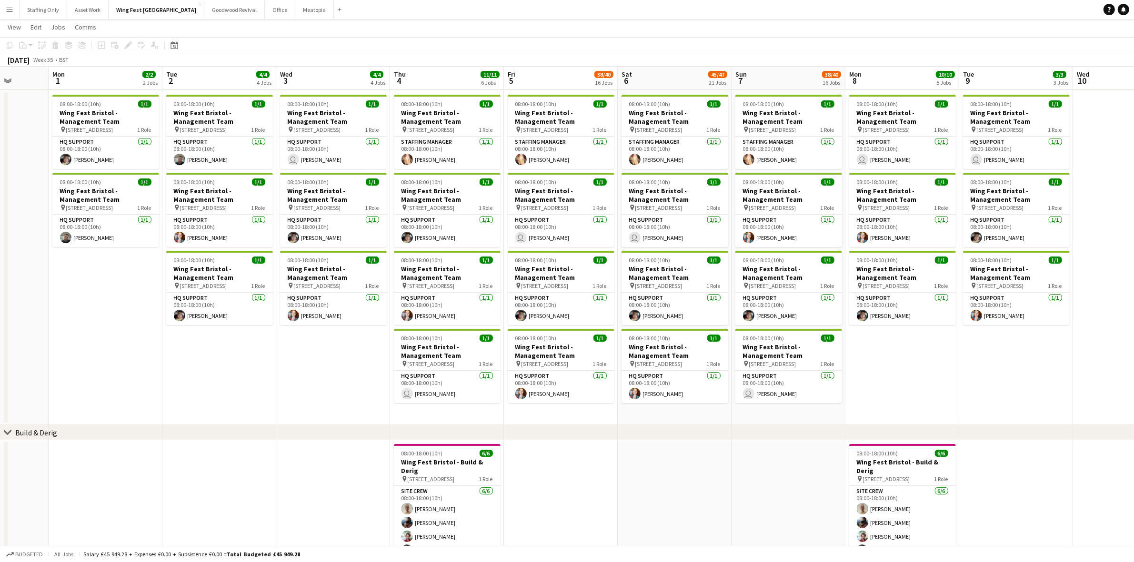
drag, startPoint x: 562, startPoint y: 388, endPoint x: 321, endPoint y: 384, distance: 240.5
click at [265, 15] on button "Office Close" at bounding box center [280, 9] width 30 height 19
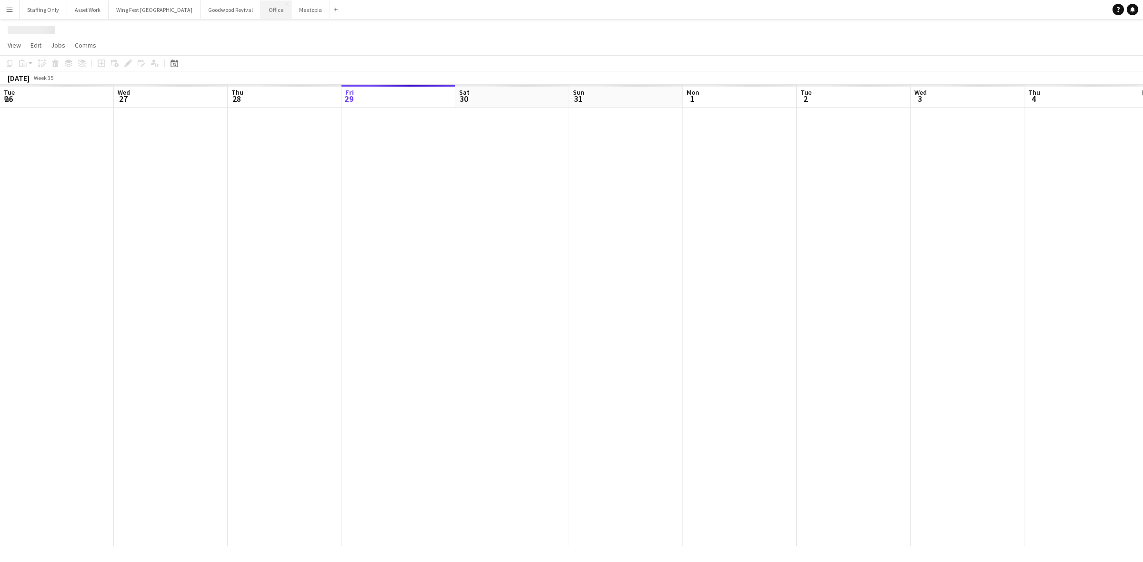
scroll to position [0, 227]
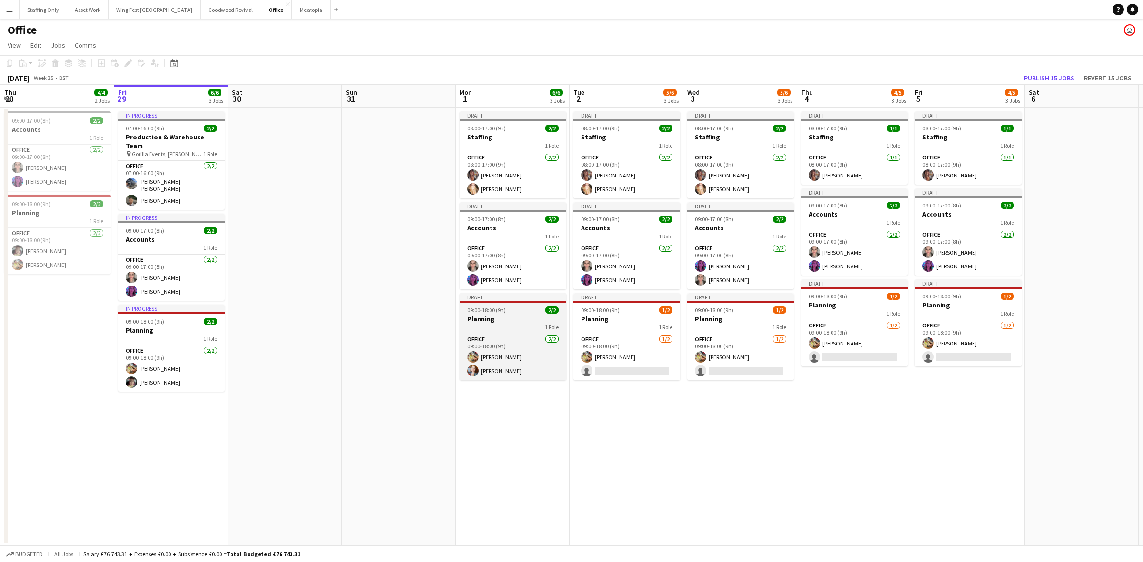
click at [477, 322] on h3 "Planning" at bounding box center [513, 319] width 107 height 9
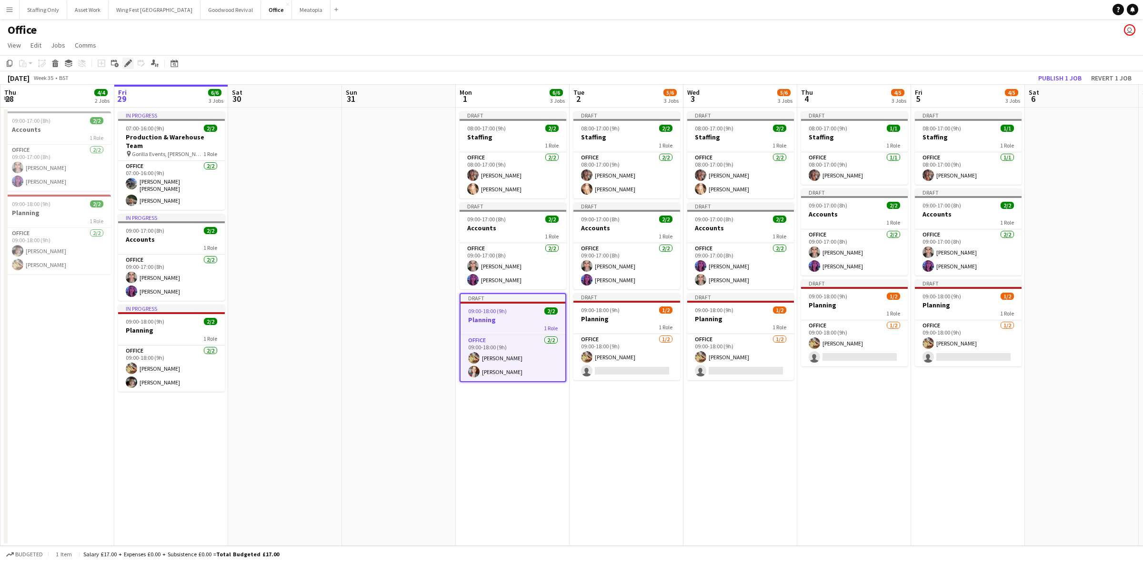
click at [127, 62] on icon at bounding box center [127, 63] width 5 height 5
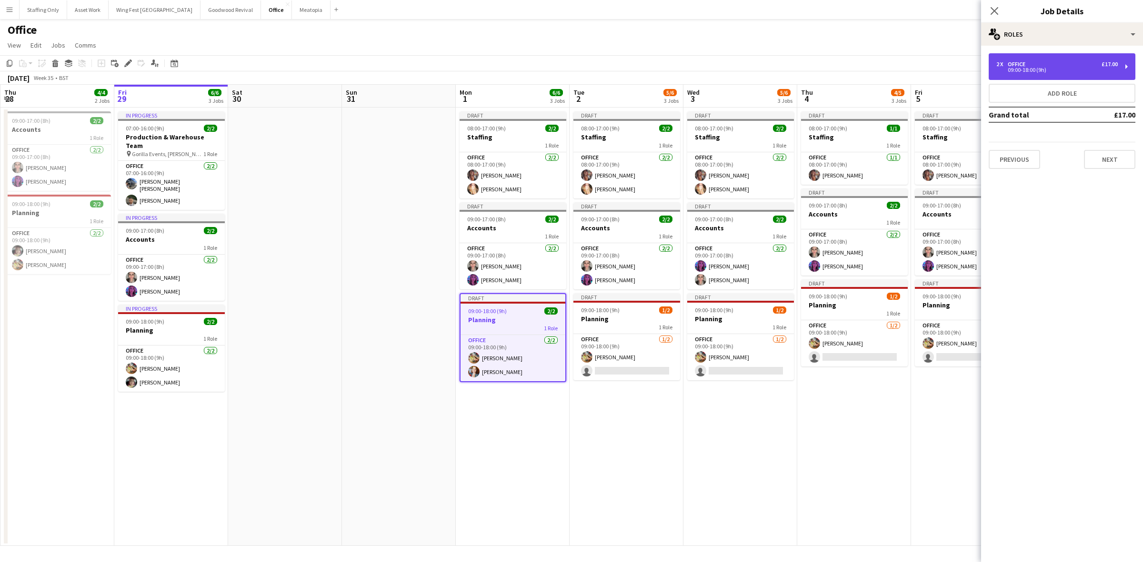
click at [1043, 65] on div "2 x Office £17.00" at bounding box center [1056, 64] width 121 height 7
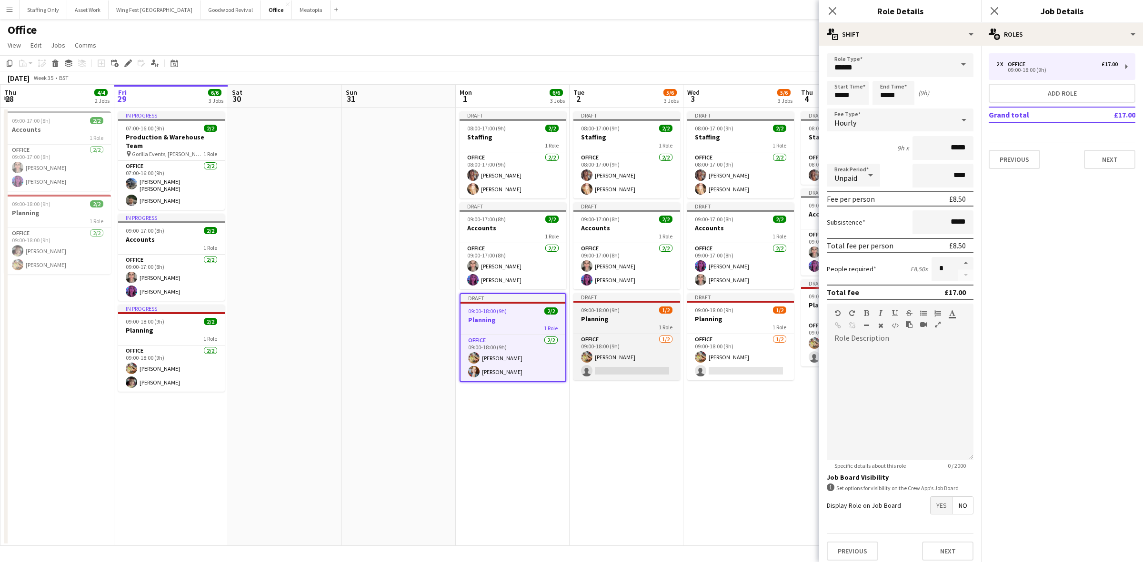
click at [634, 316] on h3 "Planning" at bounding box center [626, 319] width 107 height 9
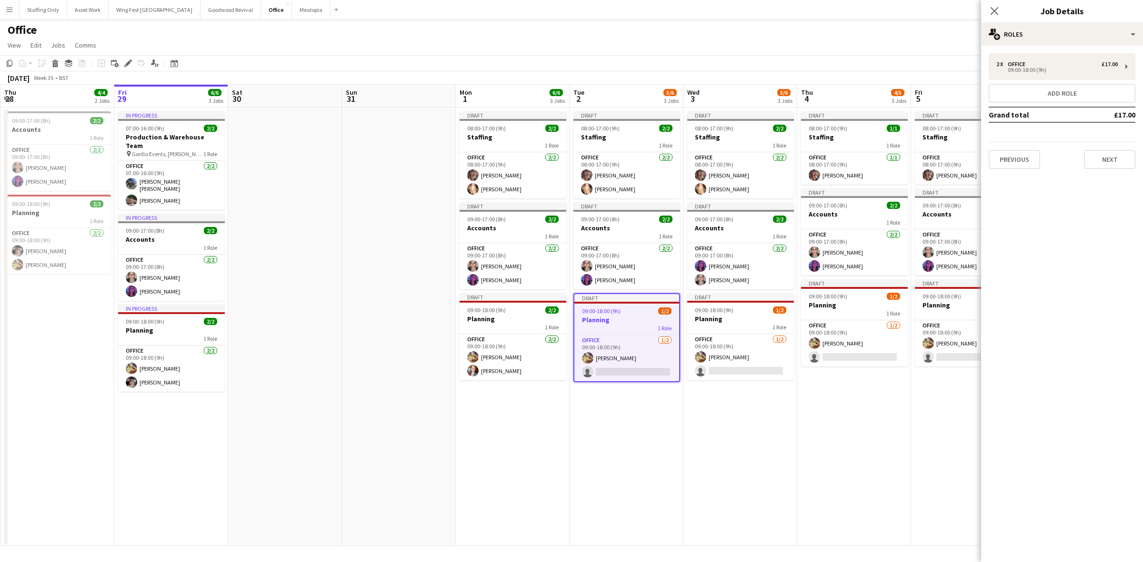
click at [715, 401] on app-date-cell "Draft 08:00-17:00 (9h) 2/2 Staffing 1 Role Office 2/2 08:00-17:00 (9h) Tara Jac…" at bounding box center [740, 327] width 114 height 439
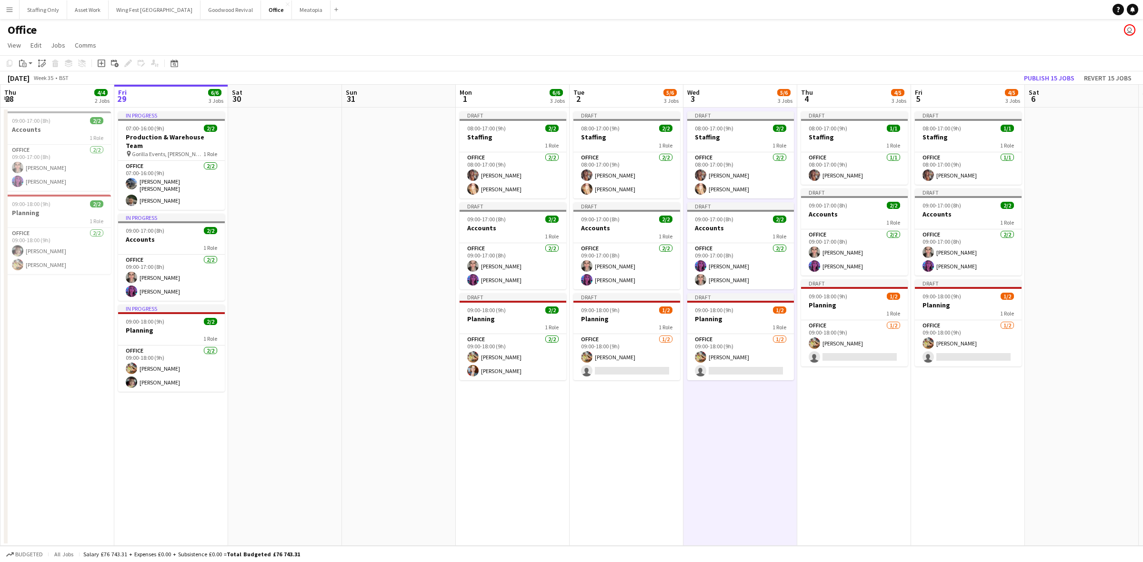
click at [618, 381] on app-date-cell "Draft 08:00-17:00 (9h) 2/2 Staffing 1 Role Office [DATE] 08:00-17:00 (9h) [PERS…" at bounding box center [627, 327] width 114 height 439
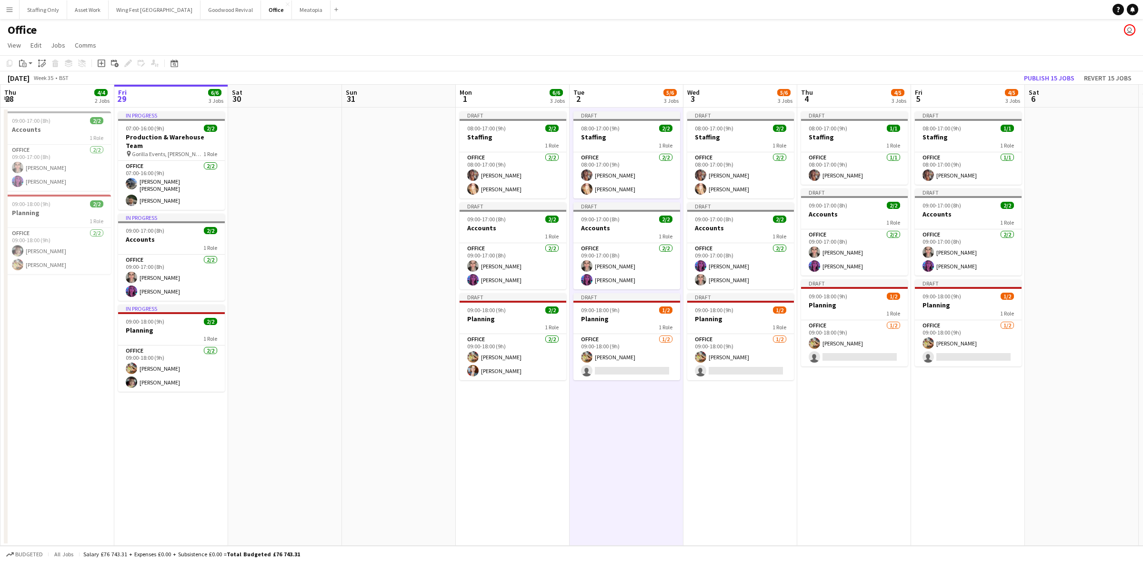
click at [817, 412] on app-date-cell "Draft 08:00-17:00 (9h) 1/1 Staffing 1 Role Office 1/1 08:00-17:00 (9h) Tara Jac…" at bounding box center [854, 327] width 114 height 439
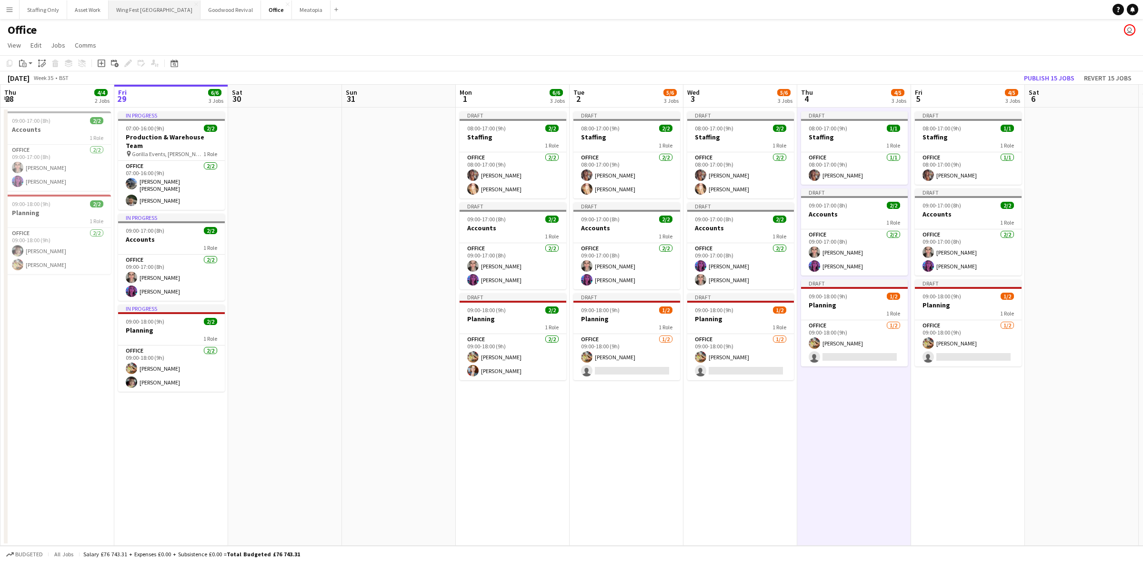
click at [133, 6] on button "Wing Fest Bristol Close" at bounding box center [155, 9] width 92 height 19
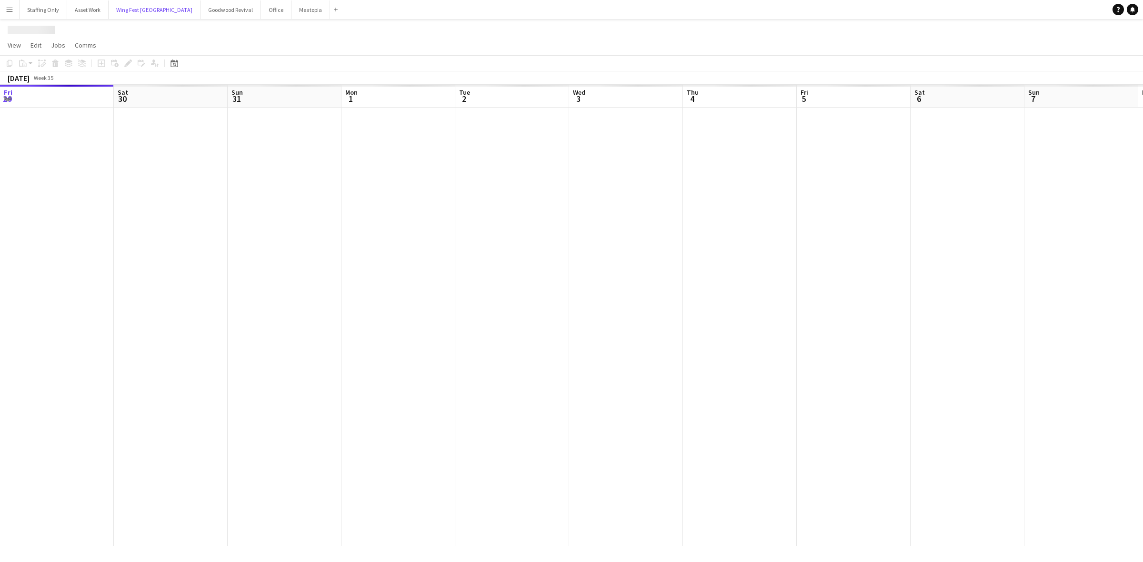
scroll to position [0, 293]
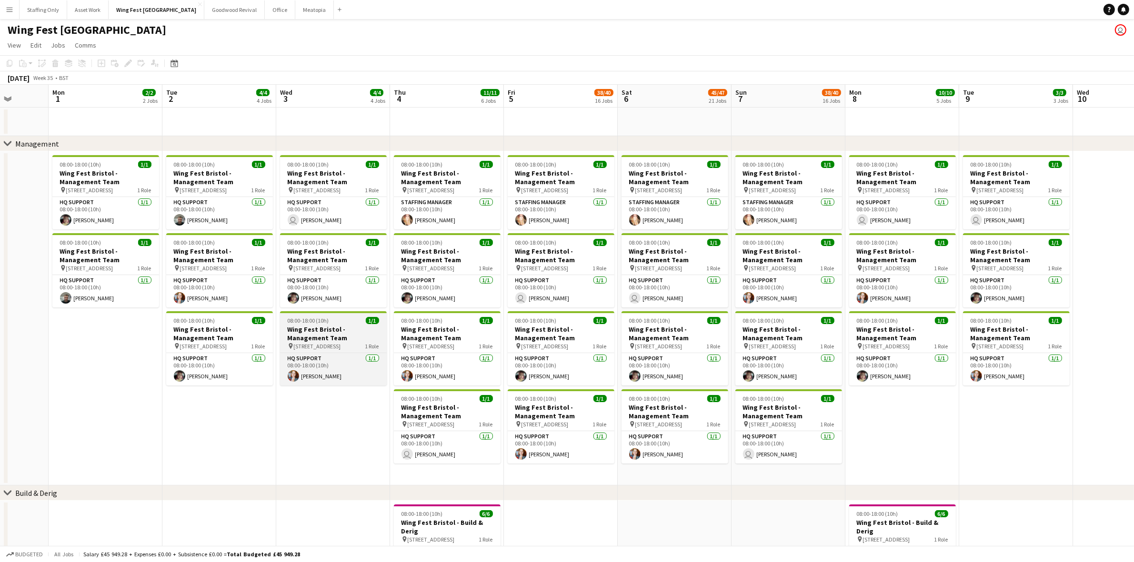
click at [315, 328] on h3 "Wing Fest Bristol - Management Team" at bounding box center [333, 333] width 107 height 17
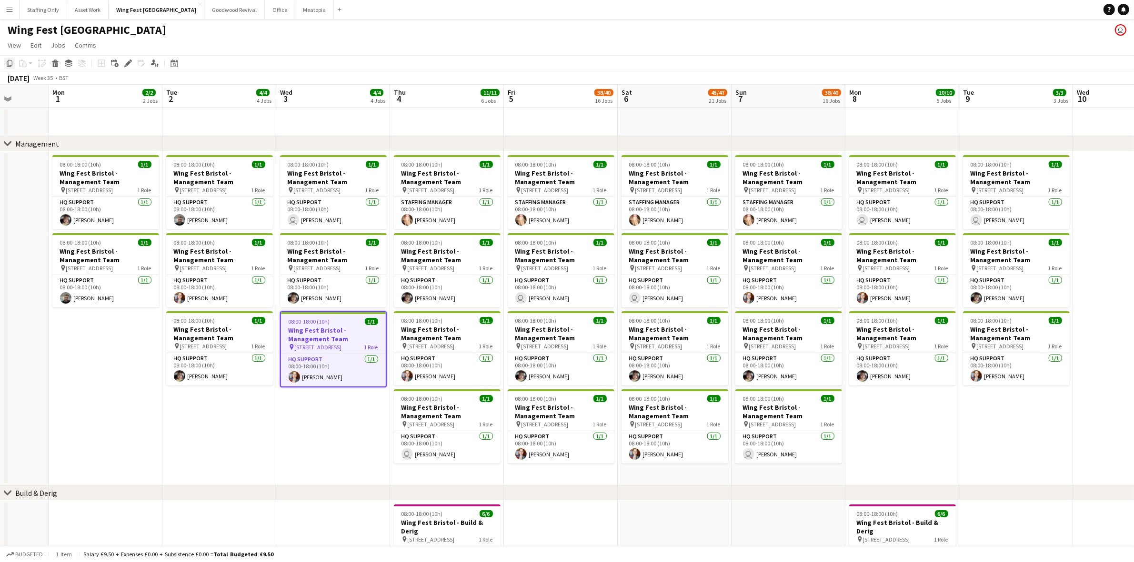
click at [6, 60] on icon "Copy" at bounding box center [10, 64] width 8 height 8
click at [325, 422] on app-date-cell "08:00-18:00 (10h) 1/1 Wing Fest Bristol - Management Team pin 12A The Pavillion…" at bounding box center [333, 318] width 114 height 334
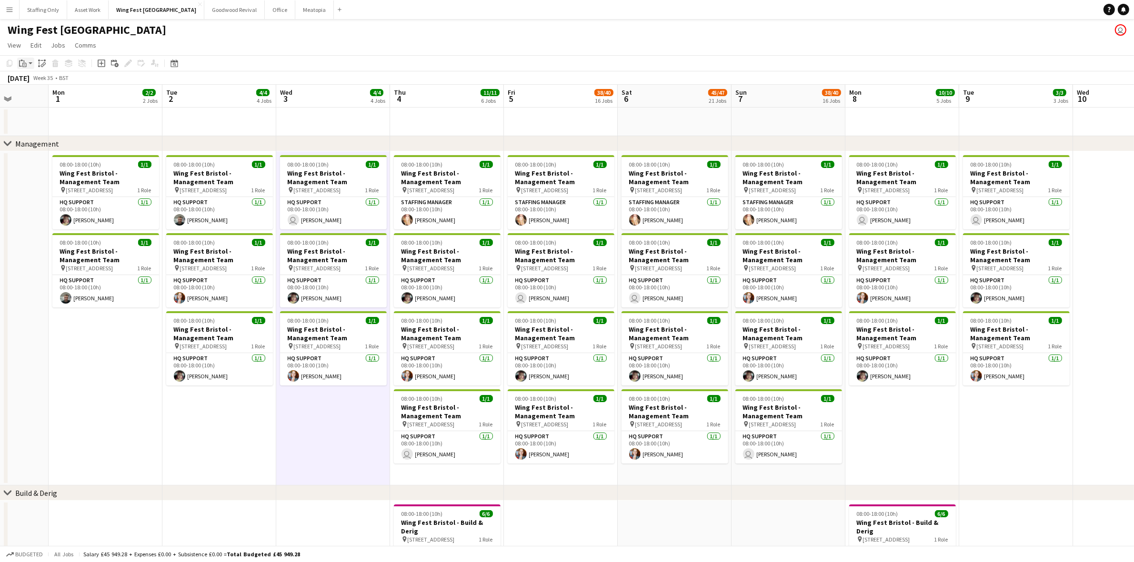
click at [24, 60] on icon "Paste" at bounding box center [23, 64] width 8 height 8
click at [46, 75] on div "Paste Ctrl+V Paste with crew Ctrl+Shift+V" at bounding box center [70, 89] width 106 height 41
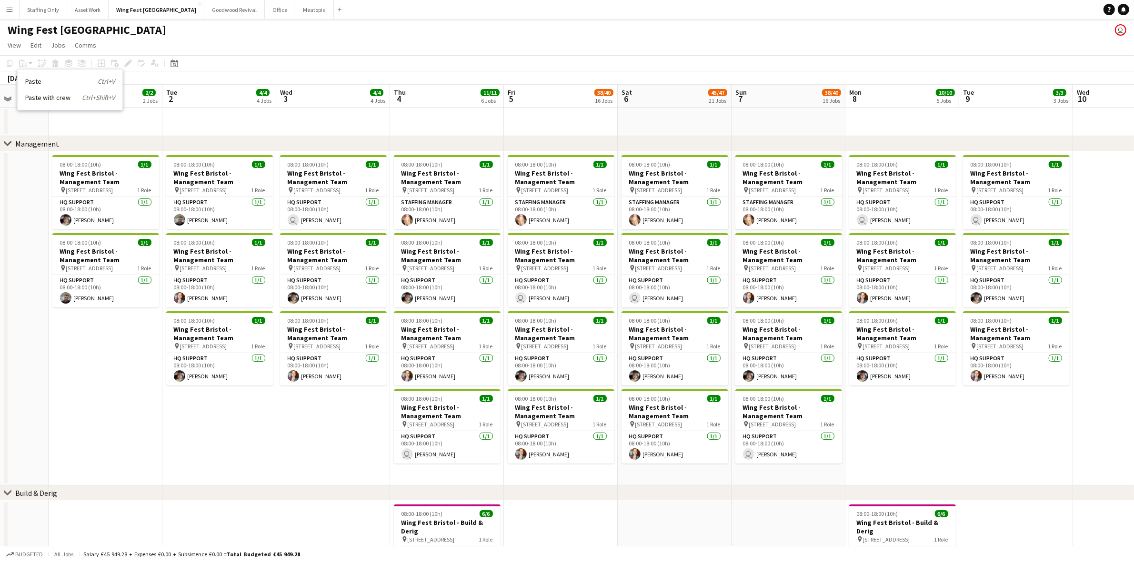
drag, startPoint x: 341, startPoint y: 418, endPoint x: 330, endPoint y: 404, distance: 18.3
click at [341, 419] on app-date-cell "08:00-18:00 (10h) 1/1 Wing Fest Bristol - Management Team pin 12A The Pavillion…" at bounding box center [333, 318] width 114 height 334
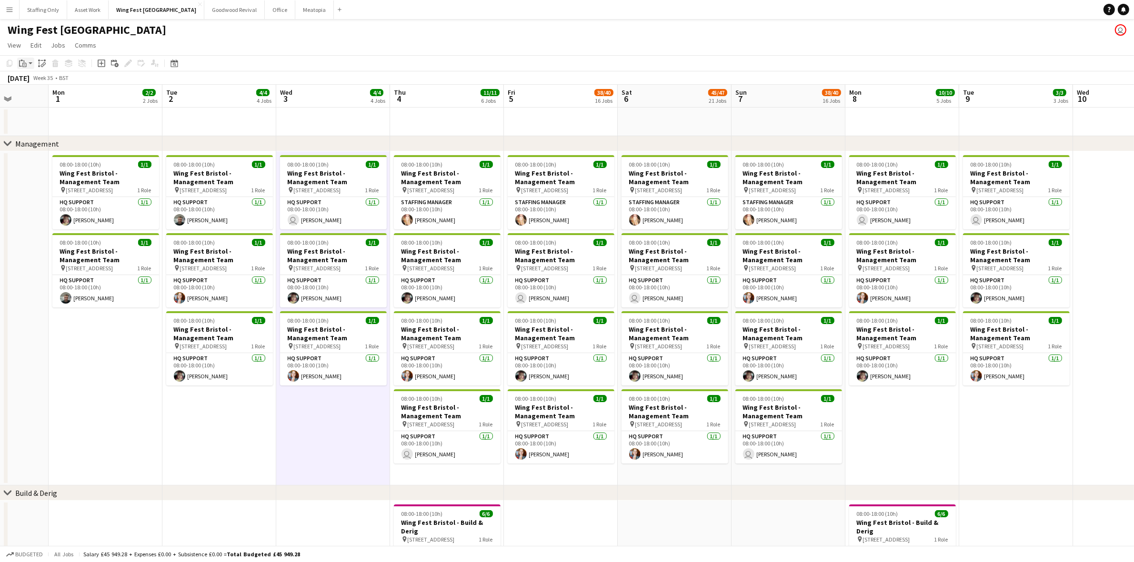
click at [25, 66] on icon "Paste" at bounding box center [23, 64] width 8 height 8
click at [33, 79] on link "Paste Ctrl+V" at bounding box center [70, 81] width 90 height 9
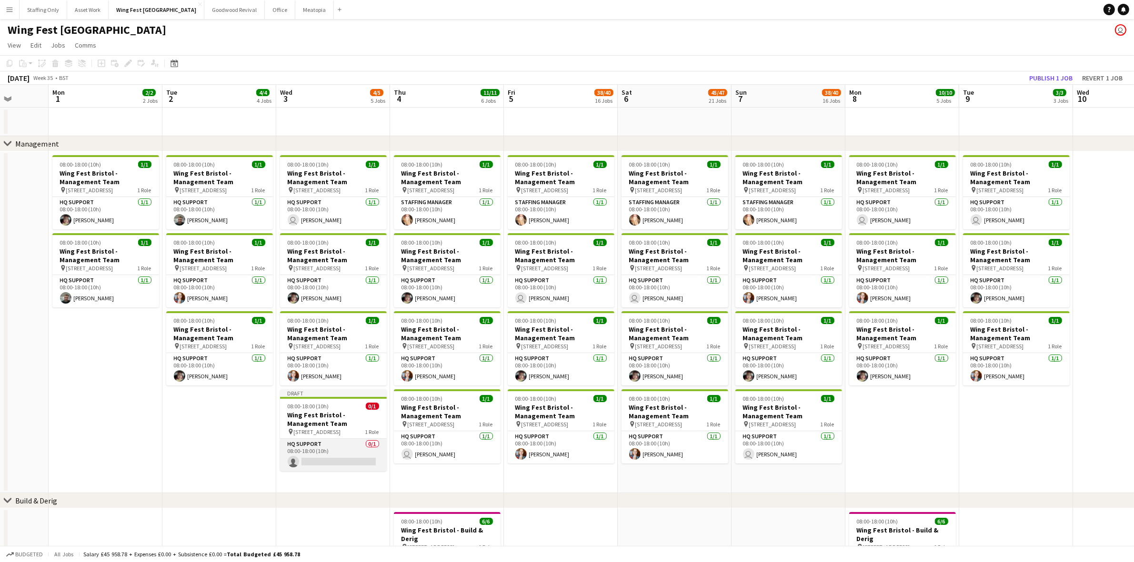
click at [338, 448] on app-card-role "HQ Support 0/1 08:00-18:00 (10h) single-neutral-actions" at bounding box center [333, 455] width 107 height 32
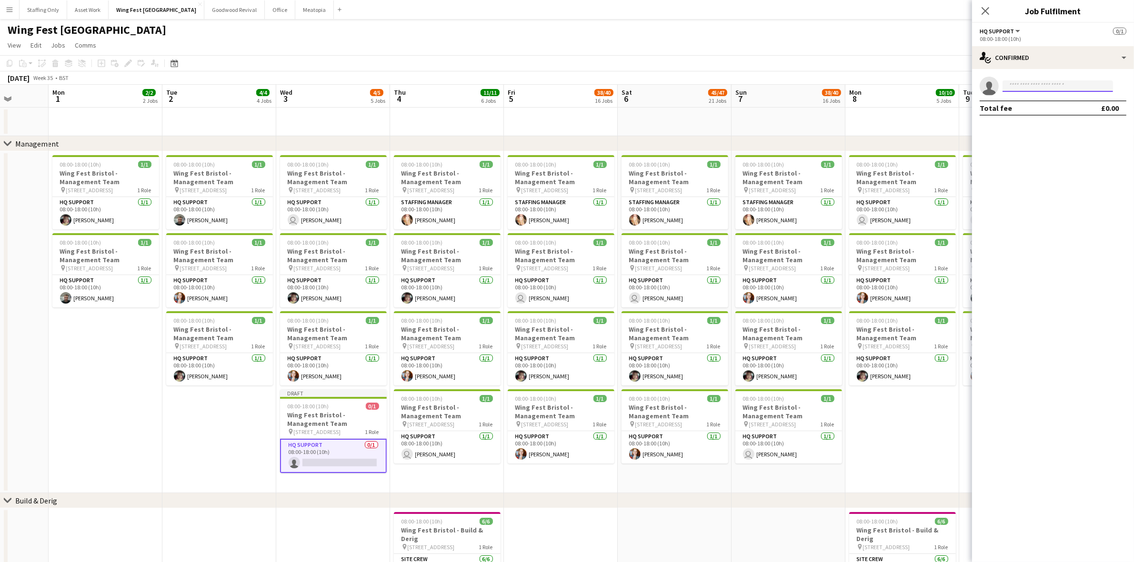
click at [1035, 88] on input at bounding box center [1058, 85] width 110 height 11
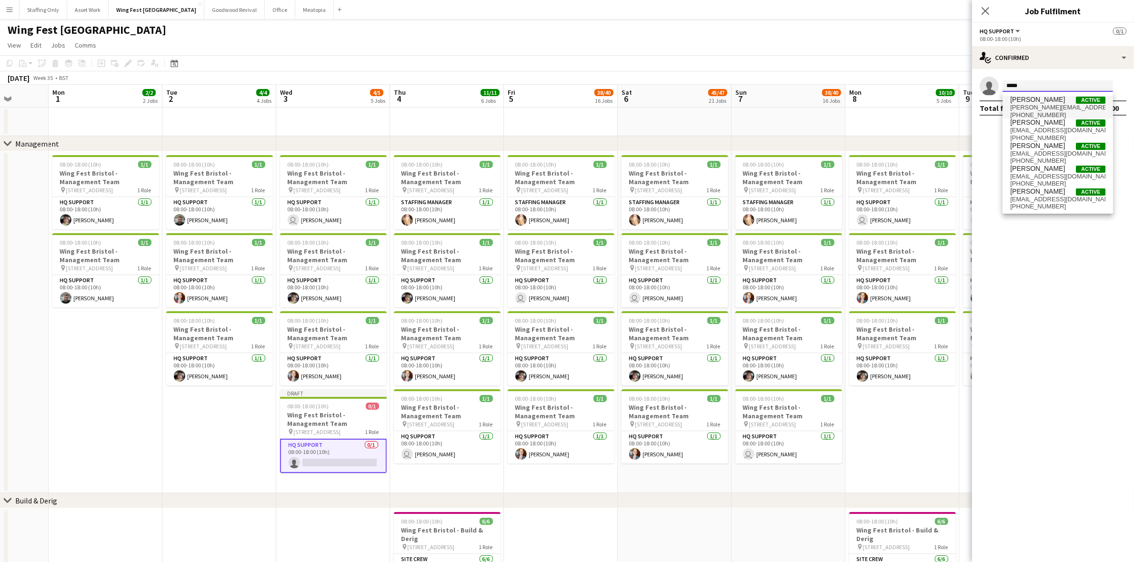
type input "*****"
click at [1032, 105] on span "katie.armstrong@gorilla-events.co.uk" at bounding box center [1057, 108] width 95 height 8
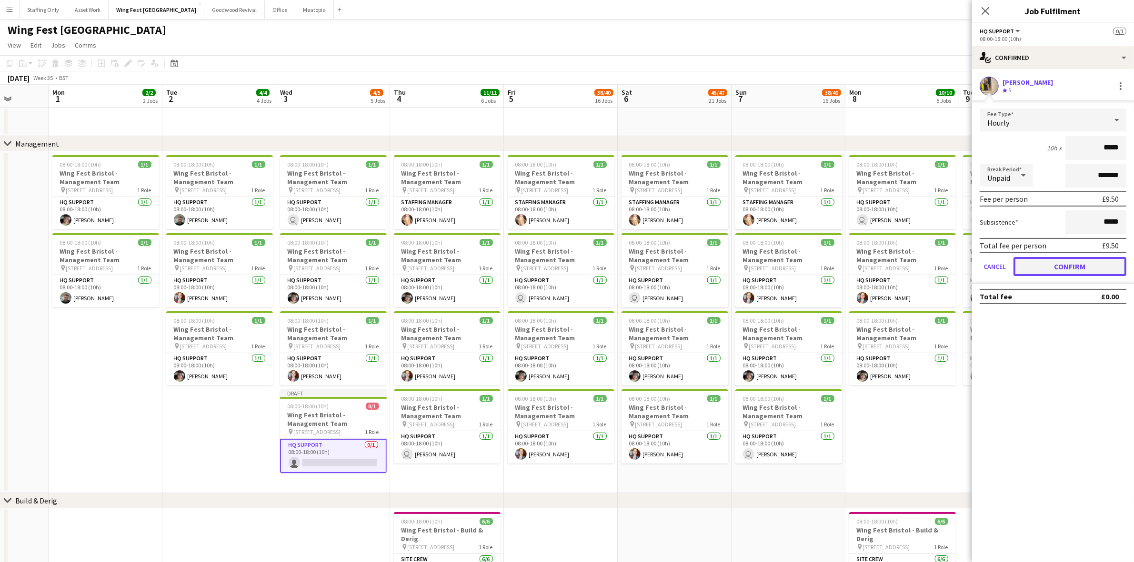
click at [1065, 265] on button "Confirm" at bounding box center [1069, 266] width 113 height 19
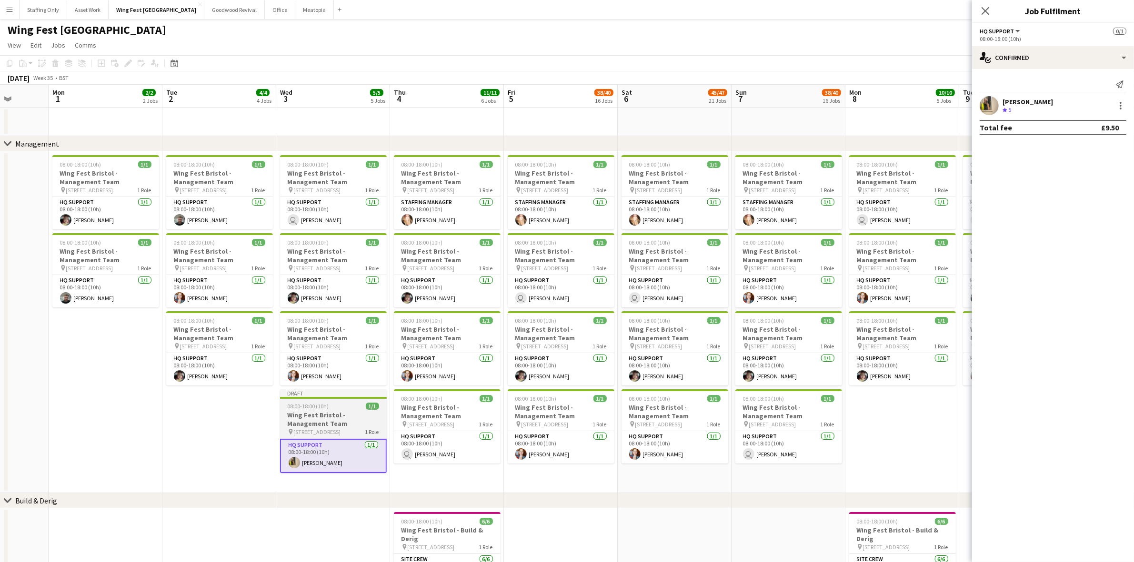
click at [344, 421] on h3 "Wing Fest Bristol - Management Team" at bounding box center [333, 419] width 107 height 17
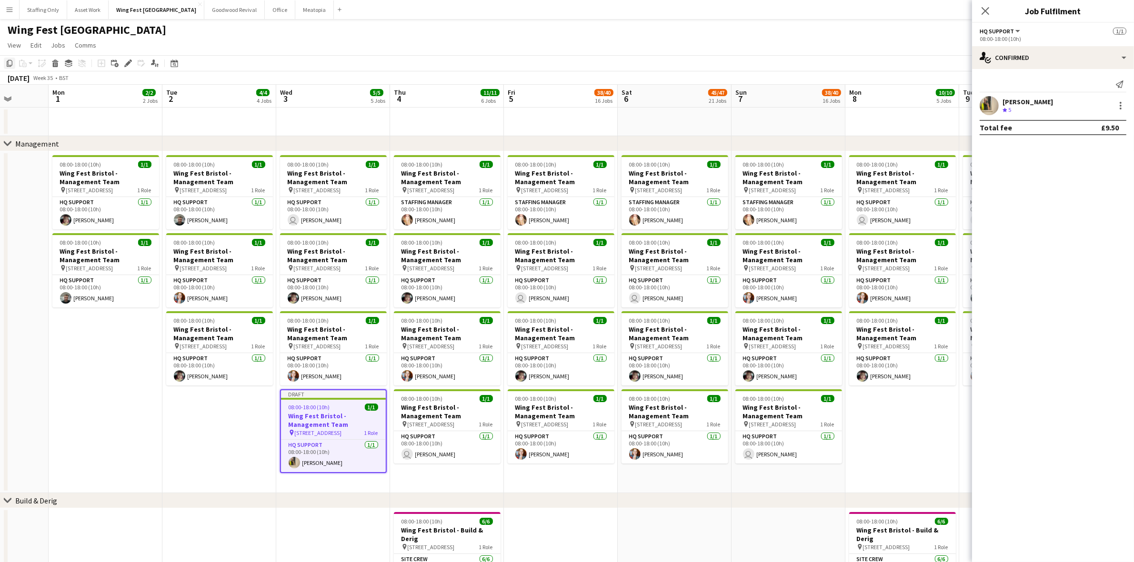
click at [13, 65] on icon "Copy" at bounding box center [10, 64] width 8 height 8
click at [426, 482] on app-date-cell "08:00-18:00 (10h) 1/1 Wing Fest Bristol - Management Team pin 12A The Pavillion…" at bounding box center [447, 322] width 114 height 342
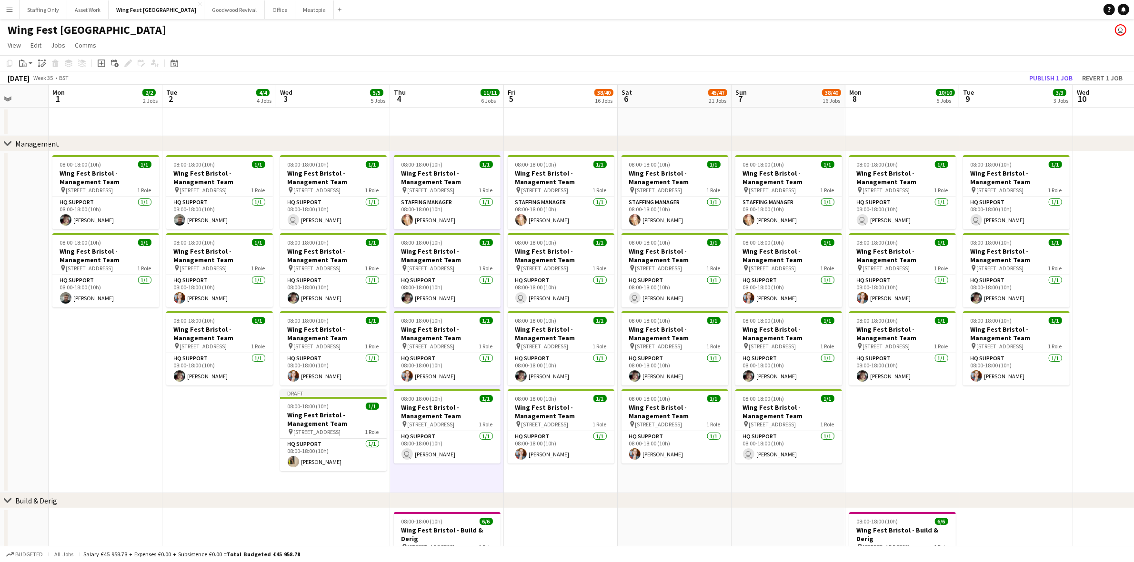
click at [563, 479] on app-date-cell "08:00-18:00 (10h) 1/1 Wing Fest Bristol - Management Team pin 12A The Pavillion…" at bounding box center [561, 322] width 114 height 342
click at [651, 481] on app-date-cell "08:00-18:00 (10h) 1/1 Wing Fest Bristol - Management Team pin 12A The Pavillion…" at bounding box center [675, 322] width 114 height 342
click at [779, 479] on app-date-cell "08:00-18:00 (10h) 1/1 Wing Fest Bristol - Management Team pin 12A The Pavillion…" at bounding box center [789, 322] width 114 height 342
click at [901, 441] on app-date-cell "08:00-18:00 (10h) 1/1 Wing Fest Bristol - Management Team pin 12A The Pavillion…" at bounding box center [902, 322] width 114 height 342
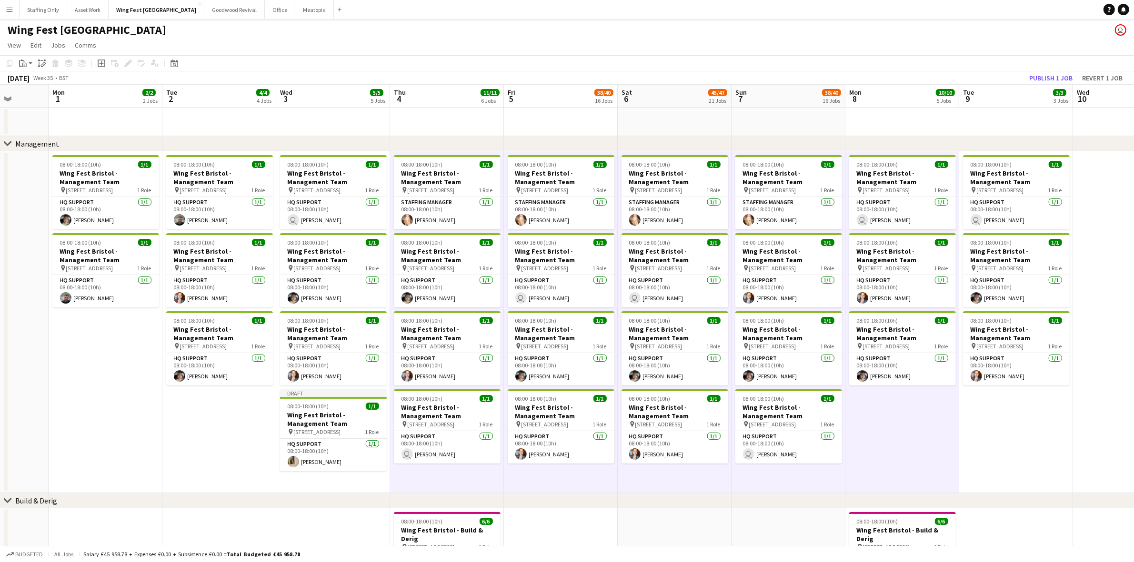
click at [1003, 410] on app-date-cell "08:00-18:00 (10h) 1/1 Wing Fest Bristol - Management Team pin 12A The Pavillion…" at bounding box center [1016, 322] width 114 height 342
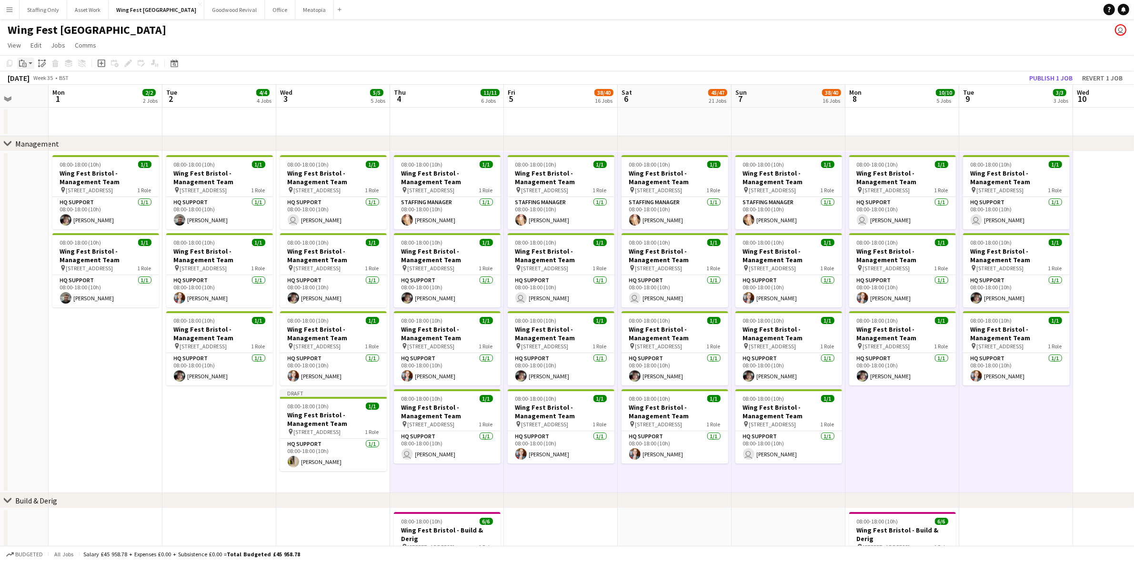
click at [25, 62] on icon "Paste" at bounding box center [23, 64] width 8 height 8
click at [62, 97] on link "Paste with crew Ctrl+Shift+V" at bounding box center [70, 97] width 90 height 9
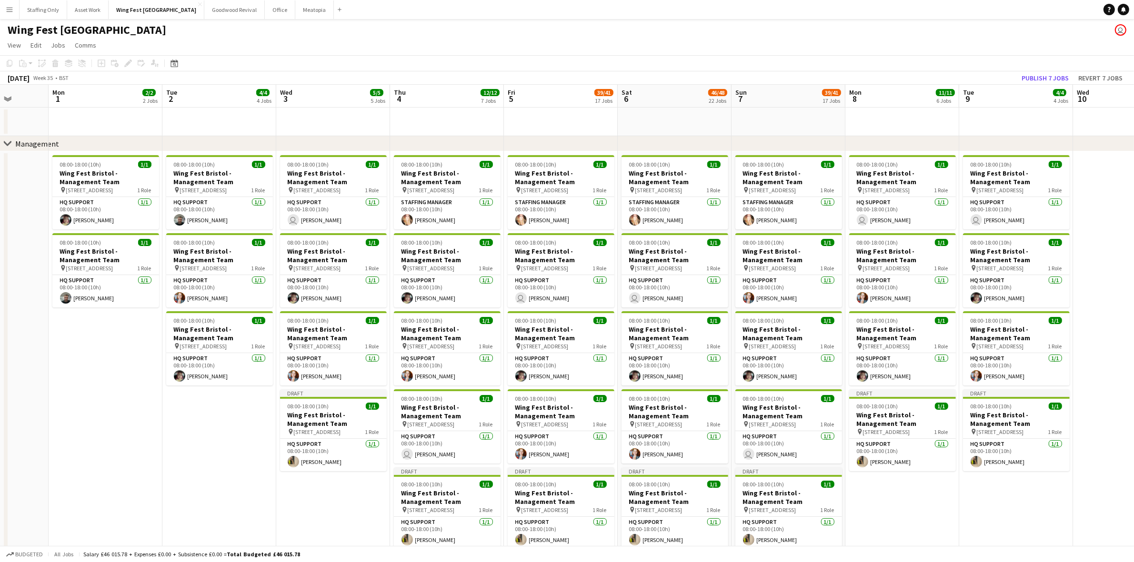
click at [1123, 180] on app-date-cell at bounding box center [1130, 361] width 114 height 421
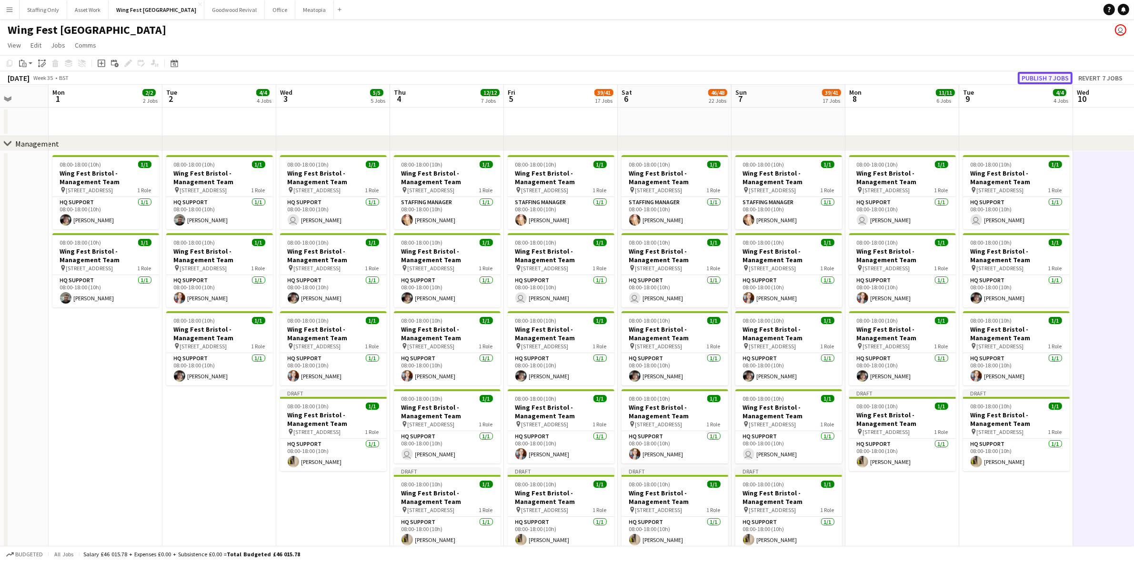
click at [1051, 75] on button "Publish 7 jobs" at bounding box center [1045, 78] width 55 height 12
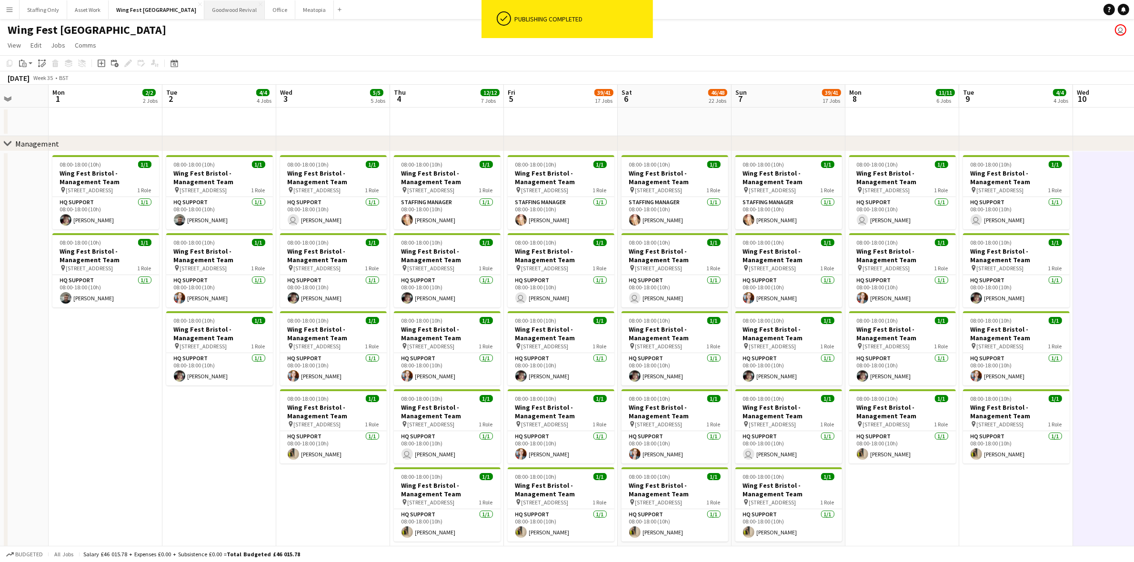
click at [204, 15] on button "Goodwood Revival Close" at bounding box center [234, 9] width 60 height 19
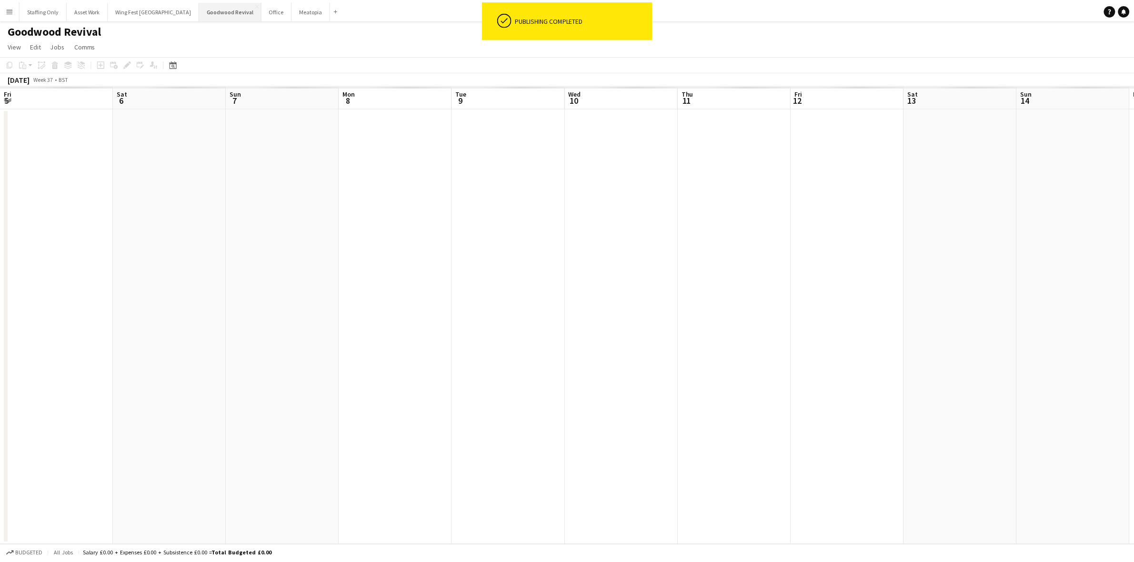
scroll to position [0, 355]
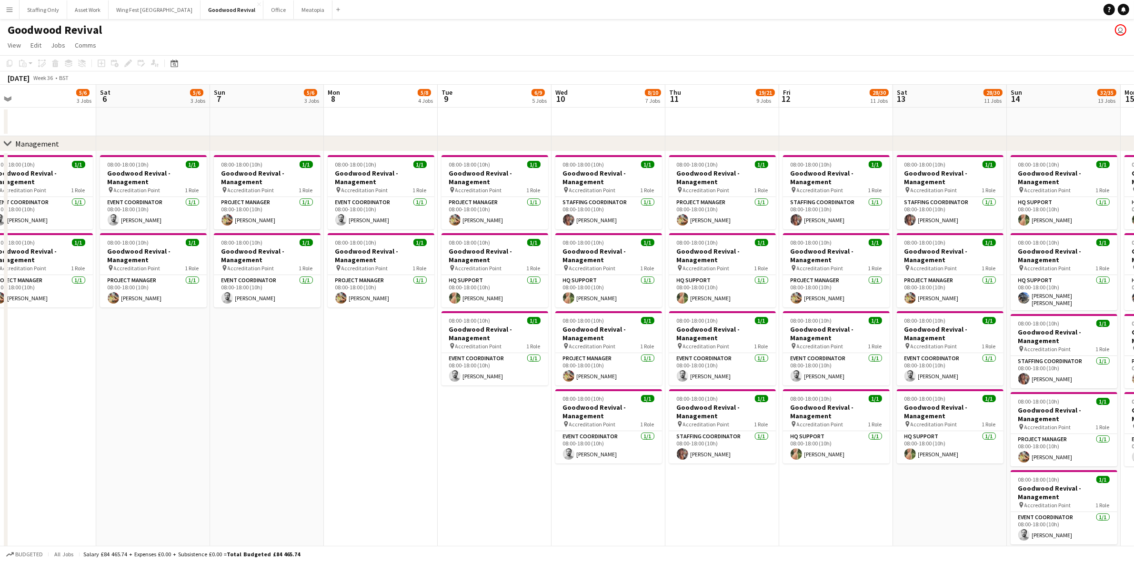
drag, startPoint x: 125, startPoint y: 448, endPoint x: 620, endPoint y: 443, distance: 494.9
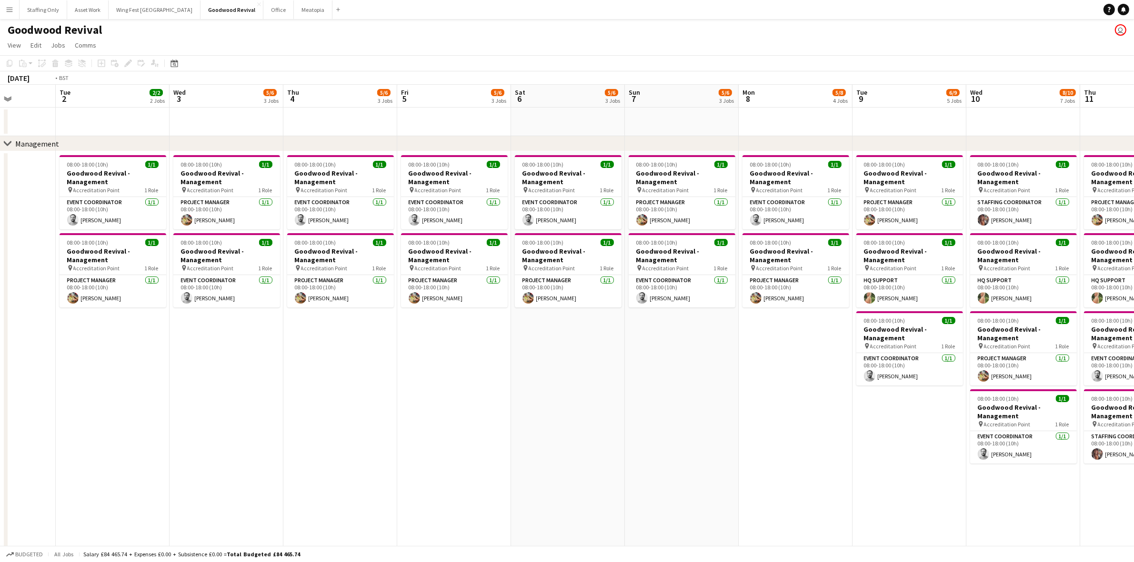
drag, startPoint x: 117, startPoint y: 371, endPoint x: 488, endPoint y: 370, distance: 371.0
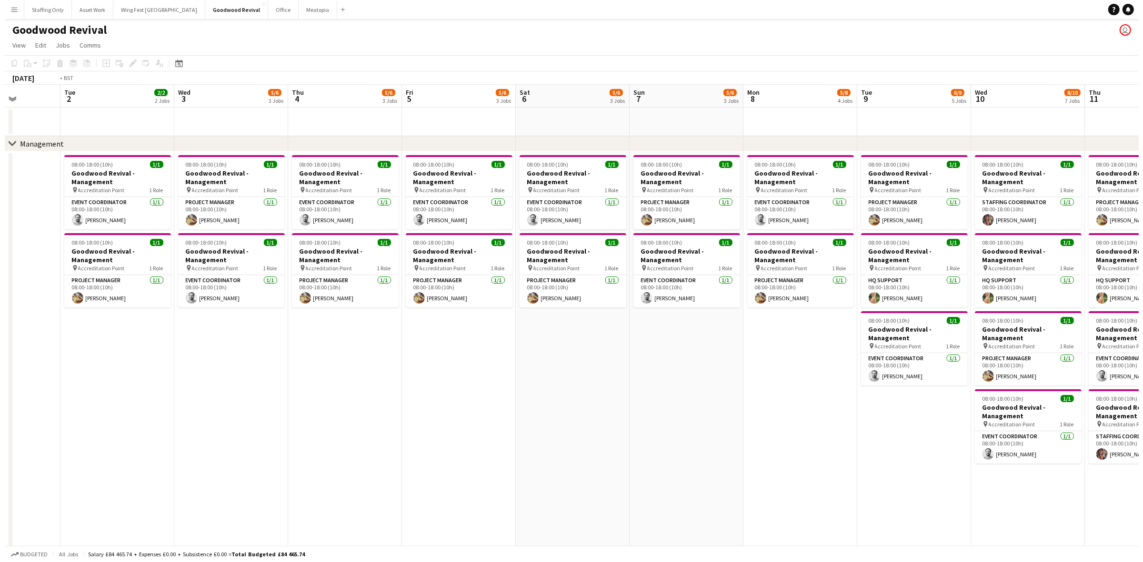
scroll to position [0, 286]
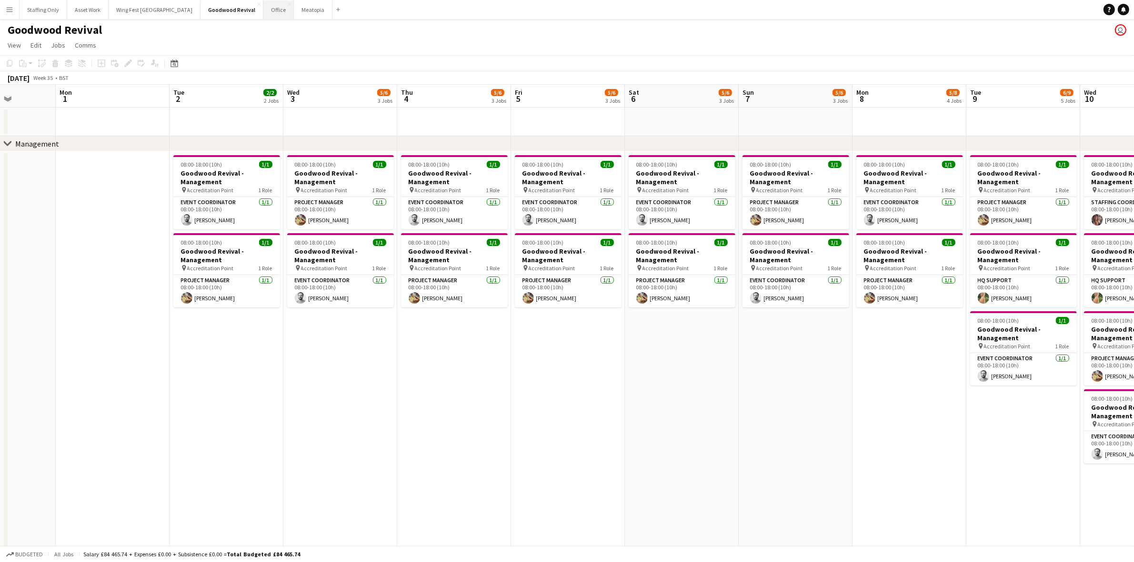
click at [263, 15] on button "Office Close" at bounding box center [278, 9] width 30 height 19
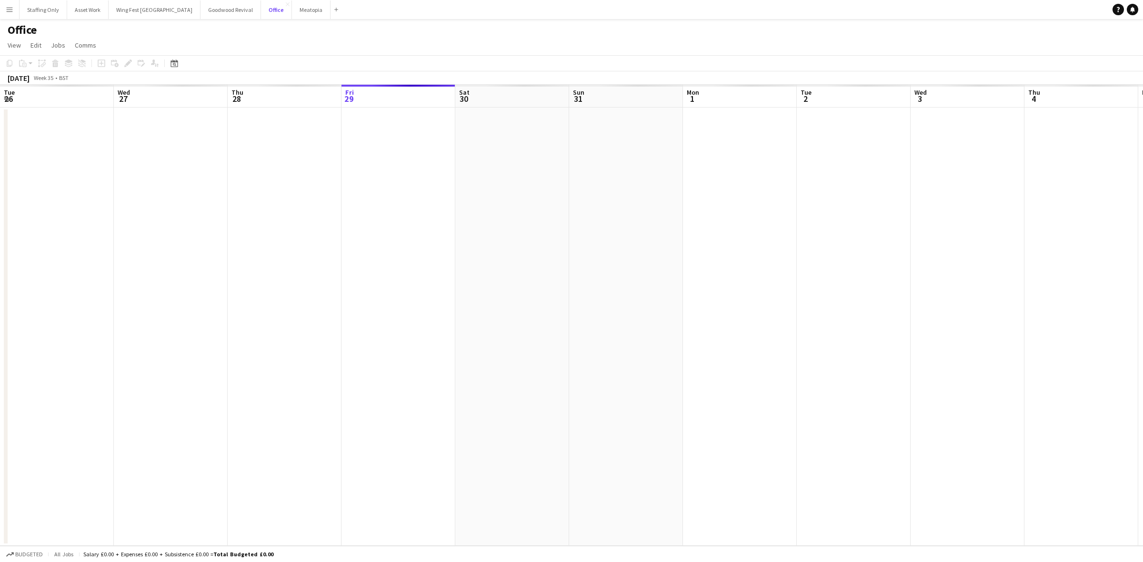
scroll to position [0, 227]
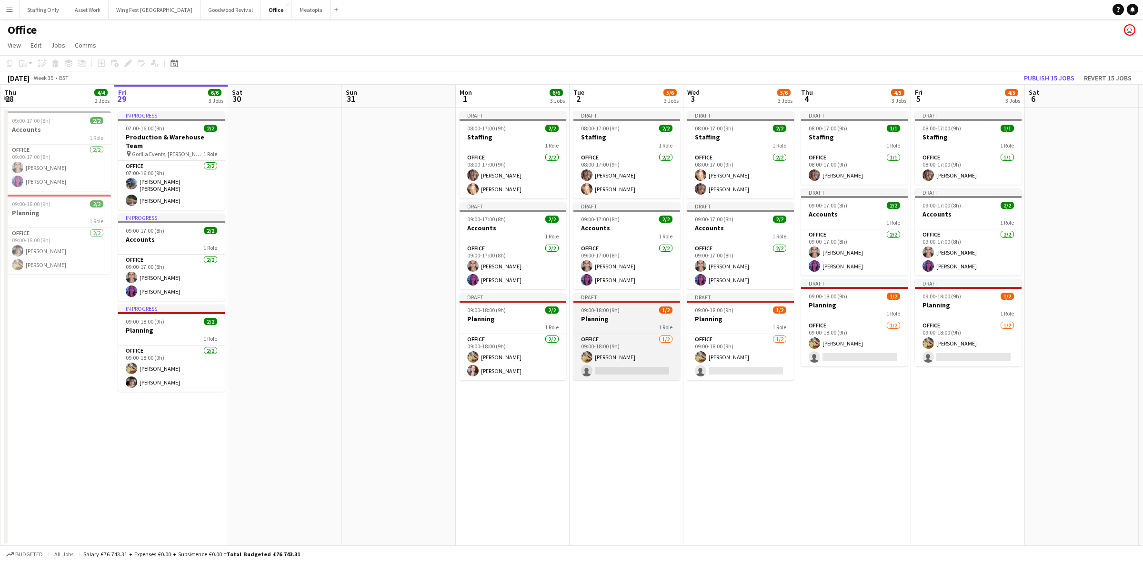
click at [609, 317] on h3 "Planning" at bounding box center [626, 319] width 107 height 9
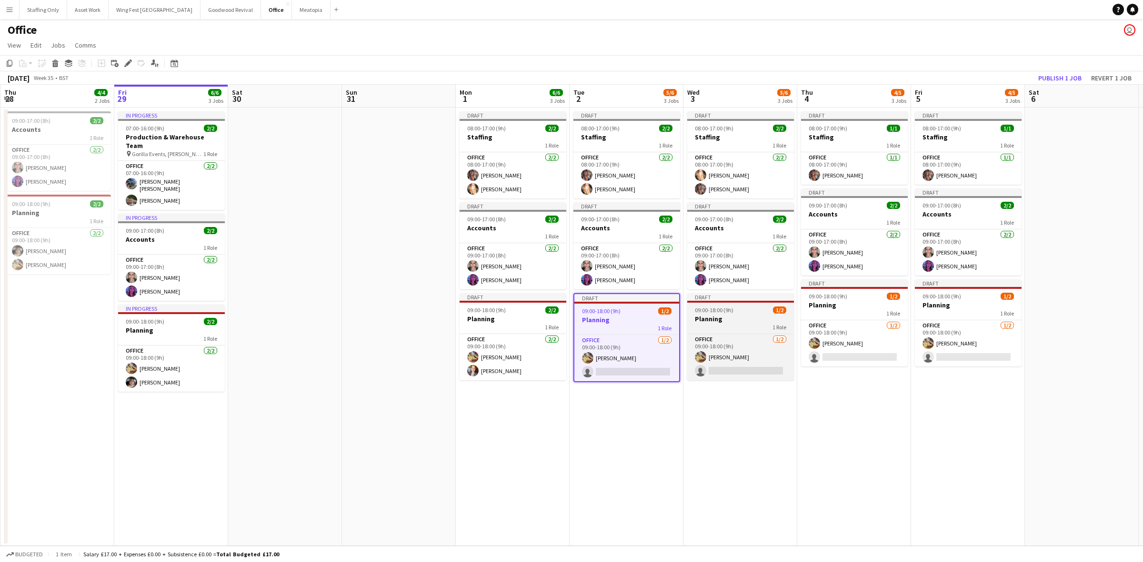
click at [740, 322] on h3 "Planning" at bounding box center [740, 319] width 107 height 9
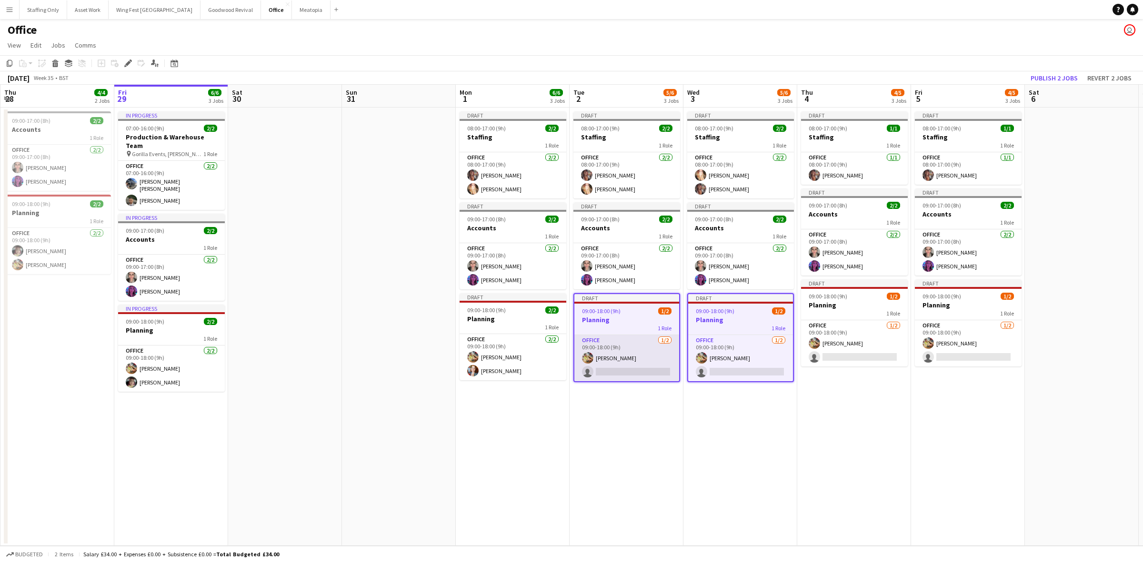
click at [625, 363] on app-card-role "Office [DATE] 09:00-18:00 (9h) [PERSON_NAME] single-neutral-actions" at bounding box center [626, 358] width 105 height 46
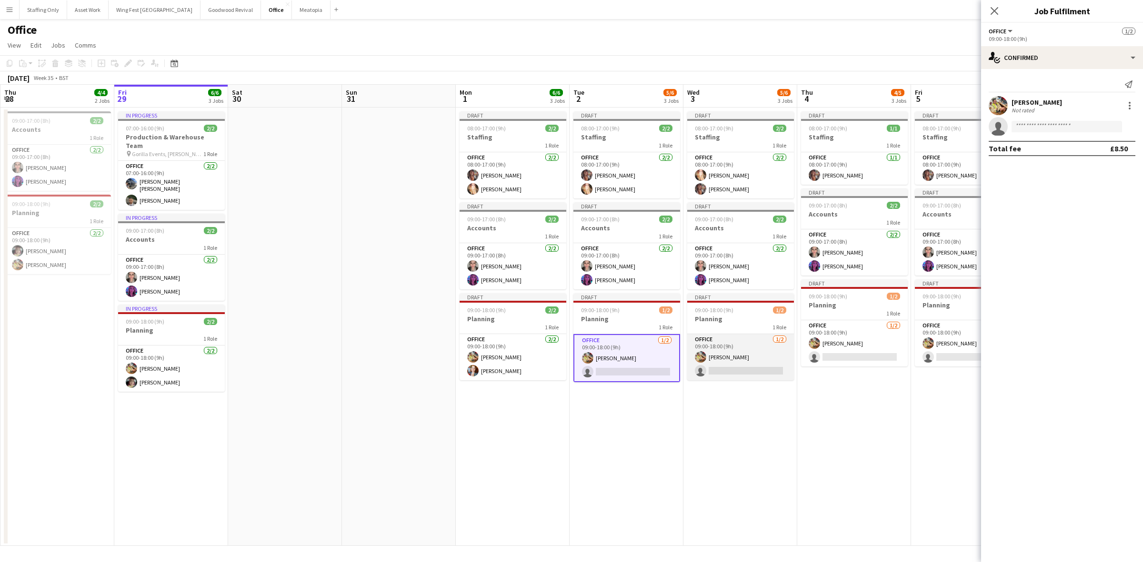
click at [729, 359] on app-card-role "Office [DATE] 09:00-18:00 (9h) [PERSON_NAME] single-neutral-actions" at bounding box center [740, 357] width 107 height 46
click at [828, 348] on app-card-role "Office [DATE] 09:00-18:00 (9h) [PERSON_NAME] single-neutral-actions" at bounding box center [854, 344] width 107 height 46
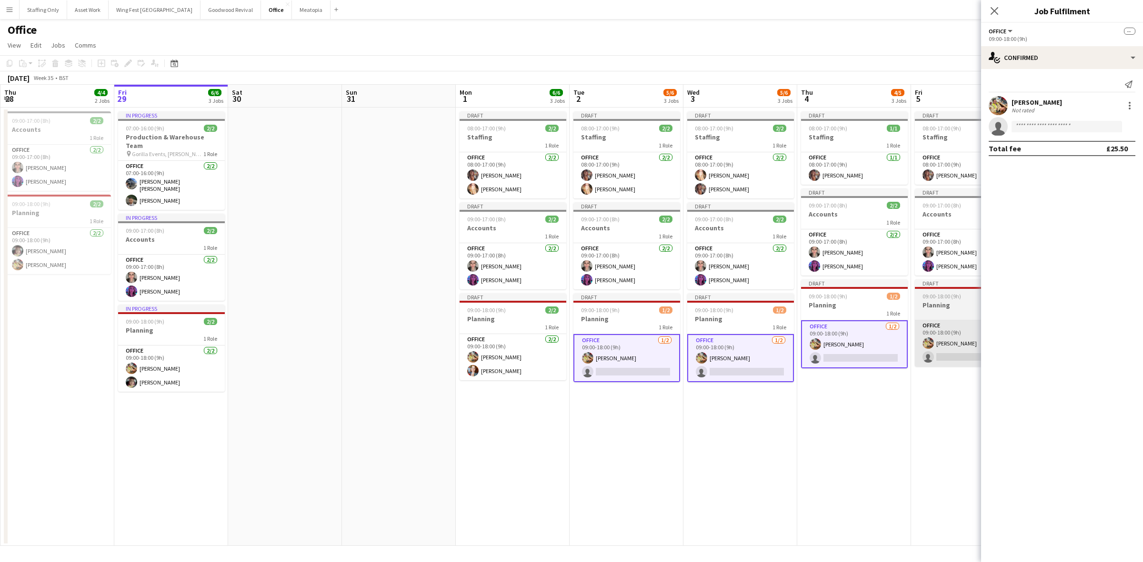
click at [929, 343] on app-user-avatar at bounding box center [927, 343] width 11 height 11
click at [1133, 108] on div at bounding box center [1129, 105] width 11 height 11
click at [1073, 191] on span "Remove" at bounding box center [1083, 192] width 29 height 8
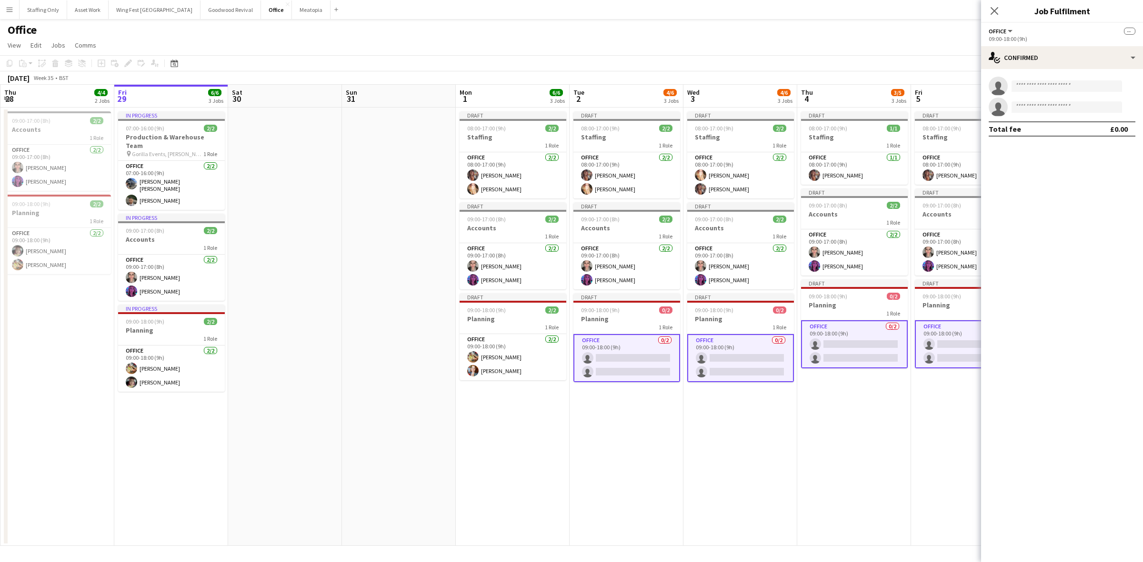
click at [708, 354] on app-card-role "Office 0/2 09:00-18:00 (9h) single-neutral-actions single-neutral-actions" at bounding box center [740, 358] width 107 height 48
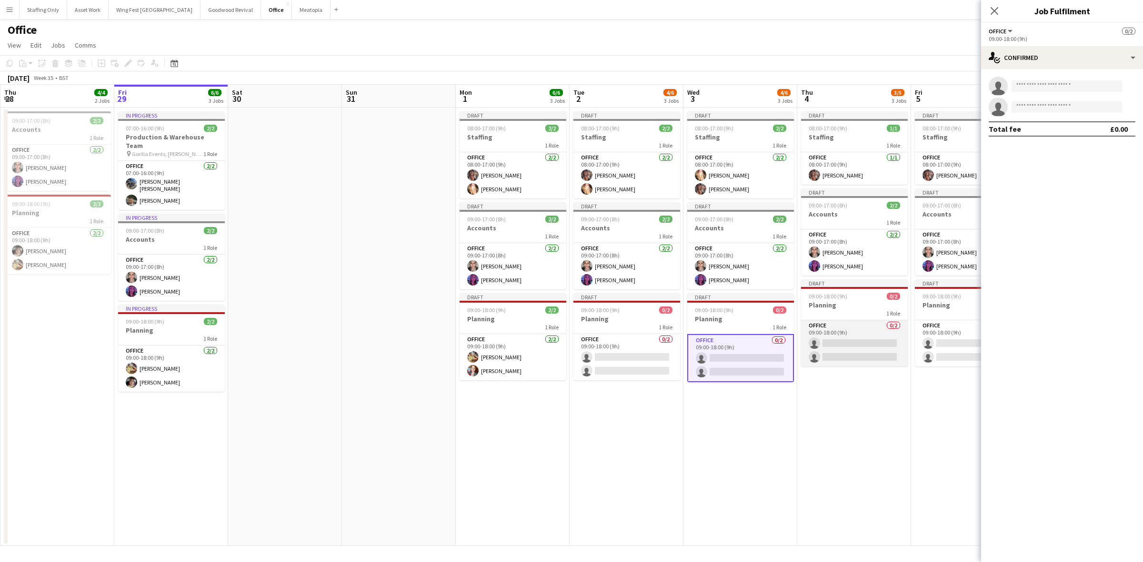
click at [861, 349] on app-card-role "Office 0/2 09:00-18:00 (9h) single-neutral-actions single-neutral-actions" at bounding box center [854, 344] width 107 height 46
click at [946, 341] on app-card-role "Office 0/2 09:00-18:00 (9h) single-neutral-actions single-neutral-actions" at bounding box center [968, 344] width 107 height 46
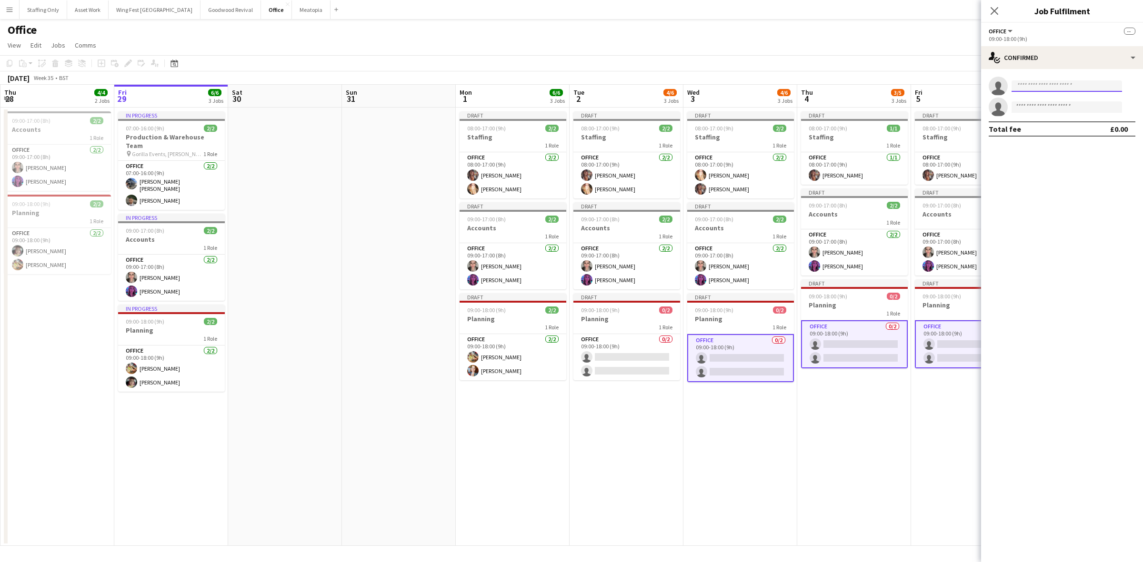
click at [1038, 85] on input at bounding box center [1067, 85] width 110 height 11
type input "******"
click at [1054, 105] on span "elliegarner@icloud.com" at bounding box center [1066, 108] width 95 height 8
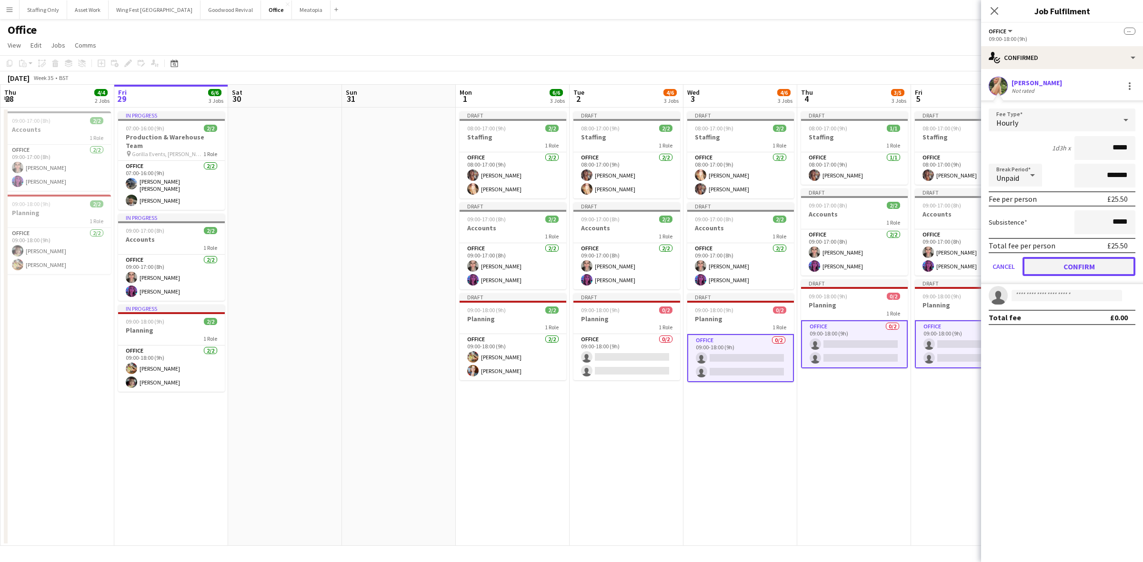
click at [1091, 263] on button "Confirm" at bounding box center [1079, 266] width 113 height 19
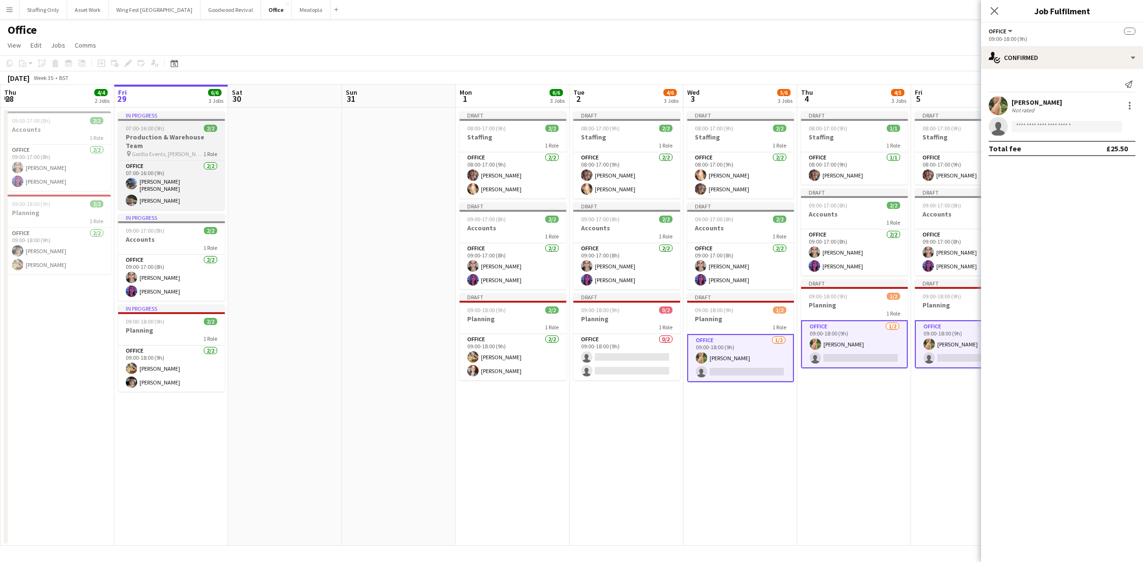
click at [167, 129] on div "07:00-16:00 (9h) 2/2" at bounding box center [171, 128] width 107 height 7
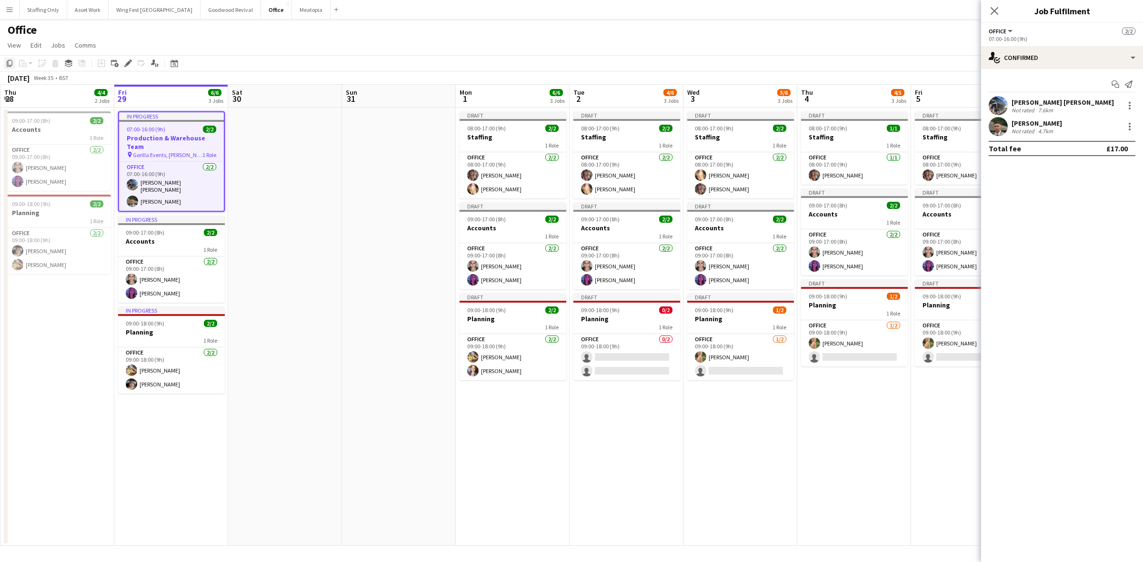
click at [9, 64] on icon "Copy" at bounding box center [10, 64] width 8 height 8
drag, startPoint x: 646, startPoint y: 386, endPoint x: 715, endPoint y: 401, distance: 71.3
click at [646, 386] on app-date-cell "Draft 08:00-17:00 (9h) 2/2 Staffing 1 Role Office 2/2 08:00-17:00 (9h) Tara Jac…" at bounding box center [627, 327] width 114 height 439
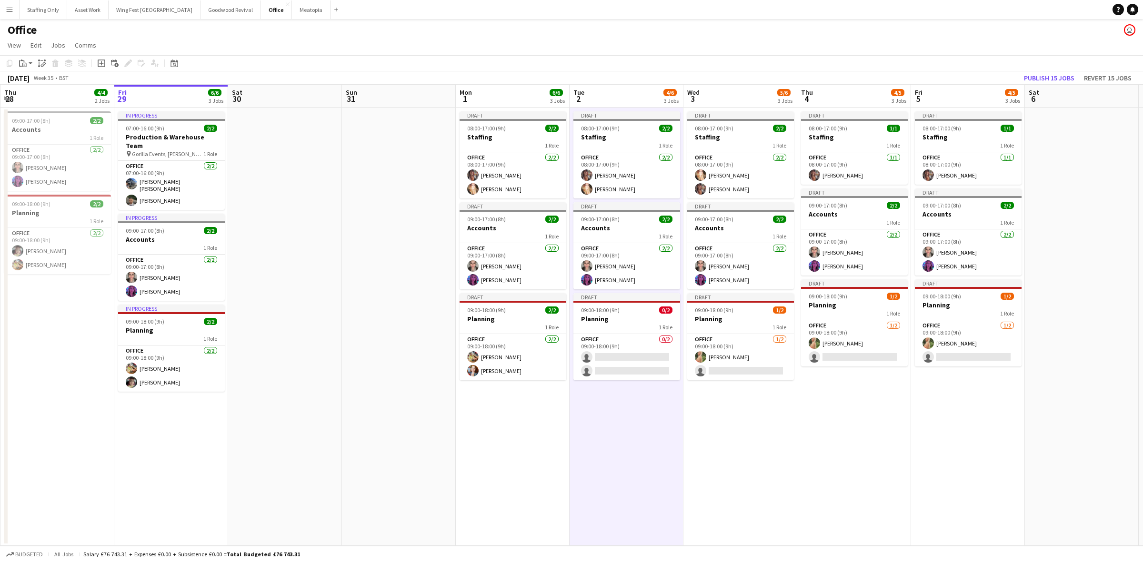
click at [742, 406] on app-date-cell "Draft 08:00-17:00 (9h) 2/2 Staffing 1 Role Office 2/2 08:00-17:00 (9h) Laura Pe…" at bounding box center [740, 327] width 114 height 439
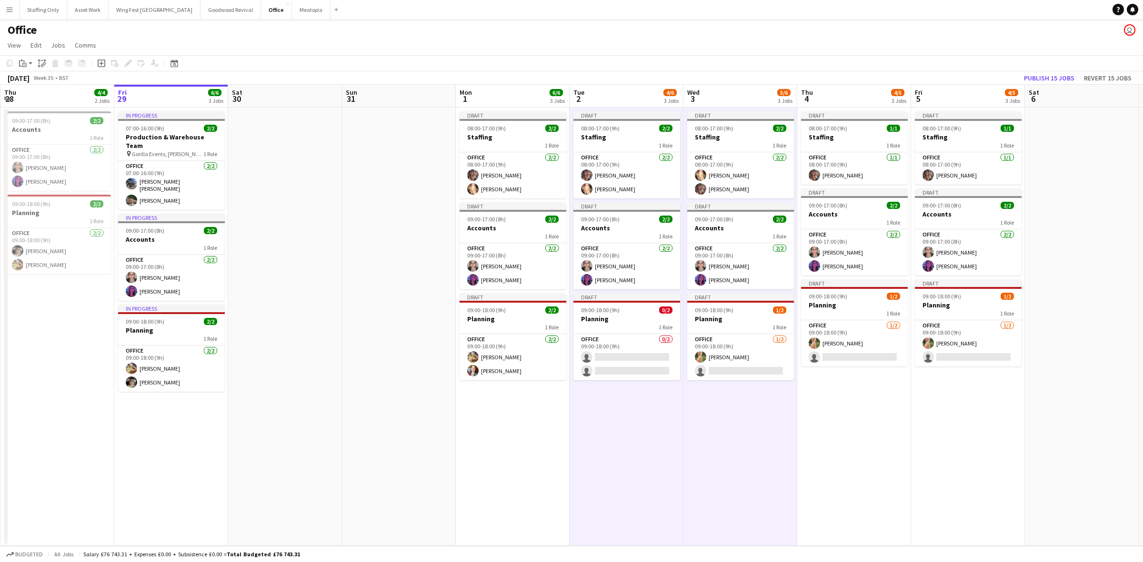
click at [824, 404] on app-date-cell "Draft 08:00-17:00 (9h) 1/1 Staffing 1 Role Office 1/1 08:00-17:00 (9h) Tara Jac…" at bounding box center [854, 327] width 114 height 439
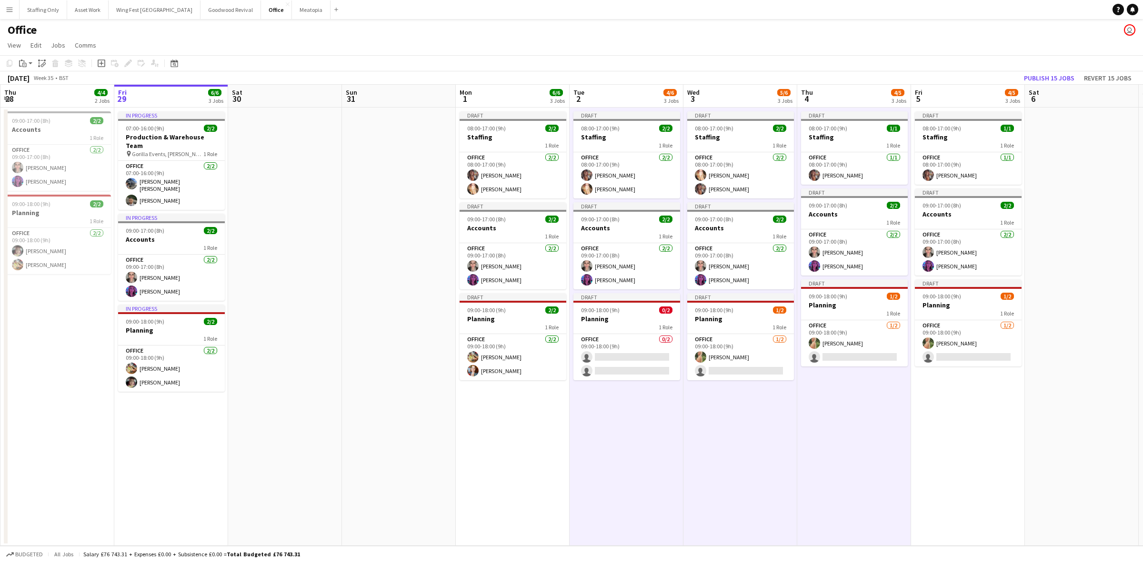
click at [932, 403] on app-date-cell "Draft 08:00-17:00 (9h) 1/1 Staffing 1 Role Office 1/1 08:00-17:00 (9h) Tara Jac…" at bounding box center [968, 327] width 114 height 439
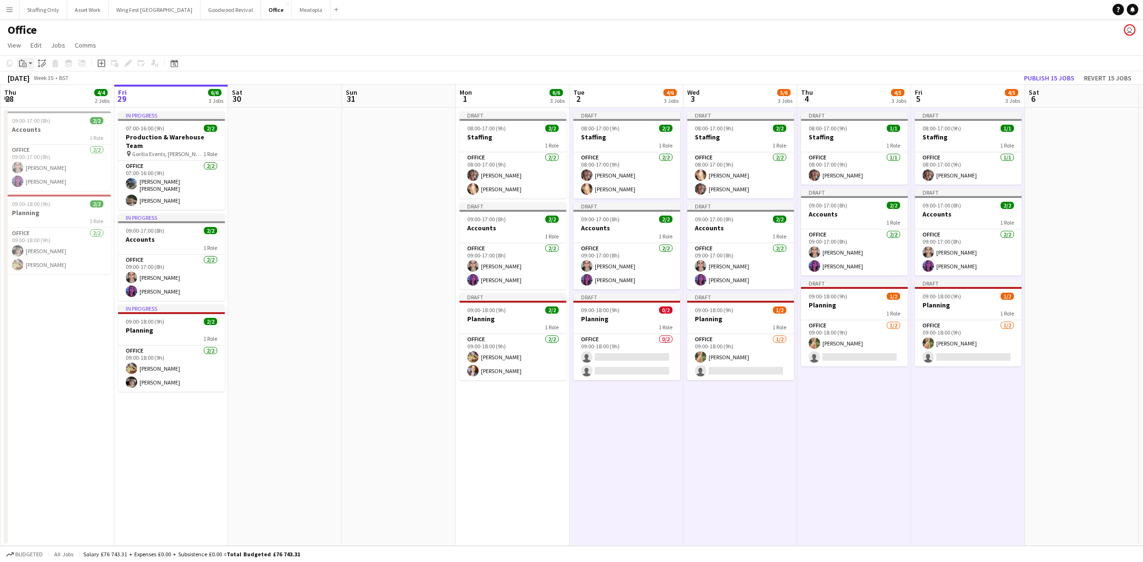
click at [27, 61] on div "Paste" at bounding box center [22, 63] width 11 height 11
click at [53, 94] on link "Paste with crew Ctrl+Shift+V" at bounding box center [70, 97] width 90 height 9
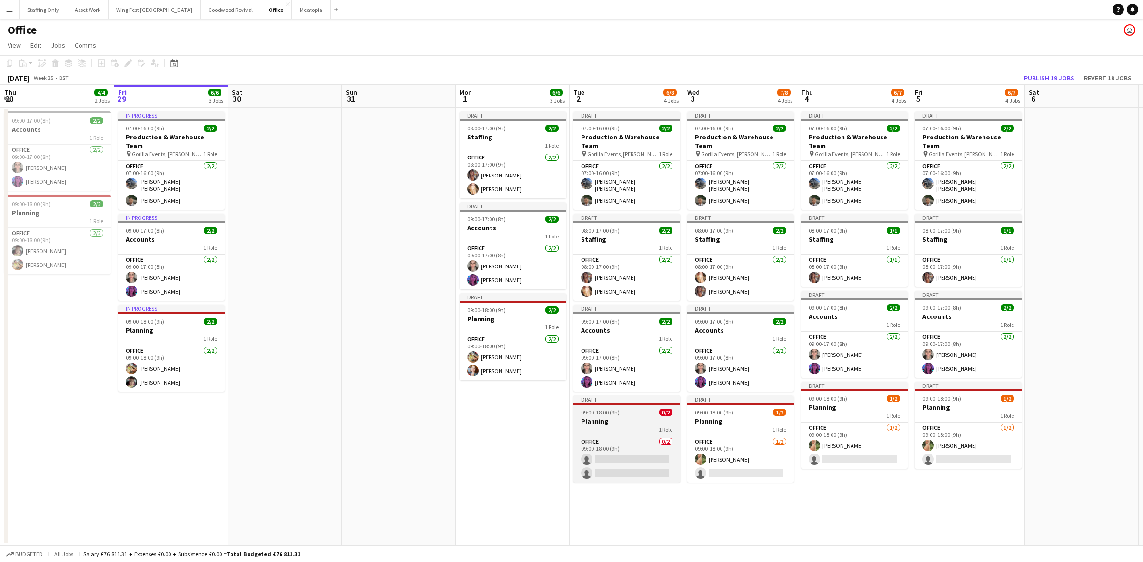
click at [618, 409] on span "09:00-18:00 (9h)" at bounding box center [600, 412] width 39 height 7
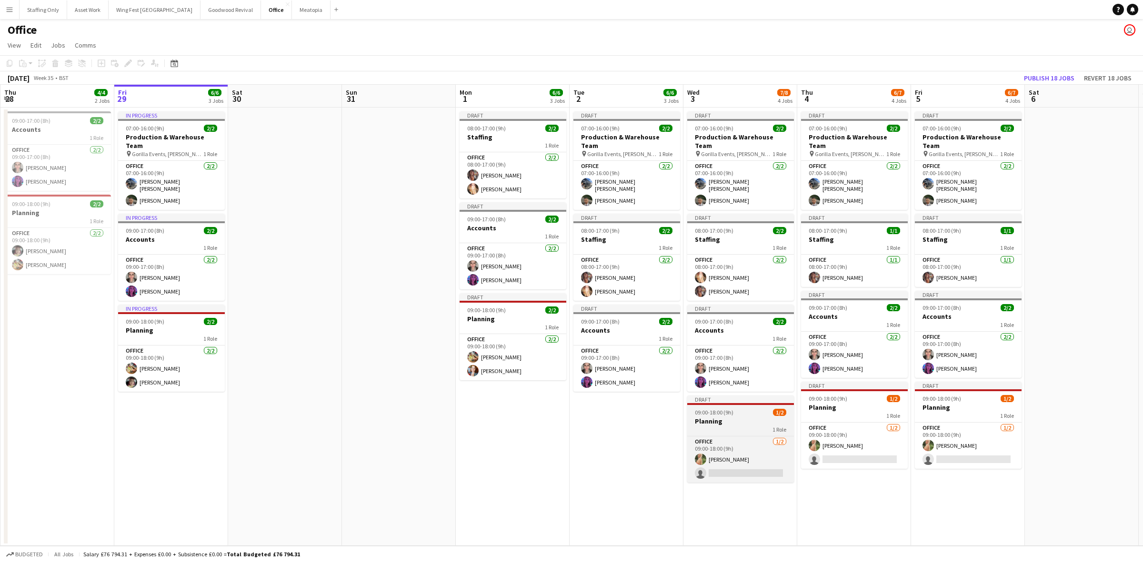
click at [737, 417] on h3 "Planning" at bounding box center [740, 421] width 107 height 9
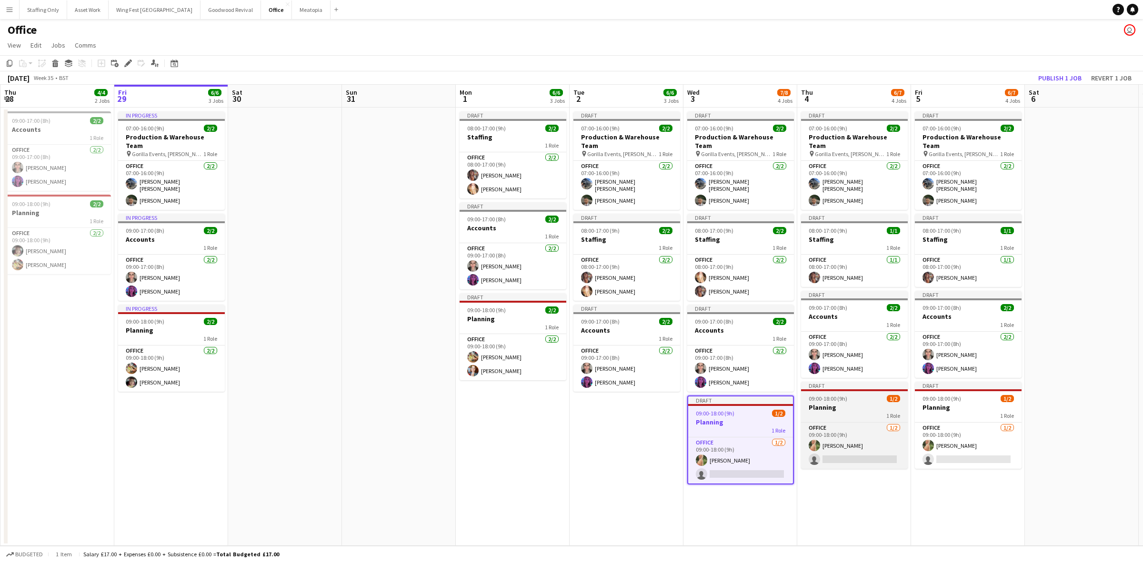
click at [859, 412] on div "1 Role" at bounding box center [854, 416] width 107 height 8
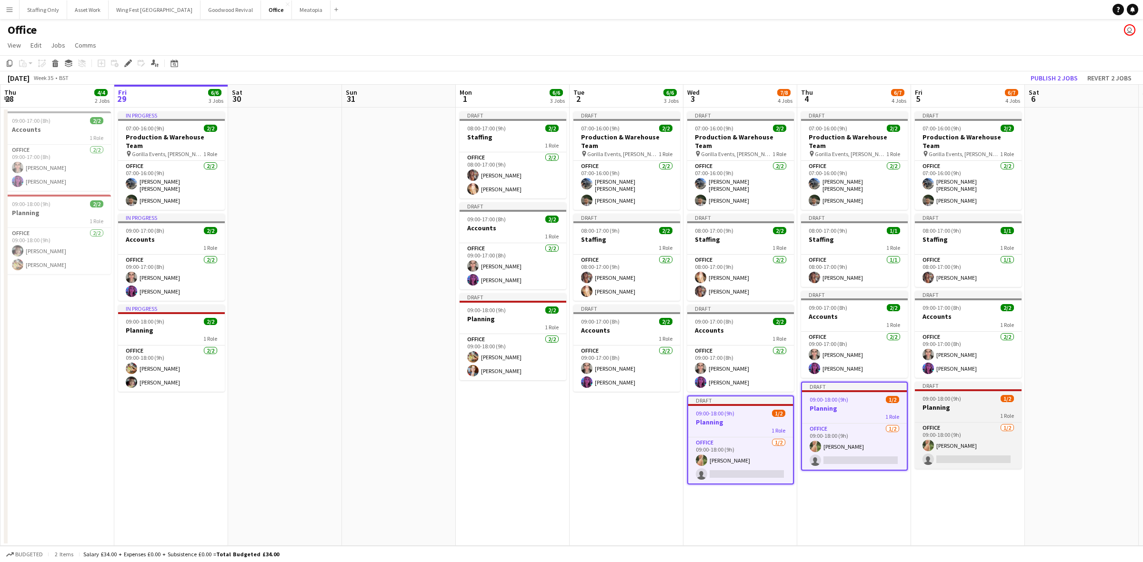
click at [980, 391] on app-job-card "Draft 09:00-18:00 (9h) 1/2 Planning 1 Role Office 1/2 09:00-18:00 (9h) Ellie Ga…" at bounding box center [968, 425] width 107 height 87
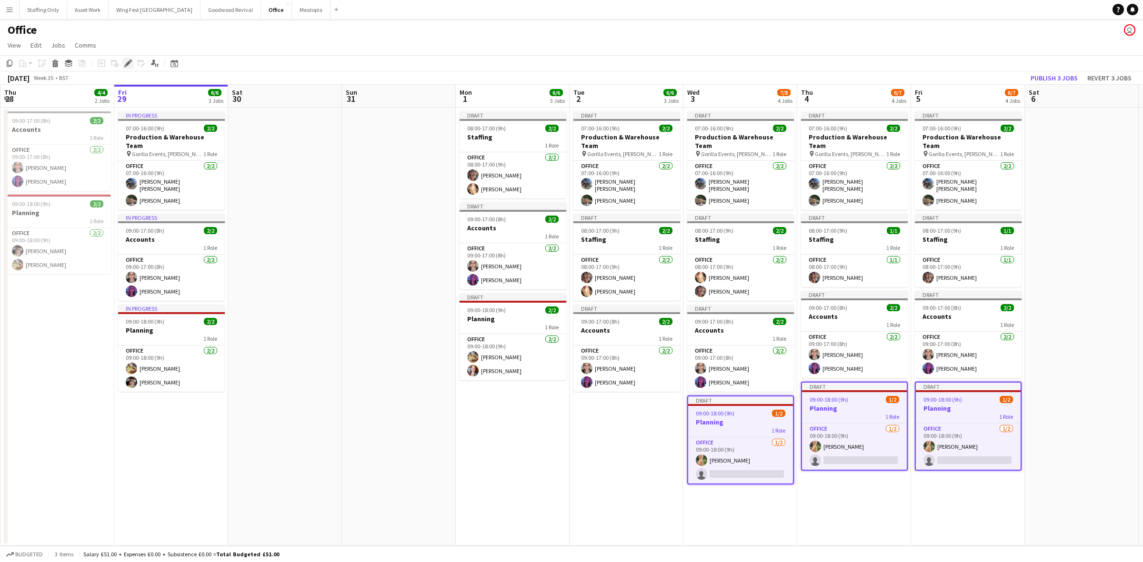
click at [125, 62] on icon "Edit" at bounding box center [128, 64] width 8 height 8
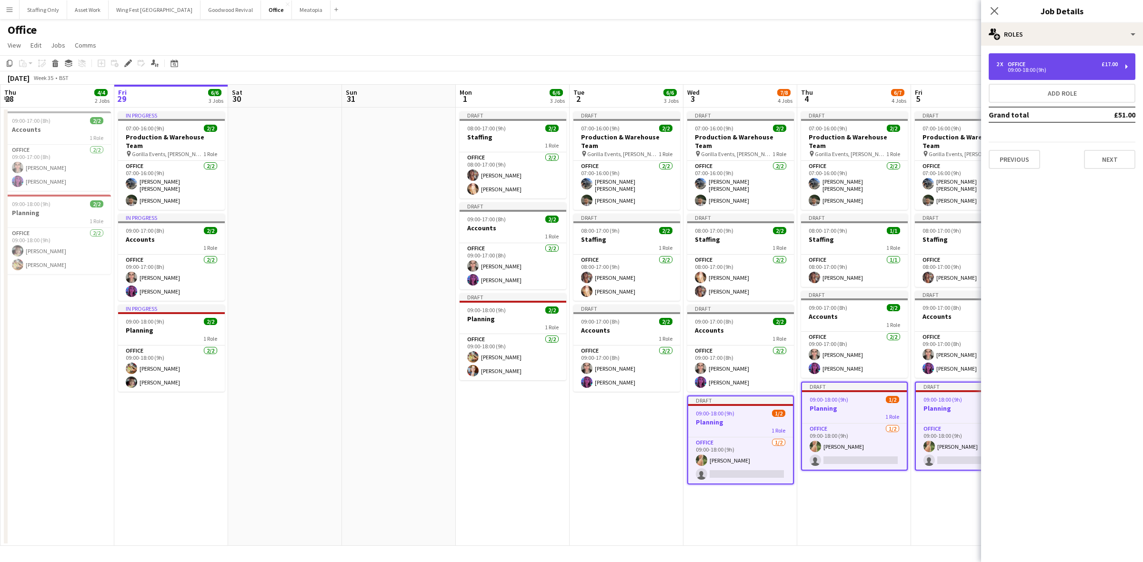
click at [1023, 62] on div "Office" at bounding box center [1018, 64] width 21 height 7
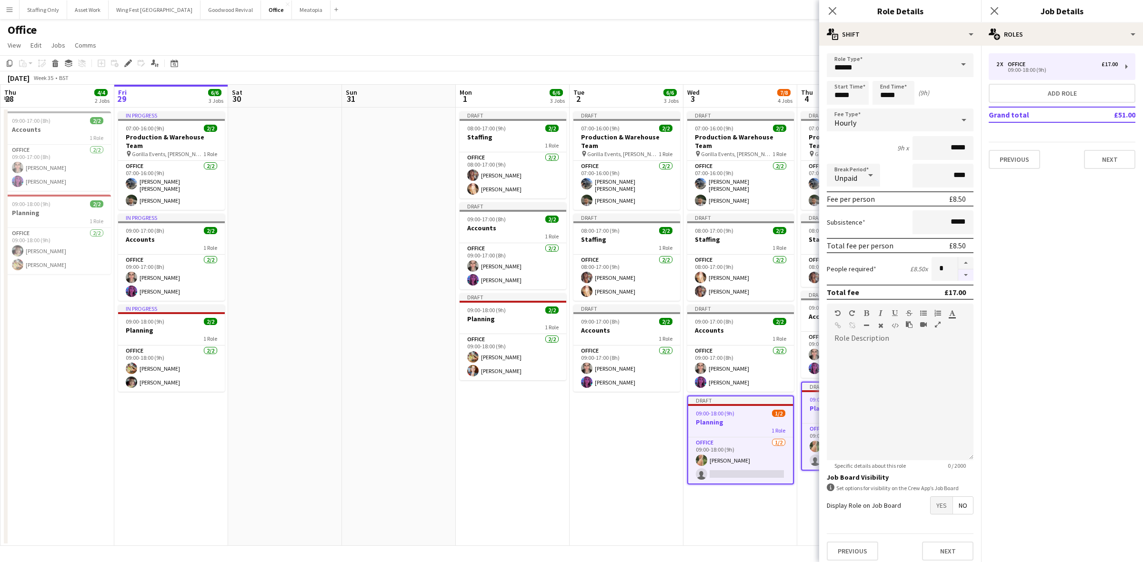
click at [958, 271] on button "button" at bounding box center [965, 276] width 15 height 12
type input "*"
click at [995, 9] on icon "Close pop-in" at bounding box center [994, 10] width 9 height 9
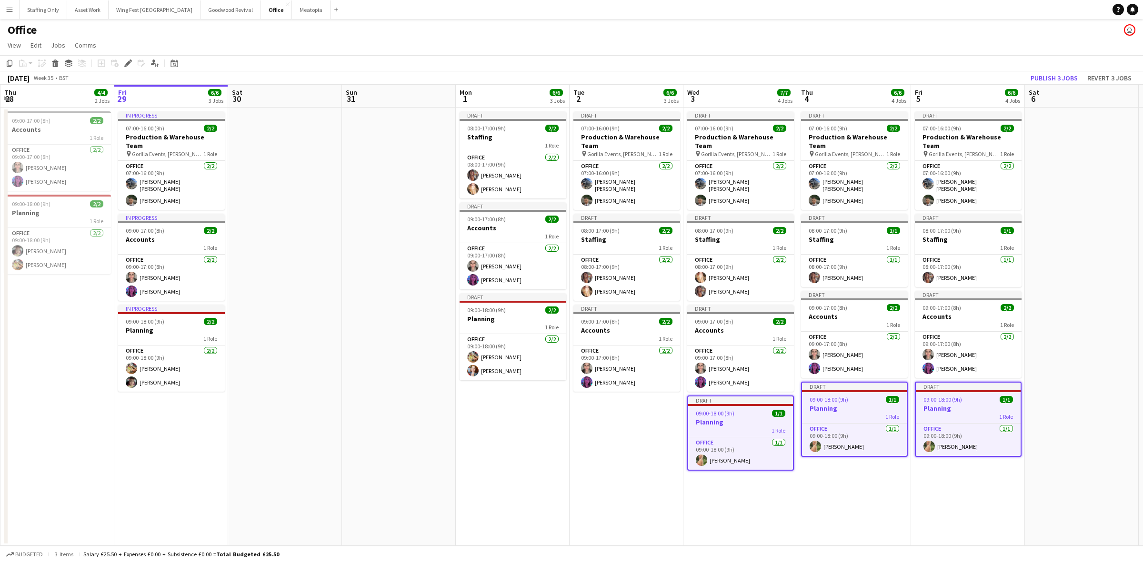
click at [1071, 197] on app-date-cell at bounding box center [1082, 327] width 114 height 439
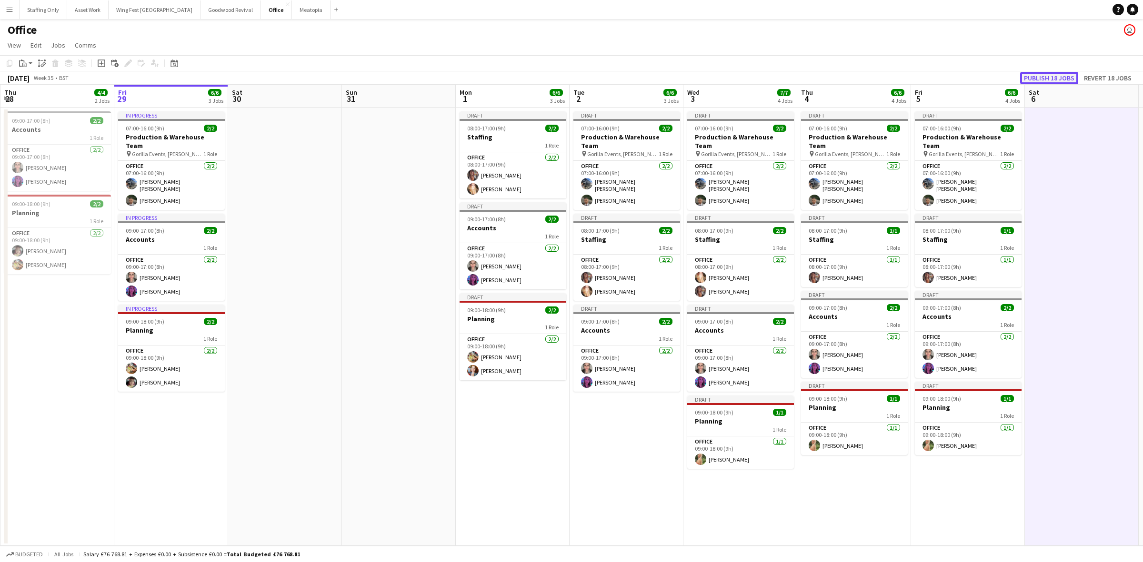
click at [1060, 76] on button "Publish 18 jobs" at bounding box center [1049, 78] width 58 height 12
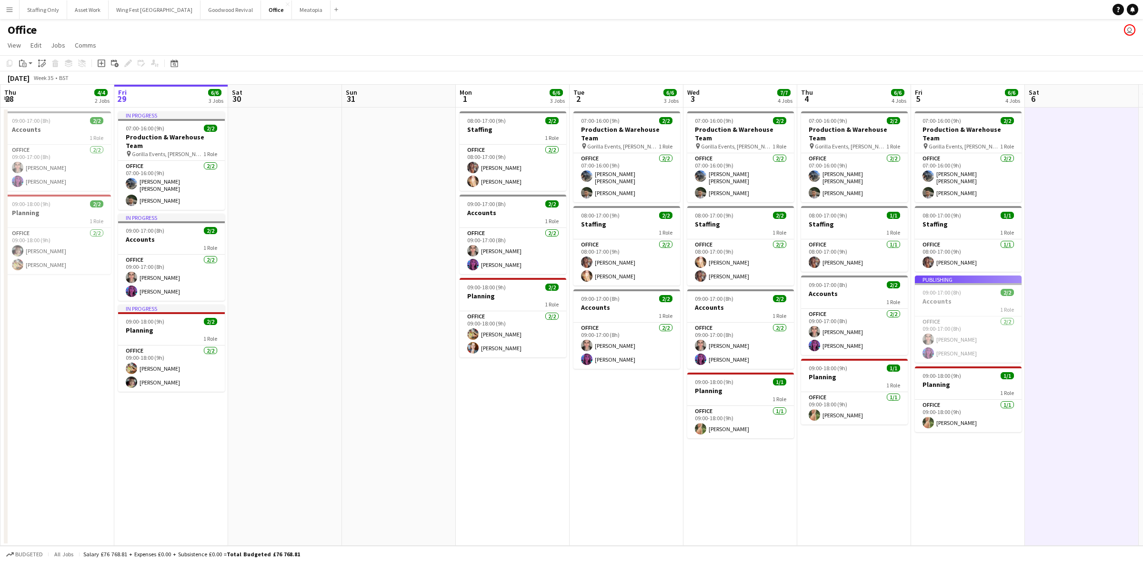
drag, startPoint x: 267, startPoint y: 351, endPoint x: 272, endPoint y: 351, distance: 5.3
click at [272, 351] on app-calendar-viewport "Tue 26 4/5 3 Jobs Wed 27 4/4 2 Jobs Thu 28 4/4 2 Jobs Fri 29 6/6 3 Jobs Sat 30 …" at bounding box center [571, 315] width 1143 height 461
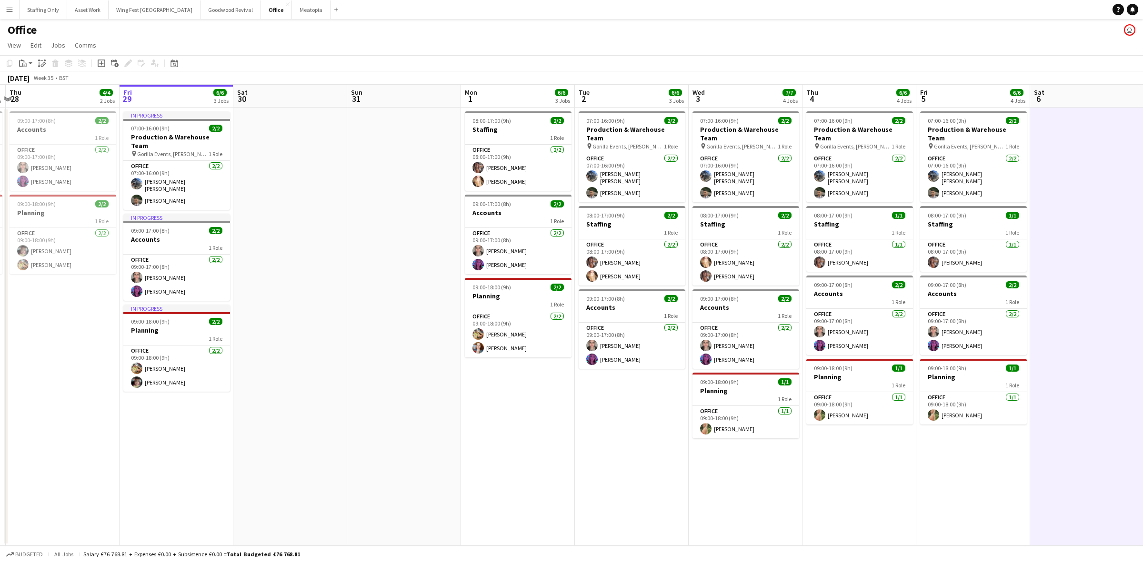
click at [7, 8] on app-icon "Menu" at bounding box center [10, 10] width 8 height 8
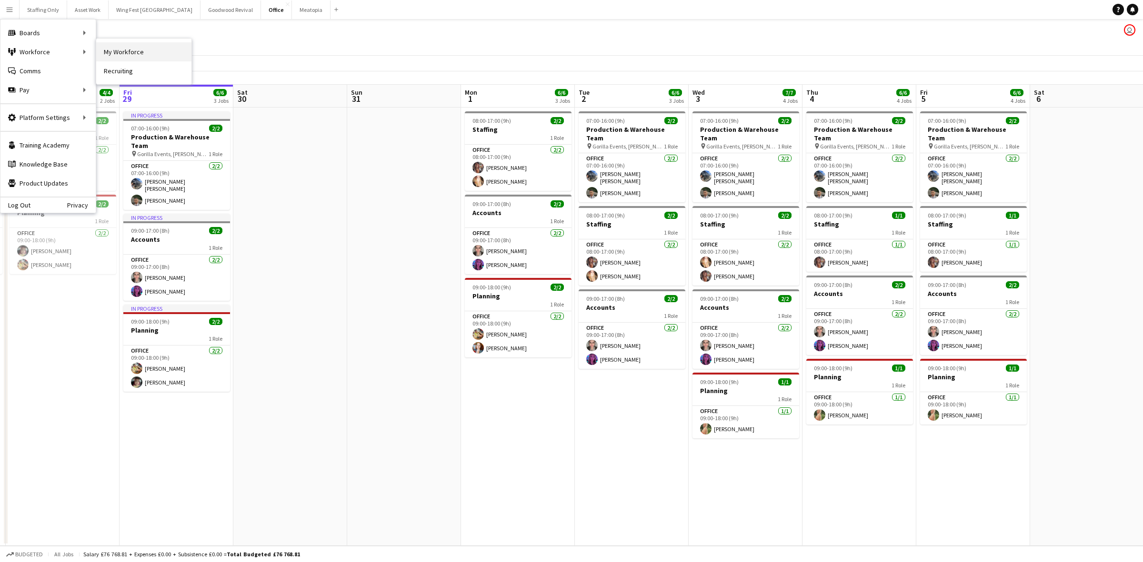
click at [120, 53] on link "My Workforce" at bounding box center [143, 51] width 95 height 19
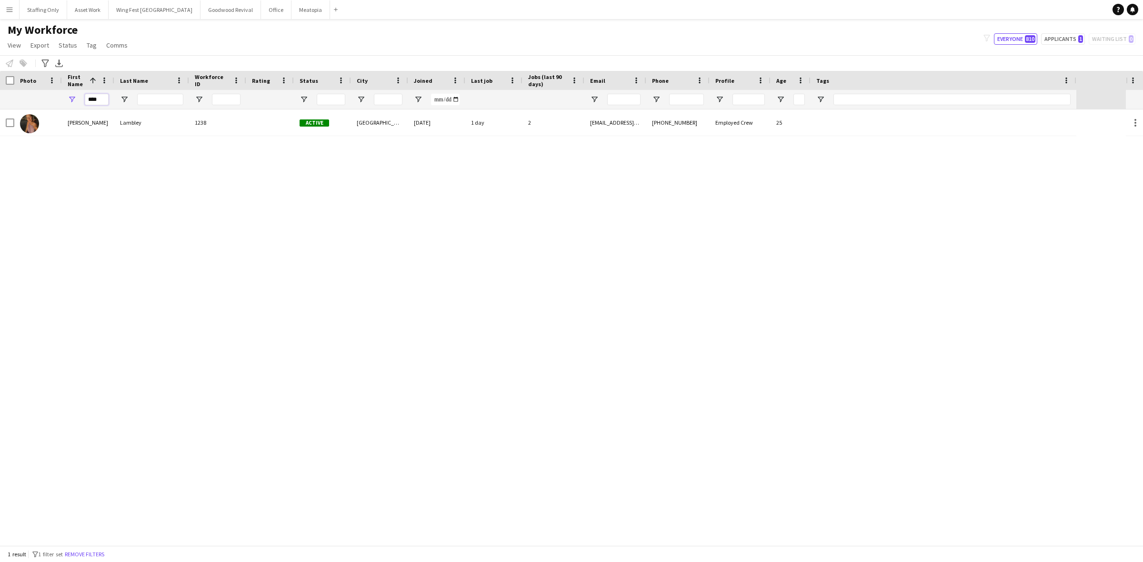
drag, startPoint x: 99, startPoint y: 103, endPoint x: 27, endPoint y: 96, distance: 72.3
click at [27, 96] on div "****" at bounding box center [538, 99] width 1076 height 19
type input "*"
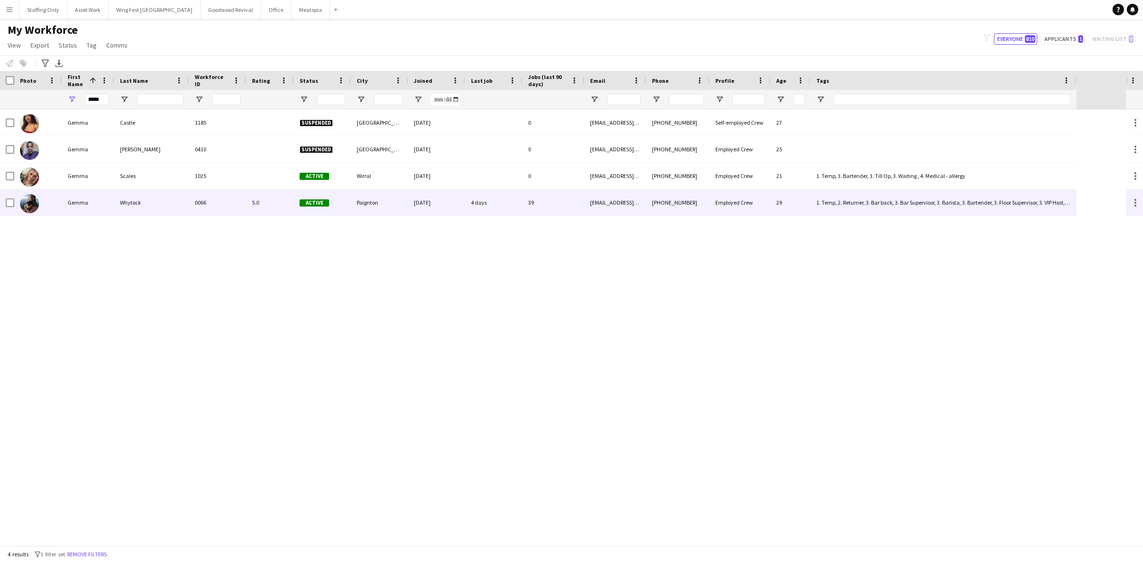
click at [107, 199] on div "Gemma" at bounding box center [88, 203] width 52 height 26
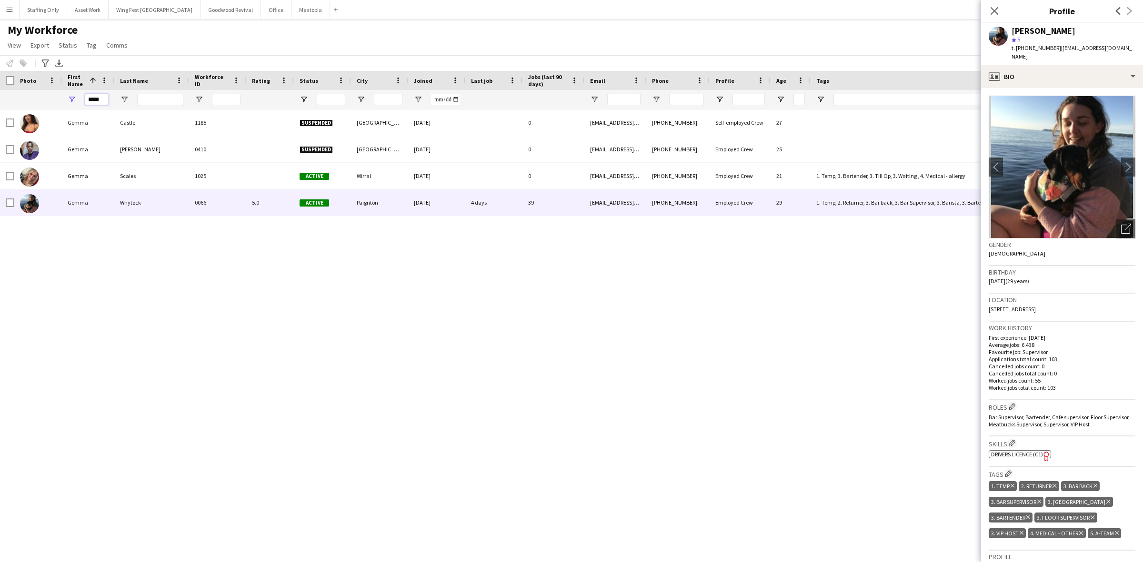
click at [100, 98] on input "*****" at bounding box center [97, 99] width 24 height 11
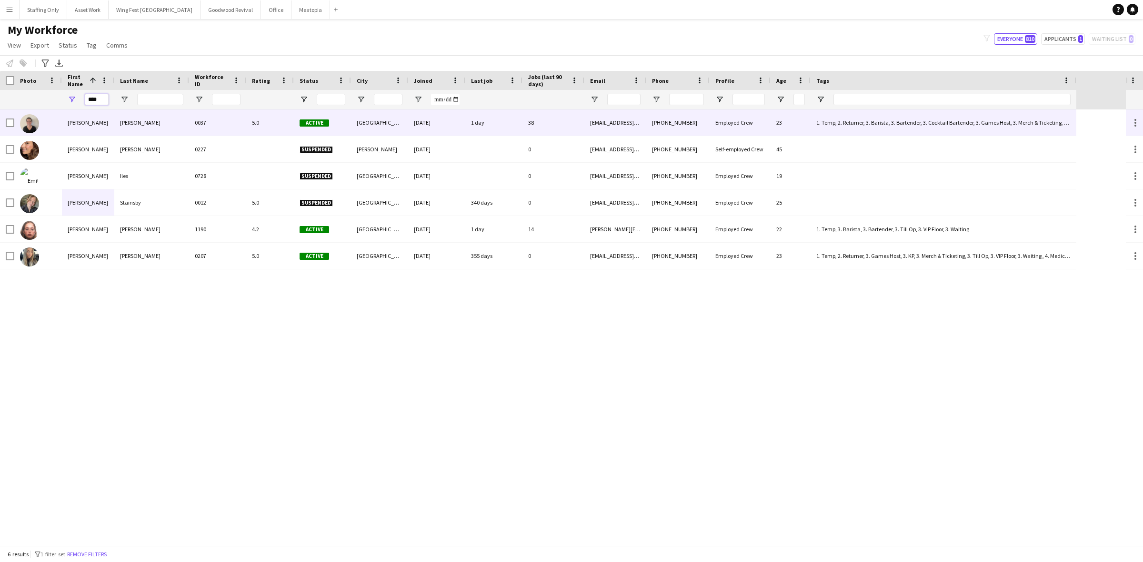
type input "****"
click at [90, 131] on div "Emillie" at bounding box center [88, 123] width 52 height 26
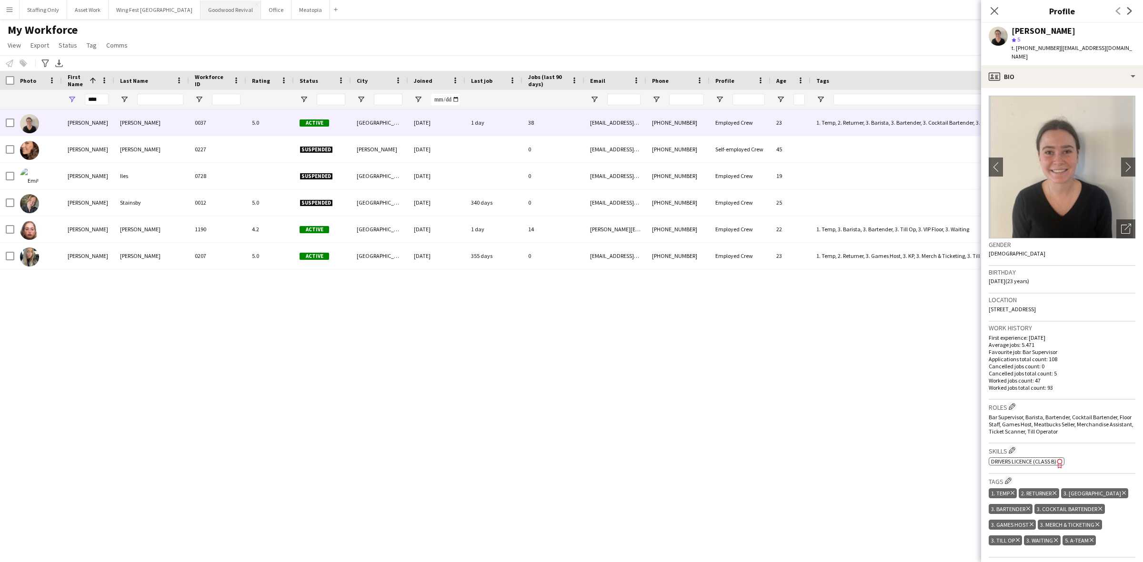
click at [201, 13] on button "Goodwood Revival Close" at bounding box center [231, 9] width 60 height 19
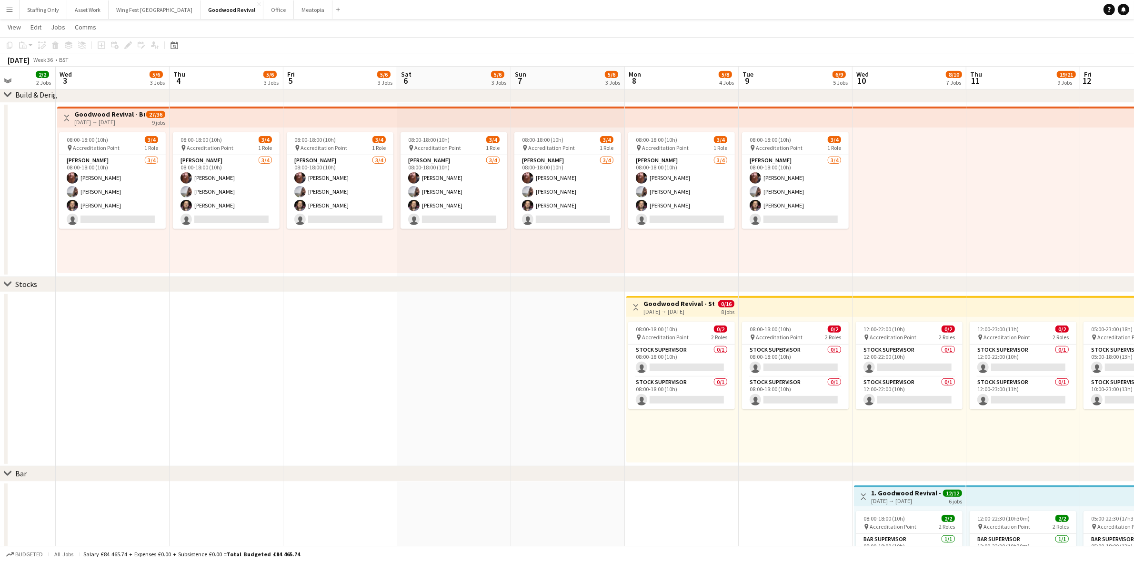
scroll to position [0, 451]
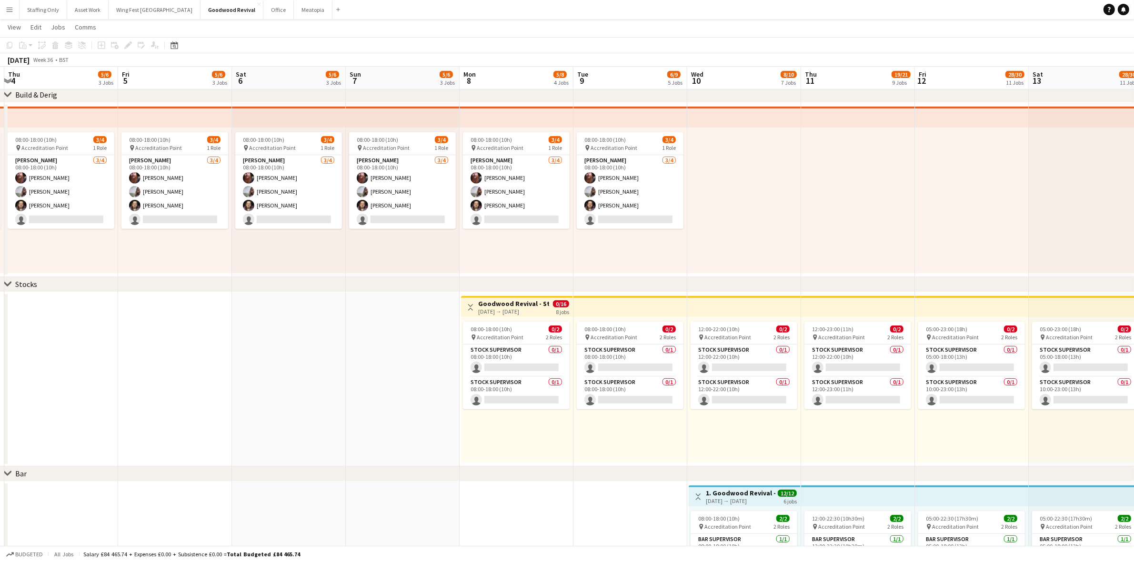
drag, startPoint x: 755, startPoint y: 376, endPoint x: 362, endPoint y: 348, distance: 393.9
click at [362, 348] on app-calendar-viewport "Sun 31 Mon 1 Tue 2 2/2 2 Jobs Wed 3 5/6 3 Jobs Thu 4 5/6 3 Jobs Fri 5 5/6 3 Job…" at bounding box center [567, 566] width 1134 height 2011
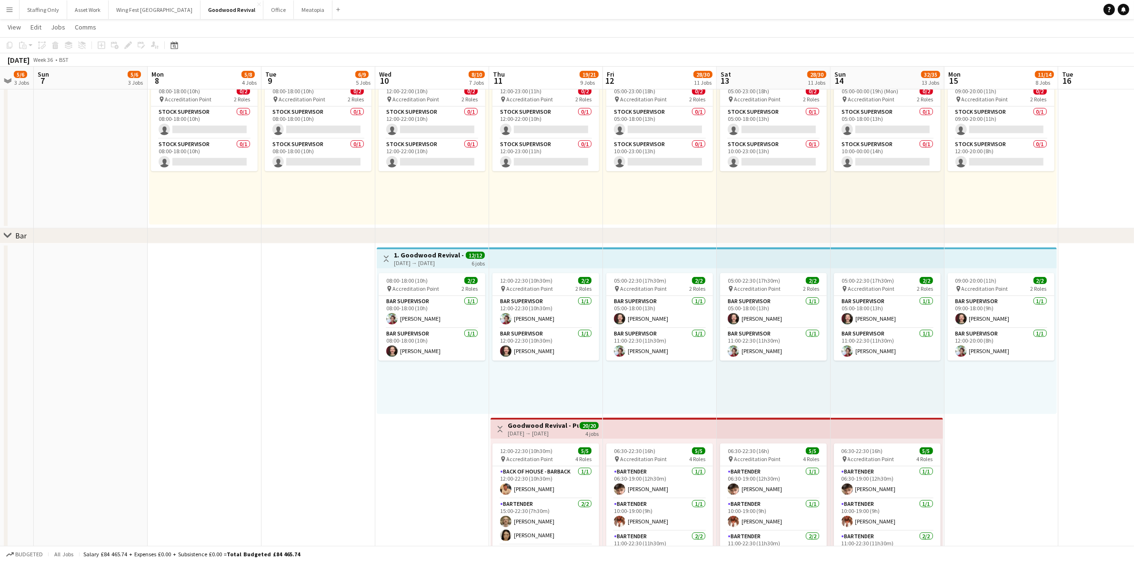
scroll to position [0, 376]
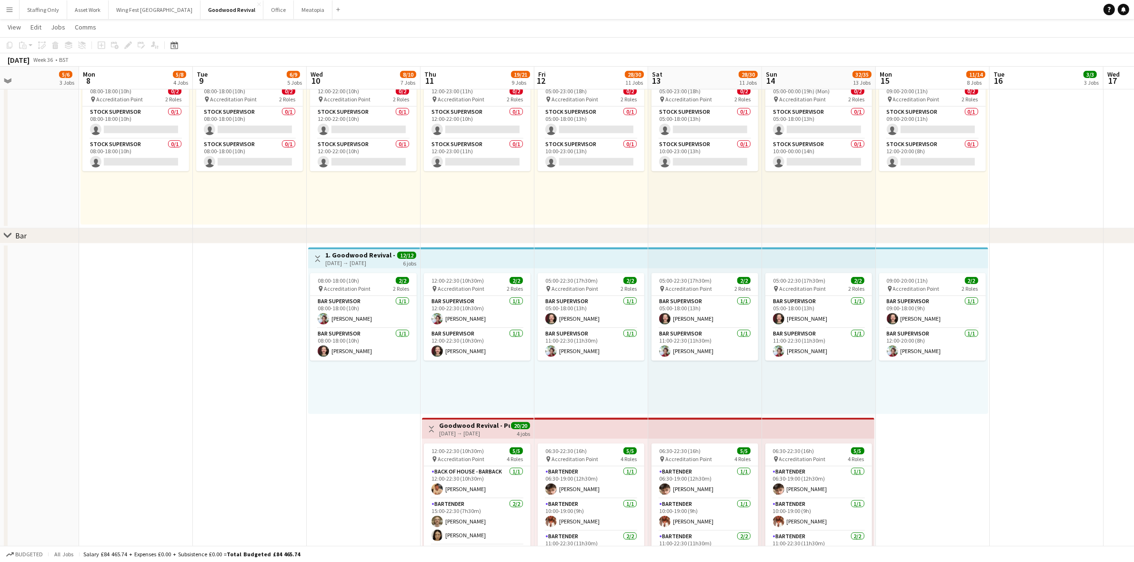
drag, startPoint x: 615, startPoint y: 335, endPoint x: 235, endPoint y: 304, distance: 381.3
click at [235, 304] on app-calendar-viewport "Thu 4 5/6 3 Jobs Fri 5 5/6 3 Jobs Sat 6 5/6 3 Jobs Sun 7 5/6 3 Jobs Mon 8 5/8 4…" at bounding box center [567, 328] width 1134 height 2011
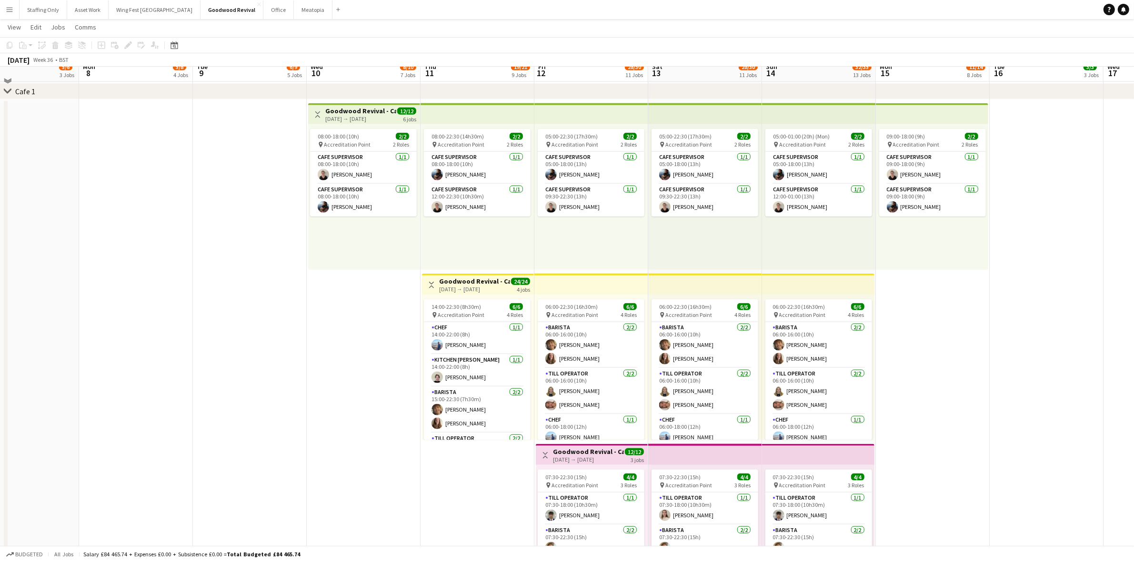
scroll to position [1369, 0]
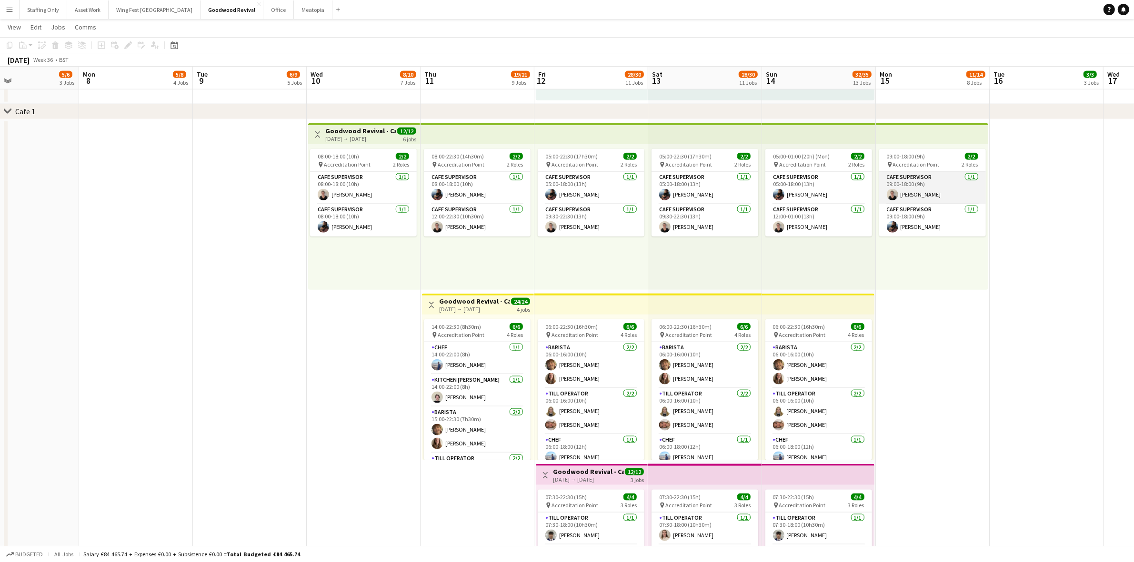
click at [925, 189] on app-card-role "Cafe supervisor 1/1 09:00-18:00 (9h) Emillie Jackson" at bounding box center [932, 188] width 107 height 32
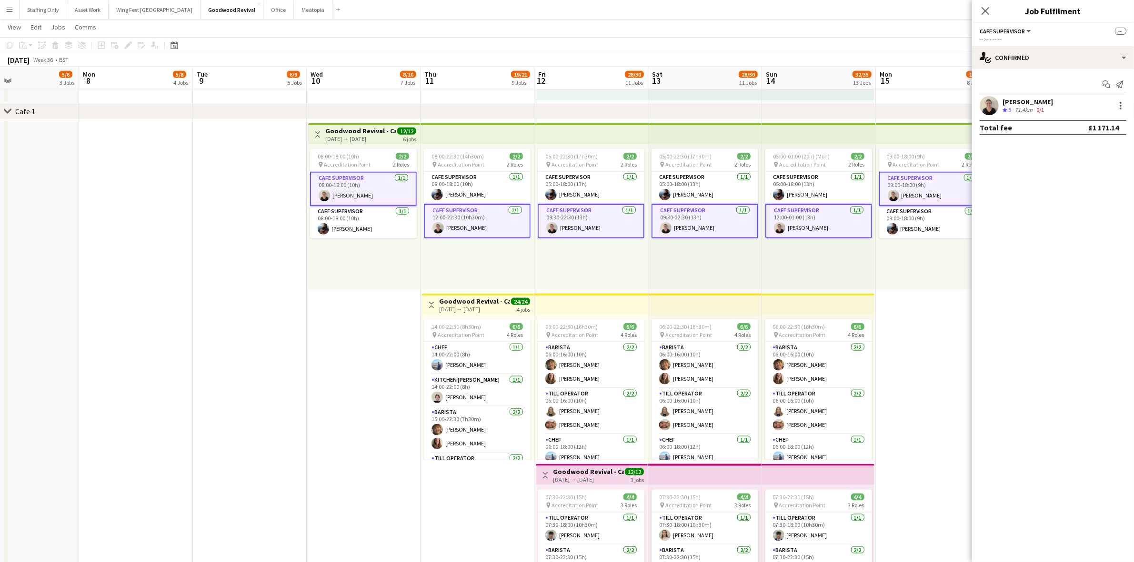
click at [925, 189] on app-card-role "Cafe supervisor 1/1 09:00-18:00 (9h) Emillie Jackson" at bounding box center [932, 189] width 107 height 34
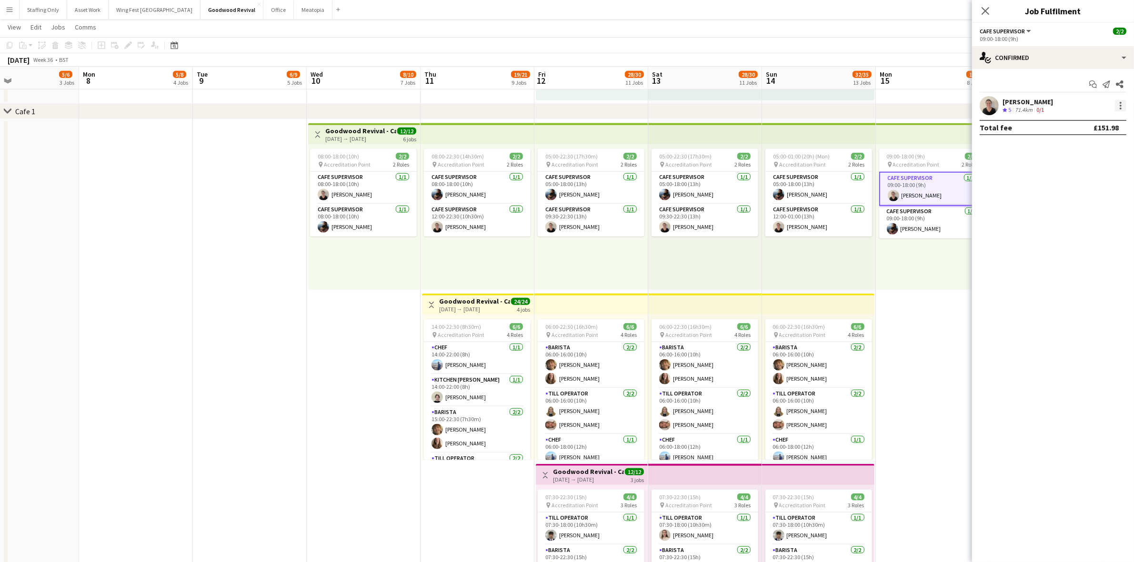
click at [1121, 106] on div at bounding box center [1121, 106] width 2 height 2
click at [1086, 196] on span "Remove" at bounding box center [1074, 192] width 29 height 8
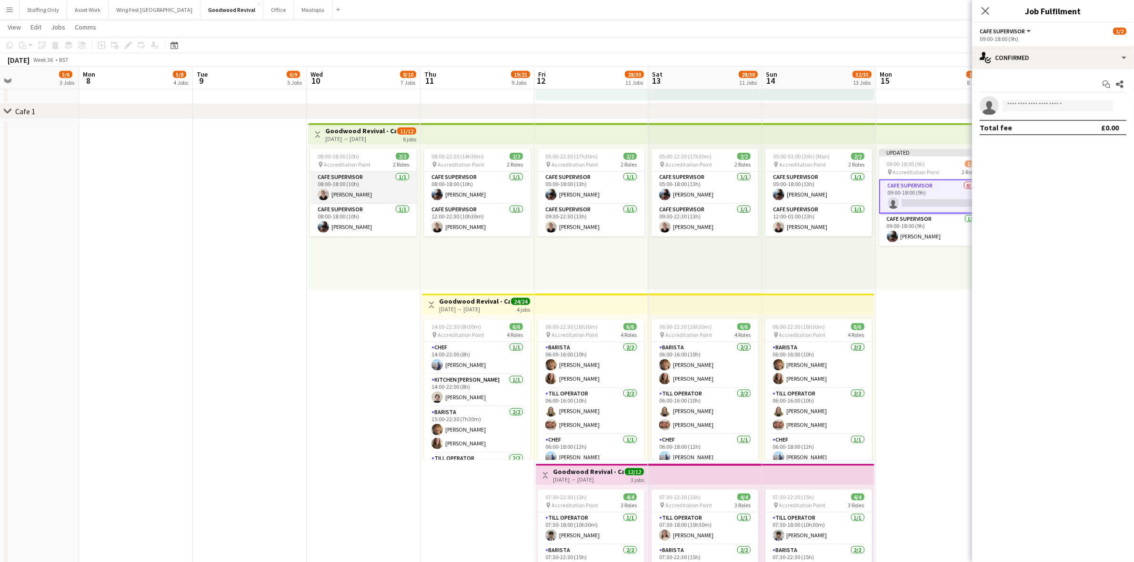
click at [341, 172] on app-card-role "Cafe supervisor 1/1 08:00-18:00 (10h) Emillie Jackson" at bounding box center [363, 188] width 107 height 32
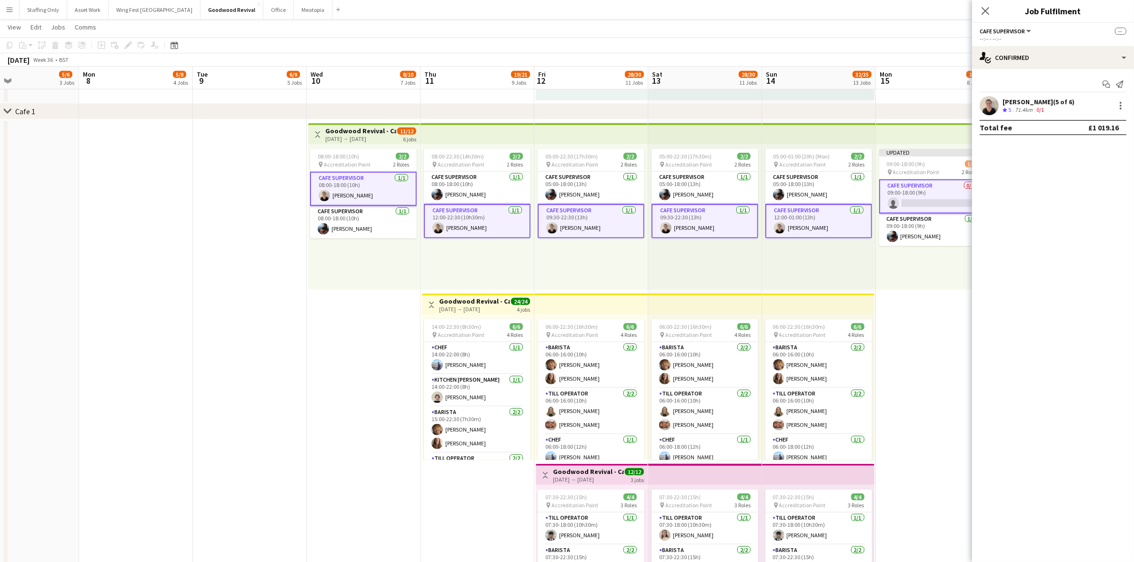
click at [356, 179] on app-card-role "Cafe supervisor 1/1 08:00-18:00 (10h) Emillie Jackson" at bounding box center [363, 189] width 107 height 34
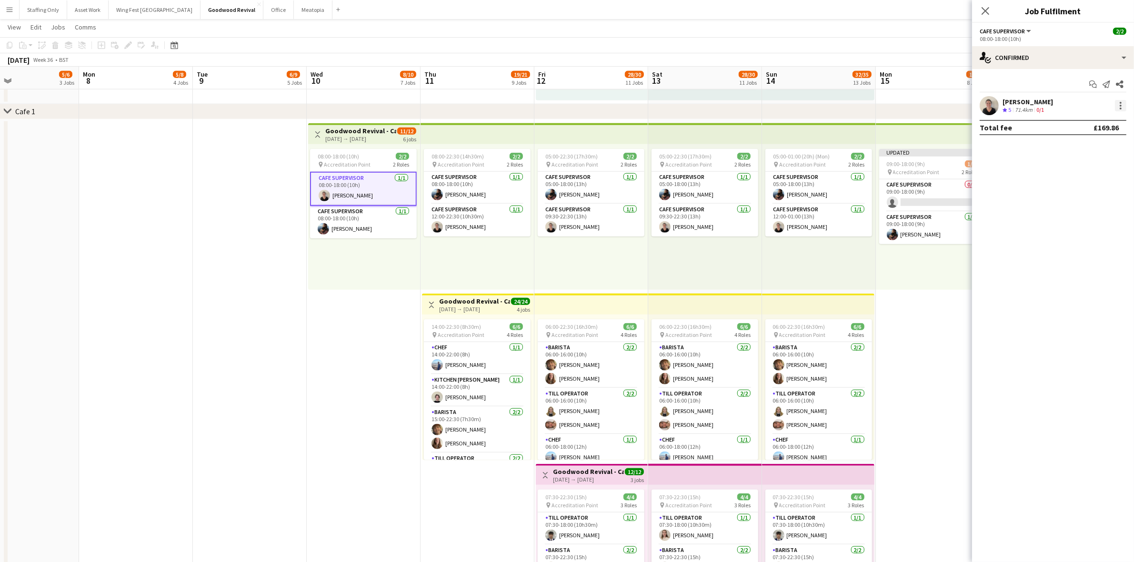
click at [1120, 105] on div at bounding box center [1121, 106] width 2 height 2
click at [1093, 196] on span "Remove" at bounding box center [1089, 192] width 59 height 9
click at [903, 268] on div "Updated 09:00-18:00 (9h) 1/2 pin Accreditation Point 2 Roles Cafe supervisor 0/…" at bounding box center [932, 217] width 112 height 146
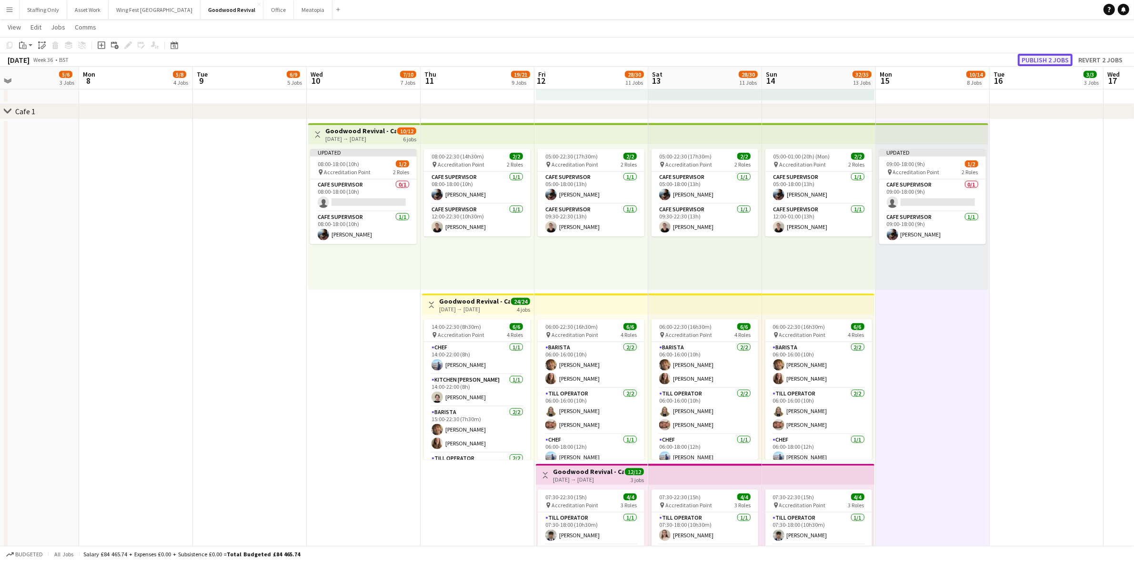
click at [1052, 61] on button "Publish 2 jobs" at bounding box center [1045, 60] width 55 height 12
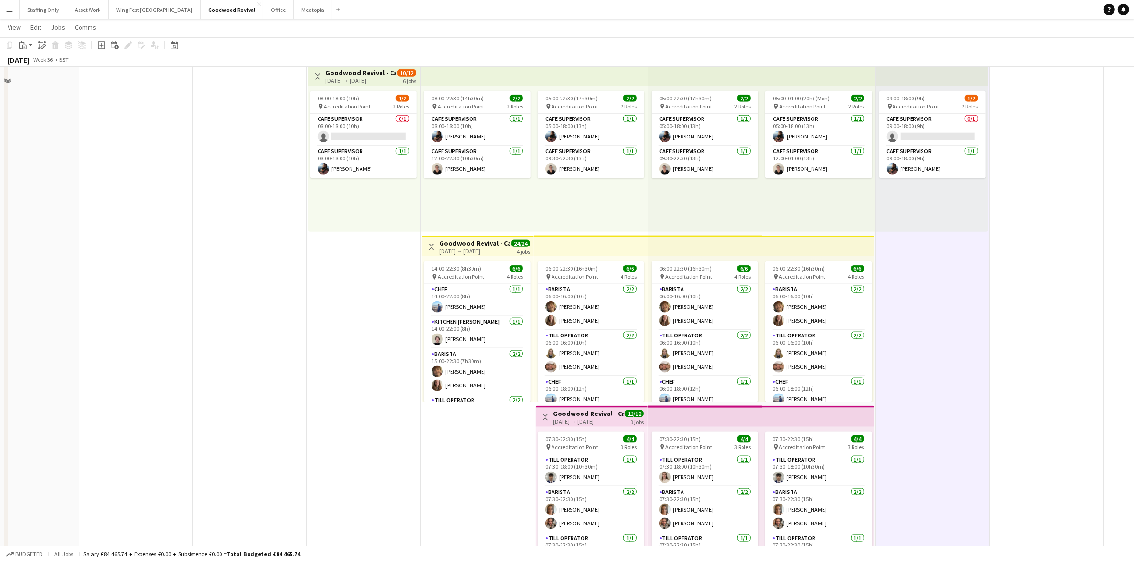
scroll to position [1382, 0]
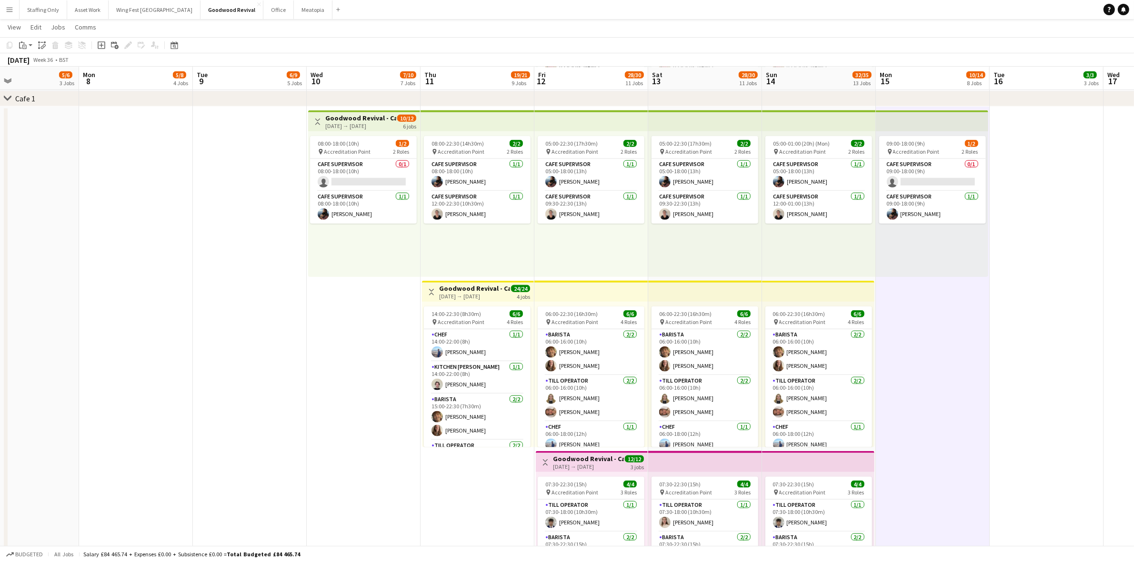
click at [340, 124] on div "10-09-2025 → 15-09-2025" at bounding box center [360, 125] width 71 height 7
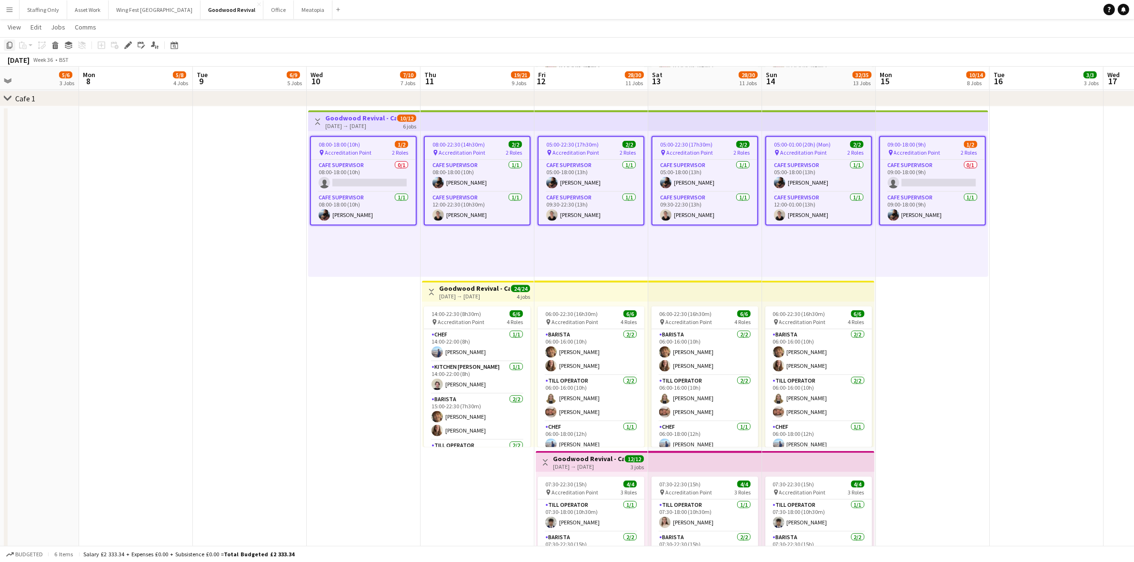
click at [11, 48] on icon "Copy" at bounding box center [10, 45] width 8 height 8
click at [353, 320] on app-date-cell "Toggle View Goodwood Revival - Cafe 1 10-09-2025 → 15-09-2025 10/12 6 jobs 08:0…" at bounding box center [364, 364] width 114 height 515
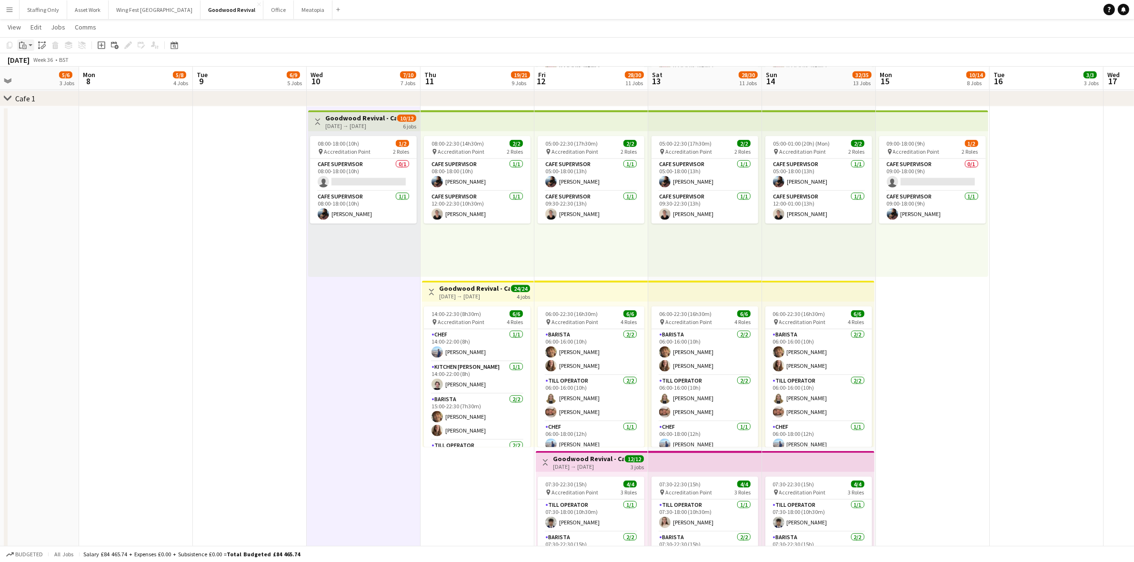
click at [22, 41] on icon "Paste" at bounding box center [23, 45] width 8 height 8
click at [38, 81] on link "Paste with crew Ctrl+Shift+V" at bounding box center [70, 79] width 90 height 9
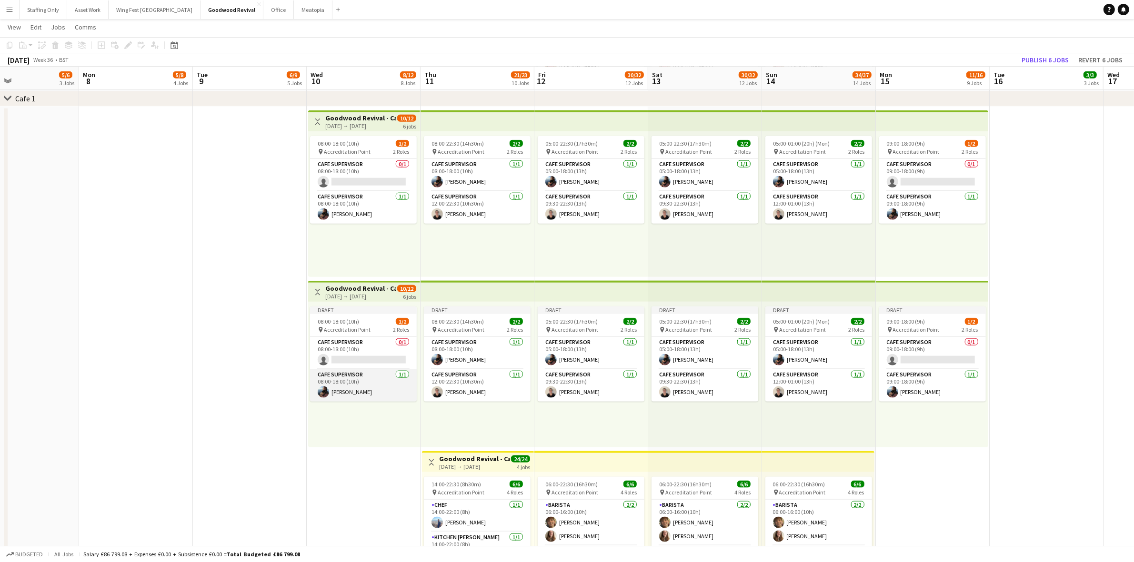
click at [369, 391] on app-card-role "Cafe supervisor 1/1 08:00-18:00 (10h) Gemma Whytock" at bounding box center [363, 386] width 107 height 32
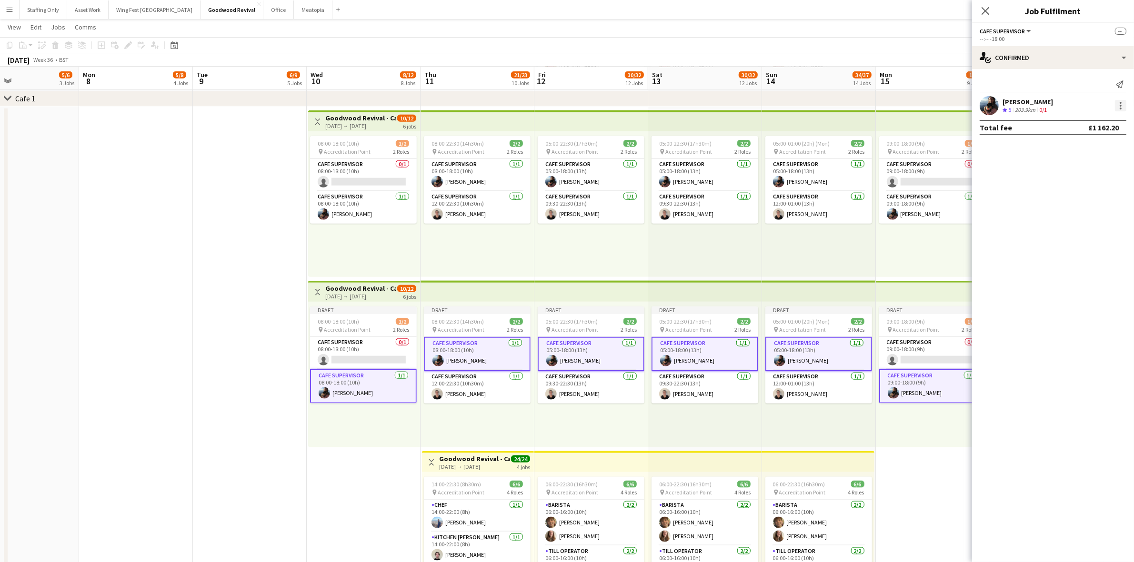
click at [1120, 106] on div at bounding box center [1121, 106] width 2 height 2
click at [1098, 191] on span "Remove" at bounding box center [1089, 192] width 59 height 9
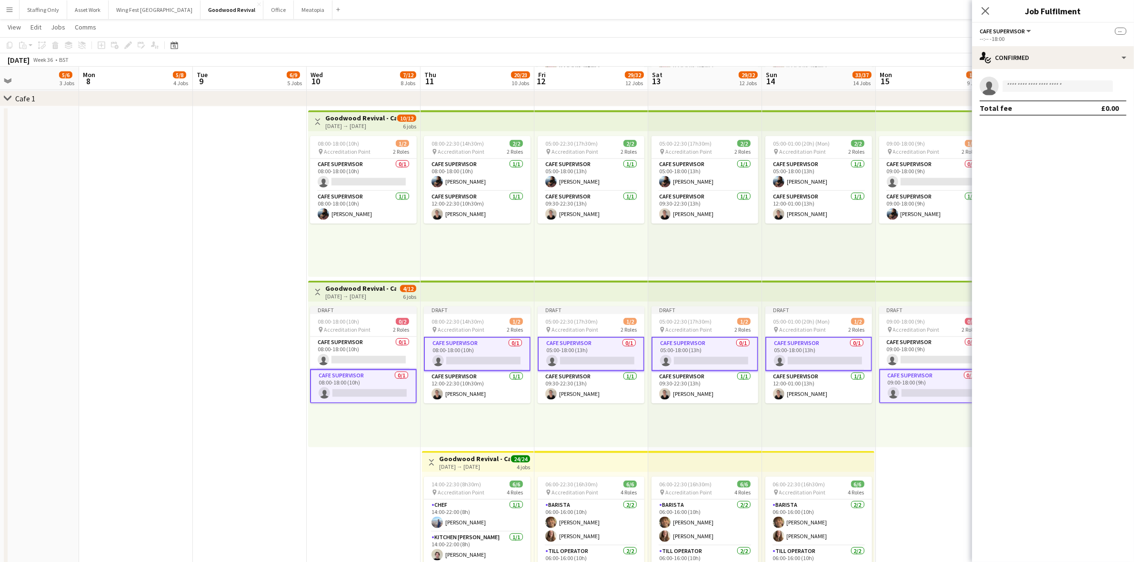
click at [341, 290] on h3 "Goodwood Revival - Cafe 1" at bounding box center [360, 288] width 71 height 9
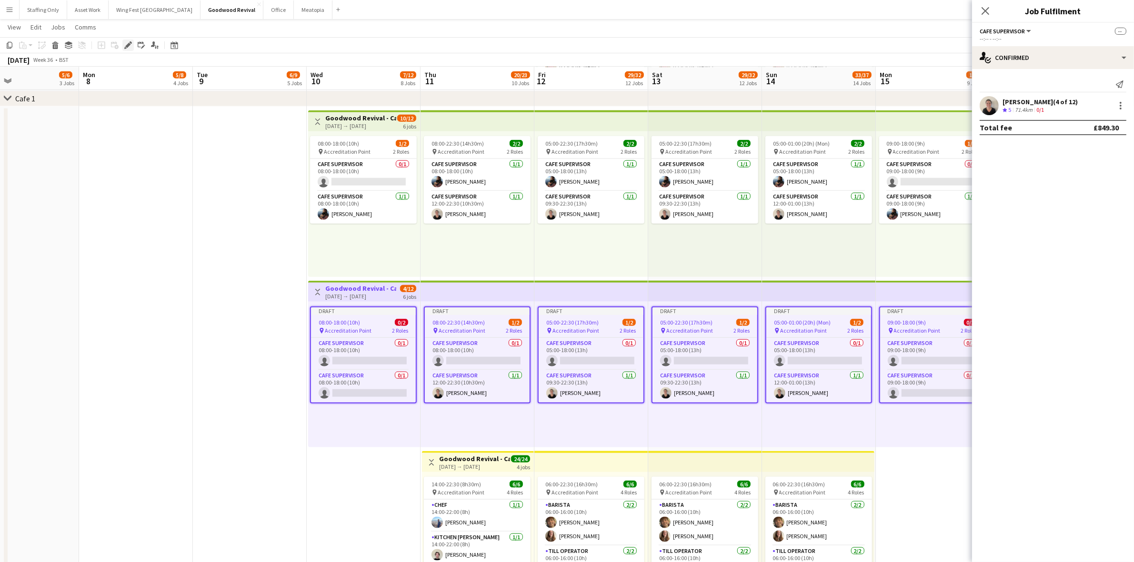
click at [129, 45] on icon at bounding box center [127, 45] width 5 height 5
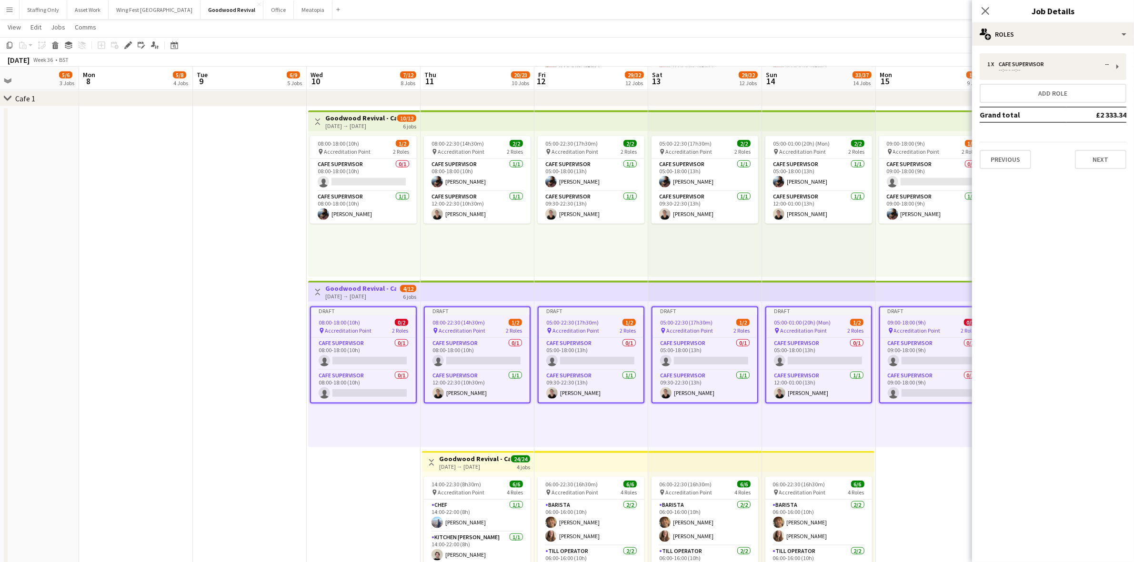
click at [341, 289] on h3 "Goodwood Revival - Cafe 1" at bounding box center [360, 288] width 71 height 9
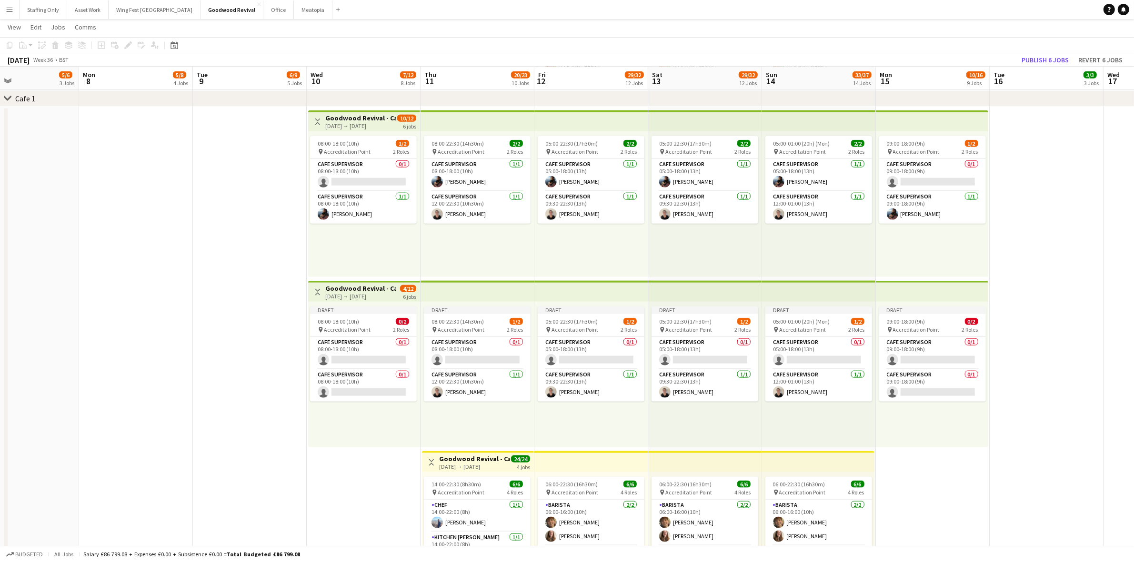
click at [347, 281] on app-top-bar "Toggle View Goodwood Revival - Cafe 1 10-09-2025 → 15-09-2025 4/12 6 jobs" at bounding box center [364, 291] width 112 height 21
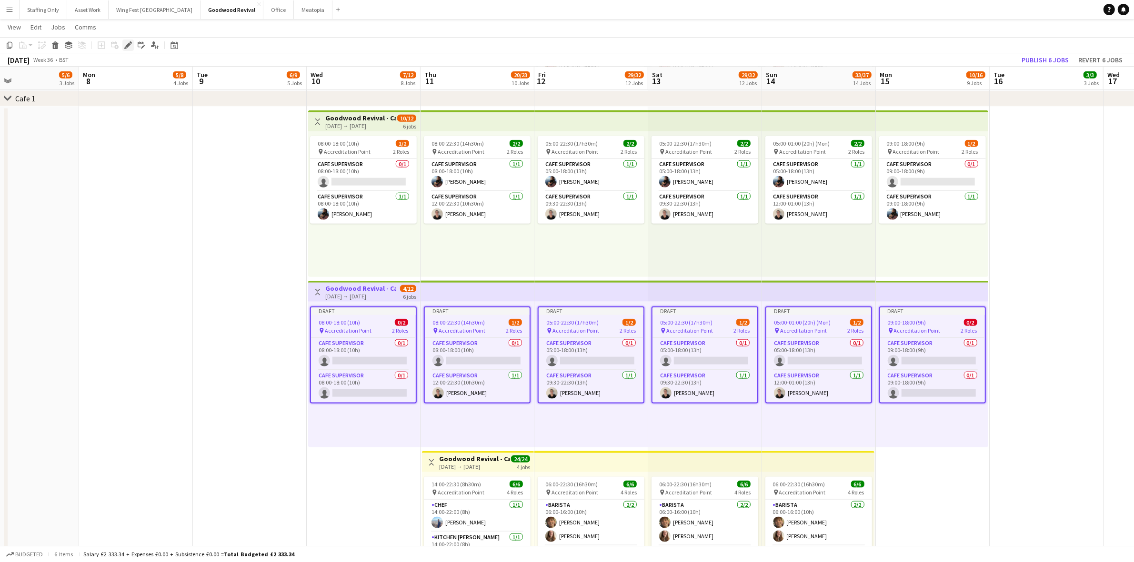
click at [127, 41] on icon "Edit" at bounding box center [128, 45] width 8 height 8
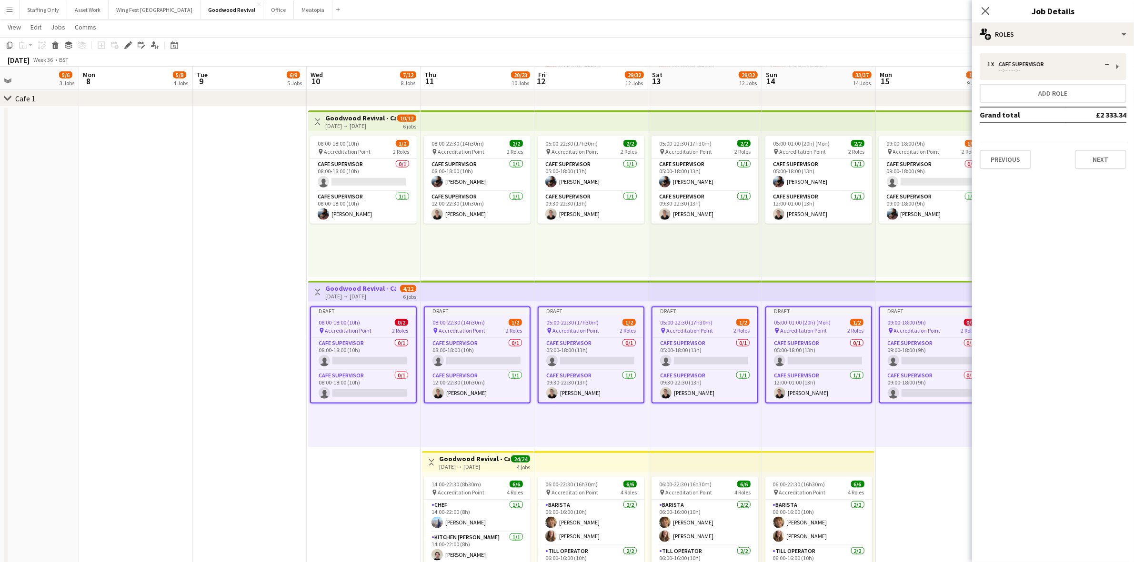
click at [351, 324] on span "08:00-18:00 (10h)" at bounding box center [339, 322] width 41 height 7
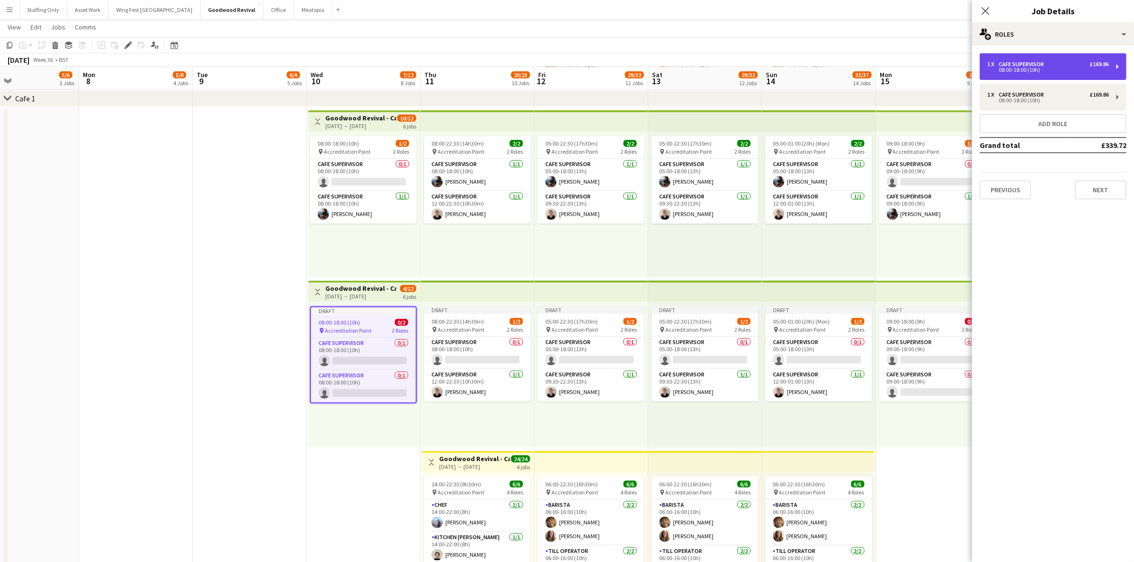
click at [1027, 70] on div "08:00-18:00 (10h)" at bounding box center [1047, 70] width 121 height 5
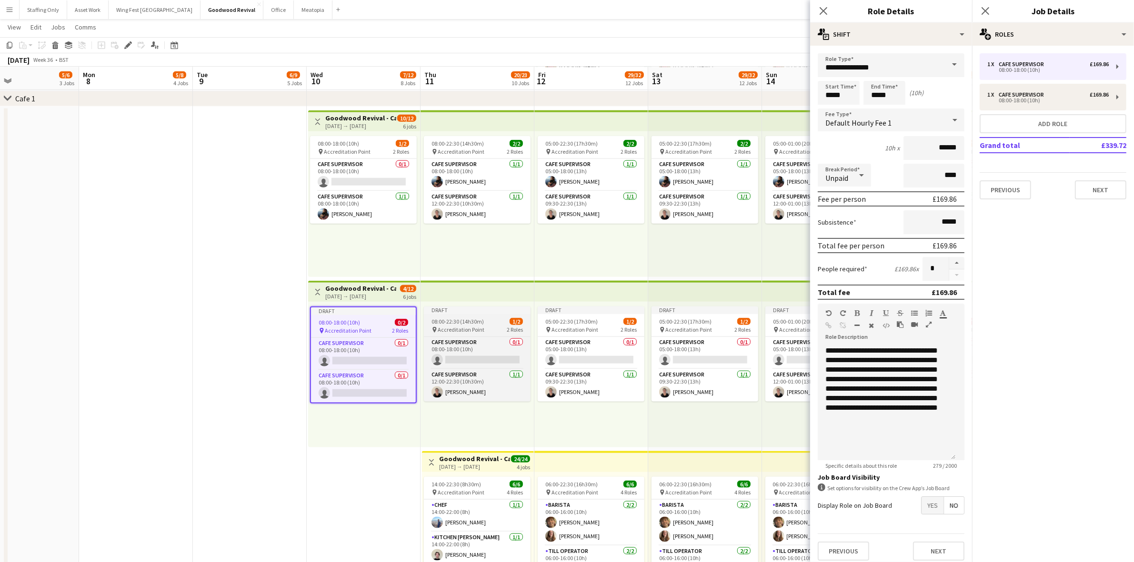
click at [472, 322] on span "08:00-22:30 (14h30m)" at bounding box center [457, 321] width 52 height 7
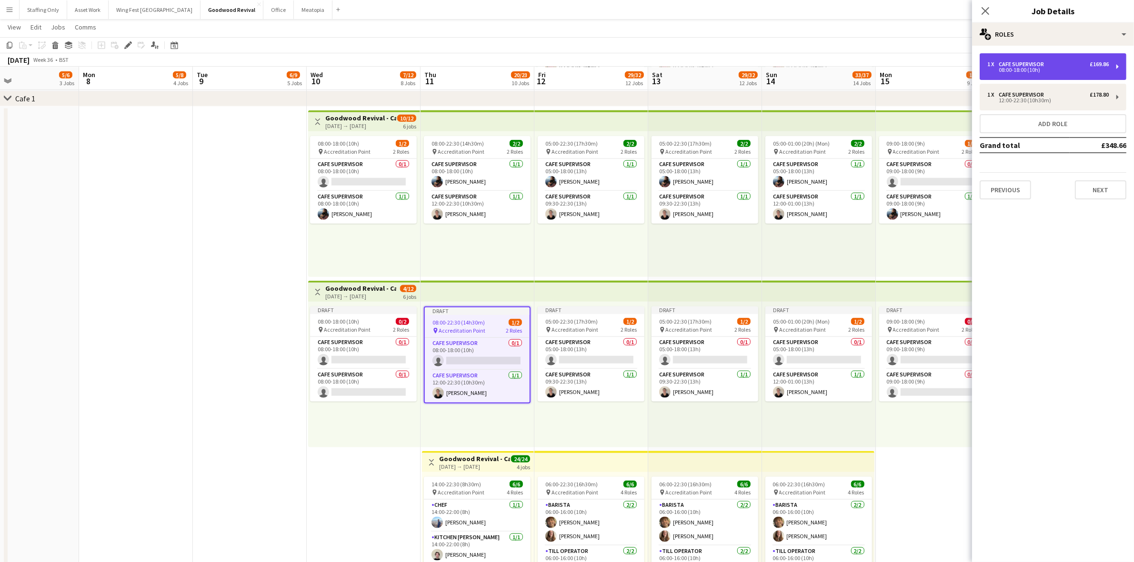
click at [1042, 70] on div "08:00-18:00 (10h)" at bounding box center [1047, 70] width 121 height 5
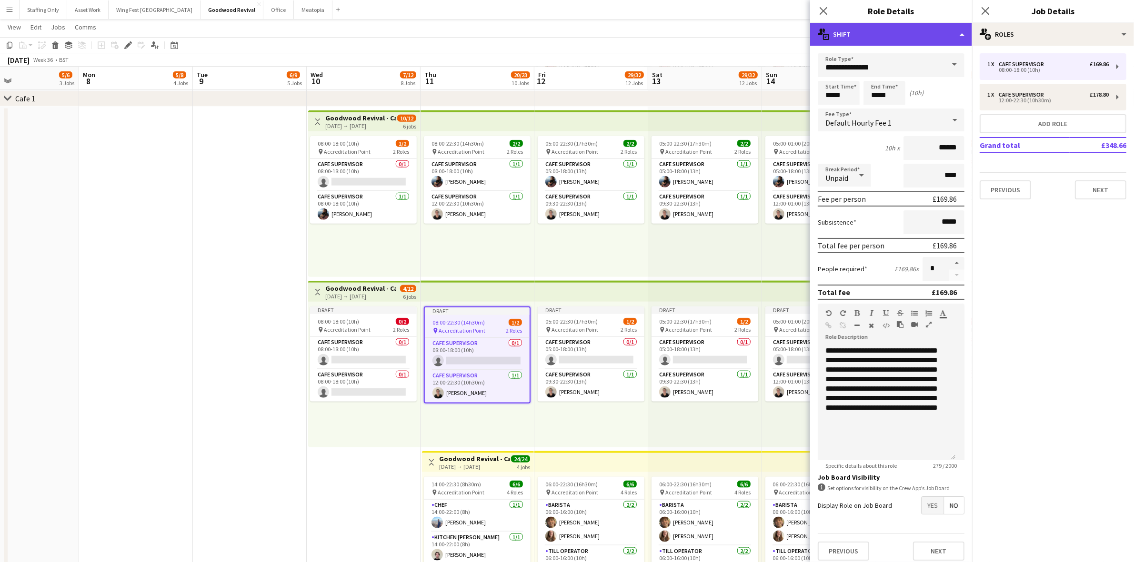
click at [872, 32] on div "multiple-actions-text Shift" at bounding box center [891, 34] width 162 height 23
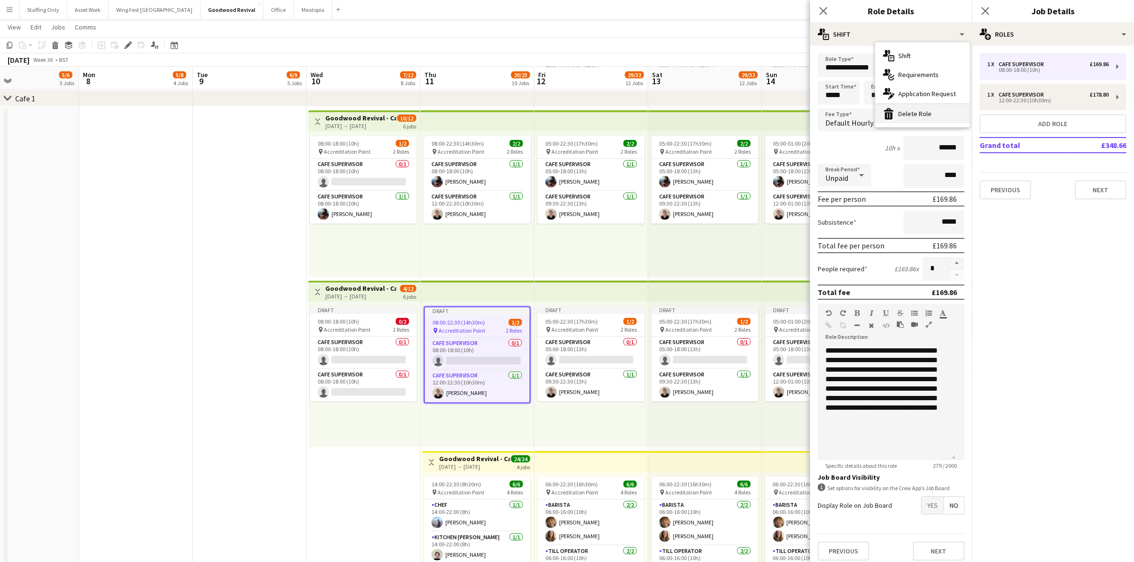
click at [906, 113] on div "bin-2 Delete Role" at bounding box center [922, 113] width 94 height 19
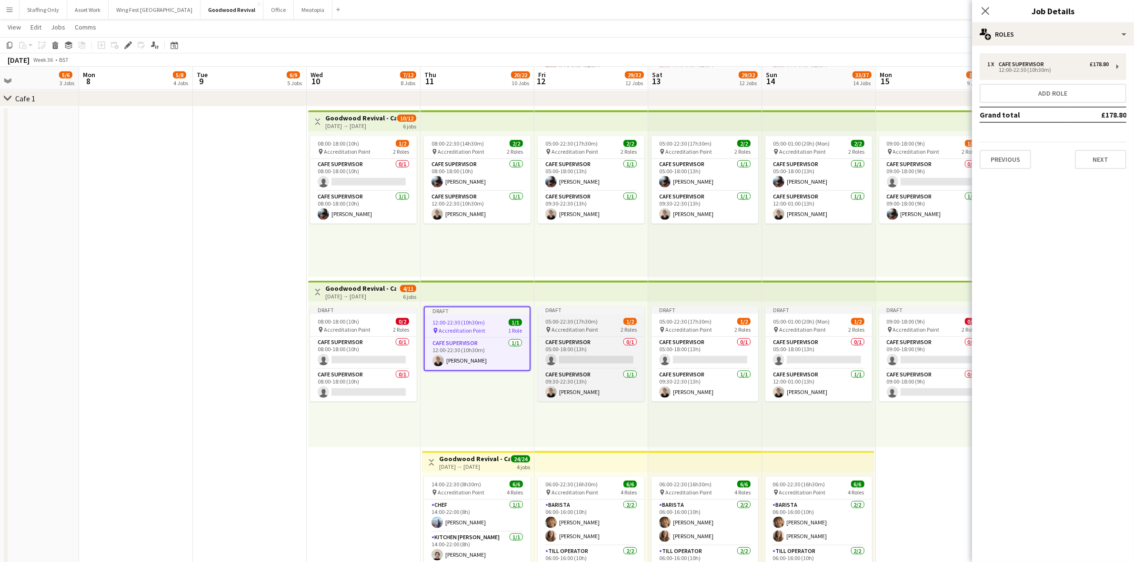
click at [587, 321] on span "05:00-22:30 (17h30m)" at bounding box center [571, 321] width 52 height 7
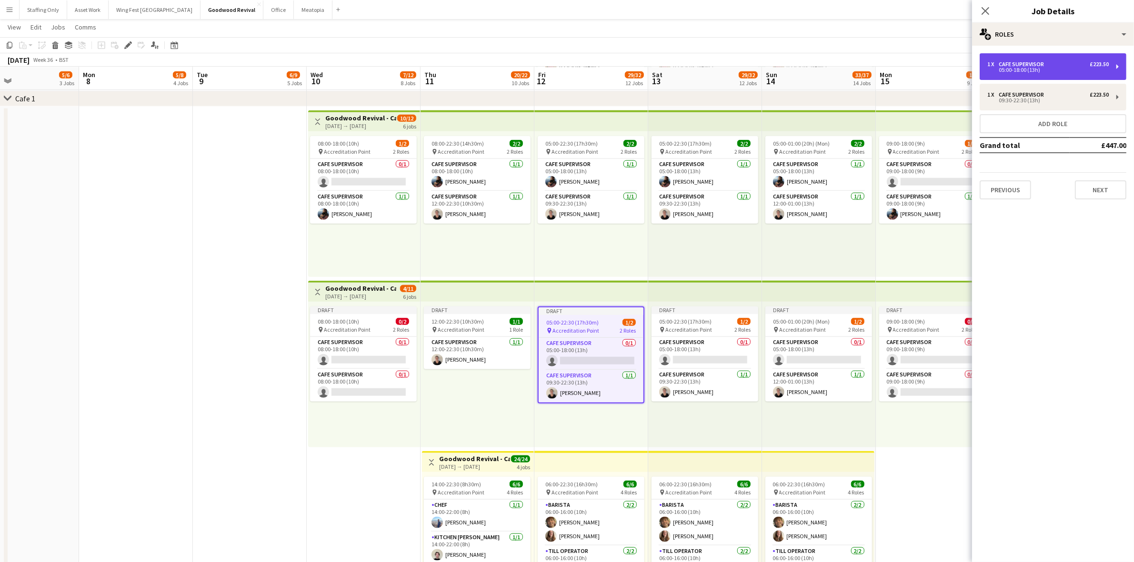
click at [1025, 66] on div "Cafe supervisor" at bounding box center [1023, 64] width 49 height 7
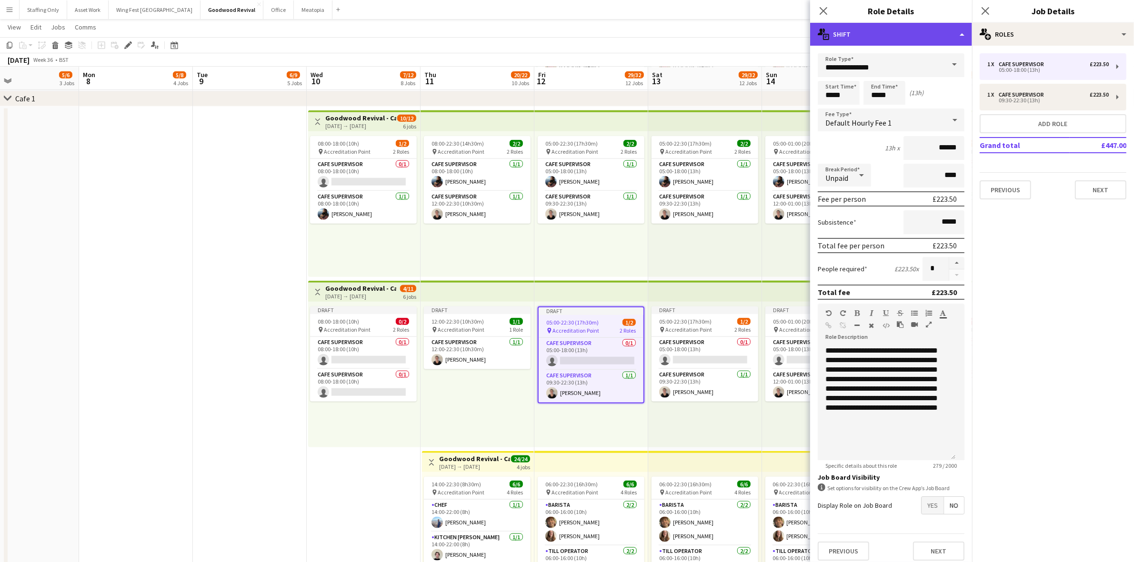
click at [875, 34] on div "multiple-actions-text Shift" at bounding box center [891, 34] width 162 height 23
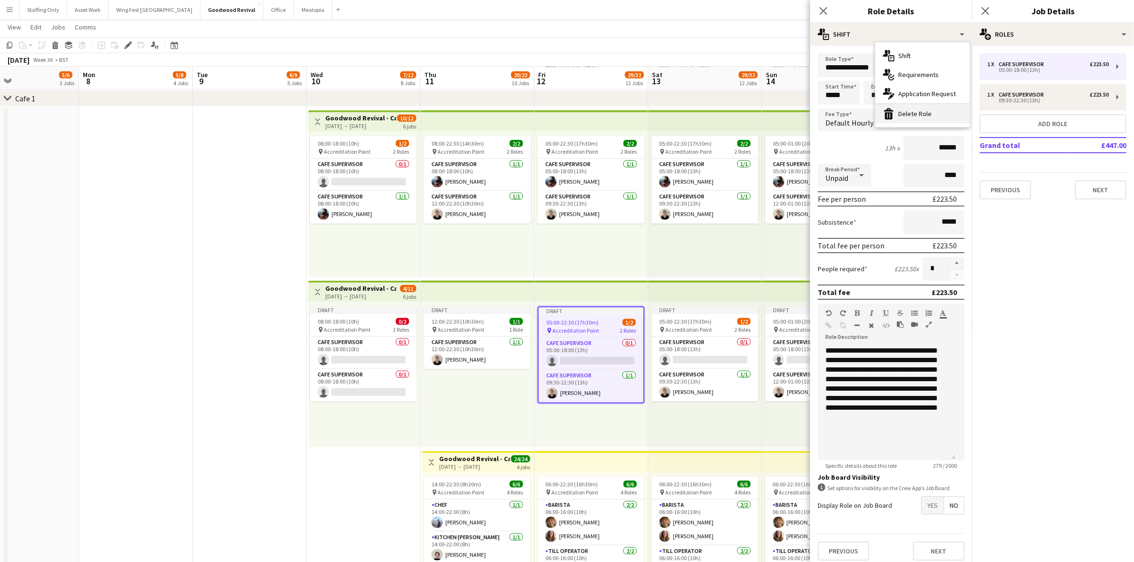
click at [920, 120] on div "bin-2 Delete Role" at bounding box center [922, 113] width 94 height 19
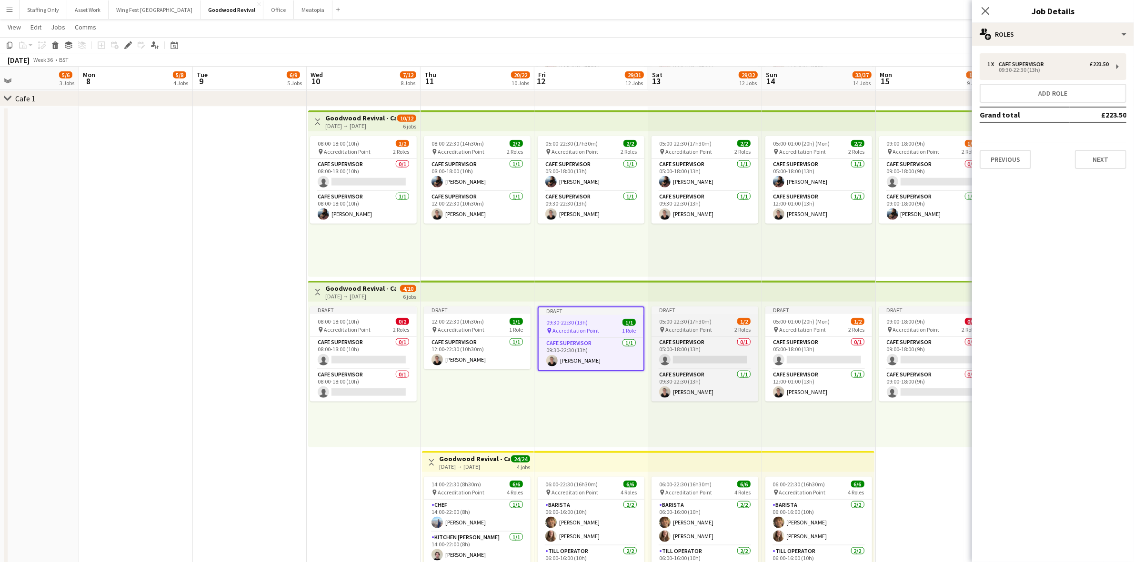
click at [699, 326] on div "pin Accreditation Point 2 Roles" at bounding box center [705, 330] width 107 height 8
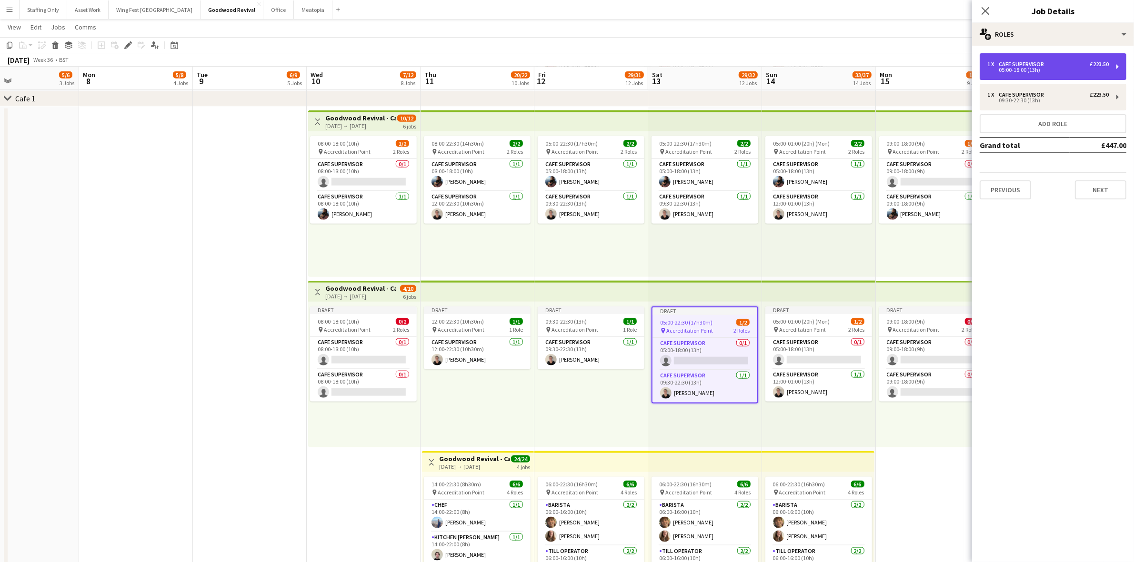
click at [1053, 70] on div "05:00-18:00 (13h)" at bounding box center [1047, 70] width 121 height 5
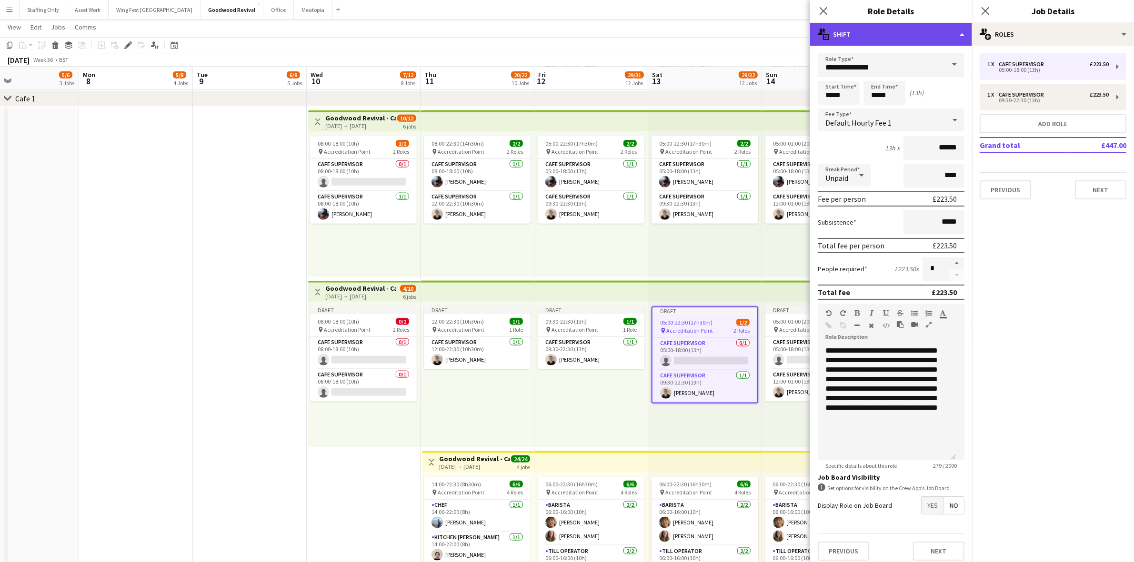
click at [886, 36] on div "multiple-actions-text Shift" at bounding box center [891, 34] width 162 height 23
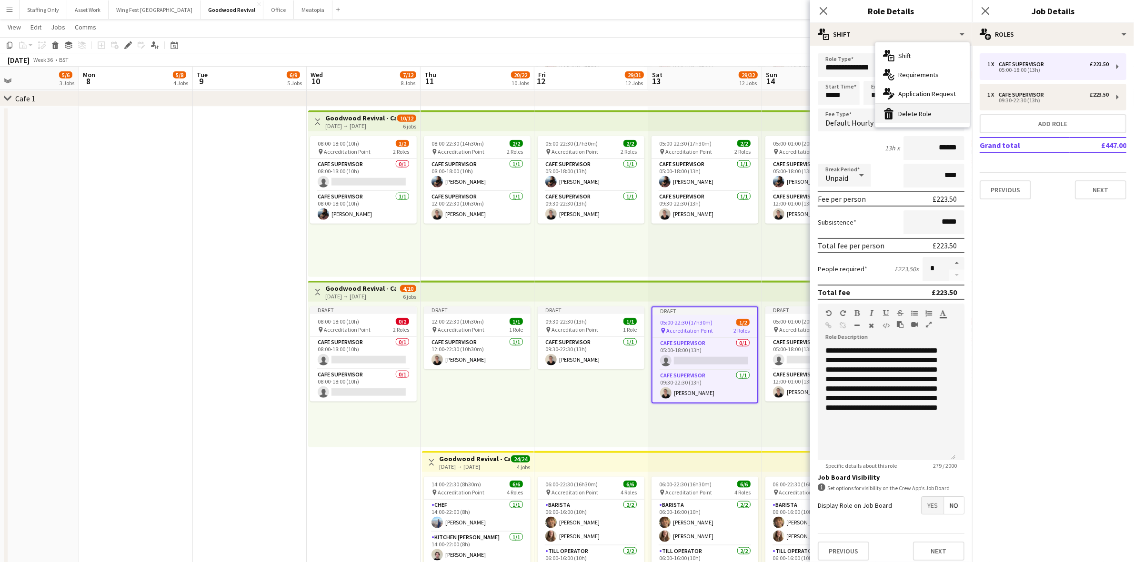
click at [911, 120] on div "bin-2 Delete Role" at bounding box center [922, 113] width 94 height 19
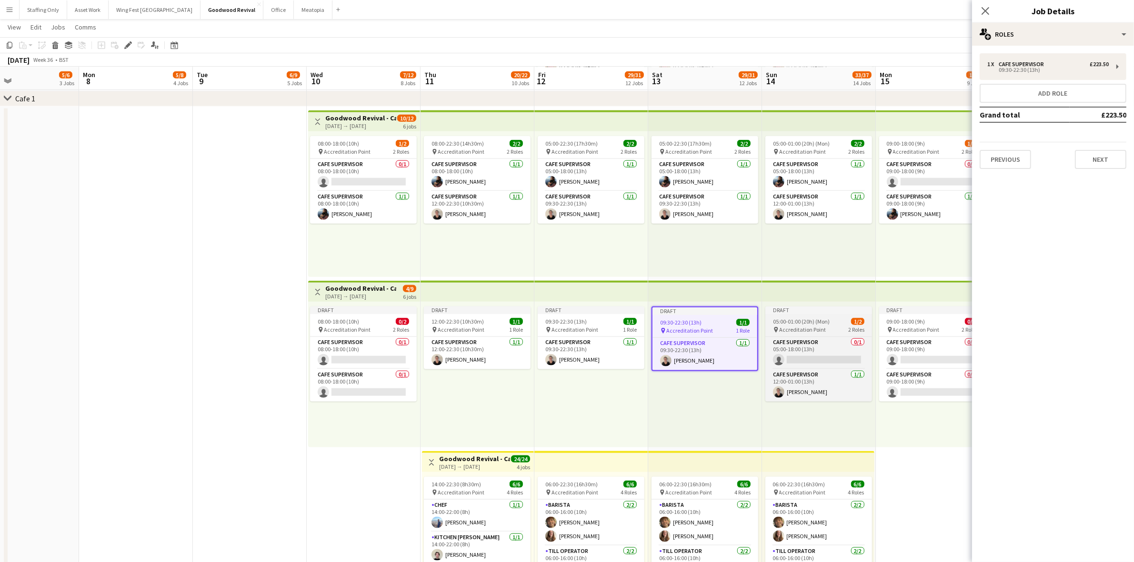
click at [797, 324] on span "05:00-01:00 (20h) (Mon)" at bounding box center [801, 321] width 57 height 7
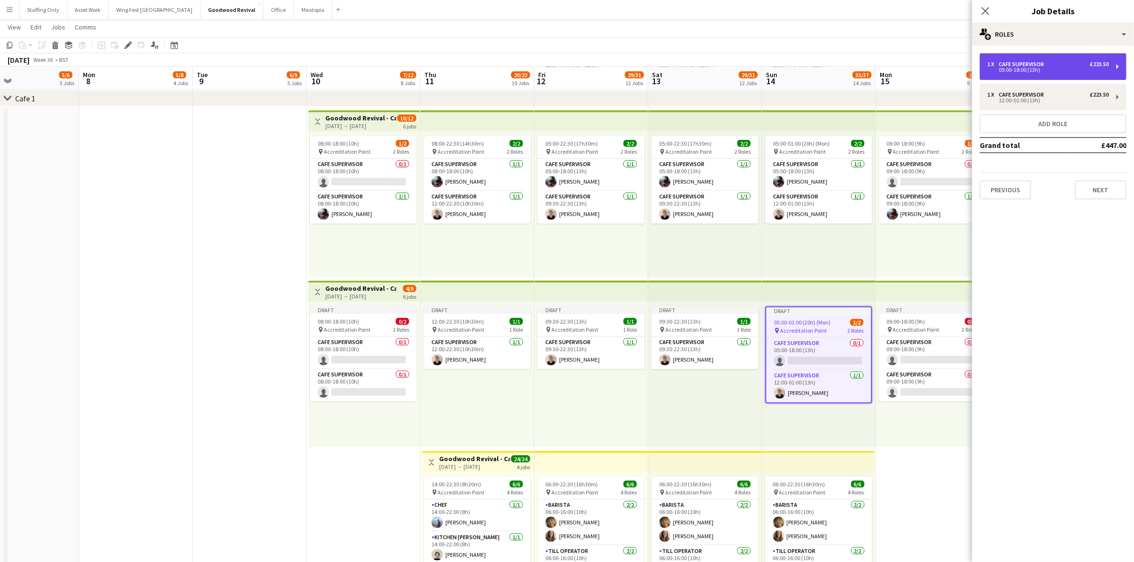
click at [1037, 70] on div "05:00-18:00 (13h)" at bounding box center [1047, 70] width 121 height 5
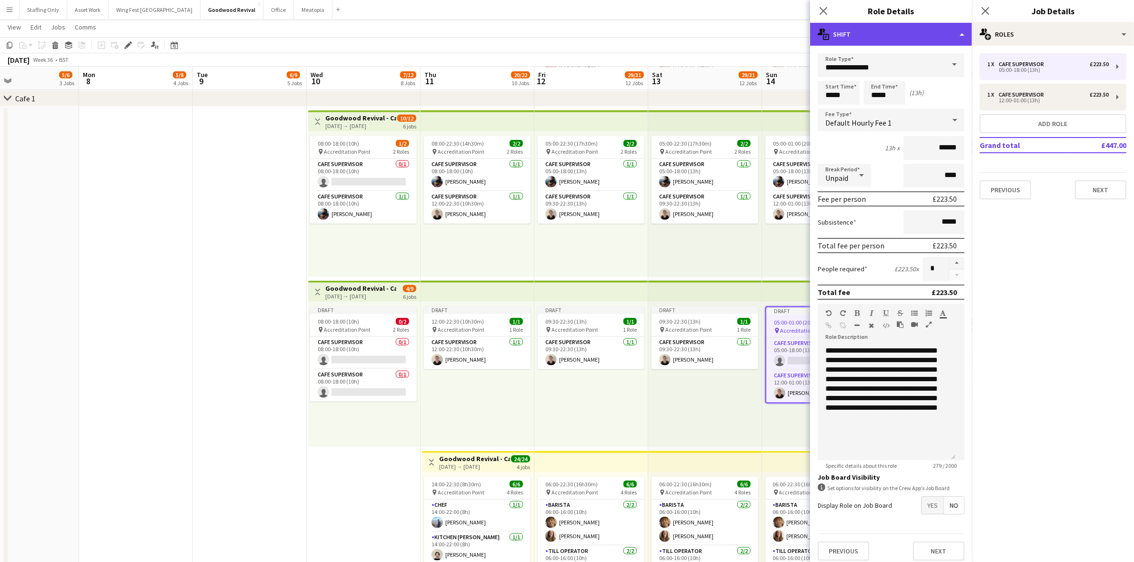
click at [898, 36] on div "multiple-actions-text Shift" at bounding box center [891, 34] width 162 height 23
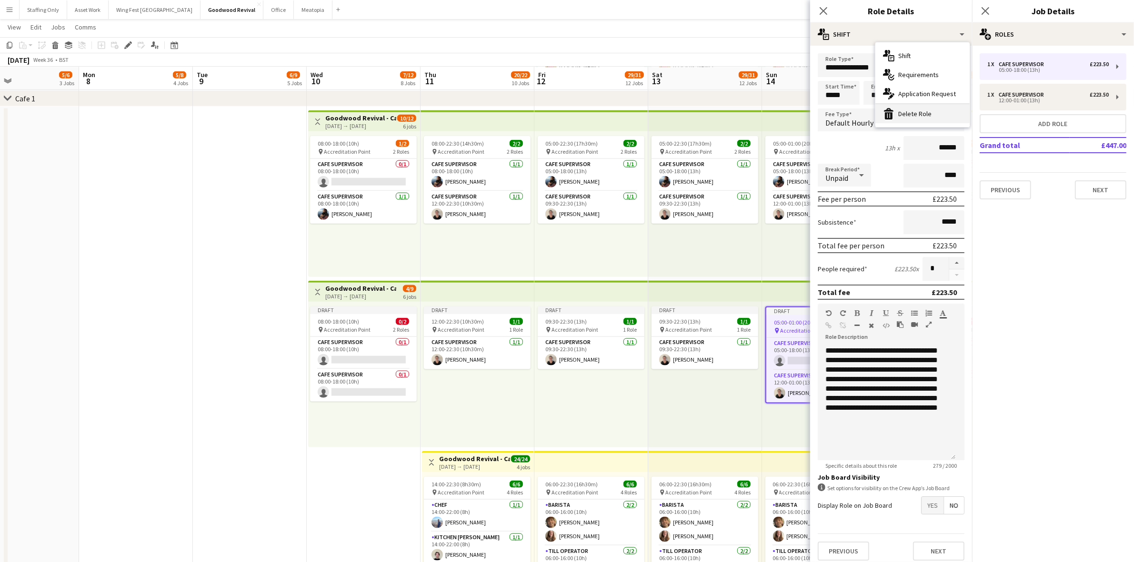
click at [905, 115] on div "bin-2 Delete Role" at bounding box center [922, 113] width 94 height 19
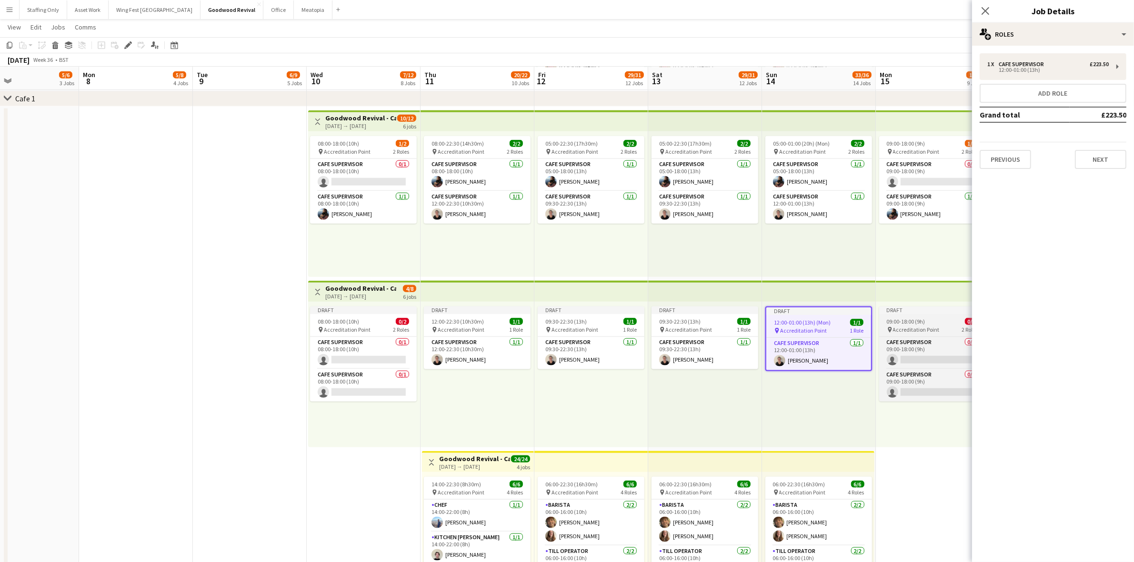
click at [935, 329] on span "Accreditation Point" at bounding box center [916, 329] width 47 height 7
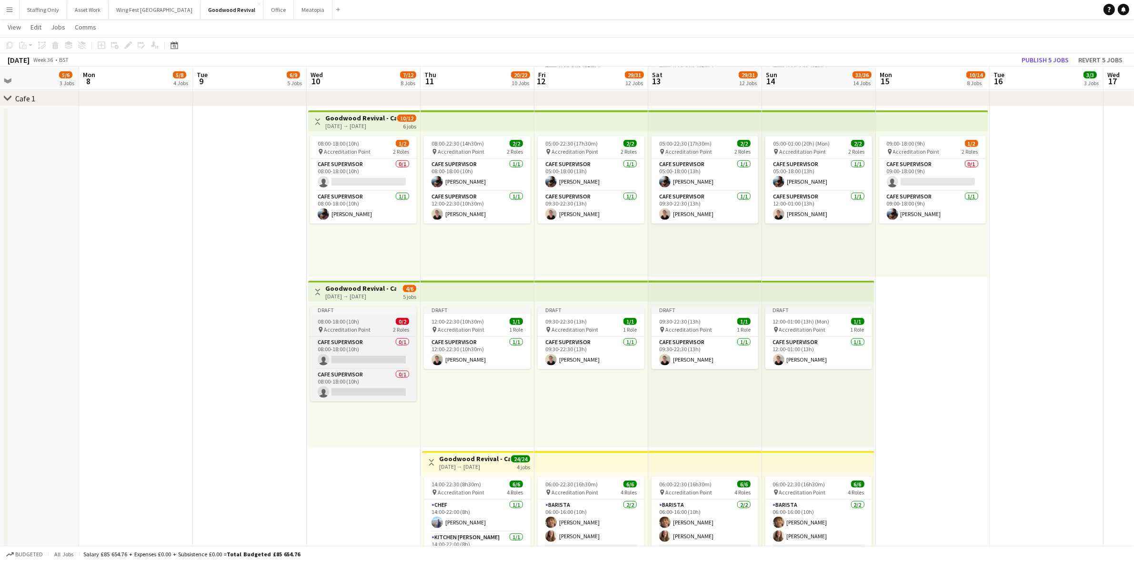
click at [353, 315] on app-job-card "Draft 08:00-18:00 (10h) 0/2 pin Accreditation Point 2 Roles Cafe supervisor 0/1…" at bounding box center [363, 354] width 107 height 95
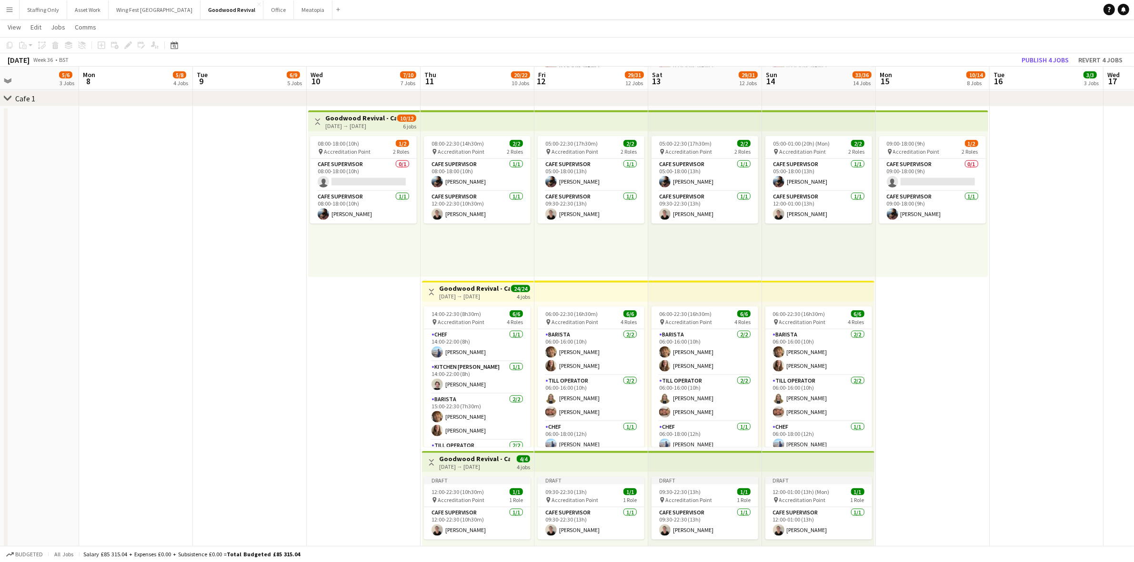
click at [360, 148] on span "Accreditation Point" at bounding box center [347, 151] width 47 height 7
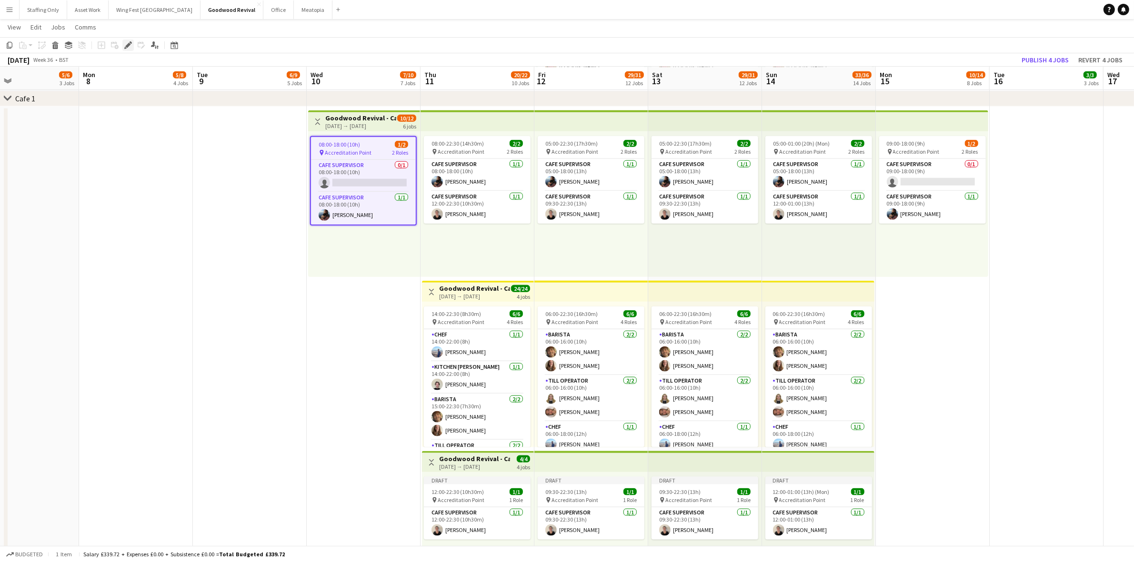
click at [125, 43] on icon "Edit" at bounding box center [128, 45] width 8 height 8
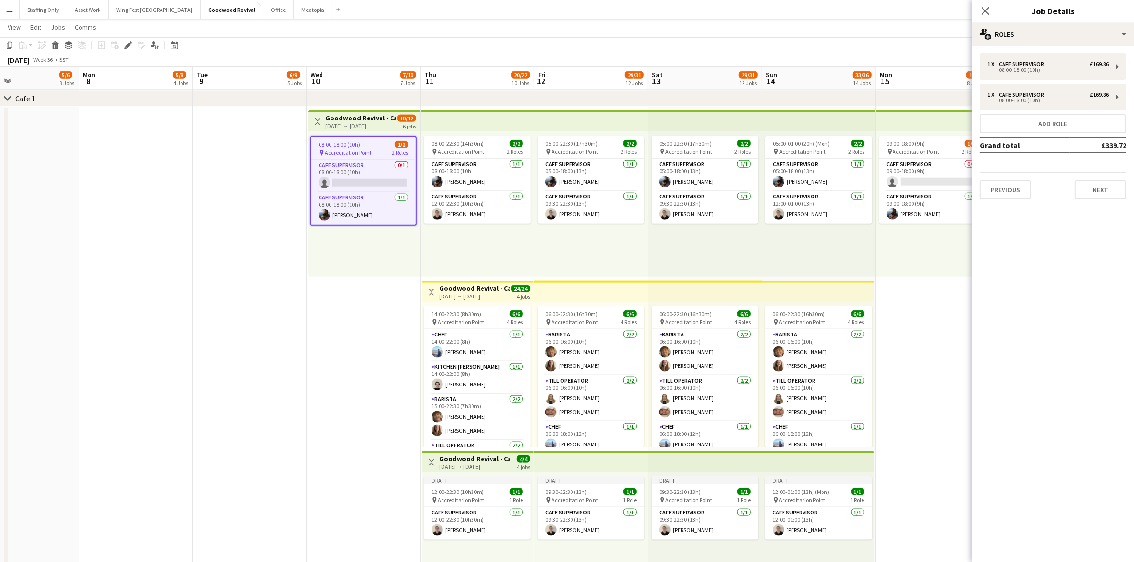
click at [518, 243] on div "08:00-22:30 (14h30m) 2/2 pin Accreditation Point 2 Roles Cafe supervisor 1/1 08…" at bounding box center [478, 204] width 114 height 146
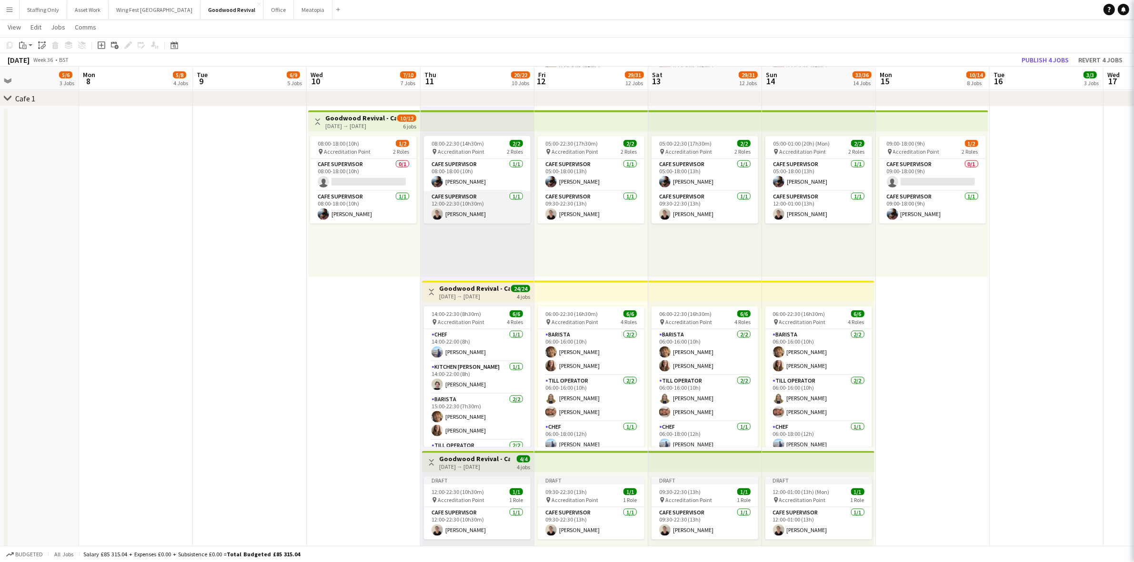
click at [486, 205] on app-card-role "Cafe supervisor 1/1 12:00-22:30 (10h30m) Emillie Jackson" at bounding box center [477, 207] width 107 height 32
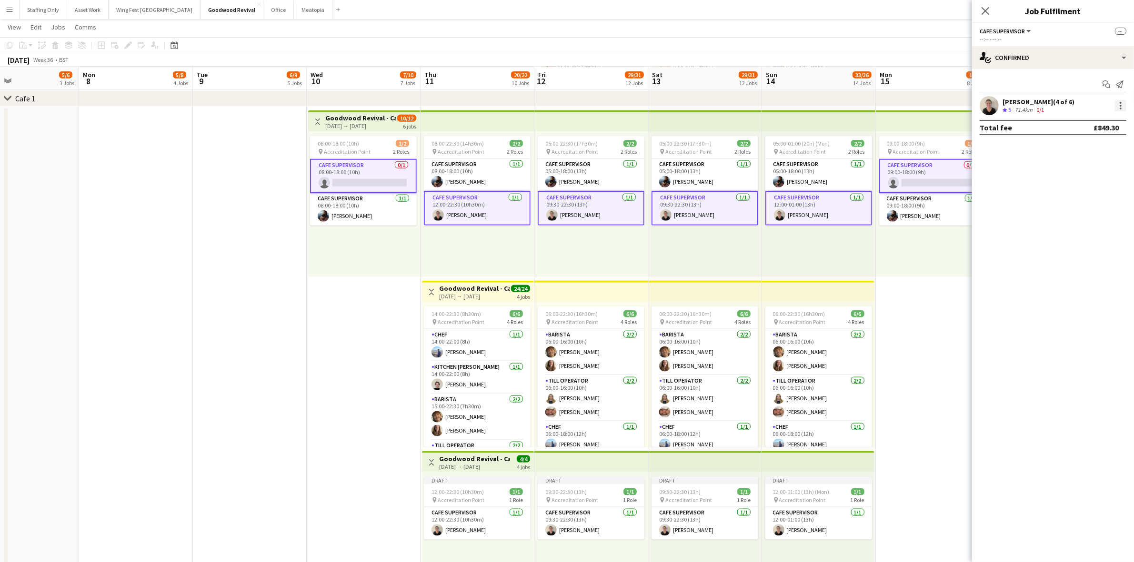
click at [1119, 103] on div at bounding box center [1120, 105] width 11 height 11
click at [1080, 191] on span "Remove" at bounding box center [1074, 192] width 29 height 8
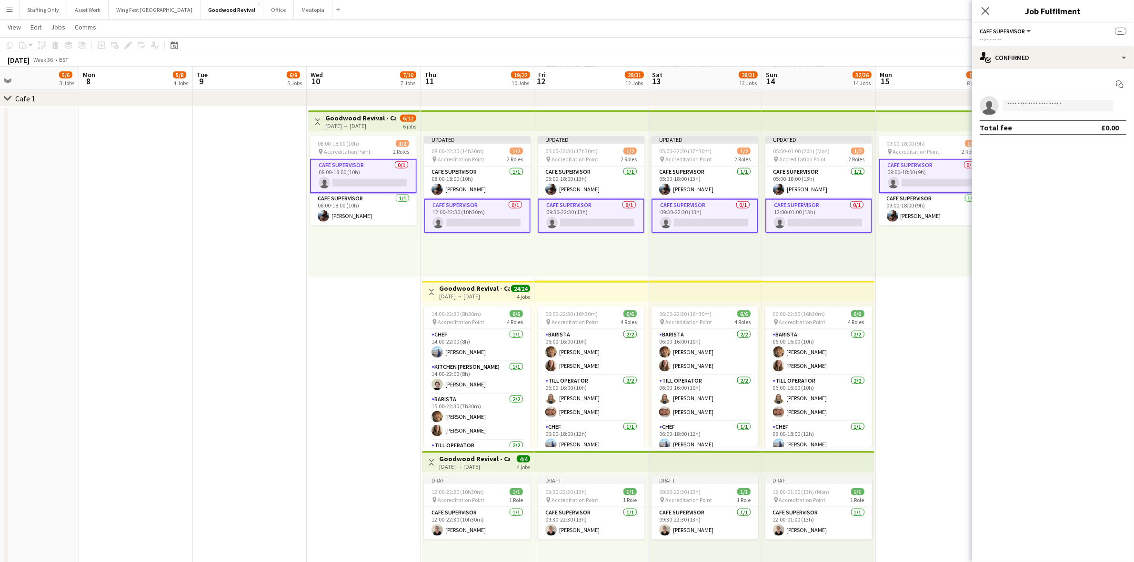
click at [511, 247] on div "Updated 08:00-22:30 (14h30m) 1/2 pin Accreditation Point 2 Roles Cafe superviso…" at bounding box center [478, 204] width 114 height 146
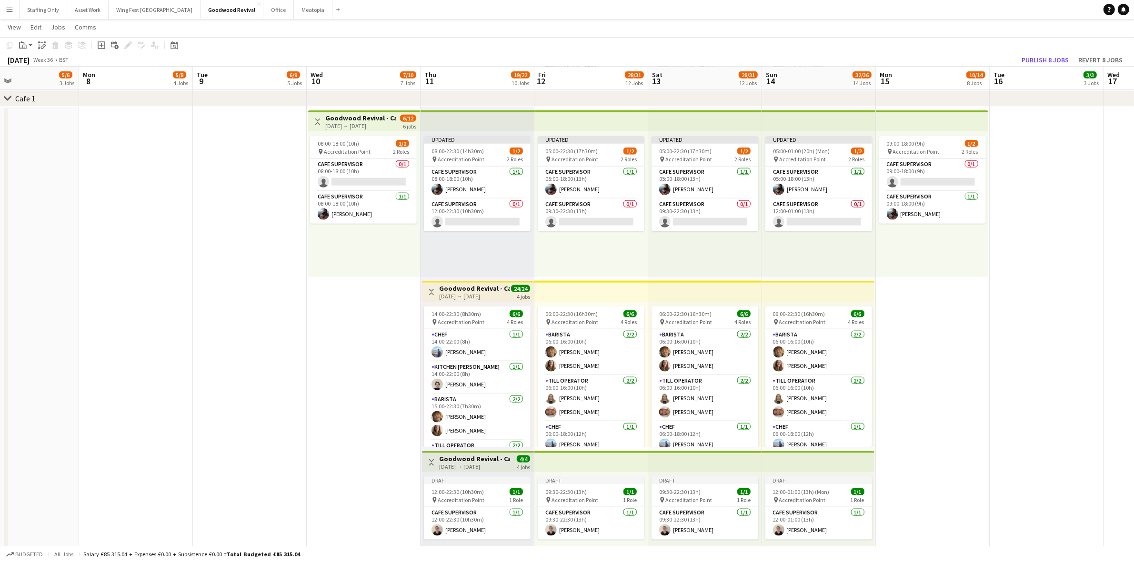
click at [362, 114] on h3 "Goodwood Revival - Cafe 1" at bounding box center [360, 118] width 71 height 9
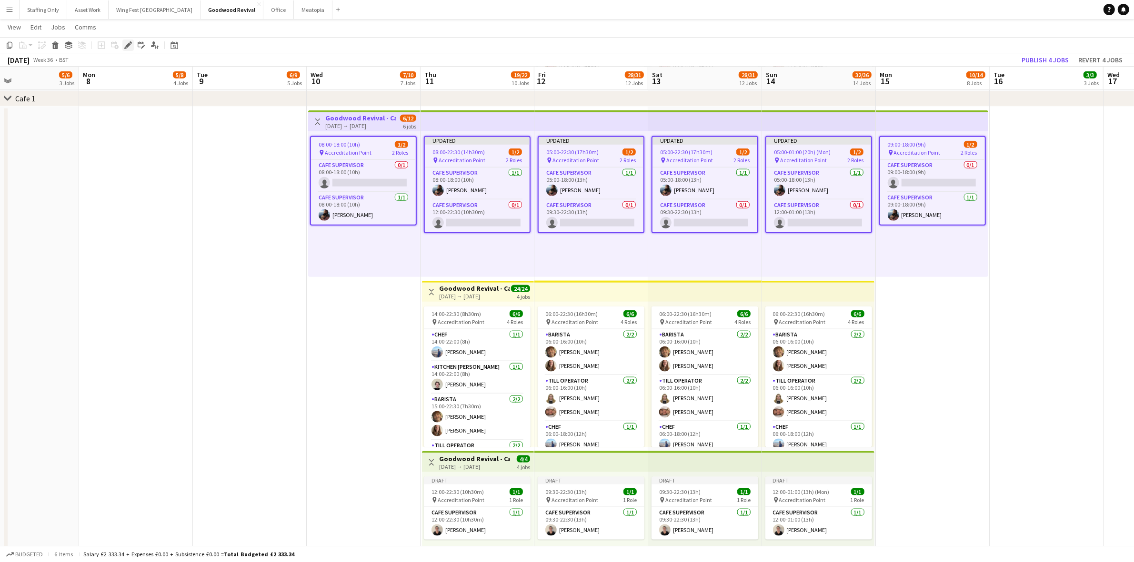
click at [129, 41] on icon "Edit" at bounding box center [128, 45] width 8 height 8
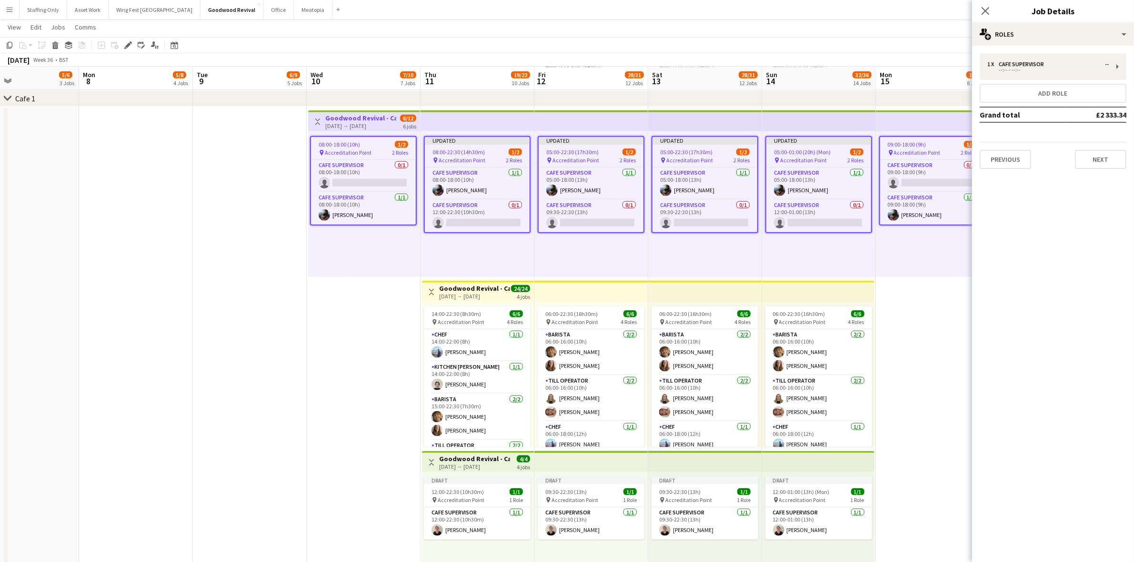
click at [356, 149] on span "Accreditation Point" at bounding box center [348, 152] width 47 height 7
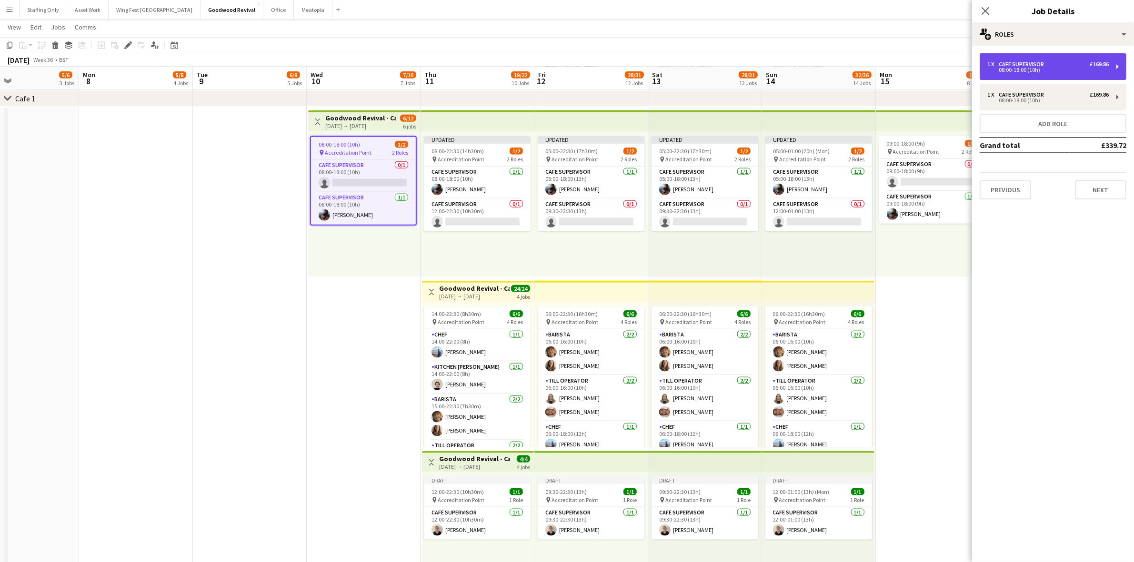
click at [1034, 72] on div "08:00-18:00 (10h)" at bounding box center [1047, 70] width 121 height 5
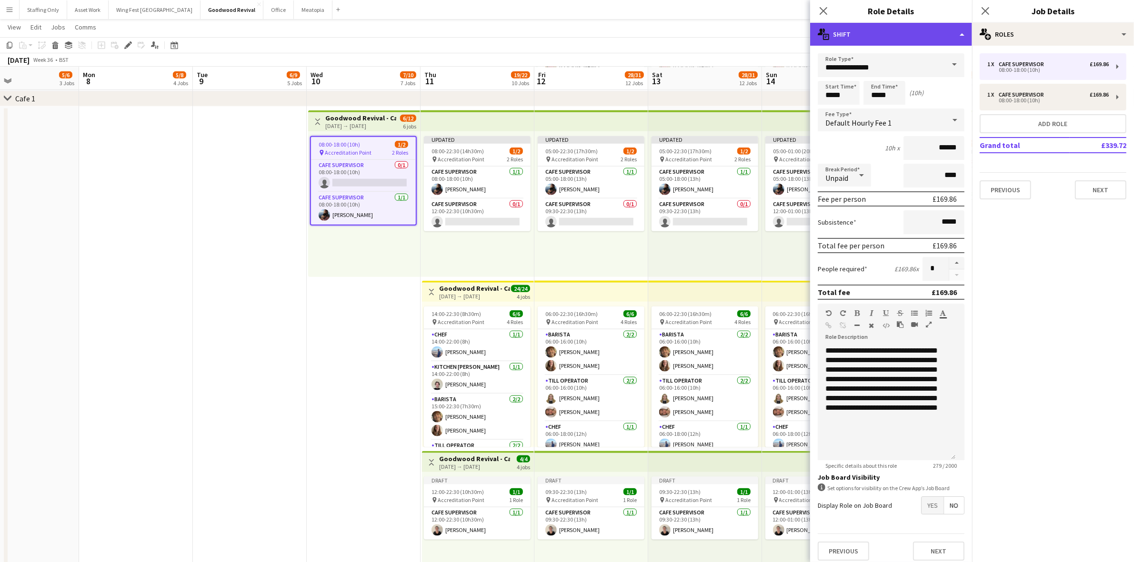
click at [871, 31] on div "multiple-actions-text Shift" at bounding box center [891, 34] width 162 height 23
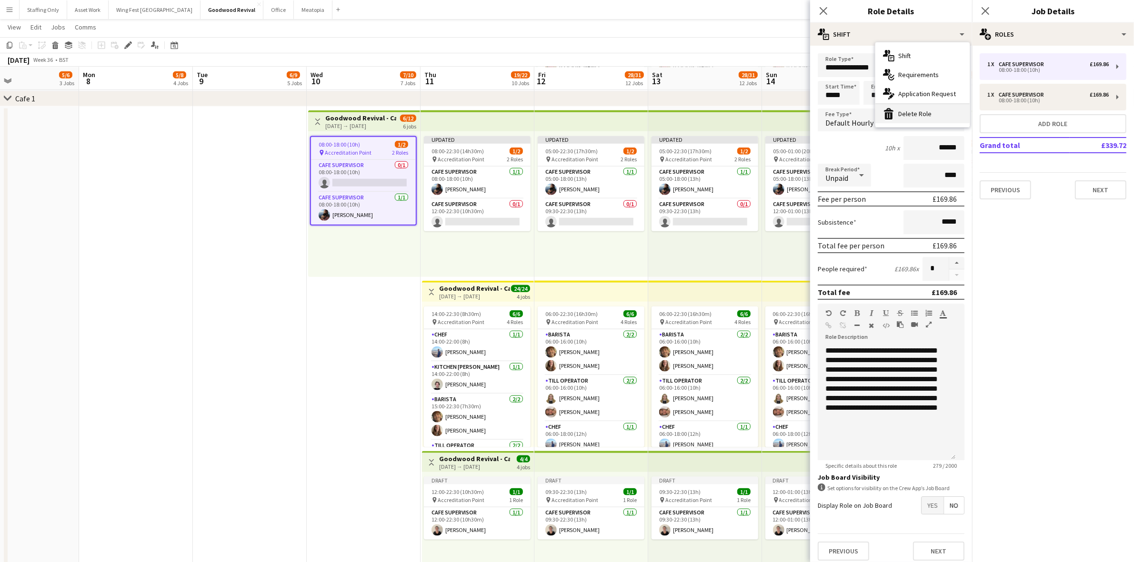
click at [915, 110] on div "bin-2 Delete Role" at bounding box center [922, 113] width 94 height 19
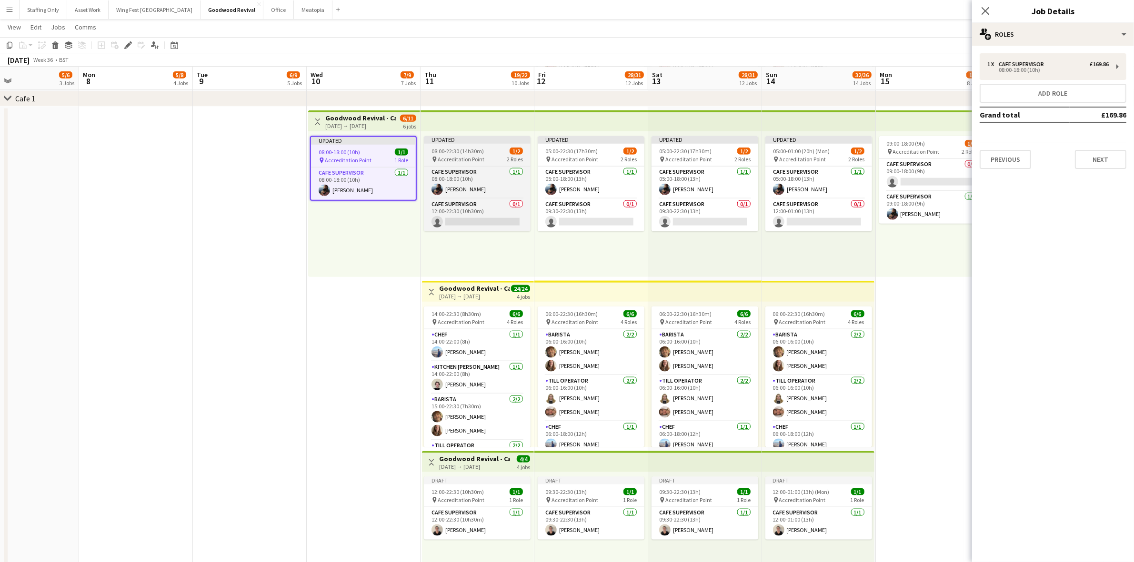
click at [470, 144] on app-job-card "Updated 08:00-22:30 (14h30m) 1/2 pin Accreditation Point 2 Roles Cafe superviso…" at bounding box center [477, 183] width 107 height 95
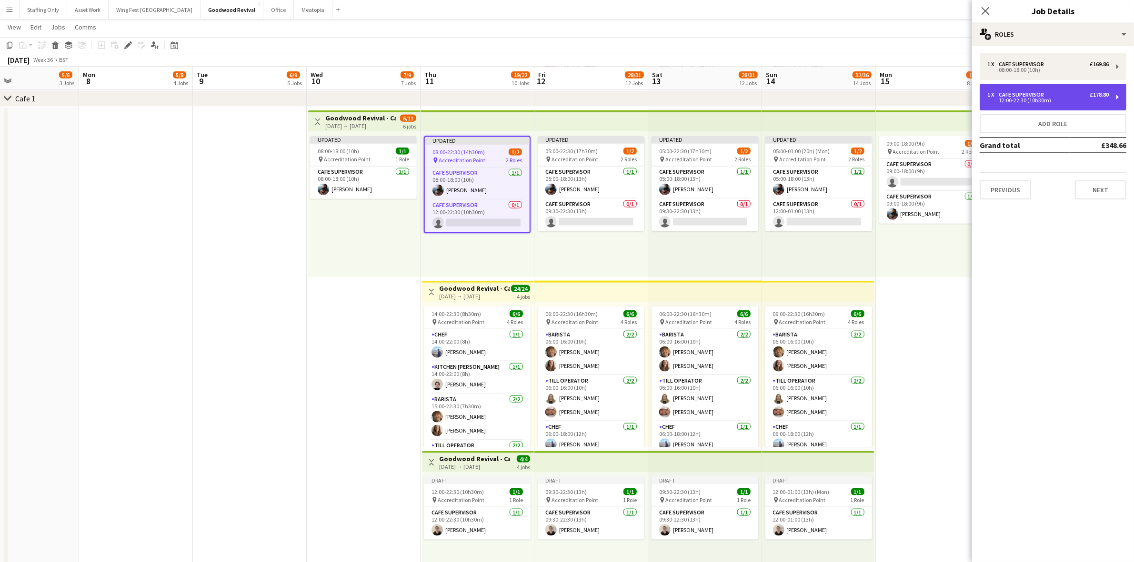
click at [1036, 105] on div "1 x Cafe supervisor £178.80 12:00-22:30 (10h30m)" at bounding box center [1053, 97] width 147 height 27
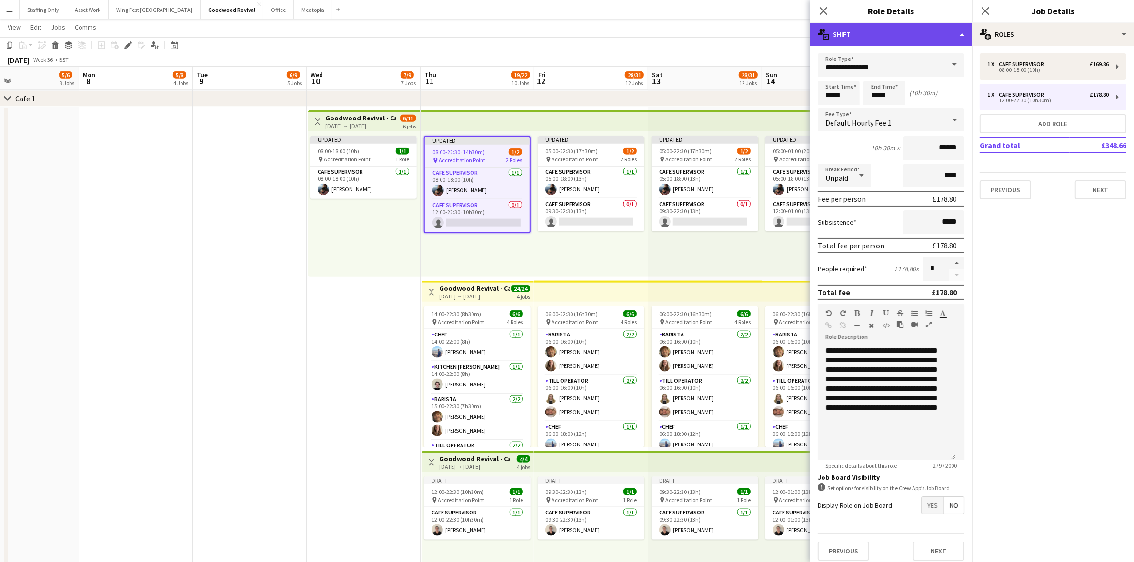
click at [854, 39] on div "multiple-actions-text Shift" at bounding box center [891, 34] width 162 height 23
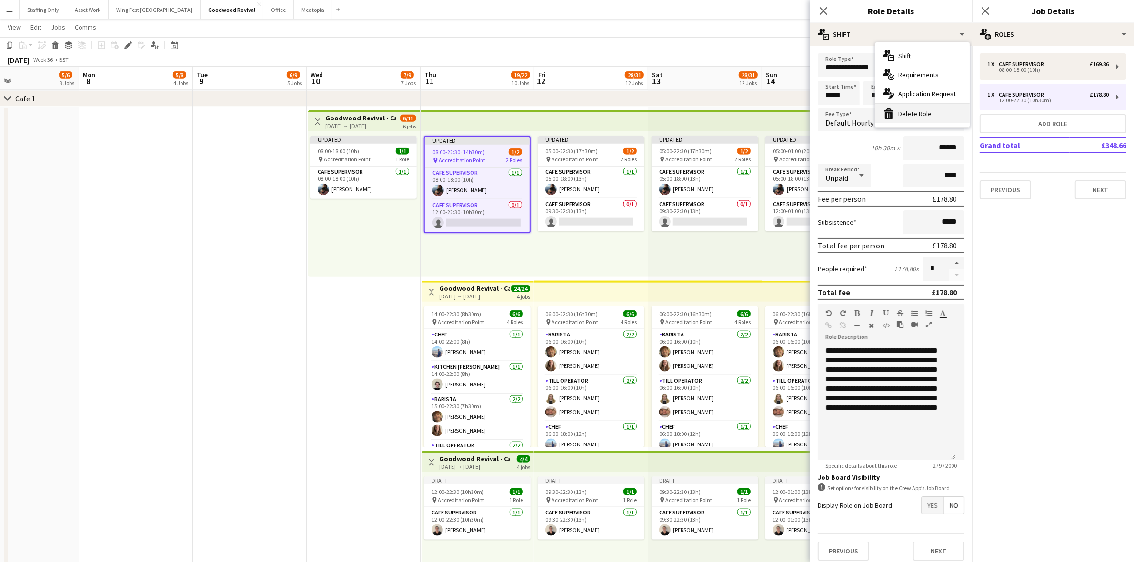
click at [898, 115] on div "bin-2 Delete Role" at bounding box center [922, 113] width 94 height 19
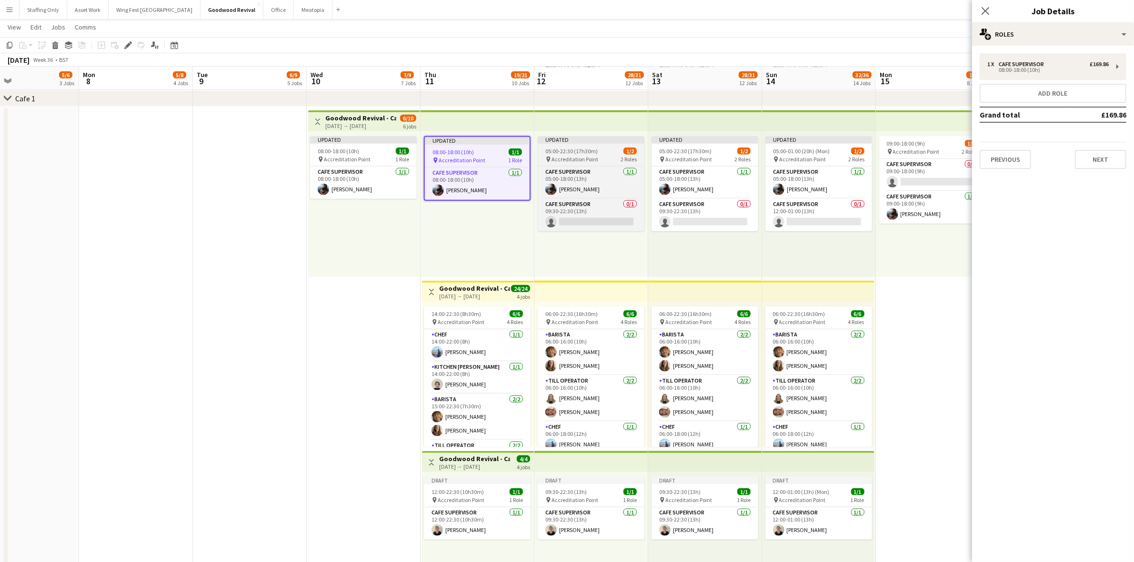
click at [610, 150] on div "05:00-22:30 (17h30m) 1/2" at bounding box center [591, 151] width 107 height 7
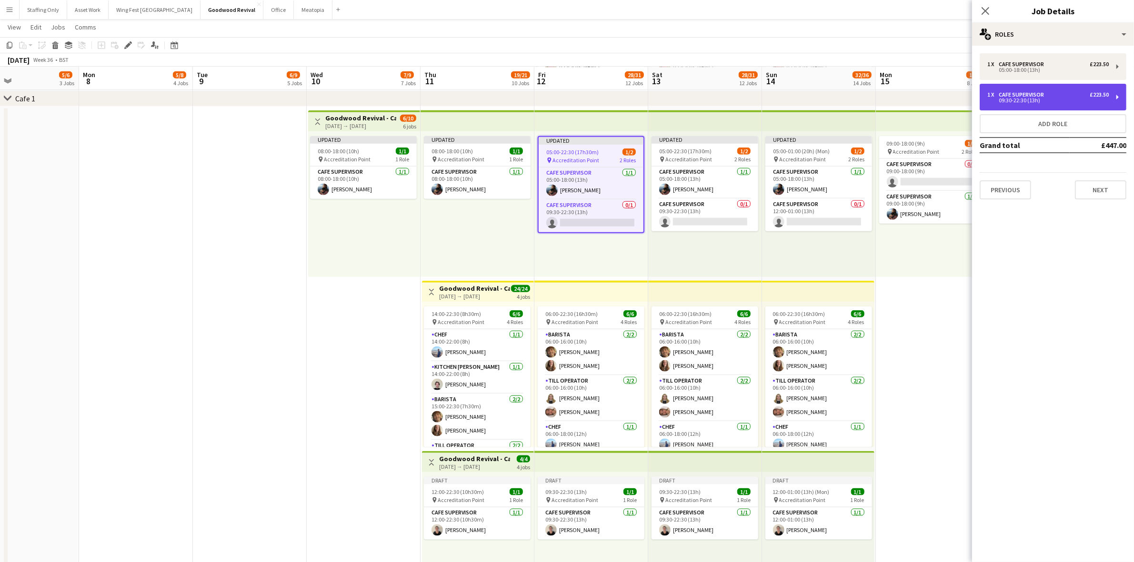
click at [1022, 103] on div "09:30-22:30 (13h)" at bounding box center [1047, 100] width 121 height 5
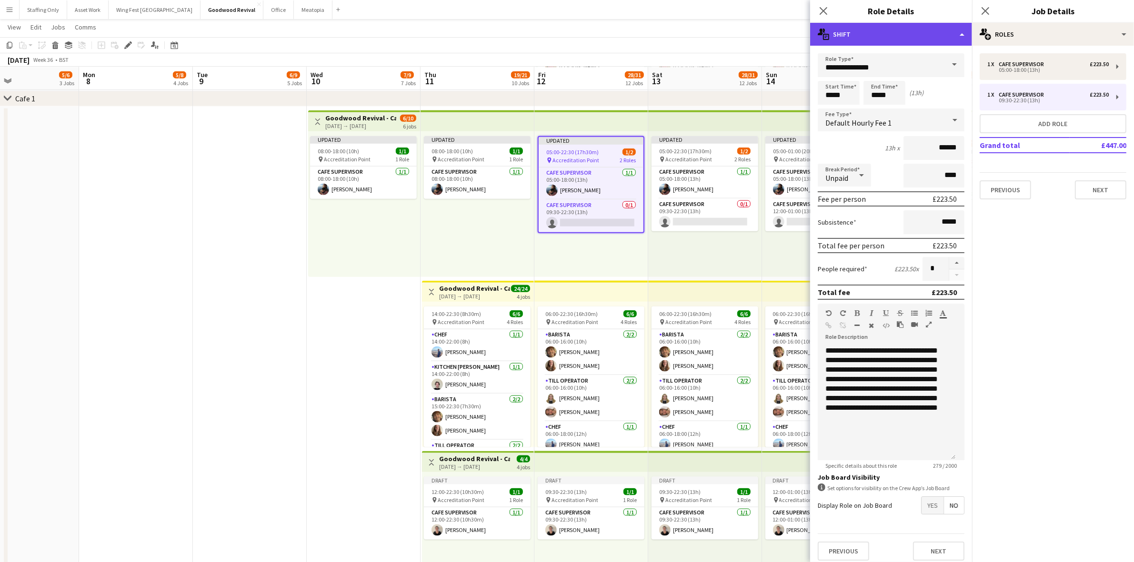
click at [879, 39] on div "multiple-actions-text Shift" at bounding box center [891, 34] width 162 height 23
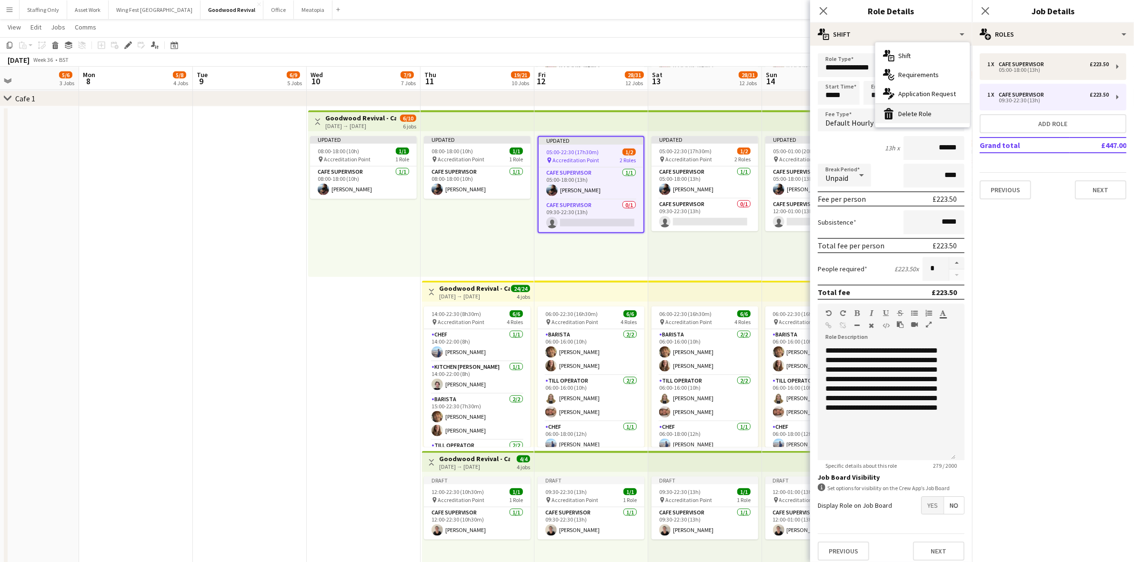
click at [915, 111] on div "bin-2 Delete Role" at bounding box center [922, 113] width 94 height 19
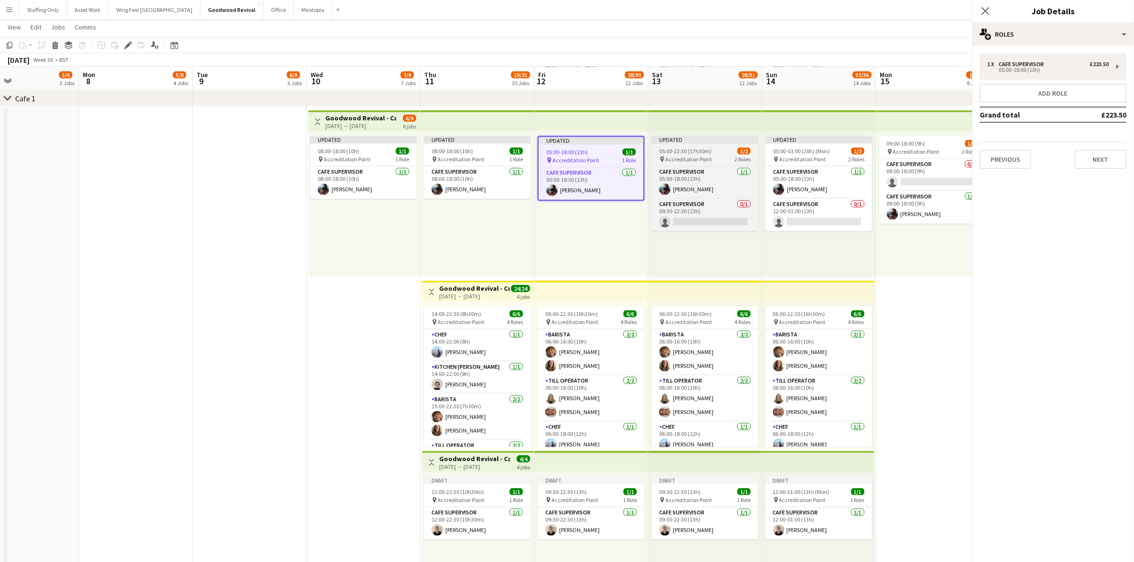
click at [672, 158] on span "Accreditation Point" at bounding box center [688, 159] width 47 height 7
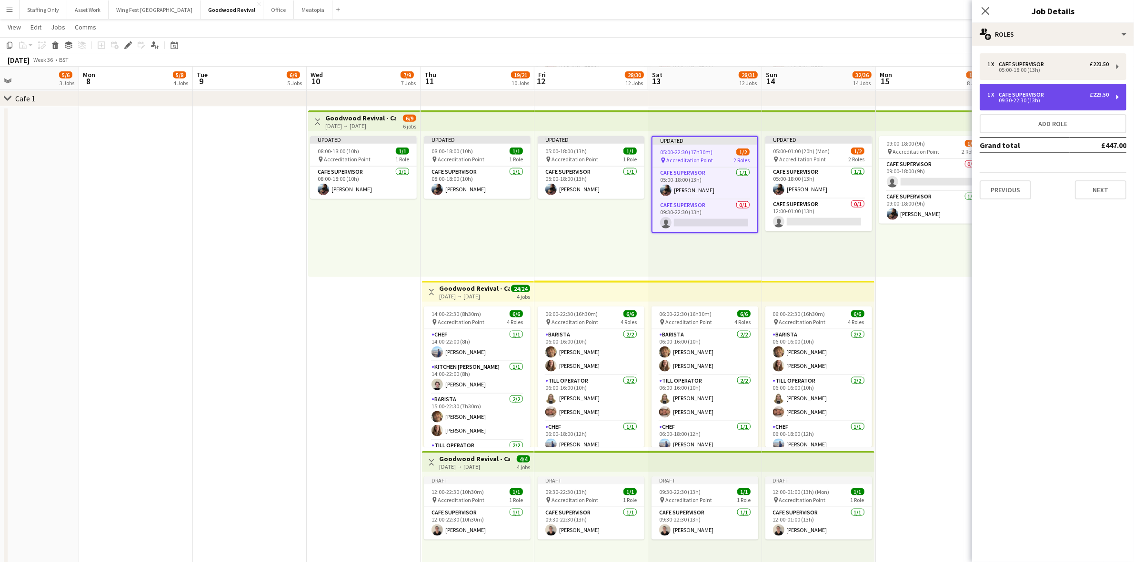
click at [1010, 105] on div "1 x Cafe supervisor £223.50 09:30-22:30 (13h)" at bounding box center [1053, 97] width 147 height 27
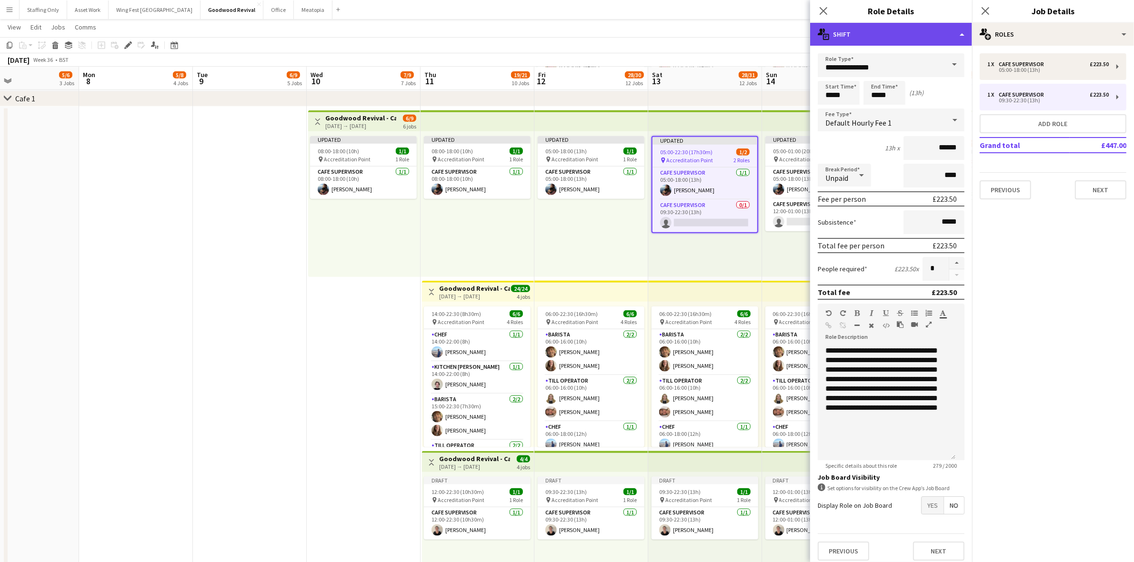
click at [864, 37] on div "multiple-actions-text Shift" at bounding box center [891, 34] width 162 height 23
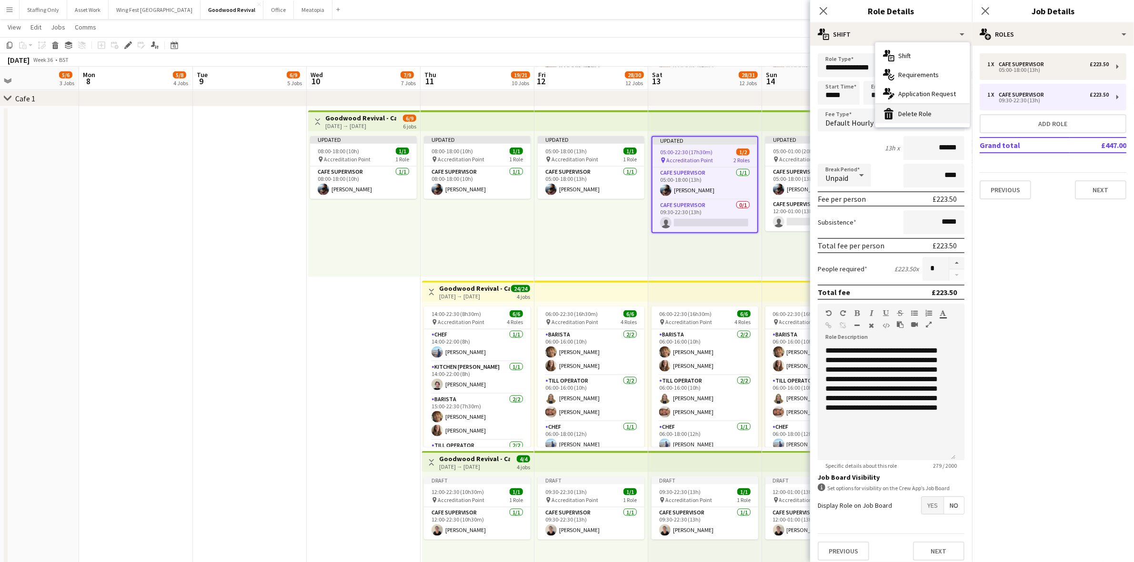
click at [903, 116] on div "bin-2 Delete Role" at bounding box center [922, 113] width 94 height 19
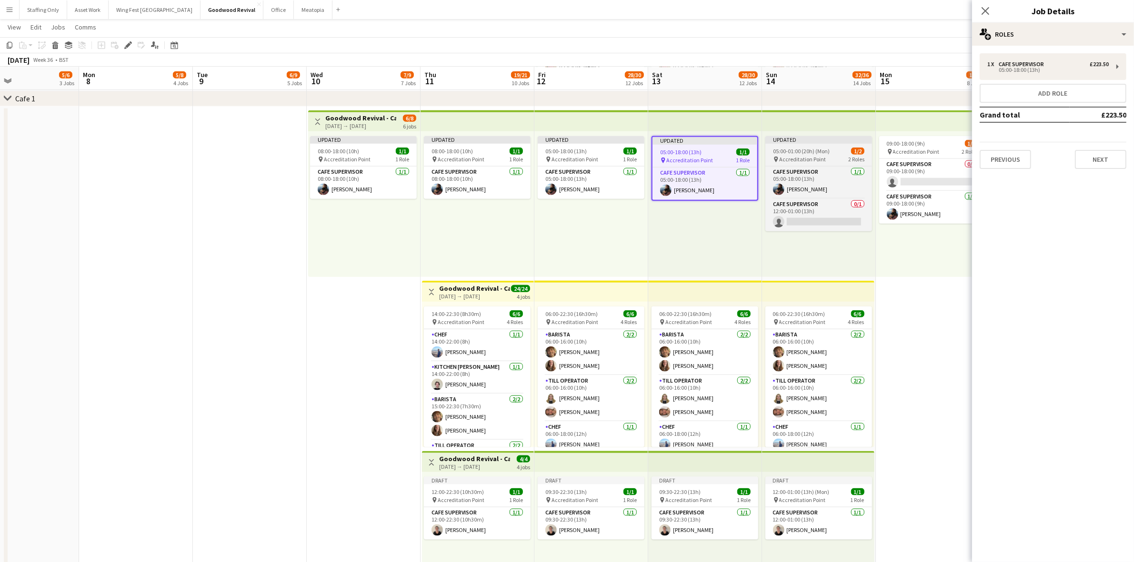
click at [803, 148] on span "05:00-01:00 (20h) (Mon)" at bounding box center [801, 151] width 57 height 7
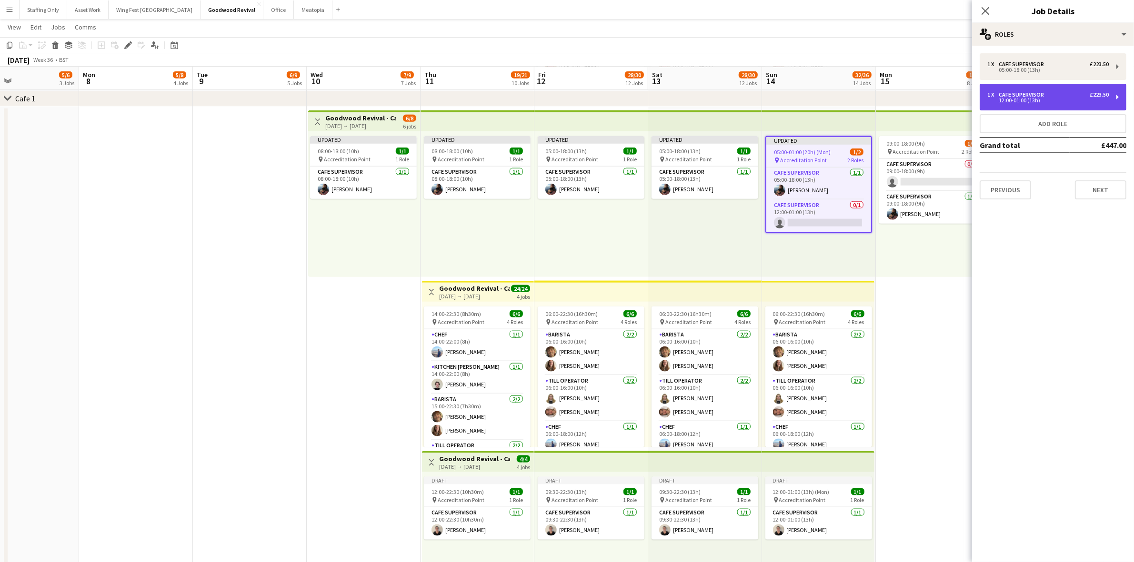
click at [1021, 103] on div "12:00-01:00 (13h)" at bounding box center [1047, 100] width 121 height 5
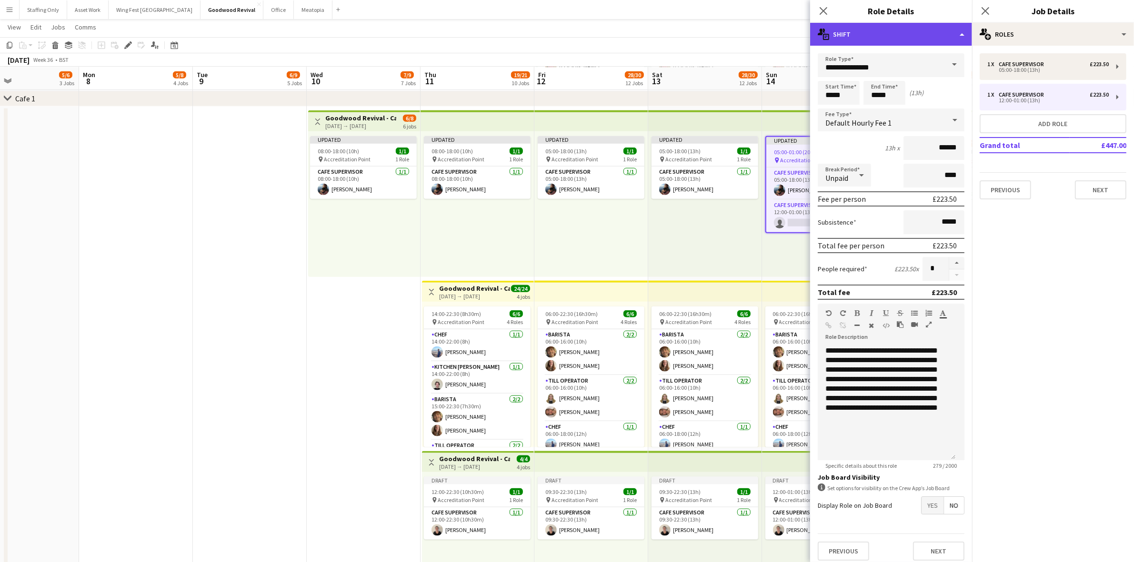
click at [896, 35] on div "multiple-actions-text Shift" at bounding box center [891, 34] width 162 height 23
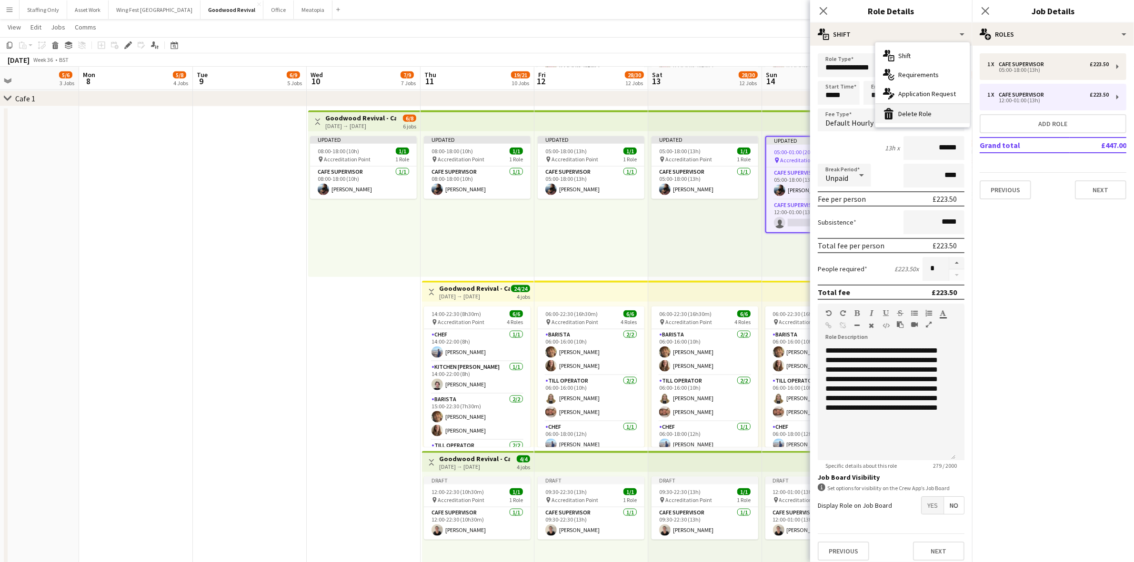
click at [922, 115] on div "bin-2 Delete Role" at bounding box center [922, 113] width 94 height 19
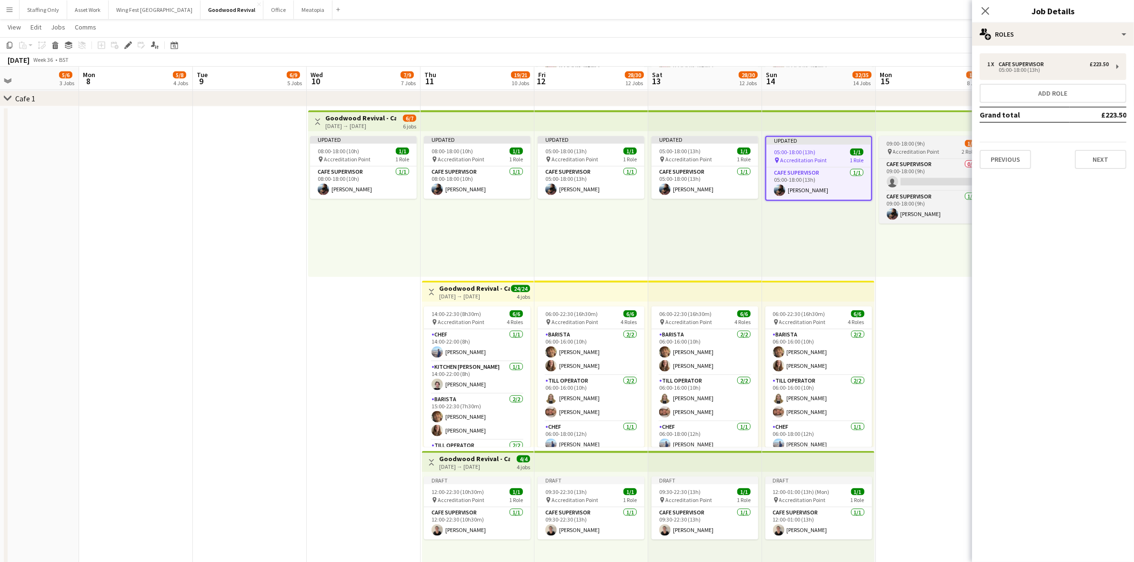
click at [911, 144] on span "09:00-18:00 (9h)" at bounding box center [906, 143] width 39 height 7
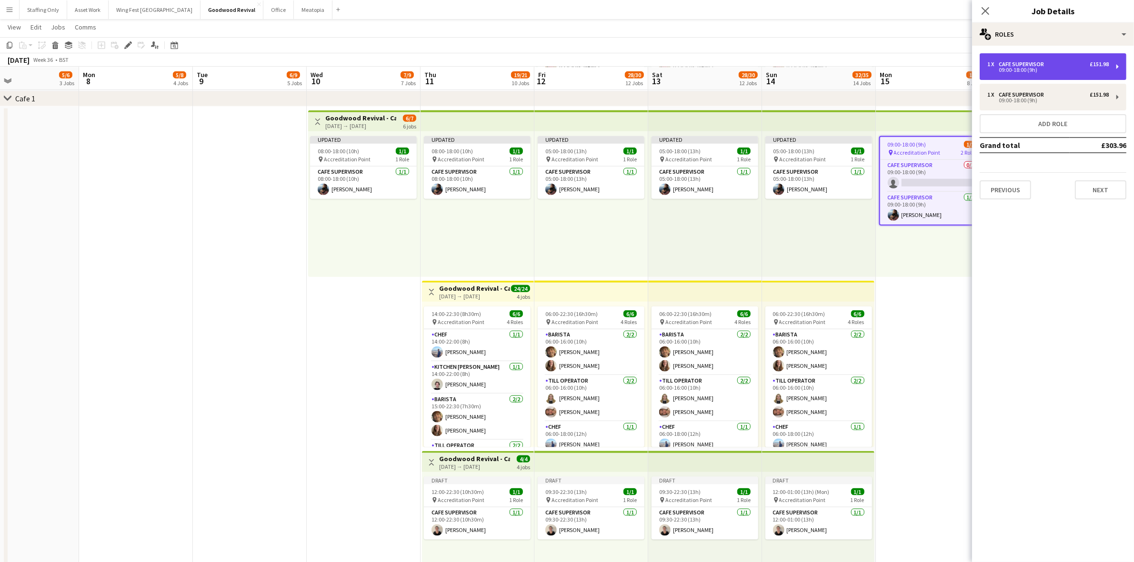
click at [1016, 58] on div "1 x Cafe supervisor £151.98 09:00-18:00 (9h)" at bounding box center [1053, 66] width 147 height 27
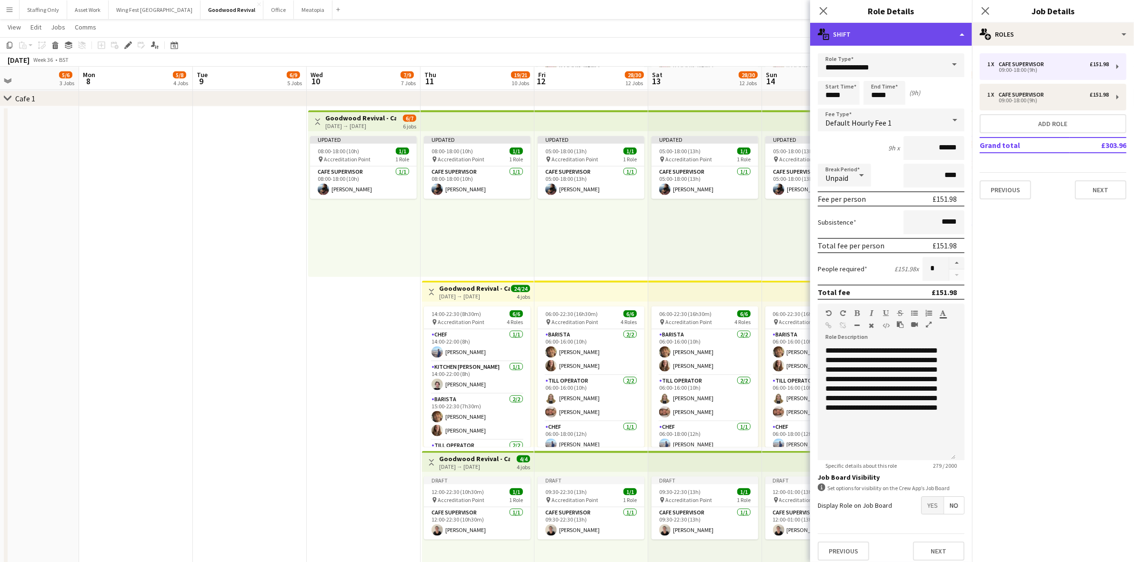
click at [908, 29] on div "multiple-actions-text Shift" at bounding box center [891, 34] width 162 height 23
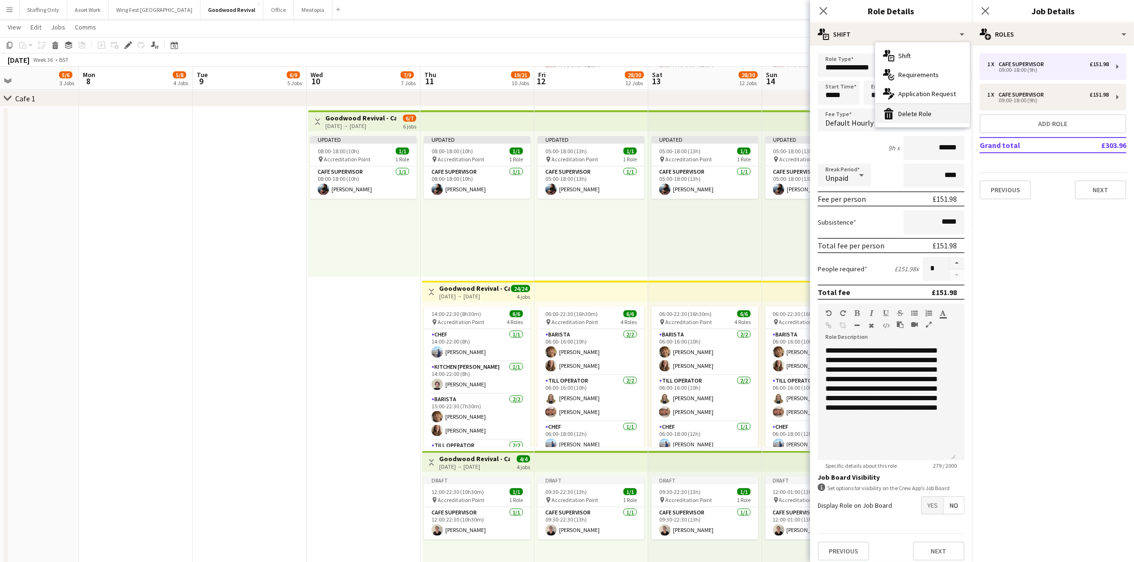
click at [922, 117] on div "bin-2 Delete Role" at bounding box center [922, 113] width 94 height 19
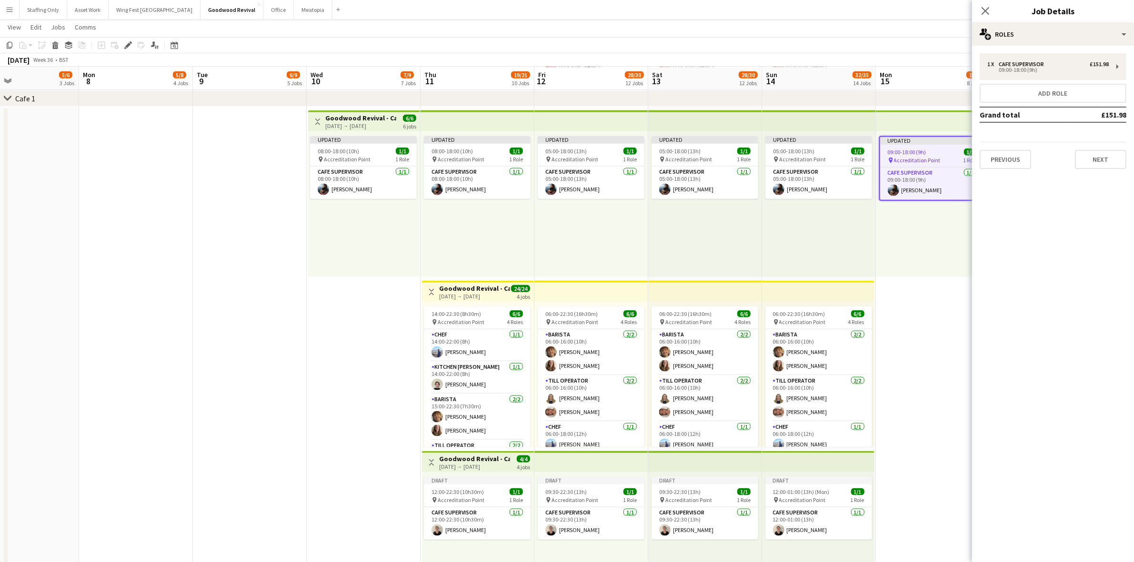
click at [939, 227] on div "Updated 09:00-18:00 (9h) 1/1 pin Accreditation Point 1 Role Cafe supervisor 1/1…" at bounding box center [932, 204] width 112 height 146
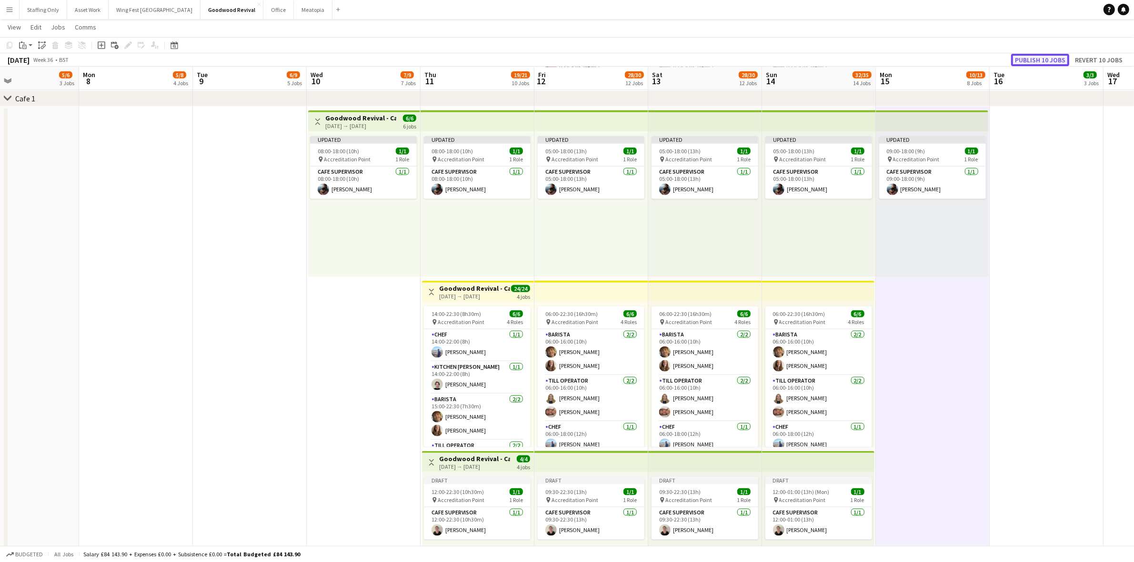
click at [1029, 58] on button "Publish 10 jobs" at bounding box center [1040, 60] width 58 height 12
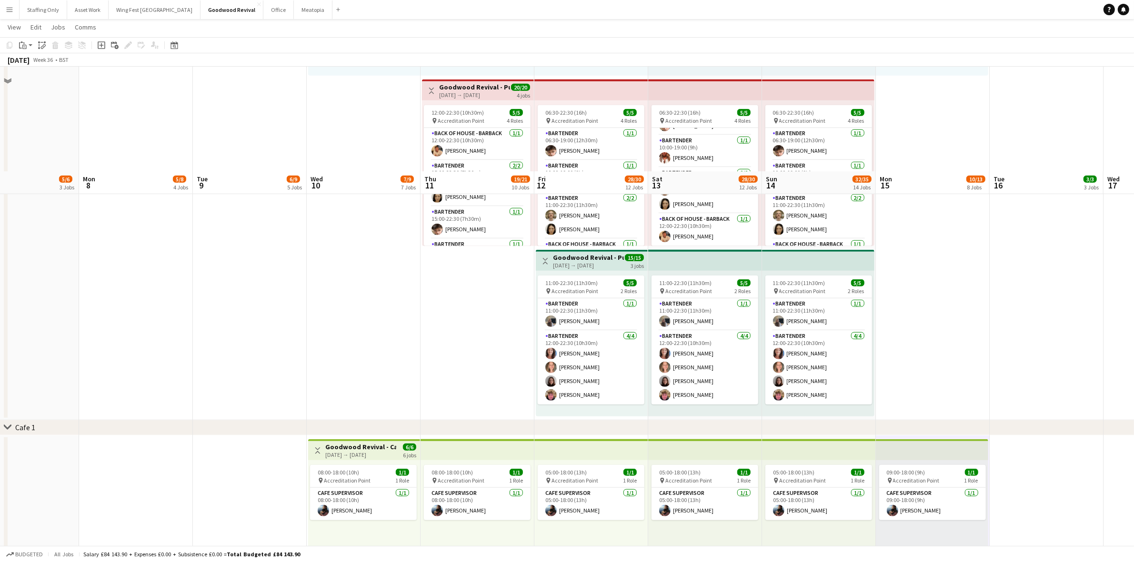
scroll to position [1017, 0]
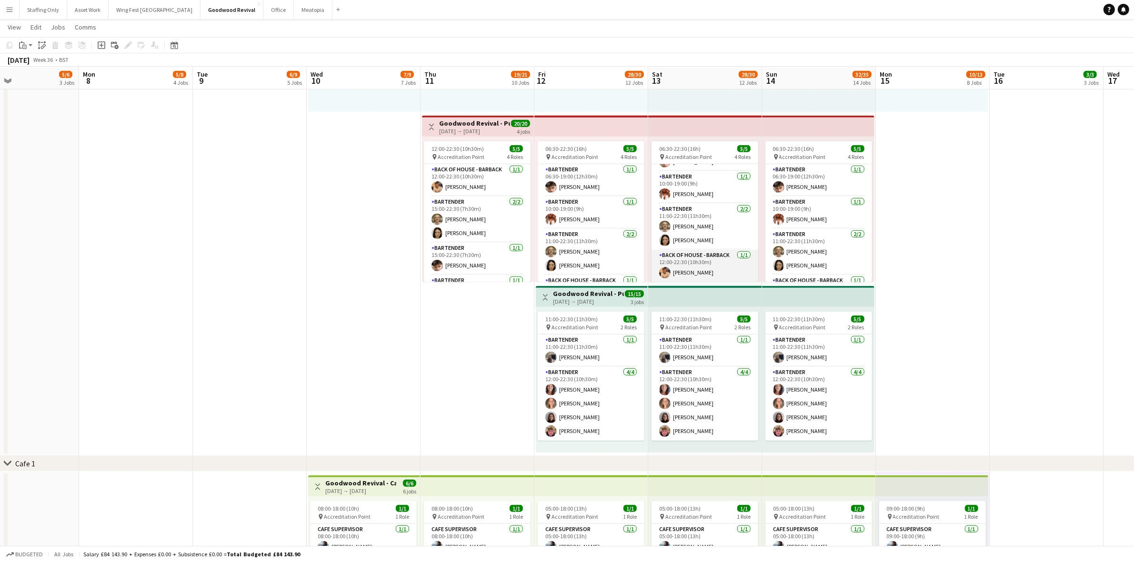
click at [703, 268] on app-card-role "Back of House - Barback 1/1 12:00-22:30 (10h30m) Benjamin Shipley" at bounding box center [705, 266] width 107 height 32
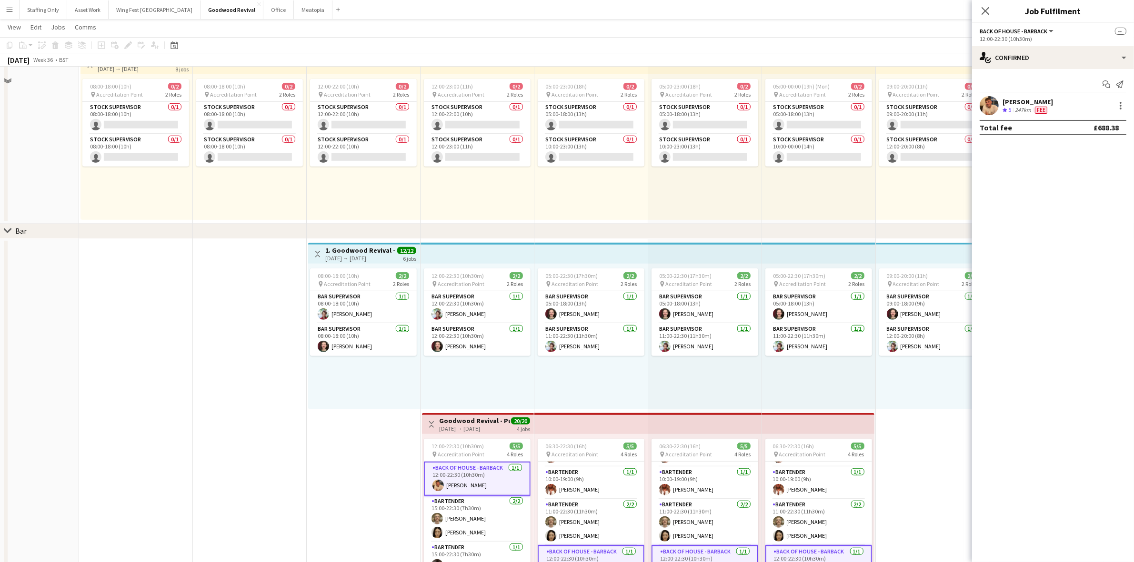
scroll to position [541, 0]
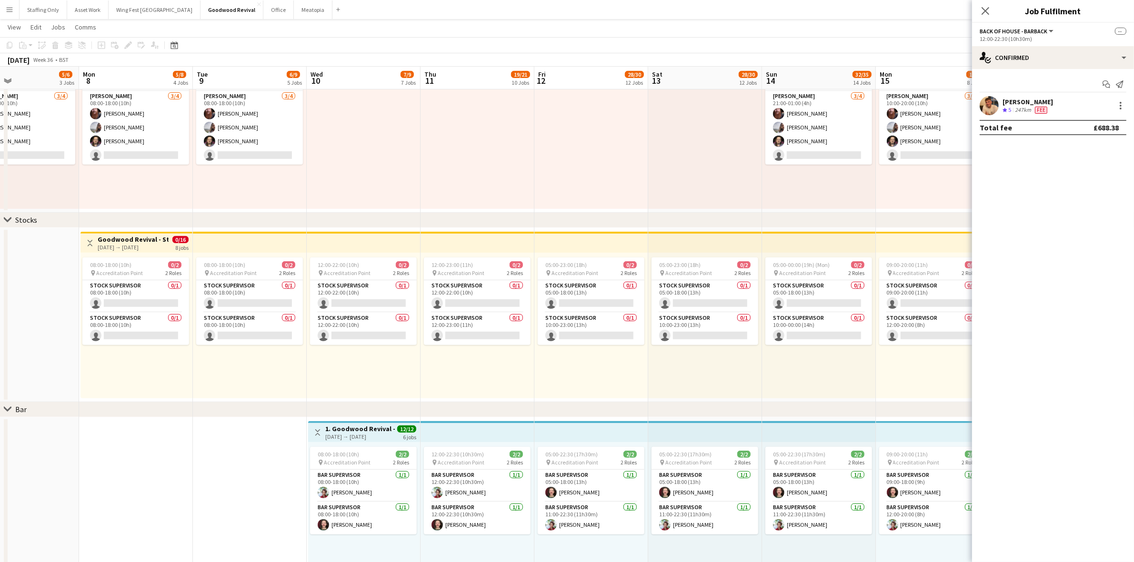
click at [129, 241] on h3 "Goodwood Revival - Stocks Team" at bounding box center [133, 239] width 71 height 9
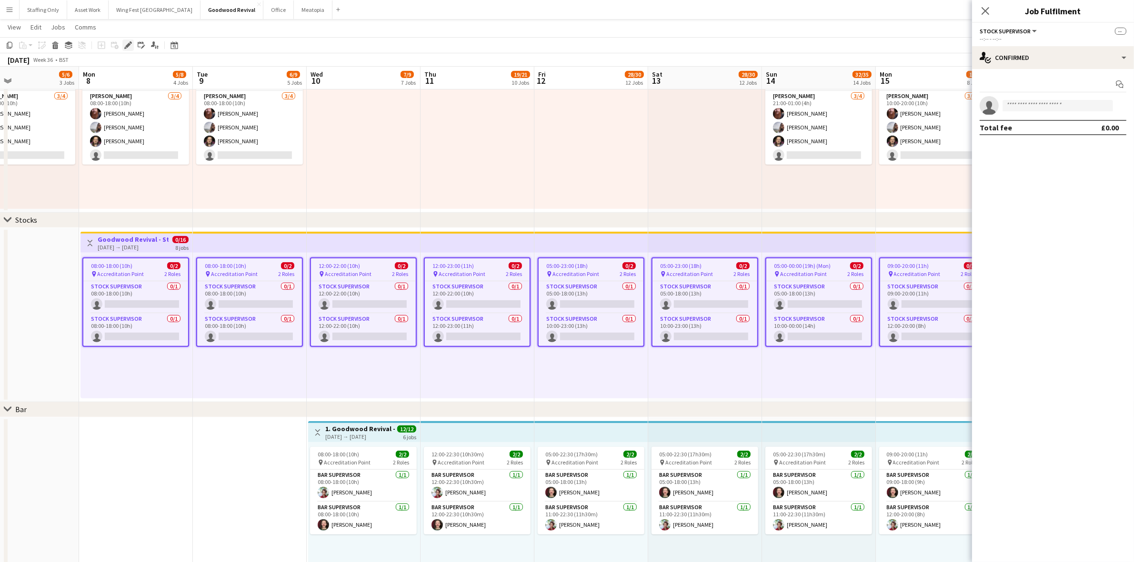
scroll to position [26, 0]
click at [131, 40] on div "Edit" at bounding box center [127, 45] width 11 height 11
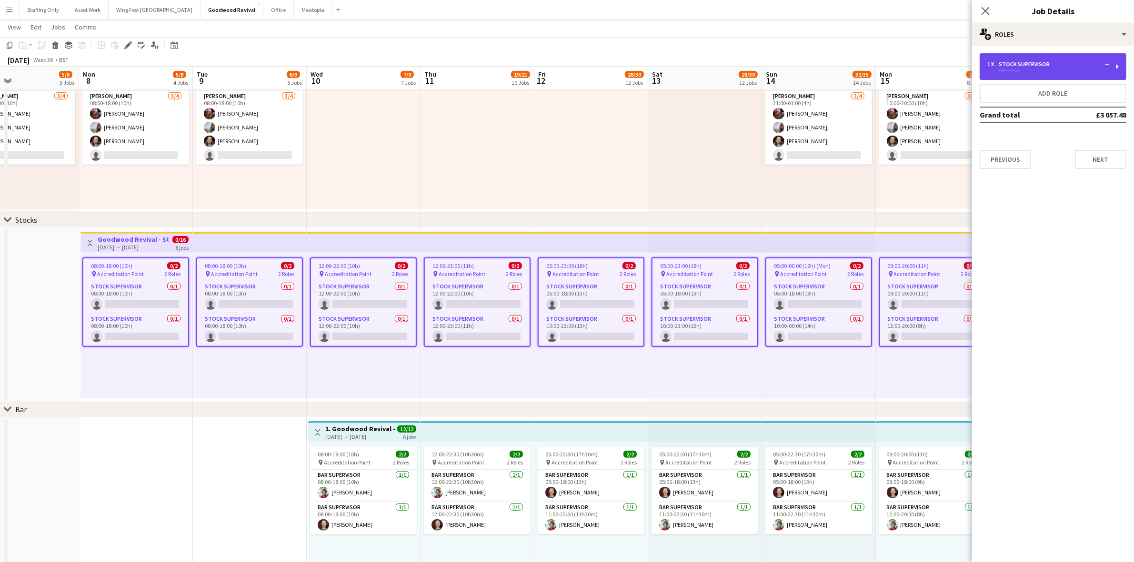
click at [998, 75] on div "1 x Stock Supervisor -- --:-- - --:--" at bounding box center [1053, 66] width 147 height 27
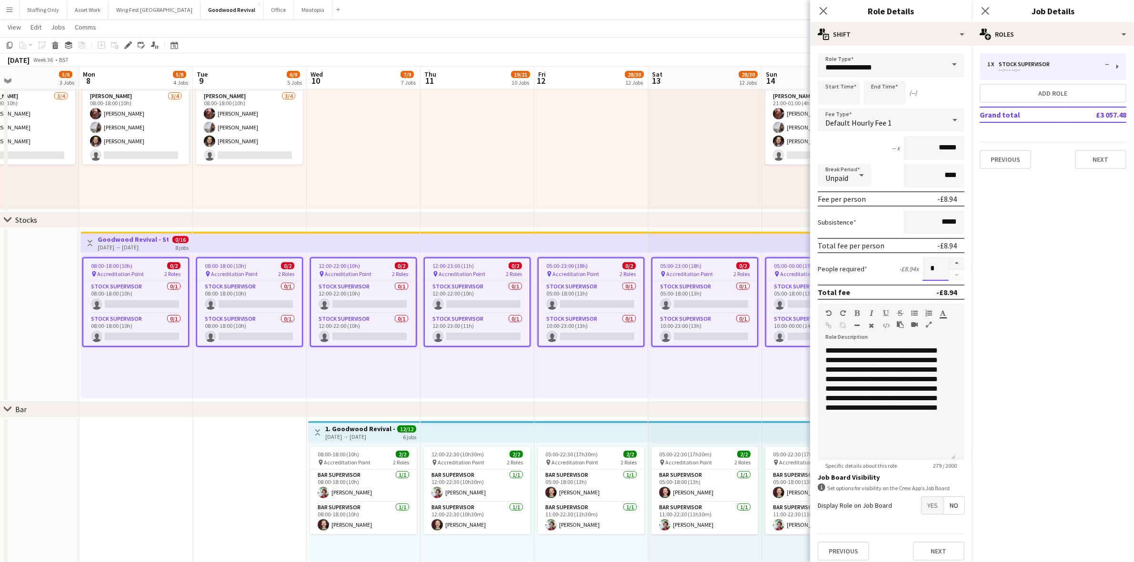
click at [935, 265] on input "*" at bounding box center [935, 269] width 26 height 24
click at [949, 261] on button "button" at bounding box center [956, 263] width 15 height 12
type input "*"
click at [158, 381] on div "08:00-18:00 (10h) 0/2 pin Accreditation Point 2 Roles Stock Supervisor 0/1 08:0…" at bounding box center [136, 326] width 112 height 146
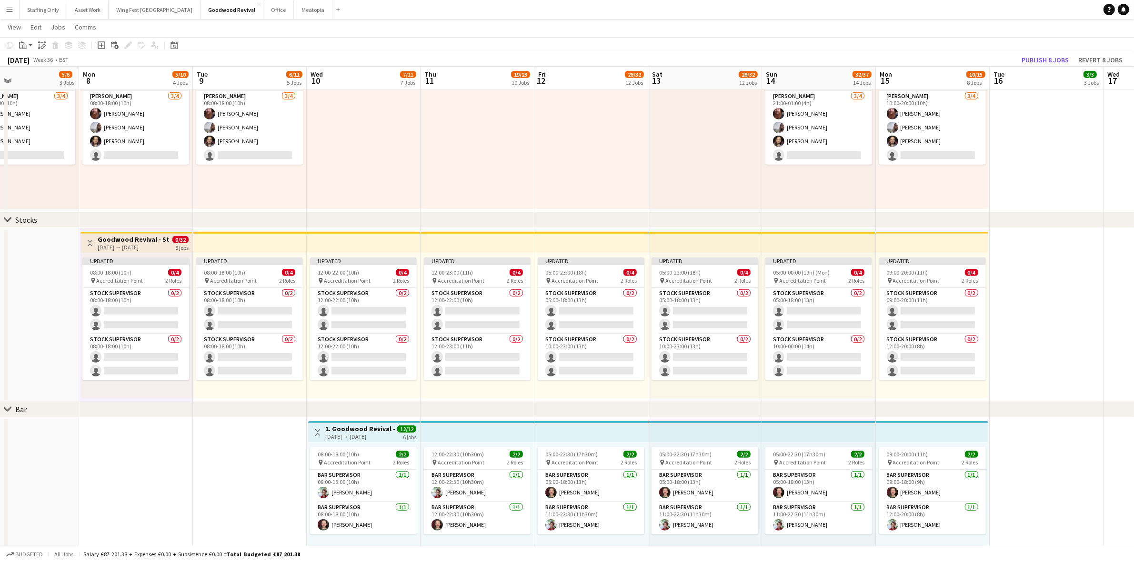
click at [122, 244] on div "08-09-2025 → 15-09-2025" at bounding box center [133, 247] width 71 height 7
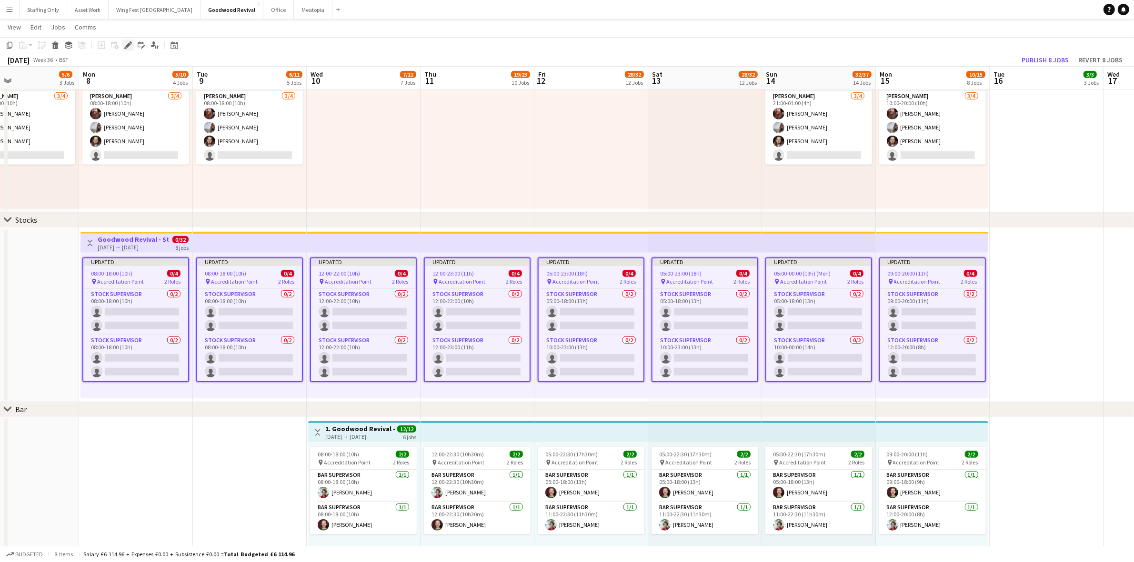
click at [127, 45] on icon at bounding box center [127, 45] width 5 height 5
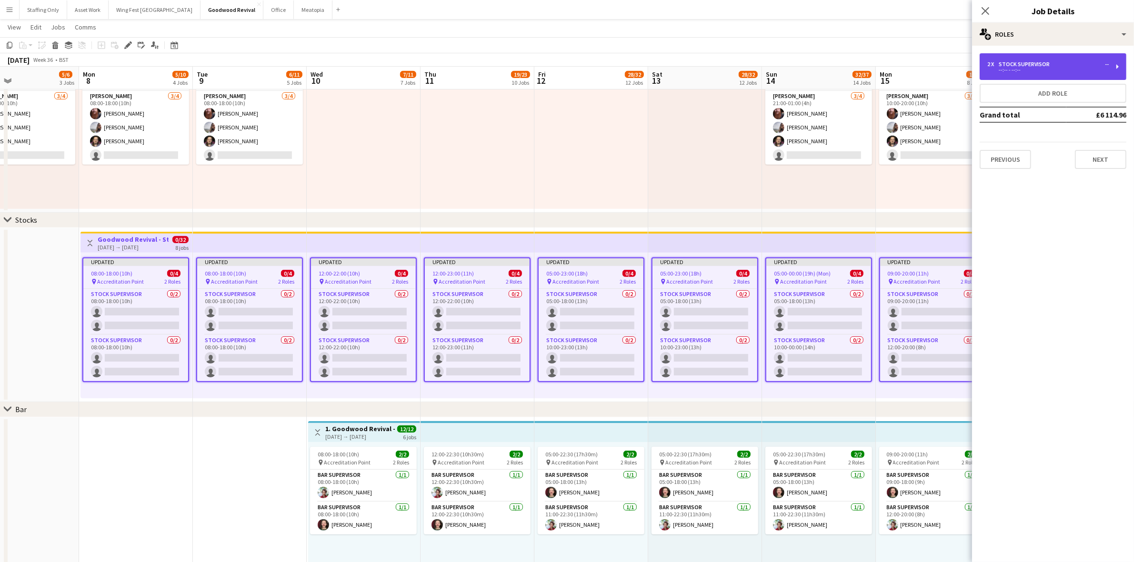
click at [1030, 58] on div "2 x Stock Supervisor -- --:-- - --:--" at bounding box center [1053, 66] width 147 height 27
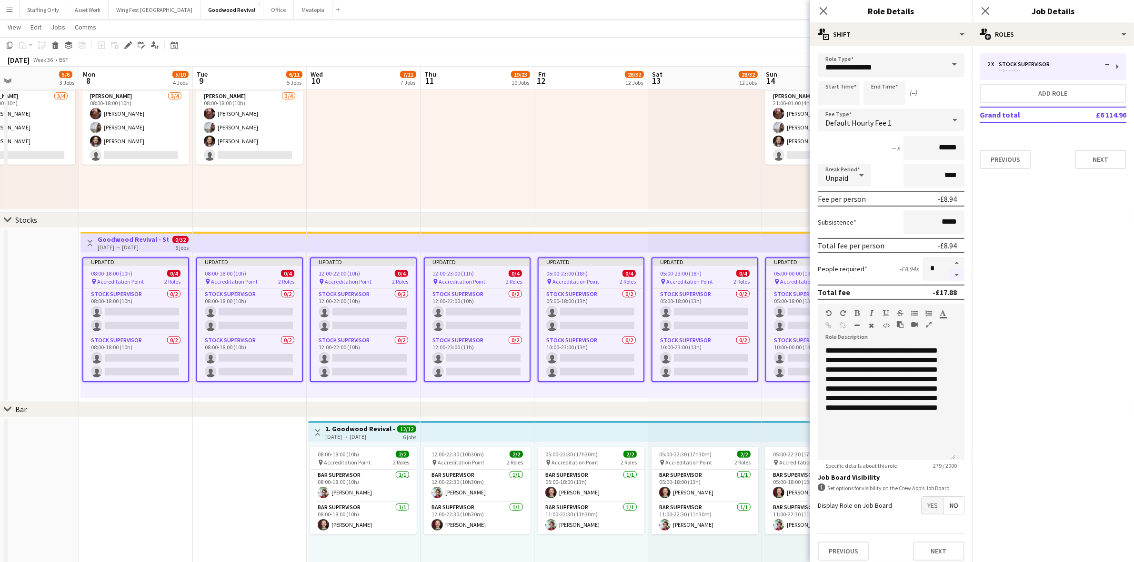
click at [949, 274] on button "button" at bounding box center [956, 276] width 15 height 12
type input "*"
click at [823, 10] on icon at bounding box center [823, 10] width 9 height 9
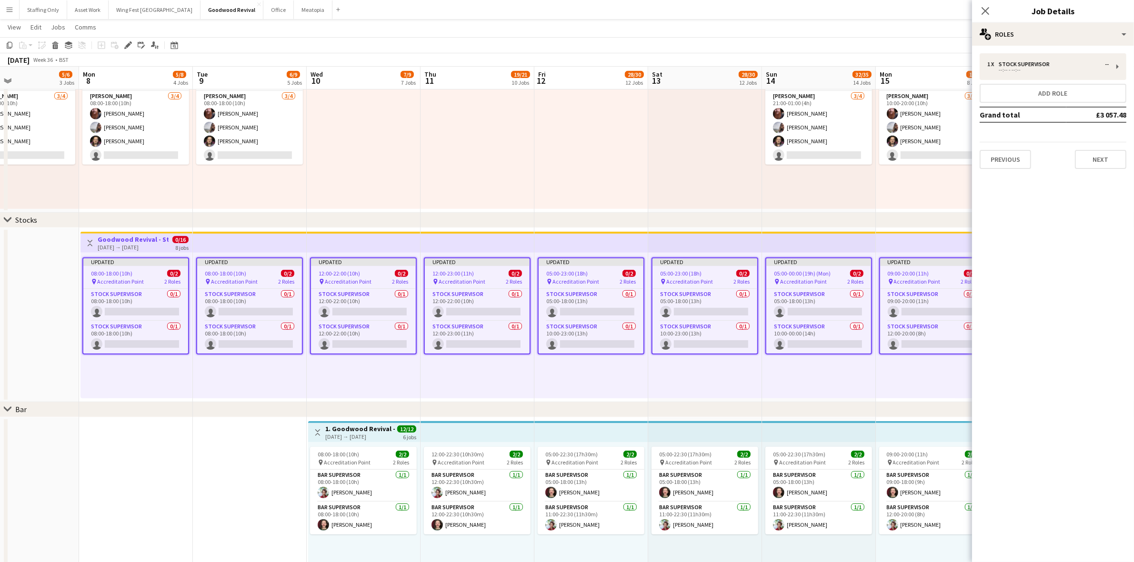
click at [143, 278] on div "pin Accreditation Point 2 Roles" at bounding box center [135, 282] width 105 height 8
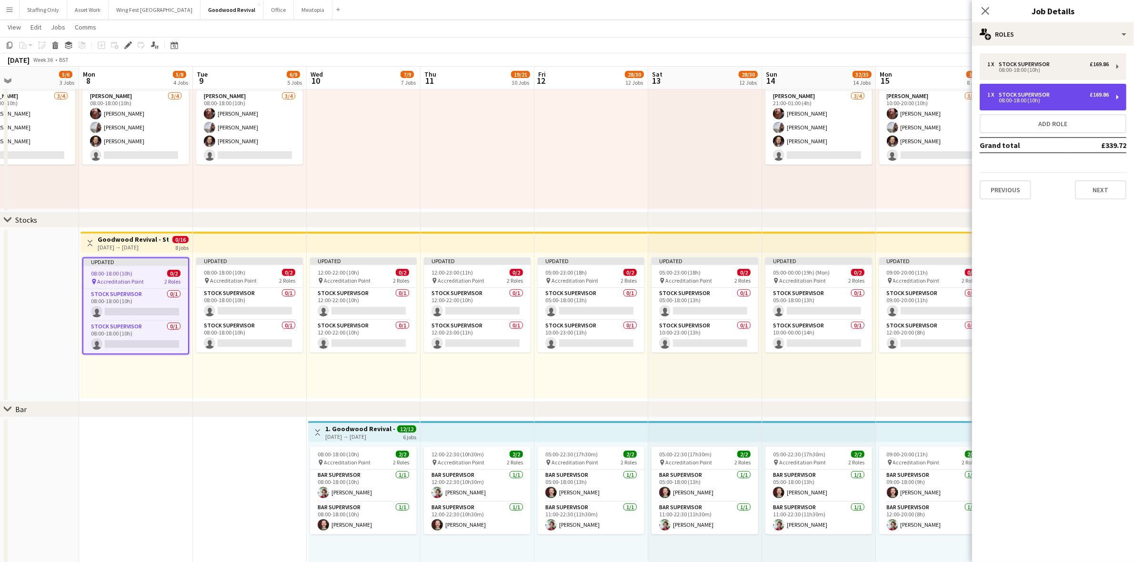
click at [1008, 99] on div "08:00-18:00 (10h)" at bounding box center [1047, 100] width 121 height 5
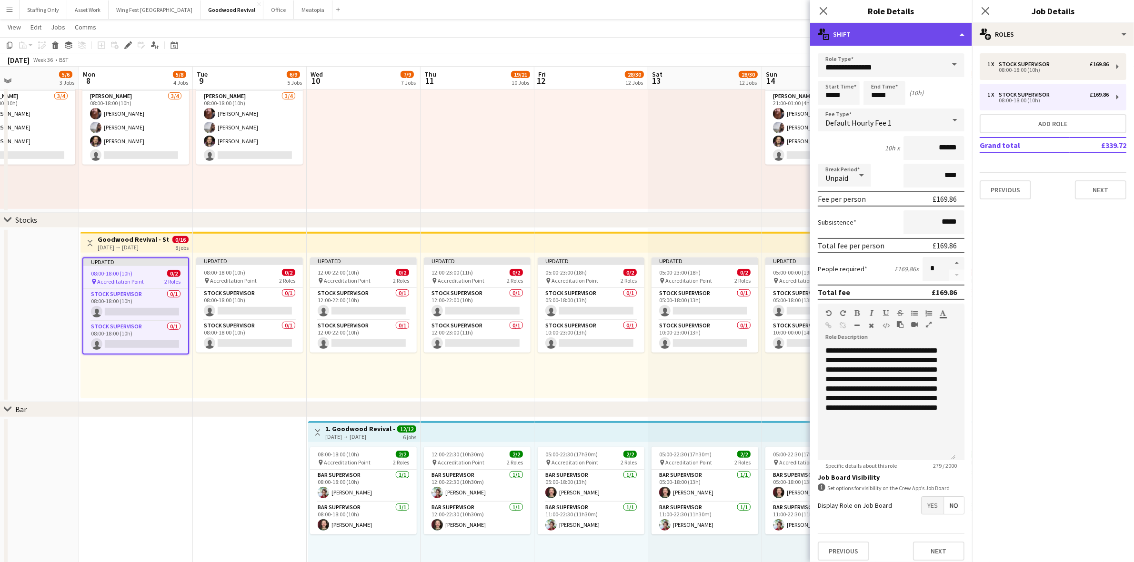
click at [860, 32] on div "multiple-actions-text Shift" at bounding box center [891, 34] width 162 height 23
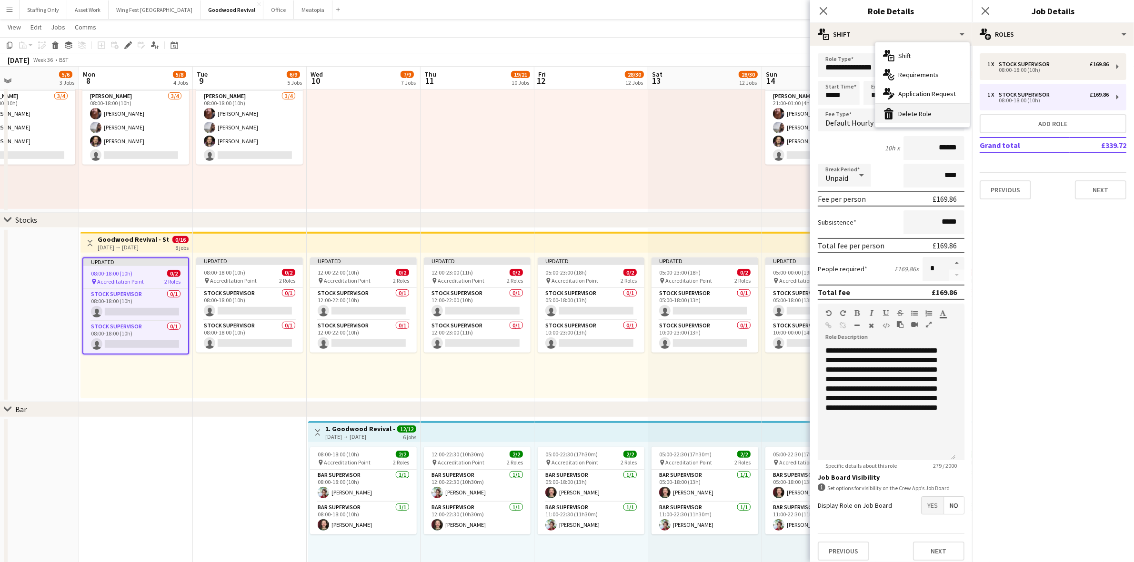
click at [898, 120] on div "bin-2 Delete Role" at bounding box center [922, 113] width 94 height 19
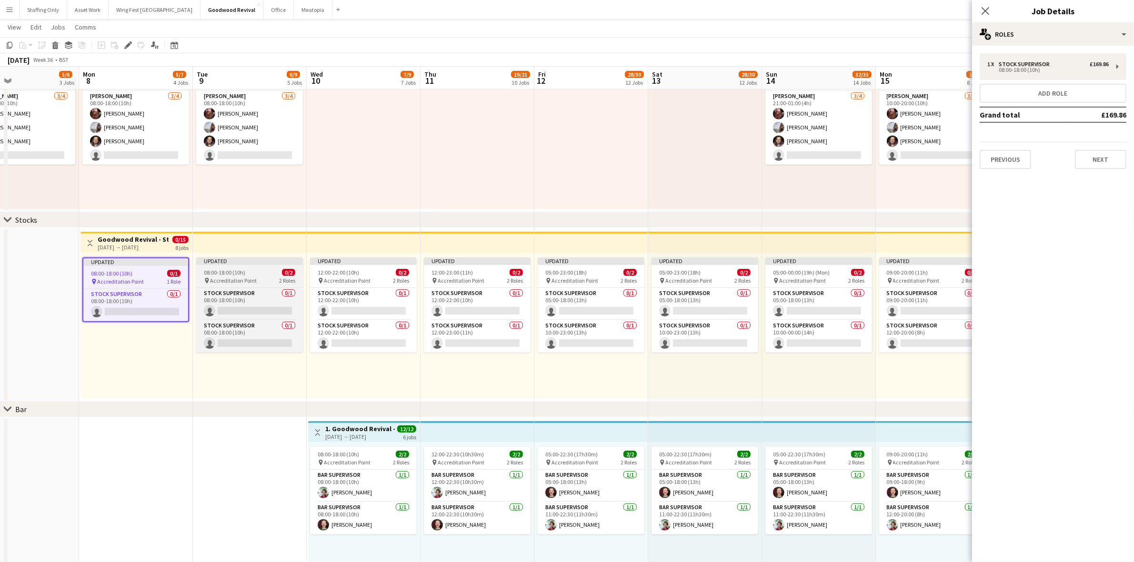
click at [256, 274] on div "08:00-18:00 (10h) 0/2" at bounding box center [249, 272] width 107 height 7
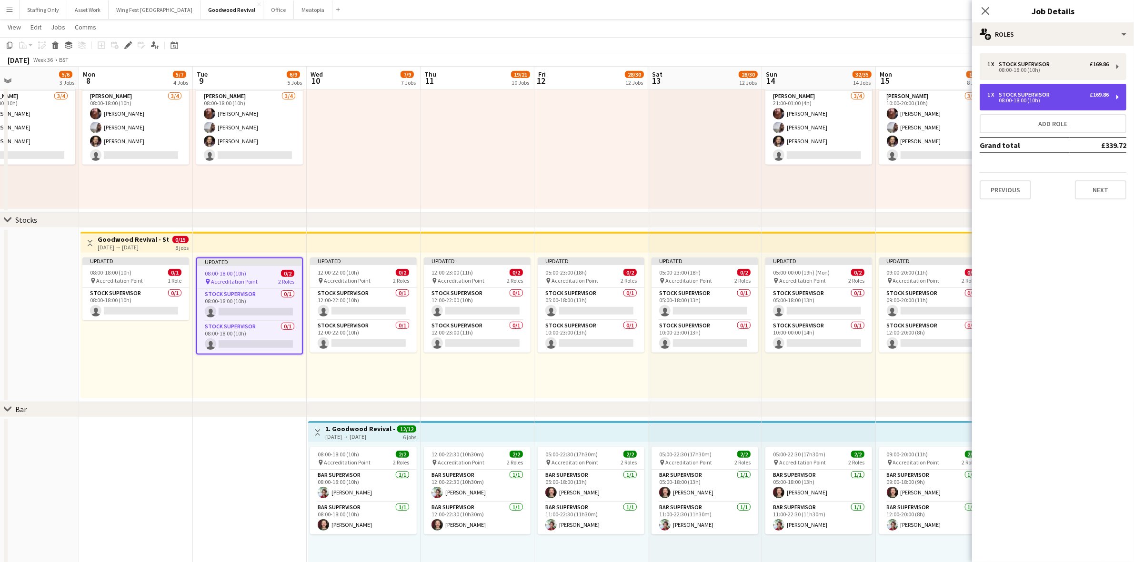
click at [994, 104] on div "1 x Stock Supervisor £169.86 08:00-18:00 (10h)" at bounding box center [1053, 97] width 147 height 27
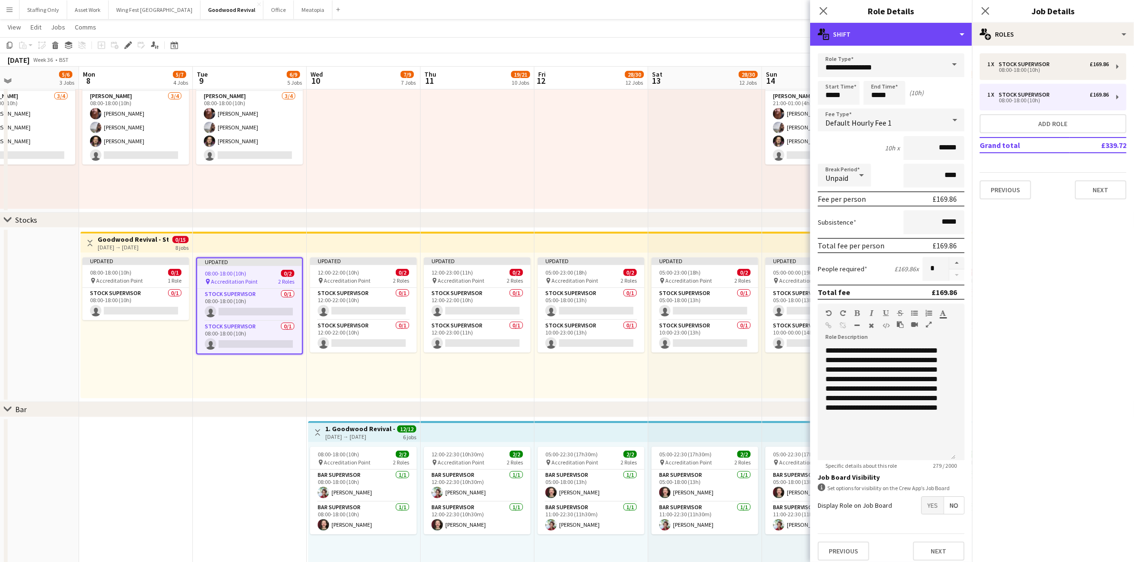
drag, startPoint x: 852, startPoint y: 39, endPoint x: 855, endPoint y: 49, distance: 10.5
click at [852, 39] on div "multiple-actions-text Shift" at bounding box center [891, 34] width 162 height 23
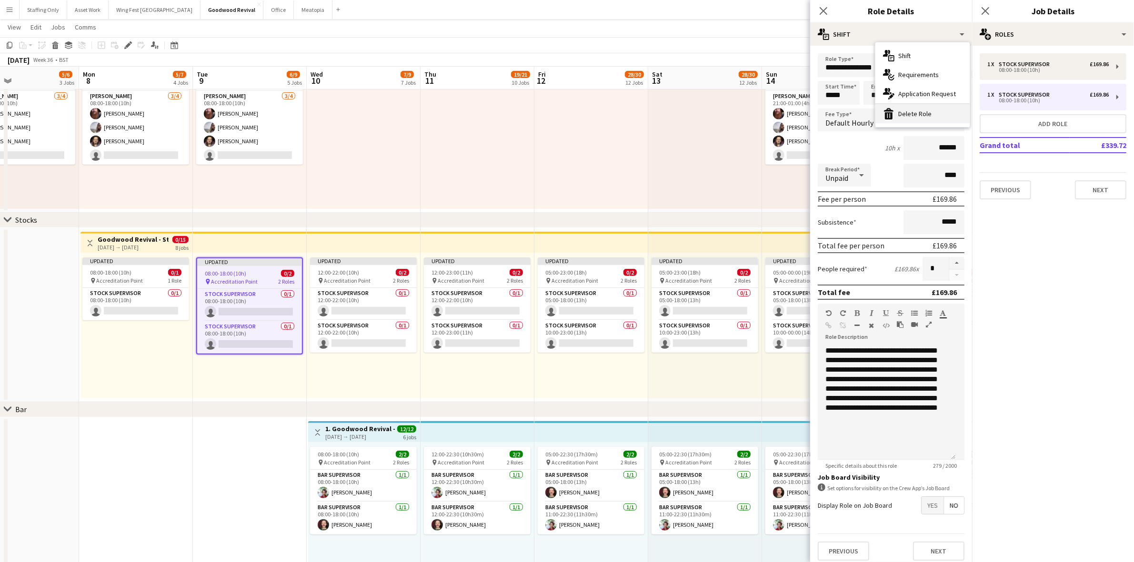
click at [901, 115] on div "bin-2 Delete Role" at bounding box center [922, 113] width 94 height 19
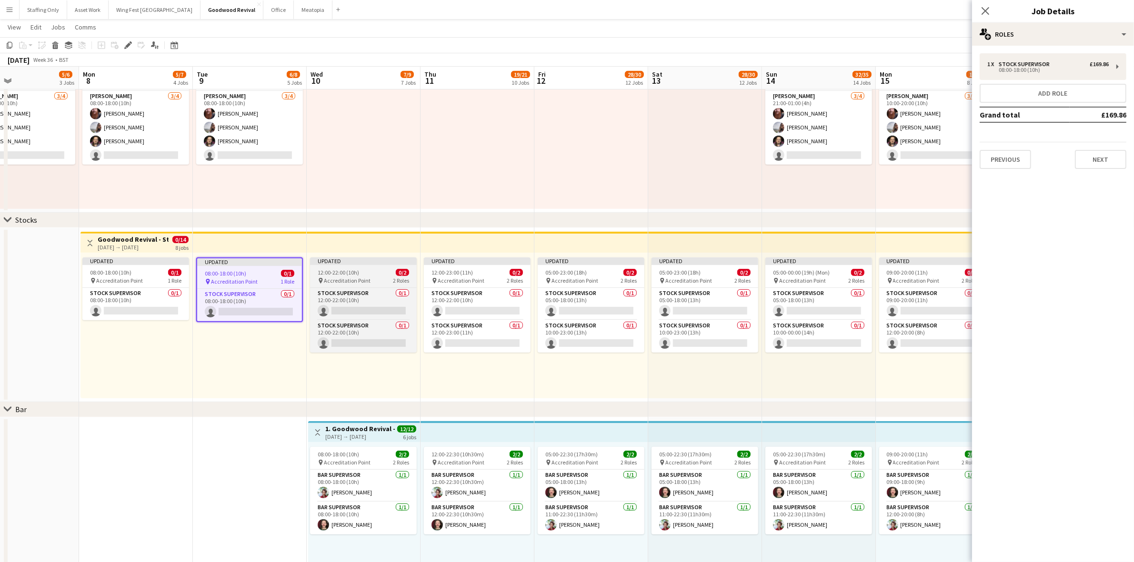
click at [351, 267] on app-job-card "Updated 12:00-22:00 (10h) 0/2 pin Accreditation Point 2 Roles Stock Supervisor …" at bounding box center [363, 305] width 107 height 95
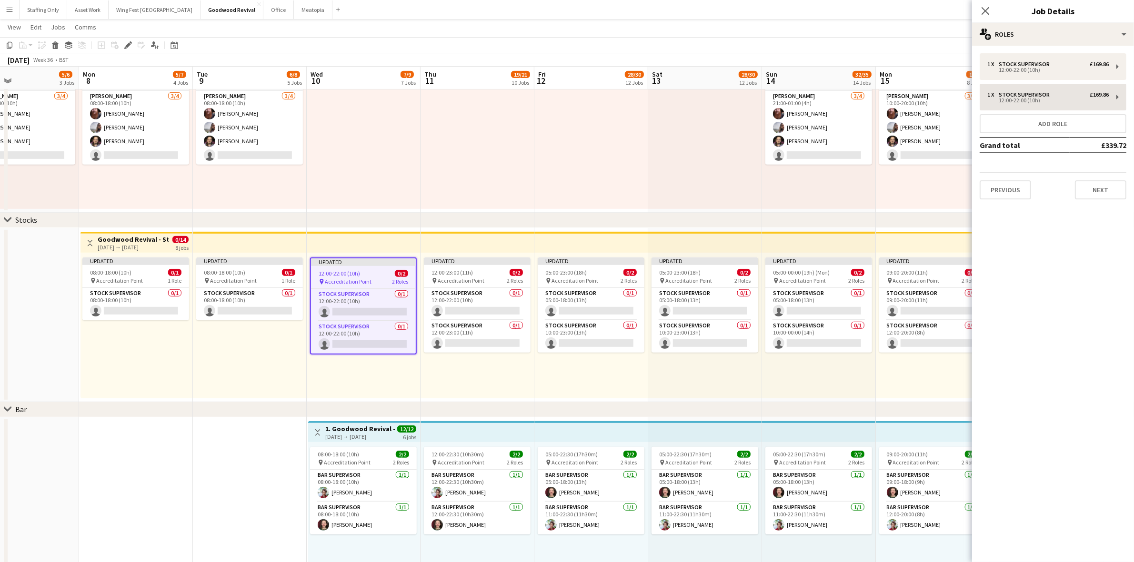
click at [996, 110] on div "1 x Stock Supervisor £169.86 12:00-22:00 (10h) 1 x Stock Supervisor £169.86 12:…" at bounding box center [1053, 126] width 162 height 146
click at [994, 99] on div "12:00-22:00 (10h)" at bounding box center [1047, 100] width 121 height 5
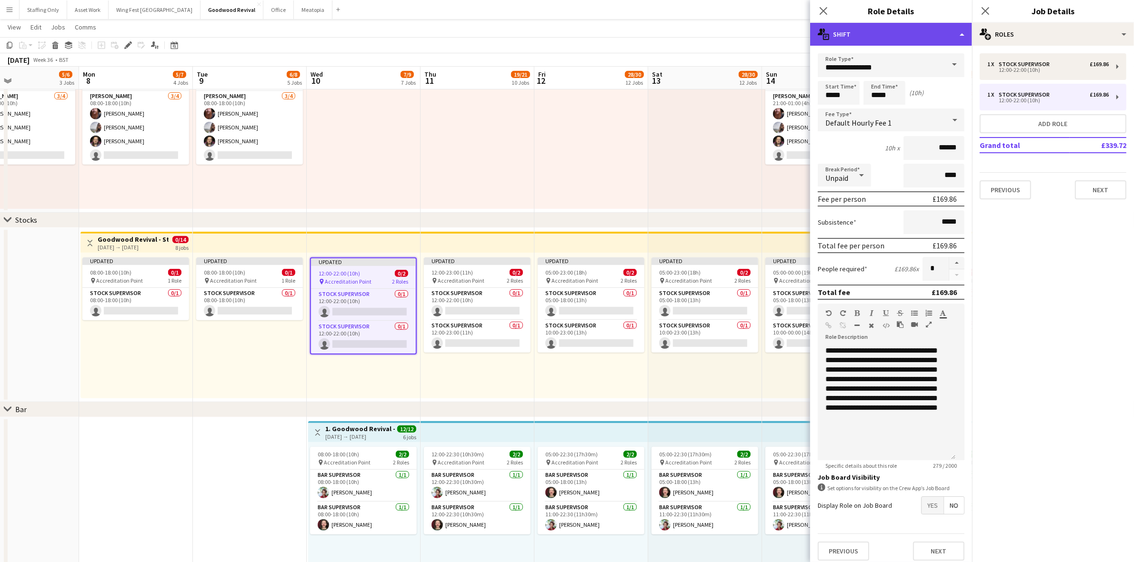
click at [858, 38] on div "multiple-actions-text Shift" at bounding box center [891, 34] width 162 height 23
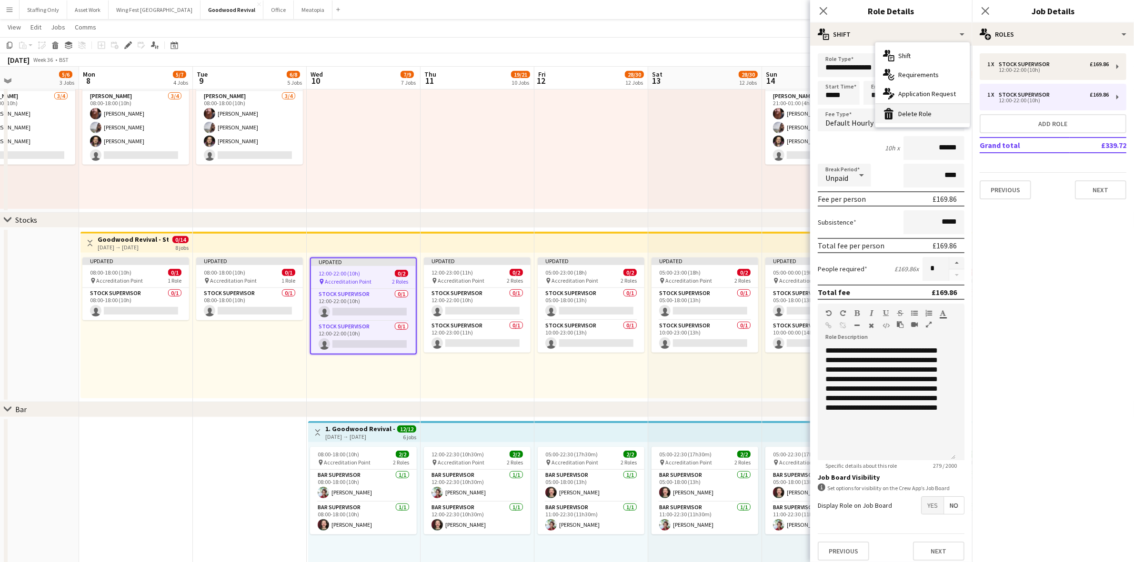
click at [889, 115] on icon at bounding box center [889, 115] width 8 height 7
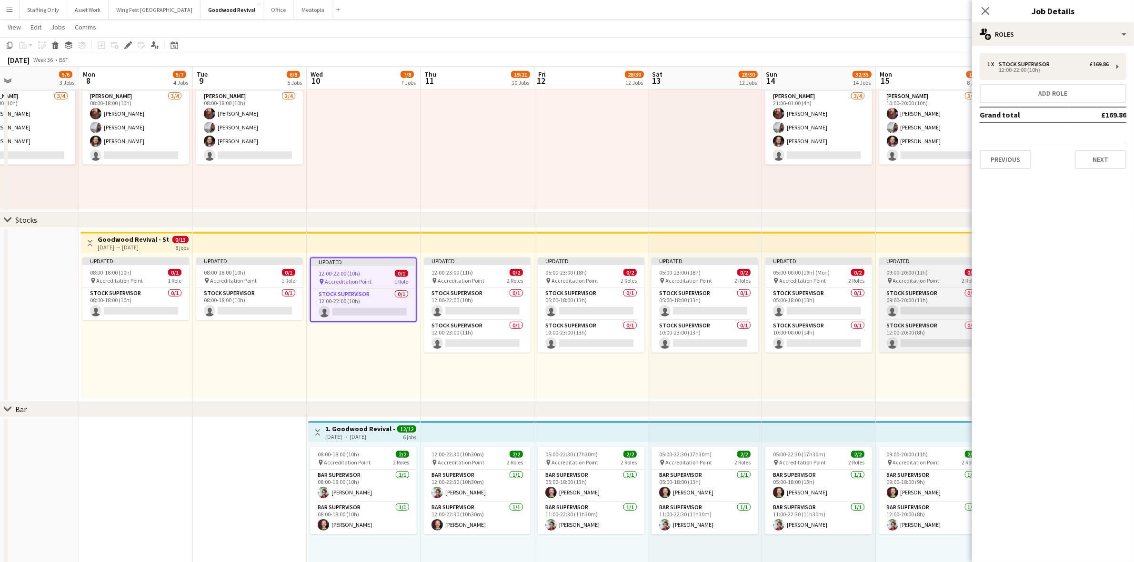
click at [911, 262] on div "Updated" at bounding box center [932, 262] width 107 height 8
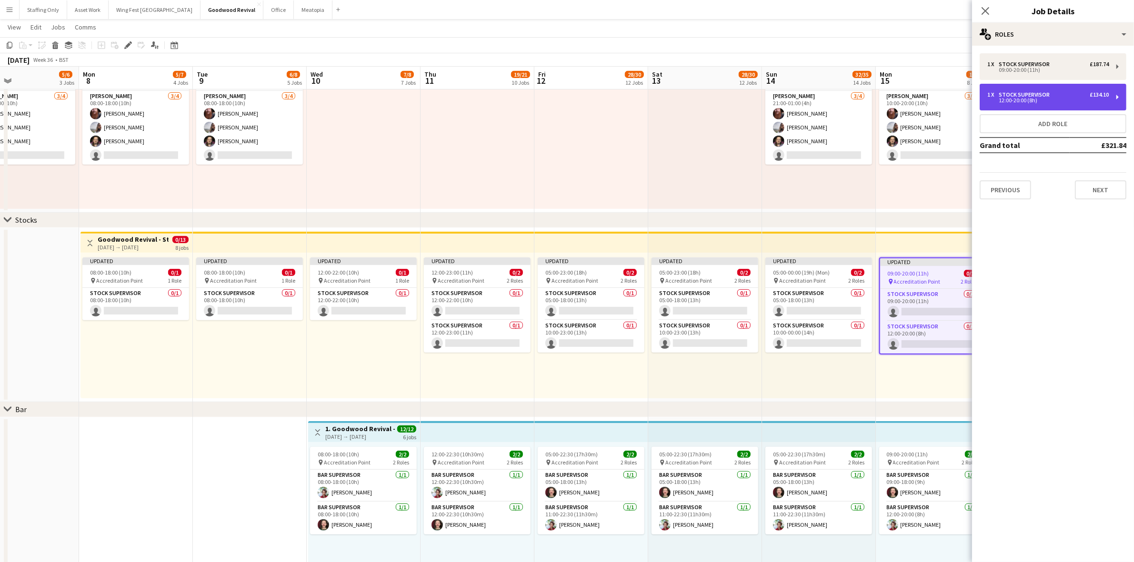
click at [1042, 103] on div "1 x Stock Supervisor £134.10 12:00-20:00 (8h)" at bounding box center [1053, 97] width 147 height 27
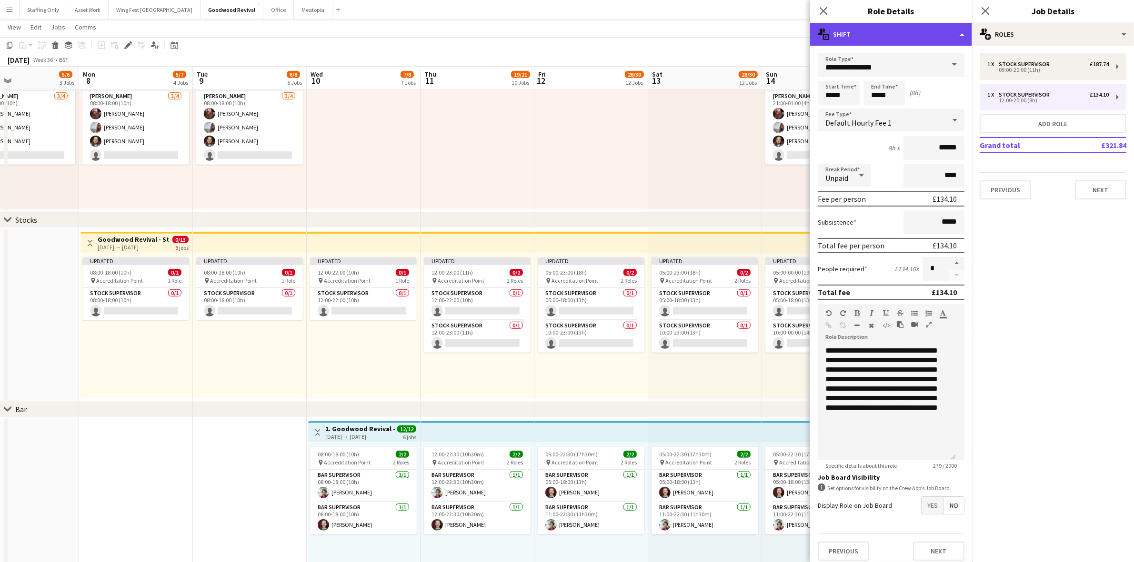
click at [882, 28] on div "multiple-actions-text Shift" at bounding box center [891, 34] width 162 height 23
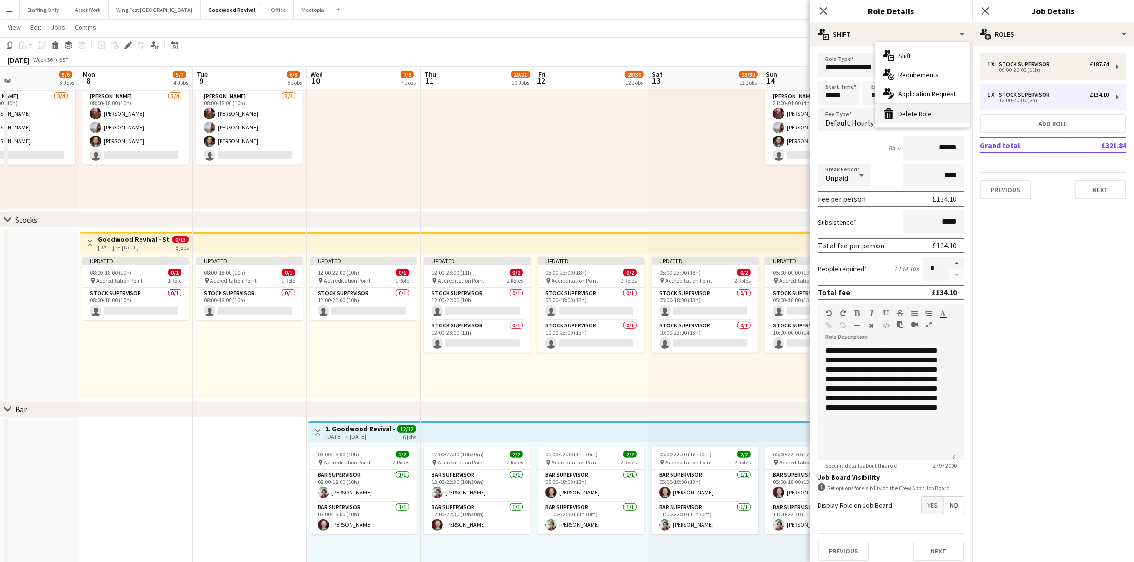
click at [927, 122] on div "bin-2 Delete Role" at bounding box center [922, 113] width 94 height 19
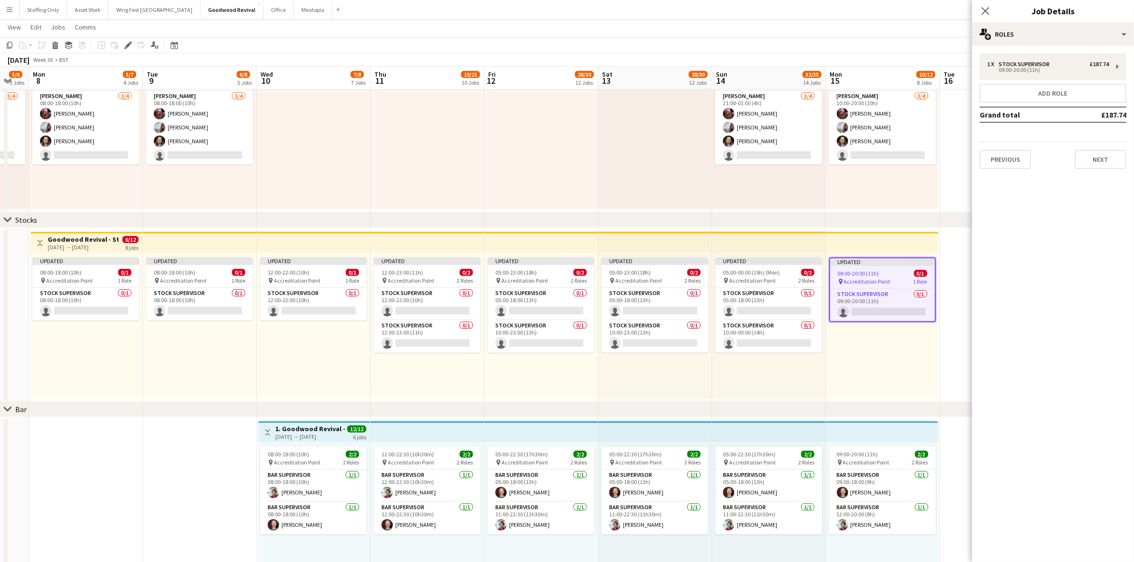
scroll to position [0, 311]
drag, startPoint x: 802, startPoint y: 373, endPoint x: 752, endPoint y: 373, distance: 49.1
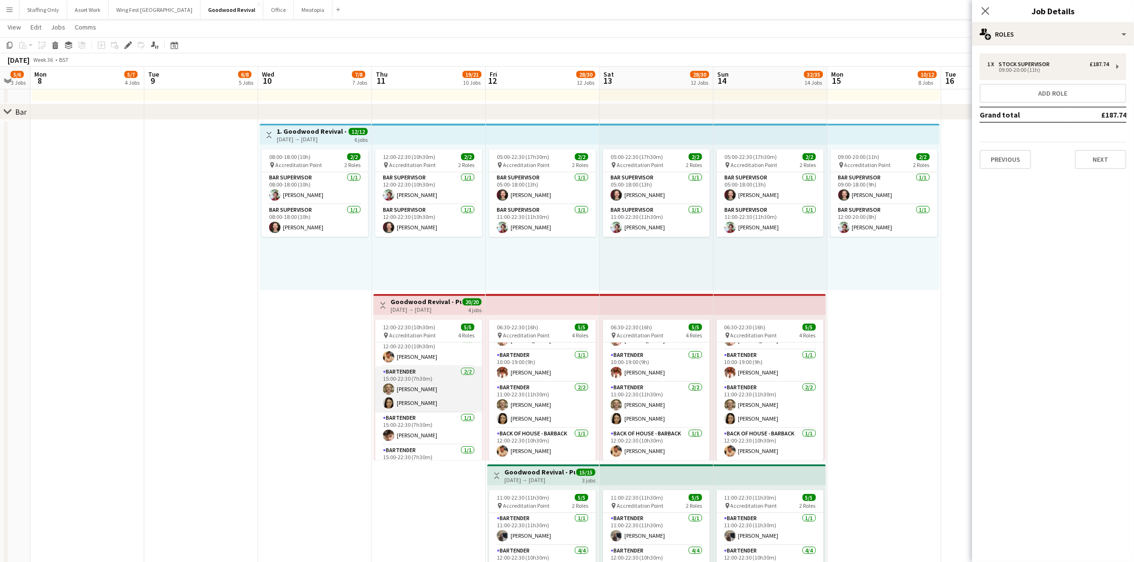
scroll to position [0, 0]
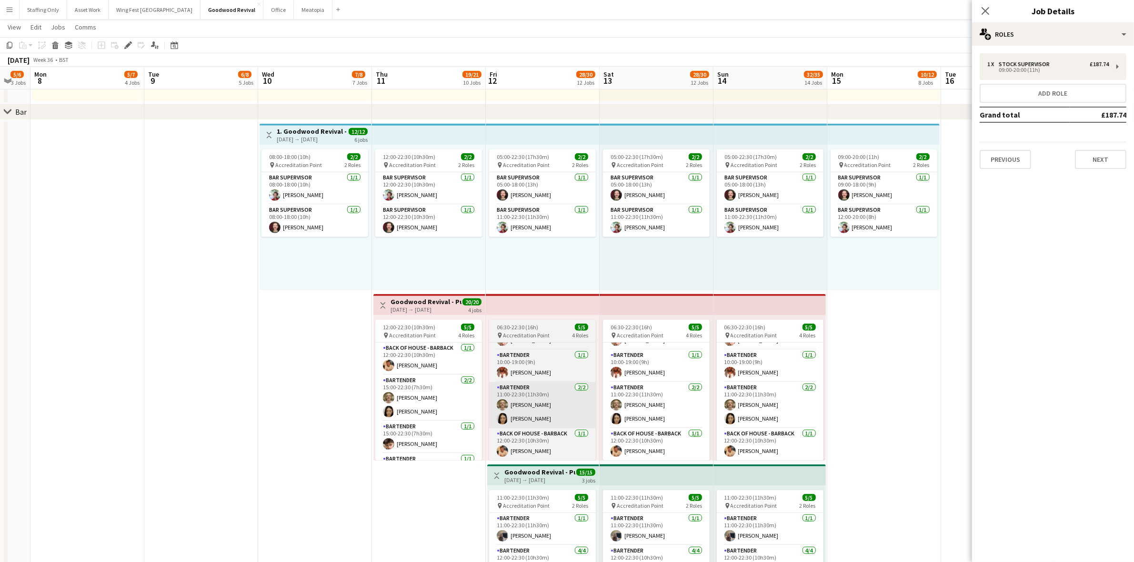
drag, startPoint x: 403, startPoint y: 354, endPoint x: 564, endPoint y: 407, distance: 170.0
click at [403, 354] on app-card-role "Back of House - Barback 1/1 12:00-22:30 (10h30m) Benjamin Shipley" at bounding box center [428, 359] width 107 height 32
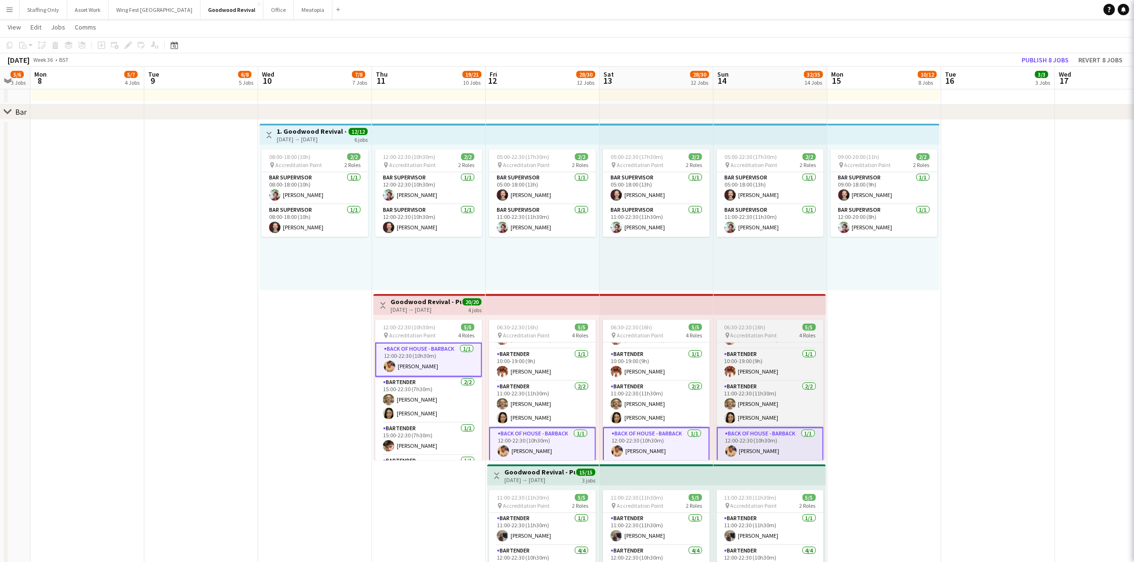
scroll to position [27, 0]
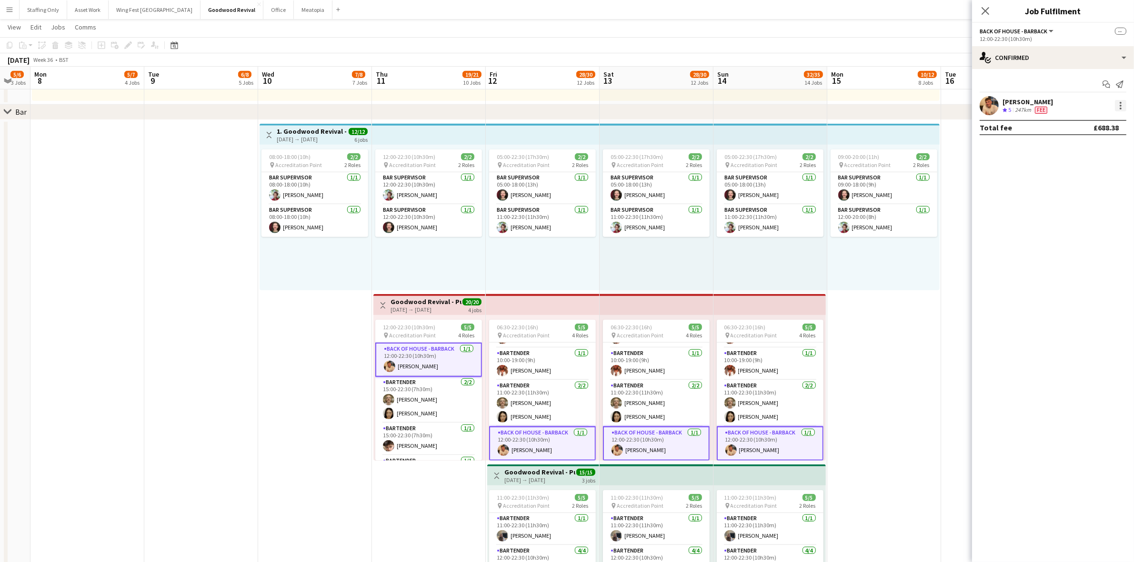
click at [1122, 105] on div at bounding box center [1120, 105] width 11 height 11
click at [1102, 196] on span "Remove" at bounding box center [1089, 192] width 59 height 9
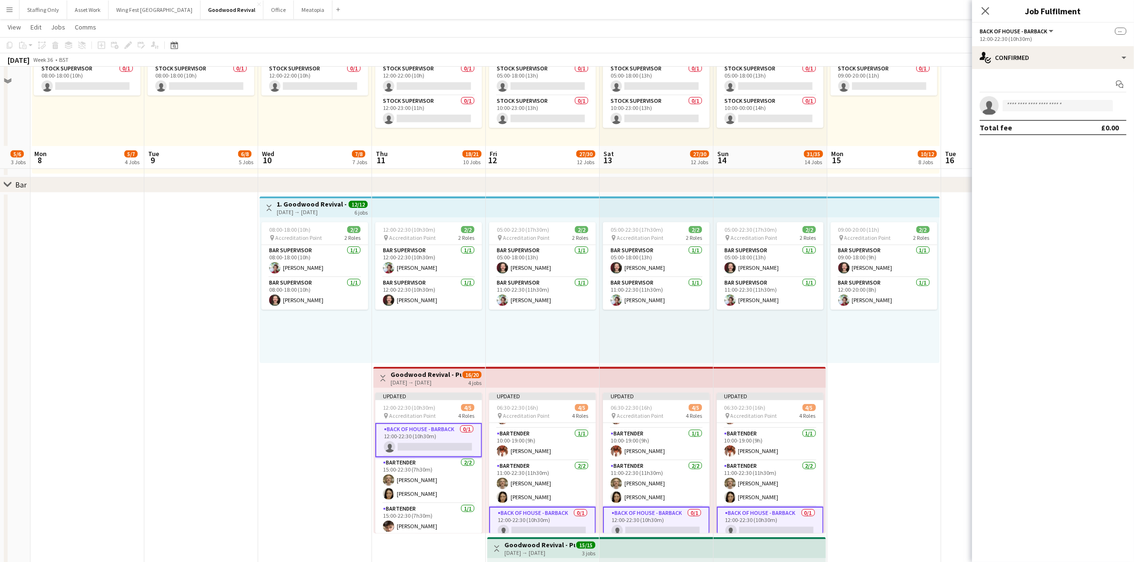
scroll to position [893, 0]
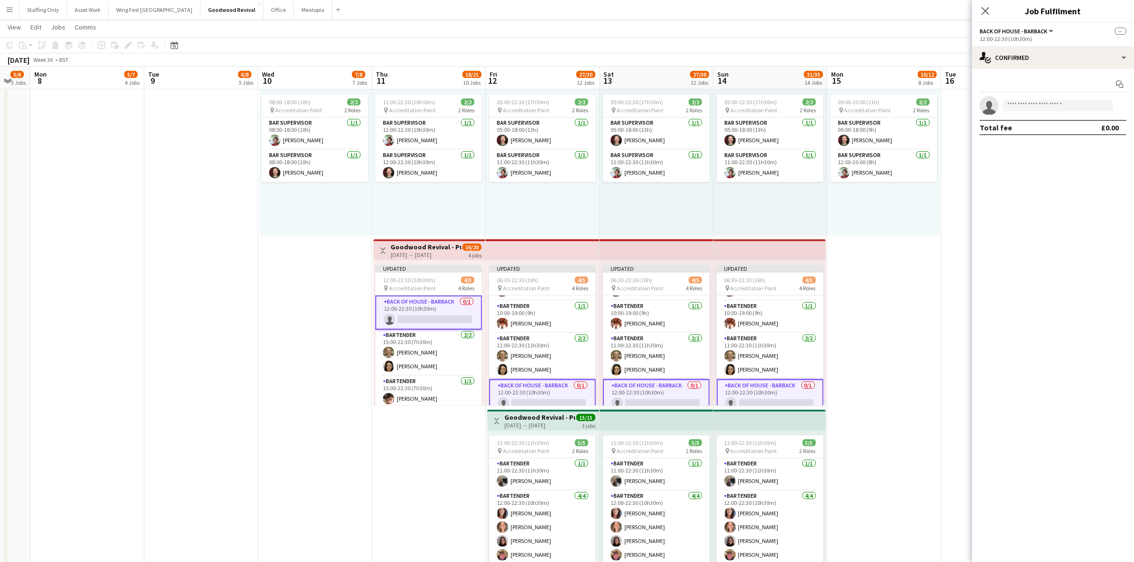
click at [297, 375] on app-date-cell "Toggle View 1. Goodwood Revival - Pub Over the Road 10-09-2025 → 15-09-2025 12/…" at bounding box center [315, 322] width 114 height 515
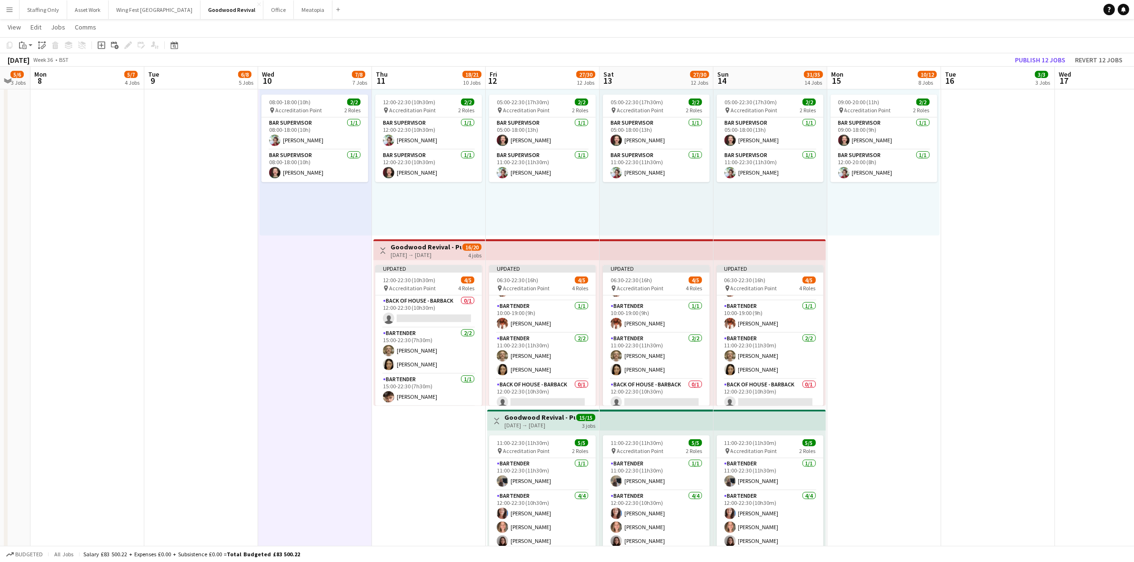
click at [414, 253] on div "11-09-2025 → 14-09-2025" at bounding box center [426, 254] width 71 height 7
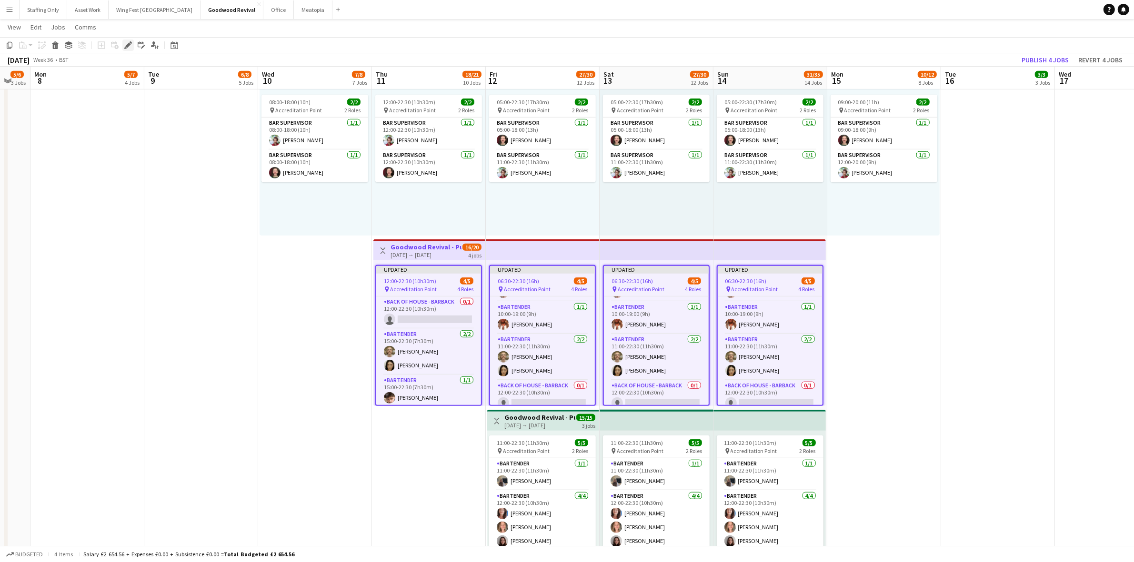
click at [131, 40] on div "Edit" at bounding box center [127, 45] width 11 height 11
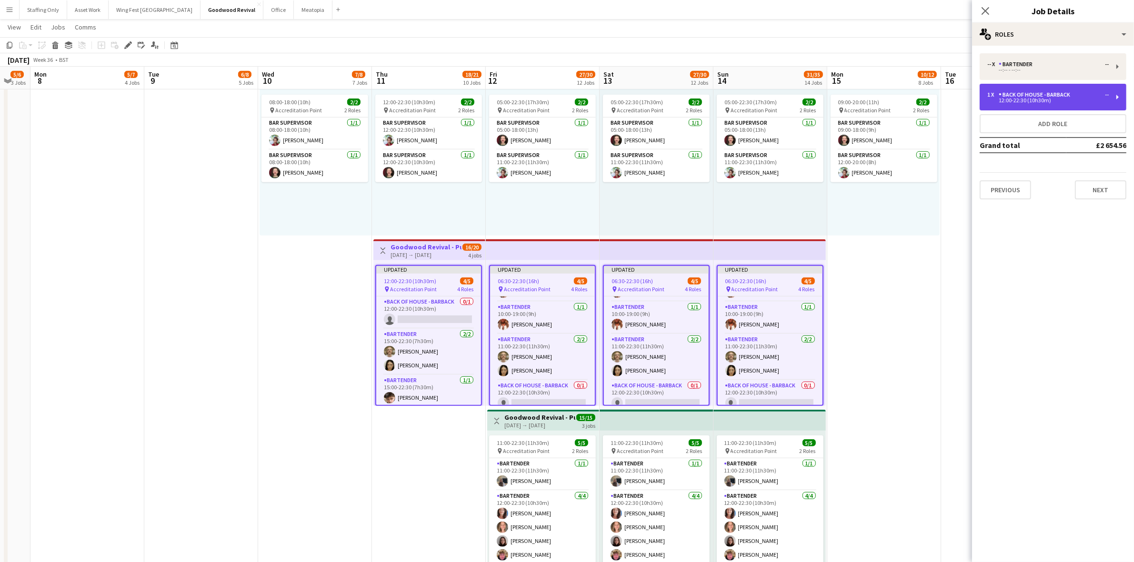
click at [1040, 104] on div "1 x Back of House - Barback -- 12:00-22:30 (10h30m)" at bounding box center [1053, 97] width 147 height 27
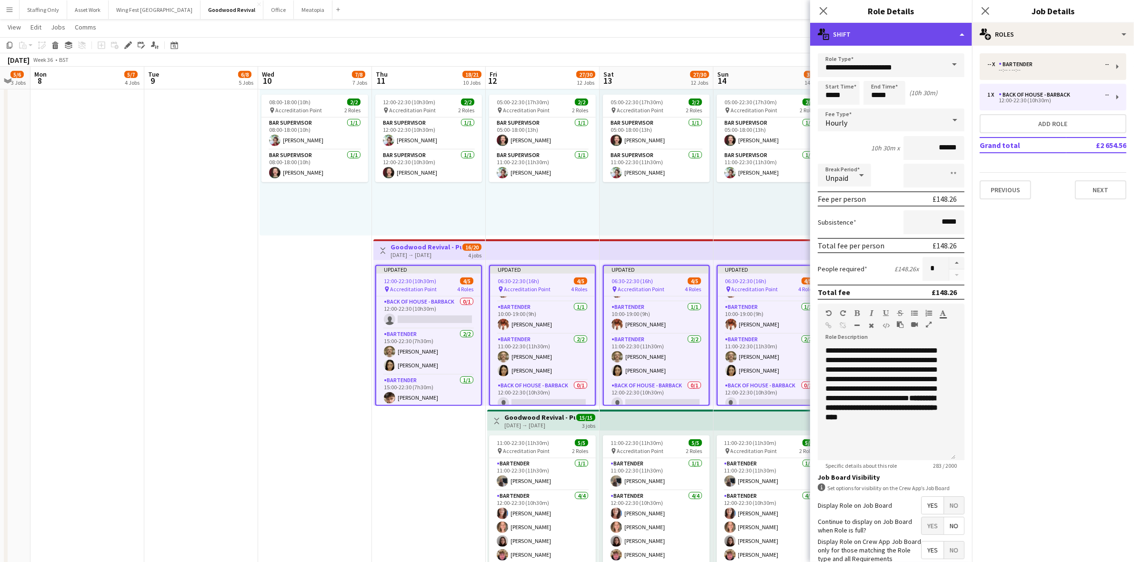
click at [889, 34] on div "multiple-actions-text Shift" at bounding box center [891, 34] width 162 height 23
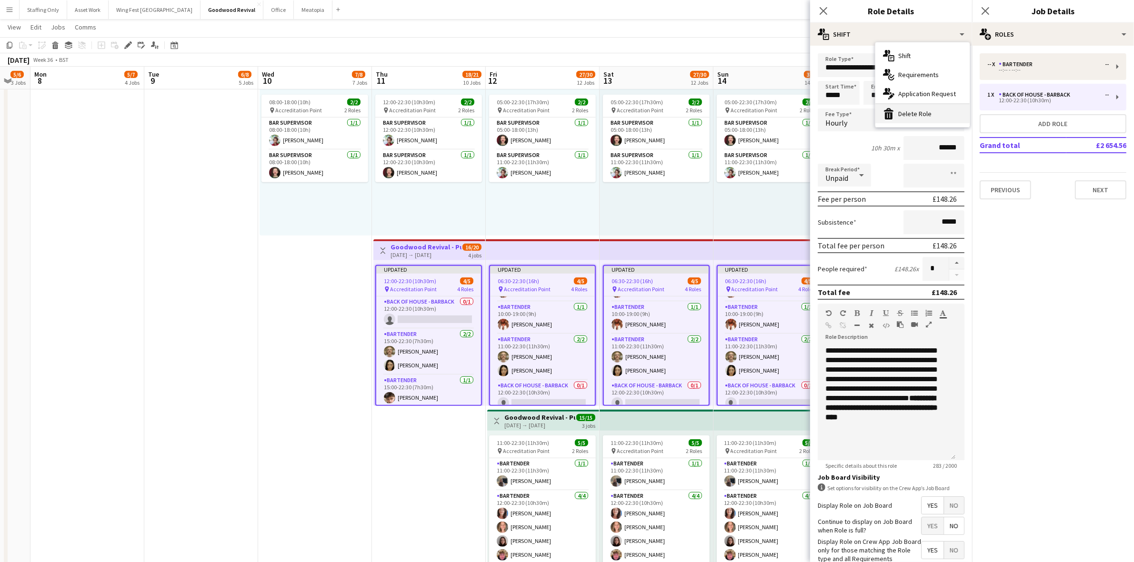
click at [929, 113] on div "bin-2 Delete Role" at bounding box center [922, 113] width 94 height 19
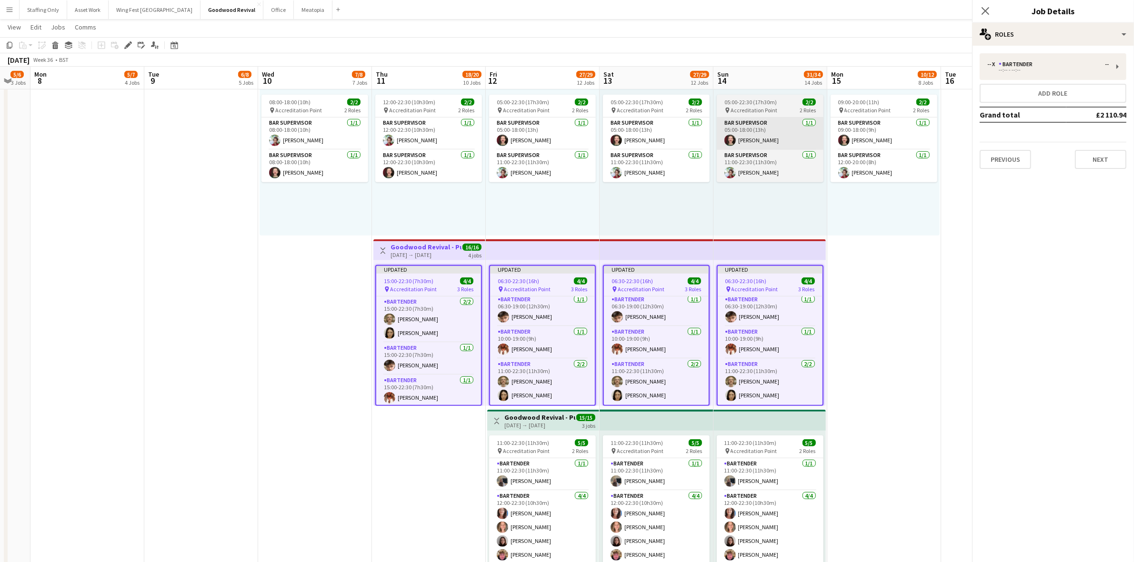
scroll to position [2, 0]
click at [348, 259] on app-date-cell "Toggle View 1. Goodwood Revival - Pub Over the Road 10-09-2025 → 15-09-2025 12/…" at bounding box center [315, 322] width 114 height 515
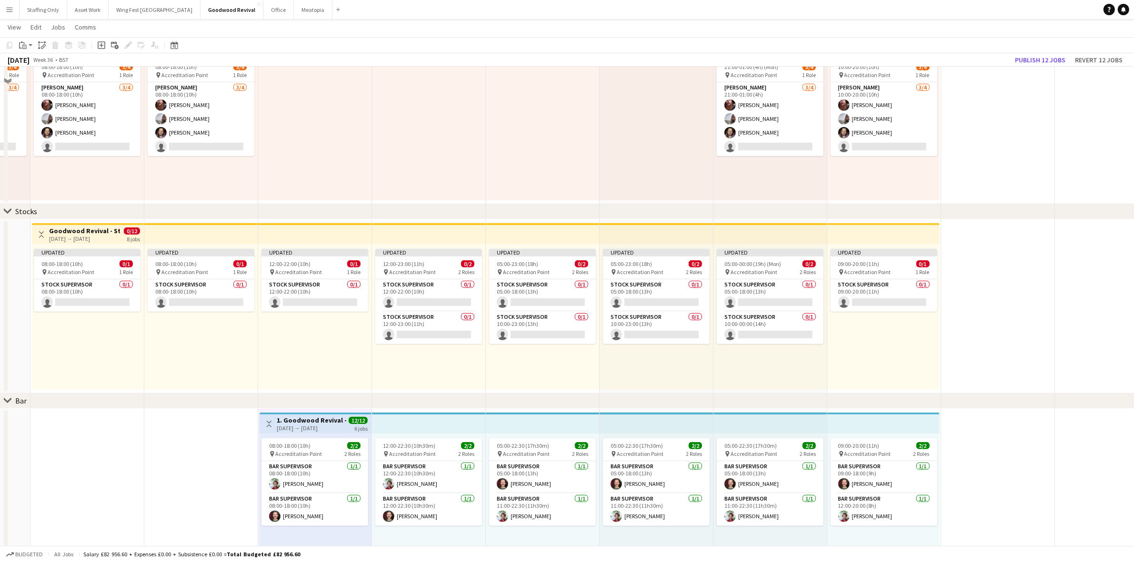
scroll to position [476, 0]
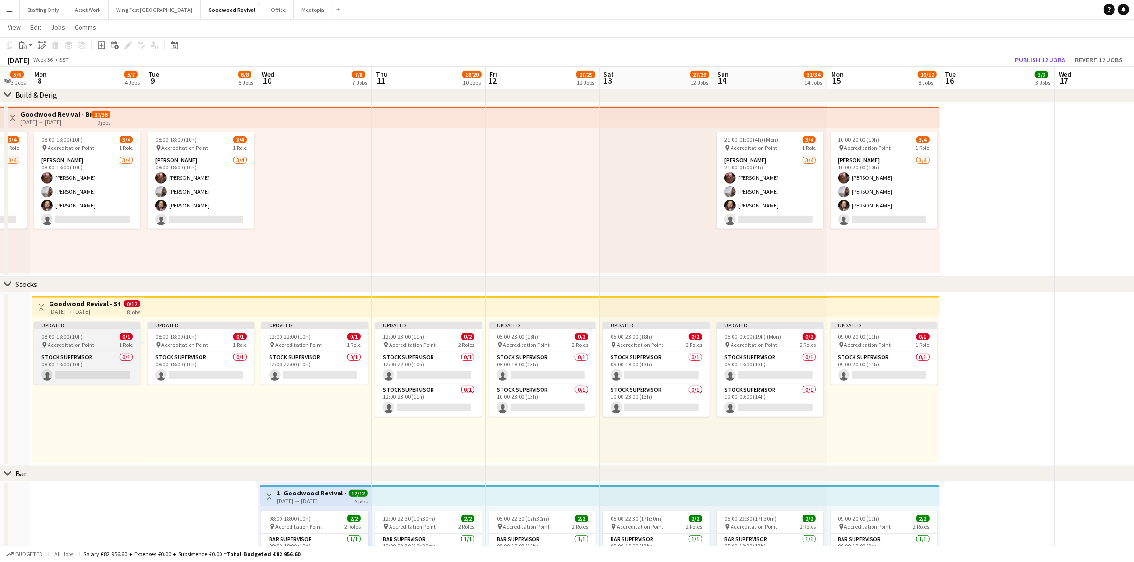
click at [82, 334] on div "08:00-18:00 (10h) 0/1" at bounding box center [87, 336] width 107 height 7
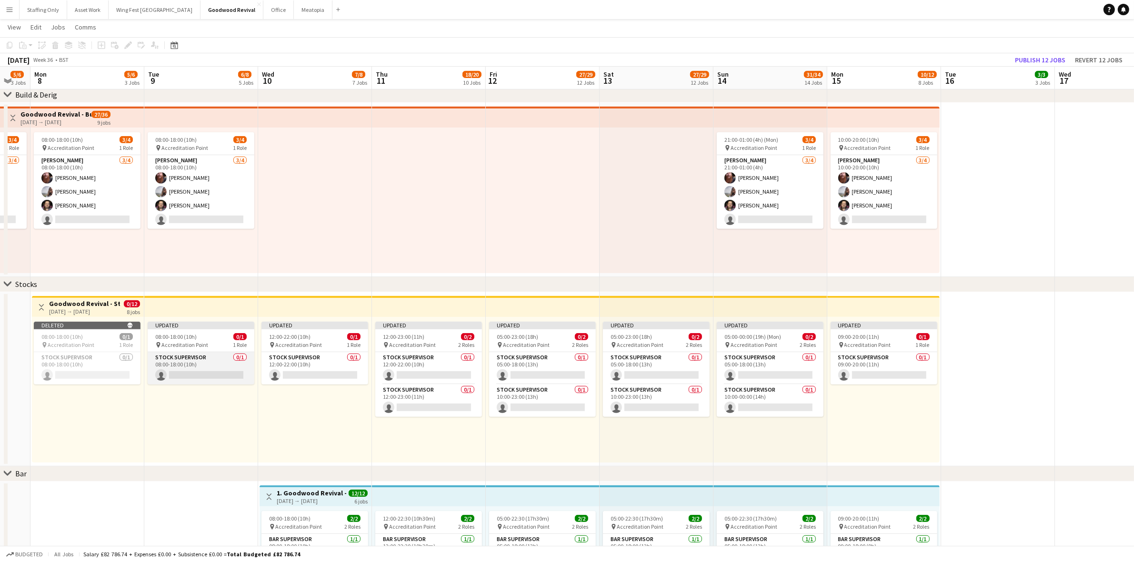
click at [218, 367] on app-card-role "Stock Supervisor 0/1 08:00-18:00 (10h) single-neutral-actions" at bounding box center [201, 368] width 107 height 32
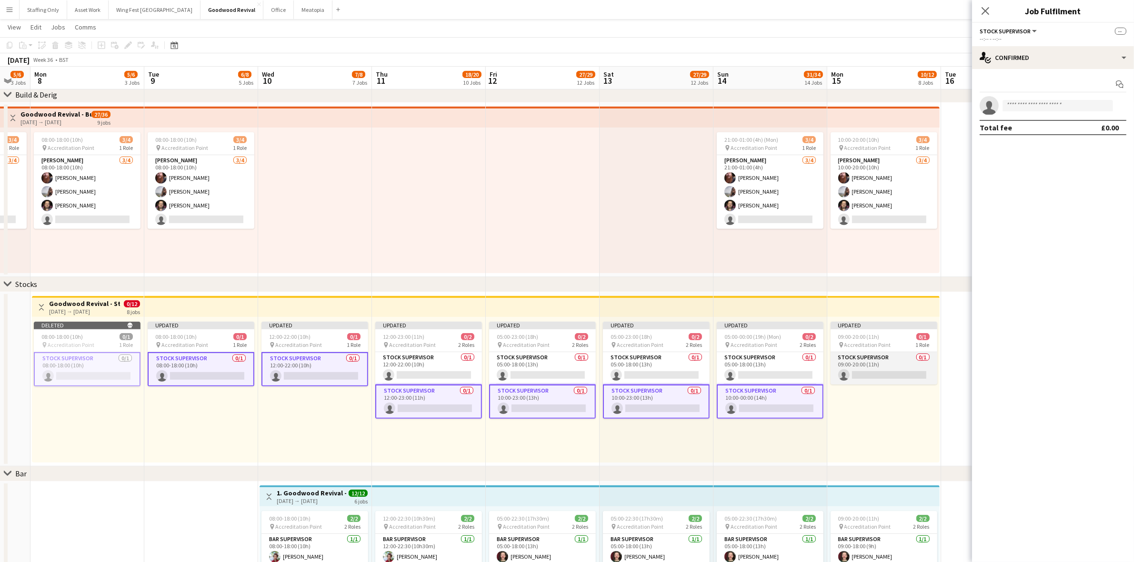
click at [873, 373] on app-card-role "Stock Supervisor 0/1 09:00-20:00 (11h) single-neutral-actions" at bounding box center [884, 368] width 107 height 32
click at [1027, 106] on input at bounding box center [1058, 105] width 110 height 11
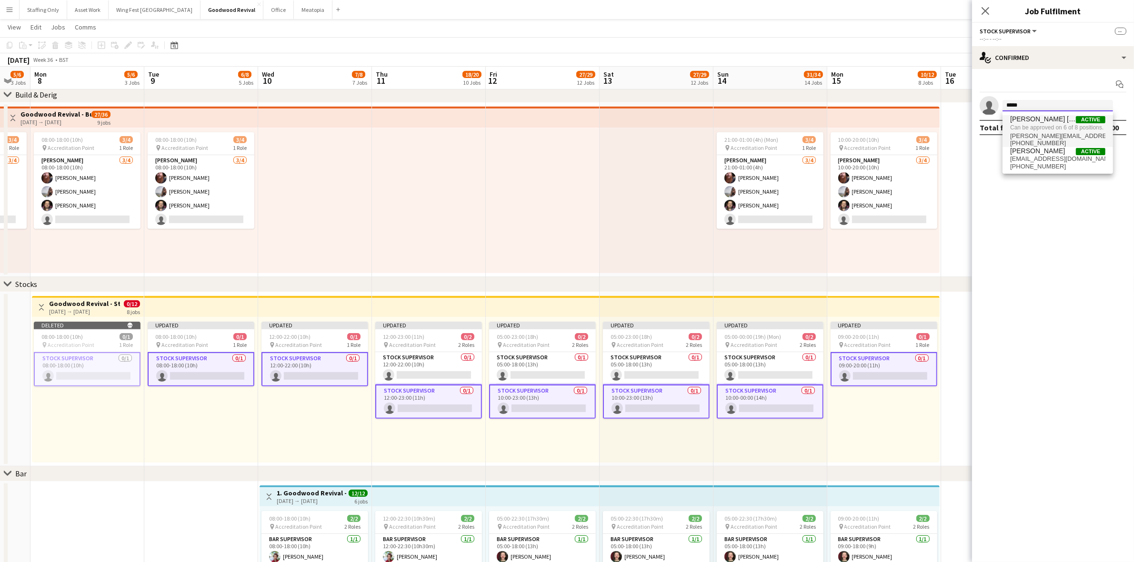
type input "*****"
click at [1041, 125] on span "Can be approved on 6 of 8 positions." at bounding box center [1057, 127] width 95 height 9
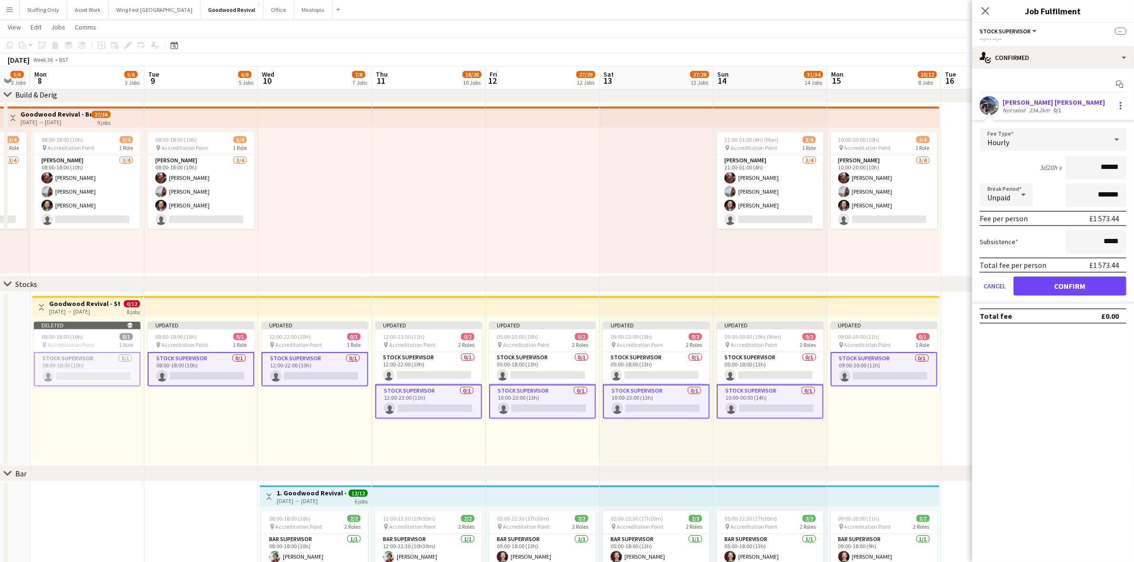
drag, startPoint x: 1121, startPoint y: 169, endPoint x: 995, endPoint y: 155, distance: 126.0
click at [995, 156] on div "3d20h x ******" at bounding box center [1053, 168] width 147 height 24
type input "**"
click at [1099, 285] on button "Confirm" at bounding box center [1069, 286] width 113 height 19
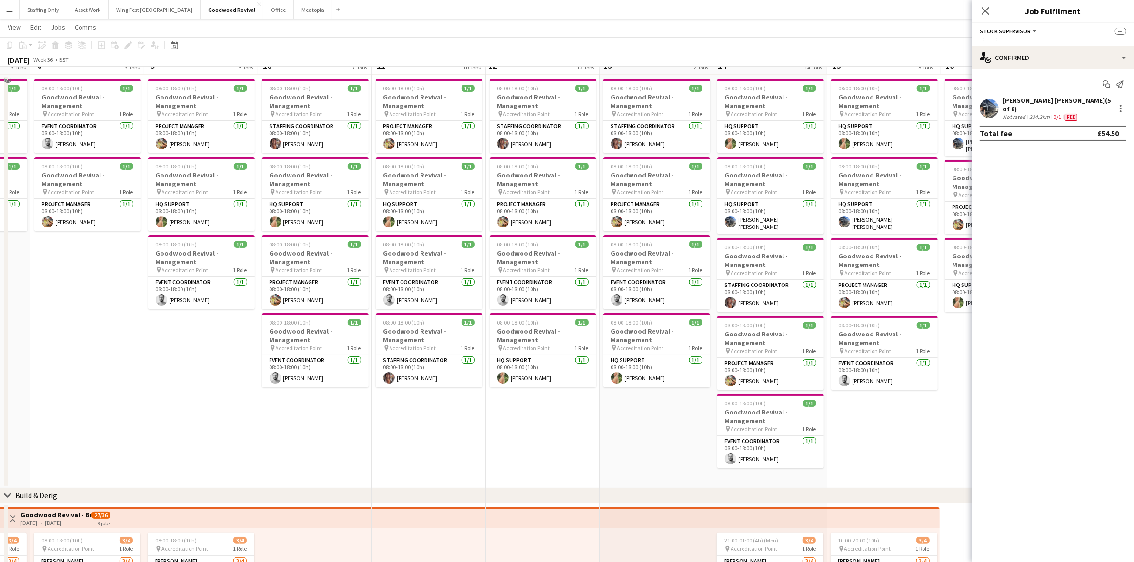
scroll to position [60, 0]
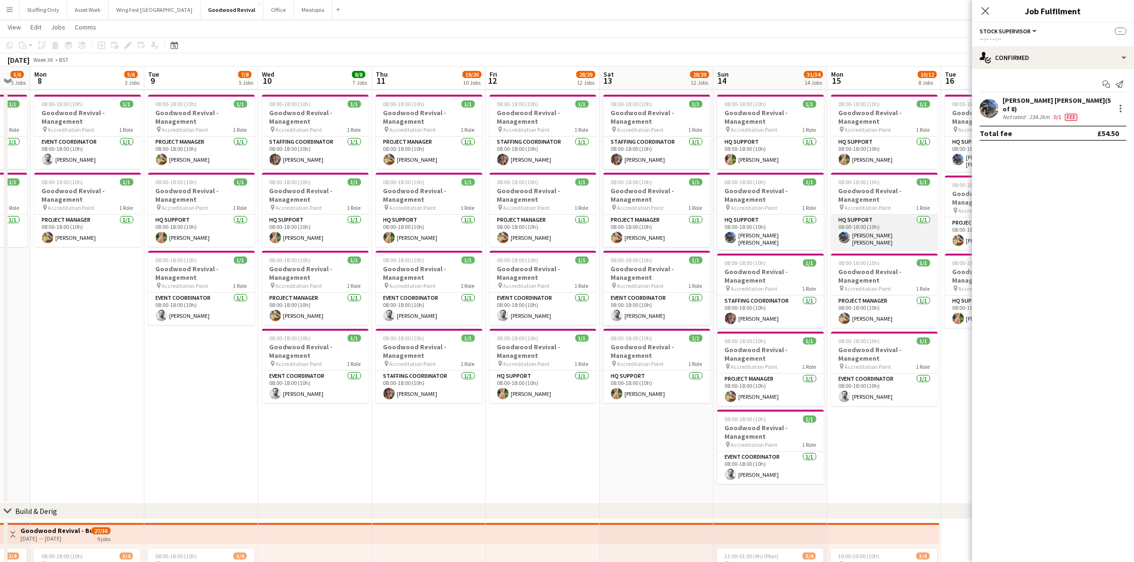
click at [870, 228] on app-card-role "HQ Support 1/1 08:00-18:00 (10h) Connor Bowen" at bounding box center [884, 232] width 107 height 35
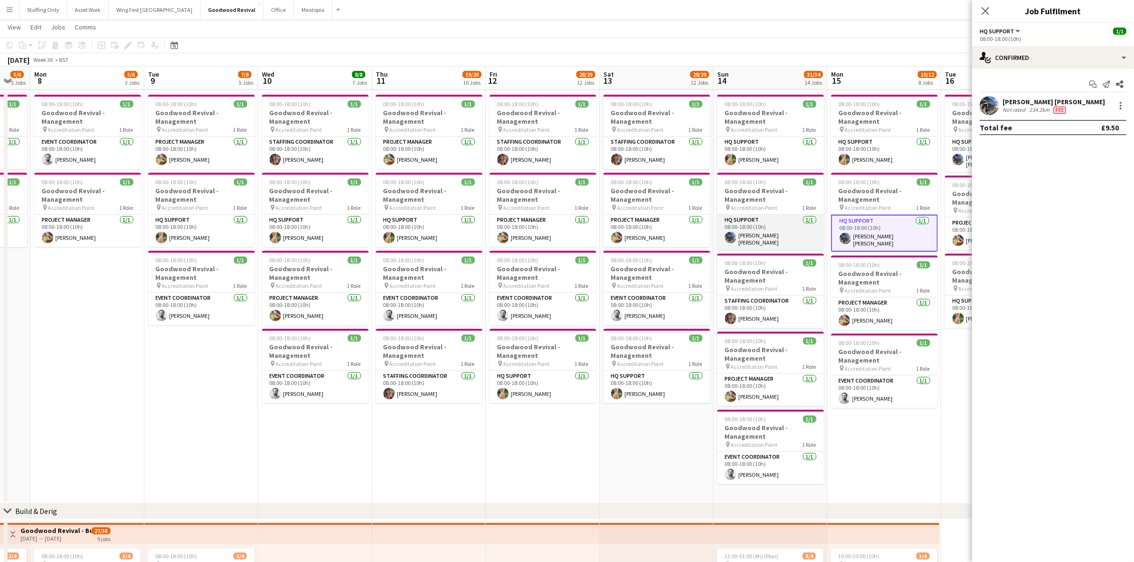
click at [767, 240] on app-card-role "HQ Support 1/1 08:00-18:00 (10h) Connor Bowen" at bounding box center [770, 232] width 107 height 35
click at [1120, 106] on div at bounding box center [1121, 106] width 2 height 2
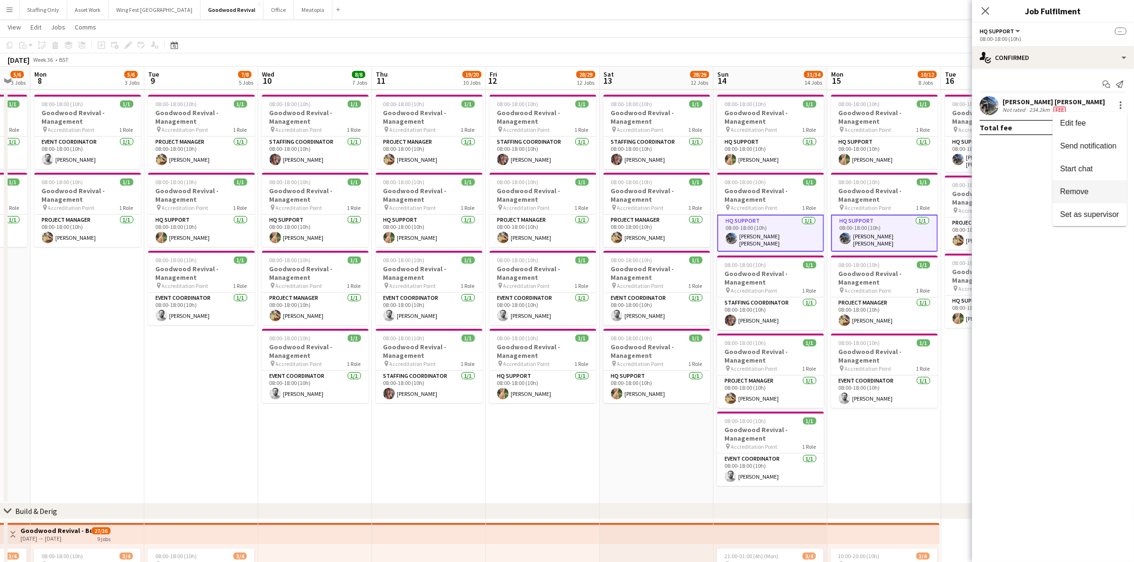
click at [1079, 192] on span "Remove" at bounding box center [1074, 192] width 29 height 8
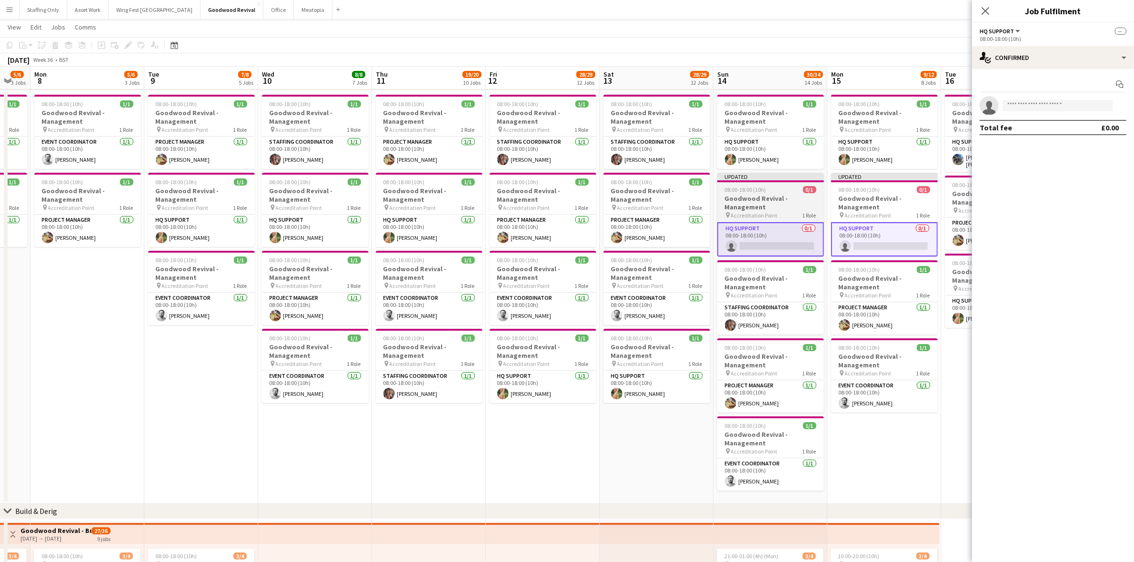
click at [765, 201] on h3 "Goodwood Revival - Management" at bounding box center [770, 202] width 107 height 17
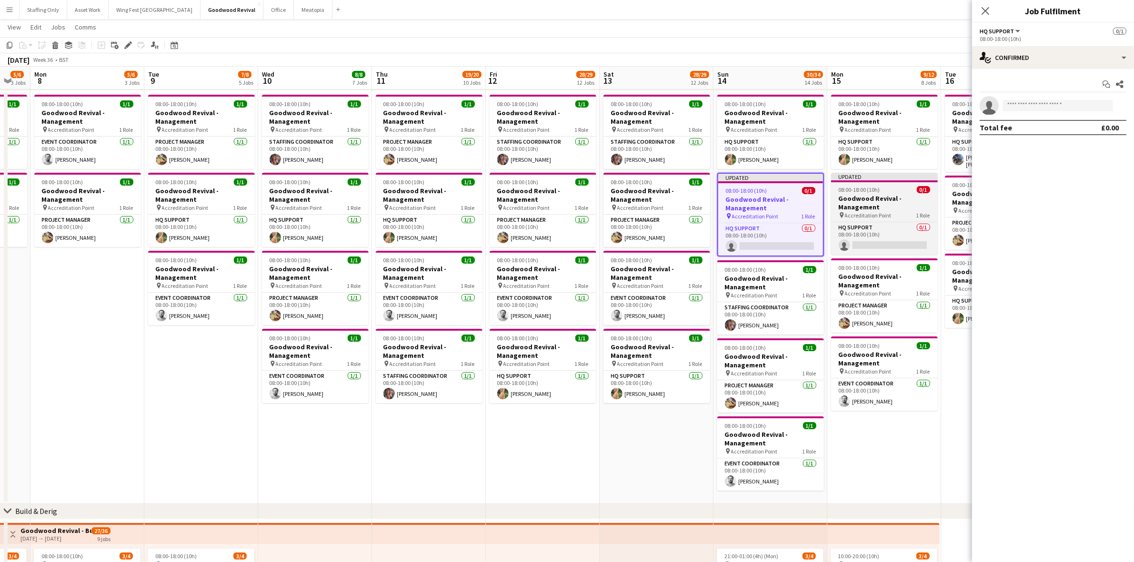
click at [884, 199] on h3 "Goodwood Revival - Management" at bounding box center [884, 202] width 107 height 17
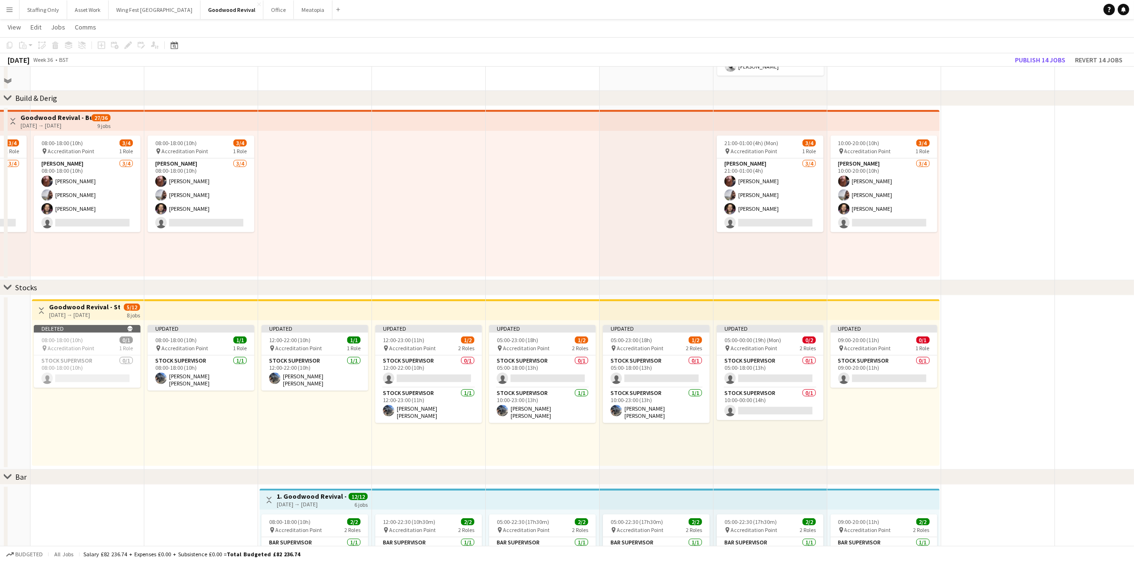
scroll to position [476, 0]
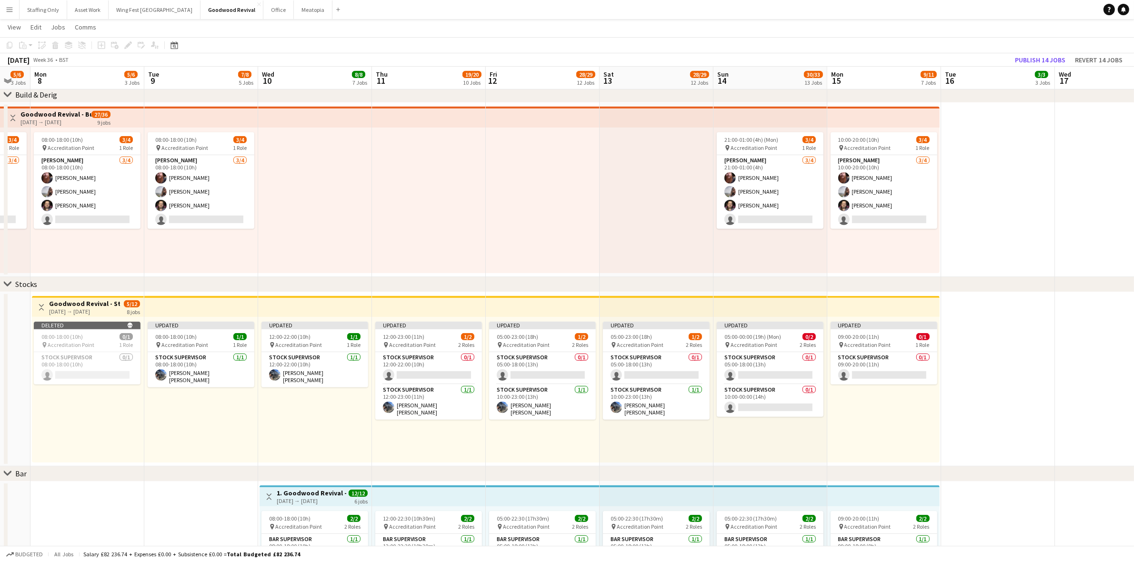
drag, startPoint x: 997, startPoint y: 395, endPoint x: 919, endPoint y: 389, distance: 77.9
click at [997, 395] on app-date-cell at bounding box center [998, 379] width 114 height 174
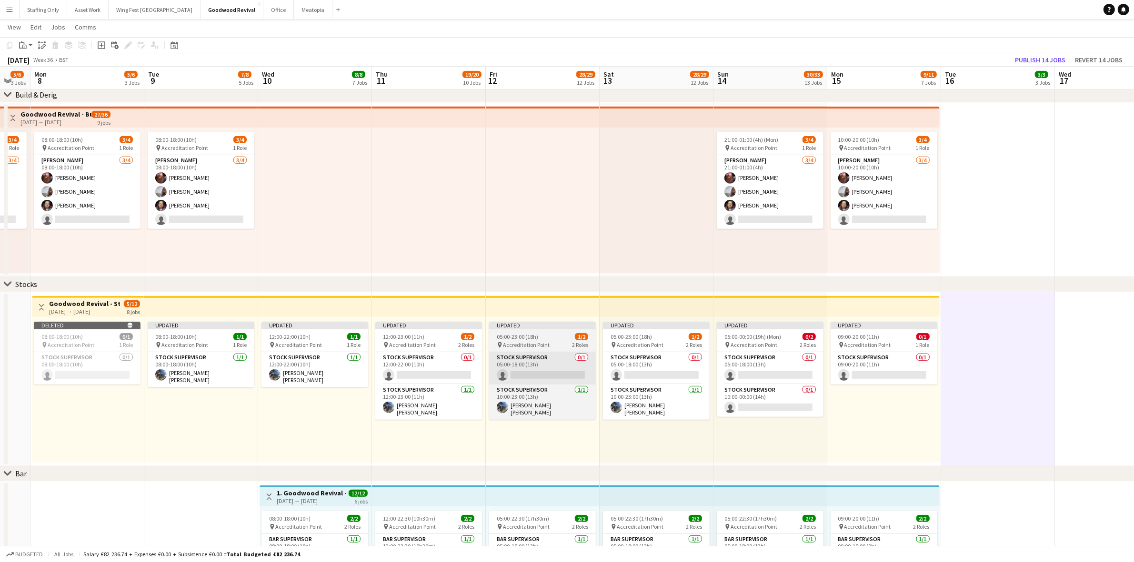
click at [445, 372] on app-card-role "Stock Supervisor 0/1 12:00-22:00 (10h) single-neutral-actions" at bounding box center [428, 368] width 107 height 32
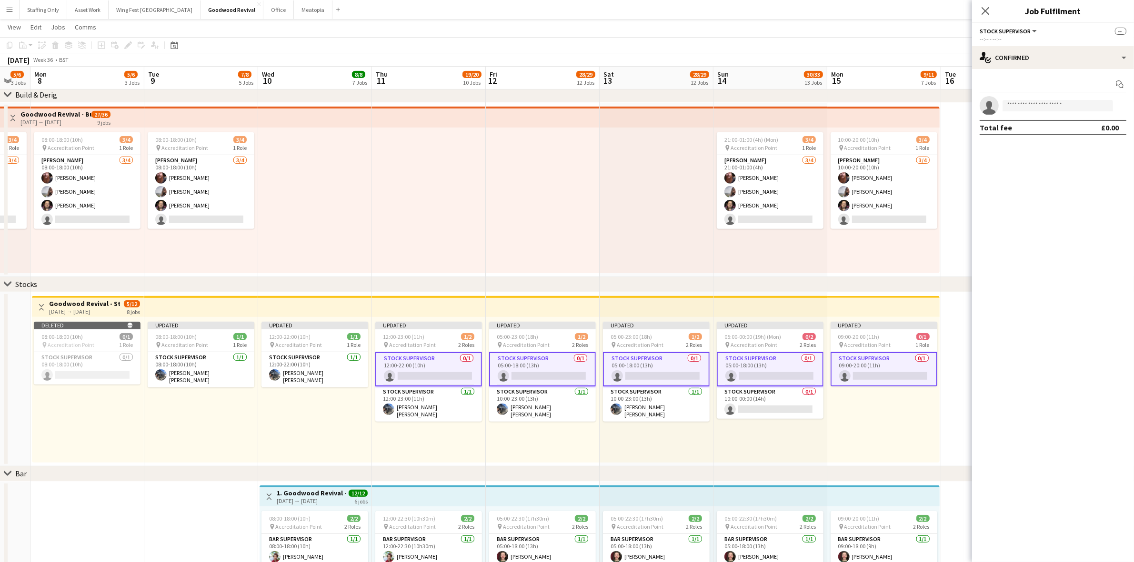
click at [913, 427] on div "Updated 09:00-20:00 (11h) 0/1 pin Accreditation Point 1 Role Stock Supervisor 0…" at bounding box center [883, 390] width 112 height 146
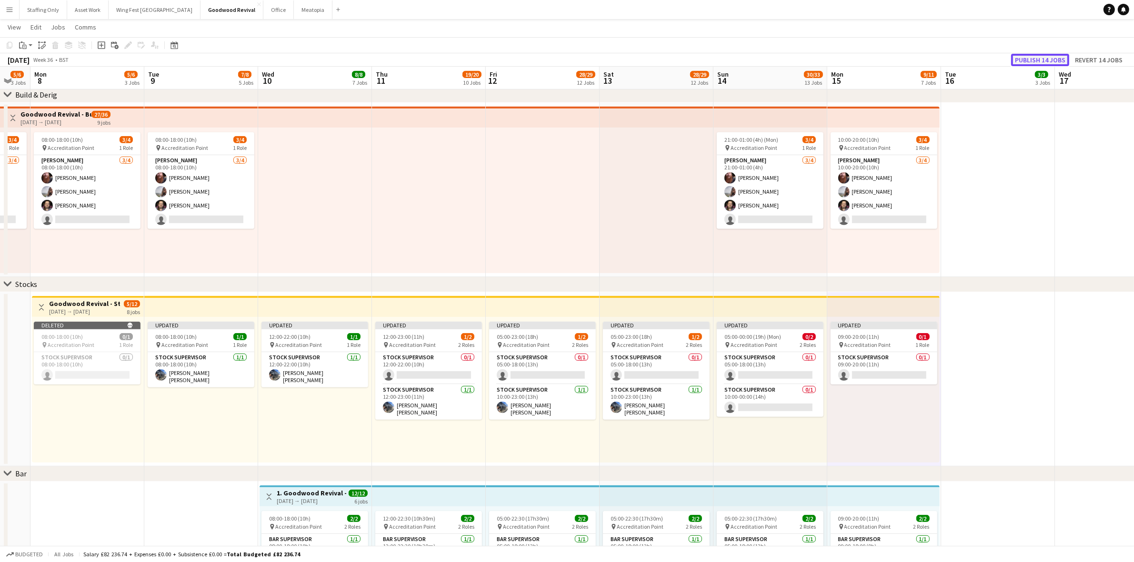
click at [1032, 59] on button "Publish 14 jobs" at bounding box center [1040, 60] width 58 height 12
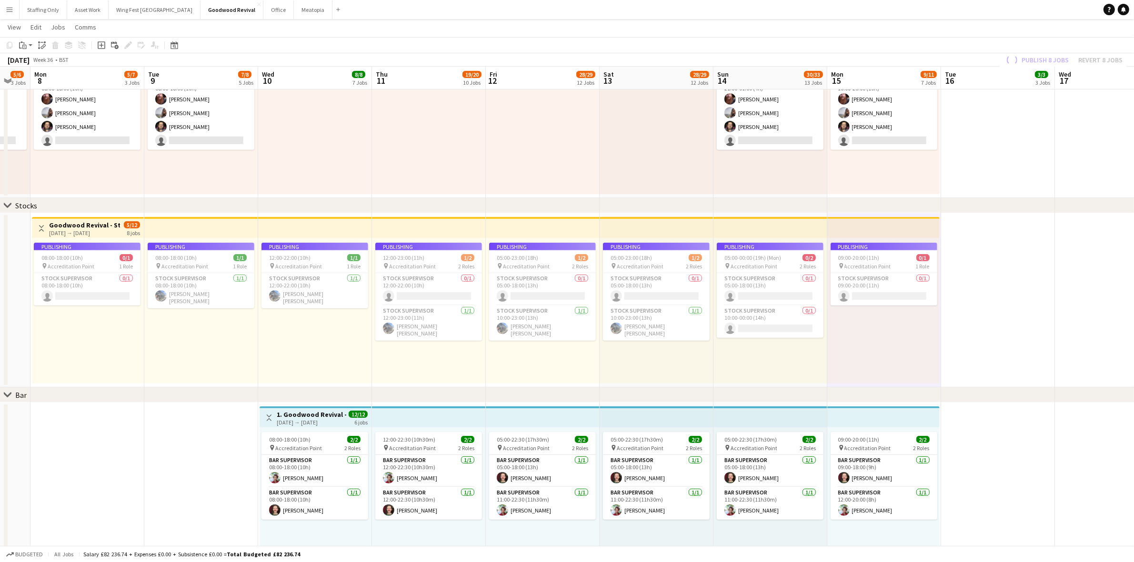
scroll to position [0, 0]
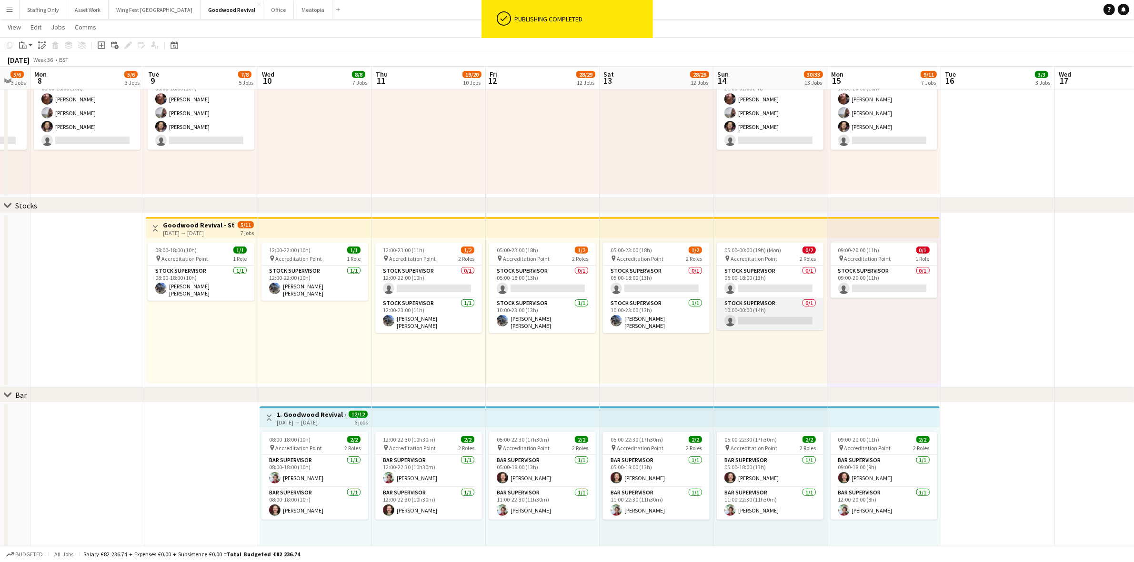
click at [778, 311] on app-card-role "Stock Supervisor 0/1 10:00-00:00 (14h) single-neutral-actions" at bounding box center [770, 314] width 107 height 32
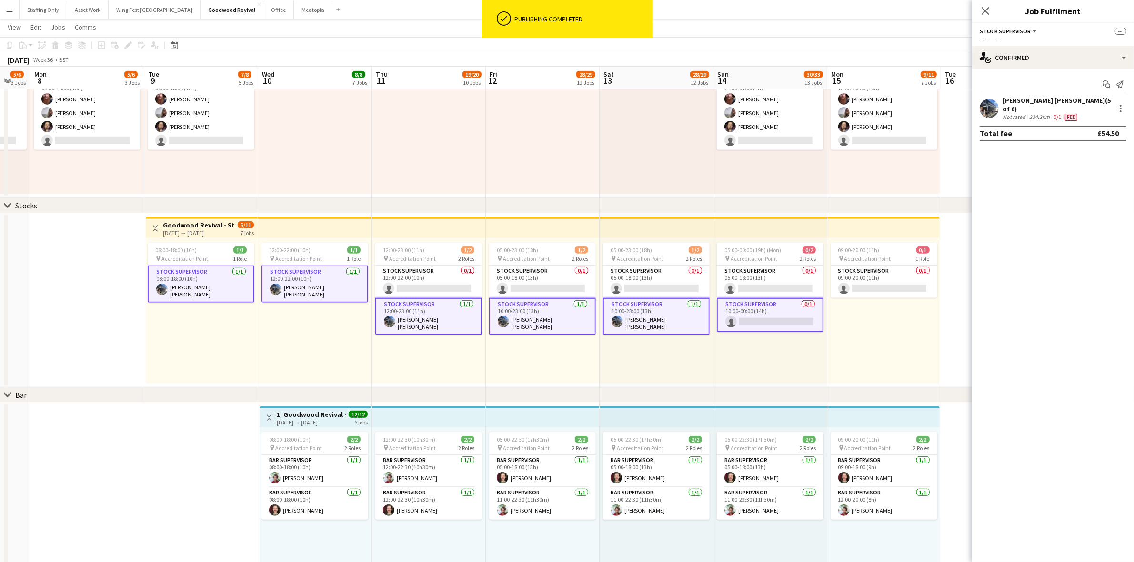
click at [791, 315] on app-card-role "Stock Supervisor 0/1 10:00-00:00 (14h) single-neutral-actions" at bounding box center [770, 315] width 107 height 34
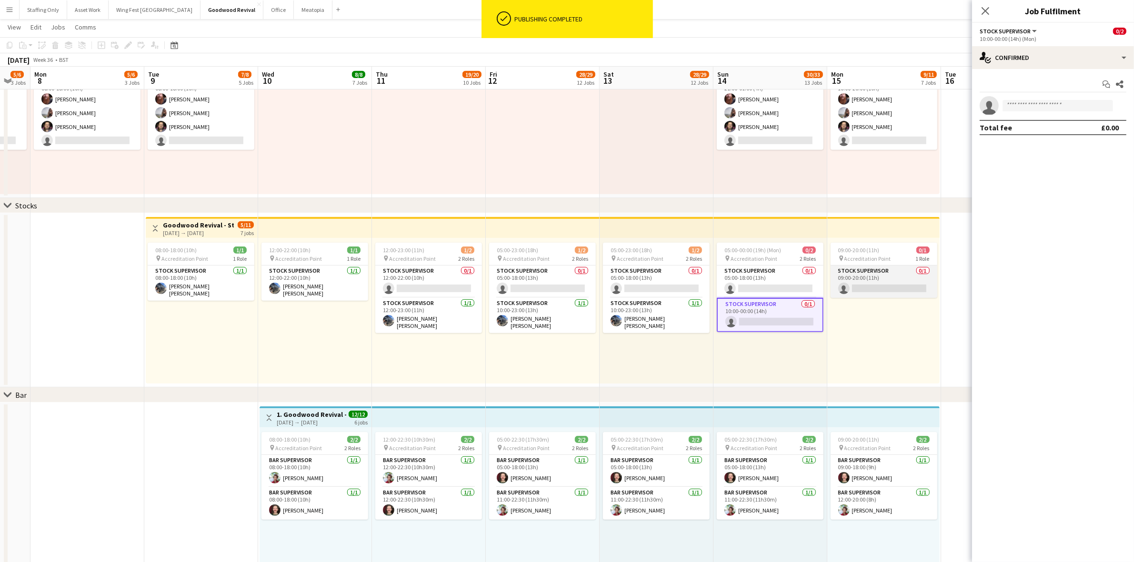
click at [876, 280] on app-card-role "Stock Supervisor 0/1 09:00-20:00 (11h) single-neutral-actions" at bounding box center [884, 282] width 107 height 32
click at [1058, 105] on input at bounding box center [1058, 105] width 110 height 11
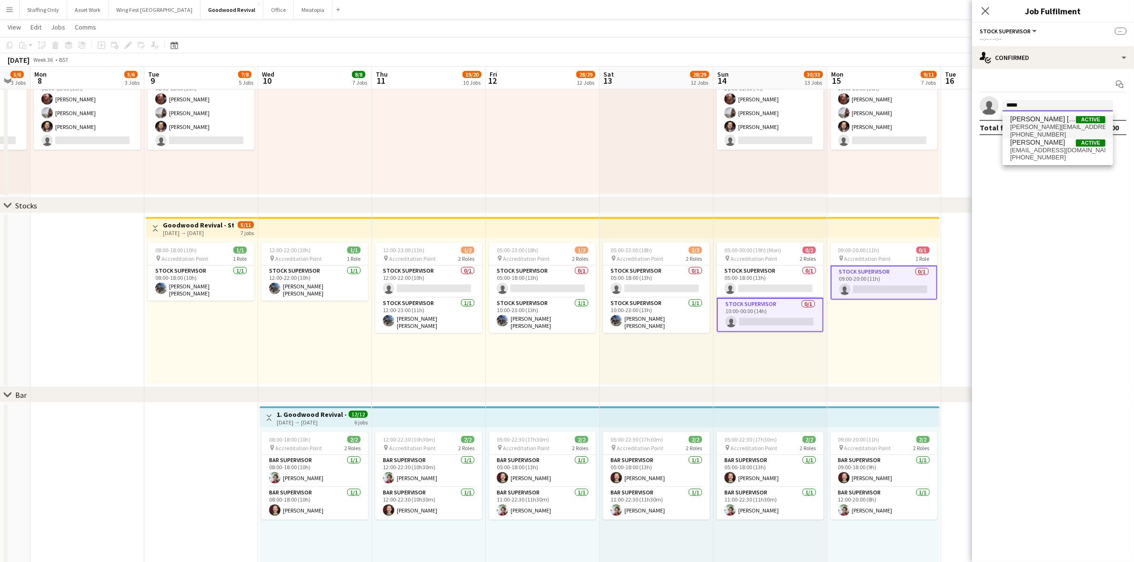
type input "*****"
click at [1052, 129] on span "connor.bowen@gorilla-events.co.uk" at bounding box center [1057, 127] width 95 height 8
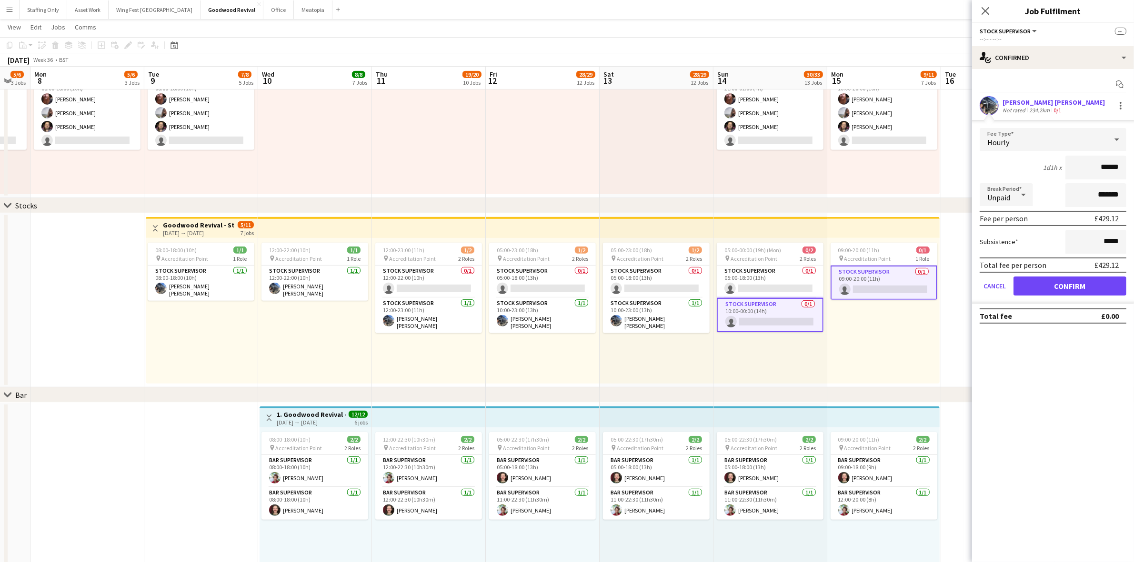
drag, startPoint x: 1122, startPoint y: 167, endPoint x: 1063, endPoint y: 173, distance: 59.4
click at [1070, 170] on input "******" at bounding box center [1095, 168] width 61 height 24
type input "**"
click at [1097, 408] on mat-expansion-panel "check Confirmed Start chat Connor Bowen Not rated 234.2km 0/1 Fee Type Hourly 1…" at bounding box center [1053, 315] width 162 height 493
click at [1099, 282] on button "Confirm" at bounding box center [1069, 286] width 113 height 19
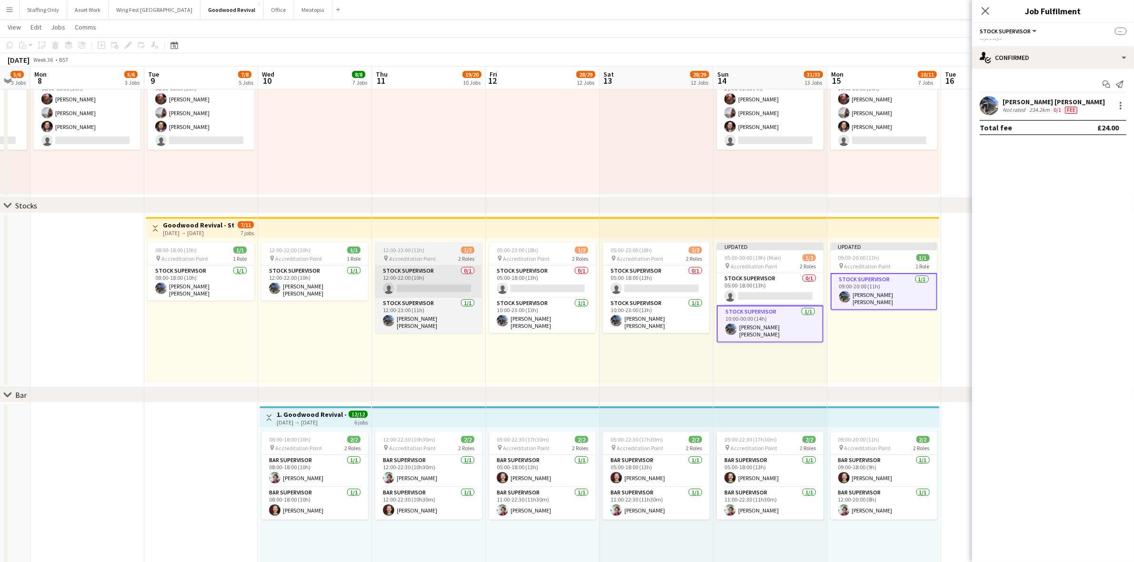
drag, startPoint x: 783, startPoint y: 366, endPoint x: 476, endPoint y: 287, distance: 317.2
click at [783, 366] on div "Updated 05:00-00:00 (19h) (Mon) 1/2 pin Accreditation Point 2 Roles Stock Super…" at bounding box center [770, 311] width 114 height 146
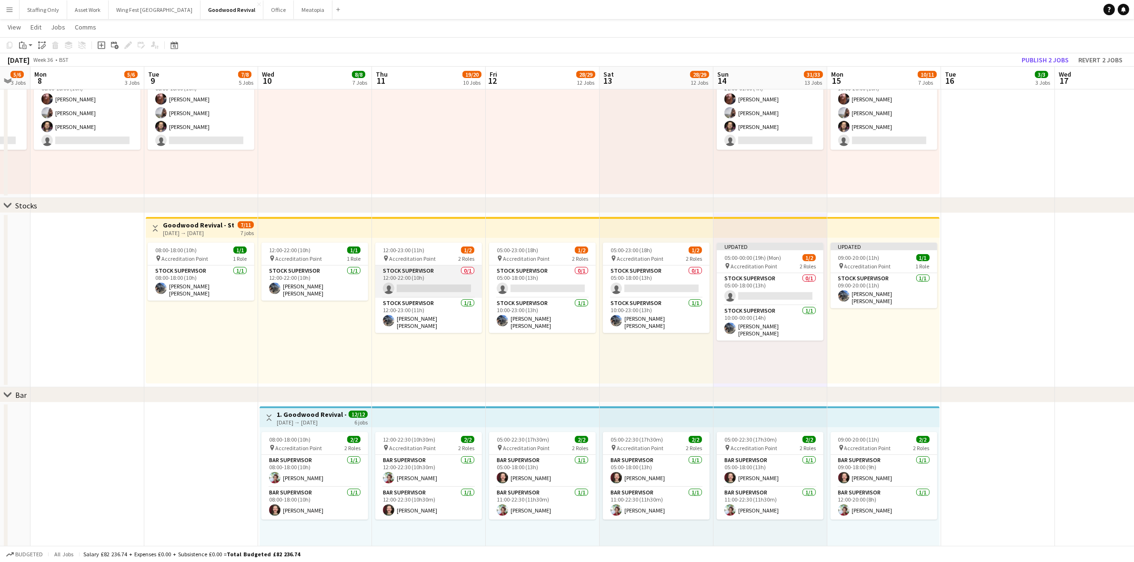
click at [464, 287] on app-card-role "Stock Supervisor 0/1 12:00-22:00 (10h) single-neutral-actions" at bounding box center [428, 282] width 107 height 32
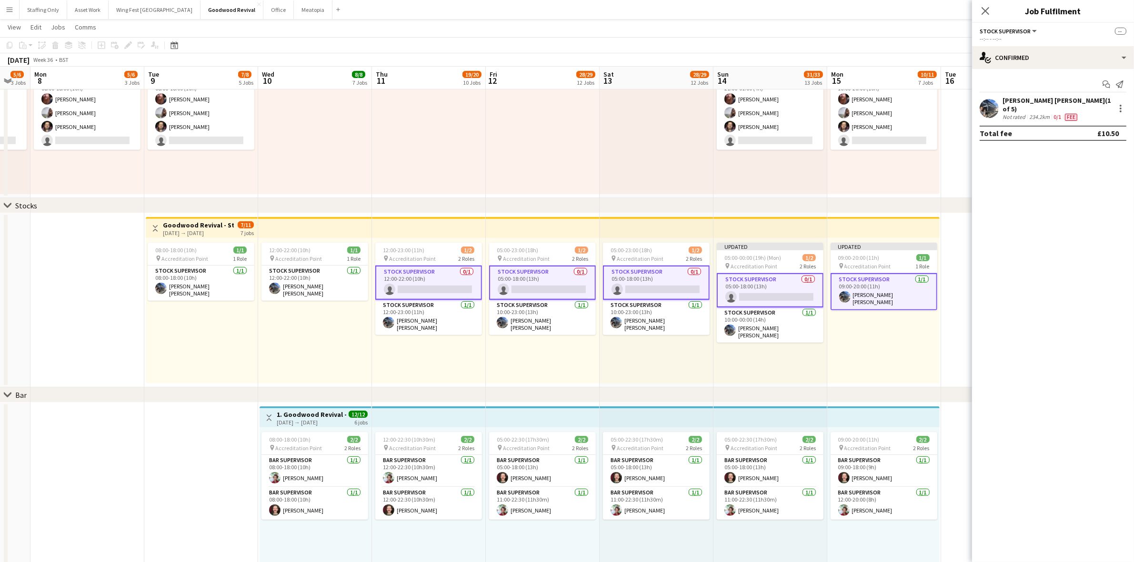
click at [893, 368] on div "Updated 09:00-20:00 (11h) 1/1 pin Accreditation Point 1 Role Stock Supervisor 1…" at bounding box center [883, 311] width 112 height 146
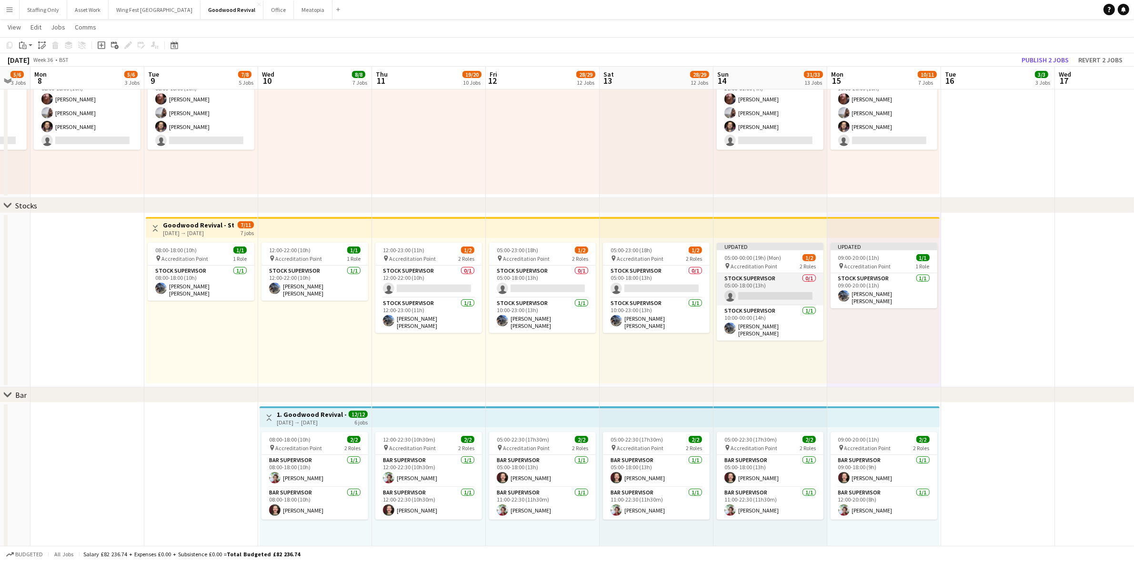
click at [770, 297] on app-card-role "Stock Supervisor 0/1 05:00-18:00 (13h) single-neutral-actions" at bounding box center [770, 289] width 107 height 32
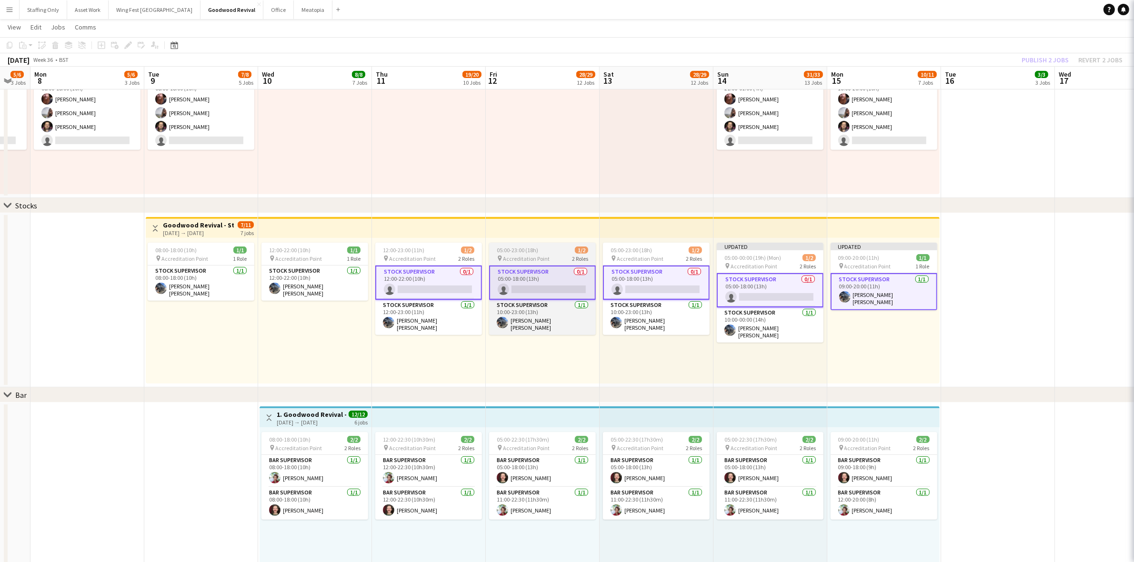
click at [659, 281] on app-card-role "Stock Supervisor 0/1 05:00-18:00 (13h) single-neutral-actions" at bounding box center [656, 283] width 107 height 34
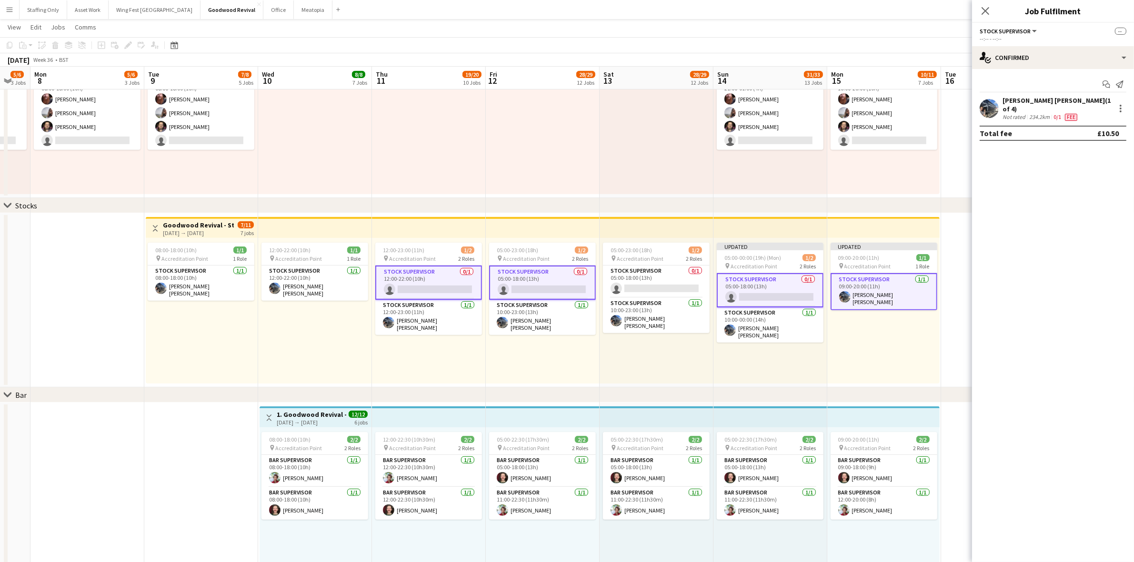
click at [743, 287] on app-card-role "Stock Supervisor 0/1 05:00-18:00 (13h) single-neutral-actions" at bounding box center [770, 290] width 107 height 34
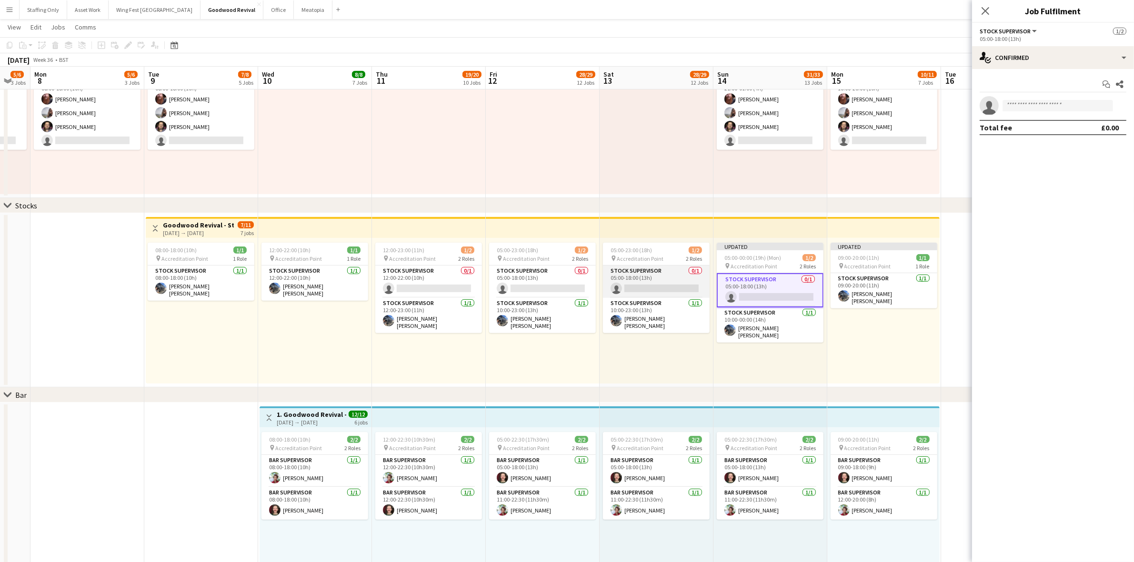
click at [673, 286] on app-card-role "Stock Supervisor 0/1 05:00-18:00 (13h) single-neutral-actions" at bounding box center [656, 282] width 107 height 32
click at [521, 275] on app-card-role "Stock Supervisor 0/1 05:00-18:00 (13h) single-neutral-actions" at bounding box center [542, 282] width 107 height 32
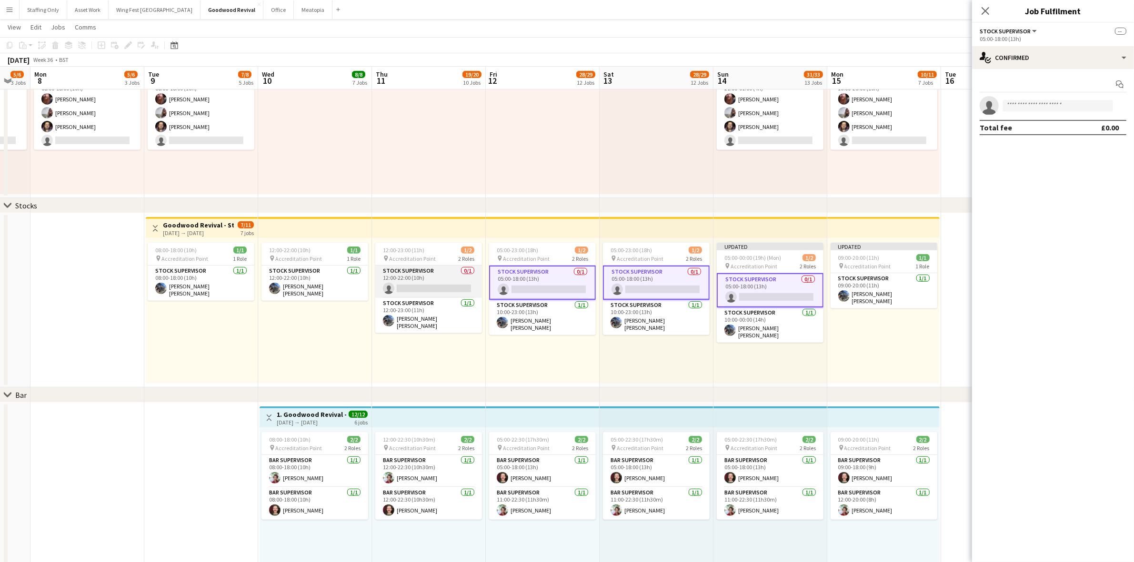
click at [427, 279] on app-card-role "Stock Supervisor 0/1 12:00-22:00 (10h) single-neutral-actions" at bounding box center [428, 282] width 107 height 32
click at [1016, 108] on input at bounding box center [1058, 105] width 110 height 11
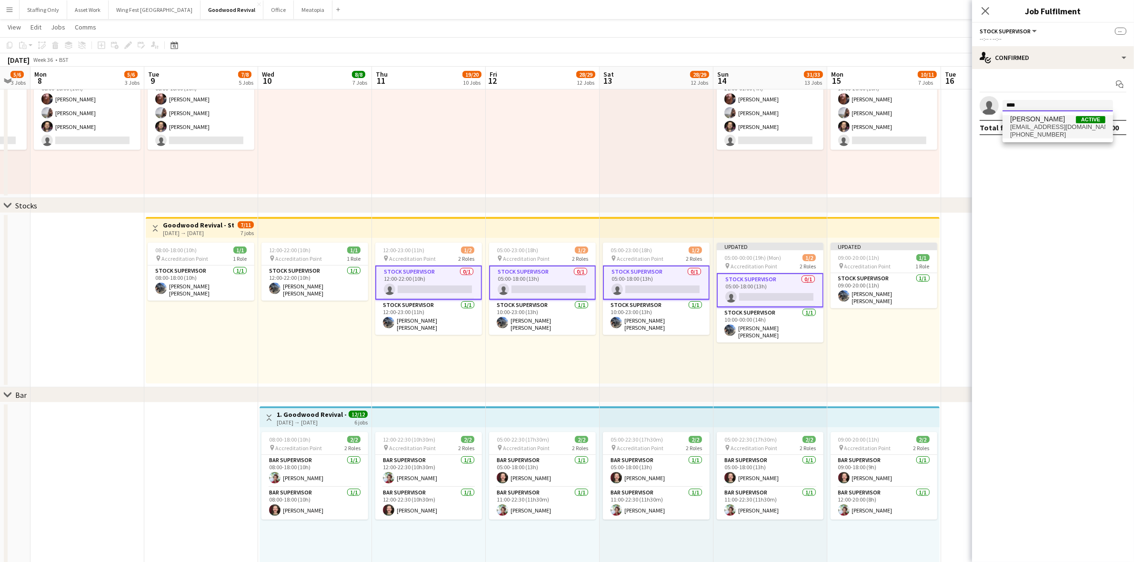
type input "****"
click at [1039, 125] on span "bjshipley07@icloud.com" at bounding box center [1057, 127] width 95 height 8
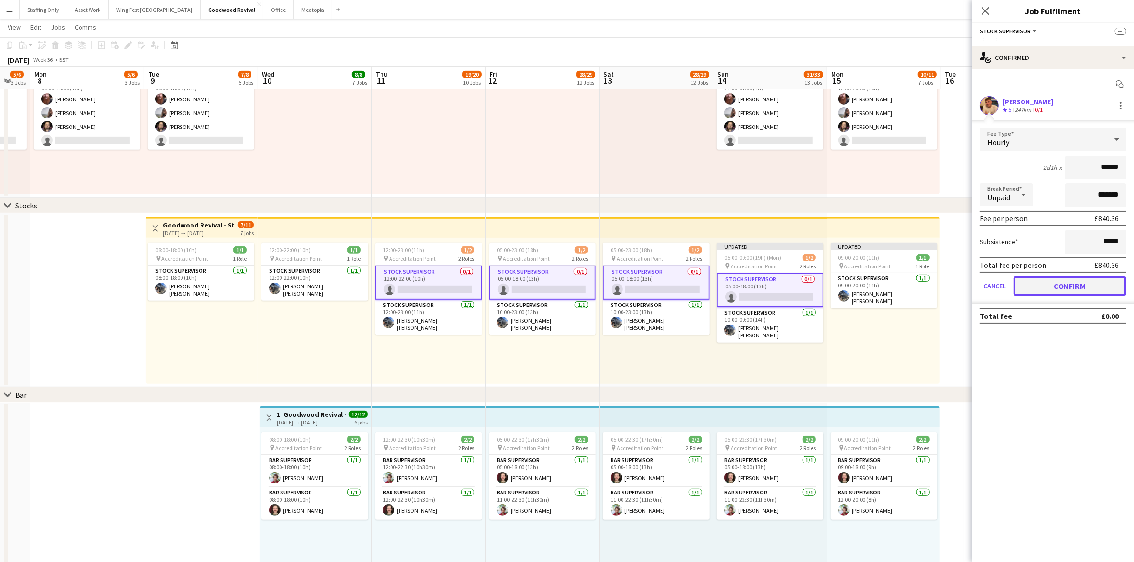
click at [1084, 286] on button "Confirm" at bounding box center [1069, 286] width 113 height 19
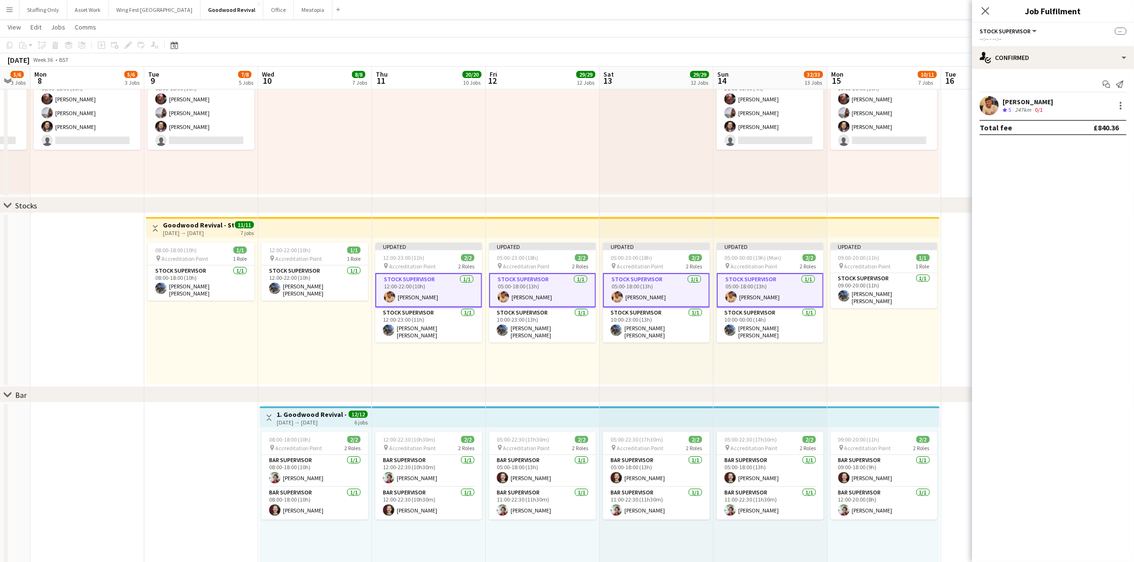
click at [908, 324] on div "Updated 09:00-20:00 (11h) 1/1 pin Accreditation Point 1 Role Stock Supervisor 1…" at bounding box center [883, 311] width 112 height 146
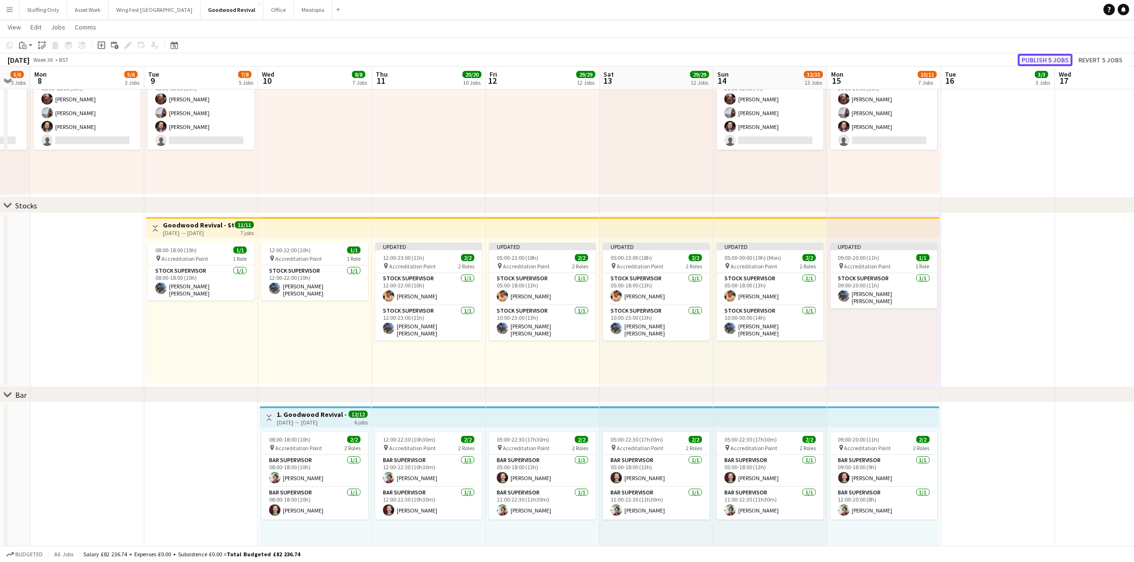
click at [1036, 58] on button "Publish 5 jobs" at bounding box center [1045, 60] width 55 height 12
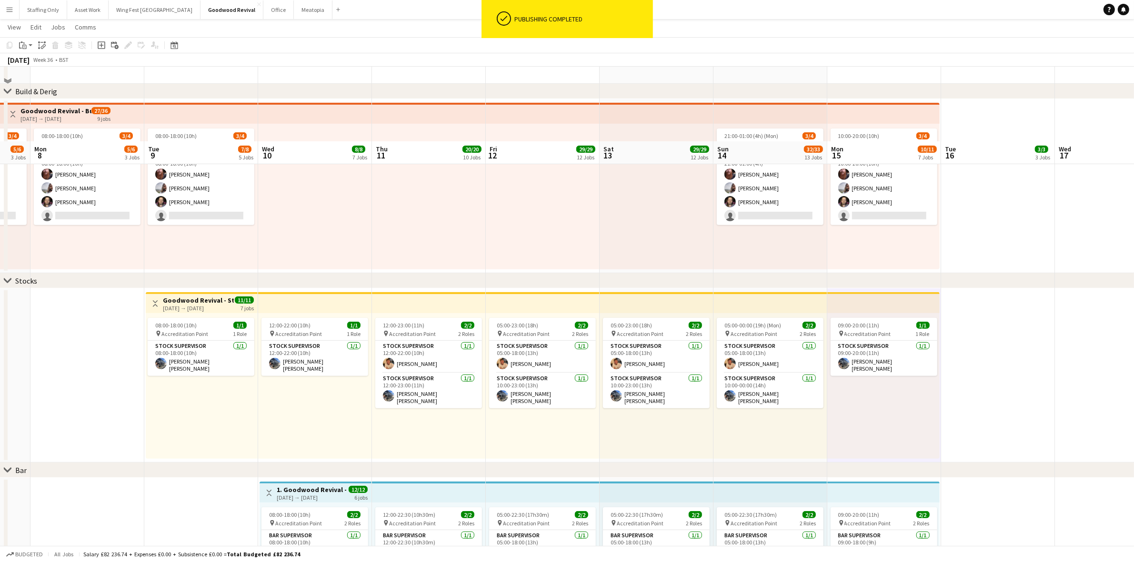
scroll to position [298, 0]
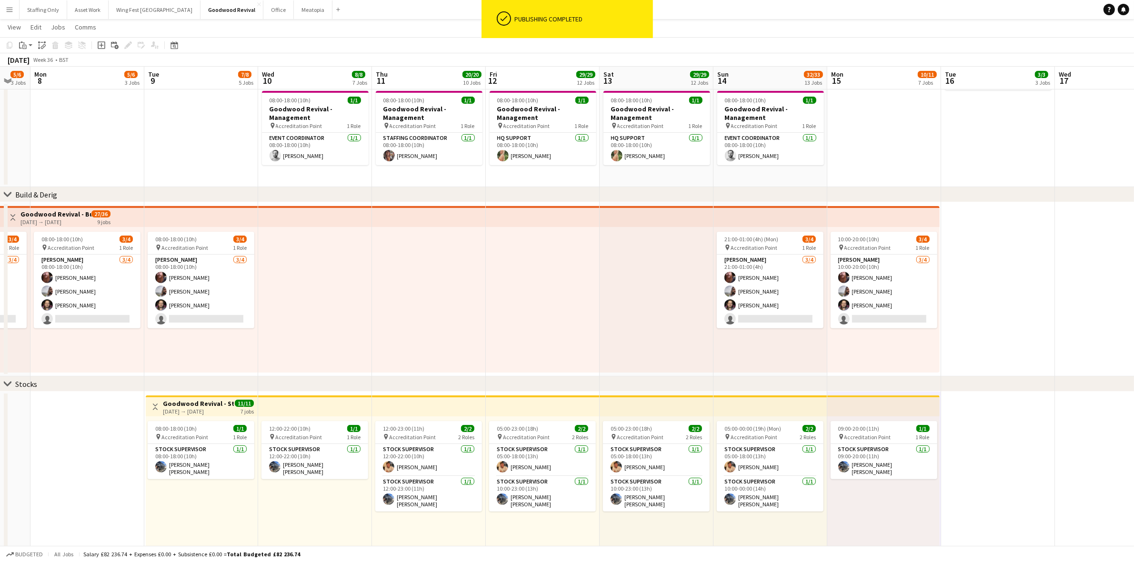
click at [79, 210] on h3 "Goodwood Revival - Build & Derig Team" at bounding box center [55, 214] width 71 height 9
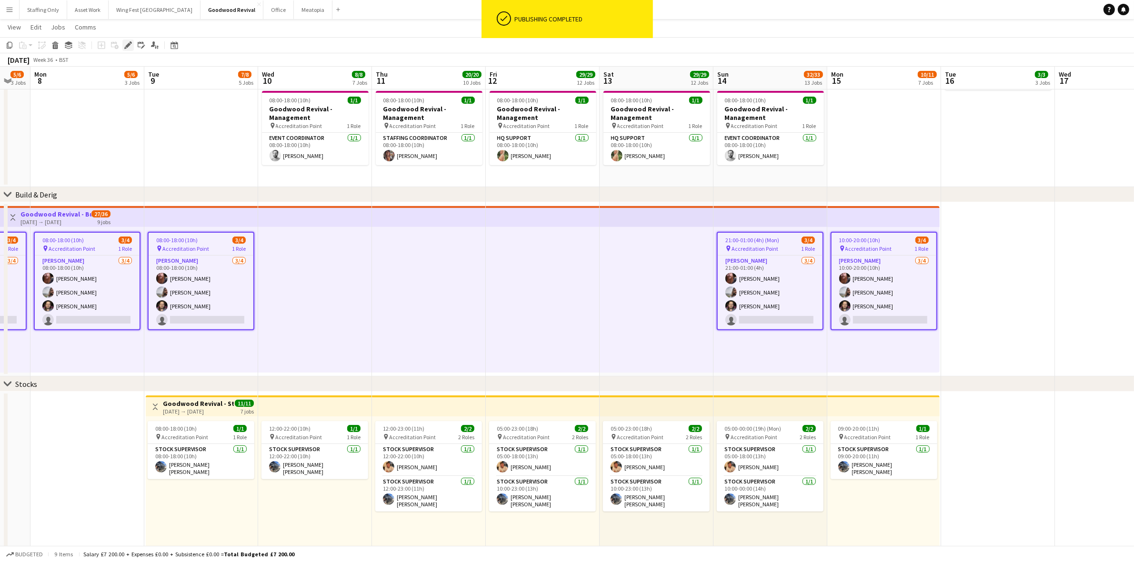
click at [126, 43] on icon "Edit" at bounding box center [128, 45] width 8 height 8
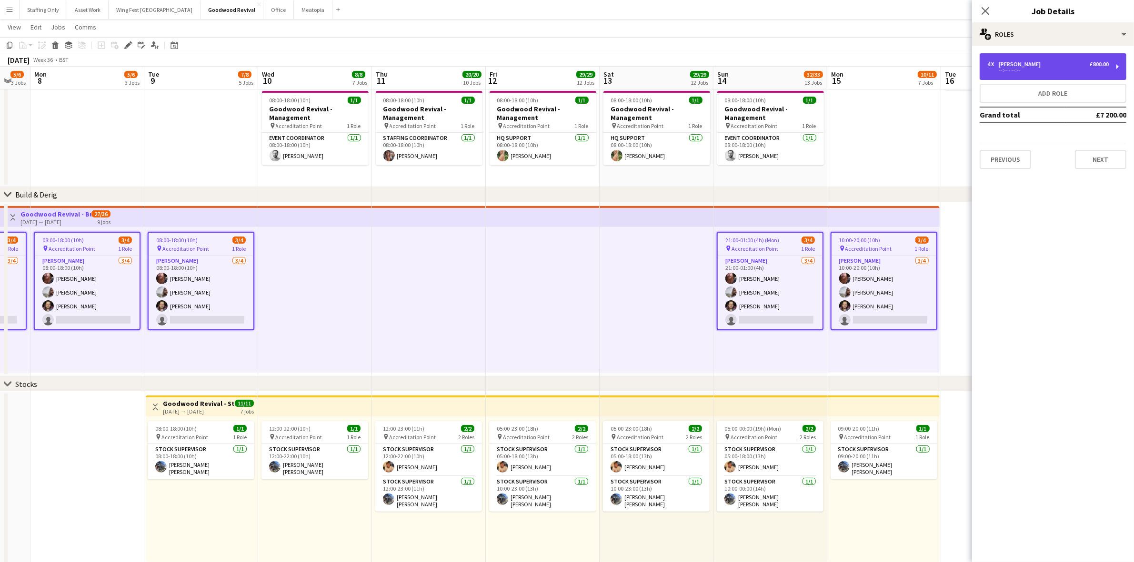
click at [1005, 70] on div "--:-- - --:--" at bounding box center [1047, 70] width 121 height 5
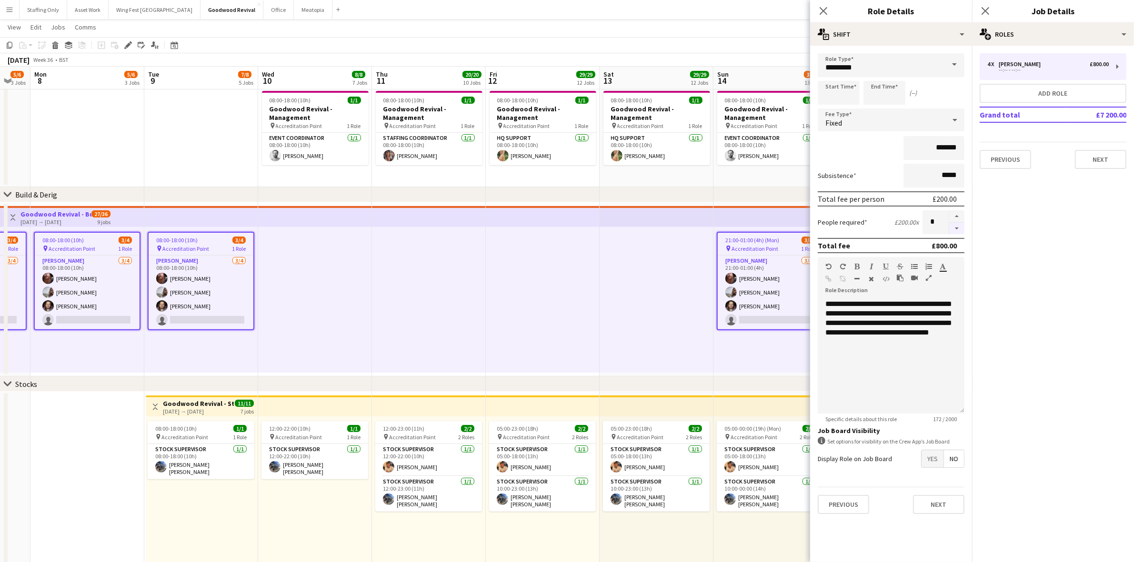
click at [953, 223] on button "button" at bounding box center [956, 229] width 15 height 12
type input "*"
click at [986, 5] on app-icon "Close pop-in" at bounding box center [986, 11] width 14 height 14
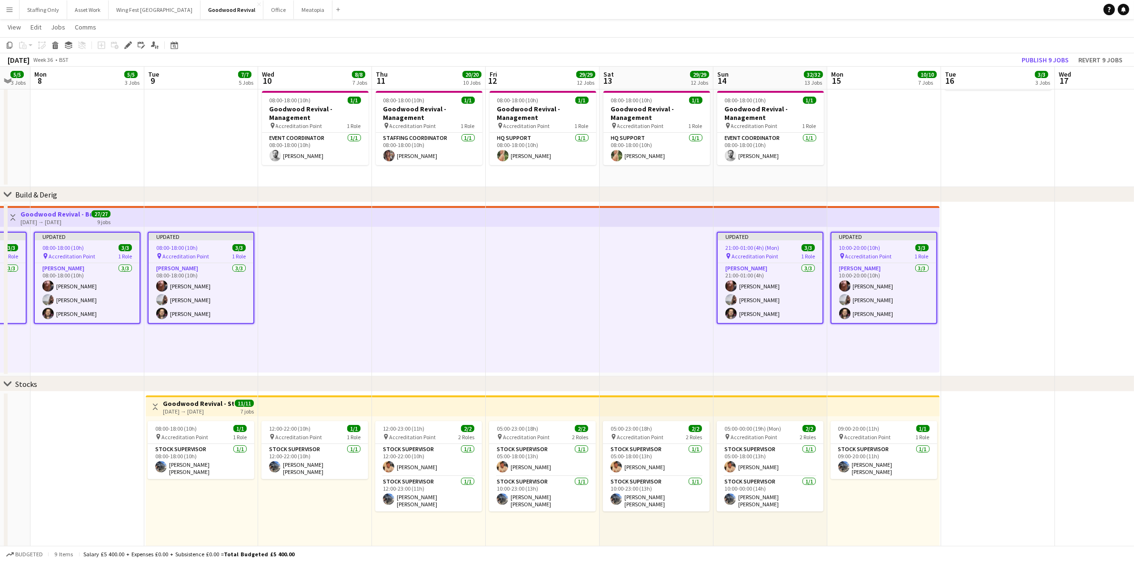
drag, startPoint x: 1000, startPoint y: 310, endPoint x: 1000, endPoint y: 302, distance: 7.1
click at [1000, 305] on app-date-cell at bounding box center [998, 289] width 114 height 174
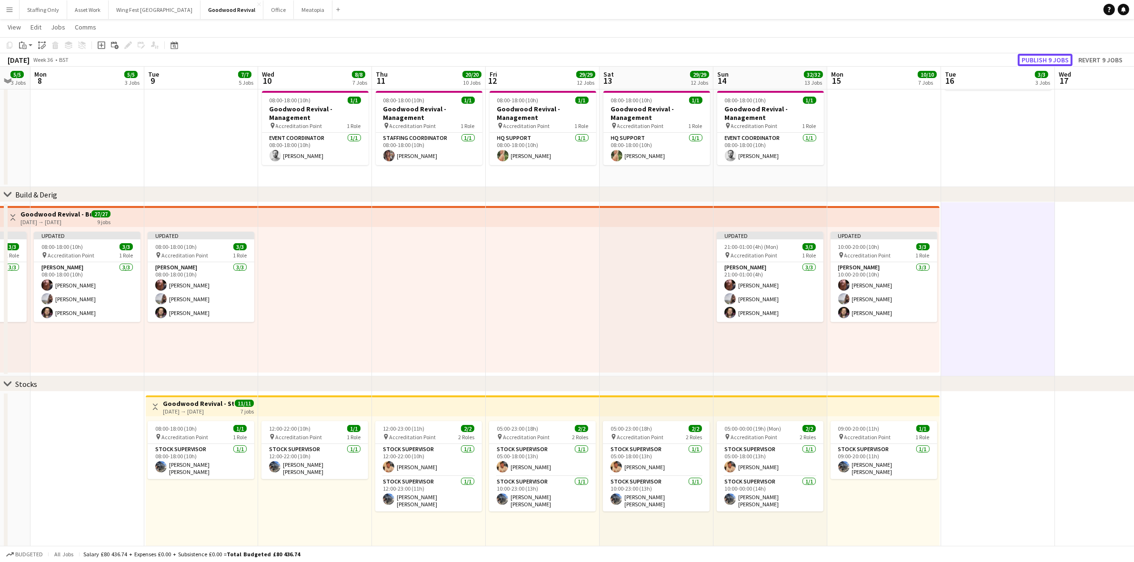
click at [1042, 58] on button "Publish 9 jobs" at bounding box center [1045, 60] width 55 height 12
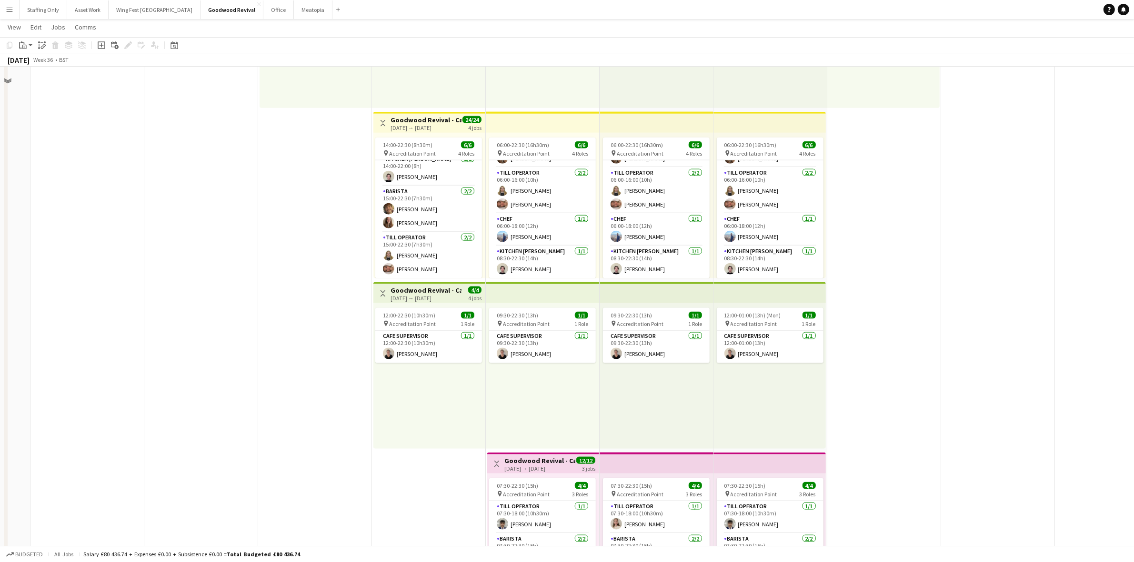
scroll to position [1414, 0]
